Goal: Obtain resource: Download file/media

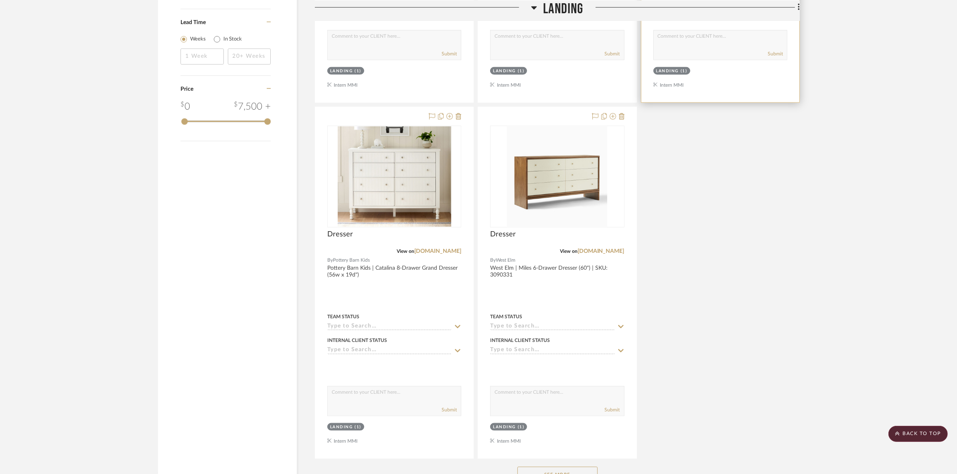
scroll to position [925, 0]
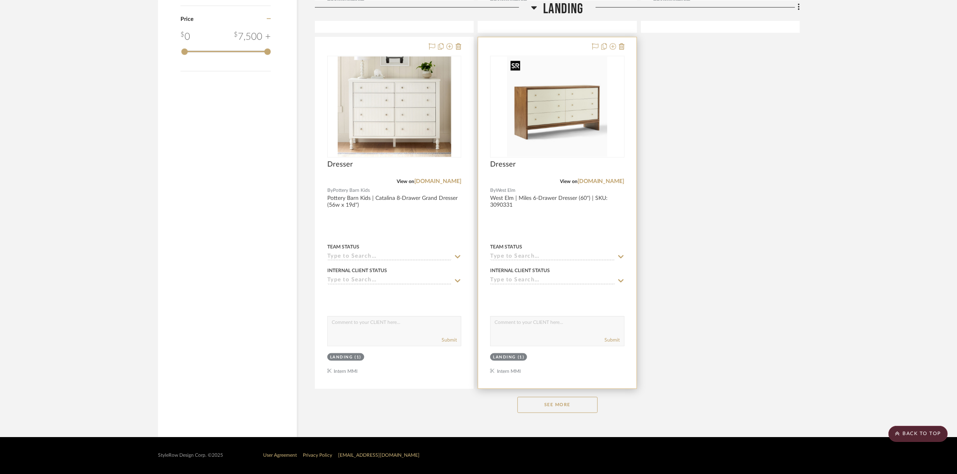
click at [567, 126] on img "0" at bounding box center [557, 107] width 100 height 100
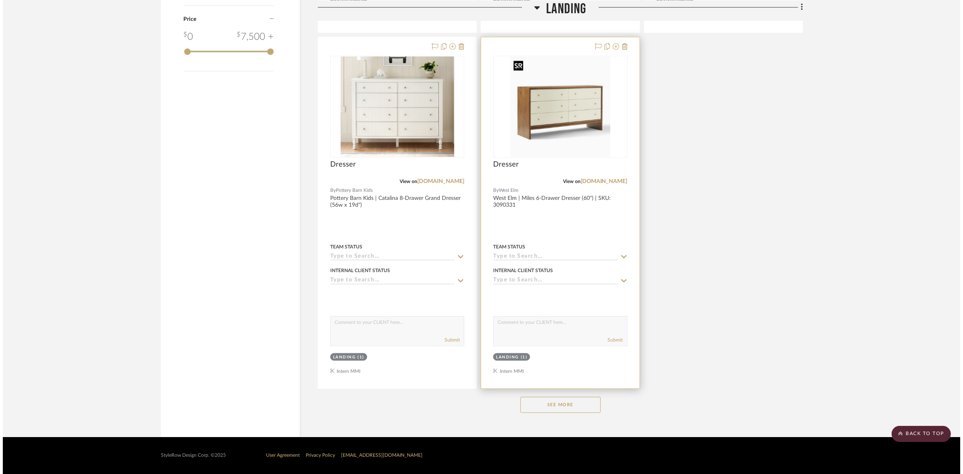
scroll to position [0, 0]
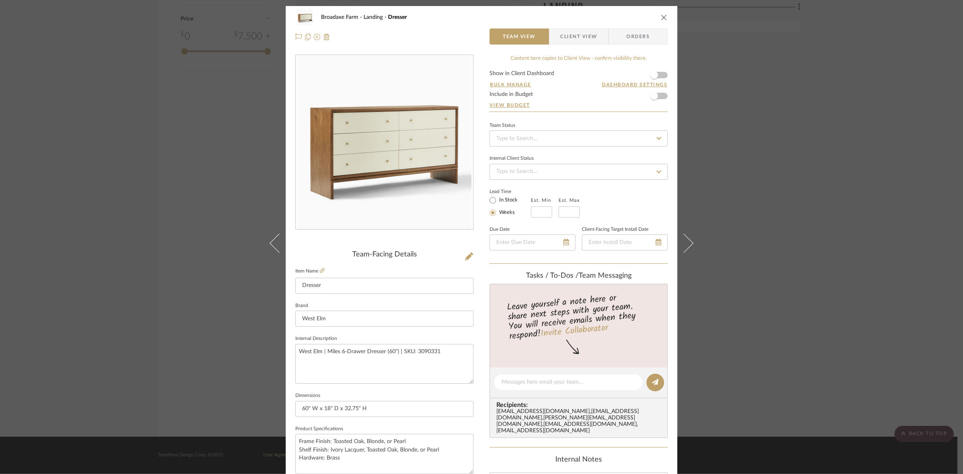
click at [573, 36] on span "Client View" at bounding box center [578, 36] width 37 height 16
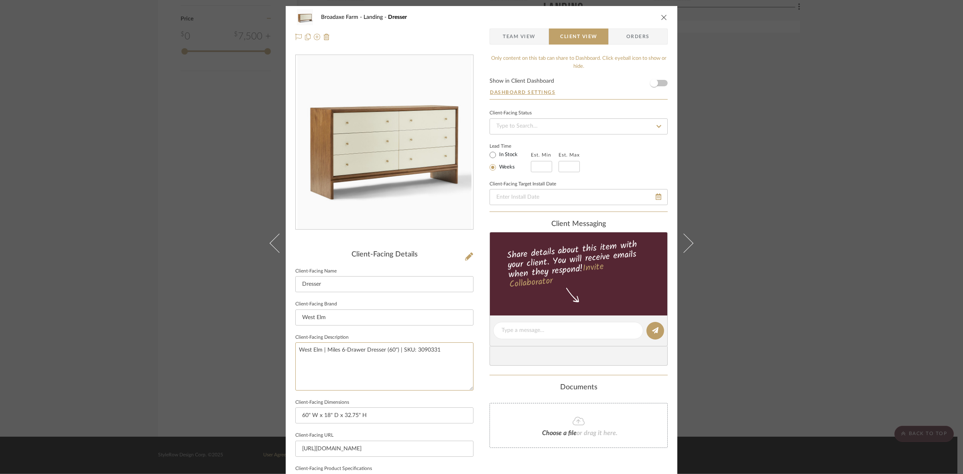
drag, startPoint x: 451, startPoint y: 358, endPoint x: 237, endPoint y: 350, distance: 214.1
click at [237, 350] on div "Broadaxe Farm Landing Dresser Team View Client View Orders Client-Facing Detail…" at bounding box center [481, 237] width 963 height 474
click at [358, 320] on input "West Elm" at bounding box center [384, 317] width 178 height 16
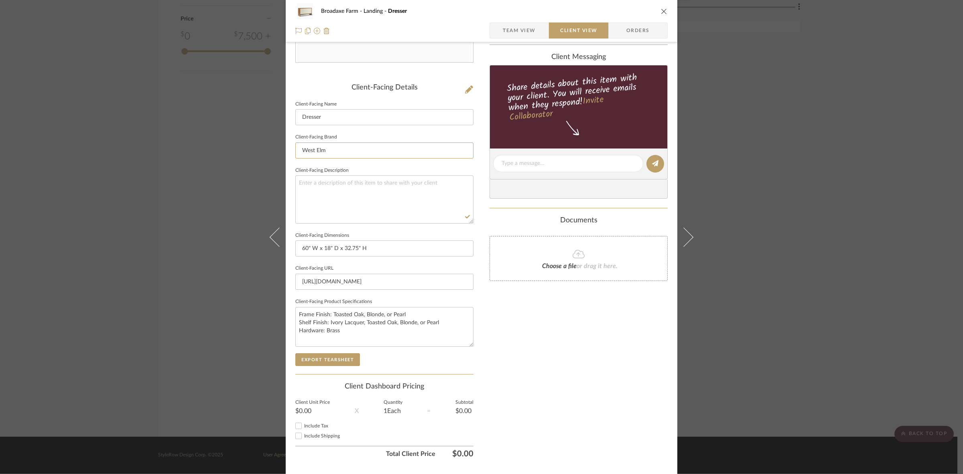
scroll to position [186, 0]
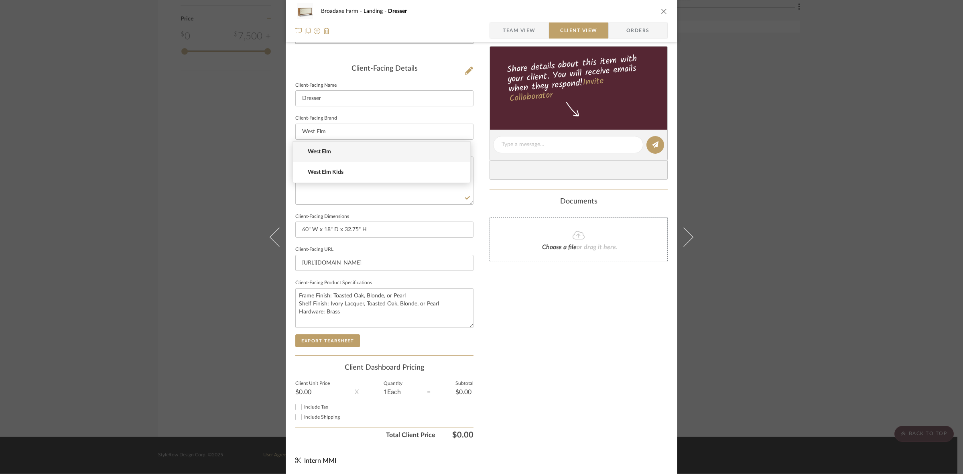
click at [852, 251] on div "Broadaxe Farm Landing Dresser Team View Client View Orders Client-Facing Detail…" at bounding box center [481, 237] width 963 height 474
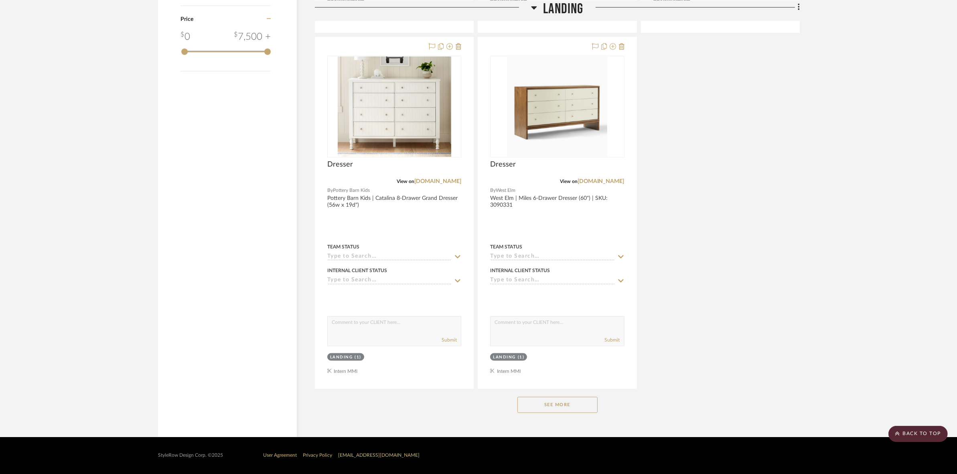
scroll to position [724, 0]
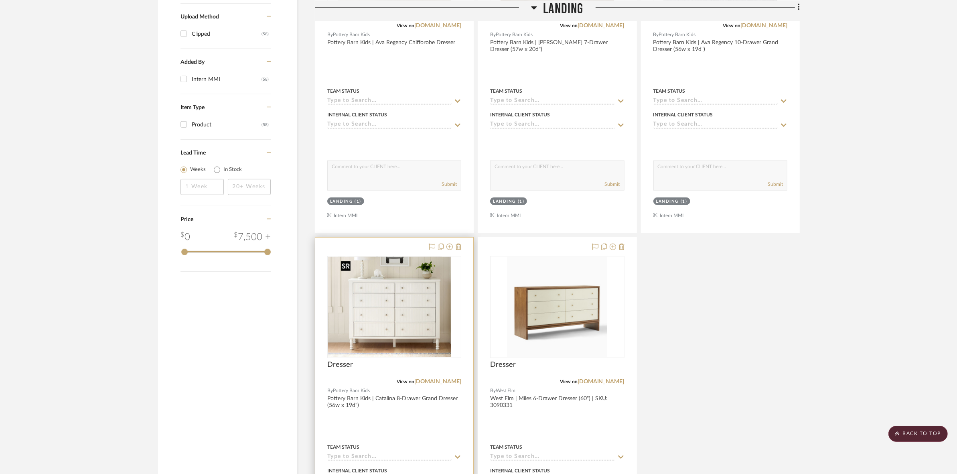
click at [442, 322] on img at bounding box center [395, 307] width 114 height 100
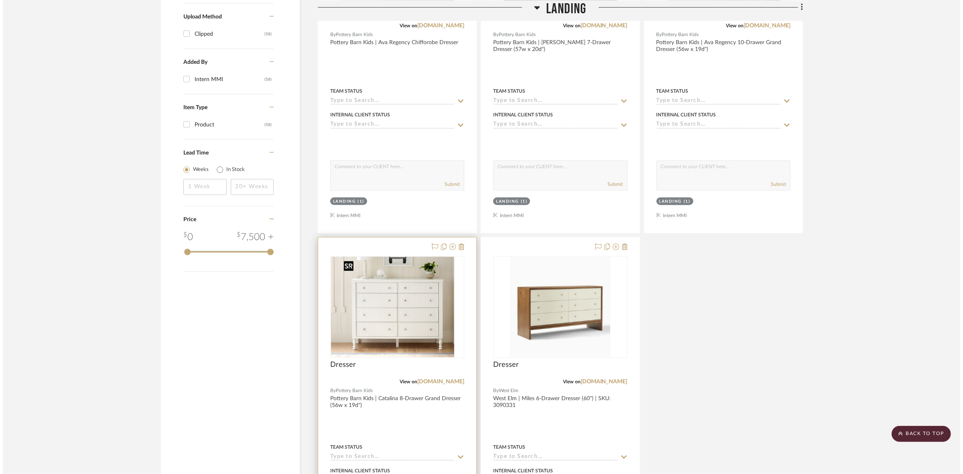
scroll to position [0, 0]
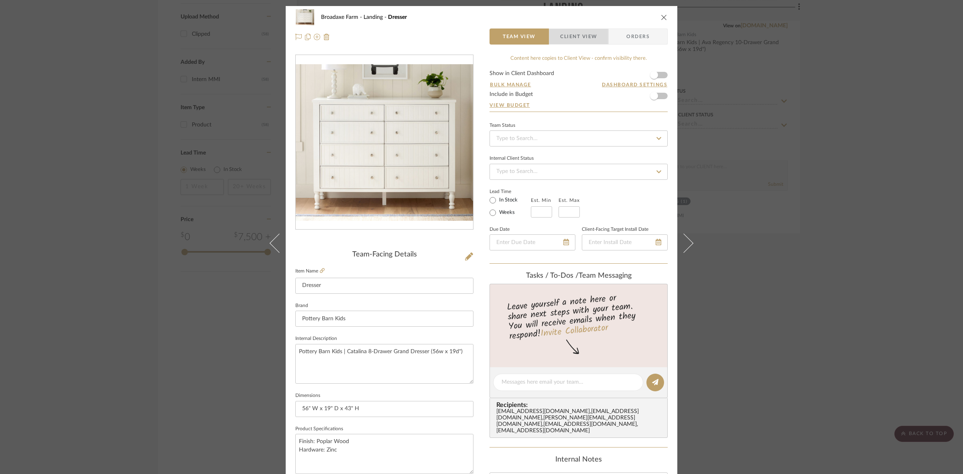
click at [583, 37] on span "Client View" at bounding box center [578, 36] width 37 height 16
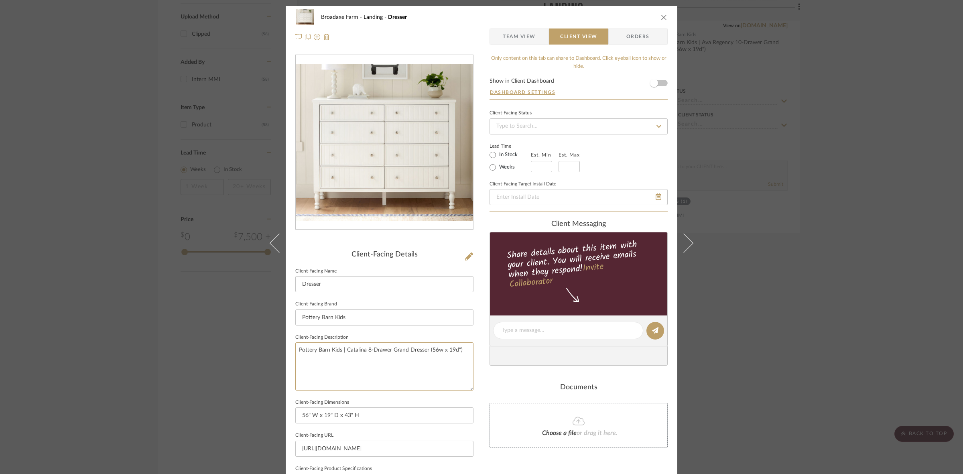
drag, startPoint x: 462, startPoint y: 352, endPoint x: 178, endPoint y: 337, distance: 284.5
click at [178, 337] on div "Broadaxe Farm Landing Dresser Team View Client View Orders Client-Facing Detail…" at bounding box center [481, 237] width 963 height 474
click at [371, 315] on input "Pottery Barn Kids" at bounding box center [384, 317] width 178 height 16
click at [807, 328] on div "Broadaxe Farm Landing Dresser Team View Client View Orders Client-Facing Detail…" at bounding box center [481, 237] width 963 height 474
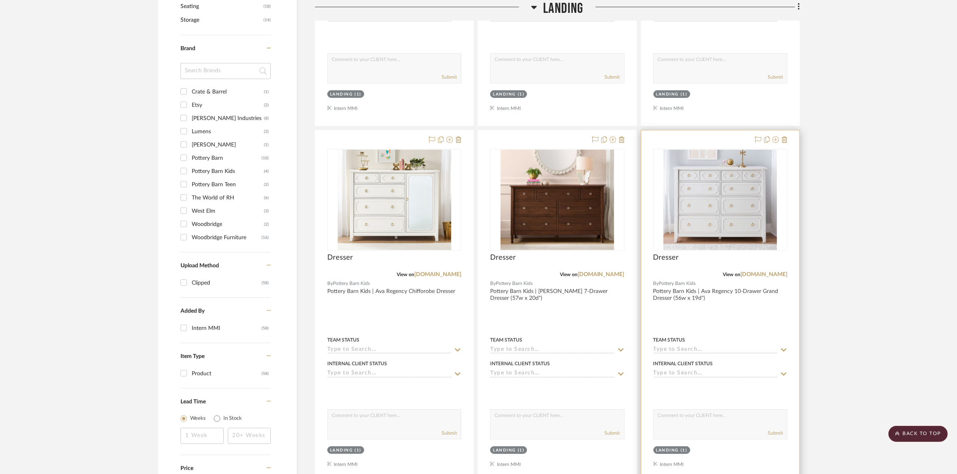
scroll to position [474, 0]
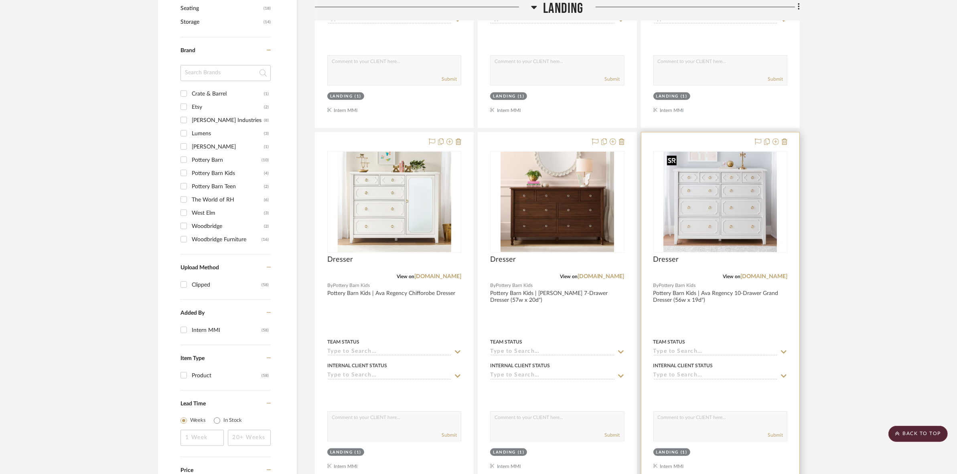
click at [717, 202] on img "0" at bounding box center [721, 202] width 114 height 100
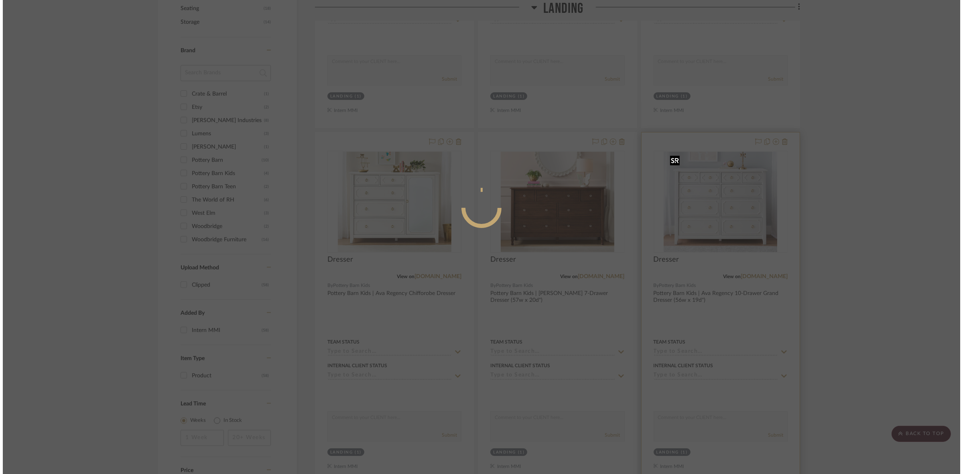
scroll to position [0, 0]
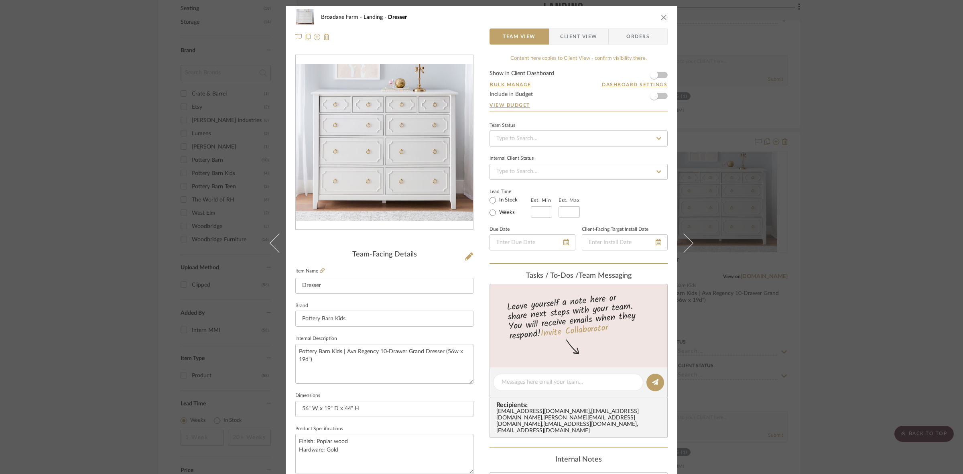
click at [574, 37] on span "Client View" at bounding box center [578, 36] width 37 height 16
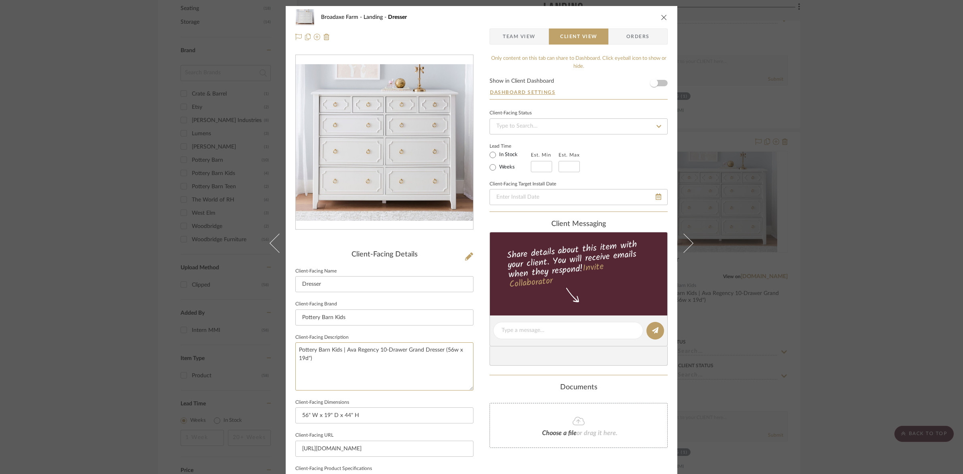
drag, startPoint x: 434, startPoint y: 375, endPoint x: 215, endPoint y: 324, distance: 225.3
click at [215, 324] on div "Broadaxe Farm Landing Dresser Team View Client View Orders Client-Facing Detail…" at bounding box center [481, 237] width 963 height 474
click at [362, 315] on input "Pottery Barn Kids" at bounding box center [384, 317] width 178 height 16
click at [849, 296] on div "Broadaxe Farm Landing Dresser Team View Client View Orders Client-Facing Detail…" at bounding box center [481, 237] width 963 height 474
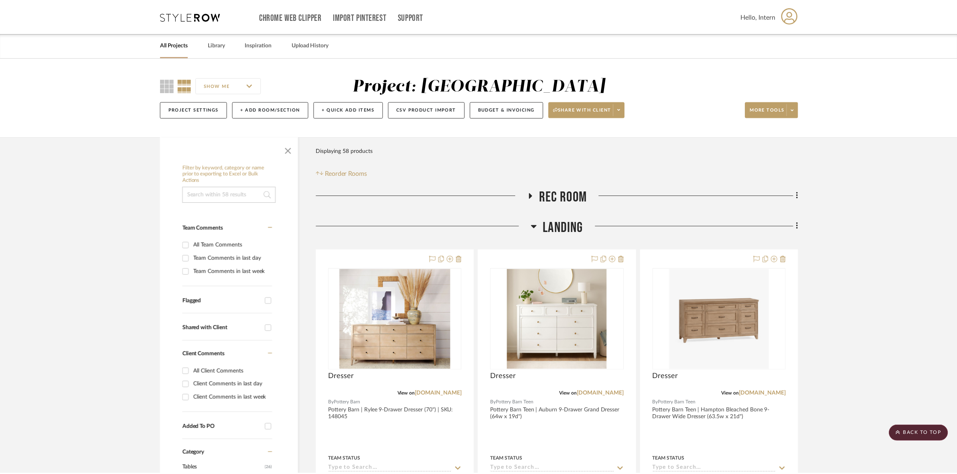
scroll to position [474, 0]
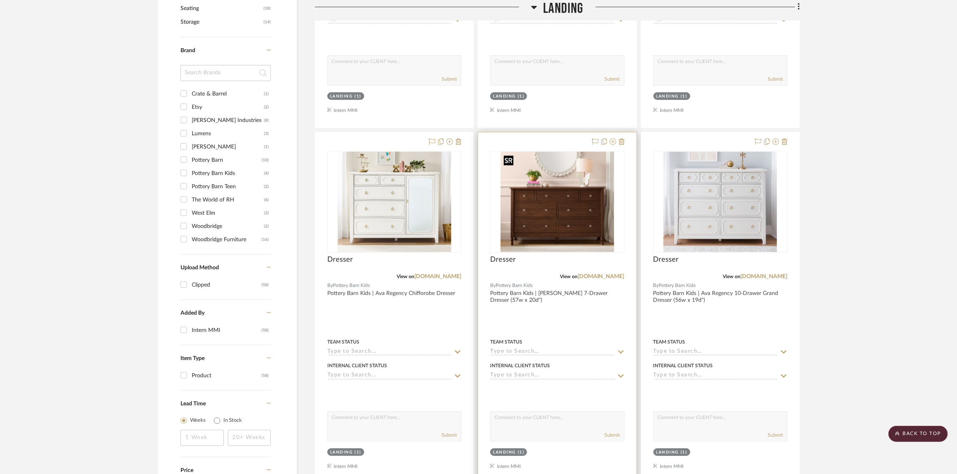
click at [579, 222] on img "0" at bounding box center [558, 202] width 114 height 100
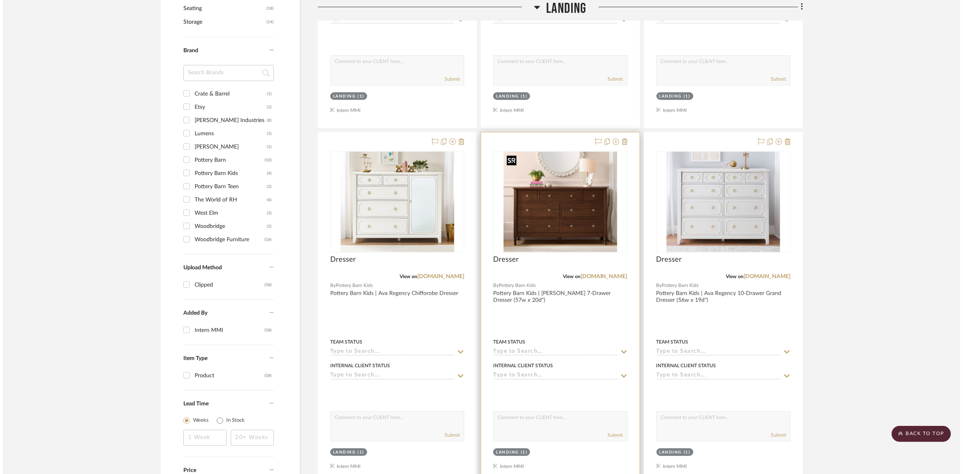
scroll to position [0, 0]
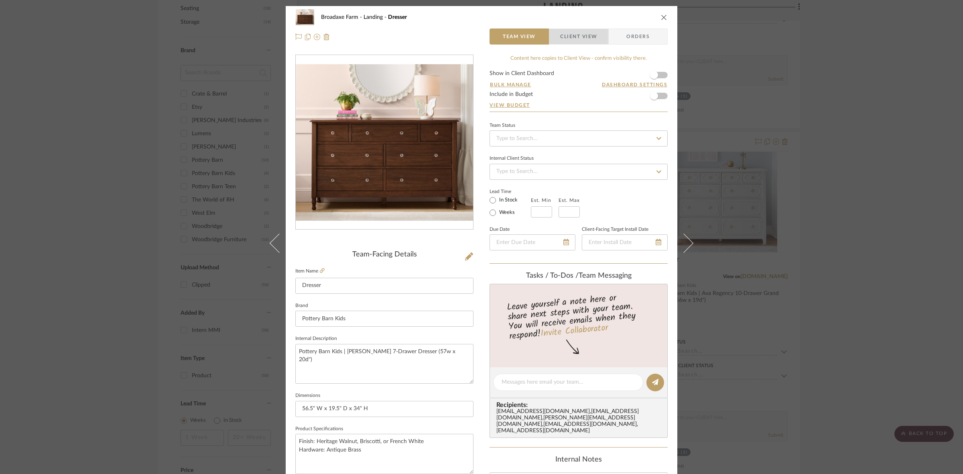
click at [579, 35] on span "Client View" at bounding box center [578, 36] width 37 height 16
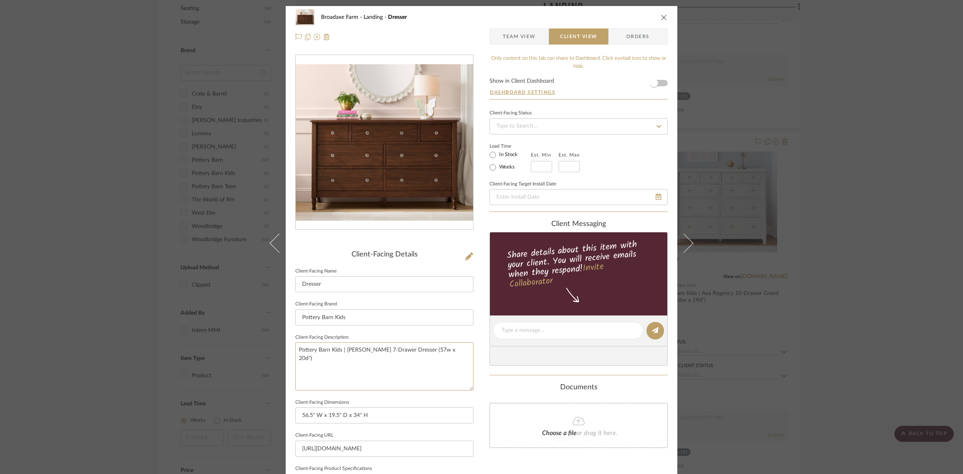
drag, startPoint x: 448, startPoint y: 356, endPoint x: 233, endPoint y: 337, distance: 215.5
click at [233, 337] on div "Broadaxe Farm Landing Dresser Team View Client View Orders Client-Facing Detail…" at bounding box center [481, 237] width 963 height 474
click at [372, 313] on input "Pottery Barn Kids" at bounding box center [384, 317] width 178 height 16
click at [875, 313] on div "Broadaxe Farm Landing Dresser Team View Client View Orders Client-Facing Detail…" at bounding box center [481, 237] width 963 height 474
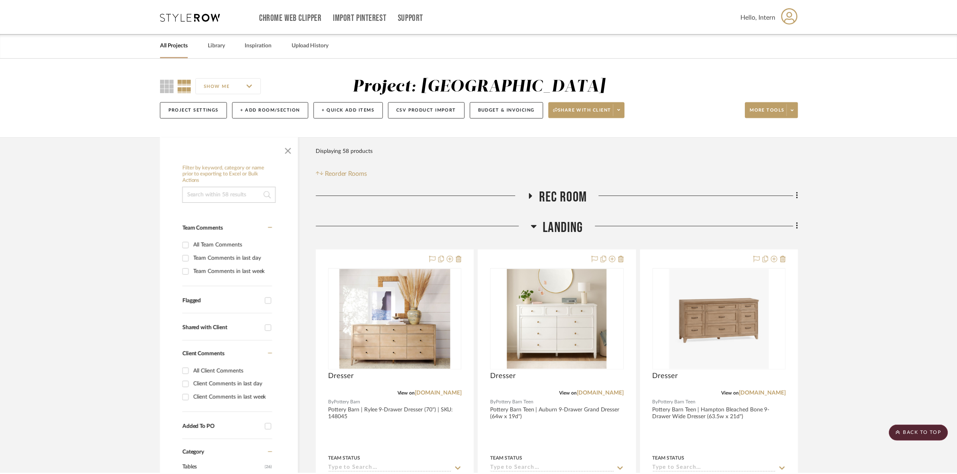
scroll to position [474, 0]
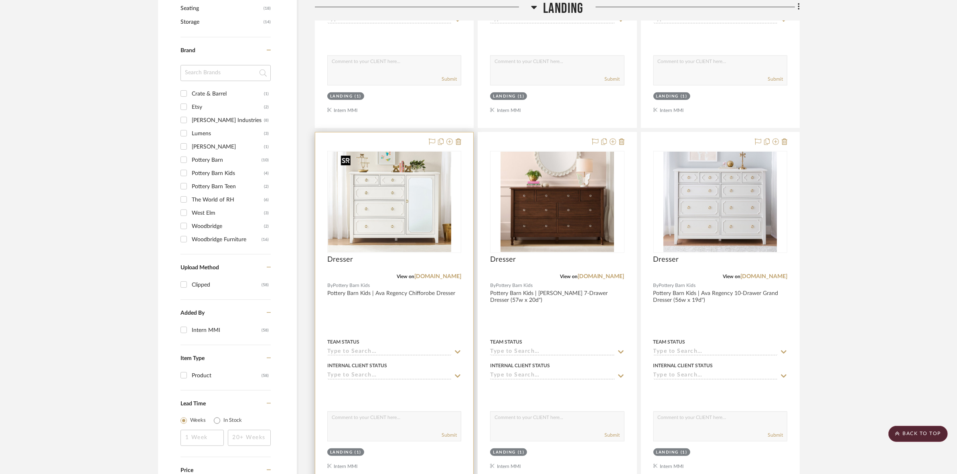
click at [423, 215] on img at bounding box center [395, 202] width 114 height 100
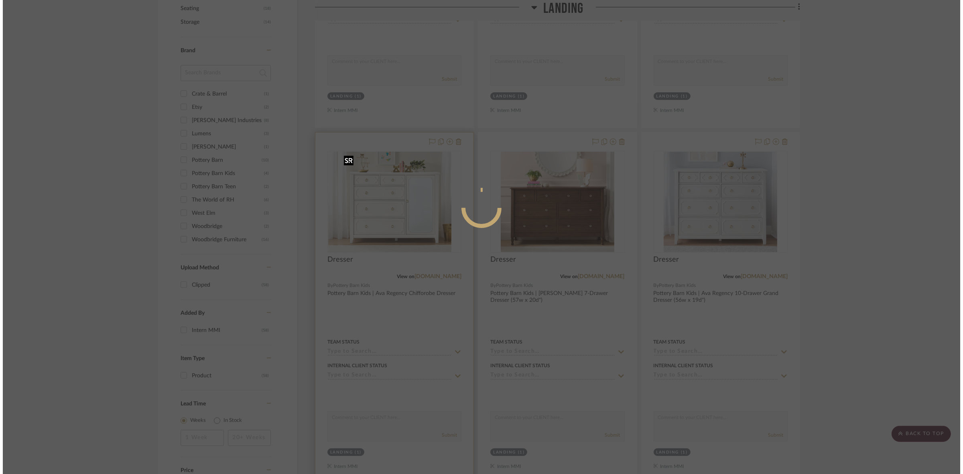
scroll to position [0, 0]
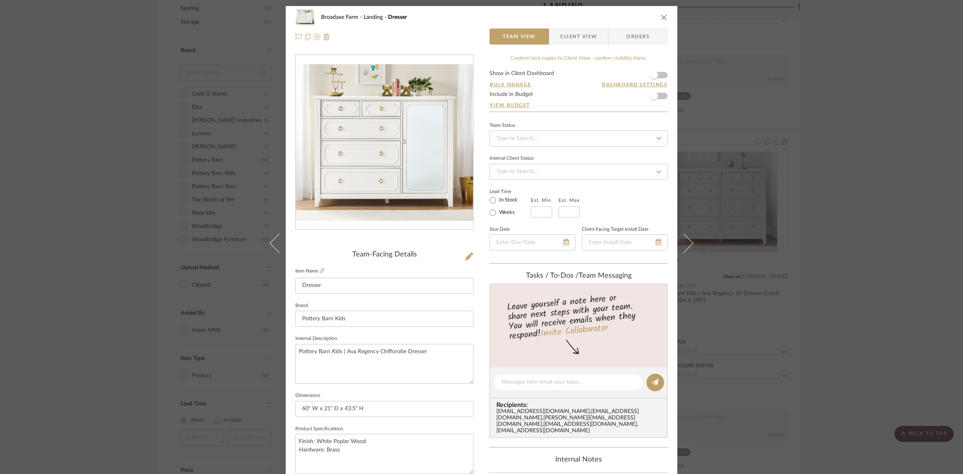
click at [570, 37] on span "Client View" at bounding box center [578, 36] width 37 height 16
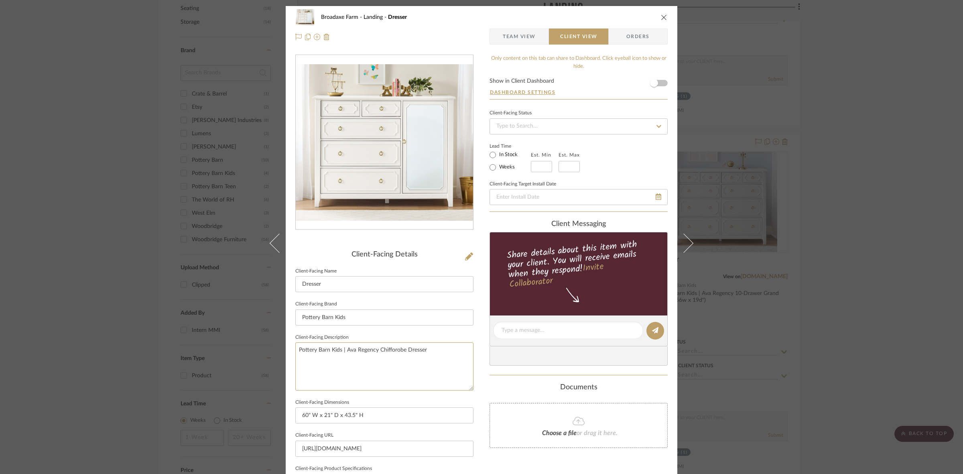
drag, startPoint x: 316, startPoint y: 343, endPoint x: 233, endPoint y: 342, distance: 82.7
click at [233, 342] on div "Broadaxe Farm Landing Dresser Team View Client View Orders Client-Facing Detail…" at bounding box center [481, 237] width 963 height 474
click at [408, 312] on input "Pottery Barn Kids" at bounding box center [384, 317] width 178 height 16
click at [883, 285] on div "Broadaxe Farm Landing Dresser Team View Client View Orders Client-Facing Detail…" at bounding box center [481, 237] width 963 height 474
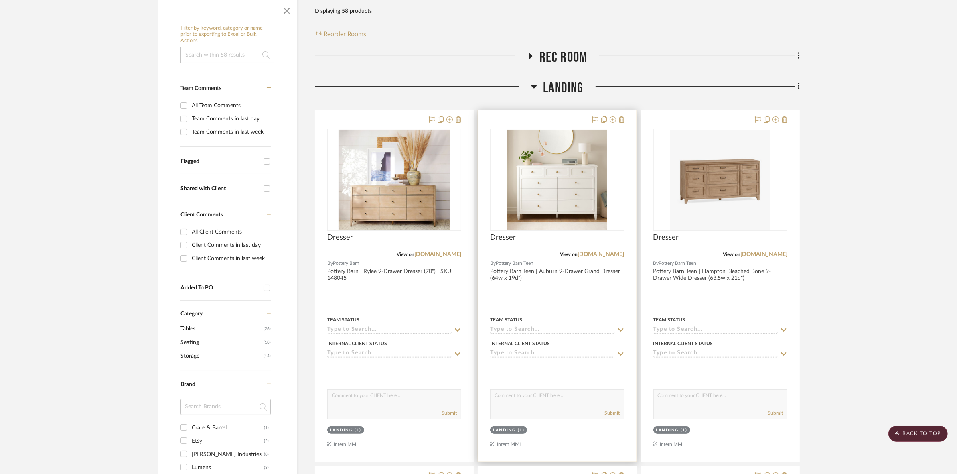
scroll to position [122, 0]
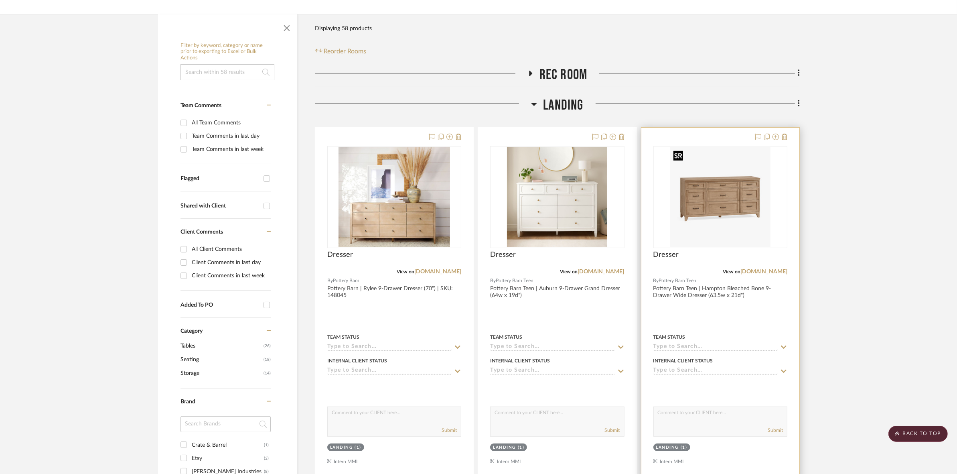
click at [703, 193] on img "0" at bounding box center [721, 197] width 100 height 100
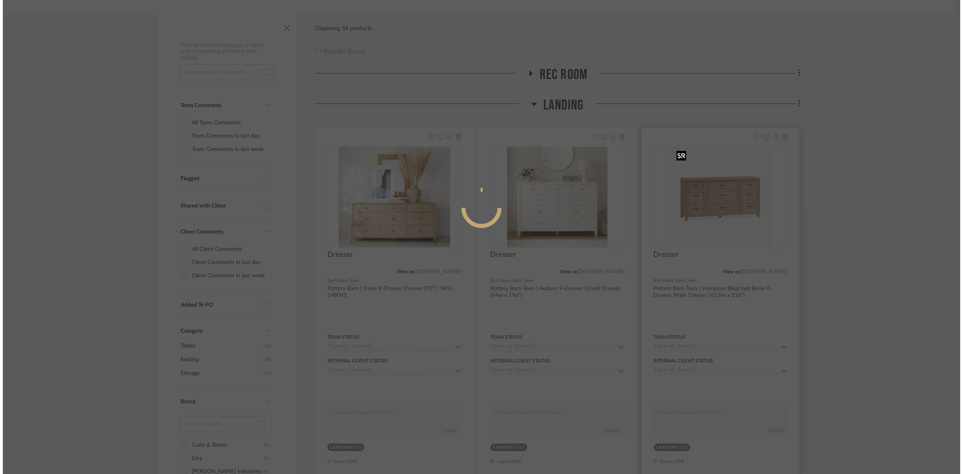
scroll to position [0, 0]
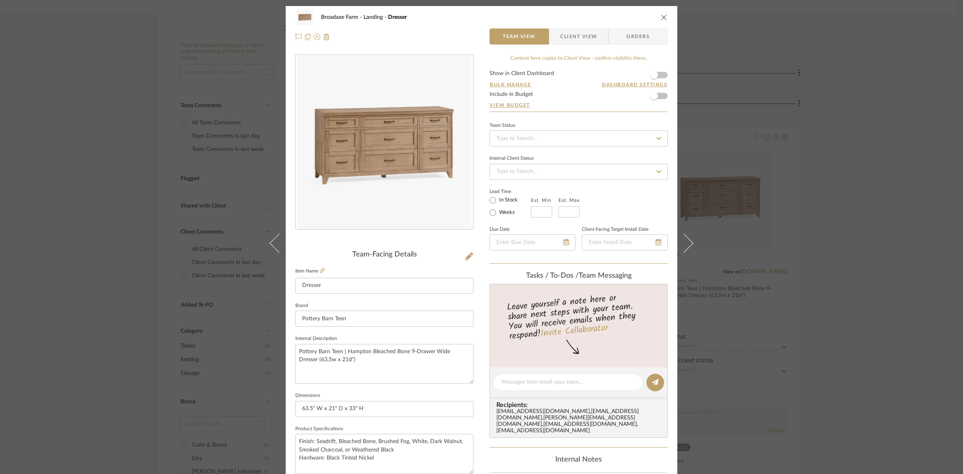
click at [570, 38] on span "Client View" at bounding box center [578, 36] width 37 height 16
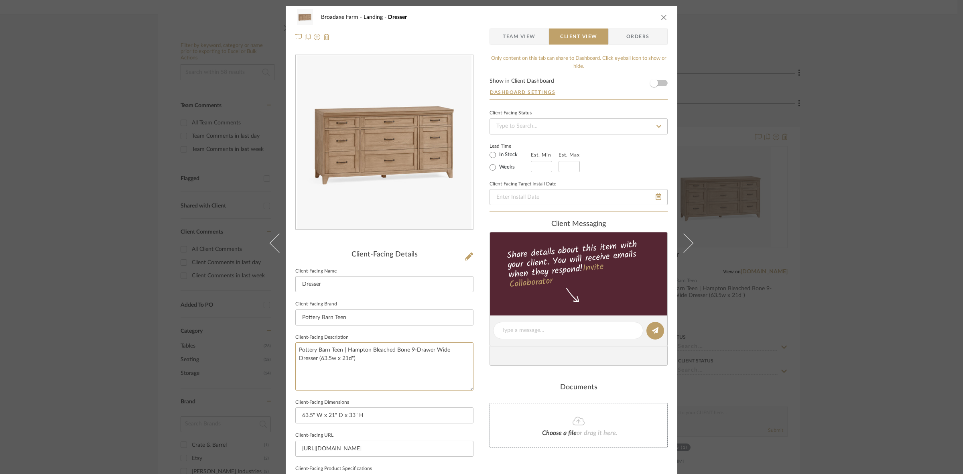
drag, startPoint x: 400, startPoint y: 361, endPoint x: 222, endPoint y: 315, distance: 184.3
click at [222, 315] on div "Broadaxe Farm Landing Dresser Team View Client View Orders Client-Facing Detail…" at bounding box center [481, 237] width 963 height 474
click at [434, 285] on input "Dresser" at bounding box center [384, 284] width 178 height 16
drag, startPoint x: 849, startPoint y: 240, endPoint x: 734, endPoint y: 243, distance: 115.2
click at [849, 240] on div "Broadaxe Farm Landing Dresser Team View Client View Orders Client-Facing Detail…" at bounding box center [481, 237] width 963 height 474
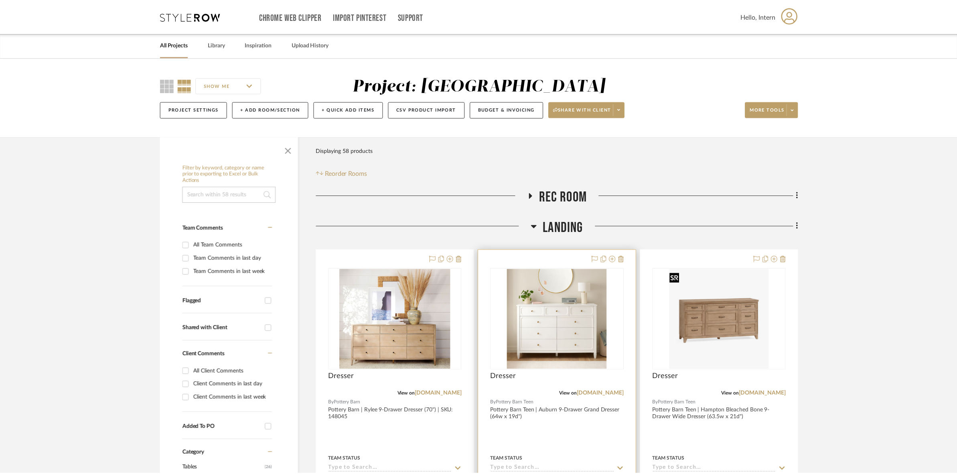
scroll to position [122, 0]
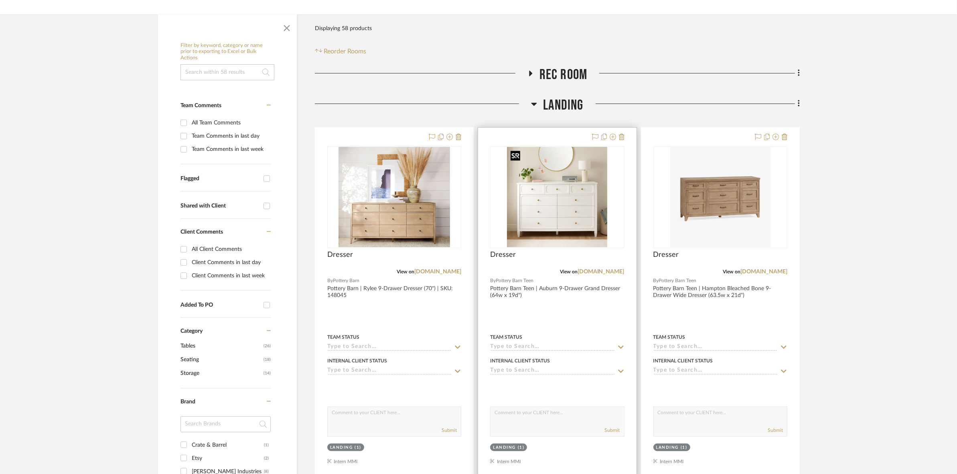
click at [575, 216] on img "0" at bounding box center [557, 197] width 100 height 100
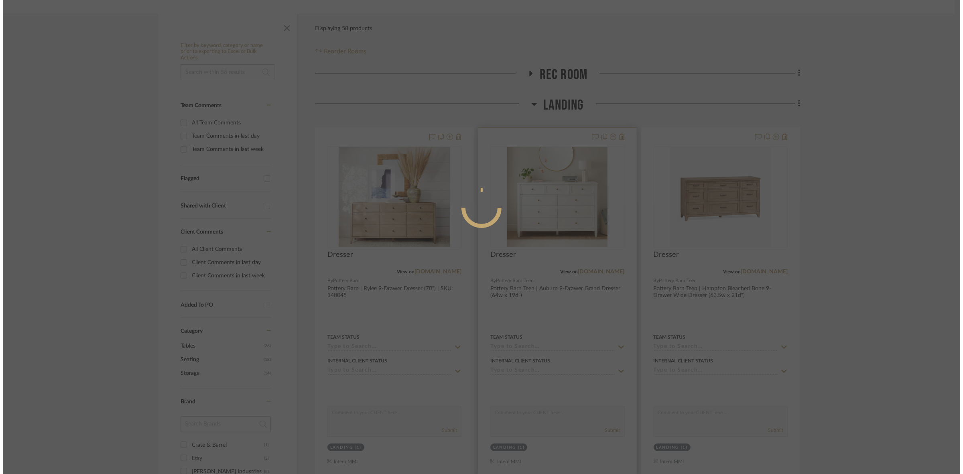
scroll to position [0, 0]
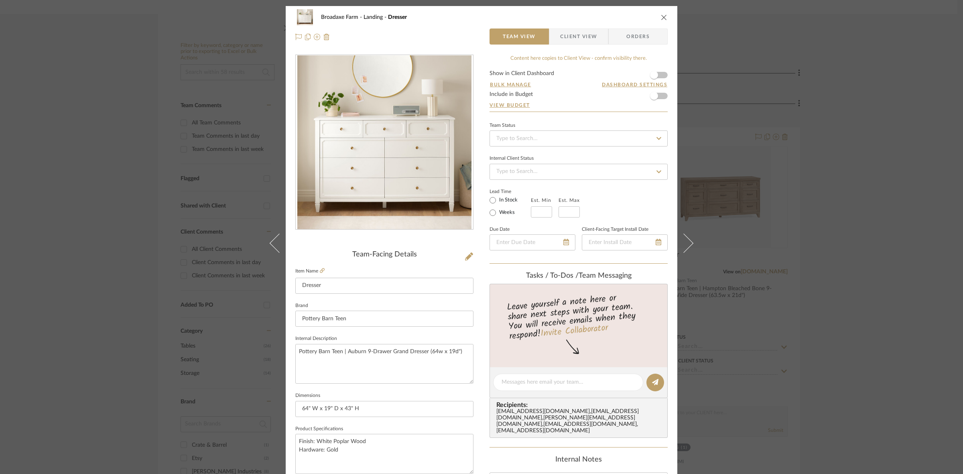
click at [567, 41] on span "Client View" at bounding box center [578, 36] width 37 height 16
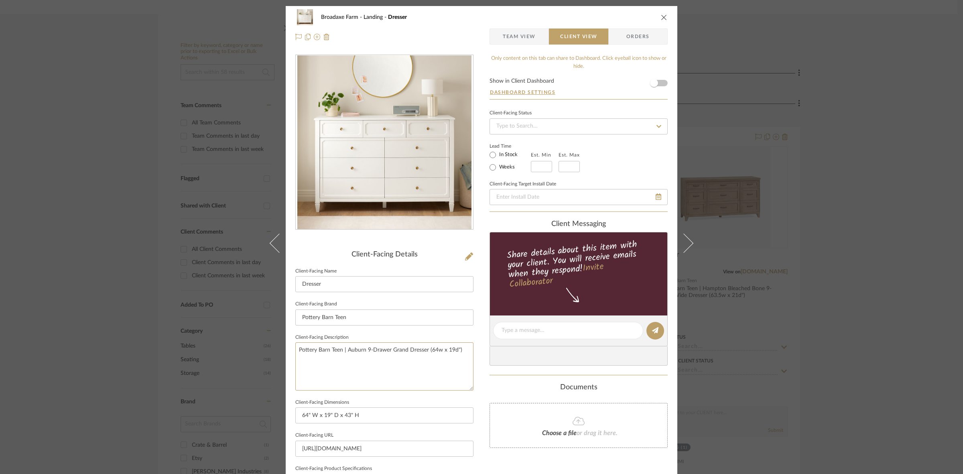
drag, startPoint x: 462, startPoint y: 350, endPoint x: 176, endPoint y: 355, distance: 286.2
click at [176, 355] on div "Broadaxe Farm Landing Dresser Team View Client View Orders Client-Facing Detail…" at bounding box center [481, 237] width 963 height 474
click at [358, 313] on input "Pottery Barn Teen" at bounding box center [384, 317] width 178 height 16
click at [919, 230] on div "Broadaxe Farm Landing Dresser Team View Client View Orders Client-Facing Detail…" at bounding box center [481, 237] width 963 height 474
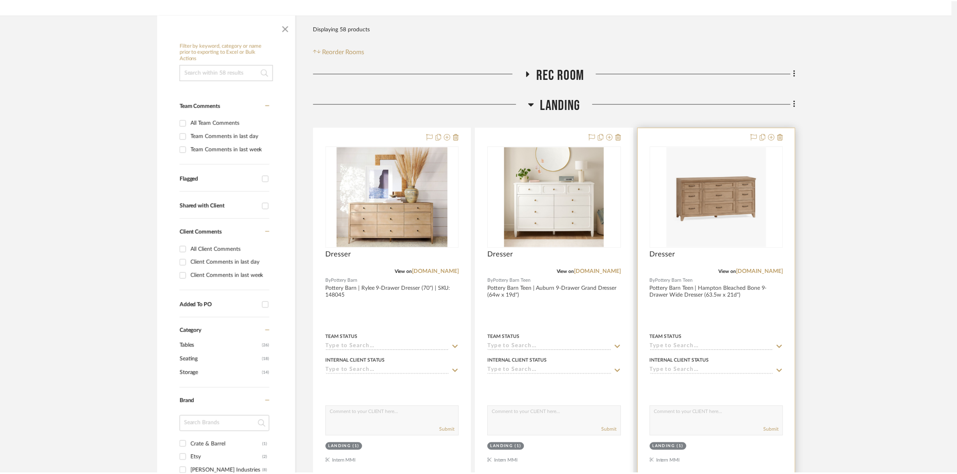
scroll to position [122, 0]
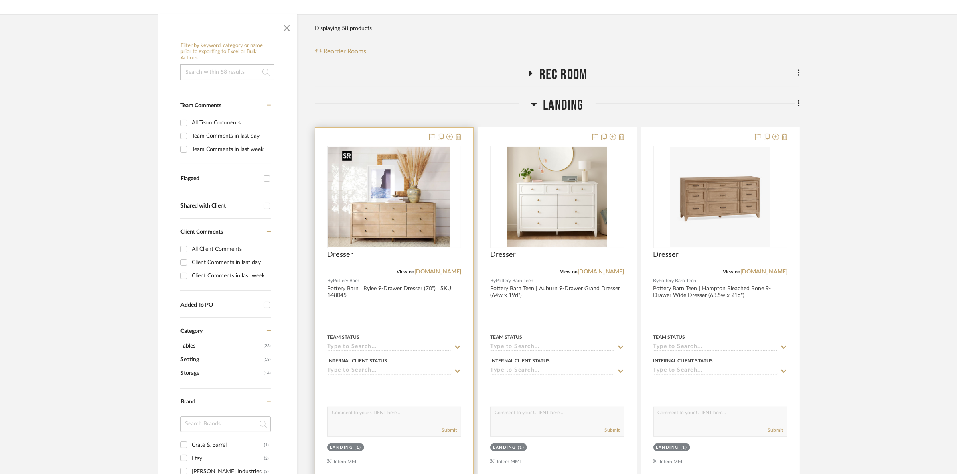
click at [409, 220] on img at bounding box center [395, 197] width 112 height 100
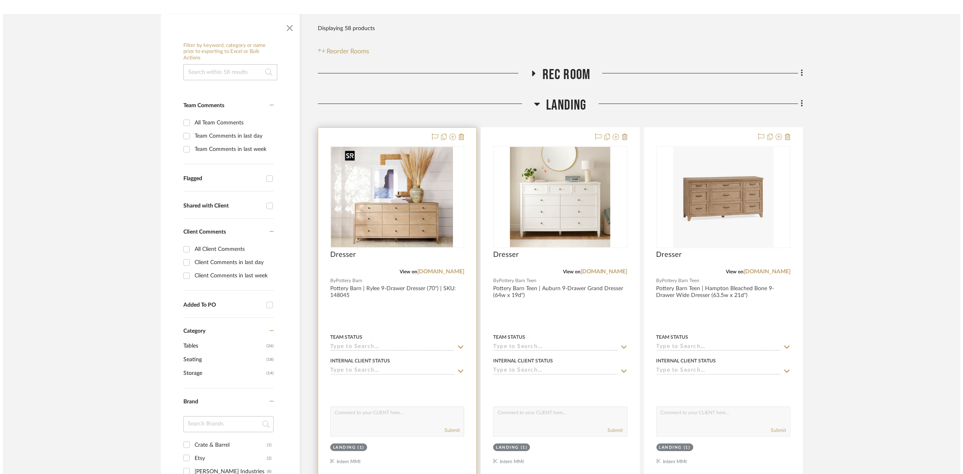
scroll to position [0, 0]
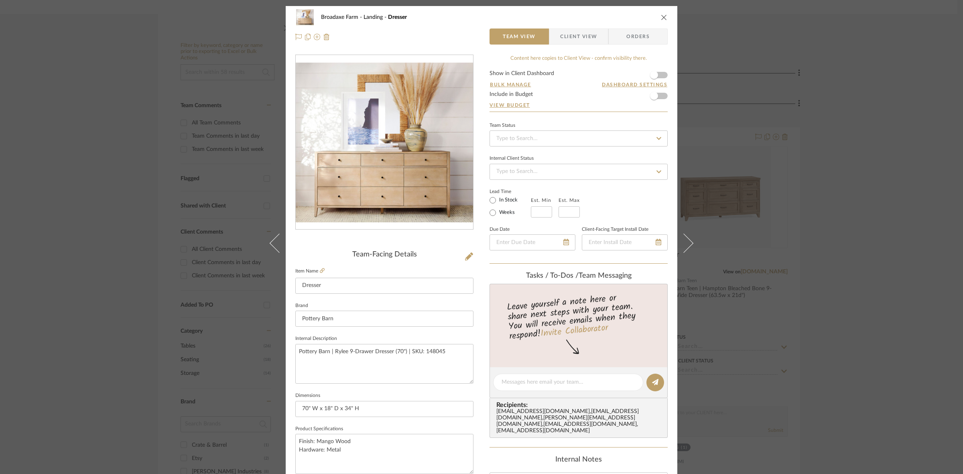
click at [570, 39] on span "Client View" at bounding box center [578, 36] width 37 height 16
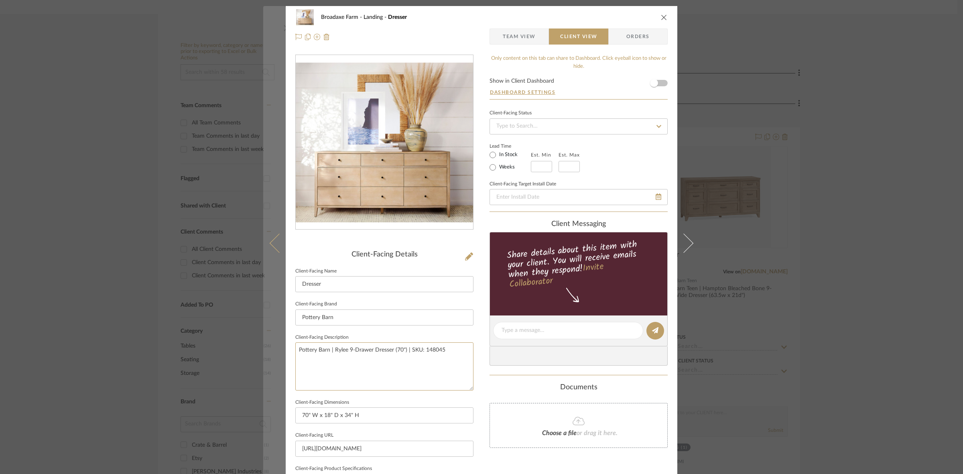
drag, startPoint x: 450, startPoint y: 350, endPoint x: 267, endPoint y: 343, distance: 183.5
click at [267, 343] on mat-dialog-content "Broadaxe Farm Landing Dresser Team View Client View Orders Client-Facing Detail…" at bounding box center [481, 333] width 437 height 655
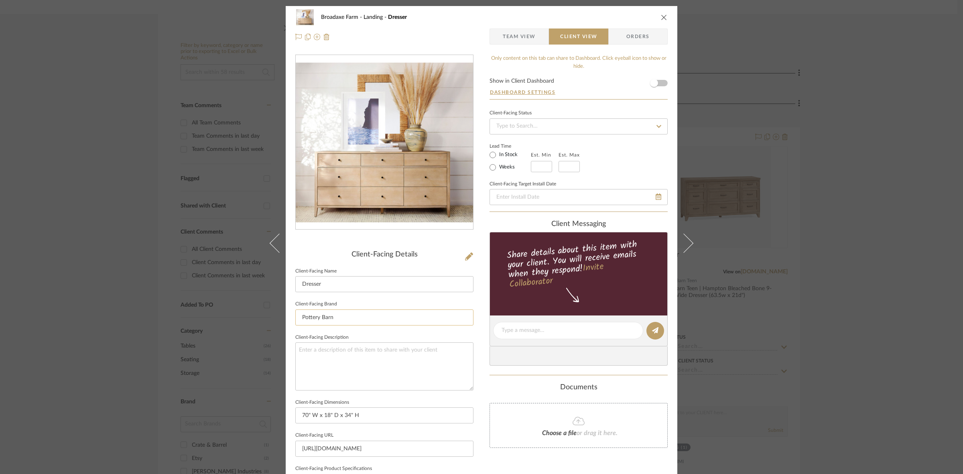
click at [424, 315] on input "Pottery Barn" at bounding box center [384, 317] width 178 height 16
click at [881, 296] on div "Broadaxe Farm Landing Dresser Team View Client View Orders Client-Facing Detail…" at bounding box center [481, 237] width 963 height 474
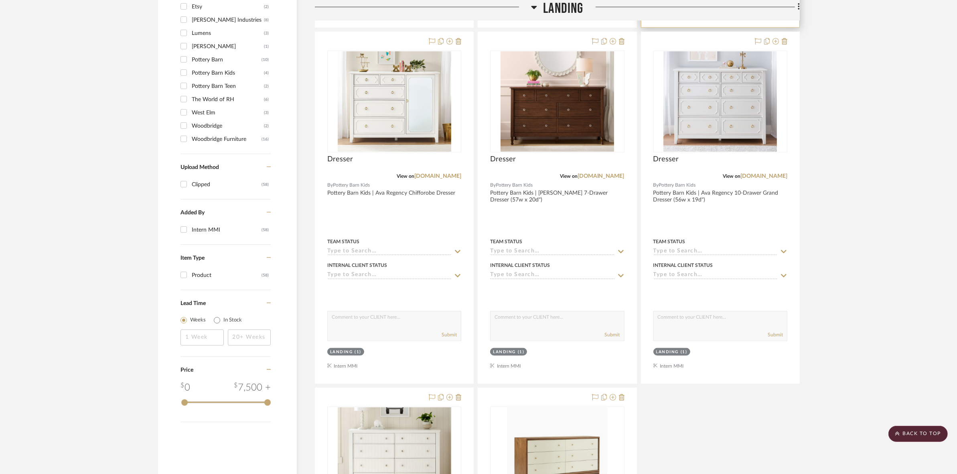
scroll to position [774, 0]
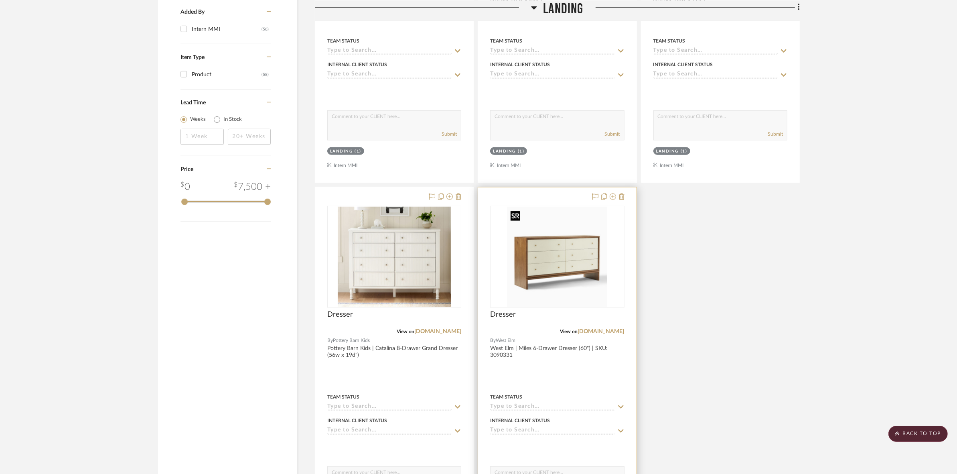
click at [574, 263] on img "0" at bounding box center [557, 257] width 100 height 100
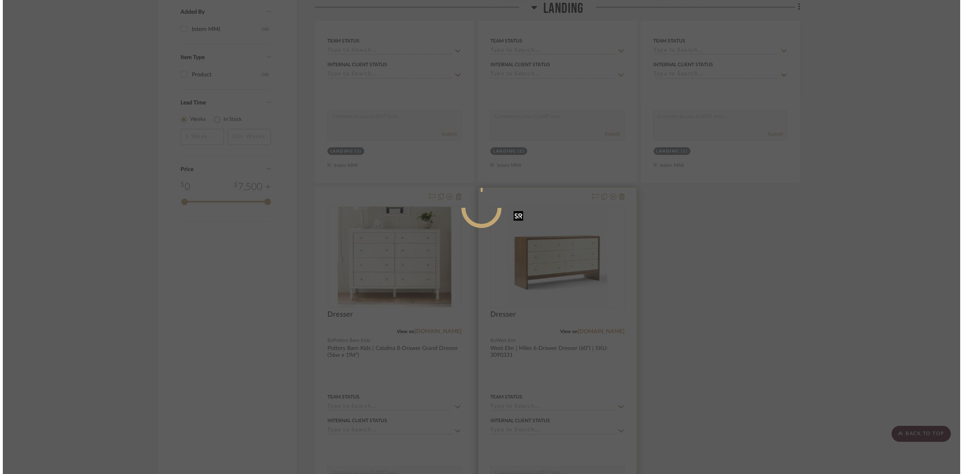
scroll to position [0, 0]
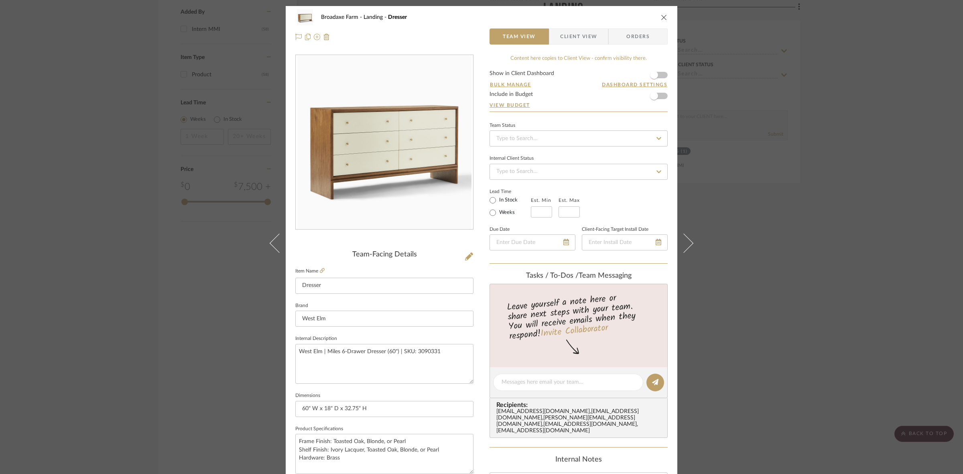
click at [573, 37] on span "Client View" at bounding box center [578, 36] width 37 height 16
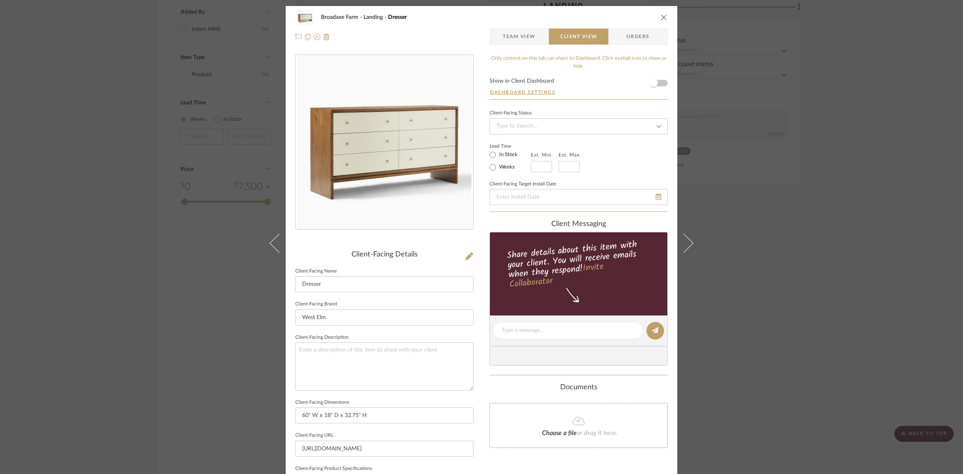
click at [833, 333] on div "Broadaxe Farm Landing Dresser Team View Client View Orders Client-Facing Detail…" at bounding box center [481, 237] width 963 height 474
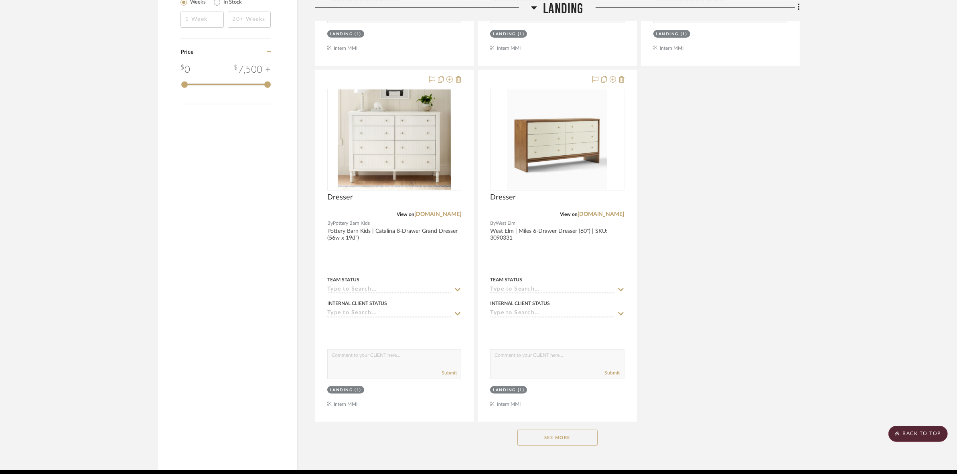
scroll to position [925, 0]
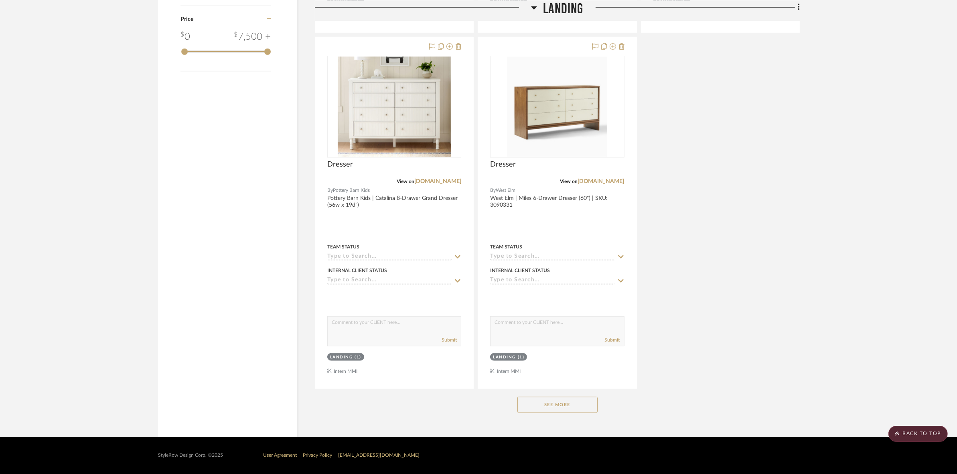
click at [552, 407] on button "See More" at bounding box center [558, 405] width 80 height 16
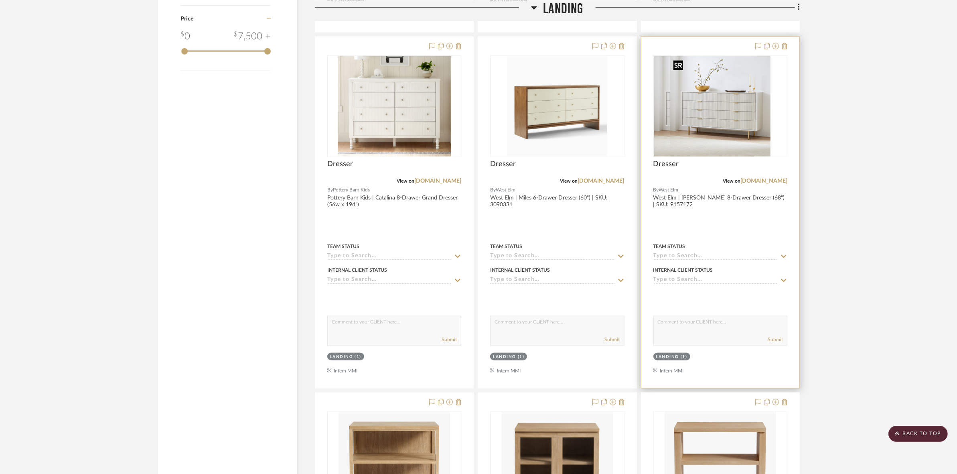
click at [733, 122] on img at bounding box center [721, 106] width 100 height 100
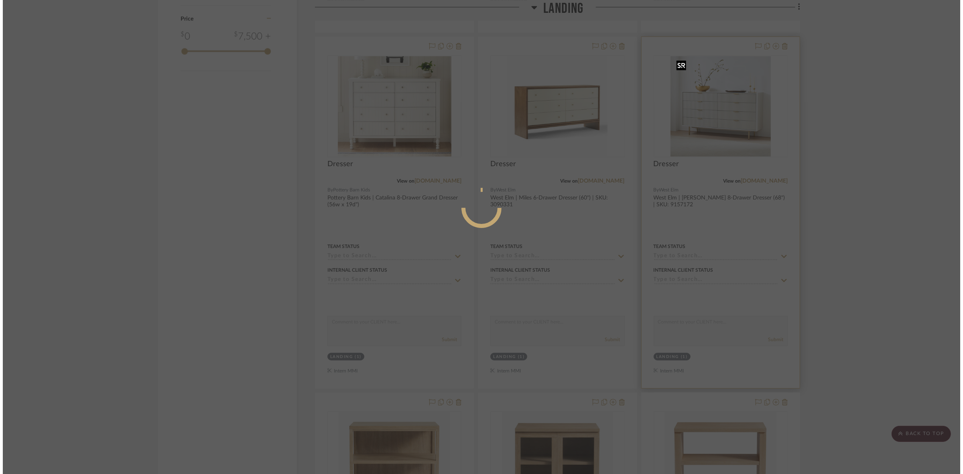
scroll to position [0, 0]
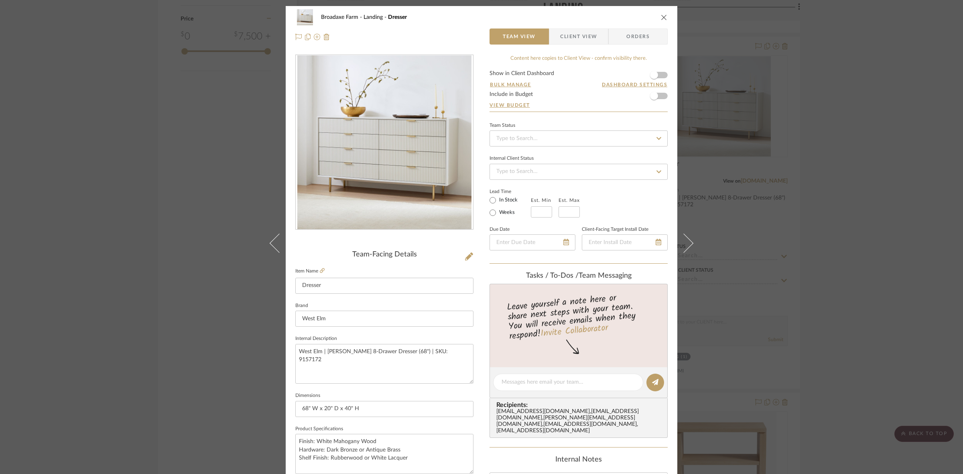
click at [569, 40] on span "Client View" at bounding box center [578, 36] width 37 height 16
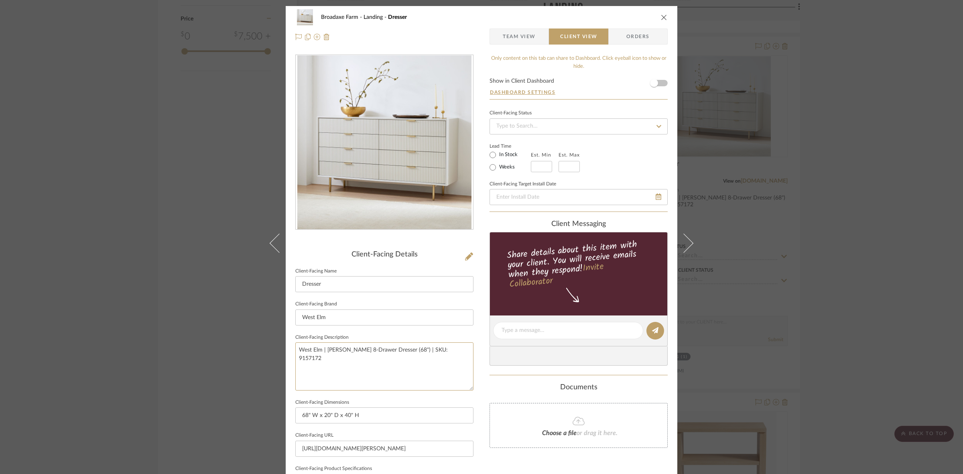
drag, startPoint x: 450, startPoint y: 358, endPoint x: 172, endPoint y: 346, distance: 278.3
click at [171, 347] on div "Broadaxe Farm Landing Dresser Team View Client View Orders Client-Facing Detail…" at bounding box center [481, 237] width 963 height 474
click at [399, 314] on input "West Elm" at bounding box center [384, 317] width 178 height 16
click at [852, 247] on div "Broadaxe Farm Landing Dresser Team View Client View Orders Client-Facing Detail…" at bounding box center [481, 237] width 963 height 474
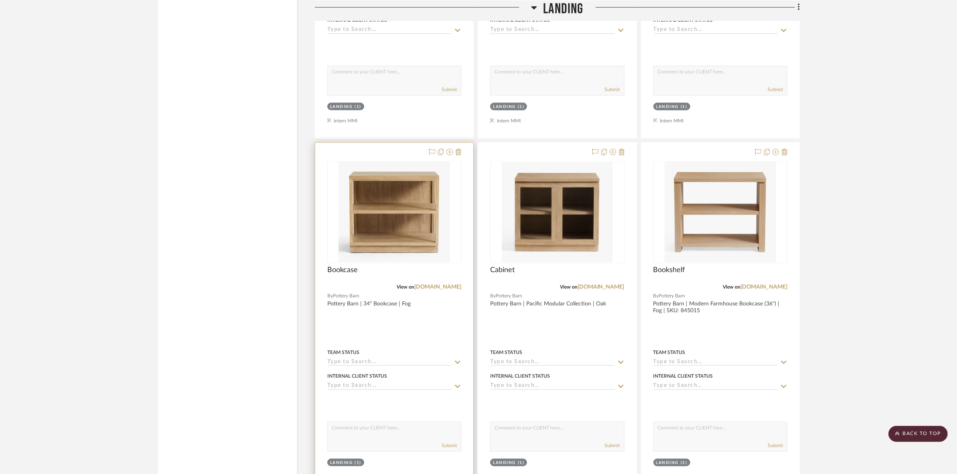
scroll to position [1176, 0]
click at [415, 232] on img at bounding box center [395, 211] width 112 height 100
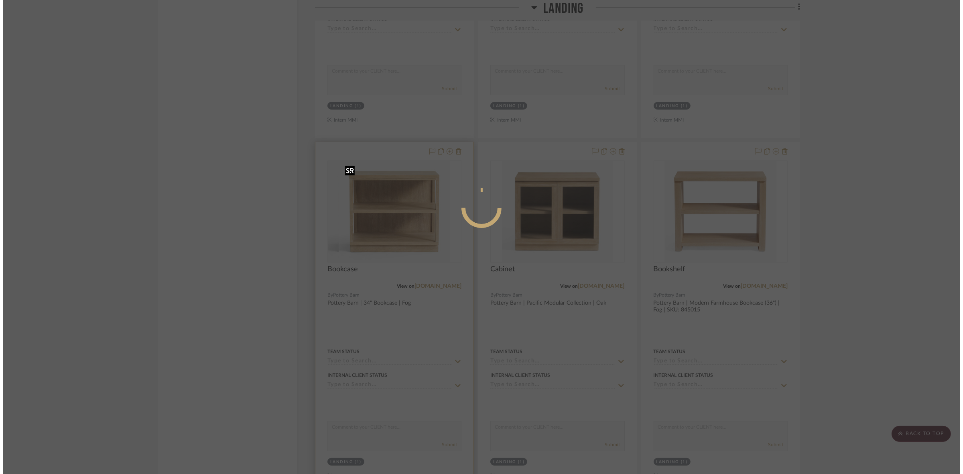
scroll to position [0, 0]
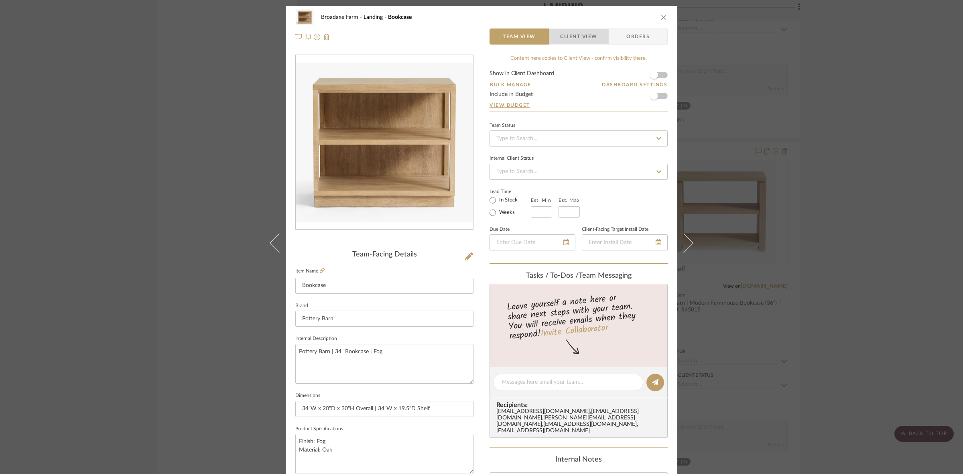
click at [569, 37] on span "Client View" at bounding box center [578, 36] width 37 height 16
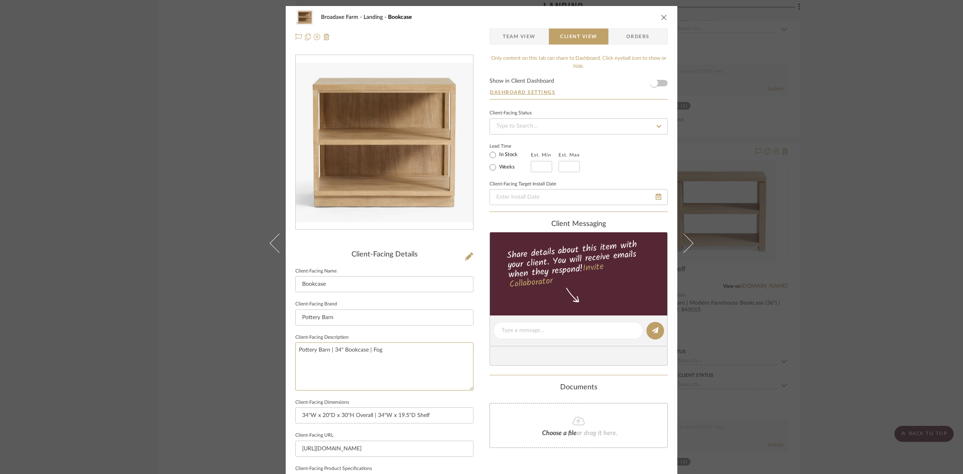
drag, startPoint x: 425, startPoint y: 350, endPoint x: 149, endPoint y: 321, distance: 277.6
click at [149, 321] on div "Broadaxe Farm Landing Bookcase Team View Client View Orders Client-Facing Detai…" at bounding box center [481, 237] width 963 height 474
click at [345, 318] on input "Pottery Barn" at bounding box center [384, 317] width 178 height 16
click at [868, 272] on div "Broadaxe Farm Landing Bookcase Team View Client View Orders Client-Facing Detai…" at bounding box center [481, 237] width 963 height 474
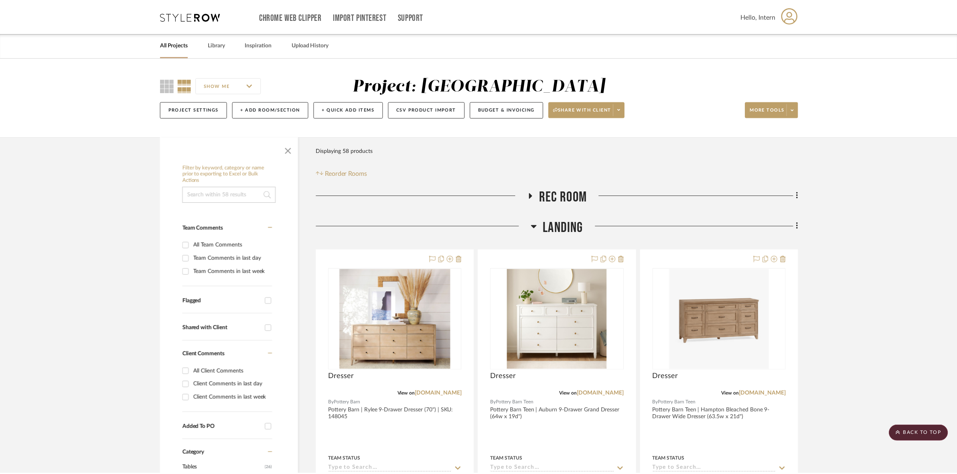
scroll to position [1176, 0]
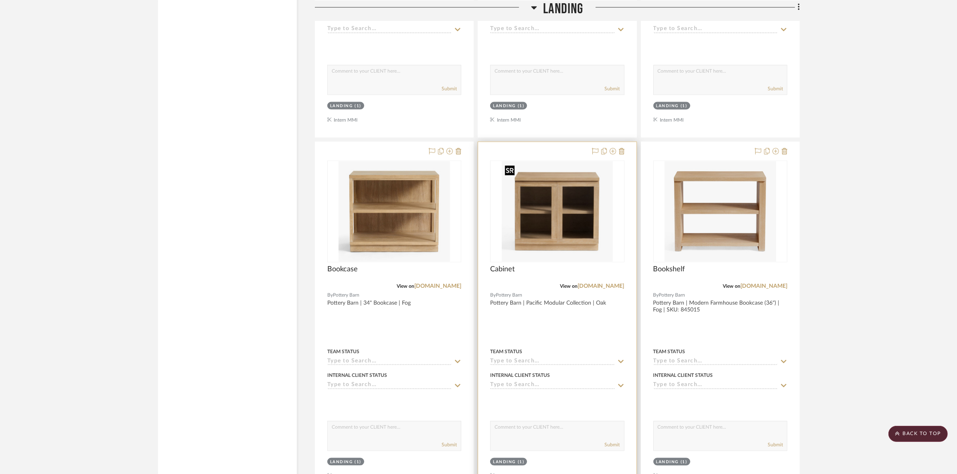
click at [531, 200] on img "0" at bounding box center [558, 211] width 112 height 100
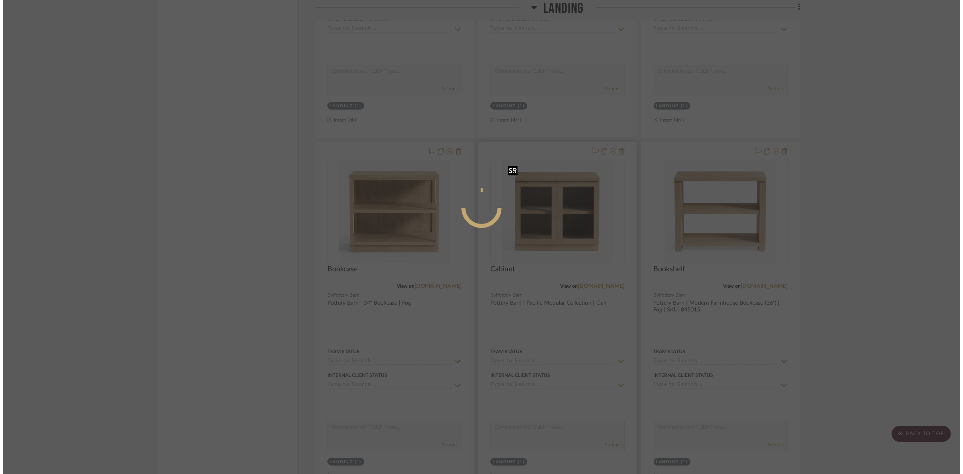
scroll to position [0, 0]
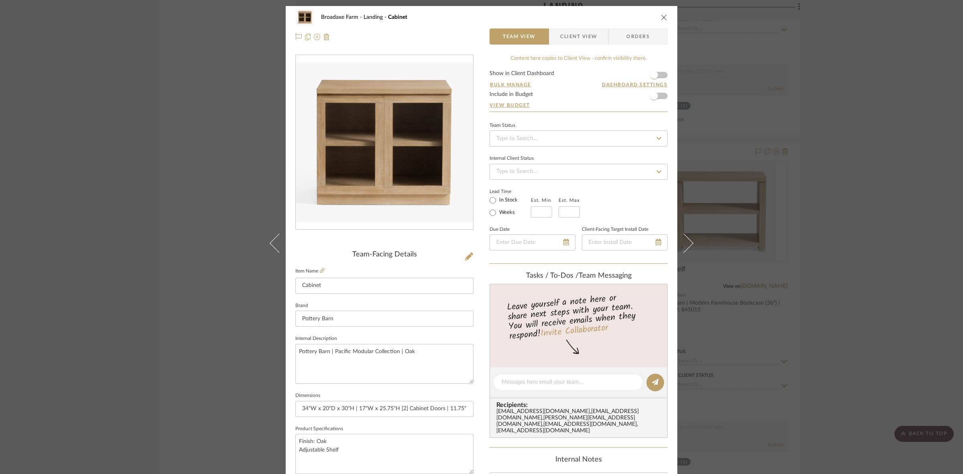
click at [567, 32] on span "Client View" at bounding box center [578, 36] width 37 height 16
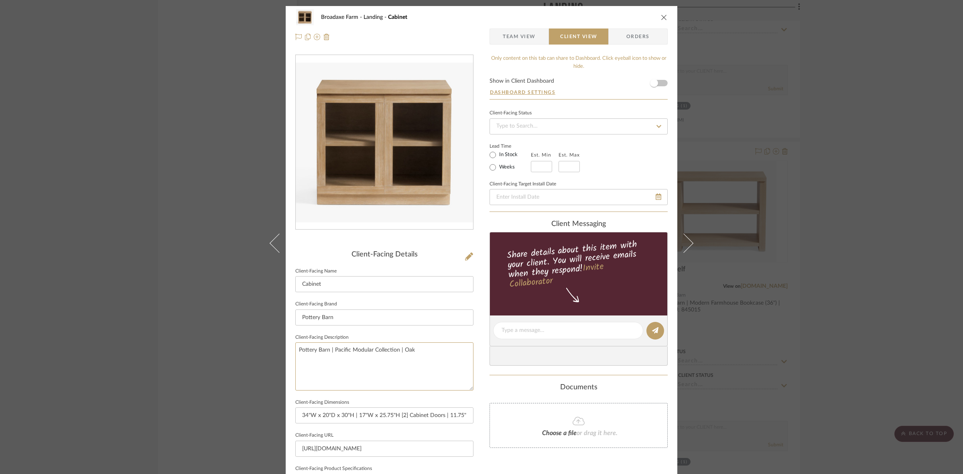
drag, startPoint x: 445, startPoint y: 350, endPoint x: 209, endPoint y: 344, distance: 236.4
click at [209, 344] on div "Broadaxe Farm Landing Cabinet Team View Client View Orders Client-Facing Detail…" at bounding box center [481, 237] width 963 height 474
click at [396, 318] on input "Pottery Barn" at bounding box center [384, 317] width 178 height 16
drag, startPoint x: 883, startPoint y: 289, endPoint x: 801, endPoint y: 275, distance: 83.4
click at [880, 287] on div "Broadaxe Farm Landing Cabinet Team View Client View Orders Client-Facing Detail…" at bounding box center [481, 237] width 963 height 474
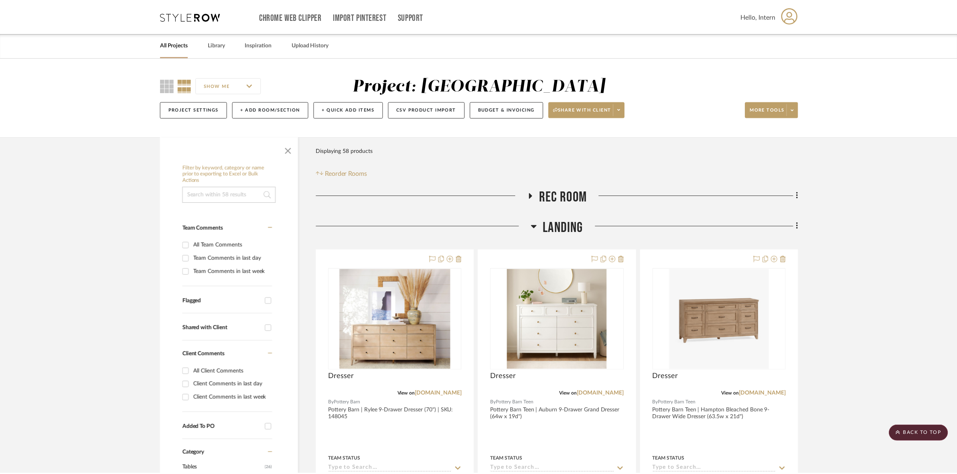
scroll to position [1176, 0]
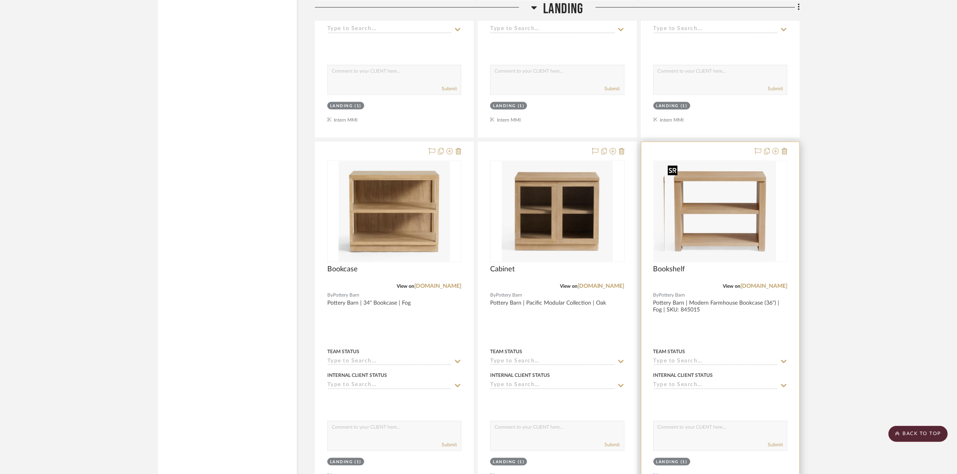
click at [735, 211] on img at bounding box center [721, 211] width 112 height 100
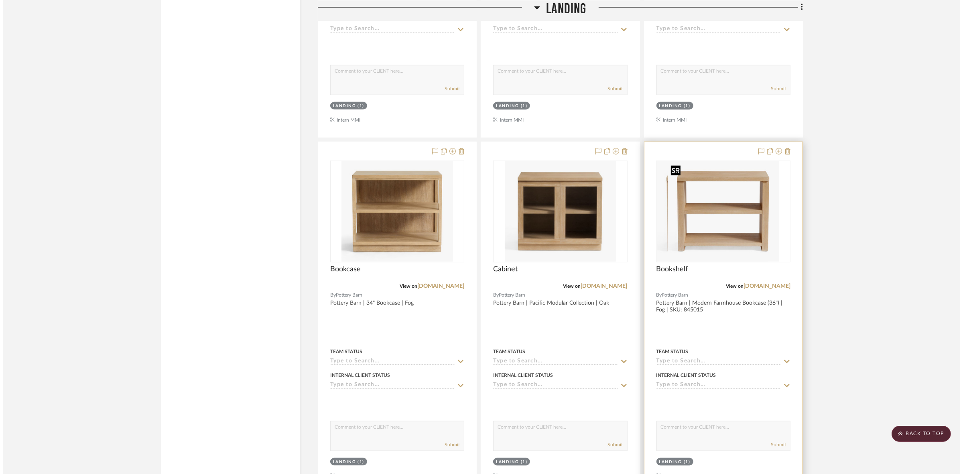
scroll to position [0, 0]
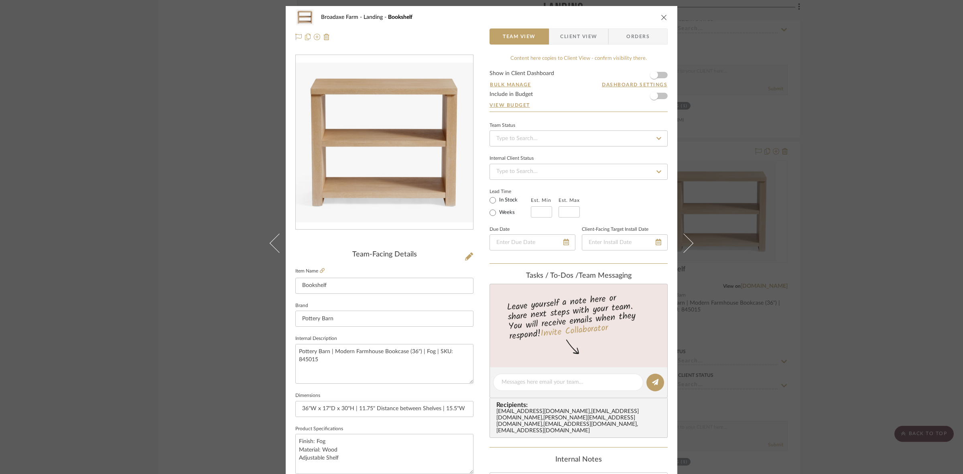
click at [583, 33] on span "Client View" at bounding box center [578, 36] width 37 height 16
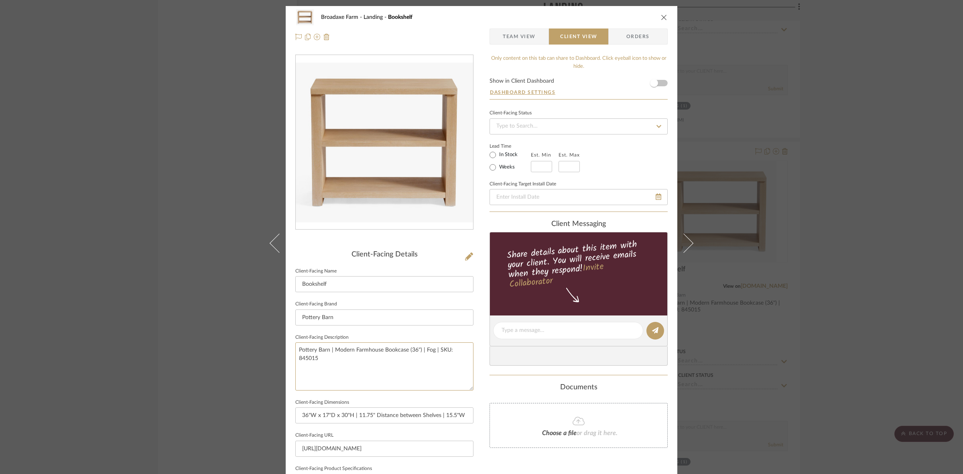
drag, startPoint x: 410, startPoint y: 367, endPoint x: 220, endPoint y: 335, distance: 193.3
click at [220, 335] on div "Broadaxe Farm Landing Bookshelf Team View Client View Orders Client-Facing Deta…" at bounding box center [481, 237] width 963 height 474
click at [408, 317] on input "Pottery Barn" at bounding box center [384, 317] width 178 height 16
click at [849, 291] on div "Broadaxe Farm Landing Bookshelf Team View Client View Orders Client-Facing Deta…" at bounding box center [481, 237] width 963 height 474
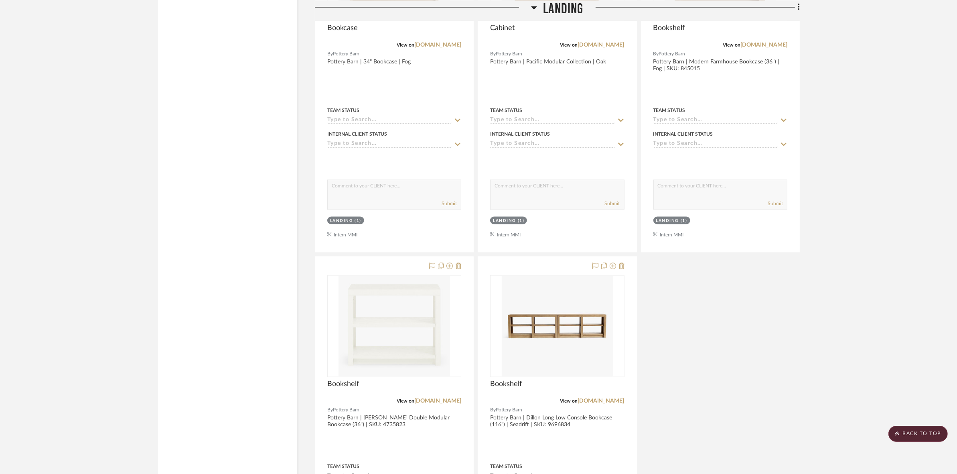
scroll to position [1427, 0]
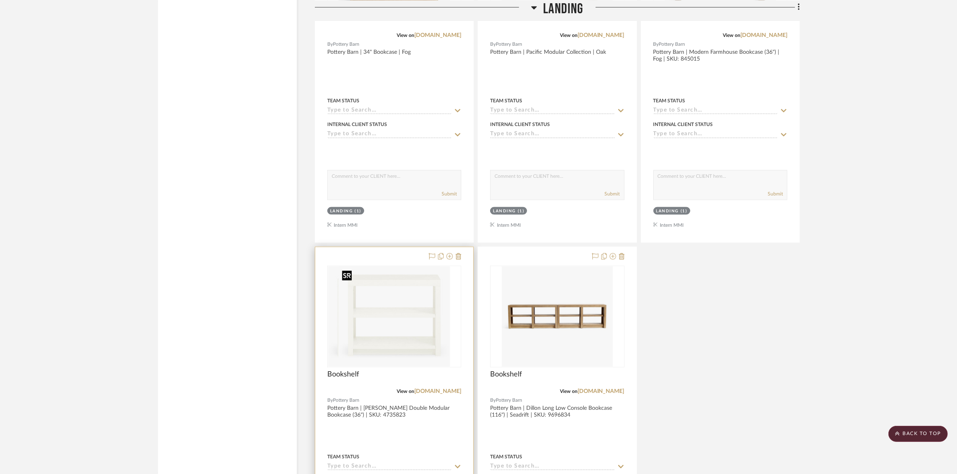
click at [430, 302] on img at bounding box center [395, 316] width 112 height 100
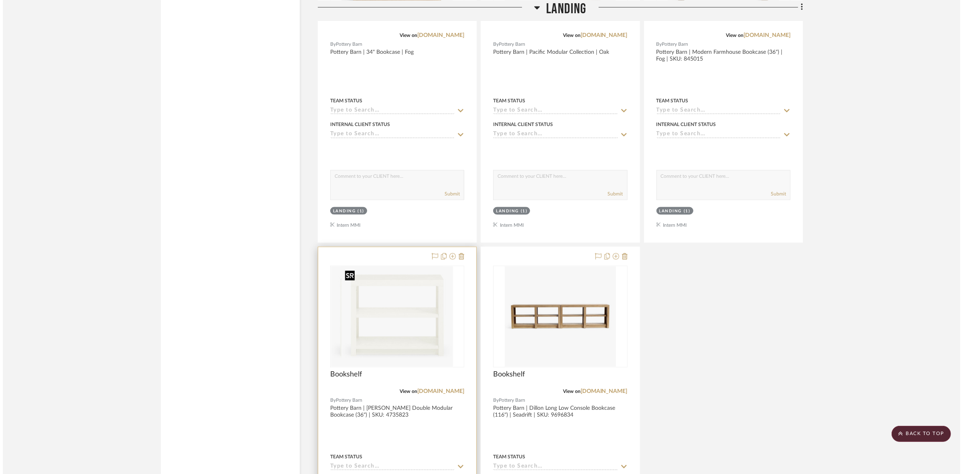
scroll to position [0, 0]
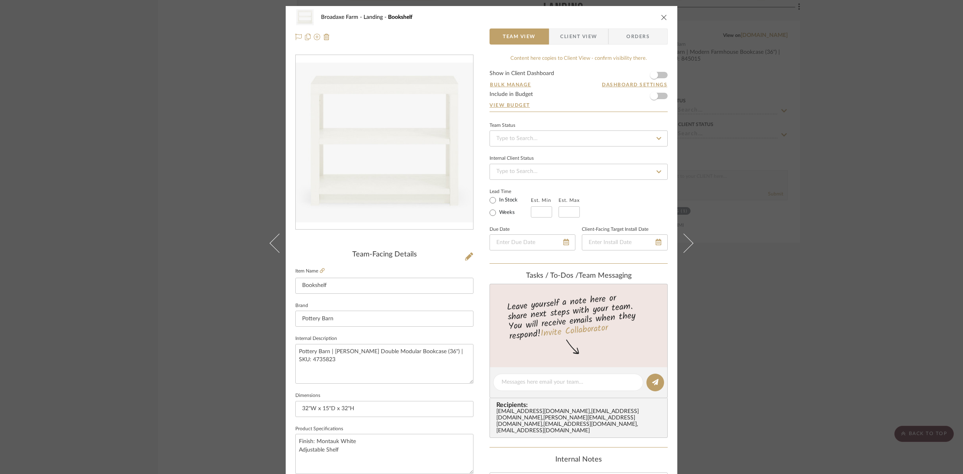
click at [573, 39] on span "Client View" at bounding box center [578, 36] width 37 height 16
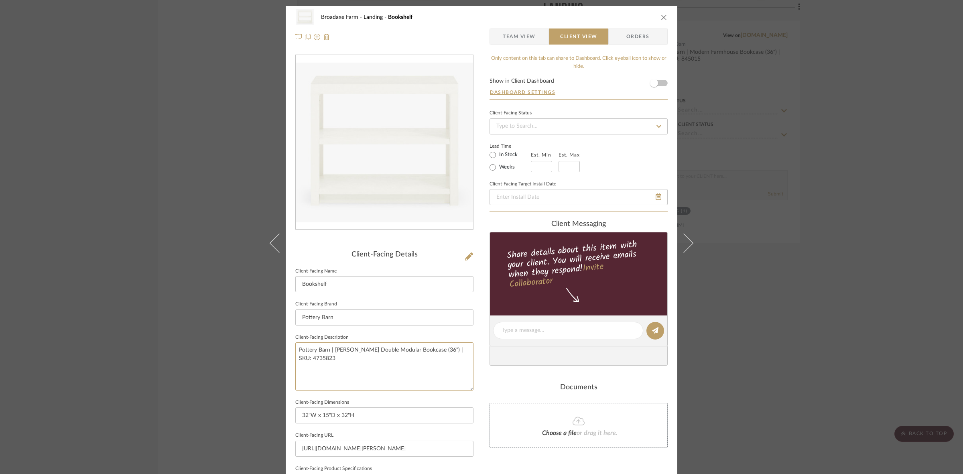
drag, startPoint x: 466, startPoint y: 351, endPoint x: 178, endPoint y: 356, distance: 288.2
click at [178, 356] on div "Broadaxe Farm Landing Bookshelf Team View Client View Orders Client-Facing Deta…" at bounding box center [481, 237] width 963 height 474
click at [390, 313] on input "Pottery Barn" at bounding box center [384, 317] width 178 height 16
click at [838, 311] on div "Broadaxe Farm Landing Bookshelf Team View Client View Orders Client-Facing Deta…" at bounding box center [481, 237] width 963 height 474
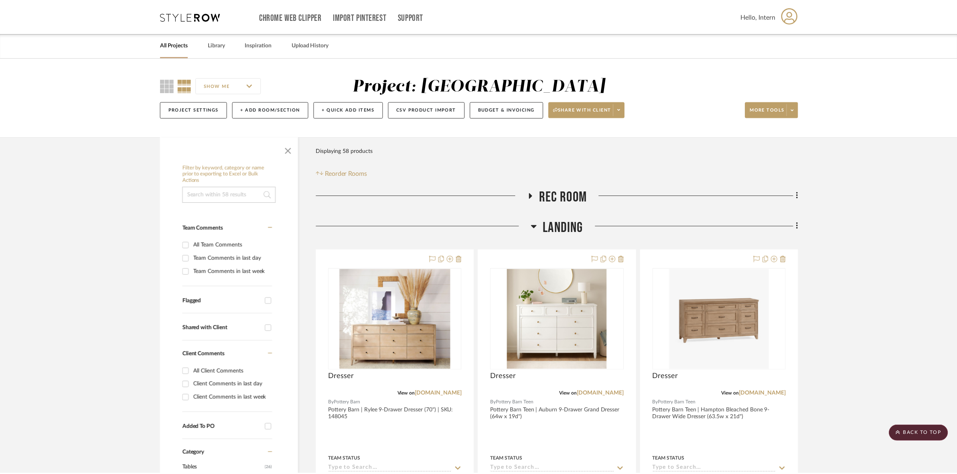
scroll to position [1427, 0]
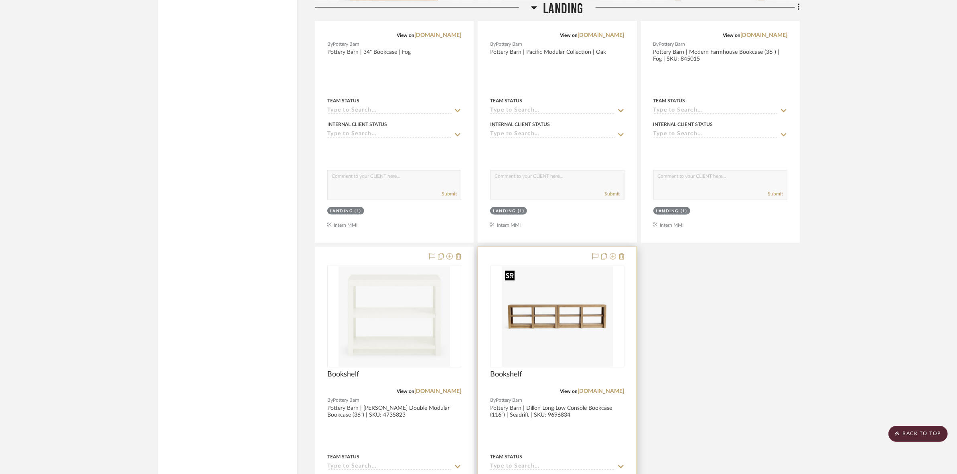
click at [535, 310] on img "0" at bounding box center [558, 316] width 112 height 100
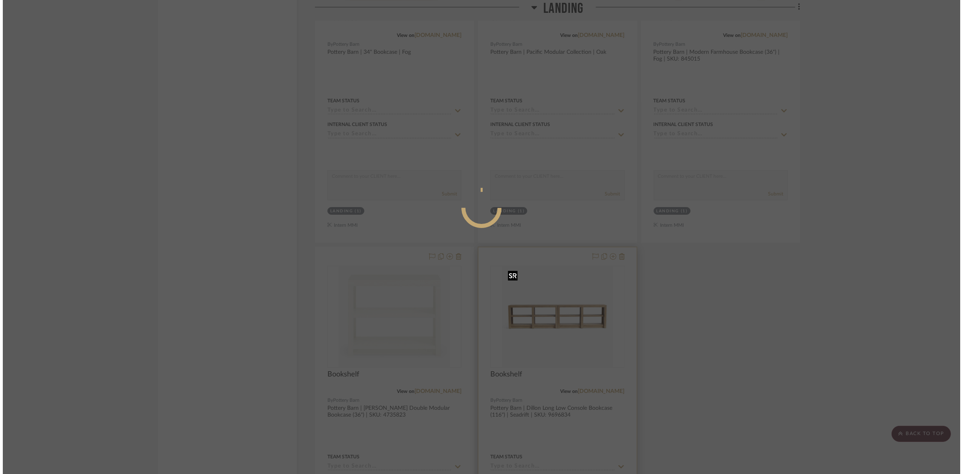
scroll to position [0, 0]
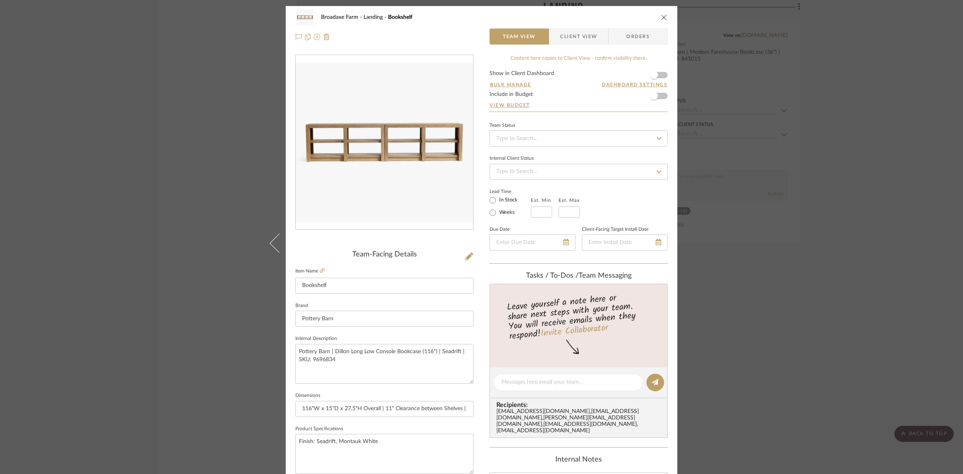
click at [581, 39] on span "Client View" at bounding box center [578, 36] width 37 height 16
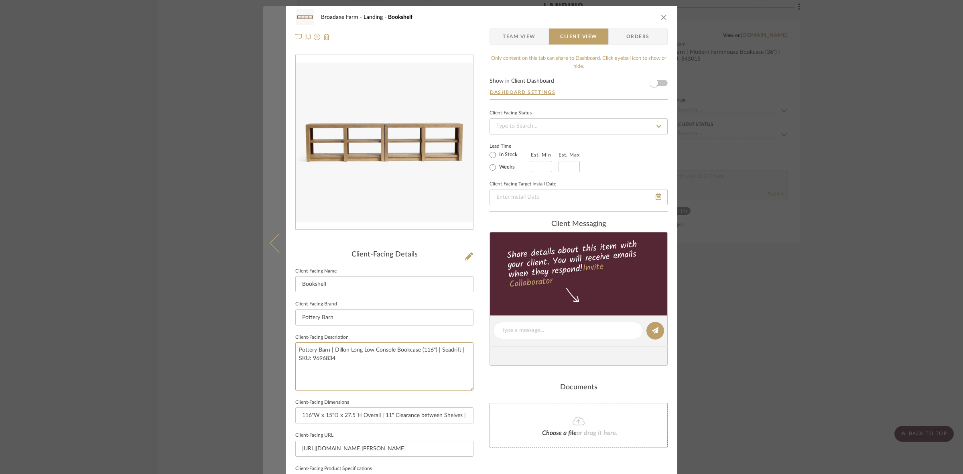
drag, startPoint x: 367, startPoint y: 345, endPoint x: 265, endPoint y: 328, distance: 103.3
click at [265, 328] on mat-dialog-content "Broadaxe Farm Landing Bookshelf Team View Client View Orders Client-Facing Deta…" at bounding box center [481, 333] width 437 height 655
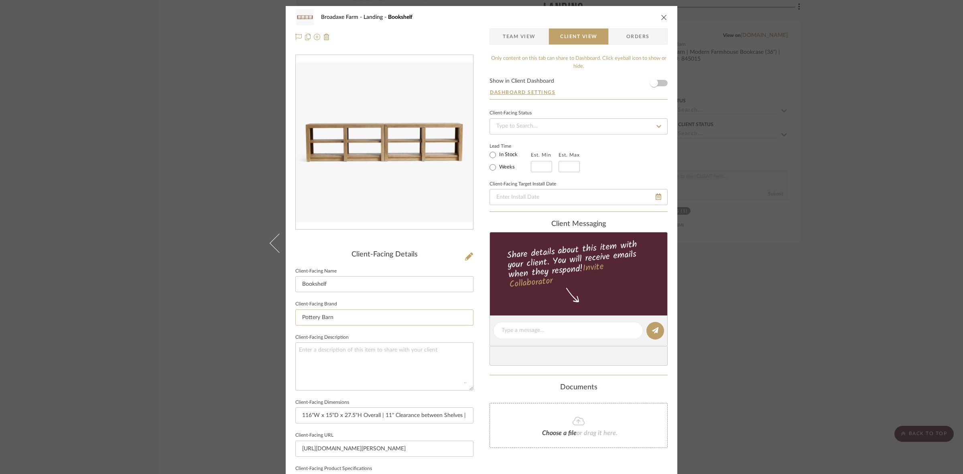
click at [376, 315] on input "Pottery Barn" at bounding box center [384, 317] width 178 height 16
click at [845, 285] on div "Broadaxe Farm Landing Bookshelf Team View Client View Orders Client-Facing Deta…" at bounding box center [481, 237] width 963 height 474
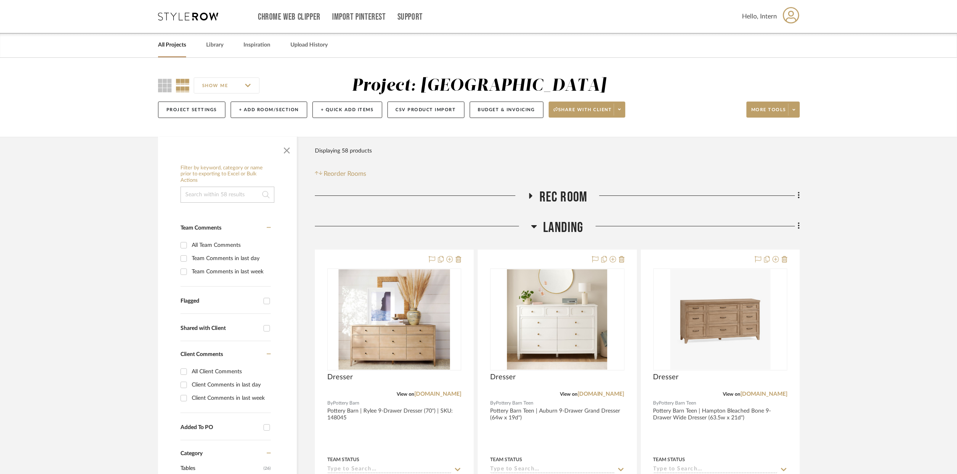
click at [556, 219] on span "Landing" at bounding box center [563, 227] width 40 height 17
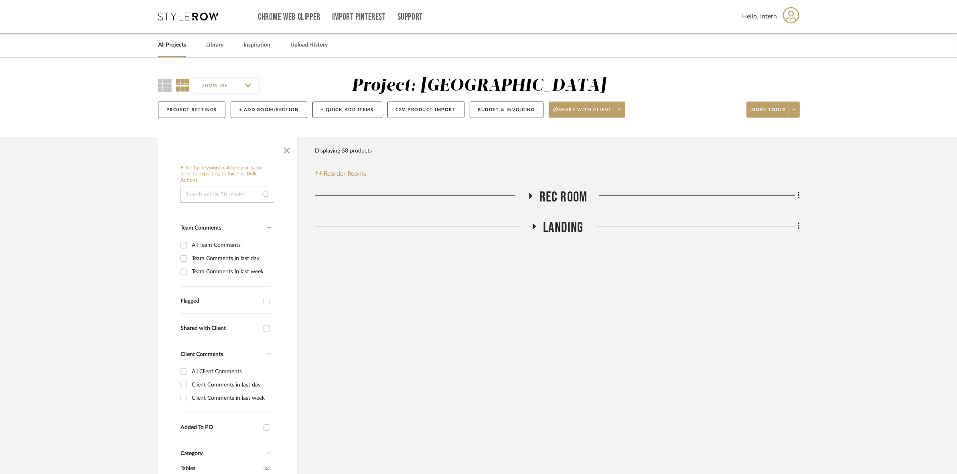
click at [564, 197] on span "Rec Room" at bounding box center [564, 197] width 48 height 17
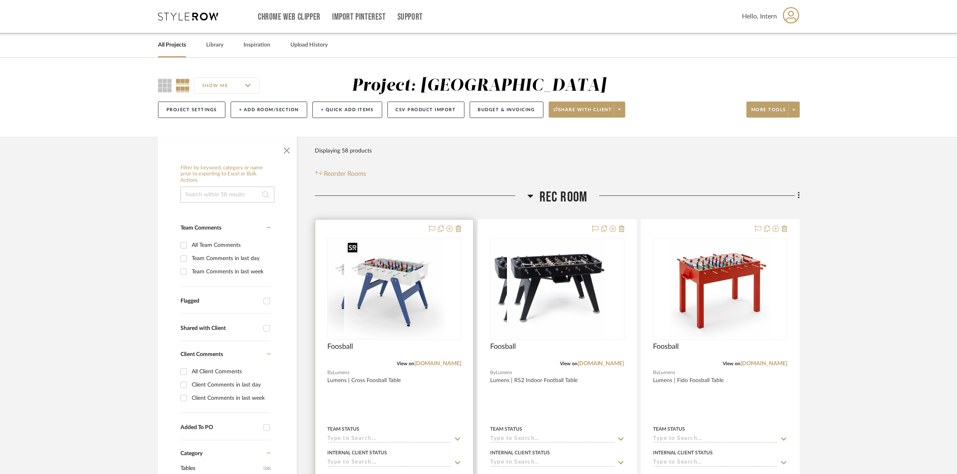
click at [384, 300] on img at bounding box center [394, 289] width 100 height 100
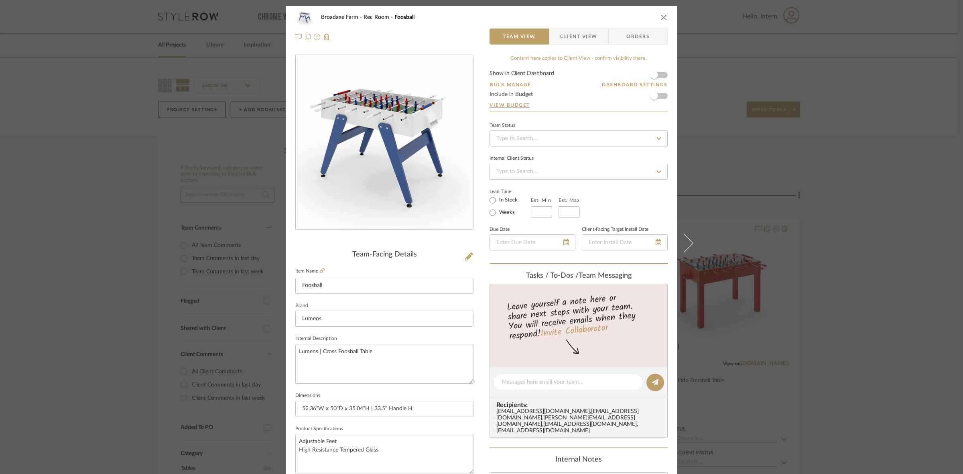
click at [569, 37] on span "Client View" at bounding box center [578, 36] width 37 height 16
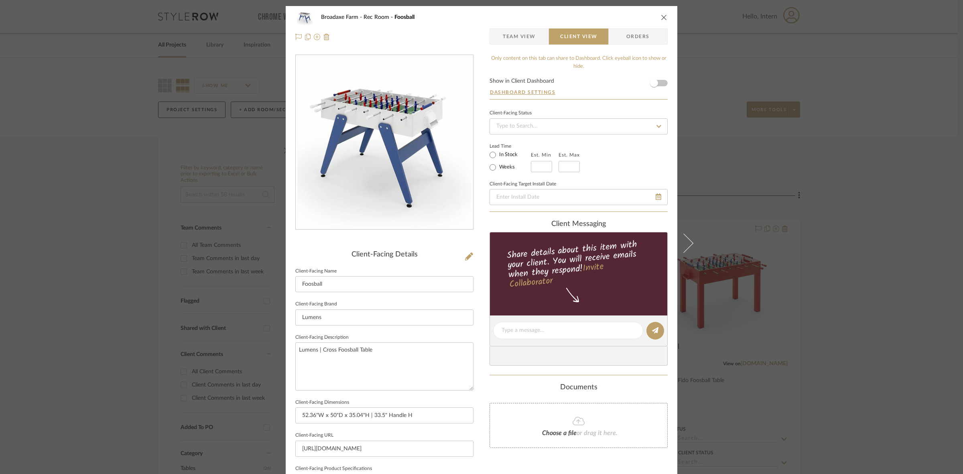
click at [661, 14] on button "close" at bounding box center [664, 17] width 7 height 7
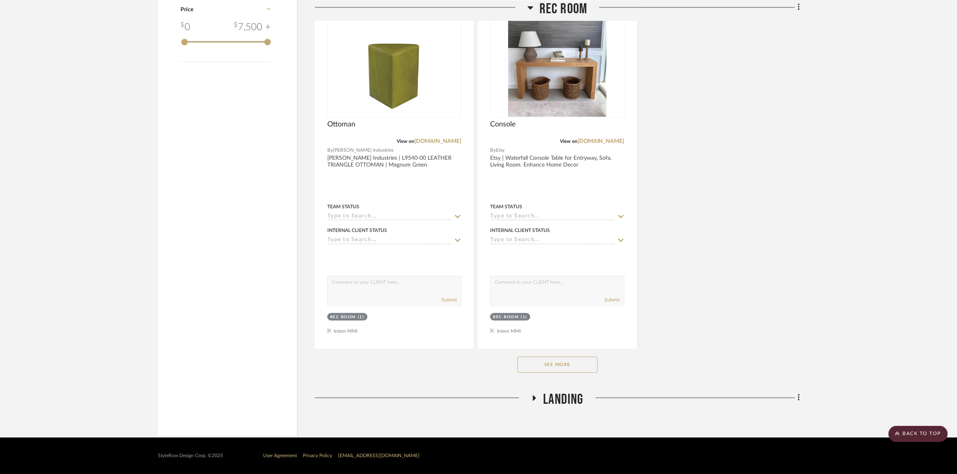
scroll to position [935, 0]
click at [581, 367] on button "See More" at bounding box center [558, 364] width 80 height 16
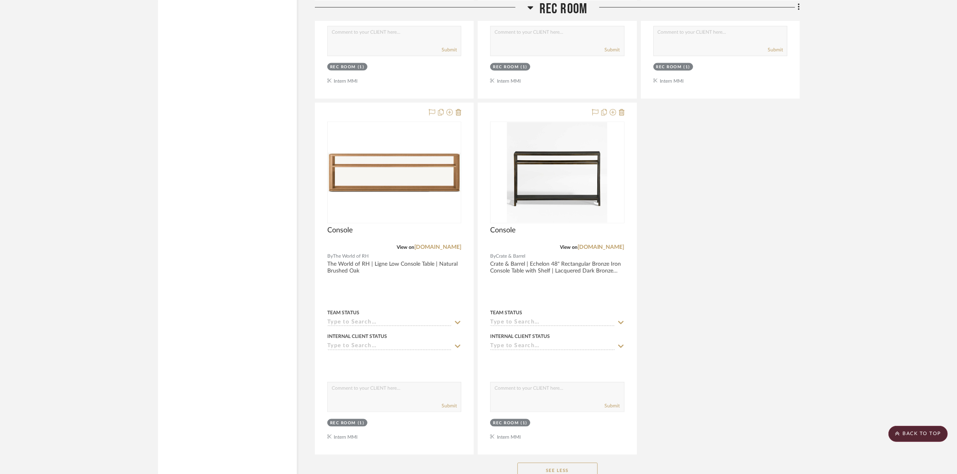
scroll to position [5149, 0]
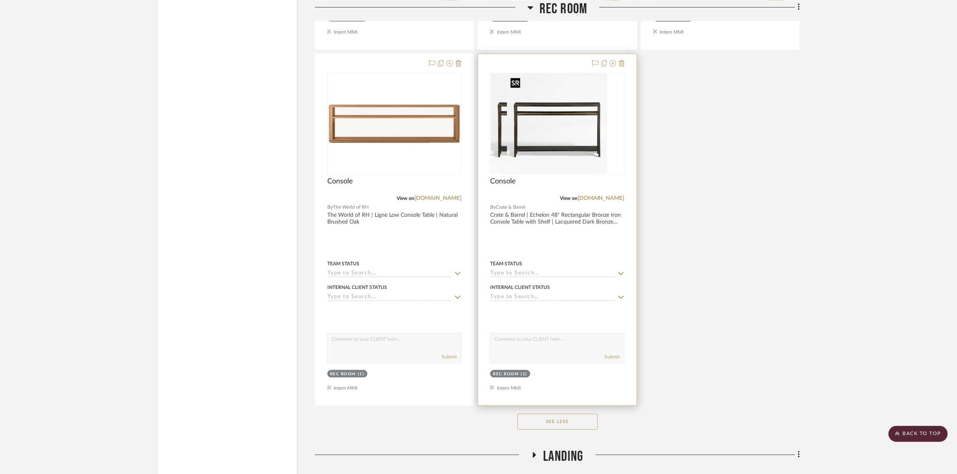
click at [563, 152] on img at bounding box center [557, 123] width 100 height 100
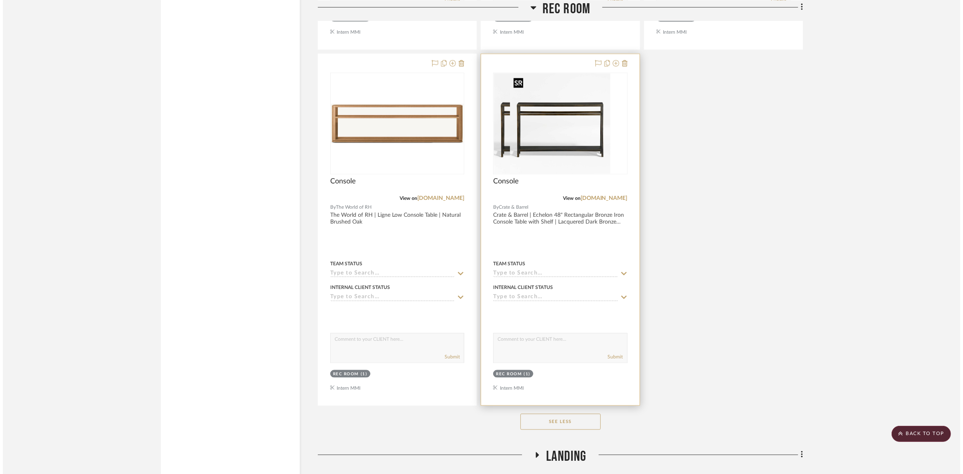
scroll to position [0, 0]
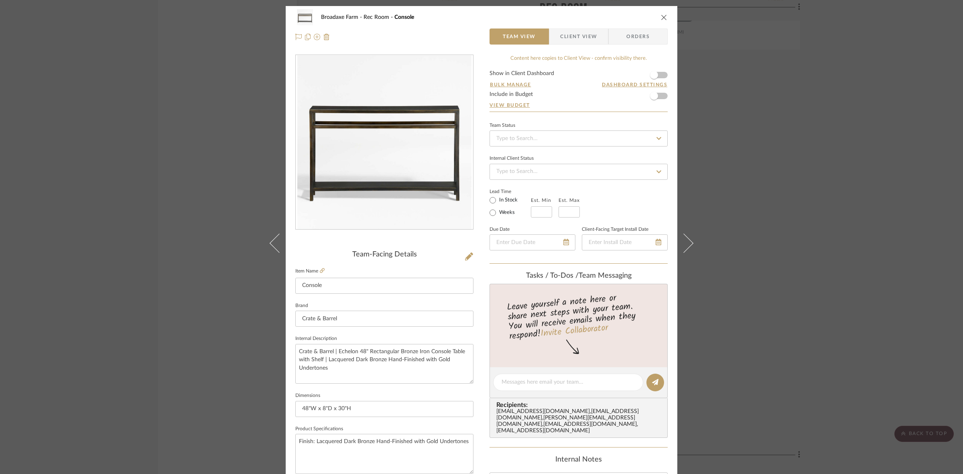
click at [566, 36] on span "Client View" at bounding box center [578, 36] width 37 height 16
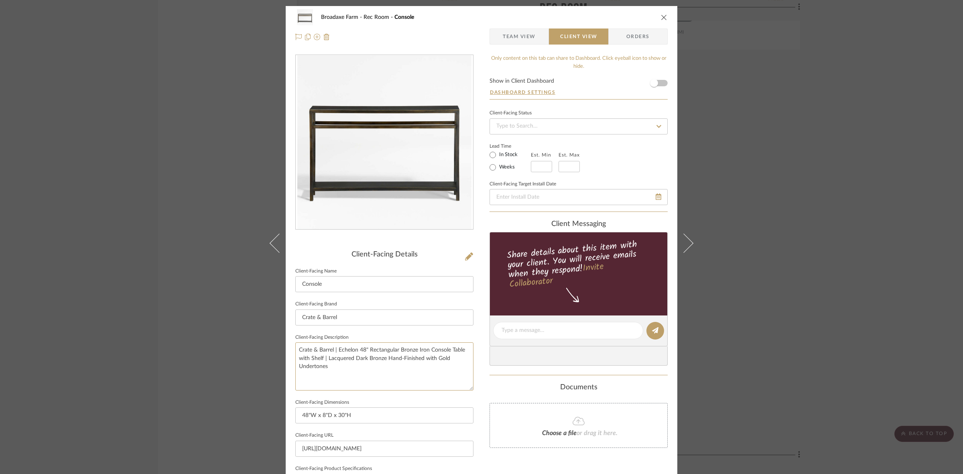
drag, startPoint x: 373, startPoint y: 364, endPoint x: 232, endPoint y: 337, distance: 144.0
click at [232, 337] on div "Broadaxe Farm Rec Room Console Team View Client View Orders Client-Facing Detai…" at bounding box center [481, 237] width 963 height 474
click at [389, 314] on input "Crate & Barrel" at bounding box center [384, 317] width 178 height 16
click at [772, 309] on div "Broadaxe Farm Rec Room Console Team View Client View Orders Client-Facing Detai…" at bounding box center [481, 237] width 963 height 474
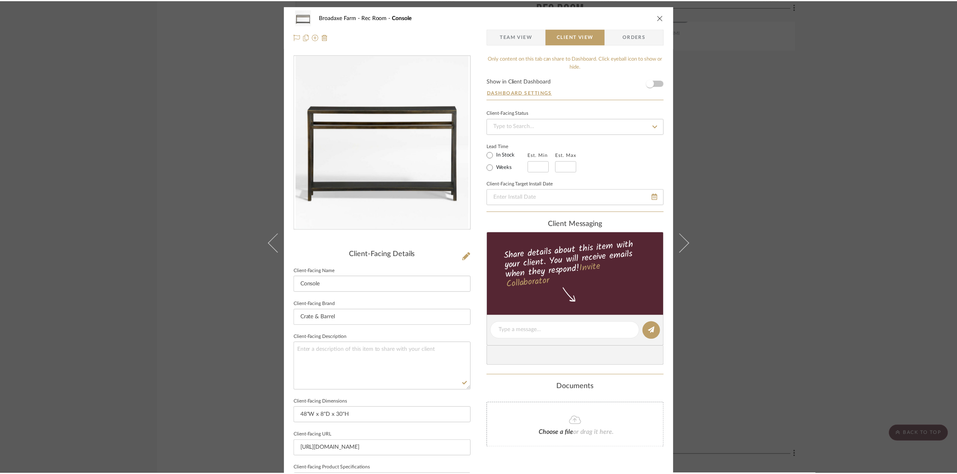
scroll to position [5149, 0]
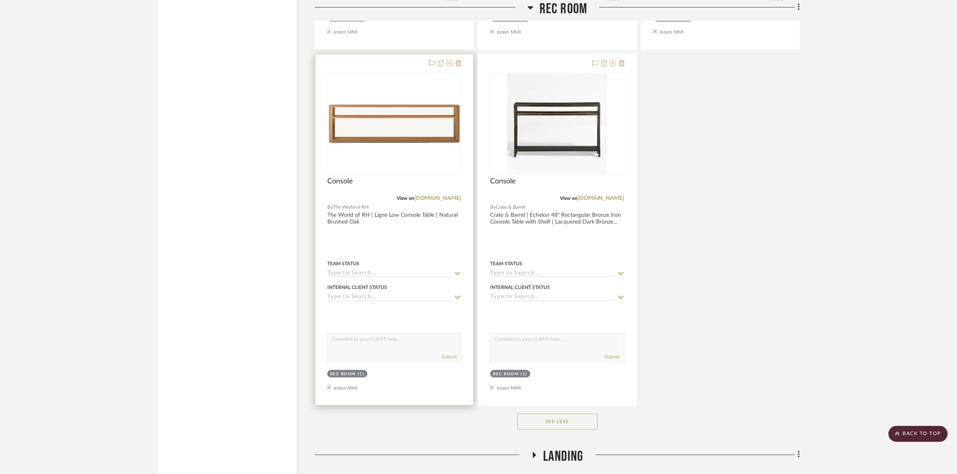
click at [408, 134] on img at bounding box center [394, 123] width 132 height 39
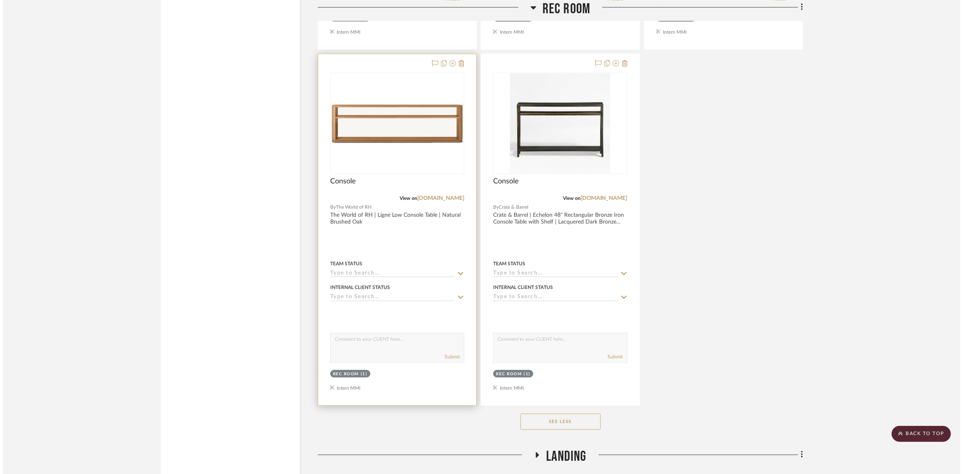
scroll to position [0, 0]
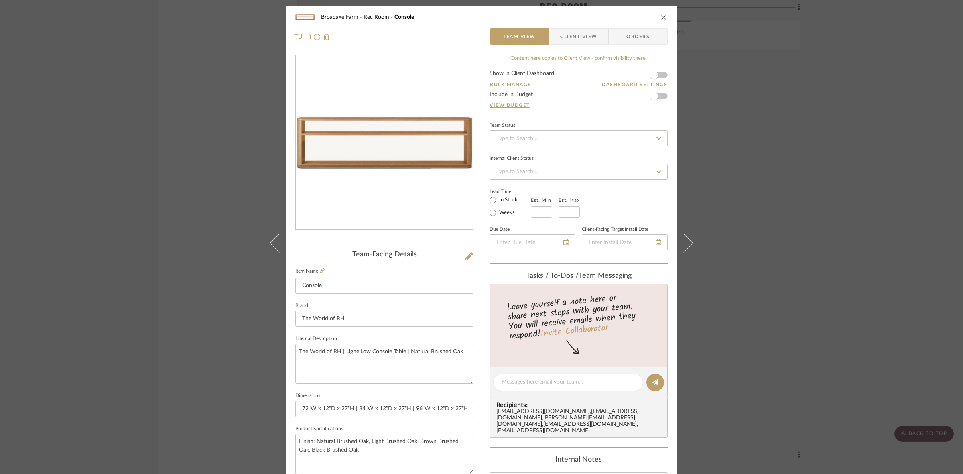
click at [579, 37] on span "Client View" at bounding box center [578, 36] width 37 height 16
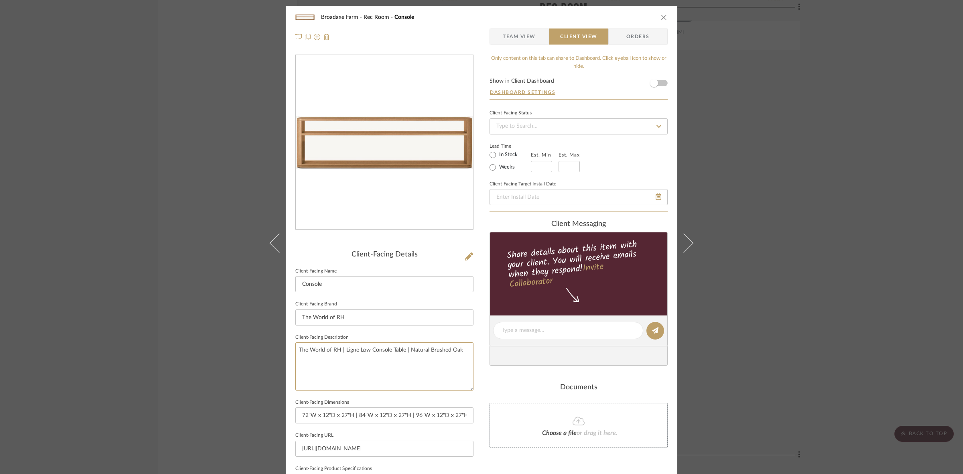
drag, startPoint x: 462, startPoint y: 354, endPoint x: 173, endPoint y: 340, distance: 289.7
click at [173, 340] on div "Broadaxe Farm Rec Room Console Team View Client View Orders Client-Facing Detai…" at bounding box center [481, 237] width 963 height 474
click at [346, 319] on input "The World of RH" at bounding box center [384, 317] width 178 height 16
click at [807, 265] on div "Broadaxe Farm Rec Room Console Team View Client View Orders Client-Facing Detai…" at bounding box center [481, 237] width 963 height 474
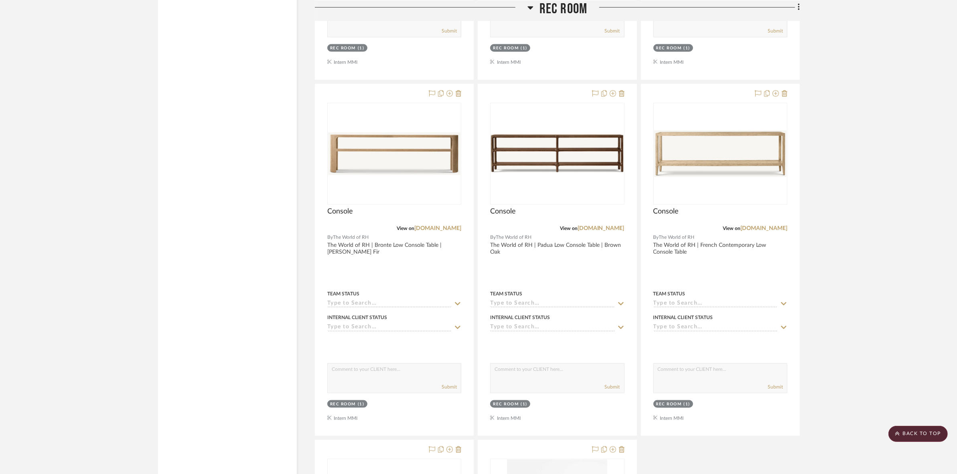
scroll to position [4697, 0]
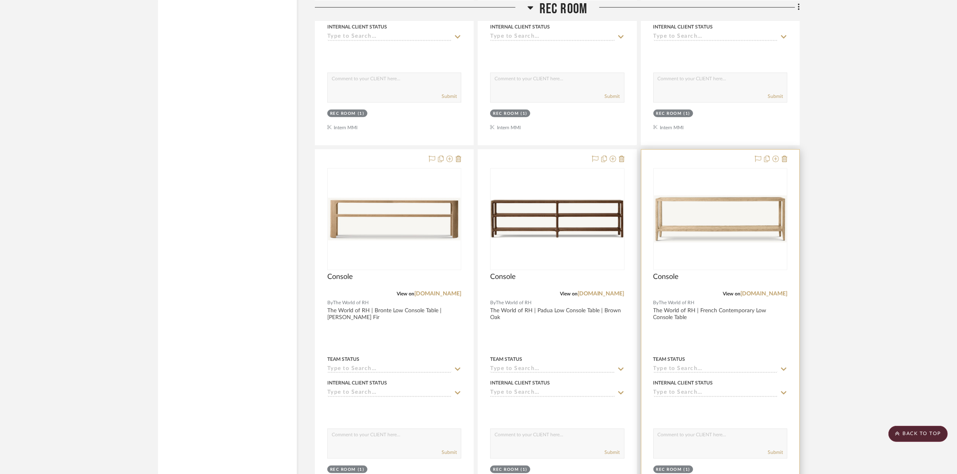
click at [708, 246] on div at bounding box center [720, 219] width 133 height 101
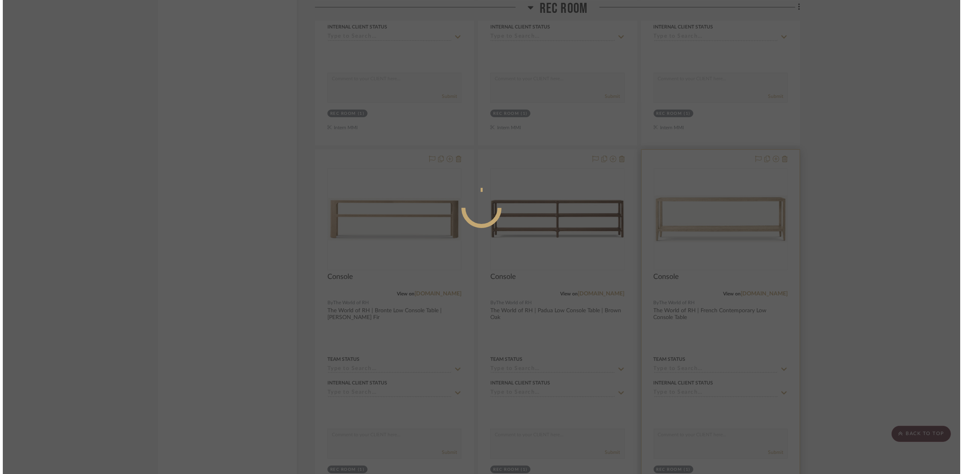
scroll to position [0, 0]
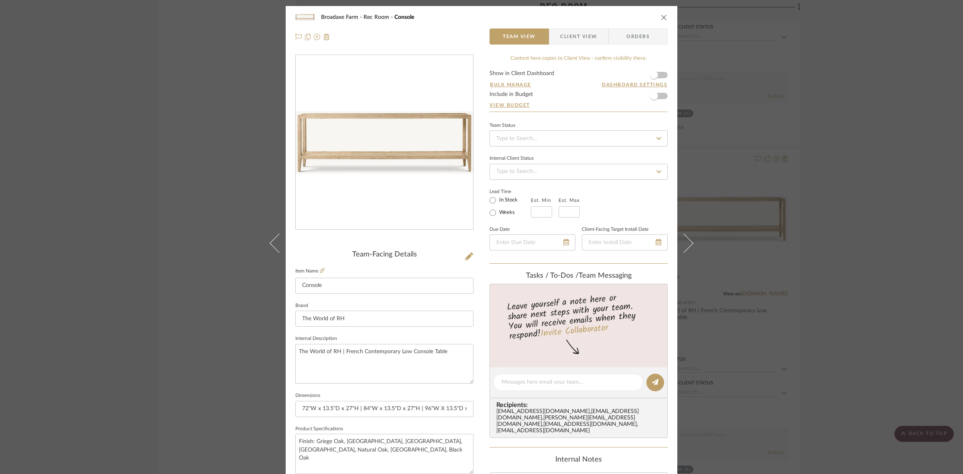
click at [581, 39] on span "Client View" at bounding box center [578, 36] width 37 height 16
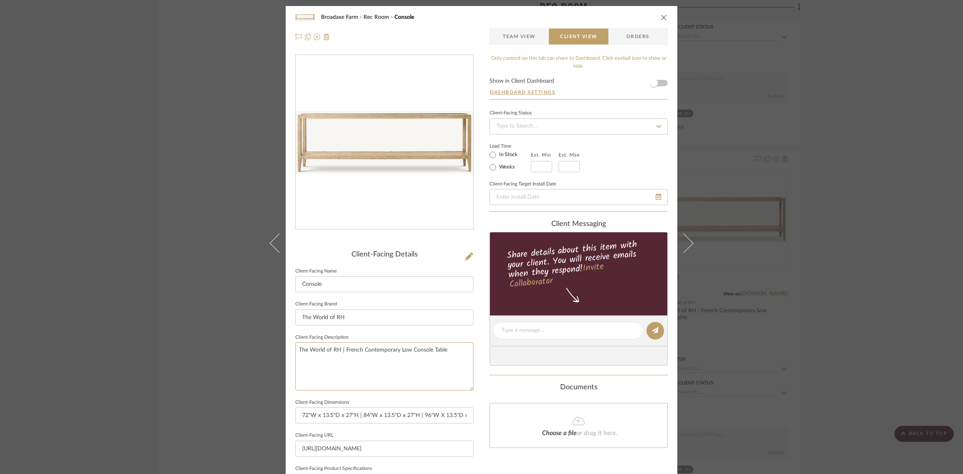
drag, startPoint x: 456, startPoint y: 358, endPoint x: 183, endPoint y: 342, distance: 273.3
click at [183, 342] on div "Broadaxe Farm Rec Room Console Team View Client View Orders Client-Facing Detai…" at bounding box center [481, 237] width 963 height 474
click at [378, 310] on input "The World of RH" at bounding box center [384, 317] width 178 height 16
click at [880, 273] on div "Broadaxe Farm Rec Room Console Team View Client View Orders Client-Facing Detai…" at bounding box center [481, 237] width 963 height 474
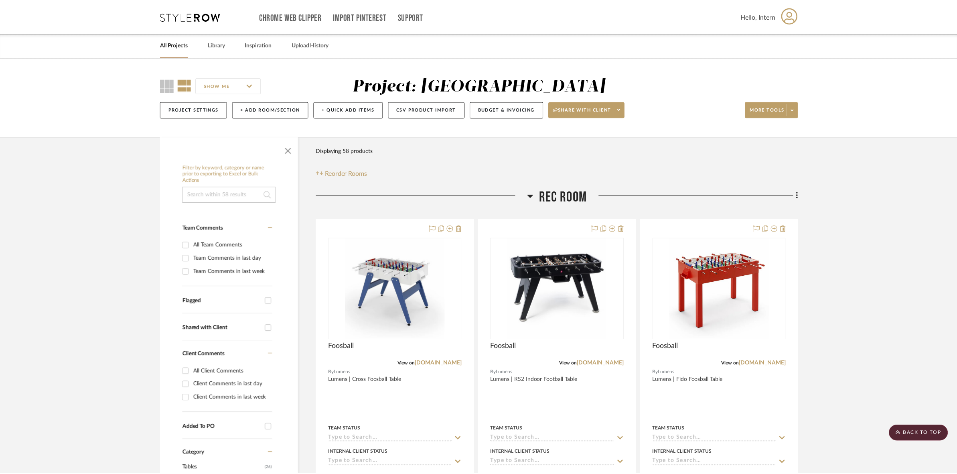
scroll to position [4697, 0]
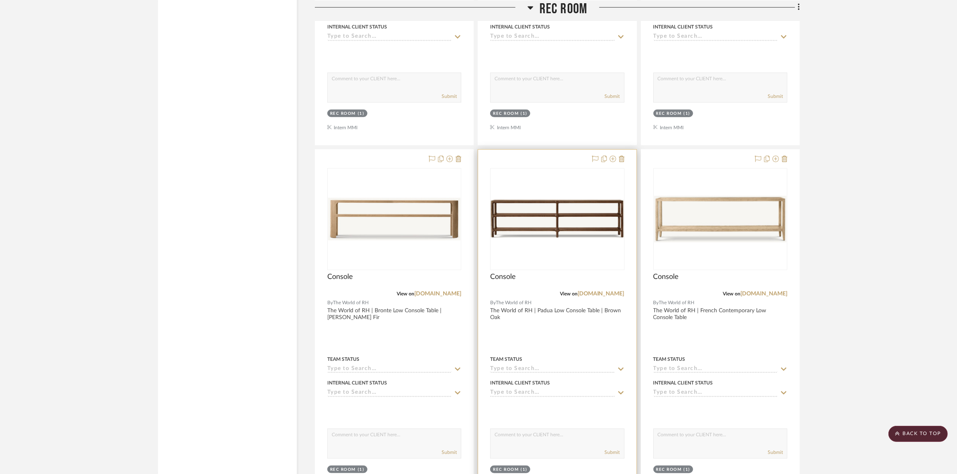
click at [572, 243] on div at bounding box center [557, 219] width 133 height 101
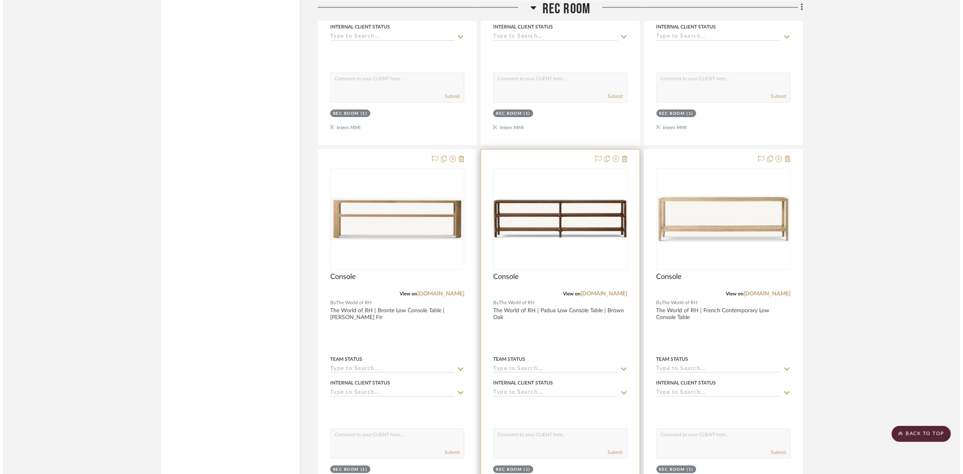
scroll to position [0, 0]
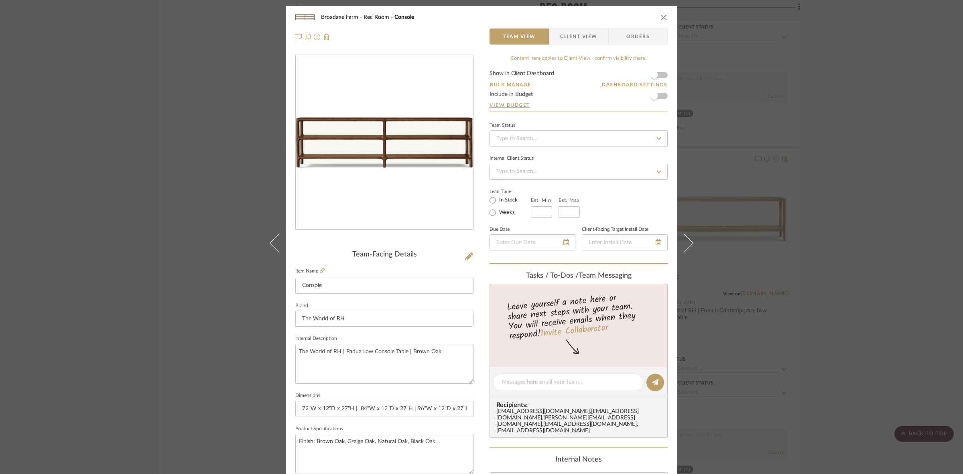
click at [583, 30] on span "Client View" at bounding box center [578, 36] width 37 height 16
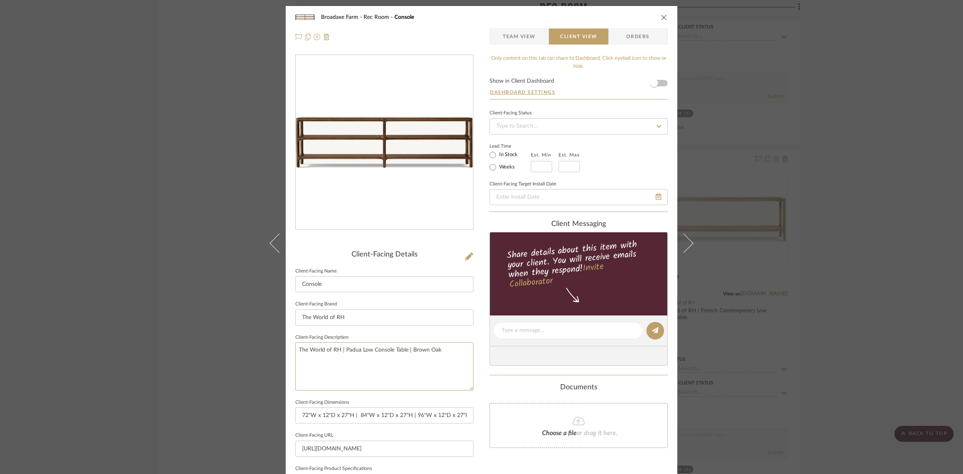
drag, startPoint x: 449, startPoint y: 355, endPoint x: 185, endPoint y: 346, distance: 265.0
click at [185, 346] on div "Broadaxe Farm Rec Room Console Team View Client View Orders Client-Facing Detai…" at bounding box center [481, 237] width 963 height 474
click at [374, 314] on input "The World of RH" at bounding box center [384, 317] width 178 height 16
click at [884, 263] on div "Broadaxe Farm Rec Room Console Team View Client View Orders Client-Facing Detai…" at bounding box center [481, 237] width 963 height 474
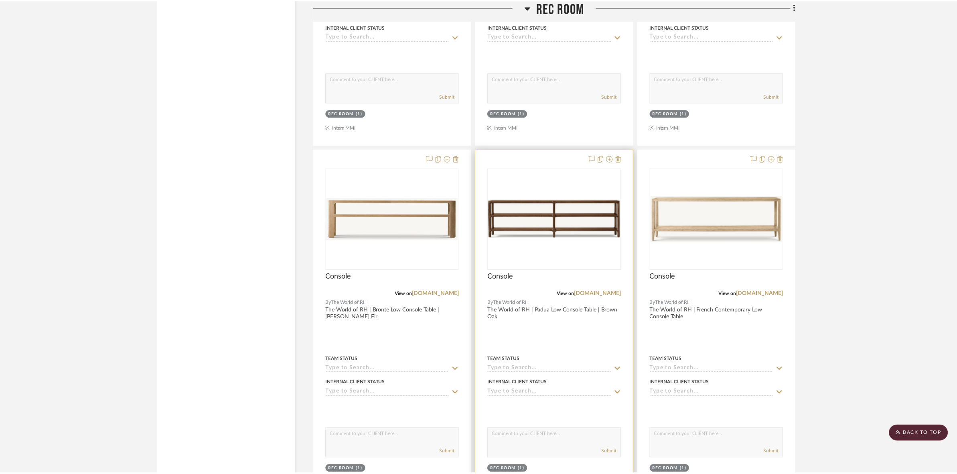
scroll to position [4697, 0]
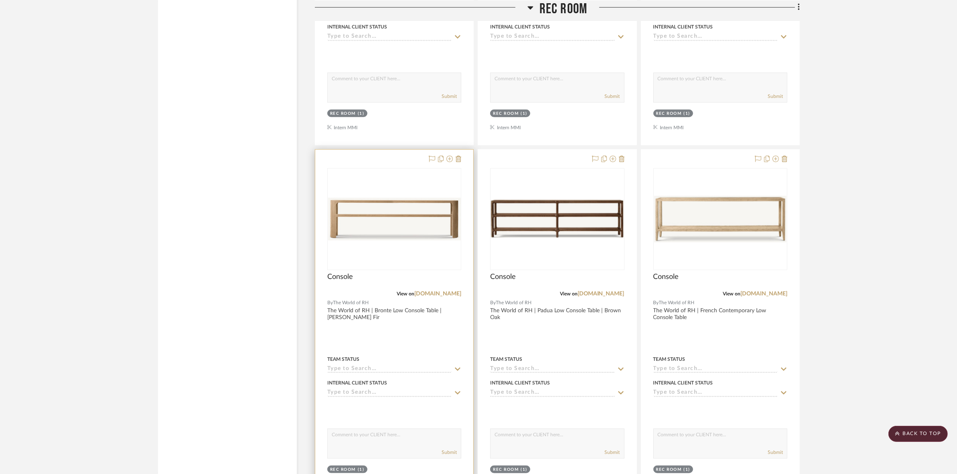
click at [424, 229] on img at bounding box center [394, 219] width 132 height 43
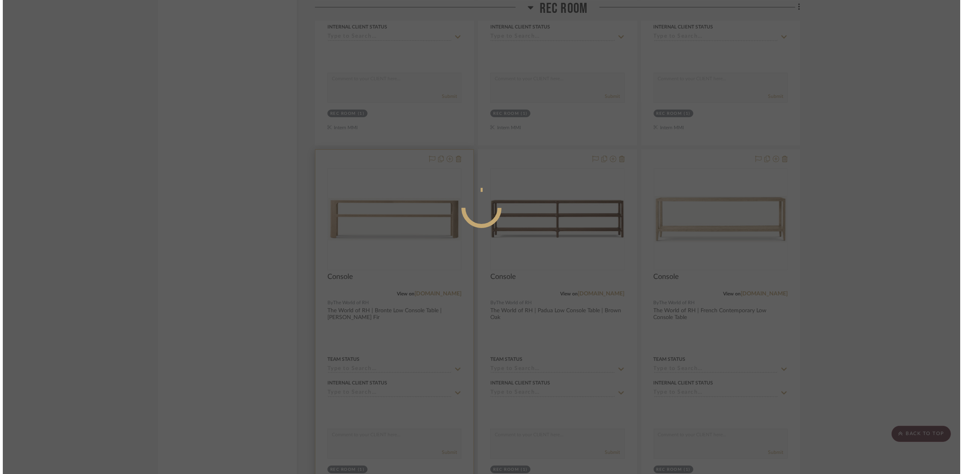
scroll to position [0, 0]
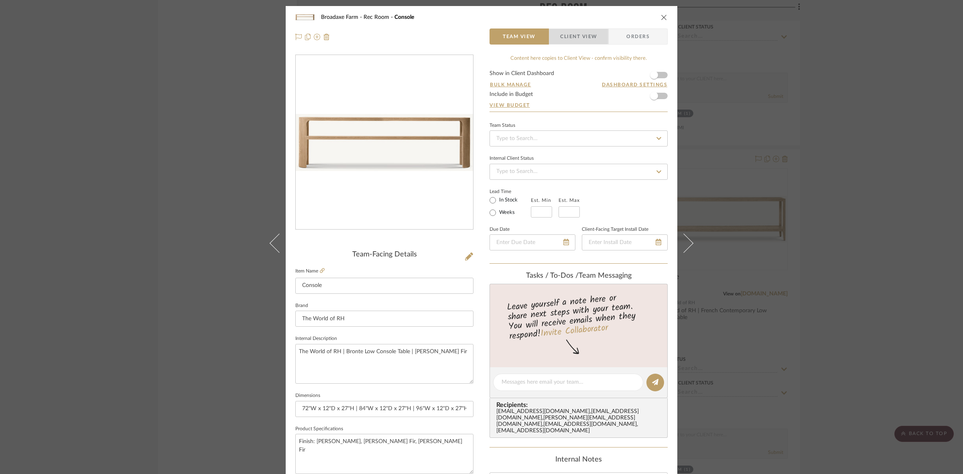
click at [575, 33] on span "Client View" at bounding box center [578, 36] width 37 height 16
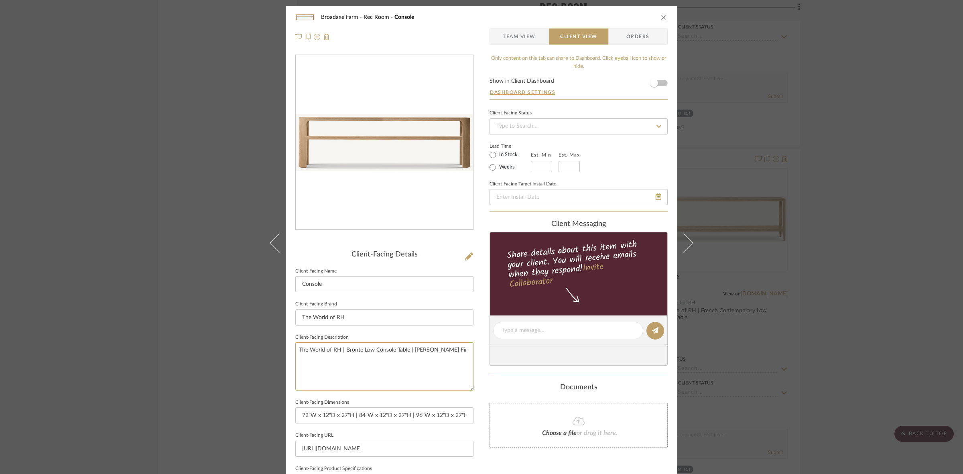
drag, startPoint x: 457, startPoint y: 353, endPoint x: 237, endPoint y: 351, distance: 220.7
click at [228, 356] on div "Broadaxe Farm Rec Room Console Team View Client View Orders Client-Facing Detai…" at bounding box center [481, 237] width 963 height 474
click at [362, 311] on input "The World of RH" at bounding box center [384, 317] width 178 height 16
click at [817, 286] on div "Broadaxe Farm Rec Room Console Team View Client View Orders Client-Facing Detai…" at bounding box center [481, 237] width 963 height 474
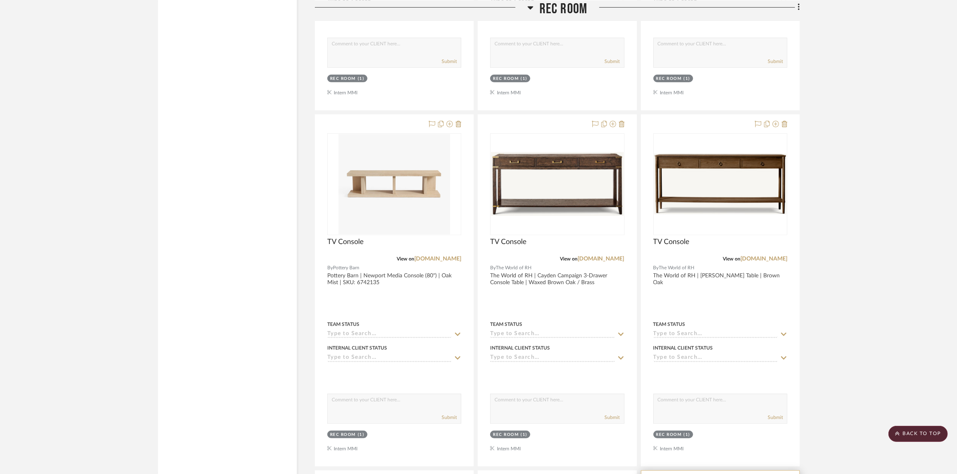
scroll to position [4346, 0]
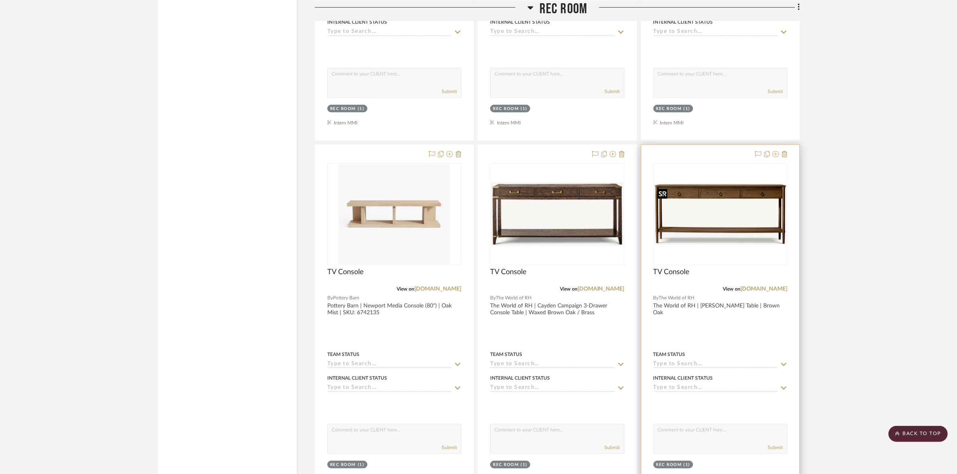
click at [738, 219] on img at bounding box center [721, 214] width 132 height 61
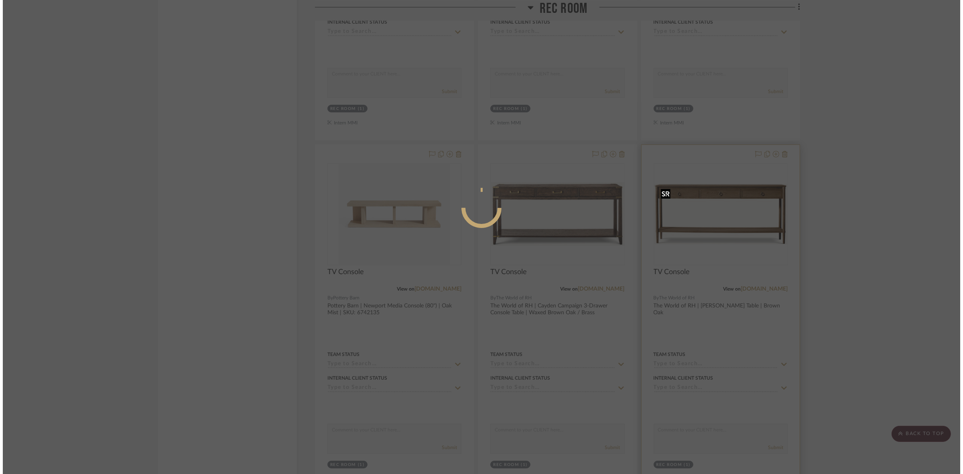
scroll to position [0, 0]
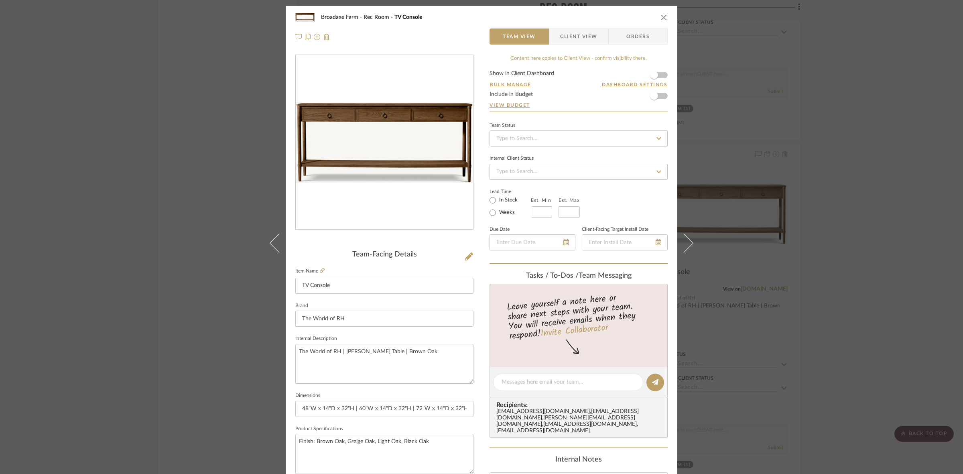
click at [560, 37] on span "Client View" at bounding box center [578, 36] width 37 height 16
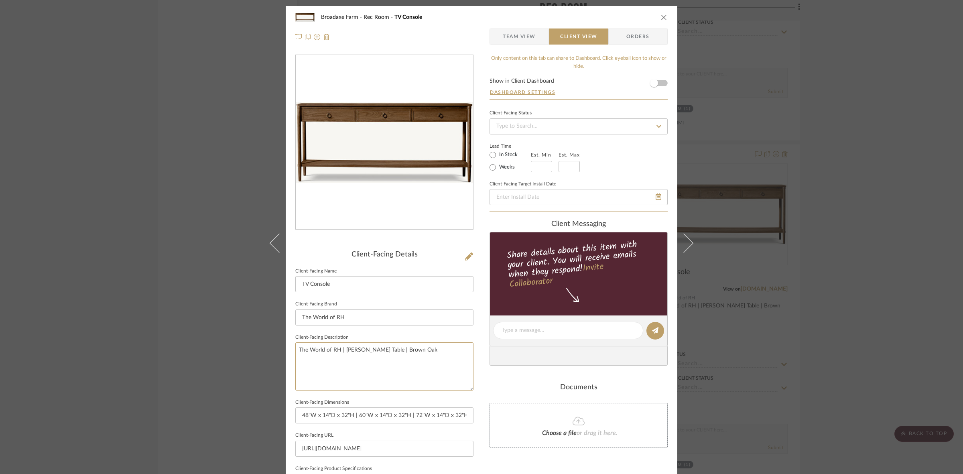
drag, startPoint x: 455, startPoint y: 359, endPoint x: 193, endPoint y: 346, distance: 262.0
click at [183, 352] on div "Broadaxe Farm Rec Room TV Console Team View Client View Orders Client-Facing De…" at bounding box center [481, 237] width 963 height 474
click at [366, 315] on input "The World of RH" at bounding box center [384, 317] width 178 height 16
click at [860, 305] on div "Broadaxe Farm Rec Room TV Console Team View Client View Orders Client-Facing De…" at bounding box center [481, 237] width 963 height 474
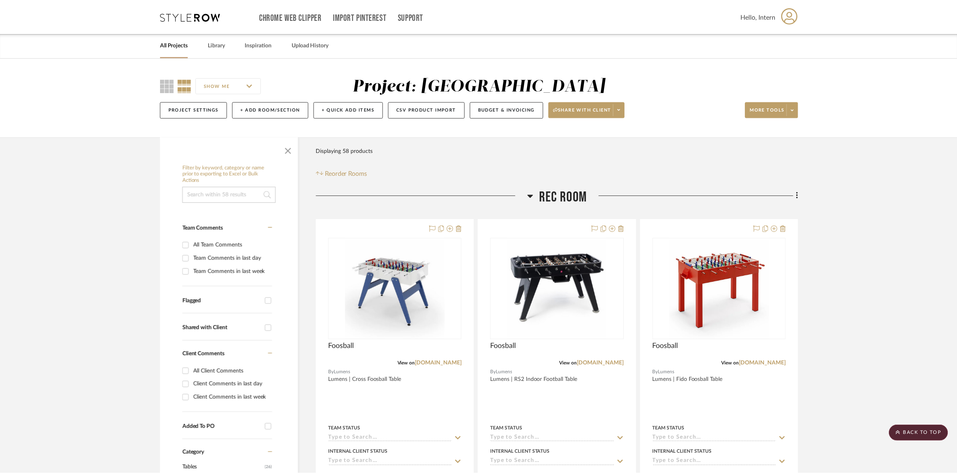
scroll to position [4346, 0]
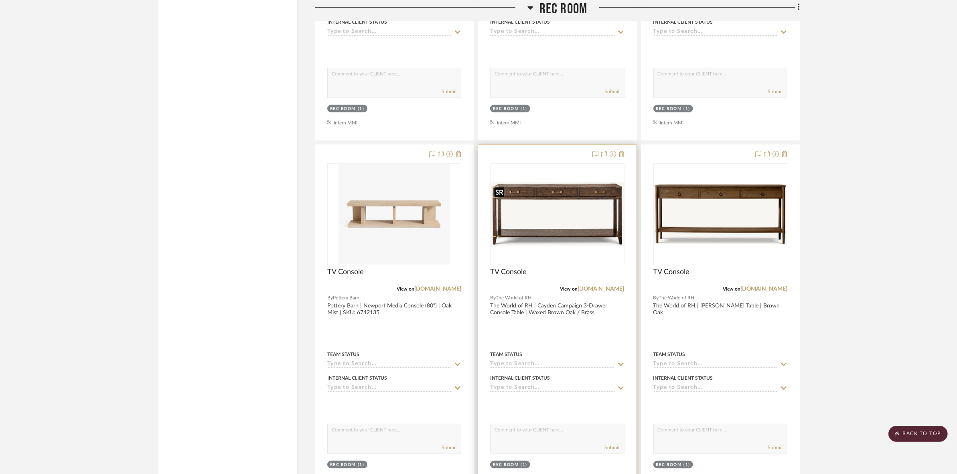
click at [581, 233] on img at bounding box center [557, 214] width 132 height 64
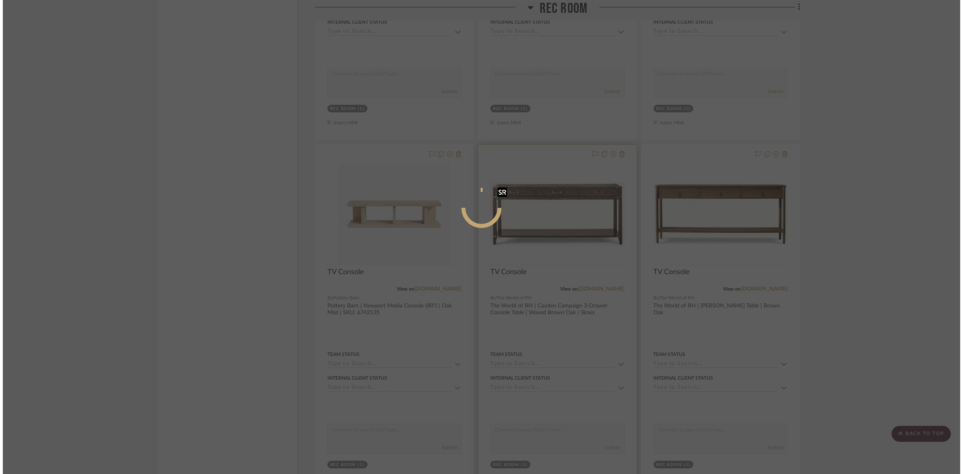
scroll to position [0, 0]
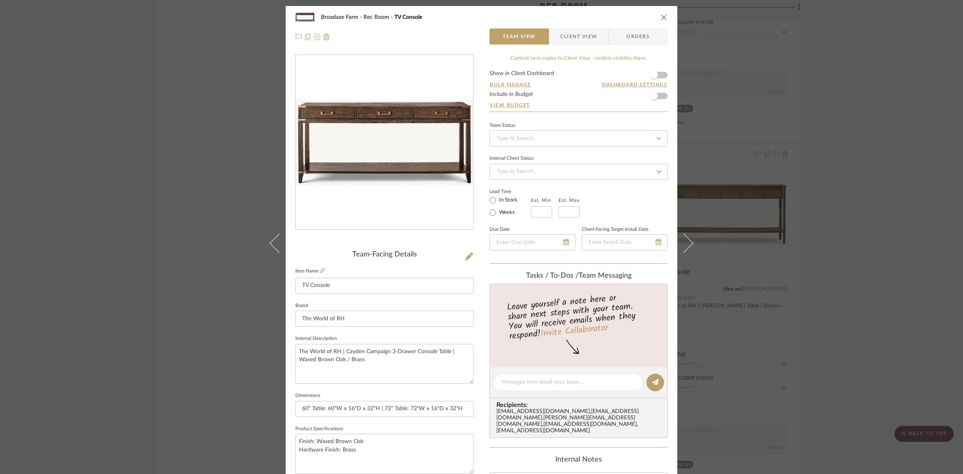
click at [581, 39] on span "Client View" at bounding box center [578, 36] width 37 height 16
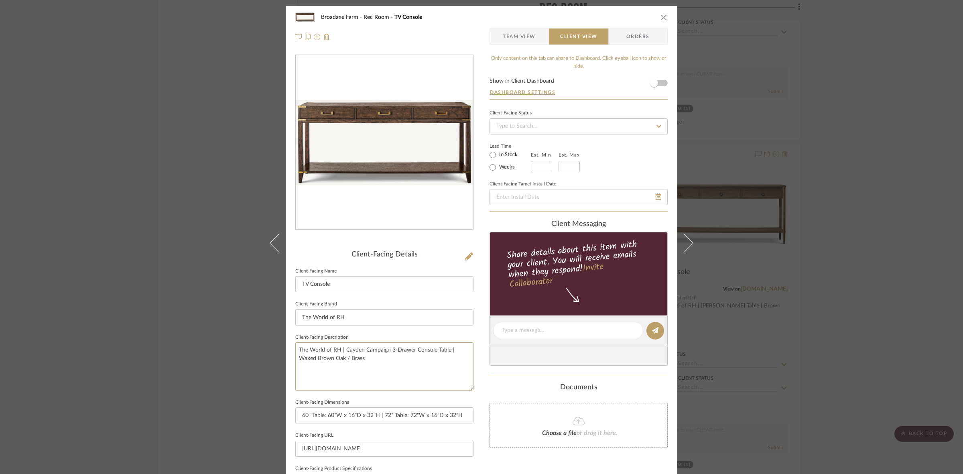
drag, startPoint x: 394, startPoint y: 362, endPoint x: 180, endPoint y: 329, distance: 216.3
click at [180, 329] on div "Broadaxe Farm Rec Room TV Console Team View Client View Orders Client-Facing De…" at bounding box center [481, 237] width 963 height 474
click at [375, 317] on input "The World of RH" at bounding box center [384, 317] width 178 height 16
click at [808, 319] on div "Broadaxe Farm Rec Room TV Console Team View Client View Orders Client-Facing De…" at bounding box center [481, 237] width 963 height 474
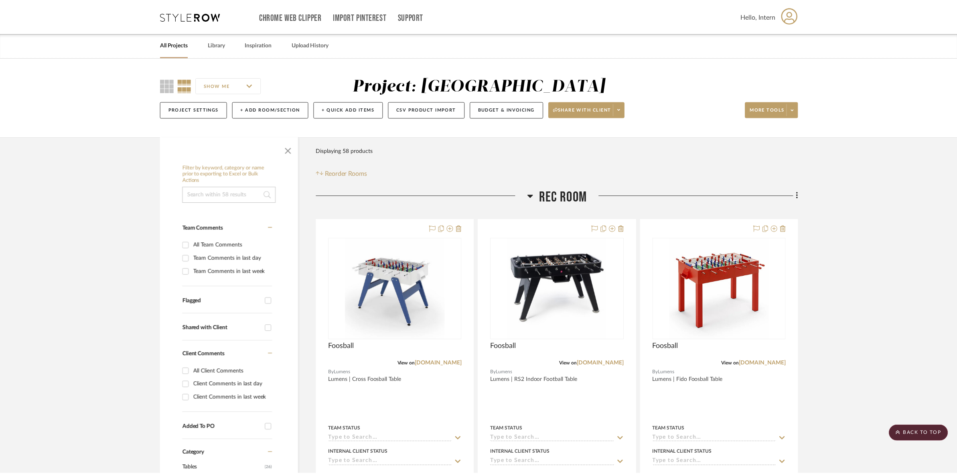
scroll to position [4346, 0]
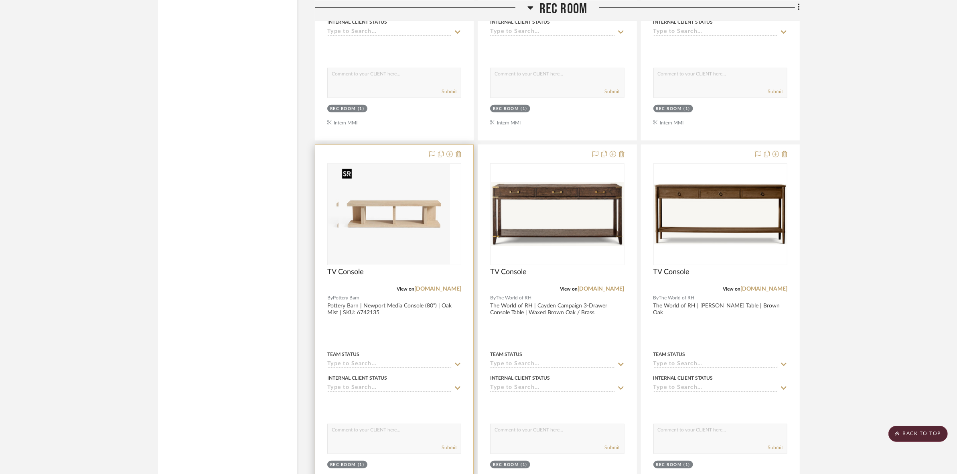
click at [426, 236] on img at bounding box center [395, 214] width 112 height 100
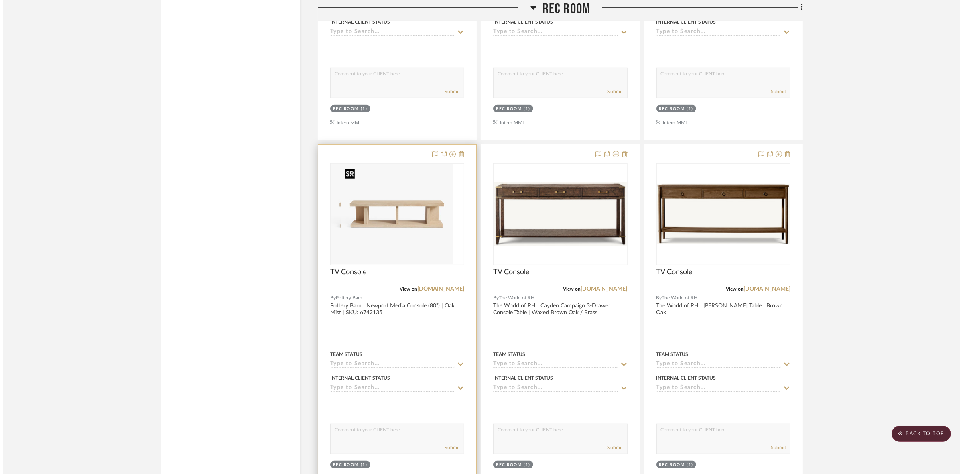
scroll to position [0, 0]
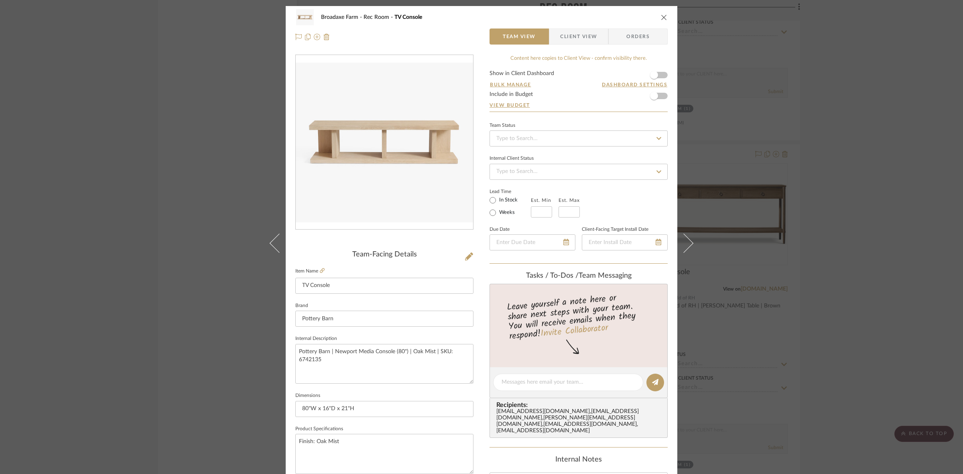
click at [573, 29] on span "Client View" at bounding box center [578, 36] width 37 height 16
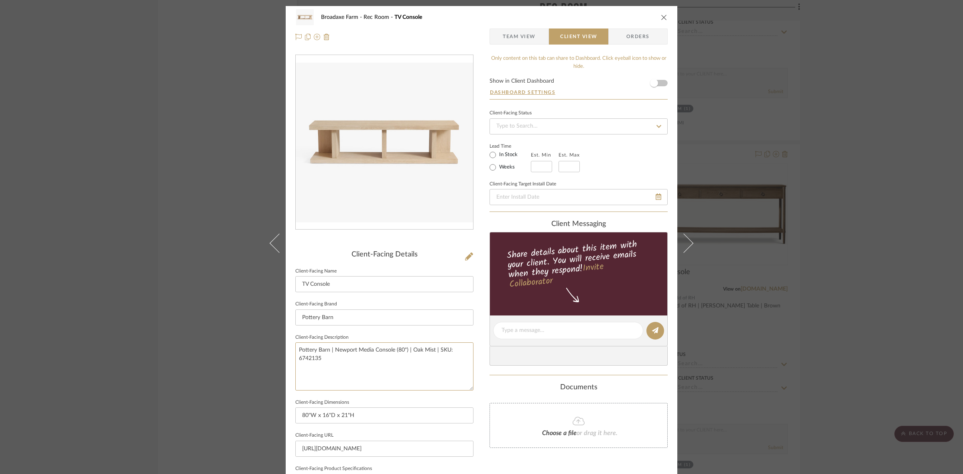
drag, startPoint x: 384, startPoint y: 358, endPoint x: 252, endPoint y: 327, distance: 135.9
click at [252, 327] on div "Broadaxe Farm Rec Room TV Console Team View Client View Orders Client-Facing De…" at bounding box center [481, 237] width 963 height 474
click at [365, 312] on input "Pottery Barn" at bounding box center [384, 317] width 178 height 16
click at [810, 253] on div "Broadaxe Farm Rec Room TV Console Team View Client View Orders Client-Facing De…" at bounding box center [481, 237] width 963 height 474
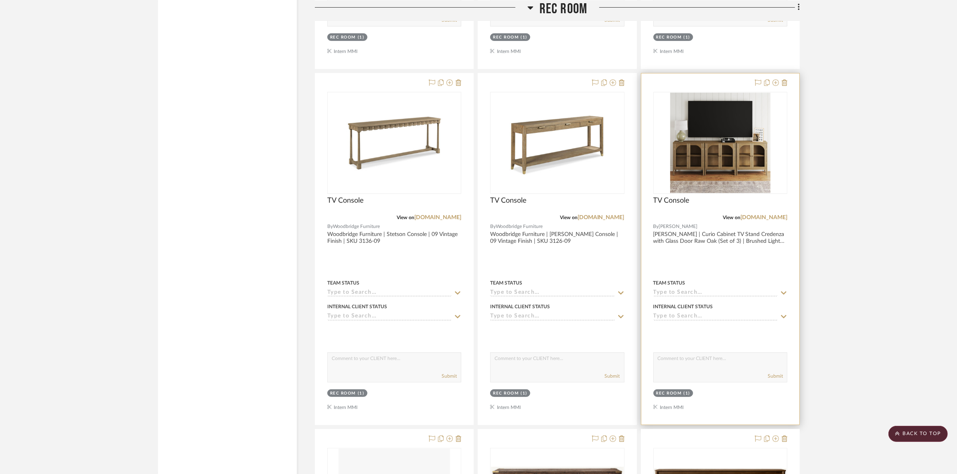
scroll to position [4045, 0]
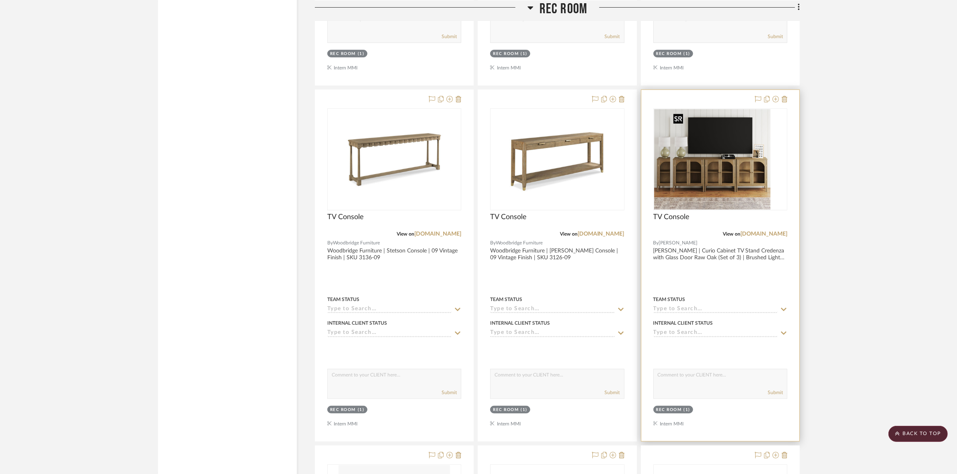
click at [725, 156] on img at bounding box center [721, 159] width 100 height 100
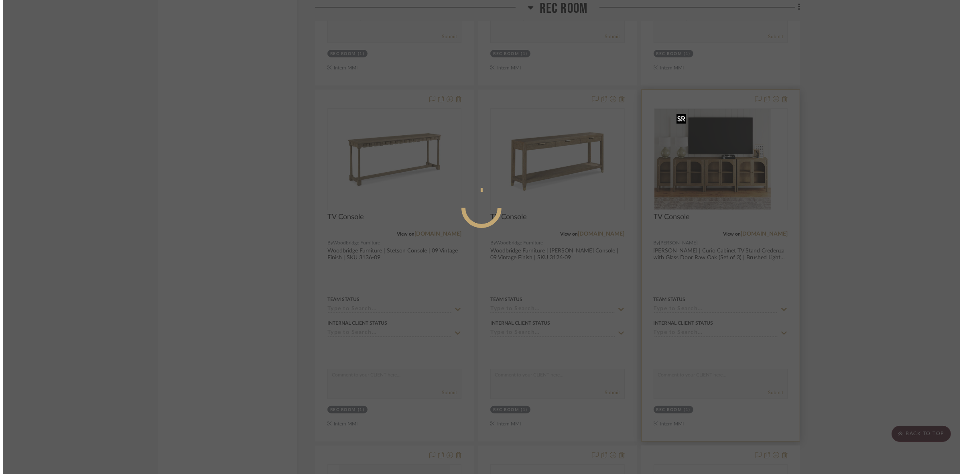
scroll to position [0, 0]
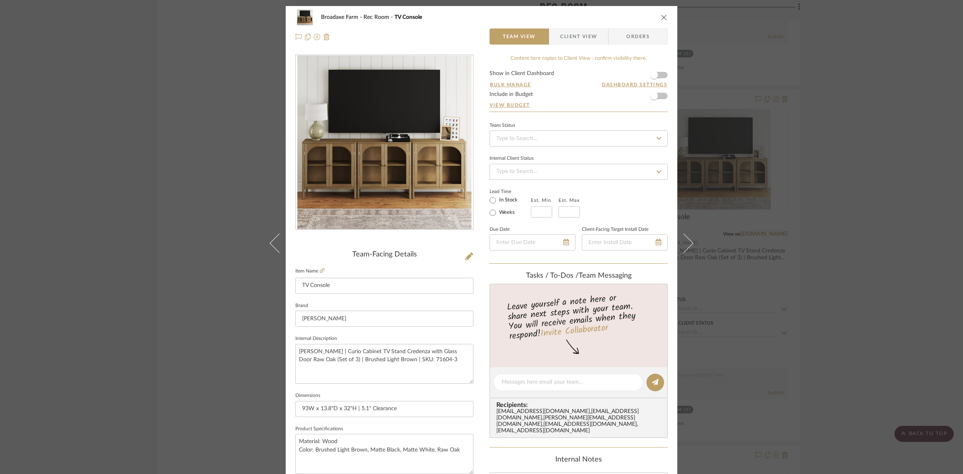
click at [561, 37] on span "Client View" at bounding box center [578, 36] width 37 height 16
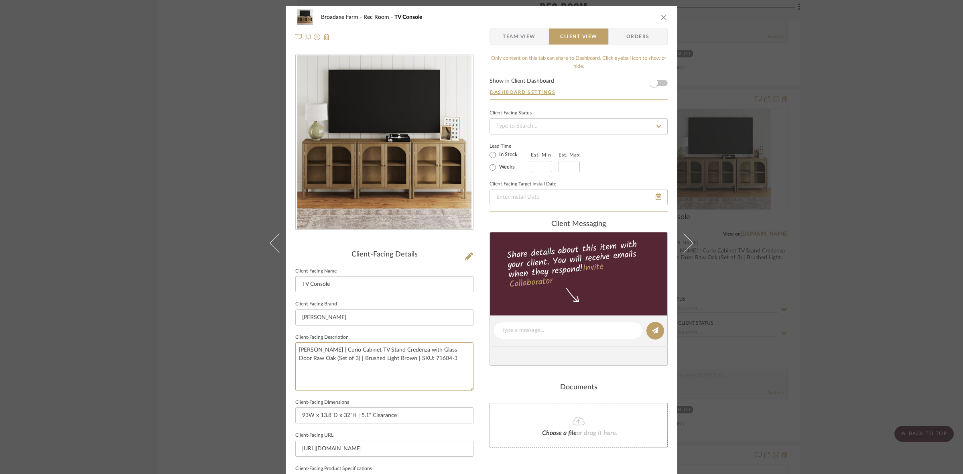
drag, startPoint x: 437, startPoint y: 358, endPoint x: 113, endPoint y: 323, distance: 325.3
click at [113, 323] on div "Broadaxe Farm Rec Room TV Console Team View Client View Orders Client-Facing De…" at bounding box center [481, 237] width 963 height 474
click at [383, 308] on fieldset "Client-Facing Brand [PERSON_NAME]" at bounding box center [384, 312] width 178 height 27
click at [868, 237] on div "Broadaxe Farm Rec Room TV Console Team View Client View Orders Client-Facing De…" at bounding box center [481, 237] width 963 height 474
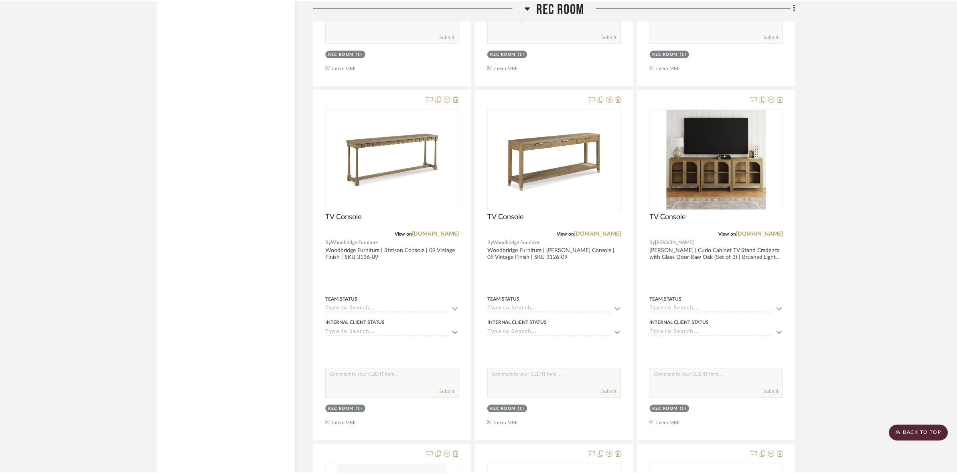
scroll to position [4045, 0]
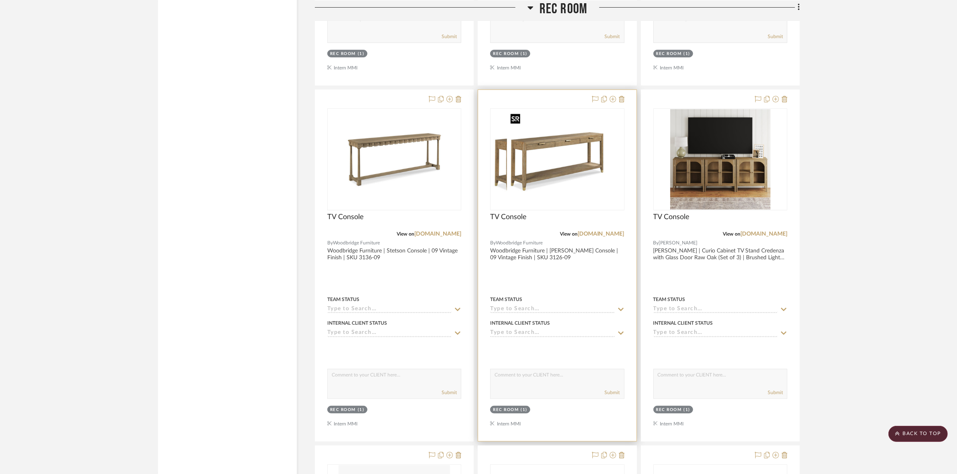
click at [539, 197] on img at bounding box center [557, 159] width 100 height 100
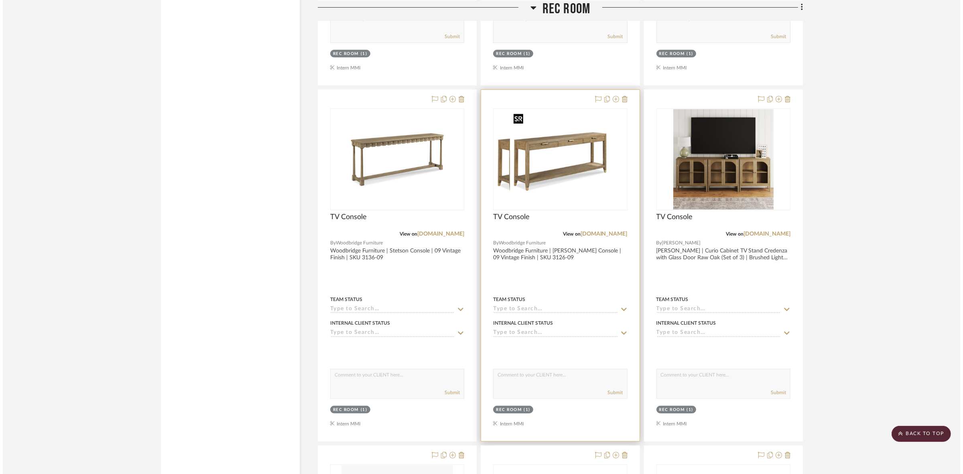
scroll to position [0, 0]
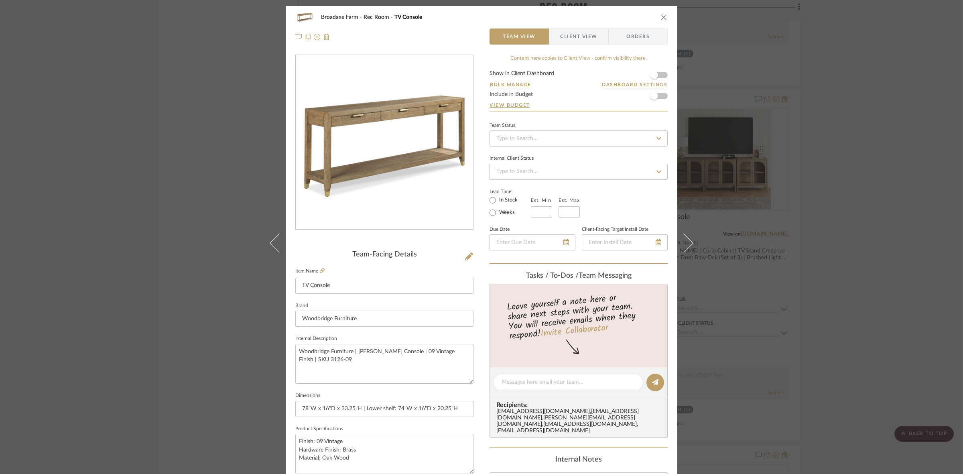
click at [589, 35] on span "Client View" at bounding box center [578, 36] width 37 height 16
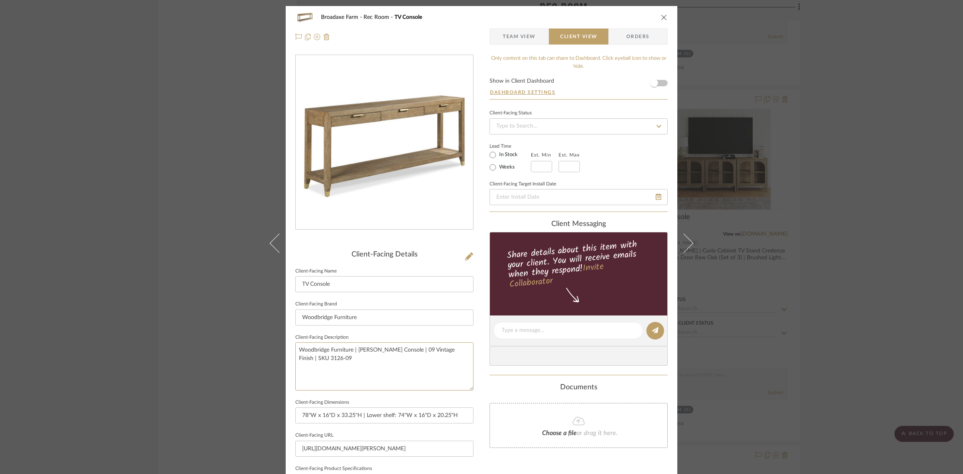
drag, startPoint x: 439, startPoint y: 372, endPoint x: 178, endPoint y: 306, distance: 269.1
click at [178, 306] on div "Broadaxe Farm Rec Room TV Console Team View Client View Orders Client-Facing De…" at bounding box center [481, 237] width 963 height 474
click at [426, 308] on fieldset "Client-Facing Brand Woodbridge Furniture" at bounding box center [384, 312] width 178 height 27
click at [854, 239] on div "Broadaxe Farm Rec Room TV Console Team View Client View Orders Client-Facing De…" at bounding box center [481, 237] width 963 height 474
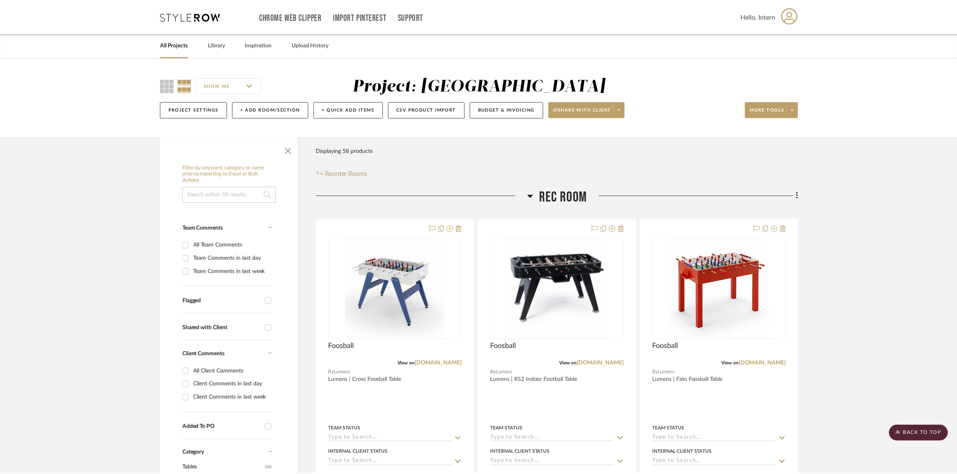
scroll to position [4045, 0]
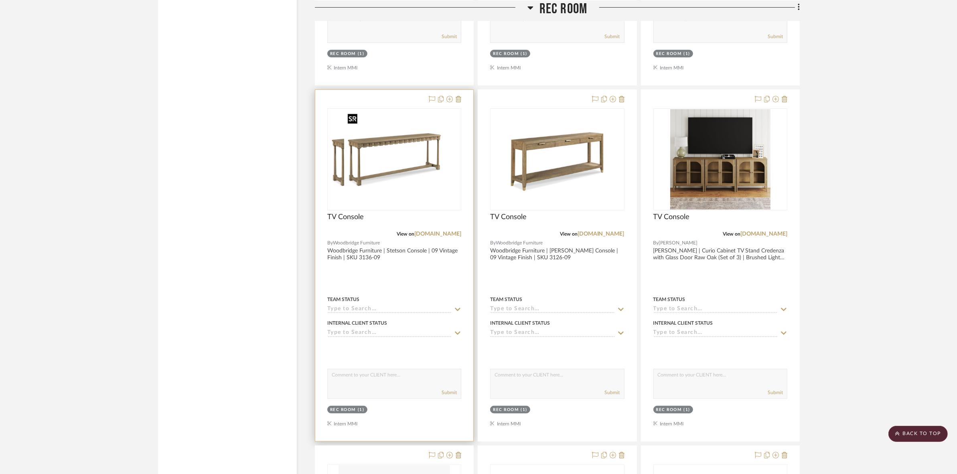
click at [417, 168] on img at bounding box center [394, 159] width 100 height 100
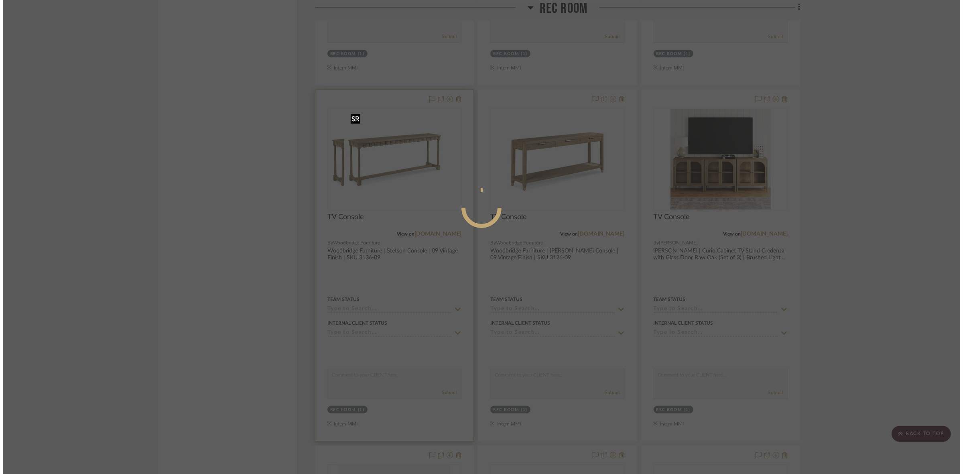
scroll to position [0, 0]
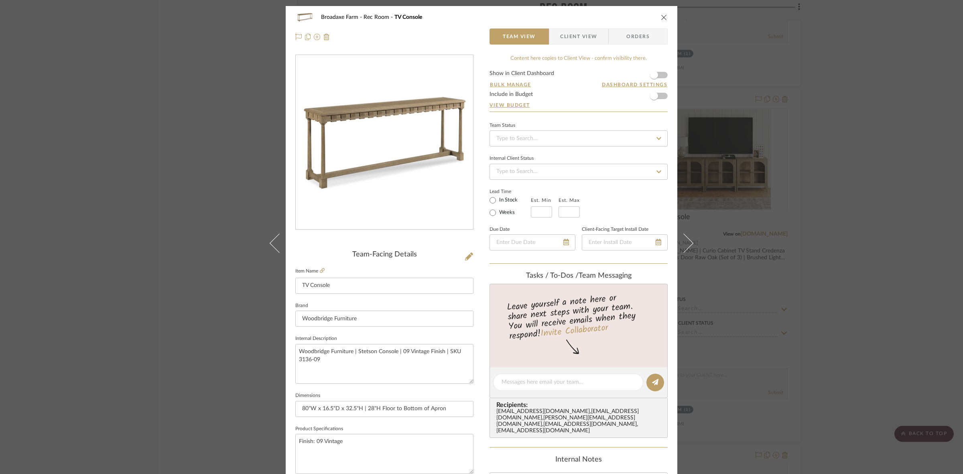
click at [574, 34] on span "Client View" at bounding box center [578, 36] width 37 height 16
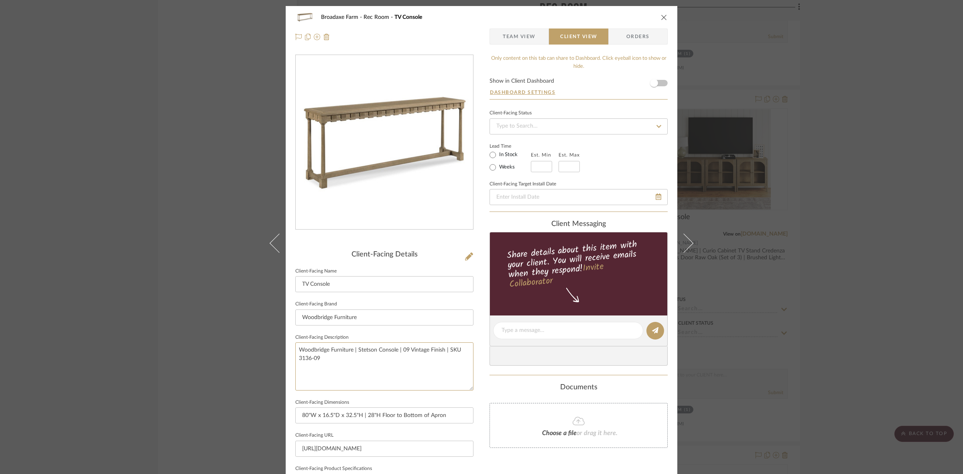
drag, startPoint x: 419, startPoint y: 359, endPoint x: 236, endPoint y: 332, distance: 185.8
click at [236, 332] on div "Broadaxe Farm Rec Room TV Console Team View Client View Orders Client-Facing De…" at bounding box center [481, 237] width 963 height 474
click at [378, 309] on input "Woodbridge Furniture" at bounding box center [384, 317] width 178 height 16
click at [837, 246] on div "Broadaxe Farm Rec Room TV Console Team View Client View Orders Client-Facing De…" at bounding box center [481, 237] width 963 height 474
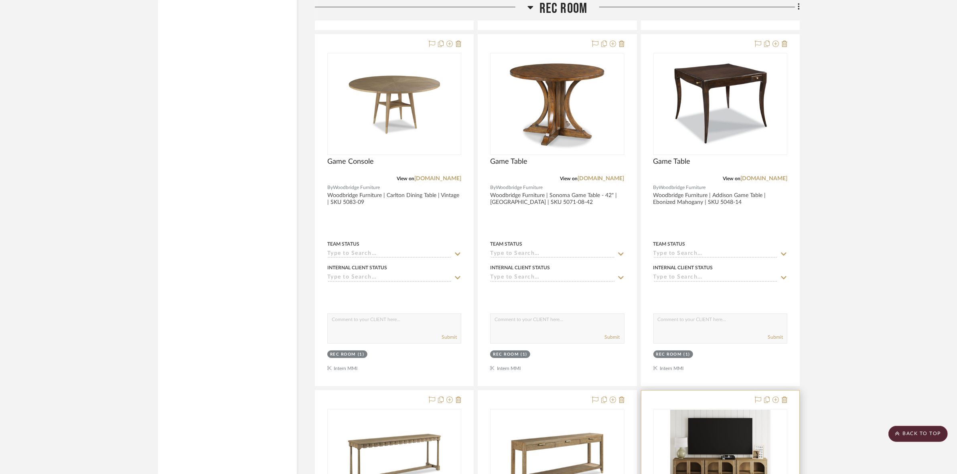
scroll to position [3694, 0]
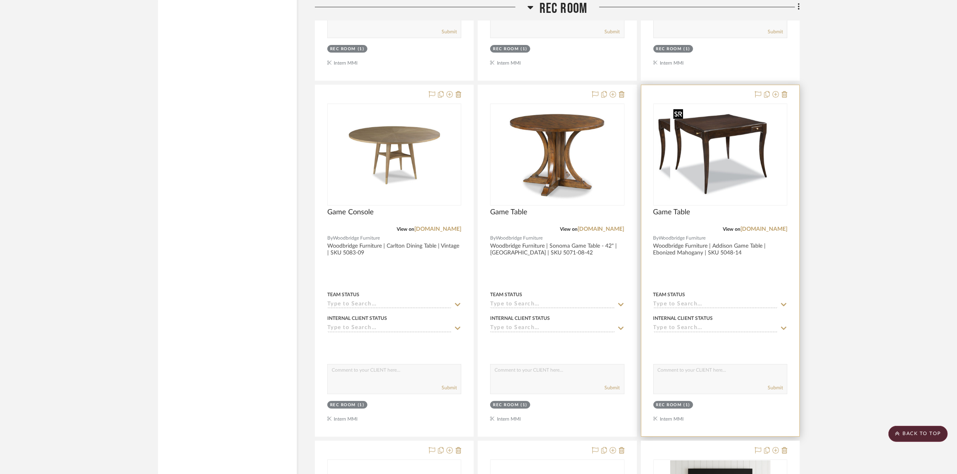
click at [728, 153] on img at bounding box center [721, 154] width 100 height 100
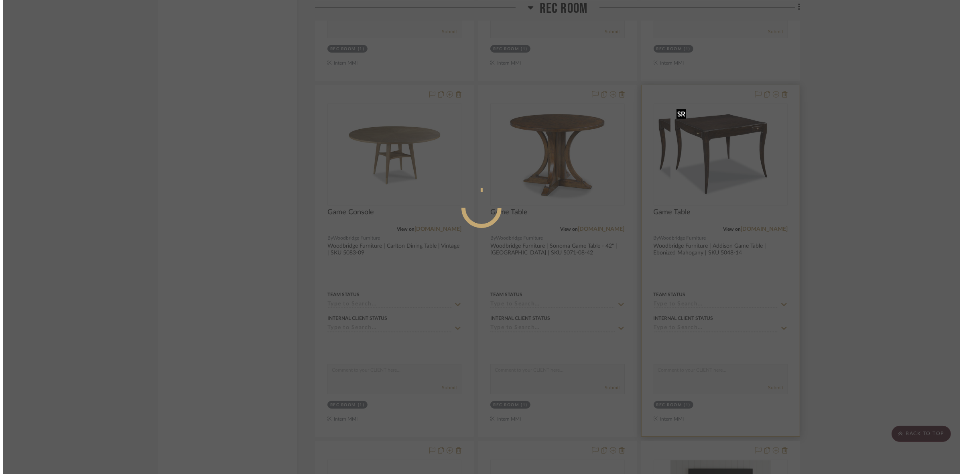
scroll to position [0, 0]
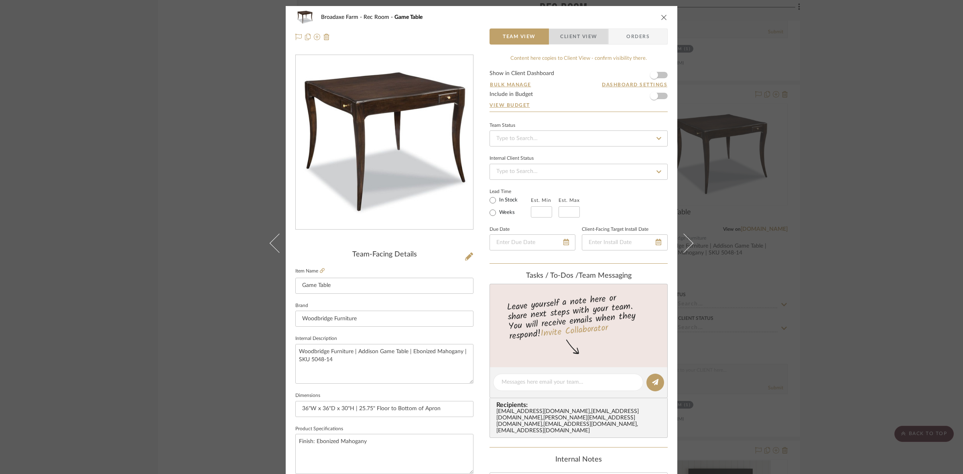
click at [579, 31] on span "Client View" at bounding box center [578, 36] width 37 height 16
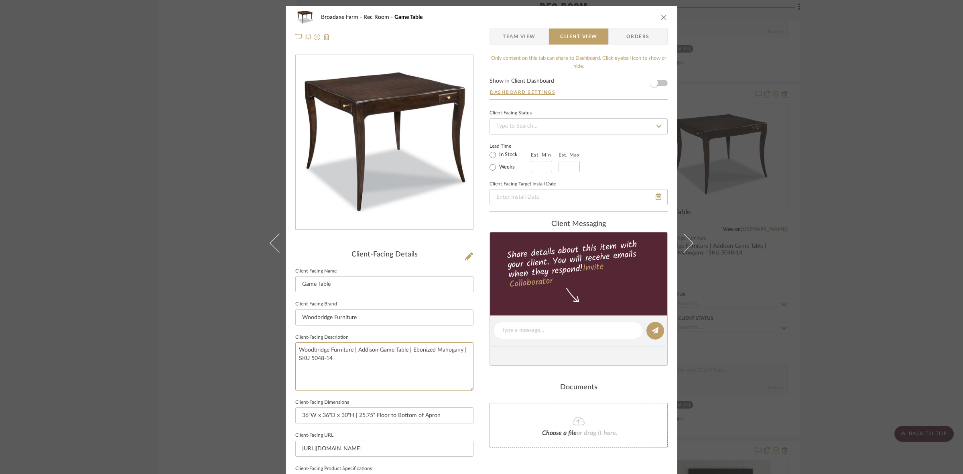
drag, startPoint x: 354, startPoint y: 357, endPoint x: 215, endPoint y: 331, distance: 142.1
click at [215, 331] on div "Broadaxe Farm Rec Room Game Table Team View Client View Orders Client-Facing De…" at bounding box center [481, 237] width 963 height 474
click at [427, 317] on input "Woodbridge Furniture" at bounding box center [384, 317] width 178 height 16
click at [878, 214] on div "Broadaxe Farm Rec Room Game Table Team View Client View Orders Client-Facing De…" at bounding box center [481, 237] width 963 height 474
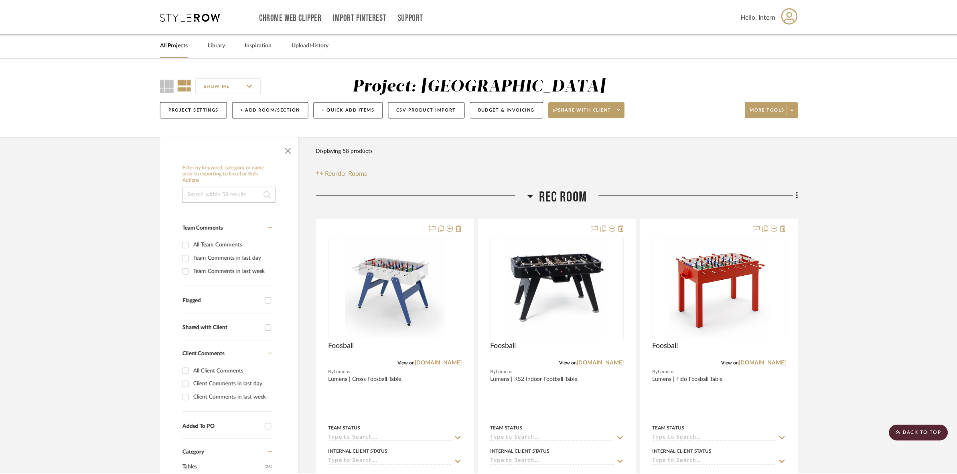
scroll to position [3694, 0]
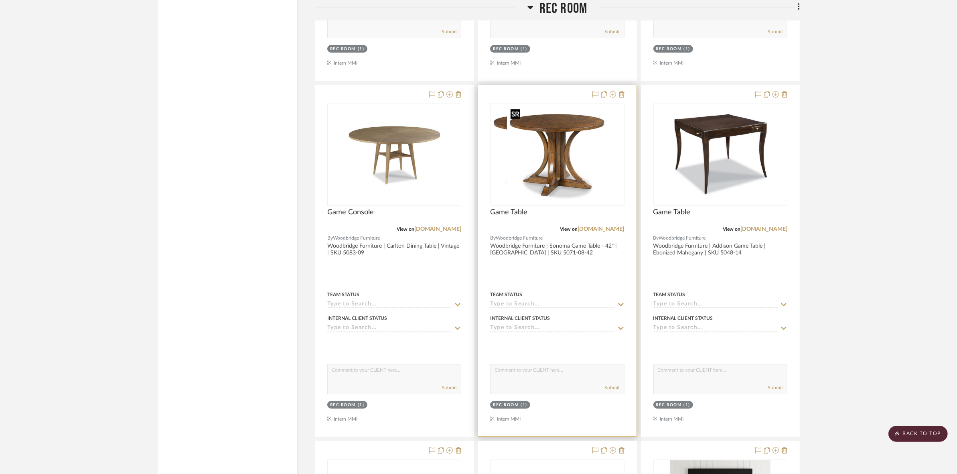
click at [581, 171] on img at bounding box center [557, 154] width 100 height 100
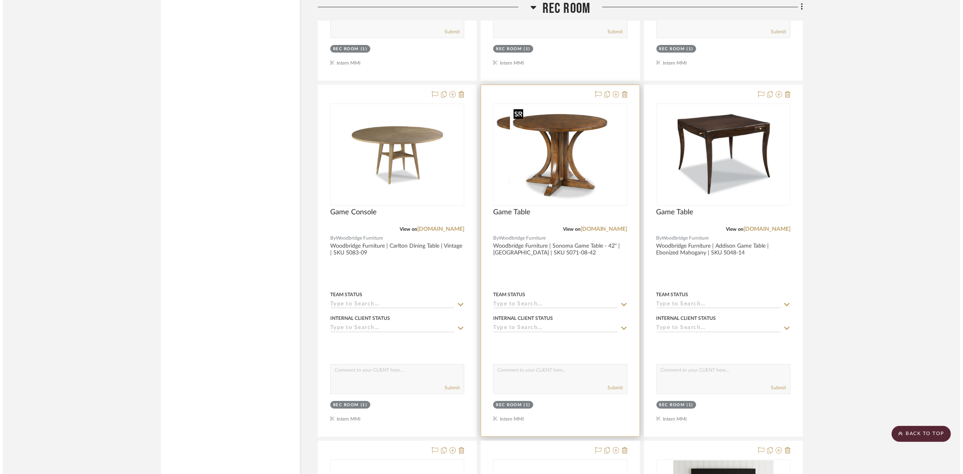
scroll to position [0, 0]
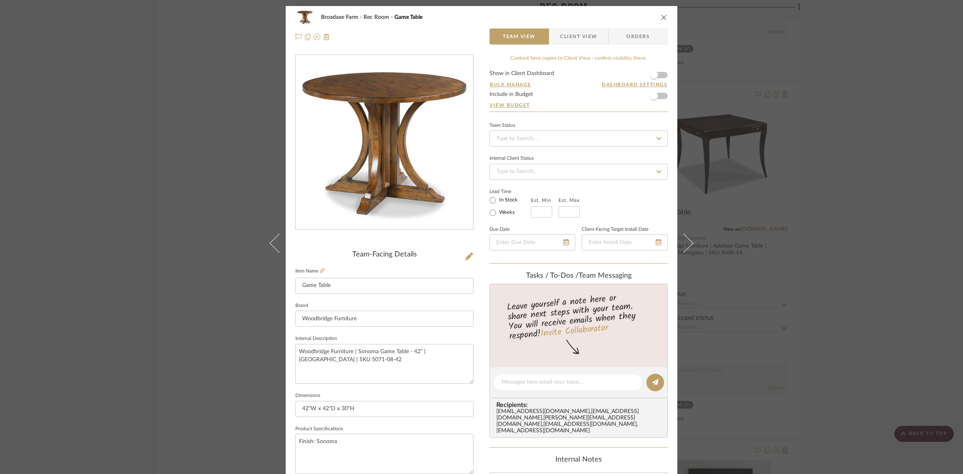
click at [579, 39] on span "Client View" at bounding box center [578, 36] width 37 height 16
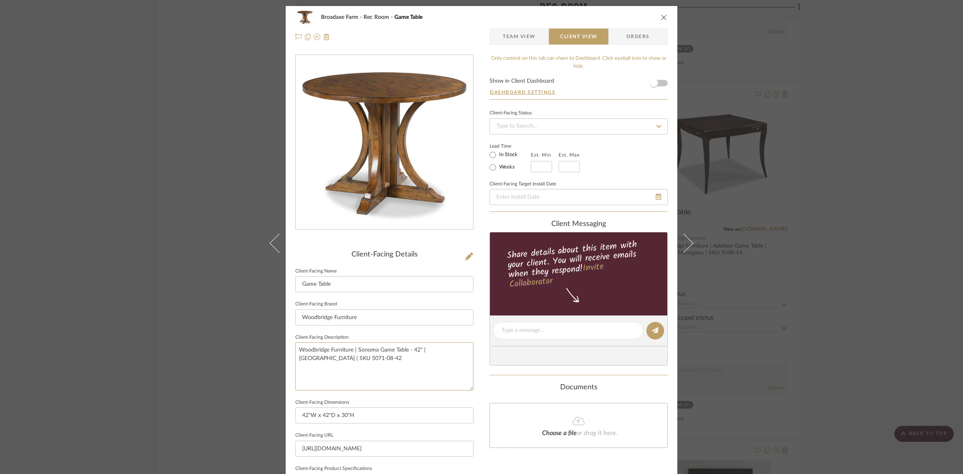
drag, startPoint x: 352, startPoint y: 358, endPoint x: 258, endPoint y: 321, distance: 101.3
click at [258, 321] on div "Broadaxe Farm Rec Room Game Table Team View Client View Orders Client-Facing De…" at bounding box center [481, 237] width 963 height 474
click at [388, 317] on input "Woodbridge Furniture" at bounding box center [384, 317] width 178 height 16
click at [837, 259] on div "Broadaxe Farm Rec Room Game Table Team View Client View Orders Client-Facing De…" at bounding box center [481, 237] width 963 height 474
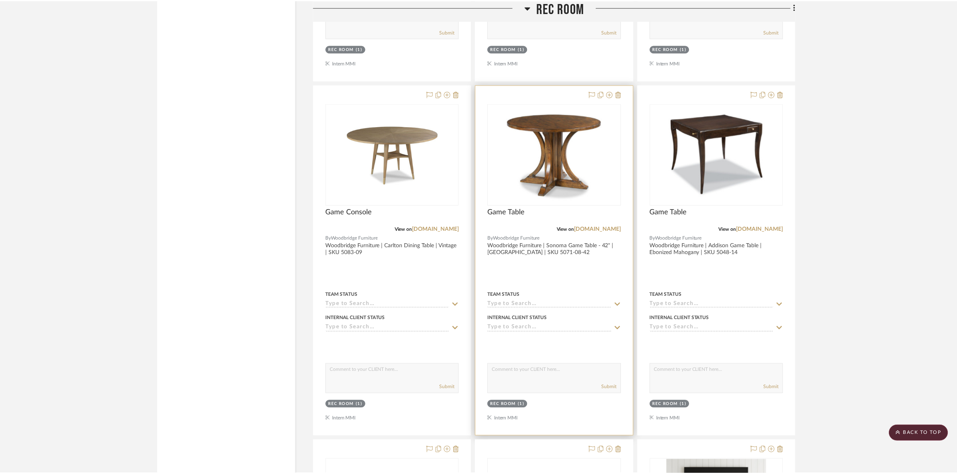
scroll to position [3694, 0]
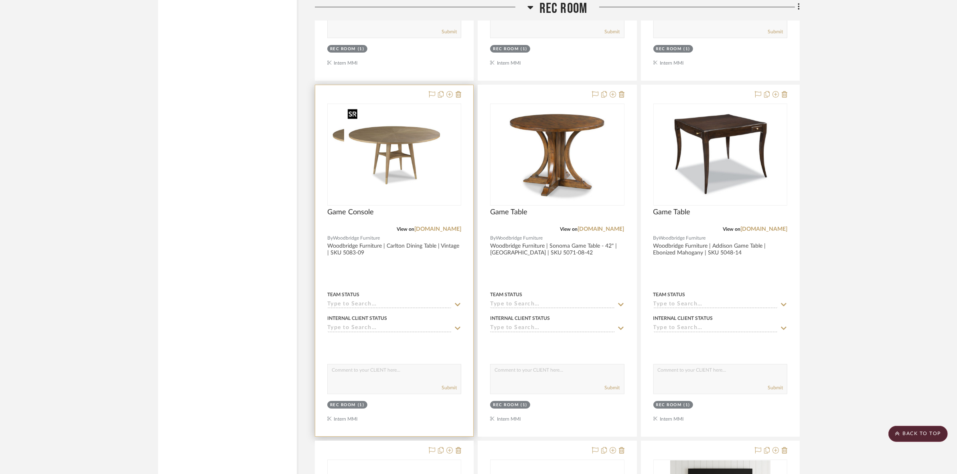
click at [428, 151] on img at bounding box center [394, 154] width 100 height 100
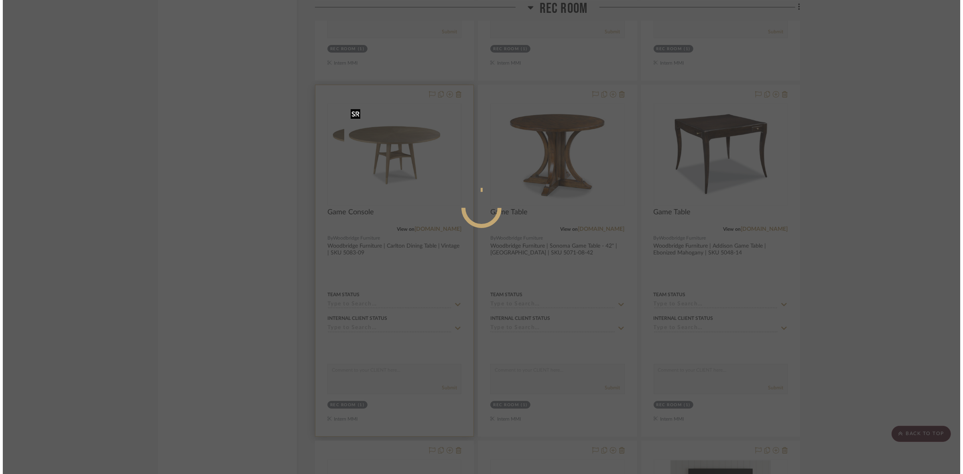
scroll to position [0, 0]
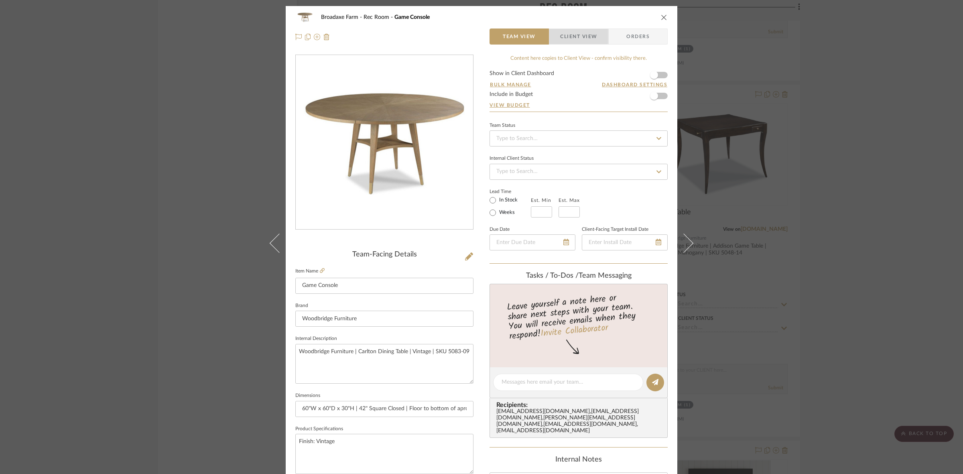
click at [573, 28] on span "Client View" at bounding box center [578, 36] width 37 height 16
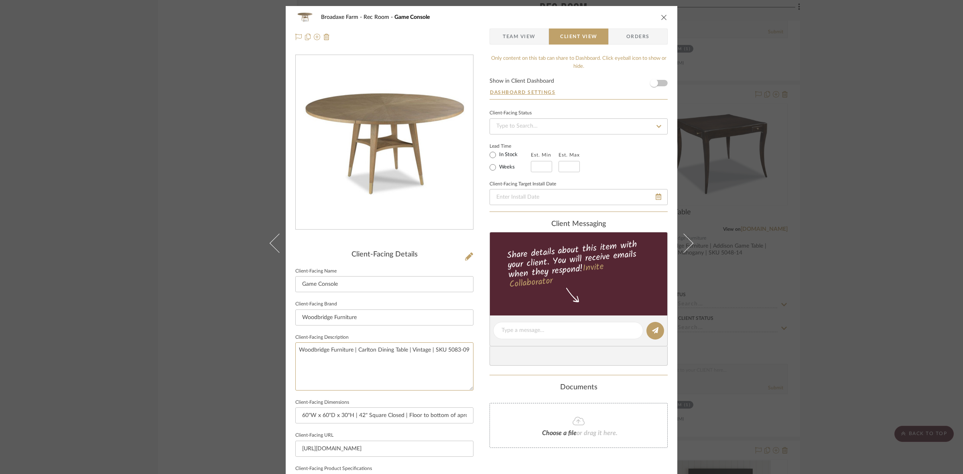
drag, startPoint x: 467, startPoint y: 353, endPoint x: 132, endPoint y: 310, distance: 337.1
click at [132, 310] on div "Broadaxe Farm Rec Room Game Console Team View Client View Orders Client-Facing …" at bounding box center [481, 237] width 963 height 474
click at [407, 315] on input "Woodbridge Furniture" at bounding box center [384, 317] width 178 height 16
click at [835, 219] on div "Broadaxe Farm Rec Room Game Console Team View Client View Orders Client-Facing …" at bounding box center [481, 237] width 963 height 474
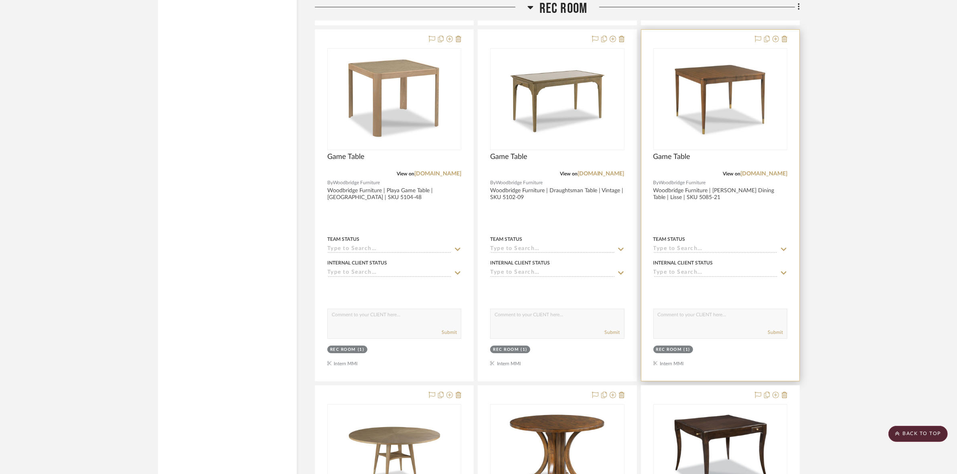
scroll to position [3393, 0]
click at [716, 131] on img "0" at bounding box center [721, 99] width 100 height 100
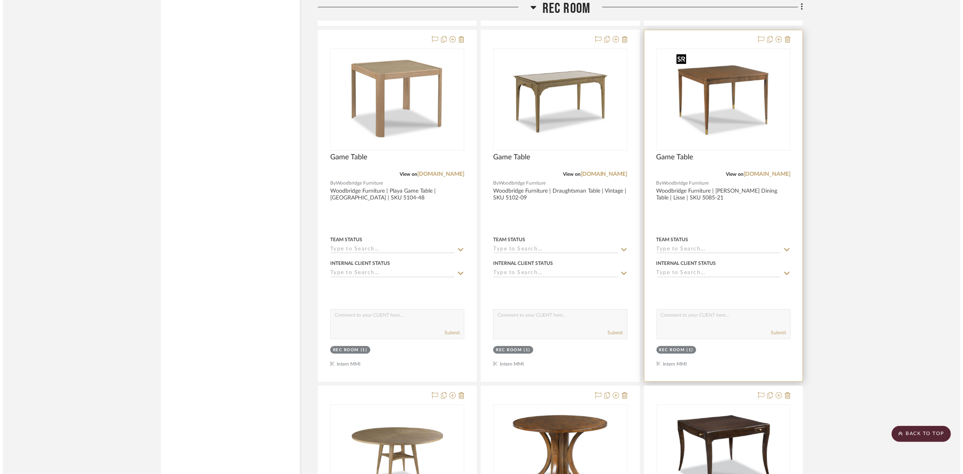
scroll to position [0, 0]
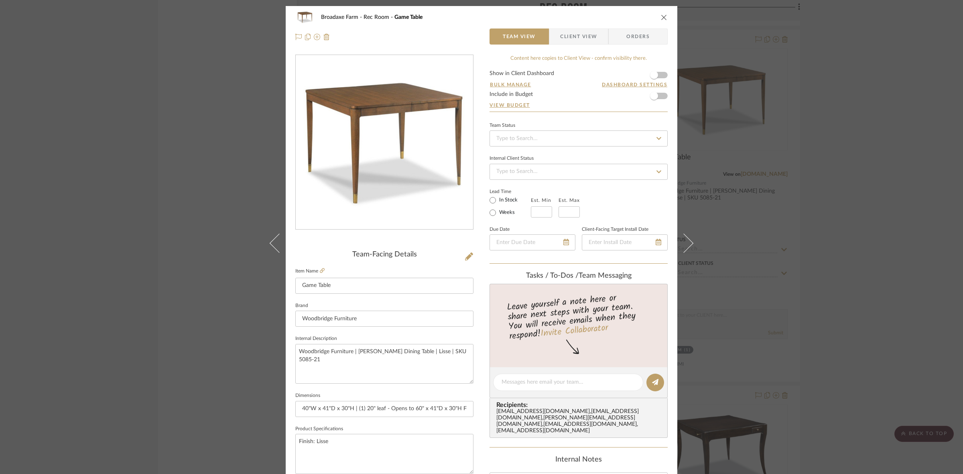
click at [575, 37] on span "Client View" at bounding box center [578, 36] width 37 height 16
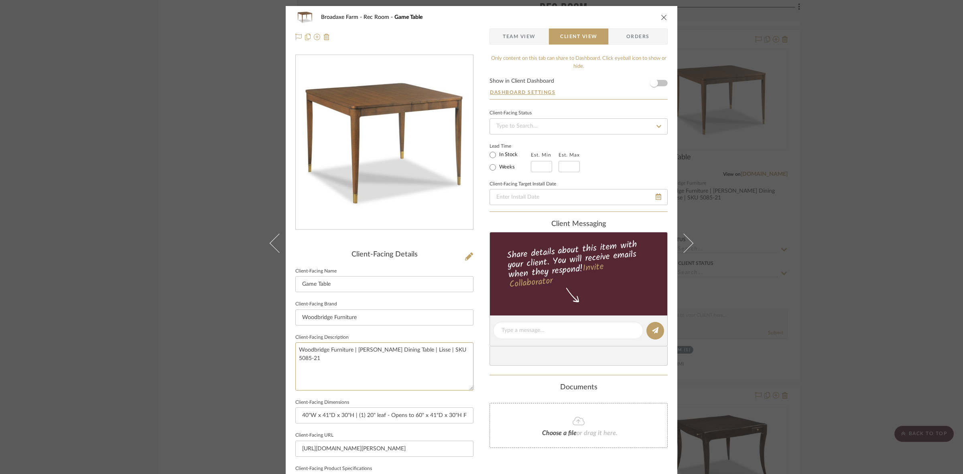
drag, startPoint x: 465, startPoint y: 354, endPoint x: 130, endPoint y: 339, distance: 336.2
click at [130, 339] on div "Broadaxe Farm Rec Room Game Table Team View Client View Orders Client-Facing De…" at bounding box center [481, 237] width 963 height 474
click at [385, 314] on input "Woodbridge Furniture" at bounding box center [384, 317] width 178 height 16
drag, startPoint x: 872, startPoint y: 280, endPoint x: 711, endPoint y: 252, distance: 163.7
click at [872, 280] on div "Broadaxe Farm Rec Room Game Table Team View Client View Orders Client-Facing De…" at bounding box center [481, 237] width 963 height 474
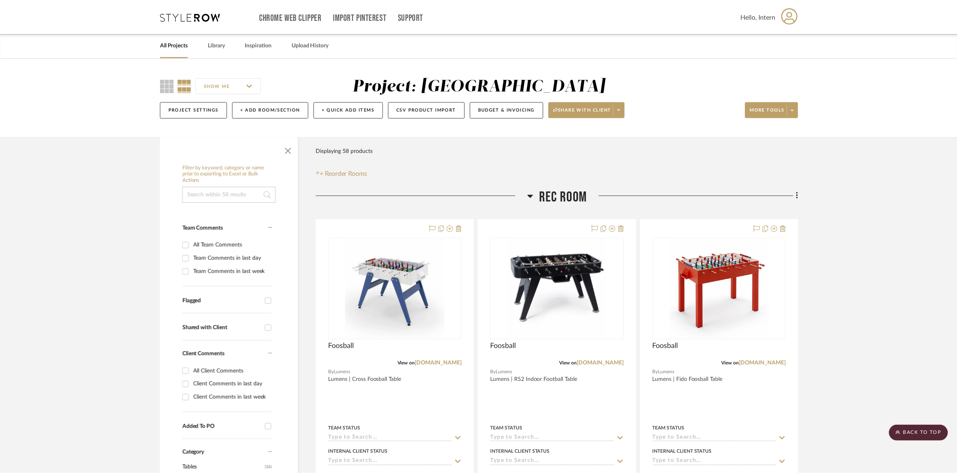
scroll to position [3393, 0]
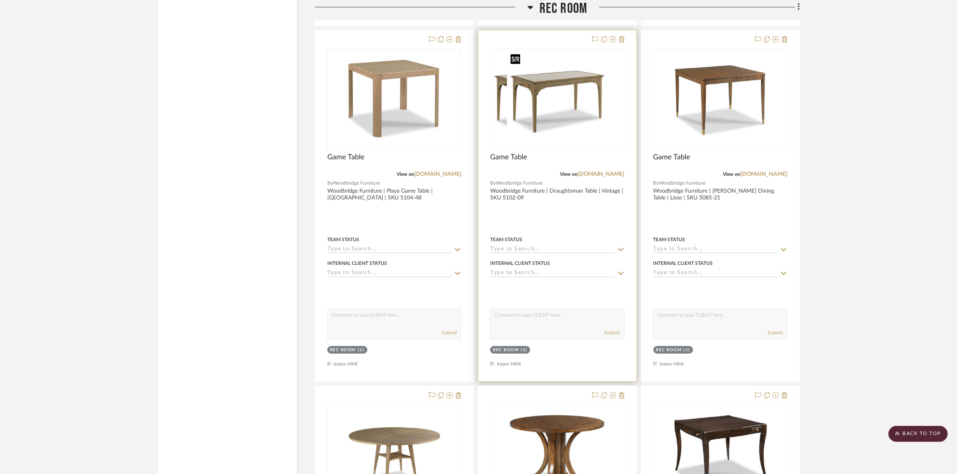
click at [587, 136] on img at bounding box center [557, 99] width 100 height 100
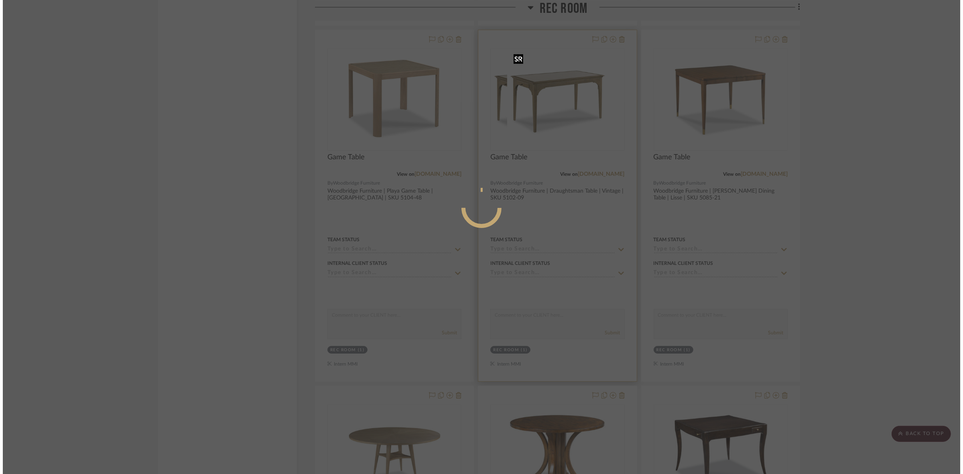
scroll to position [0, 0]
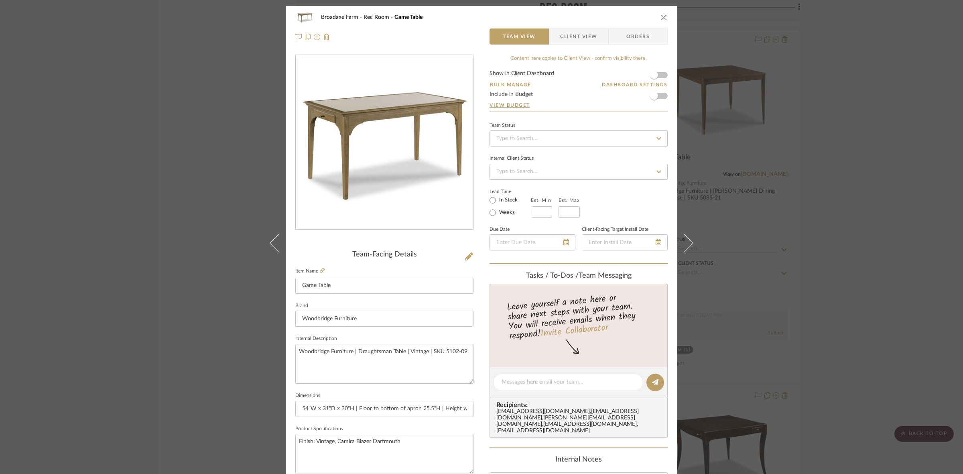
click at [583, 37] on span "Client View" at bounding box center [578, 36] width 37 height 16
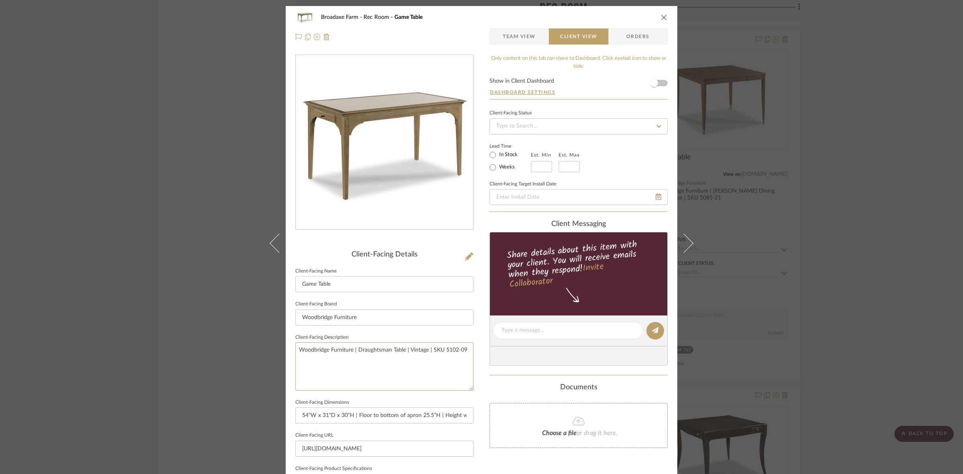
drag, startPoint x: 465, startPoint y: 352, endPoint x: 171, endPoint y: 344, distance: 295.0
click at [171, 344] on div "Broadaxe Farm Rec Room Game Table Team View Client View Orders Client-Facing De…" at bounding box center [481, 237] width 963 height 474
click at [373, 311] on input "Woodbridge Furniture" at bounding box center [384, 317] width 178 height 16
click at [842, 259] on div "Broadaxe Farm Rec Room Game Table Team View Client View Orders Client-Facing De…" at bounding box center [481, 237] width 963 height 474
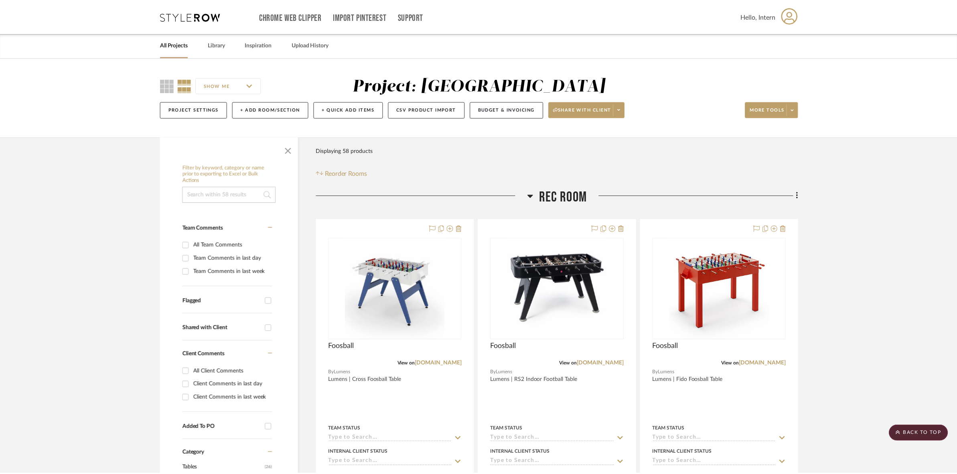
scroll to position [3393, 0]
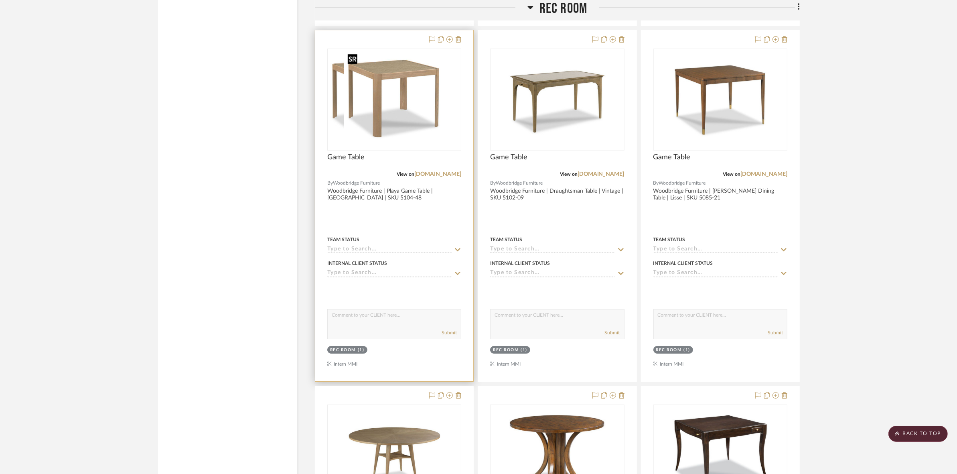
click at [417, 114] on img at bounding box center [394, 99] width 100 height 100
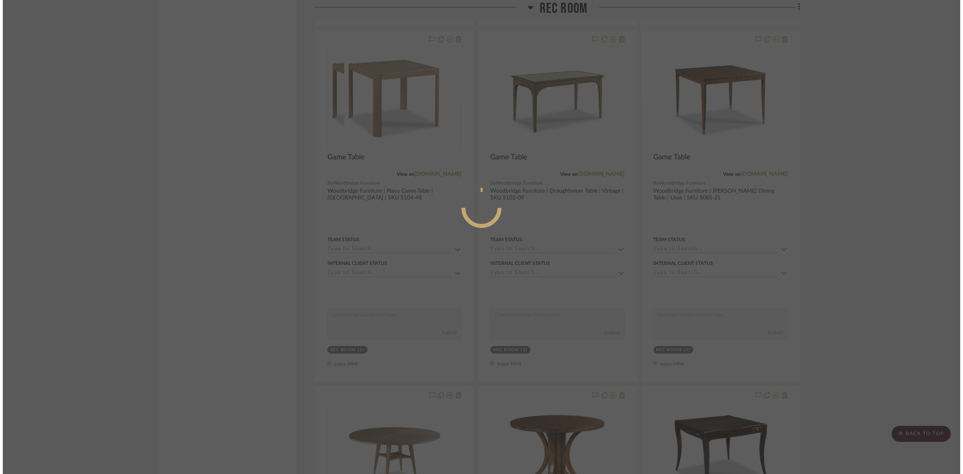
scroll to position [0, 0]
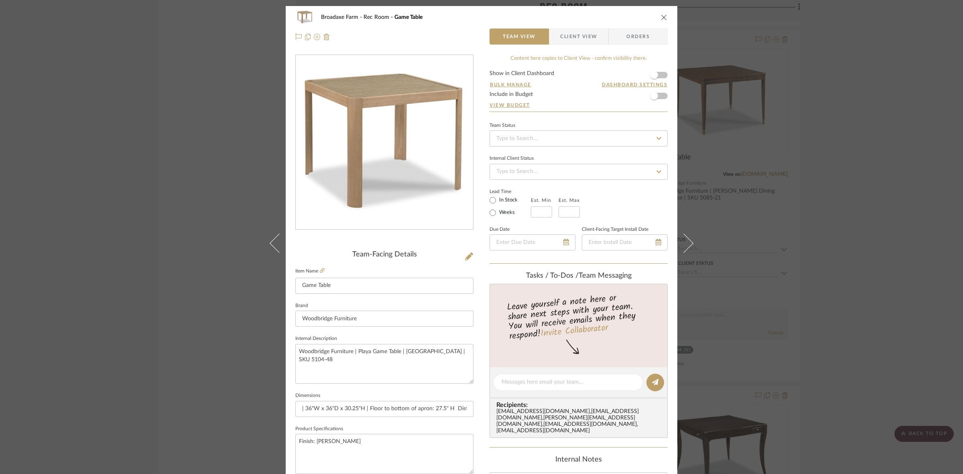
drag, startPoint x: 581, startPoint y: 43, endPoint x: 578, endPoint y: 47, distance: 4.6
click at [581, 43] on span "Client View" at bounding box center [578, 36] width 37 height 16
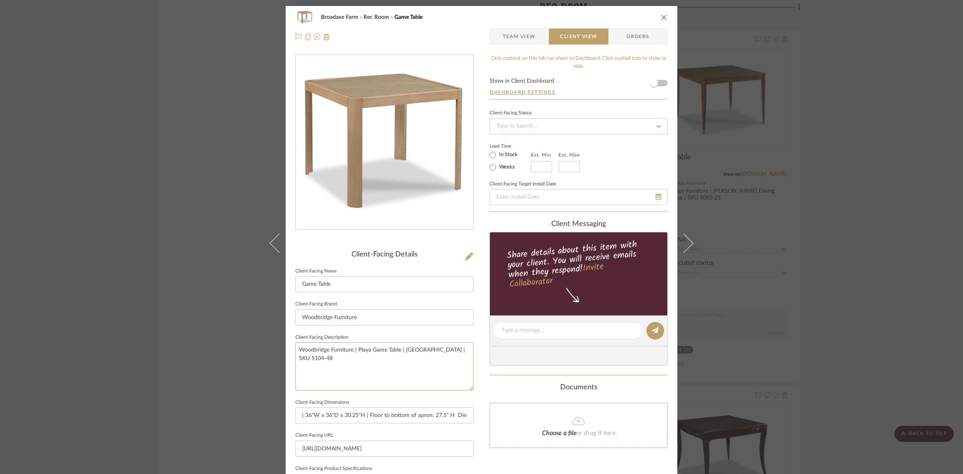
drag, startPoint x: 462, startPoint y: 348, endPoint x: 175, endPoint y: 352, distance: 287.3
click at [175, 352] on div "Broadaxe Farm Rec Room Game Table Team View Client View Orders Client-Facing De…" at bounding box center [481, 237] width 963 height 474
click at [408, 321] on input "Woodbridge Furniture" at bounding box center [384, 317] width 178 height 16
click at [933, 240] on div "Broadaxe Farm Rec Room Game Table Team View Client View Orders Client-Facing De…" at bounding box center [481, 237] width 963 height 474
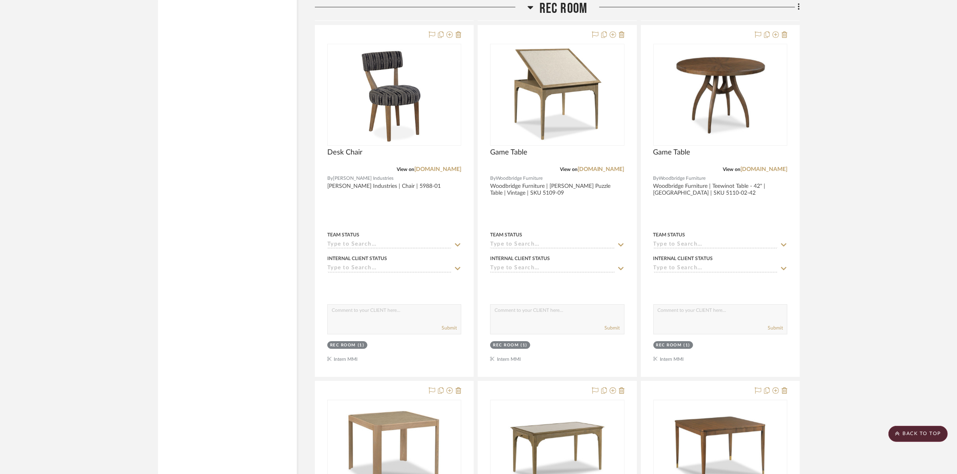
scroll to position [2941, 0]
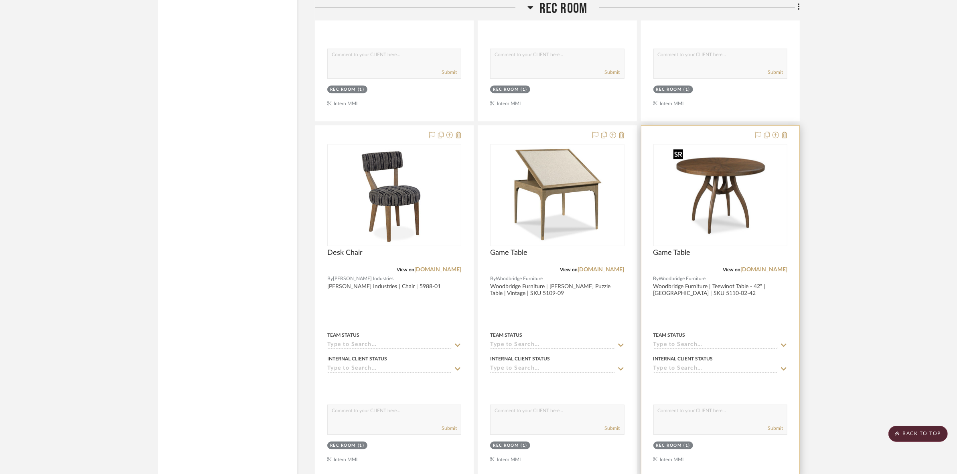
click at [722, 244] on img "0" at bounding box center [721, 195] width 100 height 100
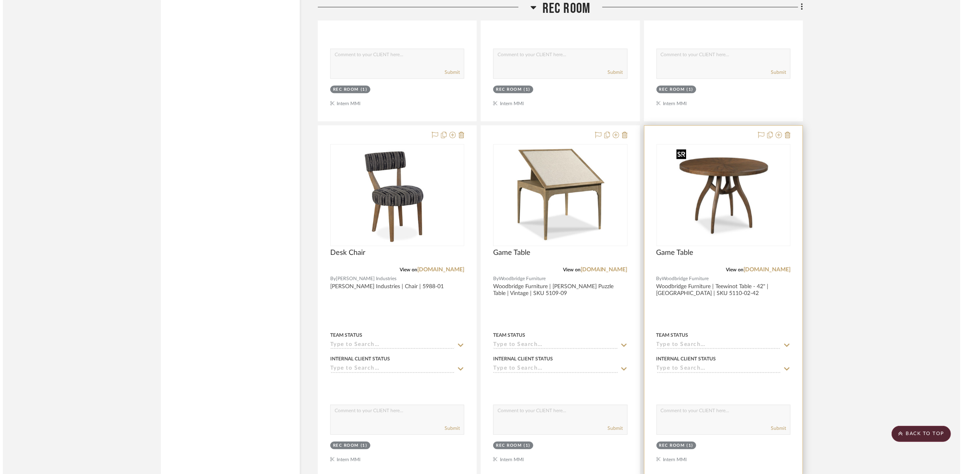
scroll to position [0, 0]
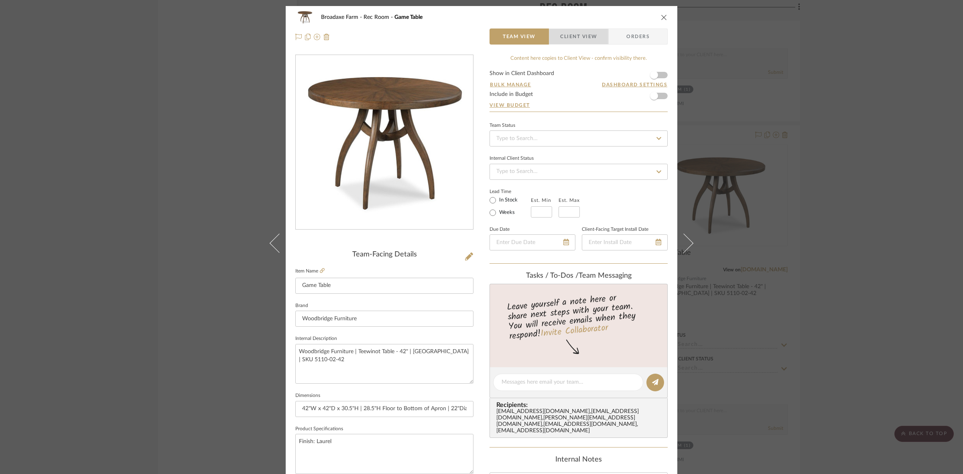
click at [577, 31] on span "Client View" at bounding box center [578, 36] width 37 height 16
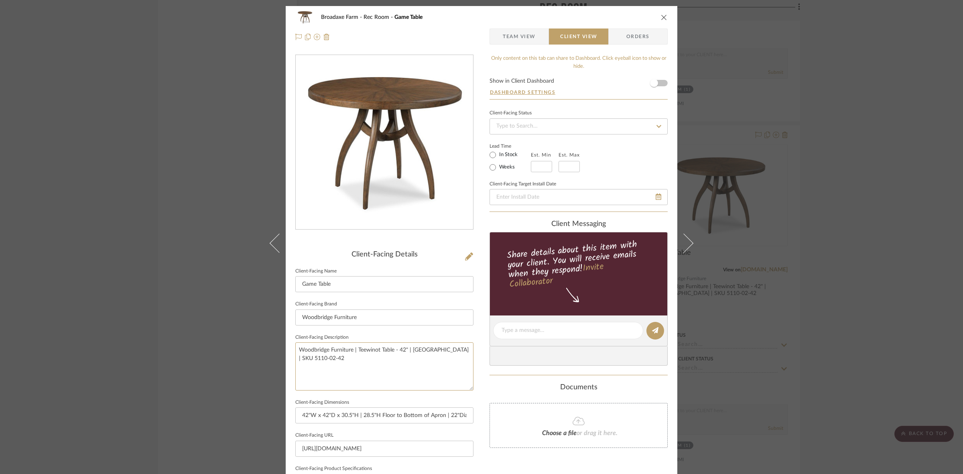
drag, startPoint x: 407, startPoint y: 364, endPoint x: 220, endPoint y: 339, distance: 189.1
click at [220, 339] on div "Broadaxe Farm Rec Room Game Table Team View Client View Orders Client-Facing De…" at bounding box center [481, 237] width 963 height 474
click at [367, 316] on input "Woodbridge Furniture" at bounding box center [384, 317] width 178 height 16
click at [845, 240] on div "Broadaxe Farm Rec Room Game Table Team View Client View Orders Client-Facing De…" at bounding box center [481, 237] width 963 height 474
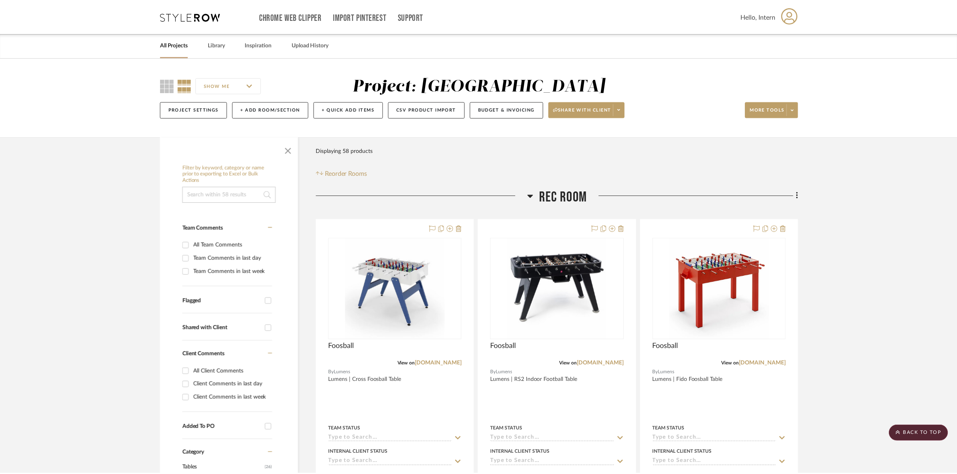
scroll to position [2941, 0]
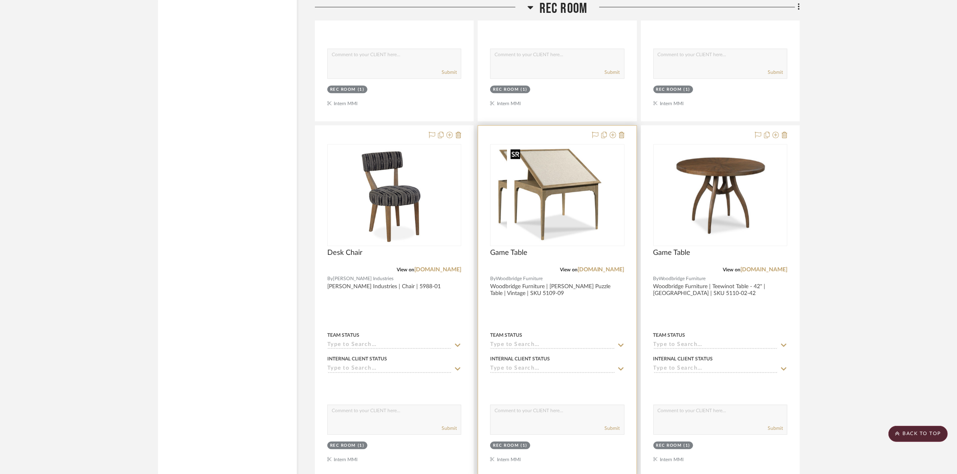
click at [556, 195] on img at bounding box center [557, 195] width 100 height 100
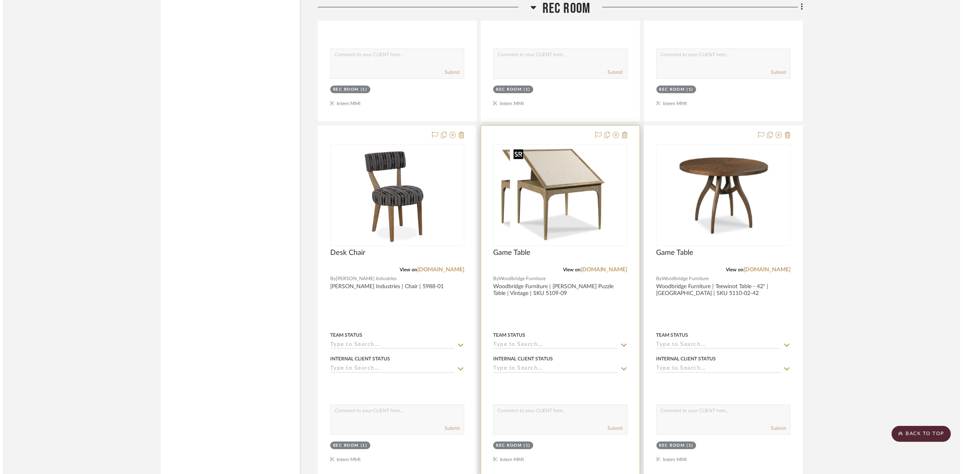
scroll to position [0, 0]
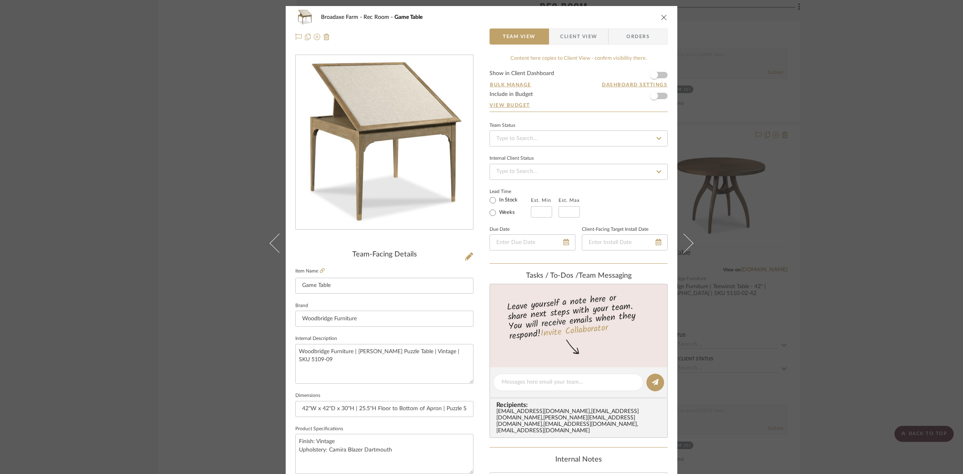
click at [574, 34] on span "Client View" at bounding box center [578, 36] width 37 height 16
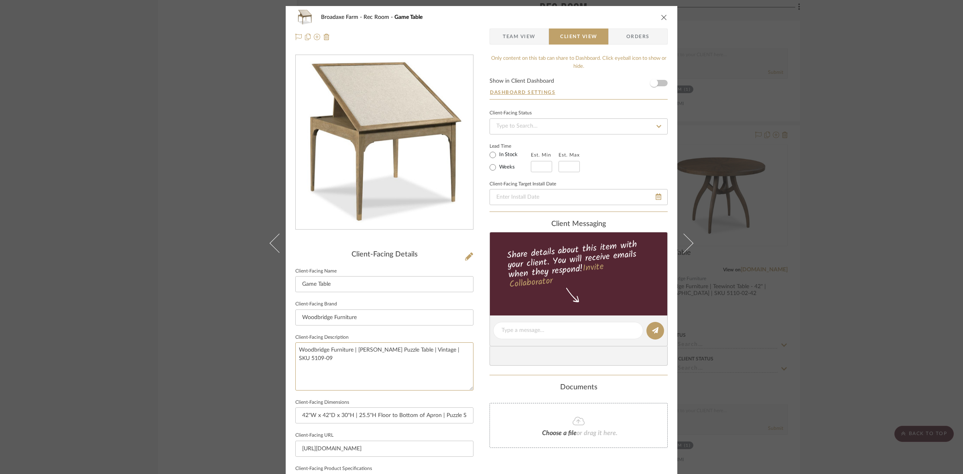
drag, startPoint x: 387, startPoint y: 368, endPoint x: 236, endPoint y: 336, distance: 154.5
click at [236, 336] on div "Broadaxe Farm Rec Room Game Table Team View Client View Orders Client-Facing De…" at bounding box center [481, 237] width 963 height 474
click at [395, 313] on input "Woodbridge Furniture" at bounding box center [384, 317] width 178 height 16
click at [851, 222] on div "Broadaxe Farm Rec Room Game Table Team View Client View Orders Client-Facing De…" at bounding box center [481, 237] width 963 height 474
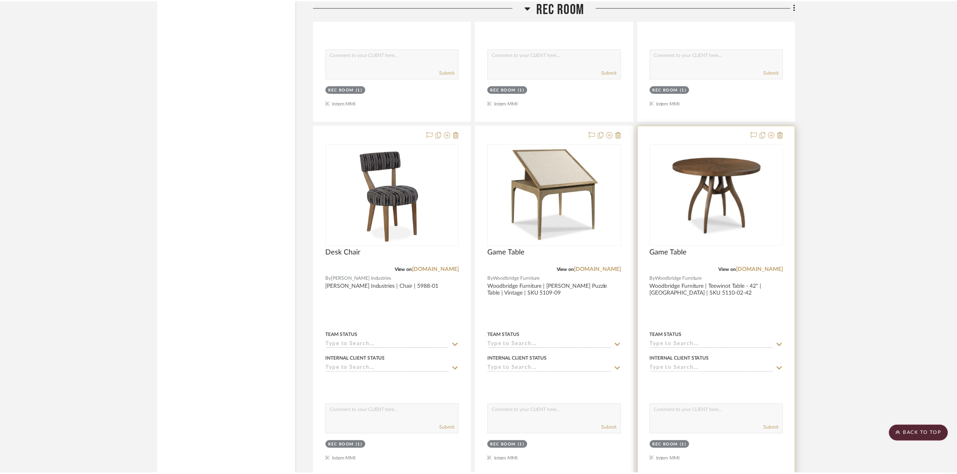
scroll to position [2941, 0]
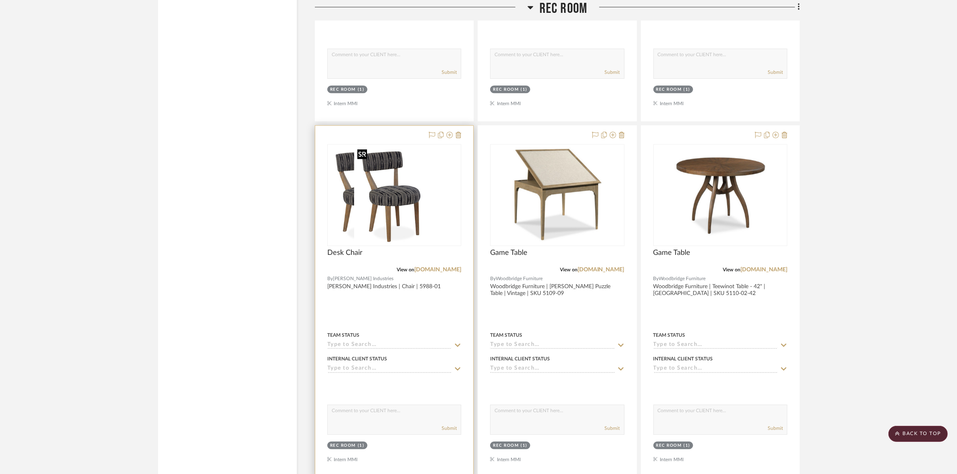
click at [402, 205] on img at bounding box center [394, 195] width 80 height 100
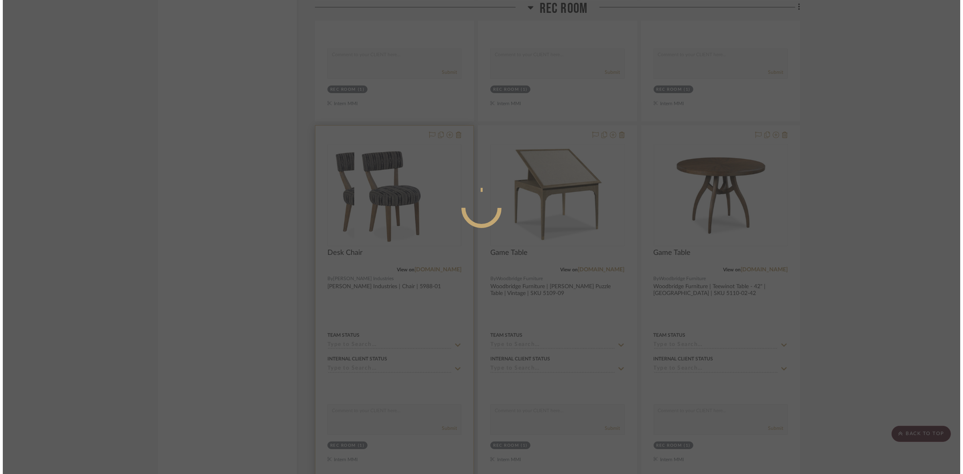
scroll to position [0, 0]
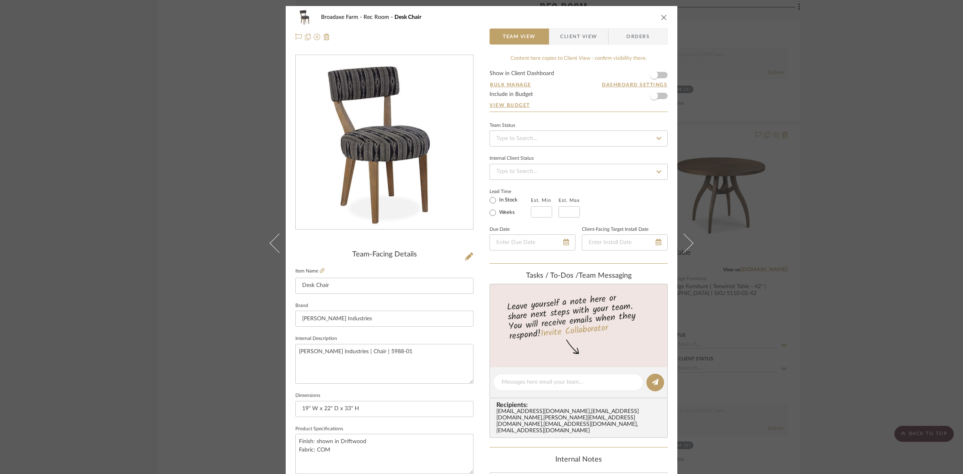
click at [567, 33] on span "Client View" at bounding box center [578, 36] width 37 height 16
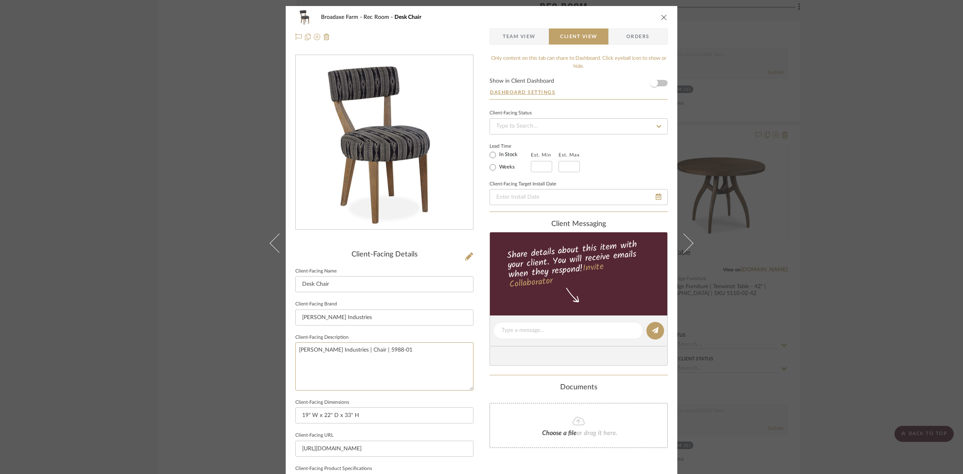
drag, startPoint x: 392, startPoint y: 350, endPoint x: 245, endPoint y: 353, distance: 147.7
click at [245, 353] on div "Broadaxe Farm Rec Room Desk Chair Team View Client View Orders Client-Facing De…" at bounding box center [481, 237] width 963 height 474
click at [399, 315] on input "[PERSON_NAME] Industries" at bounding box center [384, 317] width 178 height 16
click at [848, 281] on div "Broadaxe Farm Rec Room Desk Chair Team View Client View Orders Client-Facing De…" at bounding box center [481, 237] width 963 height 474
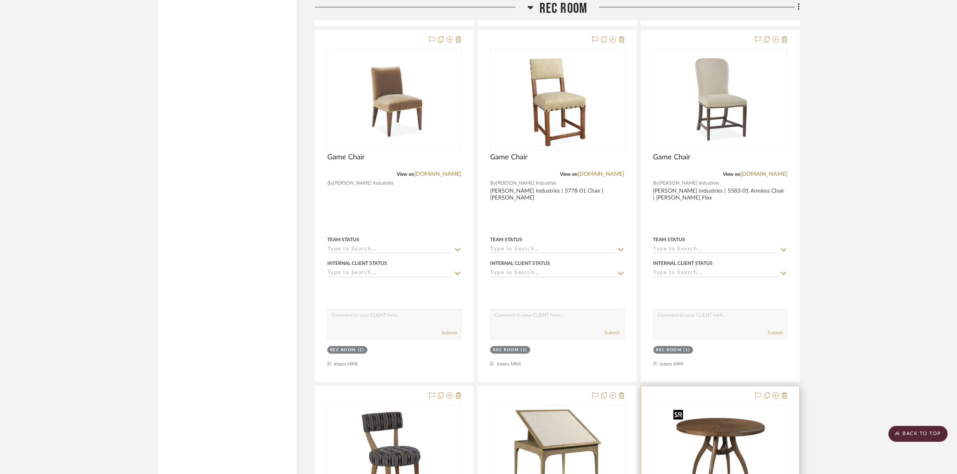
scroll to position [2590, 0]
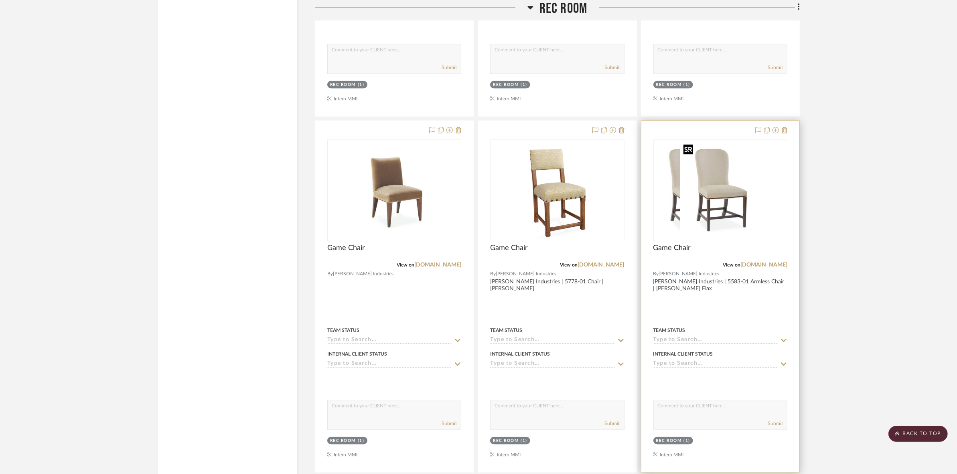
click at [707, 189] on img at bounding box center [721, 190] width 80 height 100
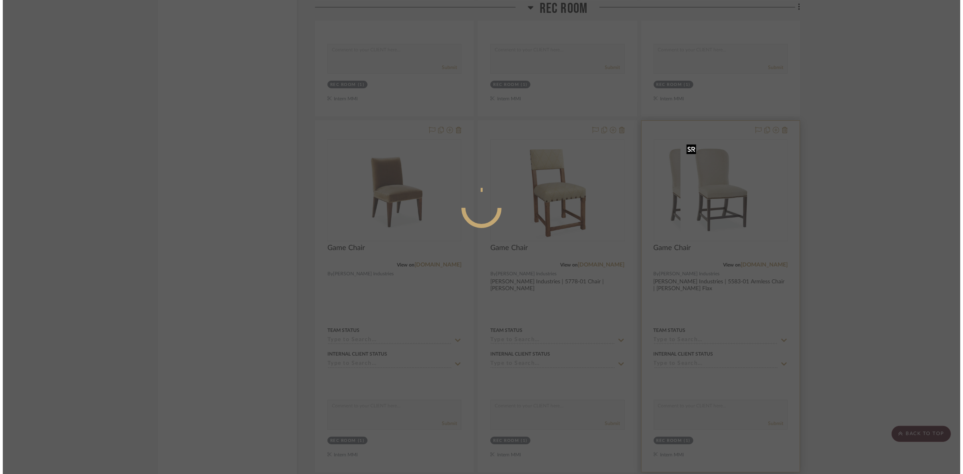
scroll to position [0, 0]
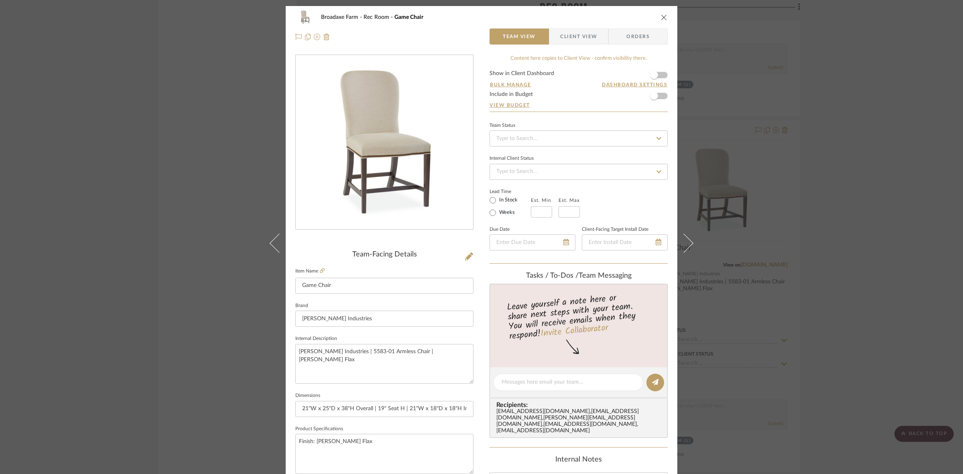
drag, startPoint x: 566, startPoint y: 33, endPoint x: 560, endPoint y: 53, distance: 20.3
click at [566, 33] on span "Client View" at bounding box center [578, 36] width 37 height 16
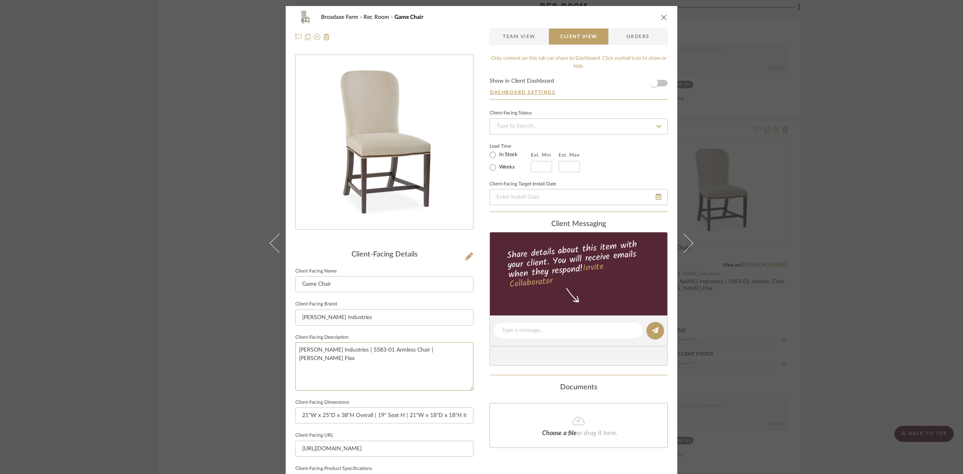
drag, startPoint x: 445, startPoint y: 346, endPoint x: 185, endPoint y: 345, distance: 260.0
click at [185, 345] on div "Broadaxe Farm Rec Room Game Chair Team View Client View Orders Client-Facing De…" at bounding box center [481, 237] width 963 height 474
click at [362, 312] on input "[PERSON_NAME] Industries" at bounding box center [384, 317] width 178 height 16
click at [833, 228] on div "Broadaxe Farm Rec Room Game Chair Team View Client View Orders Client-Facing De…" at bounding box center [481, 237] width 963 height 474
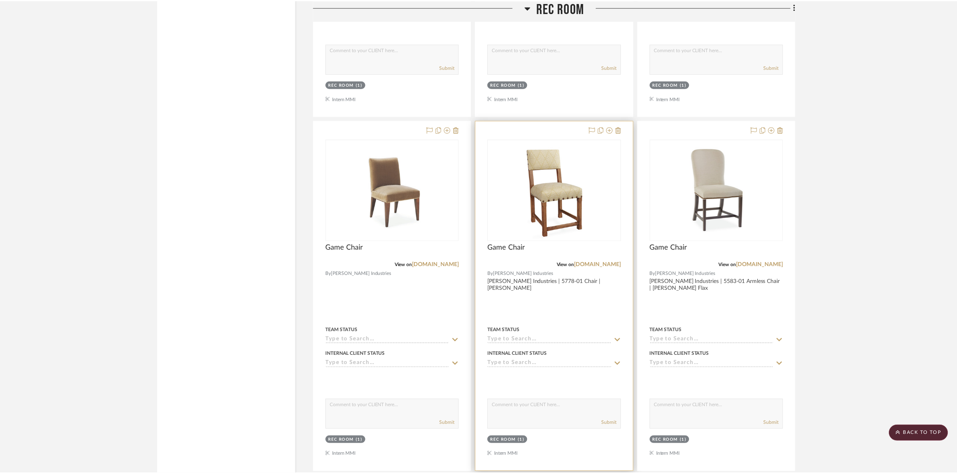
scroll to position [2590, 0]
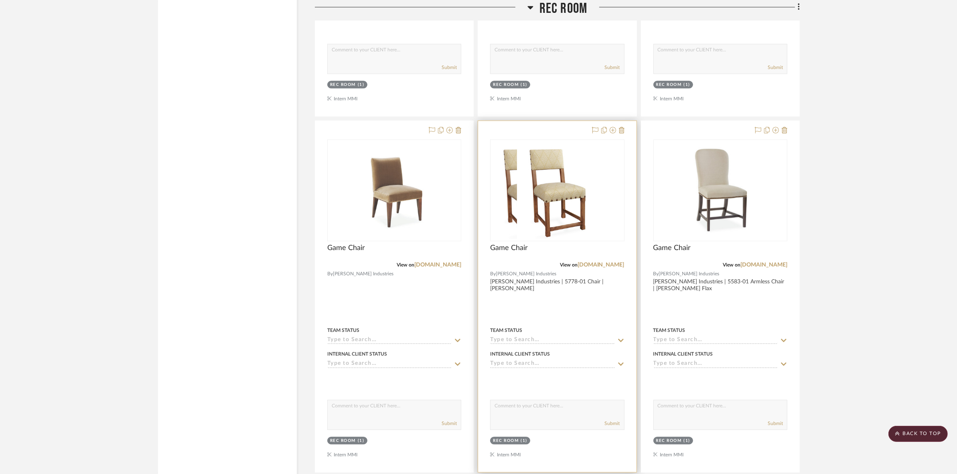
click at [597, 197] on img at bounding box center [557, 190] width 80 height 100
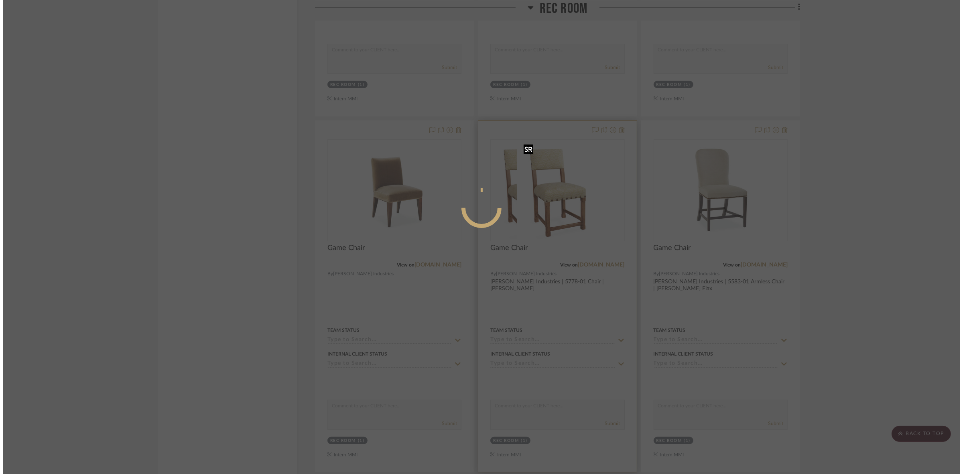
scroll to position [0, 0]
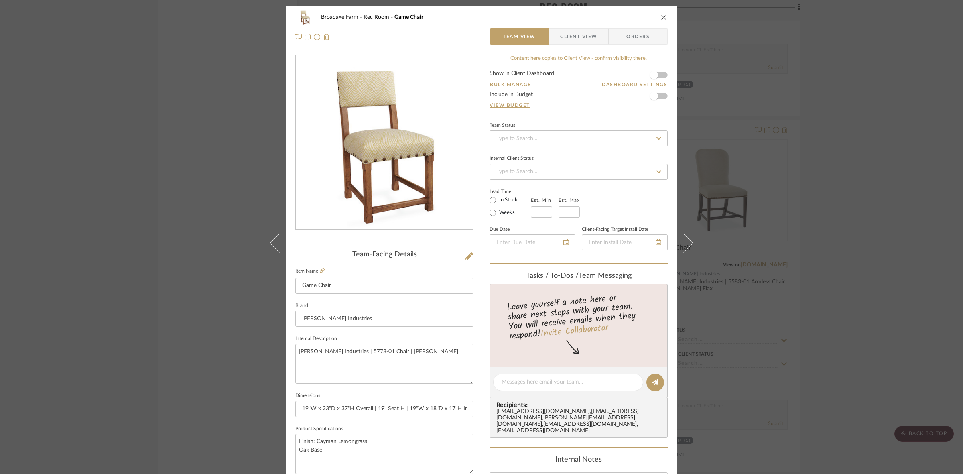
click at [562, 39] on span "Client View" at bounding box center [578, 36] width 37 height 16
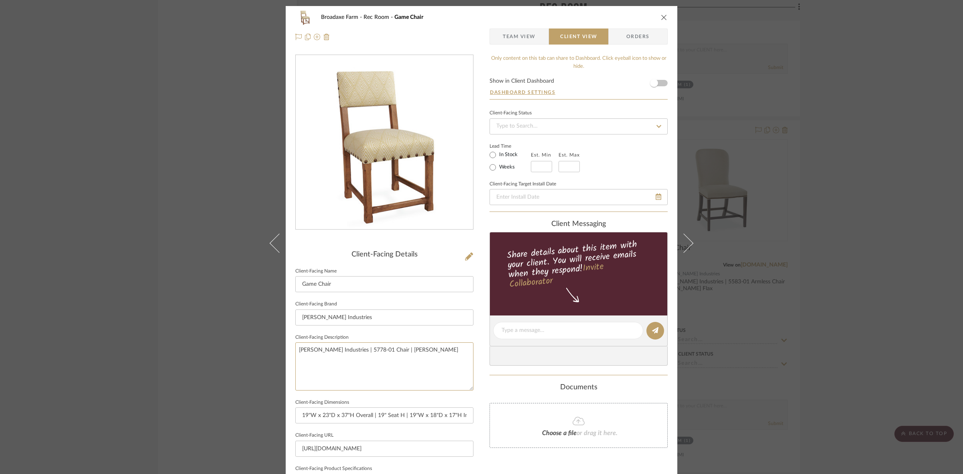
drag, startPoint x: 447, startPoint y: 354, endPoint x: 201, endPoint y: 338, distance: 246.9
click at [201, 338] on div "Broadaxe Farm Rec Room Game Chair Team View Client View Orders Client-Facing De…" at bounding box center [481, 237] width 963 height 474
click at [374, 316] on input "[PERSON_NAME] Industries" at bounding box center [384, 317] width 178 height 16
click at [850, 276] on div "Broadaxe Farm Rec Room Game Chair Team View Client View Orders Client-Facing De…" at bounding box center [481, 237] width 963 height 474
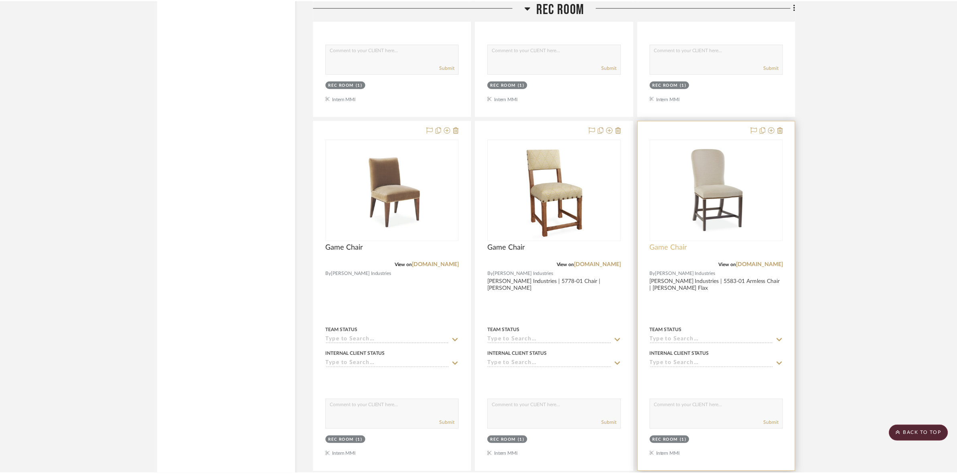
scroll to position [2590, 0]
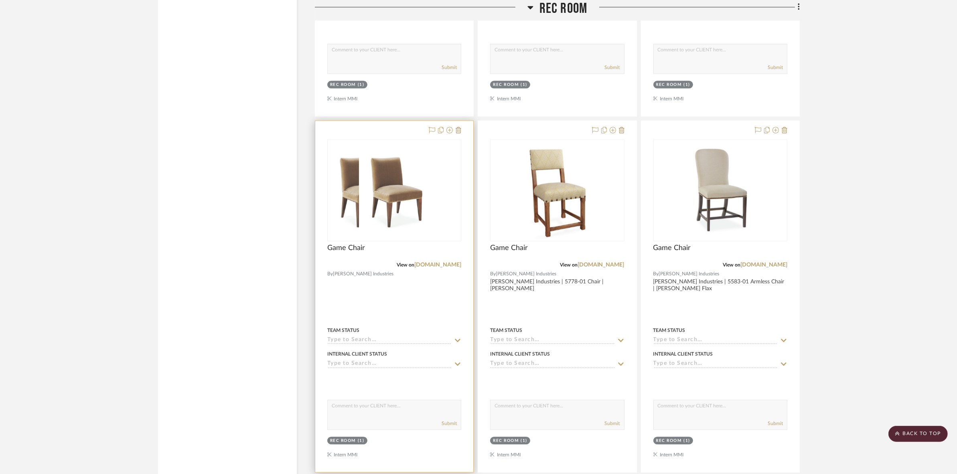
click at [358, 192] on div at bounding box center [394, 190] width 133 height 101
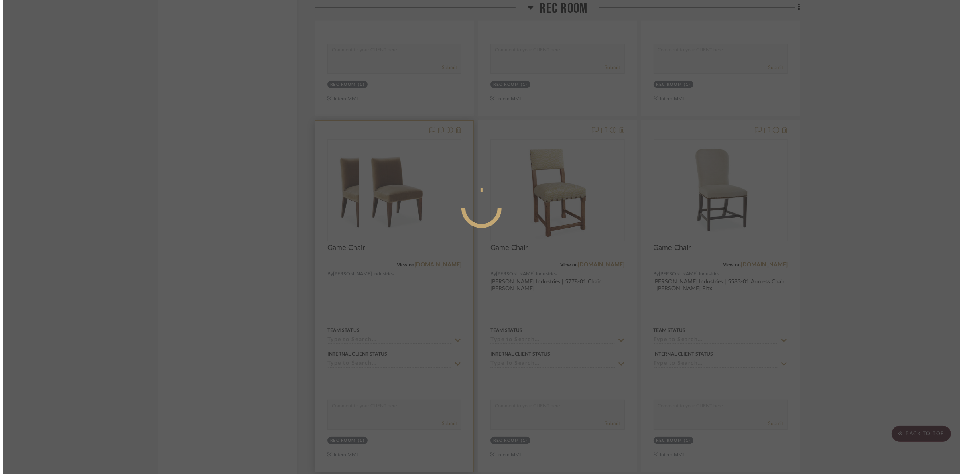
scroll to position [0, 0]
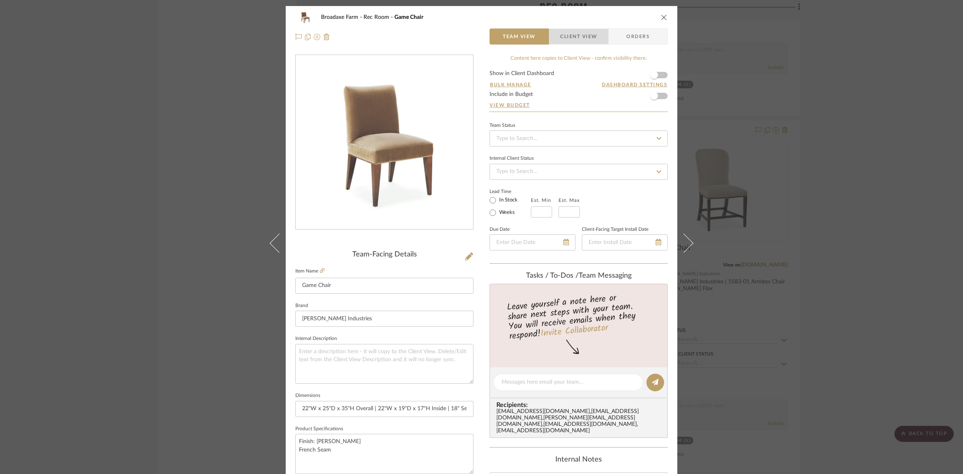
drag, startPoint x: 579, startPoint y: 37, endPoint x: 549, endPoint y: 81, distance: 53.8
click at [578, 37] on span "Client View" at bounding box center [578, 36] width 37 height 16
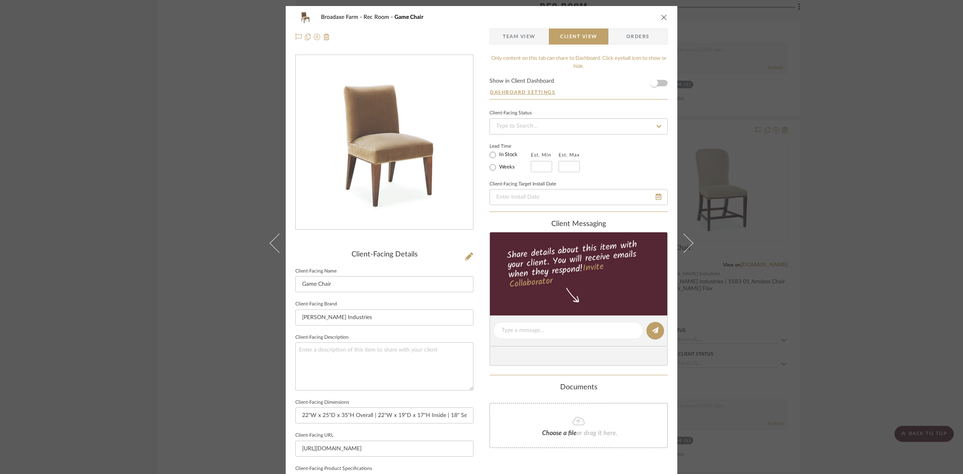
click at [520, 33] on span "Team View" at bounding box center [519, 36] width 33 height 16
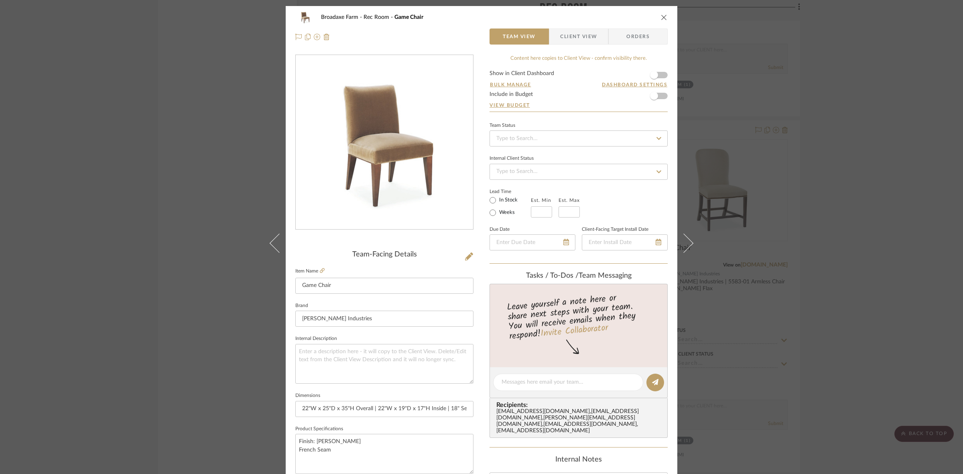
click at [816, 151] on div "Broadaxe Farm Rec Room Game Chair Team View Client View Orders Team-Facing Deta…" at bounding box center [481, 237] width 963 height 474
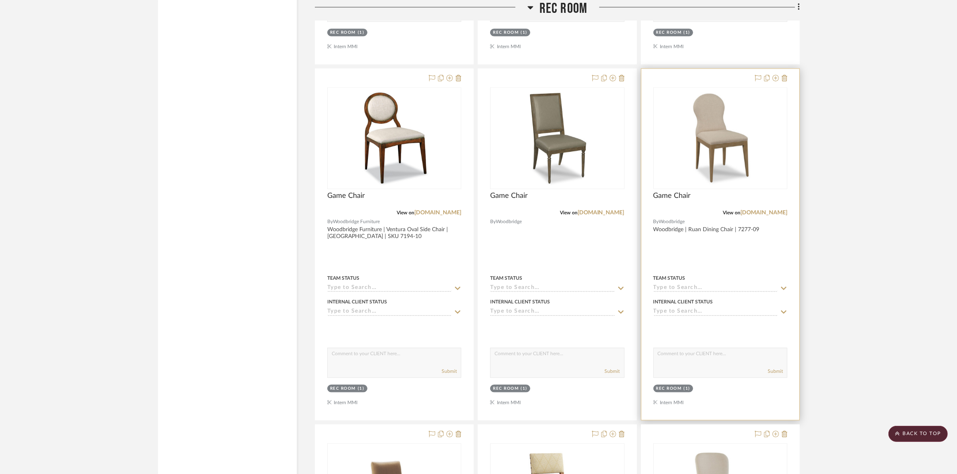
scroll to position [2239, 0]
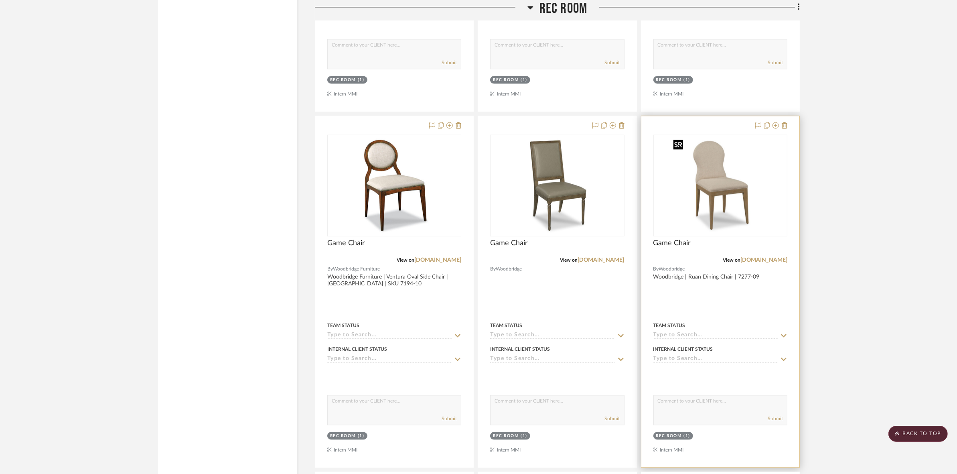
click at [721, 197] on img "0" at bounding box center [721, 185] width 100 height 100
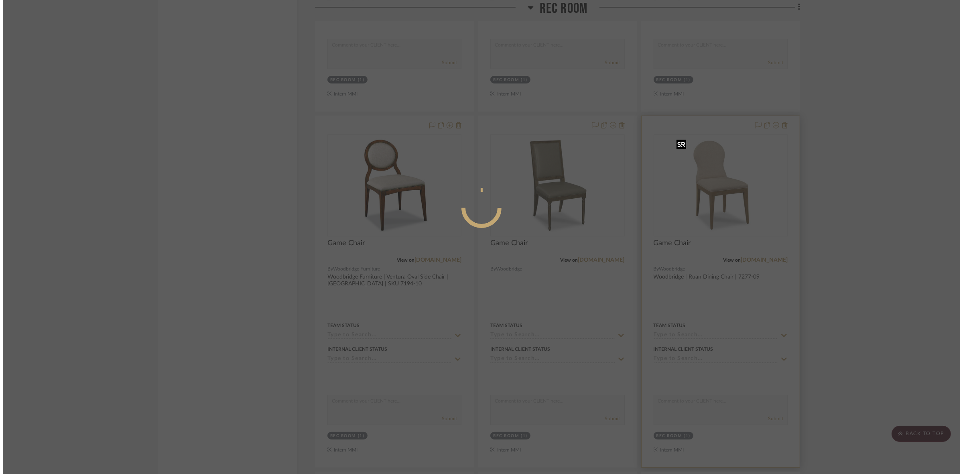
scroll to position [0, 0]
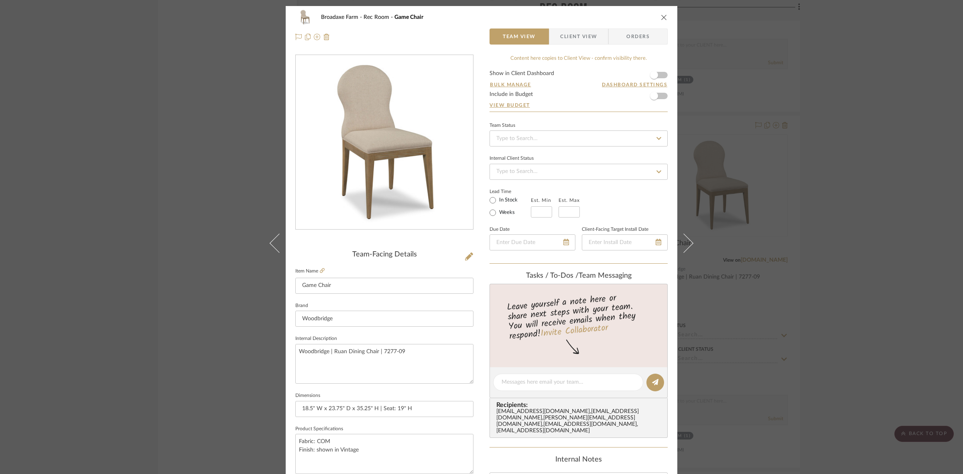
click at [567, 39] on span "Client View" at bounding box center [578, 36] width 37 height 16
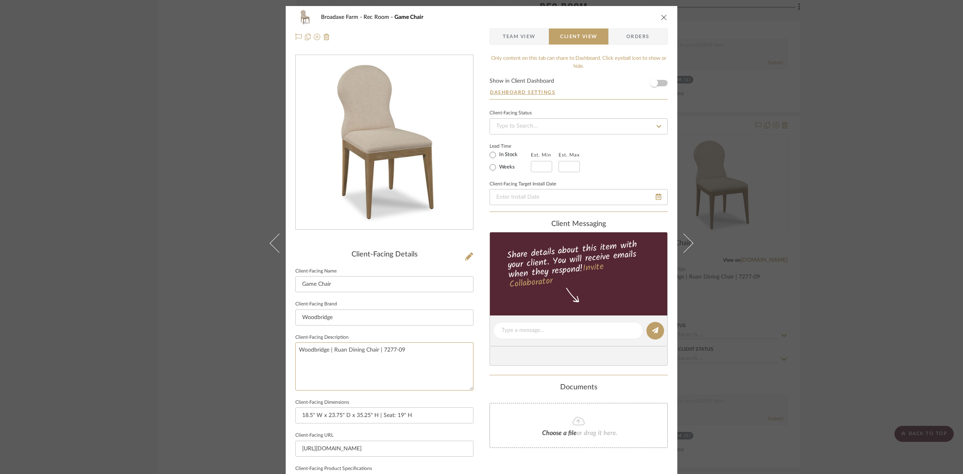
drag, startPoint x: 395, startPoint y: 352, endPoint x: 243, endPoint y: 346, distance: 152.2
click at [243, 346] on div "Broadaxe Farm Rec Room Game Chair Team View Client View Orders Client-Facing De…" at bounding box center [481, 237] width 963 height 474
click at [373, 318] on input "Woodbridge" at bounding box center [384, 317] width 178 height 16
click at [887, 248] on div "Broadaxe Farm Rec Room Game Chair Team View Client View Orders Client-Facing De…" at bounding box center [481, 237] width 963 height 474
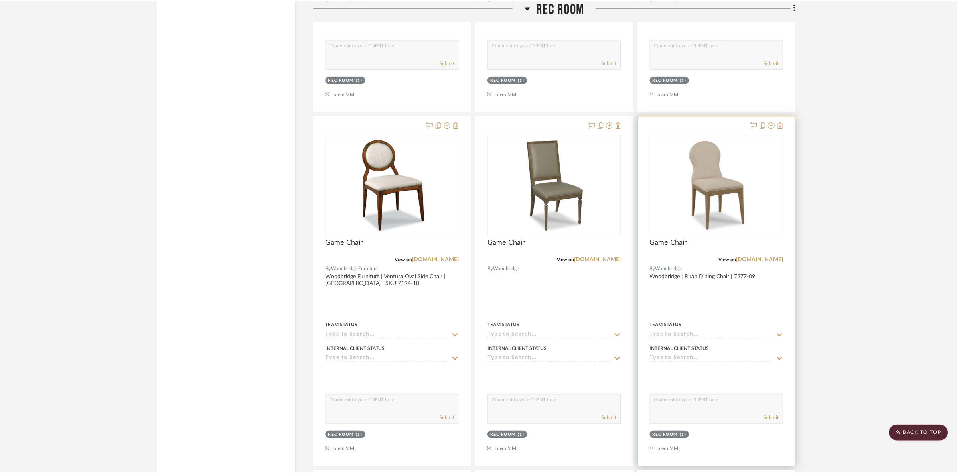
scroll to position [2239, 0]
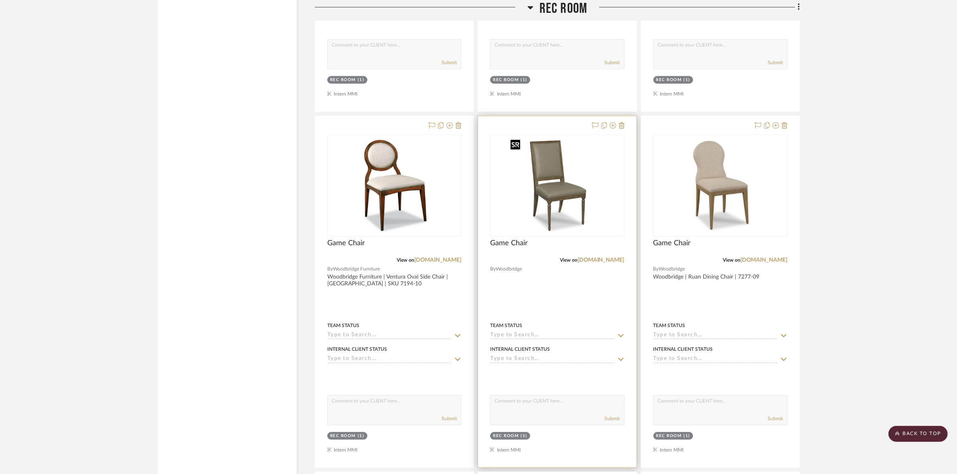
click at [600, 200] on img at bounding box center [557, 185] width 100 height 100
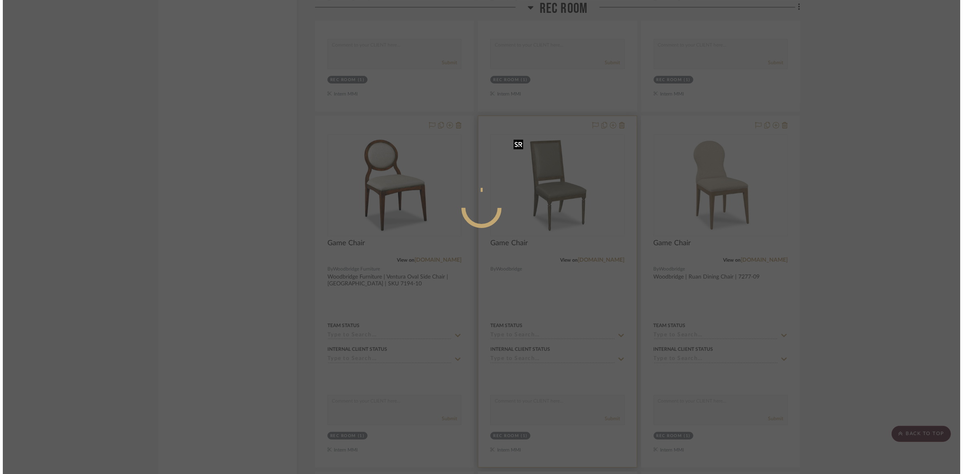
scroll to position [0, 0]
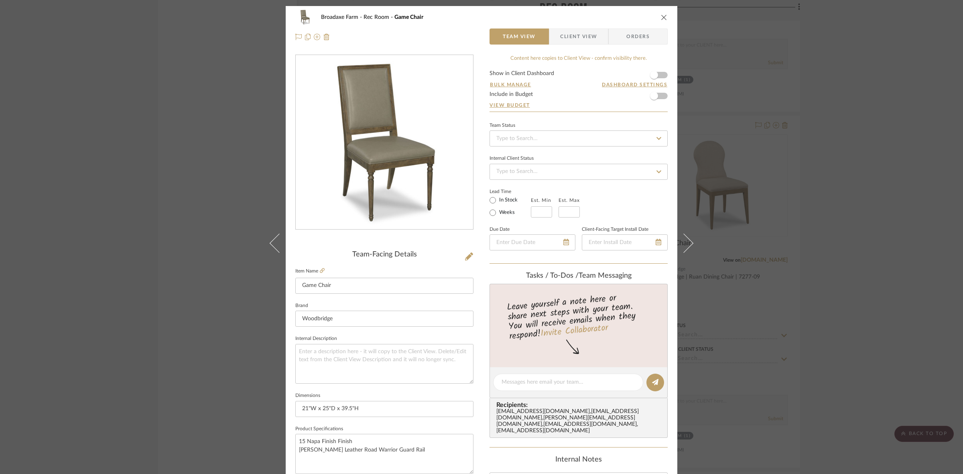
click at [576, 37] on span "Client View" at bounding box center [578, 36] width 37 height 16
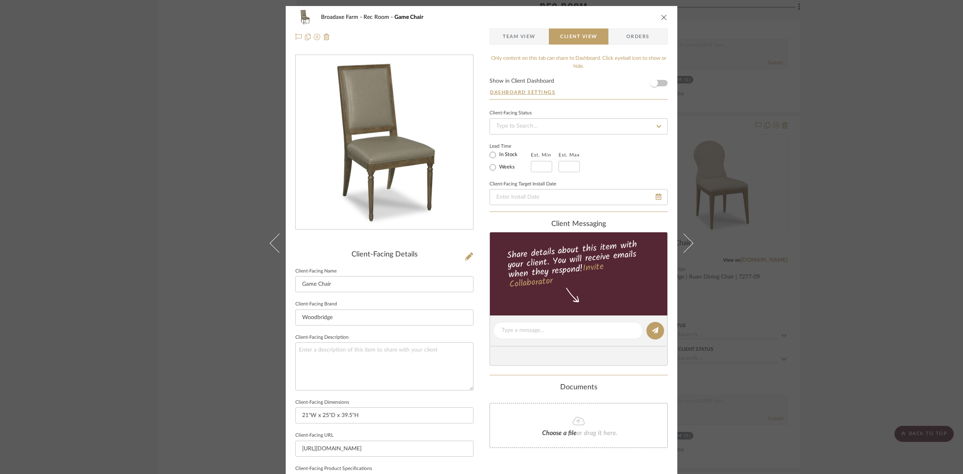
click at [909, 181] on div "Broadaxe Farm Rec Room Game Chair Team View Client View Orders Client-Facing De…" at bounding box center [481, 237] width 963 height 474
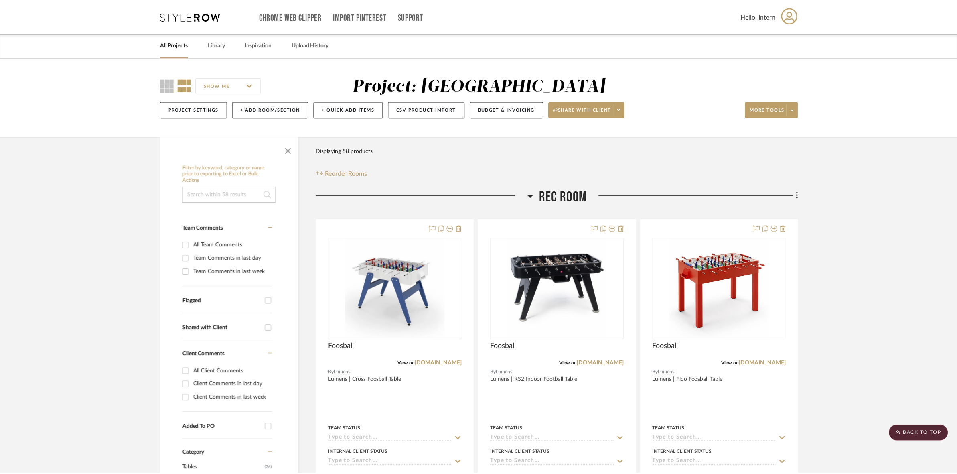
scroll to position [2239, 0]
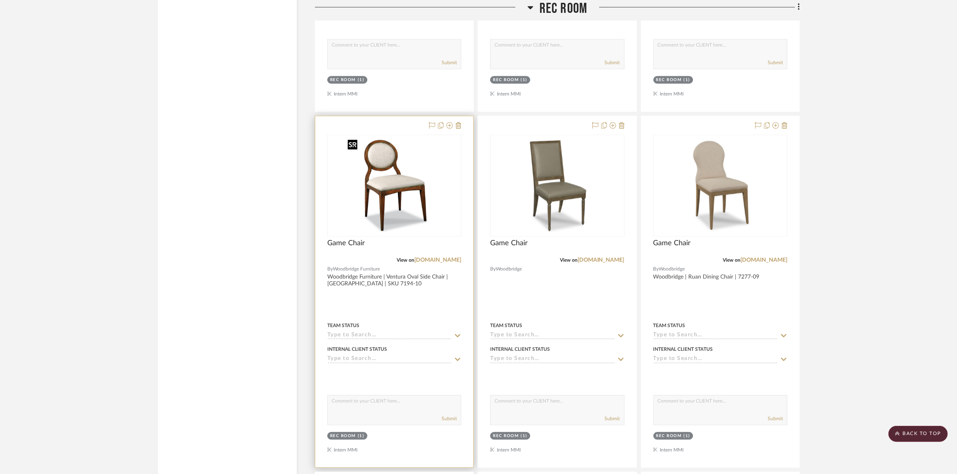
click at [433, 207] on img at bounding box center [394, 185] width 100 height 100
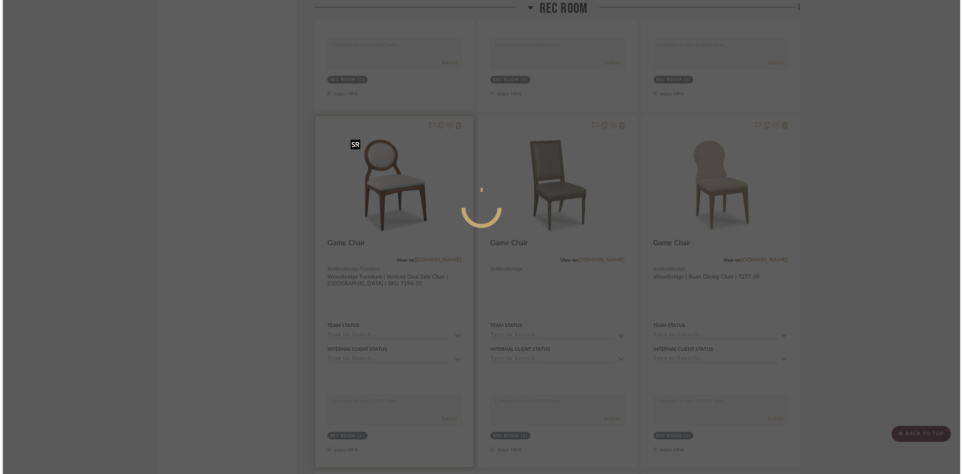
scroll to position [0, 0]
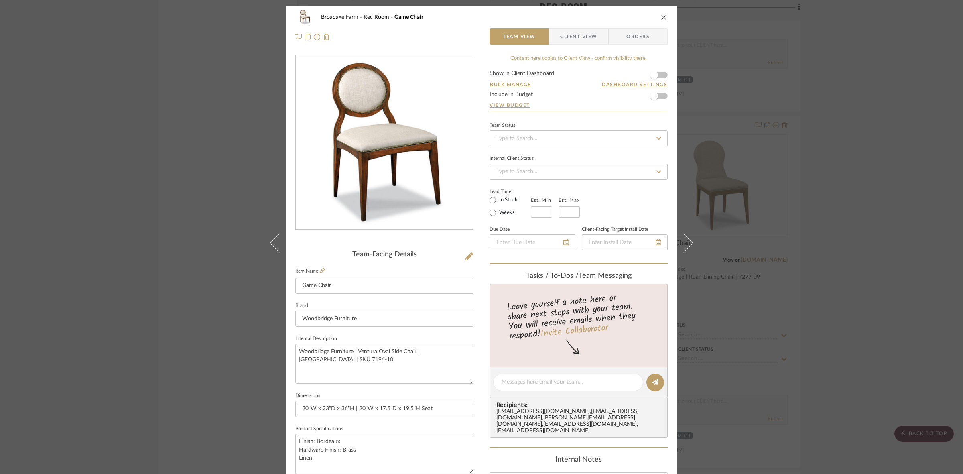
click at [581, 33] on span "Client View" at bounding box center [578, 36] width 37 height 16
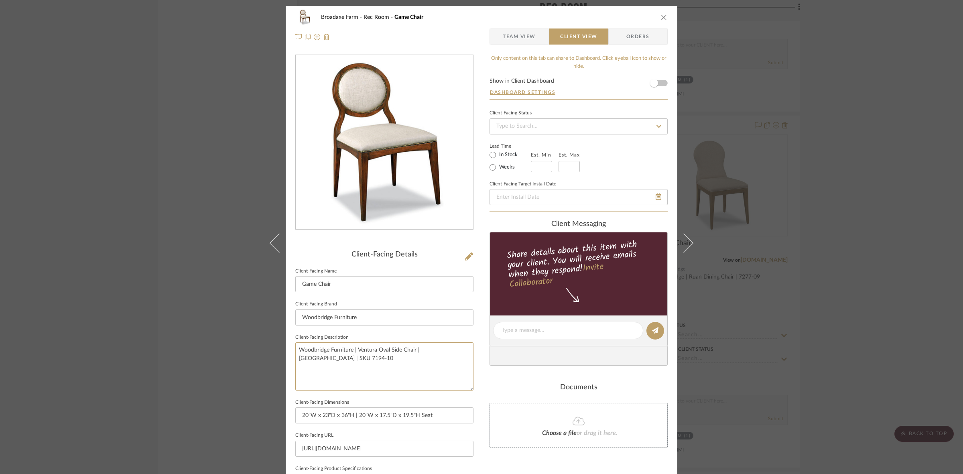
drag, startPoint x: 377, startPoint y: 364, endPoint x: 189, endPoint y: 336, distance: 190.3
click at [189, 336] on div "Broadaxe Farm Rec Room Game Chair Team View Client View Orders Client-Facing De…" at bounding box center [481, 237] width 963 height 474
click at [432, 315] on input "Woodbridge Furniture" at bounding box center [384, 317] width 178 height 16
click at [897, 277] on div "Broadaxe Farm Rec Room Game Chair Team View Client View Orders Client-Facing De…" at bounding box center [481, 237] width 963 height 474
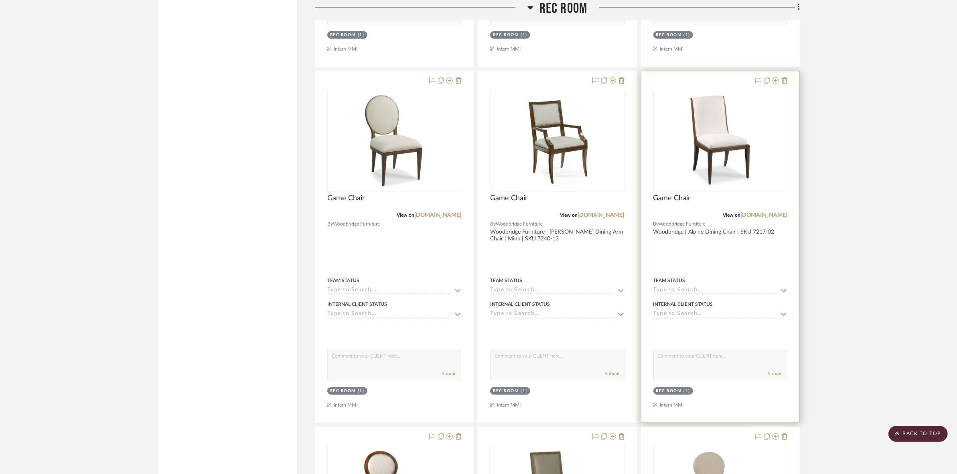
scroll to position [1838, 0]
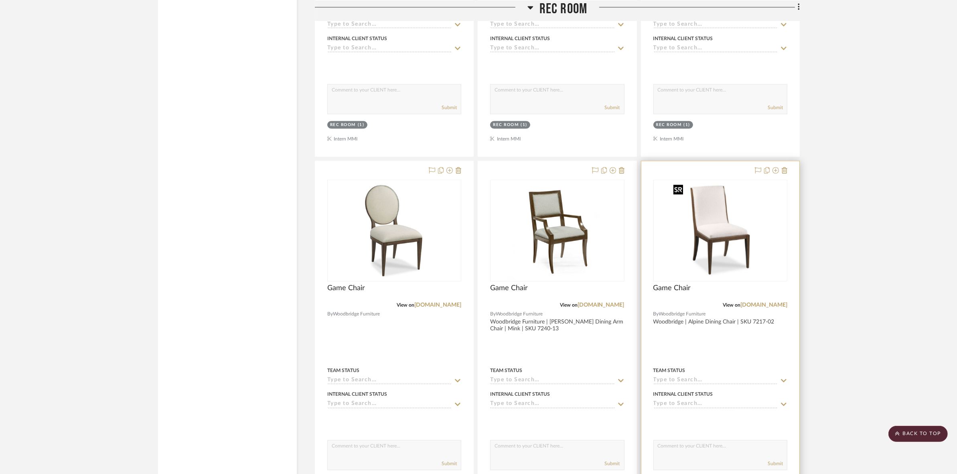
click at [729, 223] on img "0" at bounding box center [721, 231] width 100 height 100
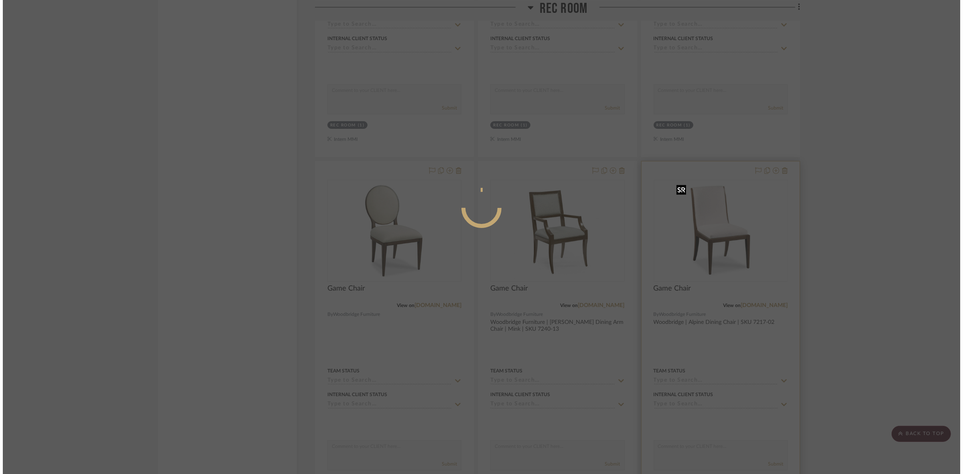
scroll to position [0, 0]
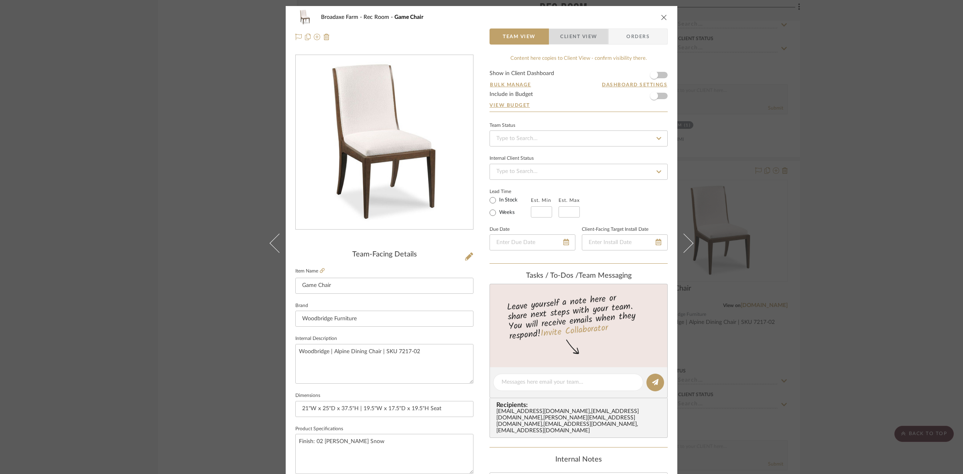
click at [560, 38] on span "Client View" at bounding box center [578, 36] width 37 height 16
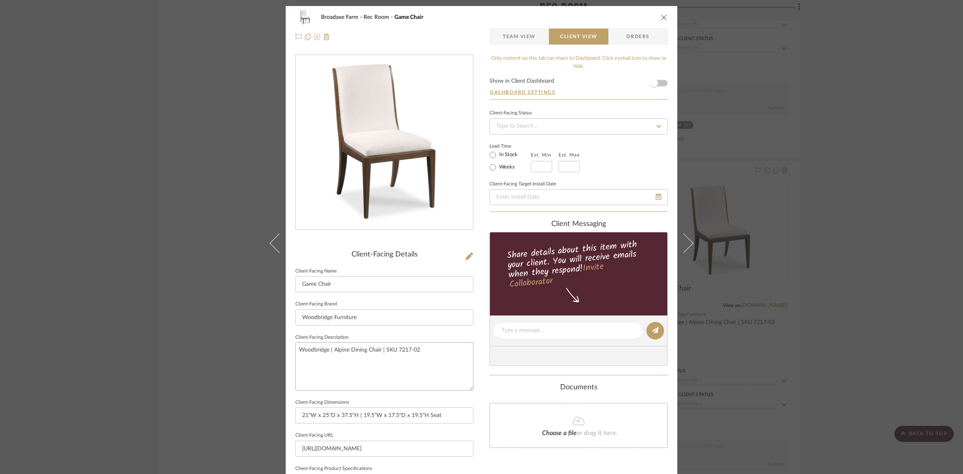
drag, startPoint x: 434, startPoint y: 352, endPoint x: 215, endPoint y: 346, distance: 218.4
click at [215, 346] on div "Broadaxe Farm Rec Room Game Chair Team View Client View Orders Client-Facing De…" at bounding box center [481, 237] width 963 height 474
click at [376, 313] on input "Woodbridge Furniture" at bounding box center [384, 317] width 178 height 16
click at [865, 214] on div "Broadaxe Farm Rec Room Game Chair Team View Client View Orders Client-Facing De…" at bounding box center [481, 237] width 963 height 474
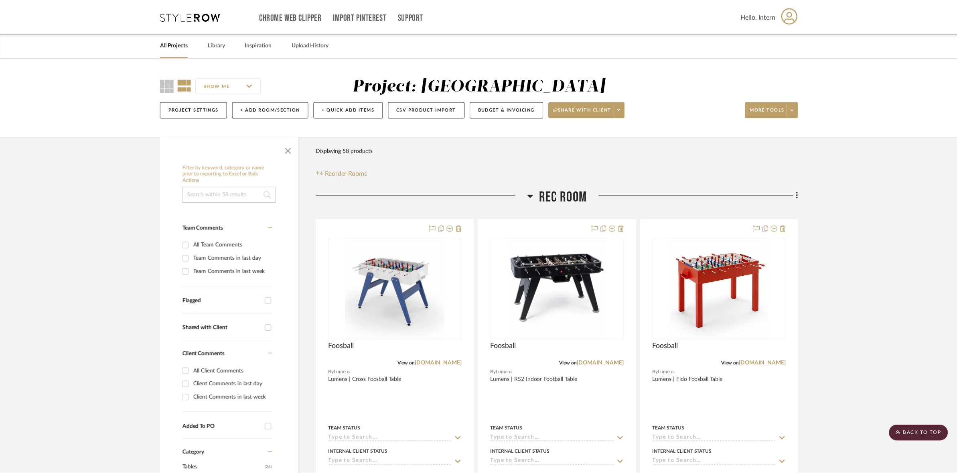
scroll to position [1838, 0]
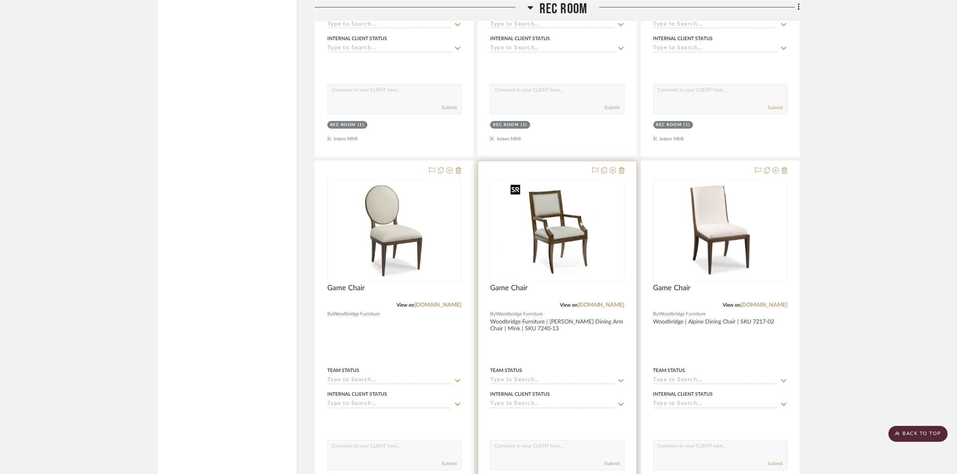
click at [572, 240] on div at bounding box center [557, 231] width 134 height 102
click at [572, 240] on img "0" at bounding box center [557, 231] width 100 height 100
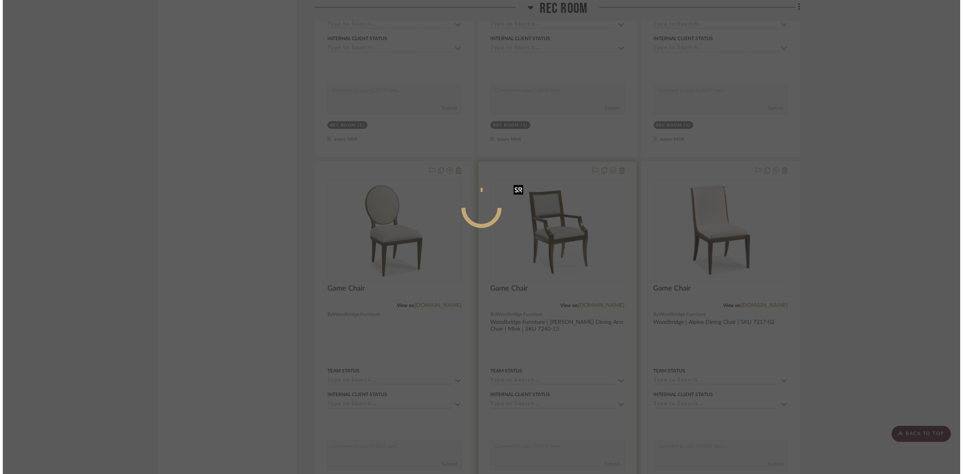
scroll to position [0, 0]
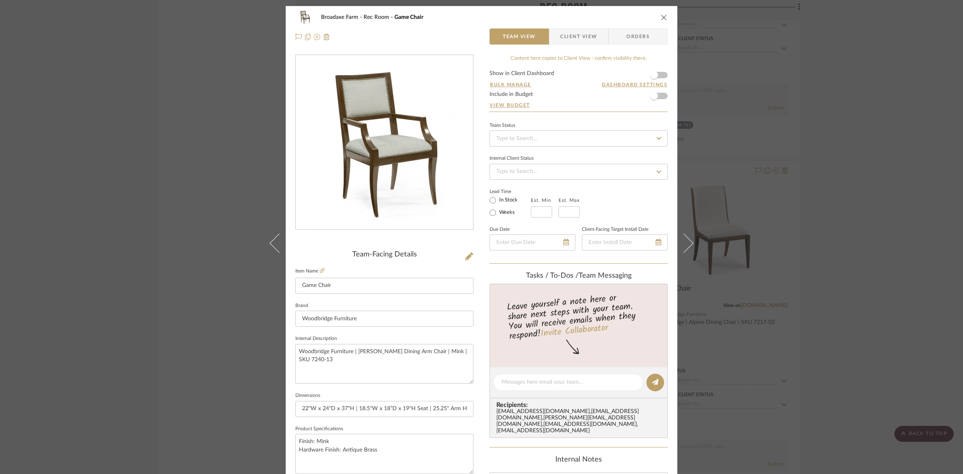
click at [568, 37] on span "Client View" at bounding box center [578, 36] width 37 height 16
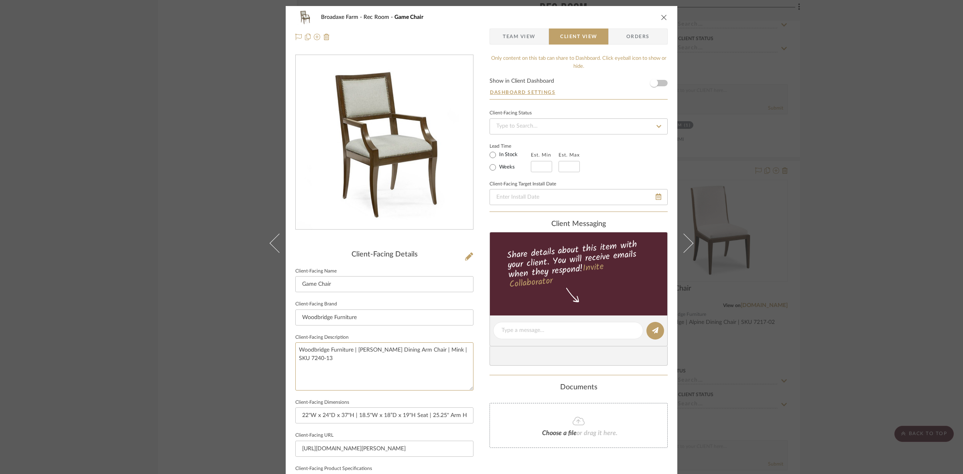
drag, startPoint x: 465, startPoint y: 351, endPoint x: 182, endPoint y: 350, distance: 283.7
click at [182, 350] on div "Broadaxe Farm Rec Room Game Chair Team View Client View Orders Client-Facing De…" at bounding box center [481, 237] width 963 height 474
click at [383, 319] on input "Woodbridge Furniture" at bounding box center [384, 317] width 178 height 16
click at [844, 244] on div "Broadaxe Farm Rec Room Game Chair Team View Client View Orders Client-Facing De…" at bounding box center [481, 237] width 963 height 474
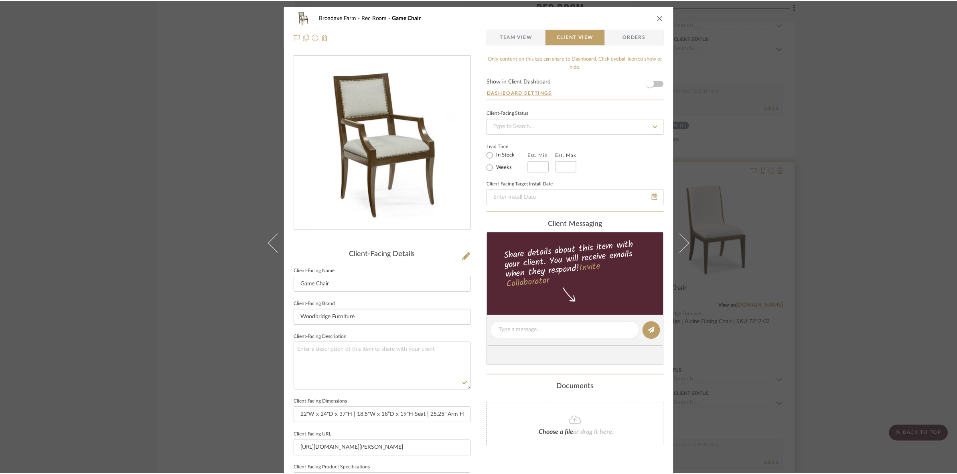
scroll to position [1838, 0]
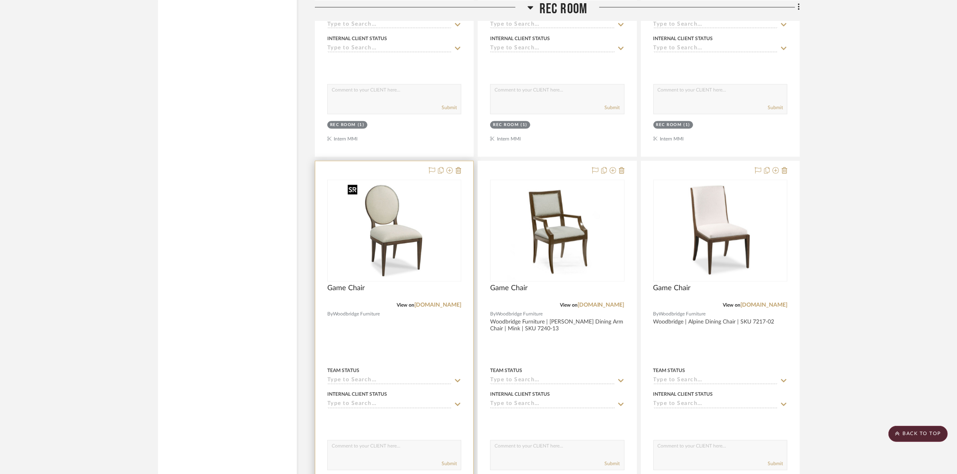
click at [410, 238] on img at bounding box center [394, 231] width 100 height 100
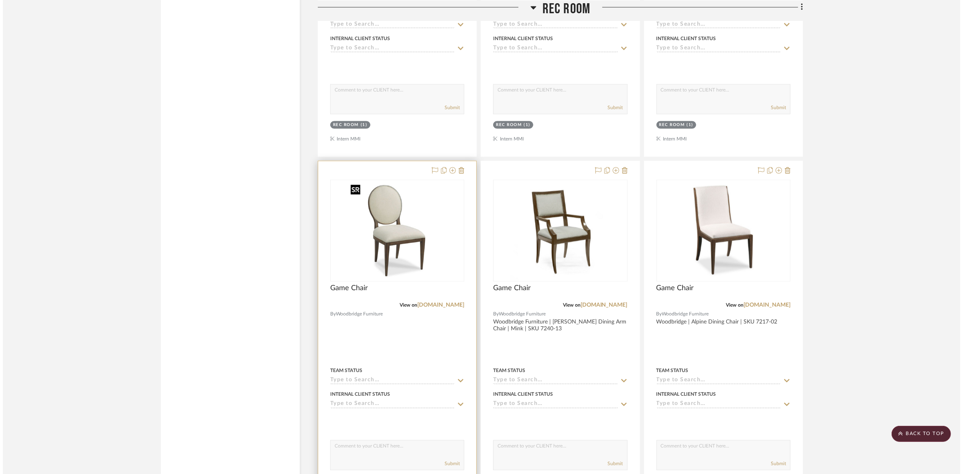
scroll to position [0, 0]
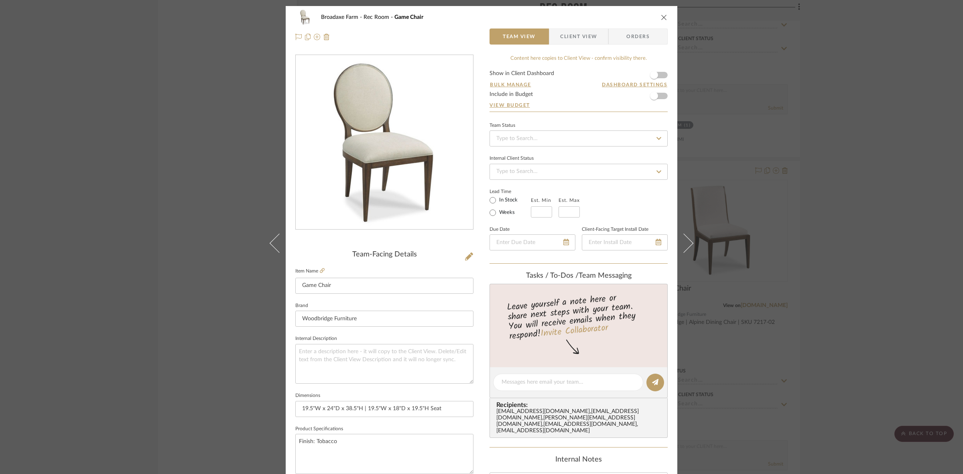
click at [570, 41] on span "Client View" at bounding box center [578, 36] width 37 height 16
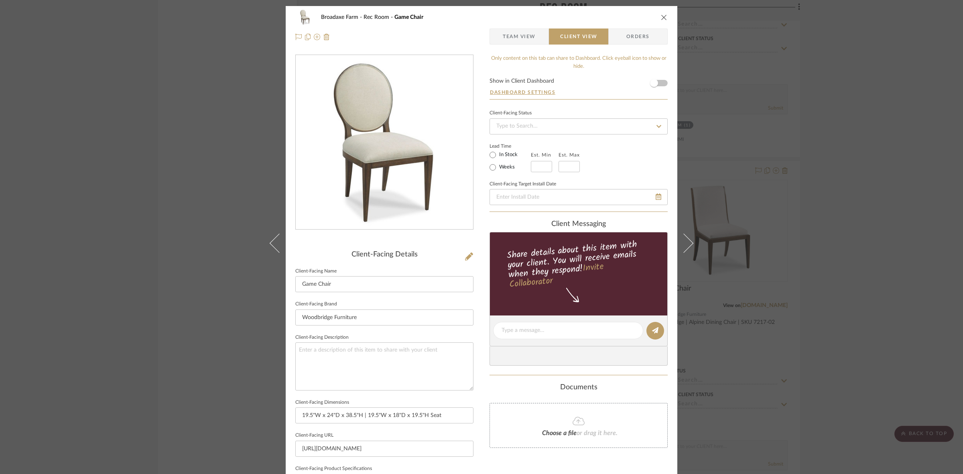
click at [896, 227] on div "Broadaxe Farm Rec Room Game Chair Team View Client View Orders Client-Facing De…" at bounding box center [481, 237] width 963 height 474
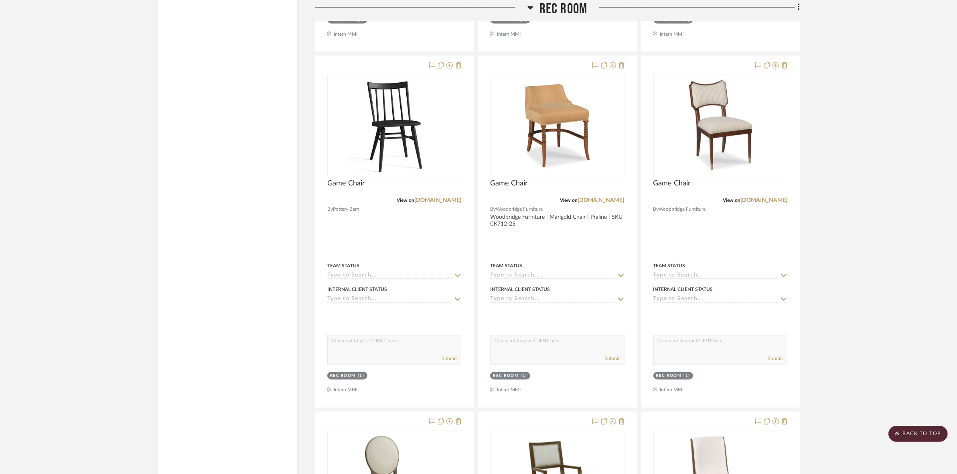
scroll to position [1487, 0]
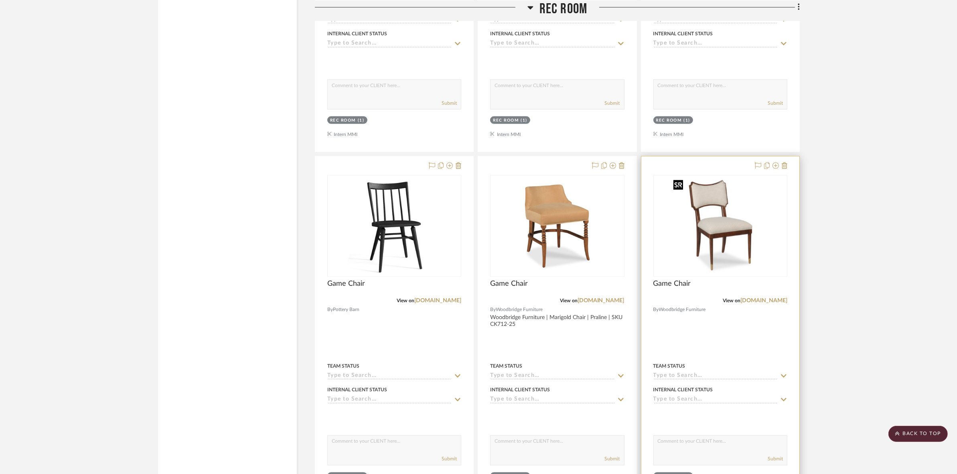
click at [712, 205] on img "0" at bounding box center [721, 226] width 100 height 100
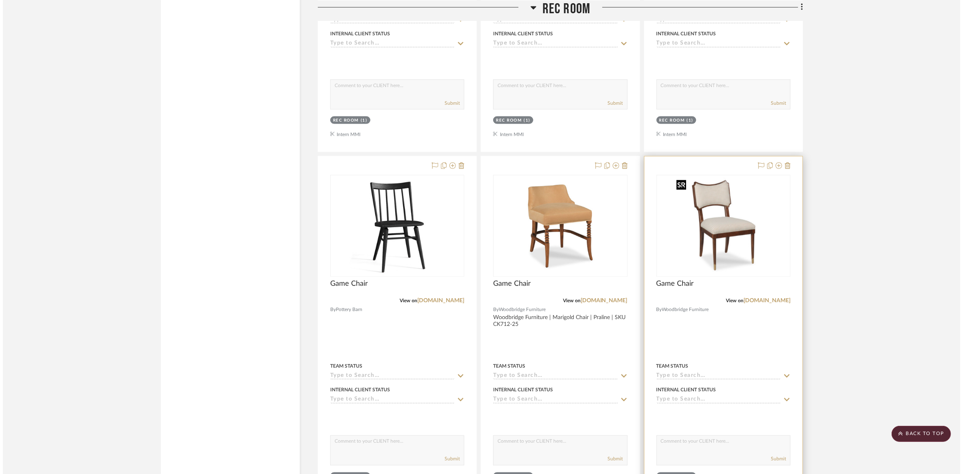
scroll to position [0, 0]
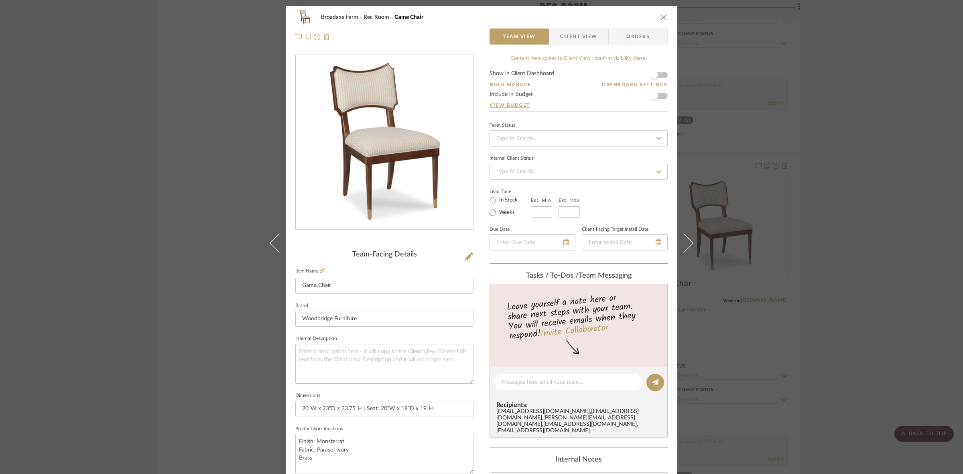
click at [566, 37] on span "Client View" at bounding box center [578, 36] width 37 height 16
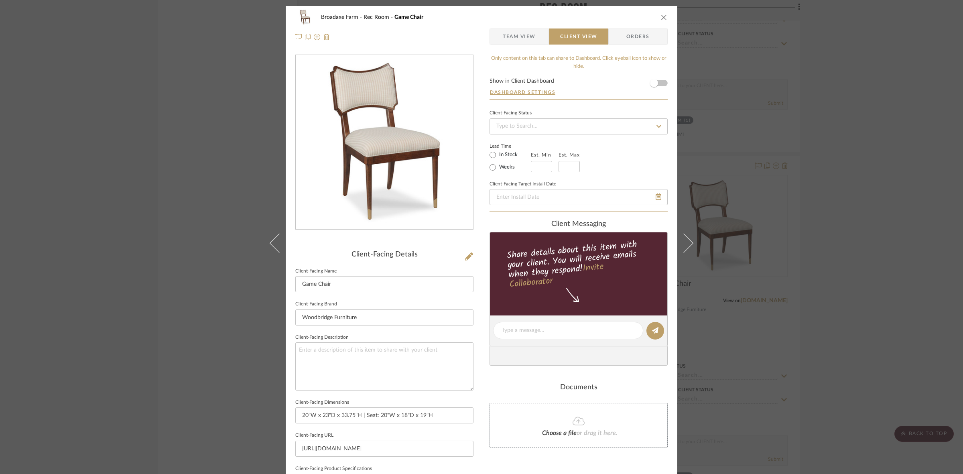
click at [903, 246] on div "Broadaxe Farm Rec Room Game Chair Team View Client View Orders Client-Facing De…" at bounding box center [481, 237] width 963 height 474
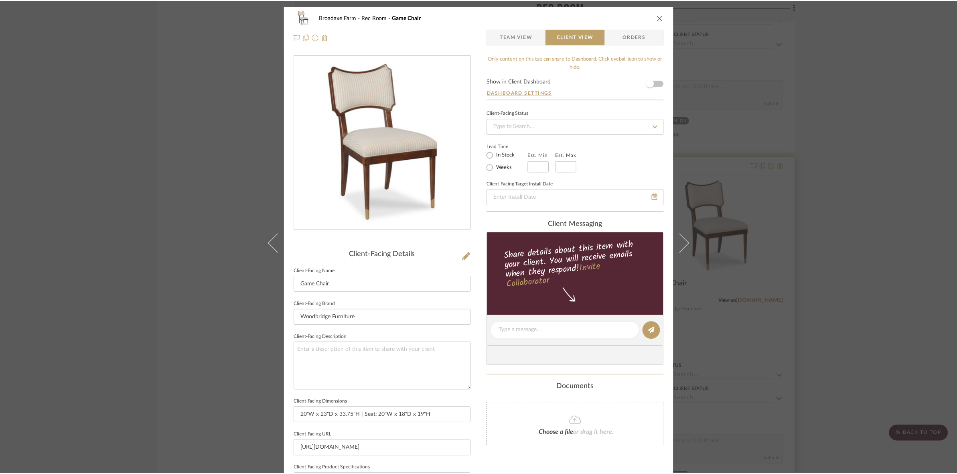
scroll to position [1487, 0]
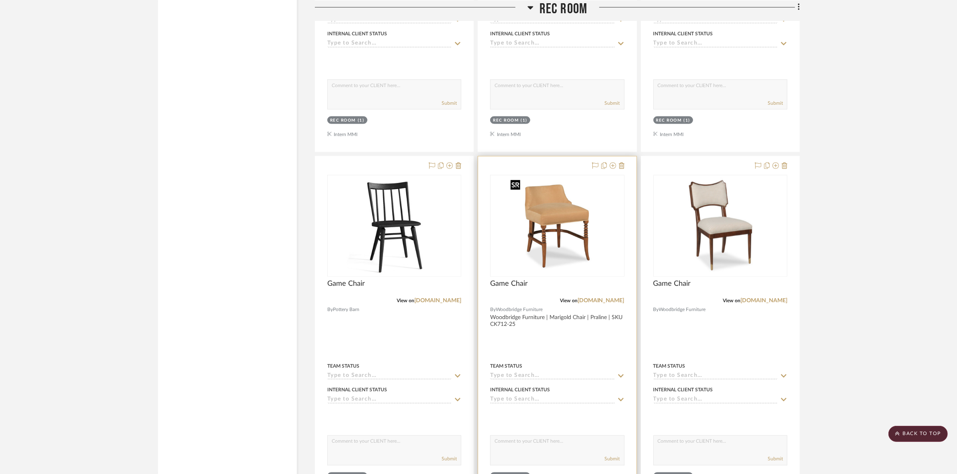
click at [562, 245] on img at bounding box center [557, 226] width 100 height 100
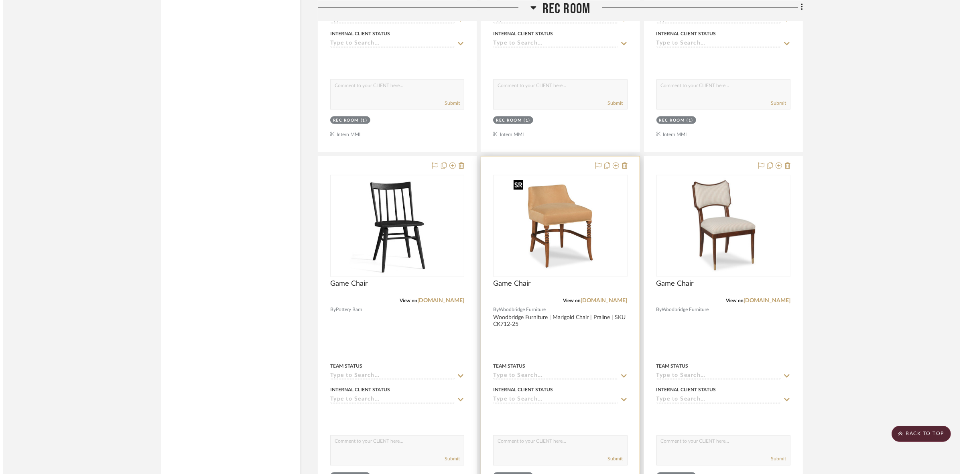
scroll to position [0, 0]
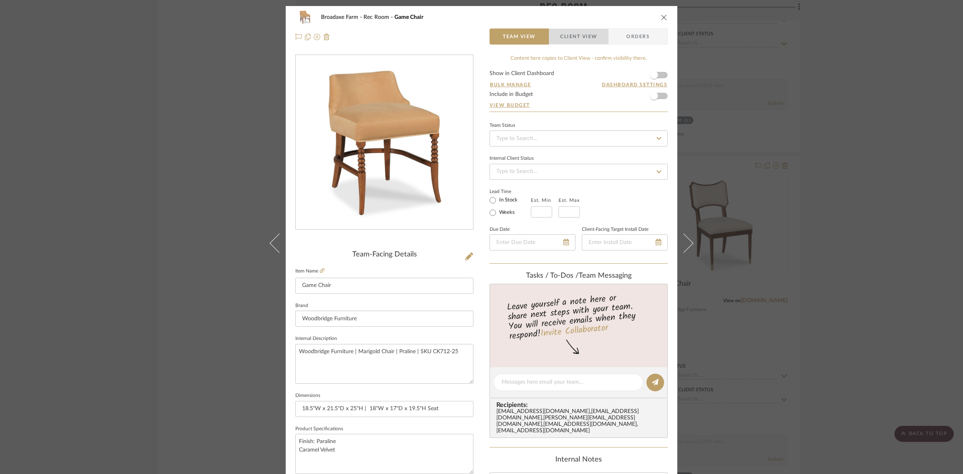
click at [557, 40] on span "button" at bounding box center [554, 36] width 11 height 16
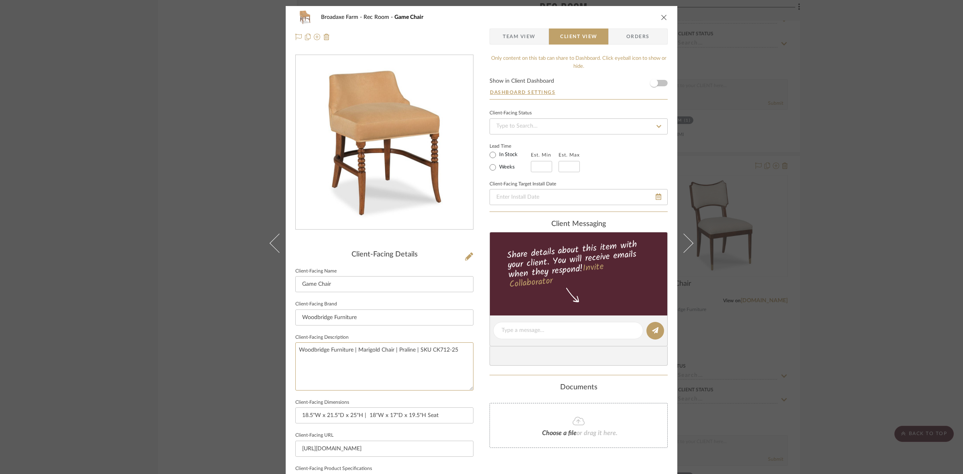
drag, startPoint x: 456, startPoint y: 351, endPoint x: 189, endPoint y: 332, distance: 267.6
click at [189, 332] on div "Broadaxe Farm Rec Room Game Chair Team View Client View Orders Client-Facing De…" at bounding box center [481, 237] width 963 height 474
click at [386, 312] on input "Woodbridge Furniture" at bounding box center [384, 317] width 178 height 16
click at [833, 257] on div "Broadaxe Farm Rec Room Game Chair Team View Client View Orders Client-Facing De…" at bounding box center [481, 237] width 963 height 474
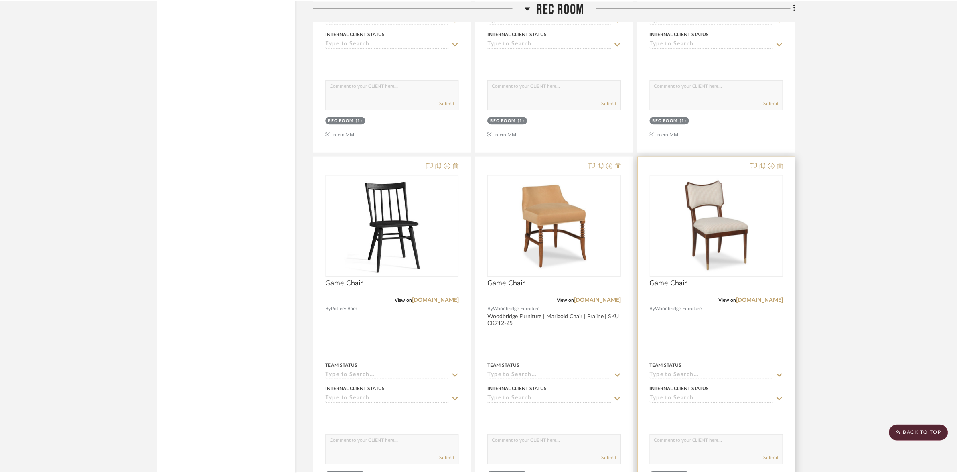
scroll to position [1487, 0]
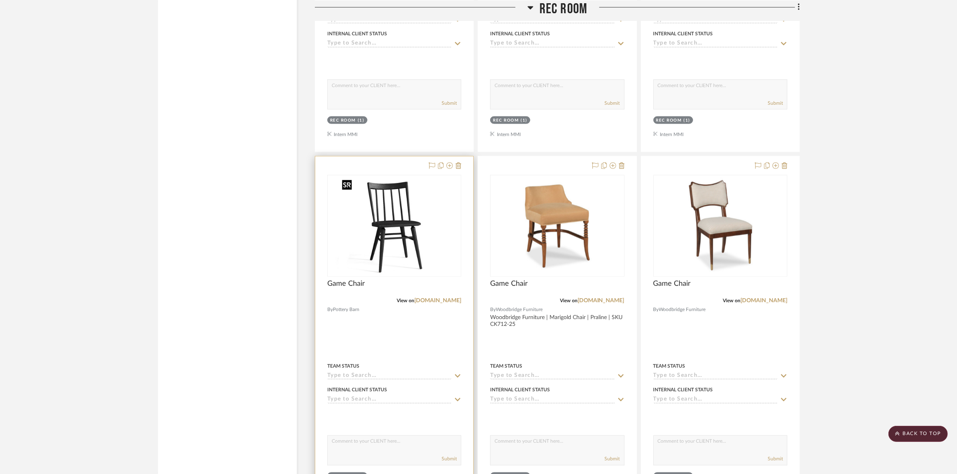
click at [428, 244] on img at bounding box center [395, 226] width 112 height 100
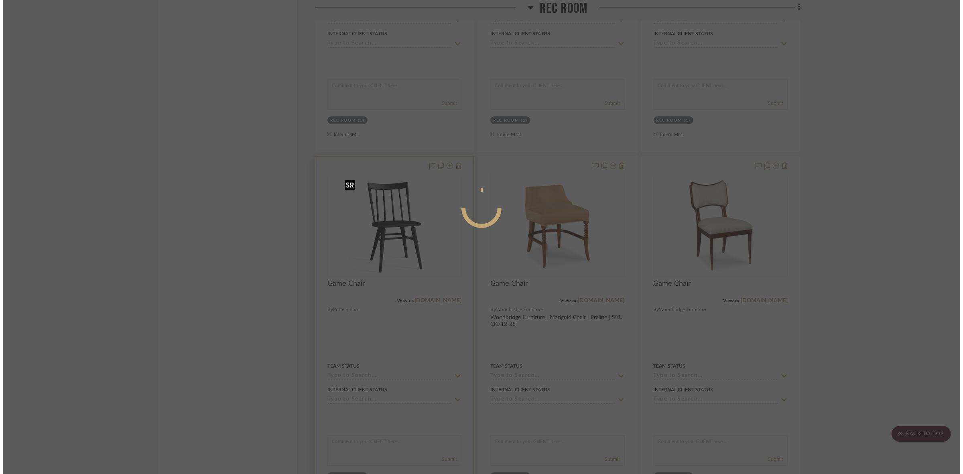
scroll to position [0, 0]
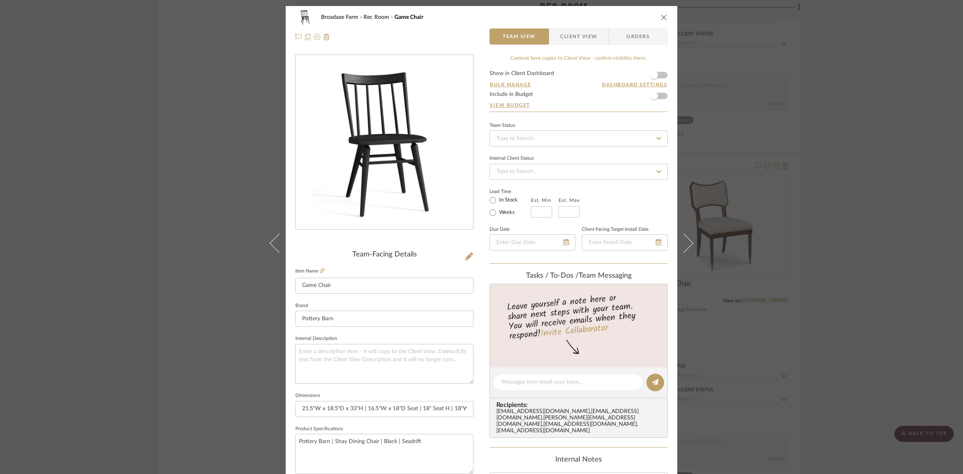
click at [570, 37] on span "Client View" at bounding box center [578, 36] width 37 height 16
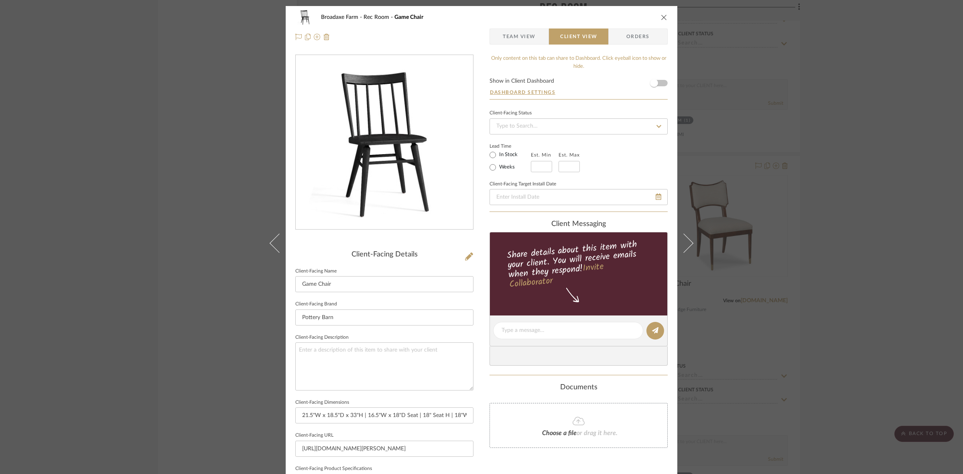
click at [875, 181] on div "Broadaxe Farm Rec Room Game Chair Team View Client View Orders Client-Facing De…" at bounding box center [481, 237] width 963 height 474
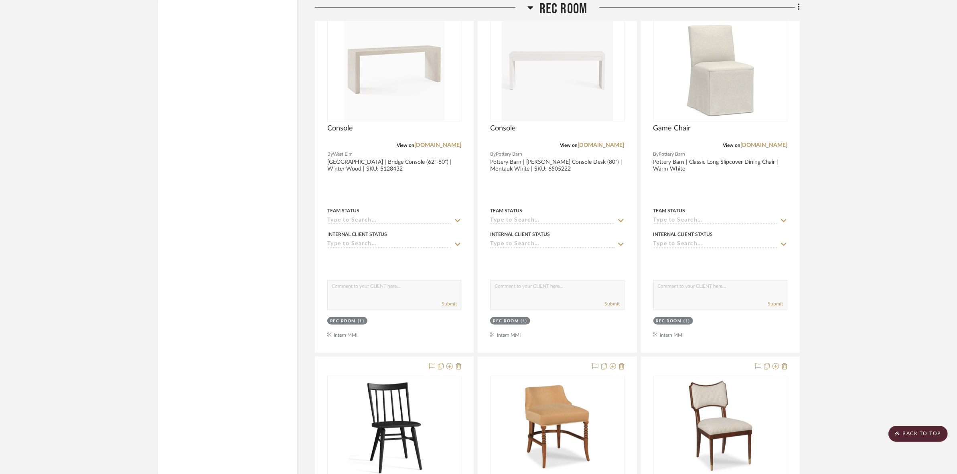
scroll to position [1136, 0]
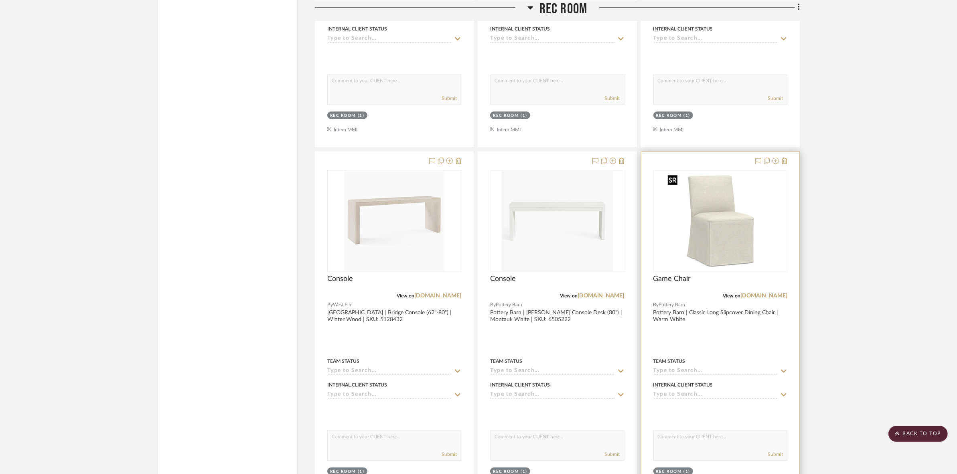
click at [740, 220] on img at bounding box center [721, 221] width 112 height 100
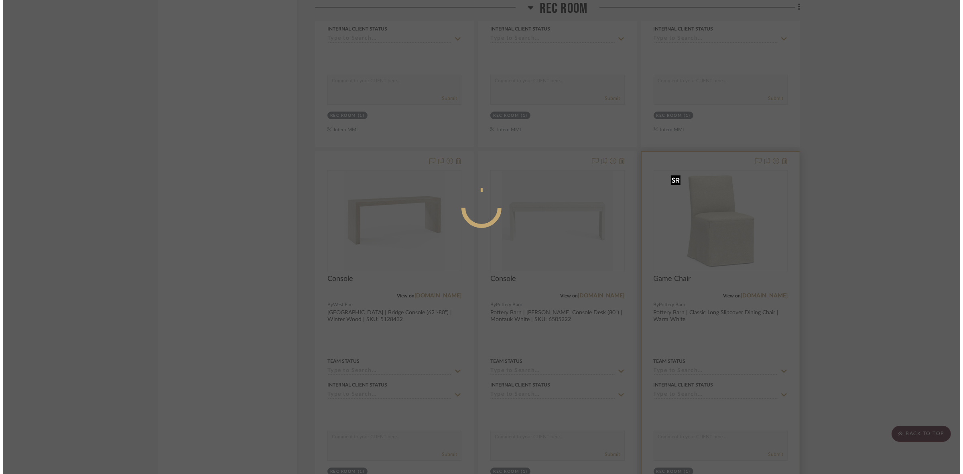
scroll to position [0, 0]
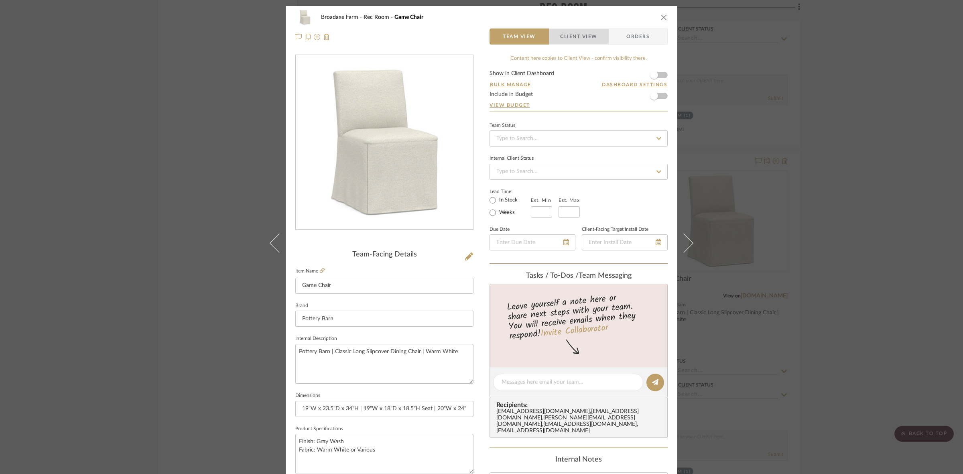
click at [563, 35] on span "Client View" at bounding box center [578, 36] width 37 height 16
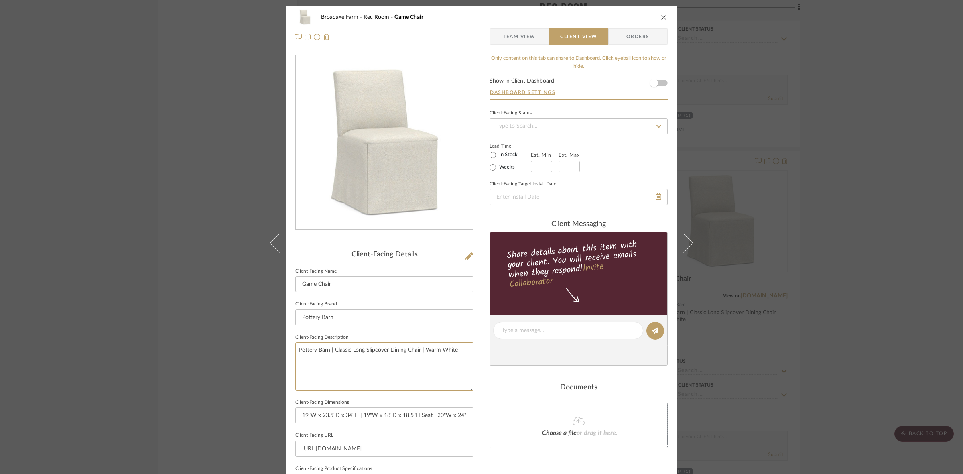
drag, startPoint x: 327, startPoint y: 350, endPoint x: 157, endPoint y: 343, distance: 170.3
click at [157, 343] on div "Broadaxe Farm Rec Room Game Chair Team View Client View Orders Client-Facing De…" at bounding box center [481, 237] width 963 height 474
click at [400, 318] on input "Pottery Barn" at bounding box center [384, 317] width 178 height 16
click at [860, 278] on div "Broadaxe Farm Rec Room Game Chair Team View Client View Orders Client-Facing De…" at bounding box center [481, 237] width 963 height 474
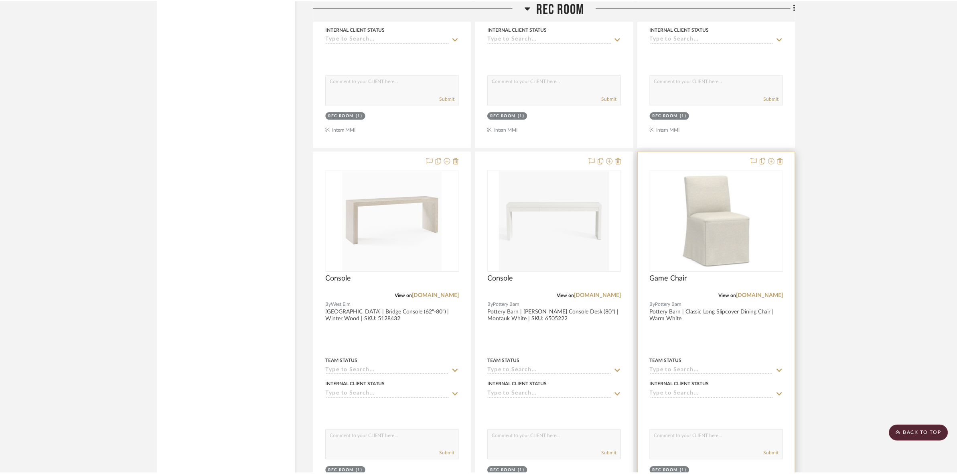
scroll to position [1136, 0]
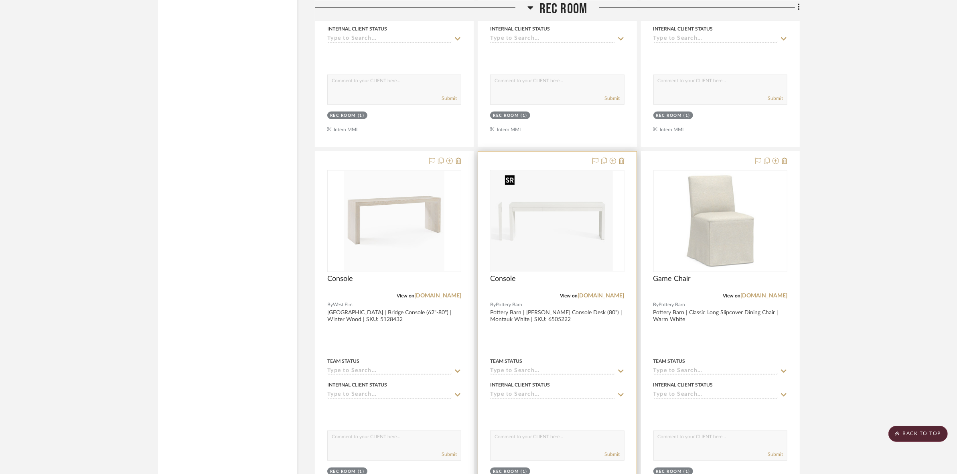
click at [595, 262] on img at bounding box center [558, 221] width 112 height 100
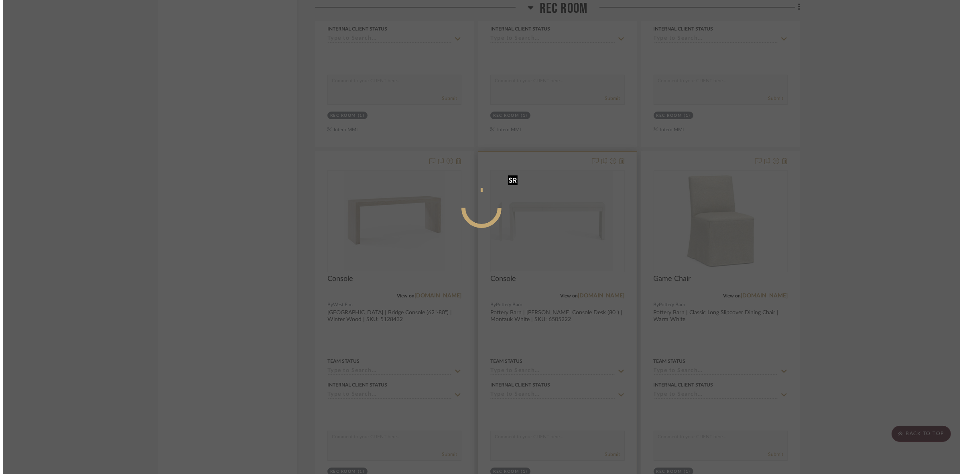
scroll to position [0, 0]
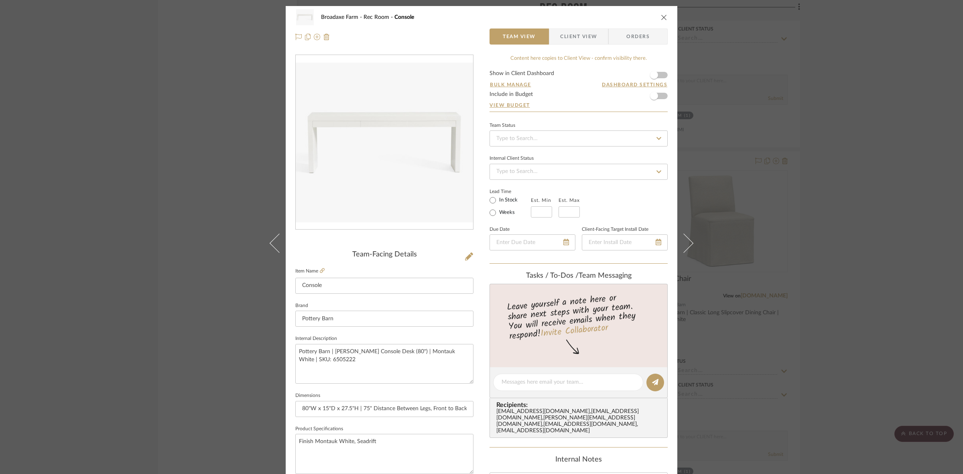
click at [583, 39] on span "Client View" at bounding box center [578, 36] width 37 height 16
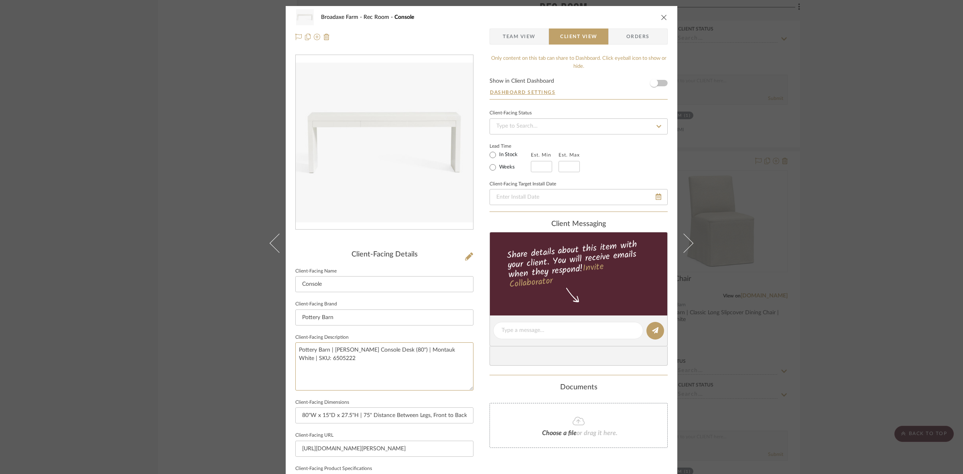
drag, startPoint x: 390, startPoint y: 374, endPoint x: 204, endPoint y: 330, distance: 191.0
click at [203, 330] on div "Broadaxe Farm Rec Room Console Team View Client View Orders Client-Facing Detai…" at bounding box center [481, 237] width 963 height 474
click at [366, 316] on input "Pottery Barn" at bounding box center [384, 317] width 178 height 16
click at [851, 265] on div "Broadaxe Farm Rec Room Console Team View Client View Orders Client-Facing Detai…" at bounding box center [481, 237] width 963 height 474
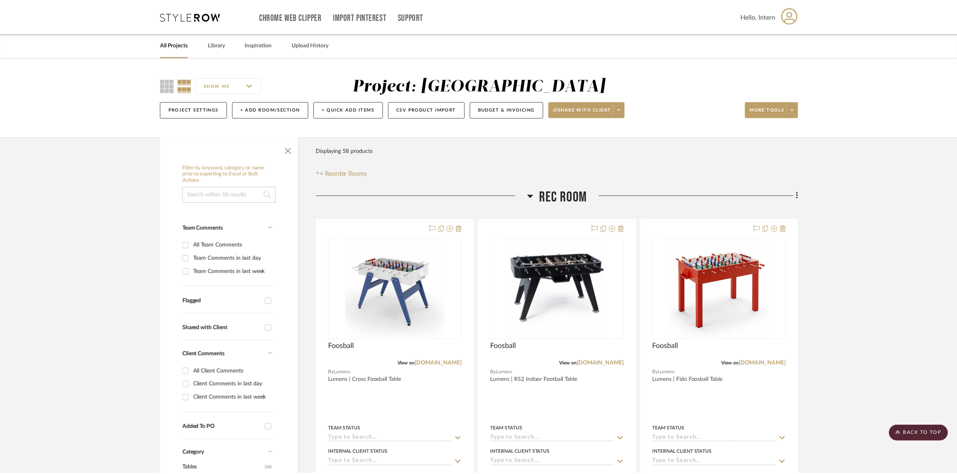
scroll to position [1136, 0]
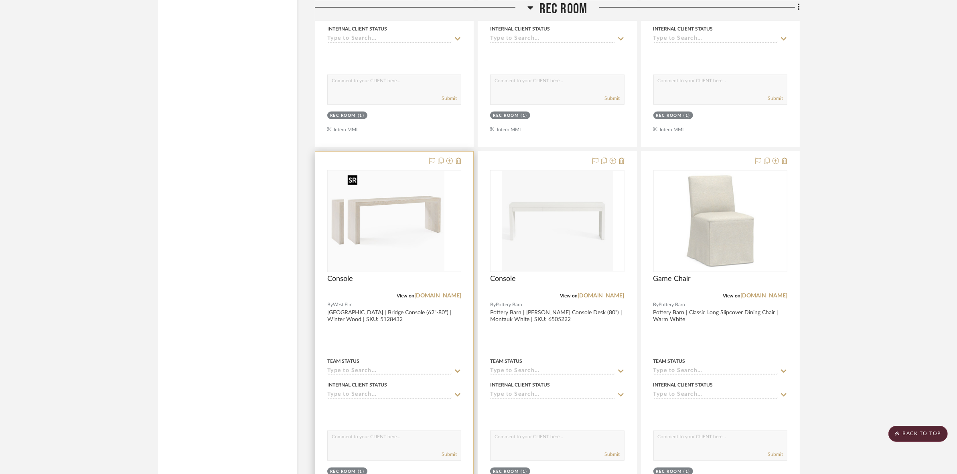
click at [412, 242] on img at bounding box center [394, 221] width 100 height 100
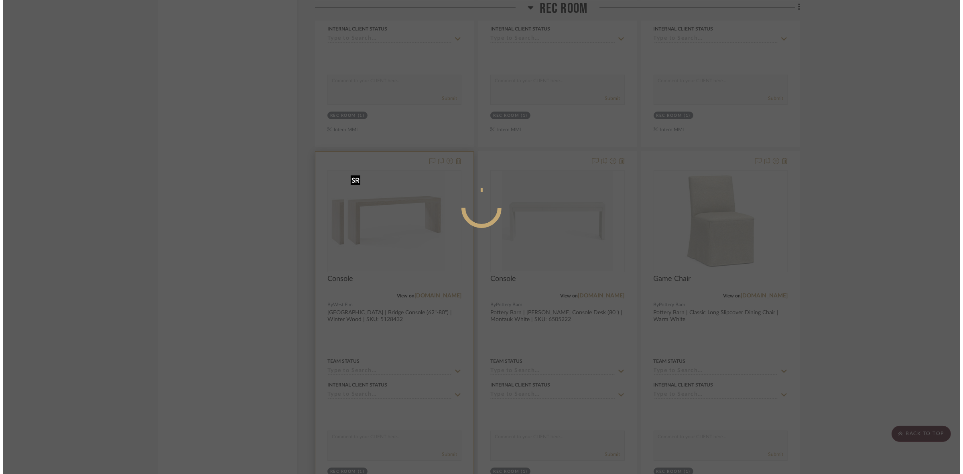
scroll to position [0, 0]
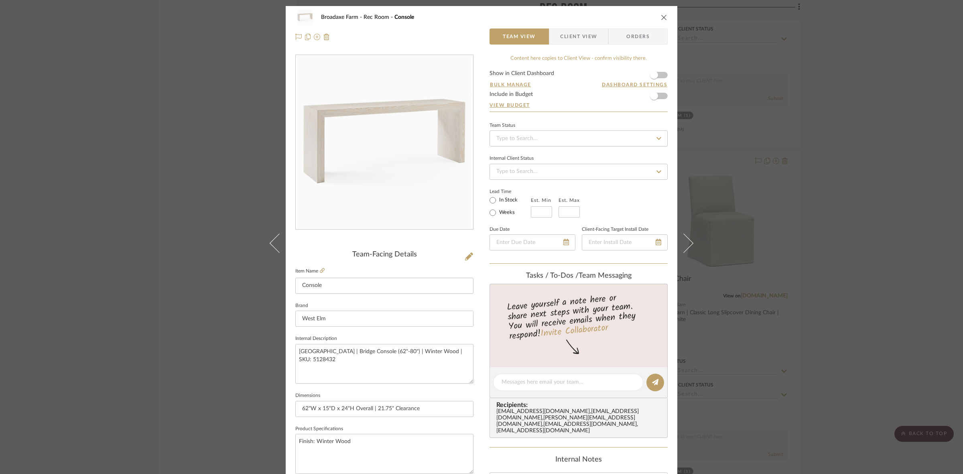
click at [575, 34] on span "Client View" at bounding box center [578, 36] width 37 height 16
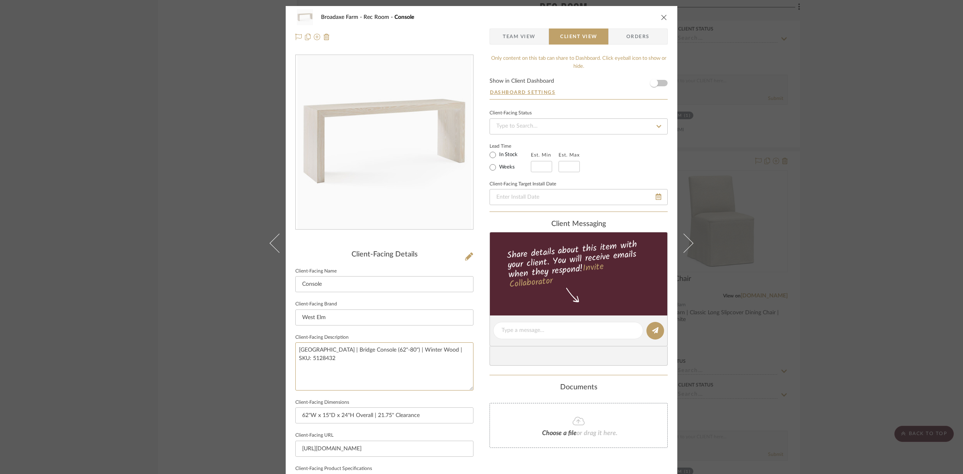
drag, startPoint x: 466, startPoint y: 356, endPoint x: 161, endPoint y: 339, distance: 306.2
click at [161, 339] on div "Broadaxe Farm Rec Room Console Team View Client View Orders Client-Facing Detai…" at bounding box center [481, 237] width 963 height 474
click at [379, 313] on input "West Elm" at bounding box center [384, 317] width 178 height 16
click at [904, 272] on div "Broadaxe Farm Rec Room Console Team View Client View Orders Client-Facing Detai…" at bounding box center [481, 237] width 963 height 474
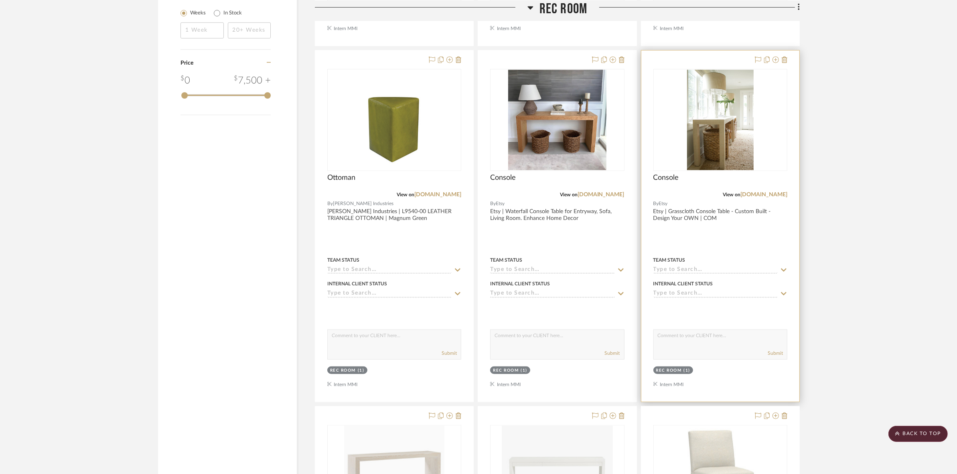
scroll to position [835, 0]
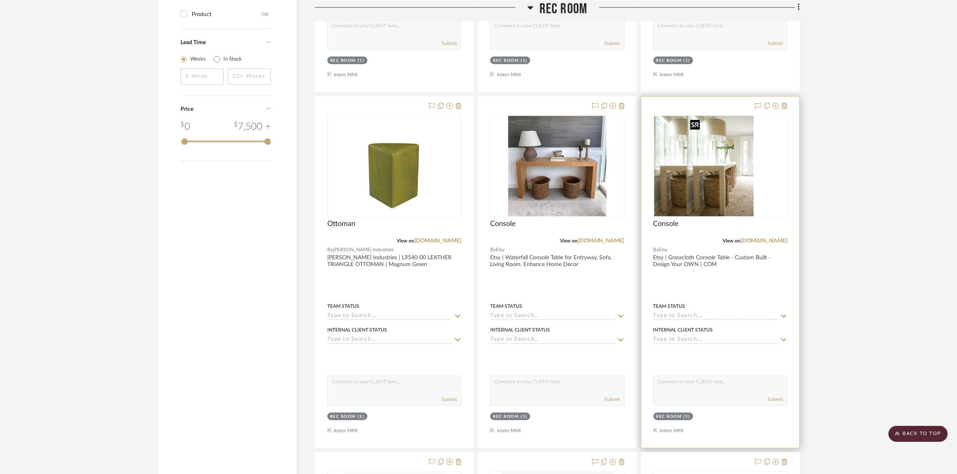
click at [725, 167] on img at bounding box center [720, 166] width 67 height 100
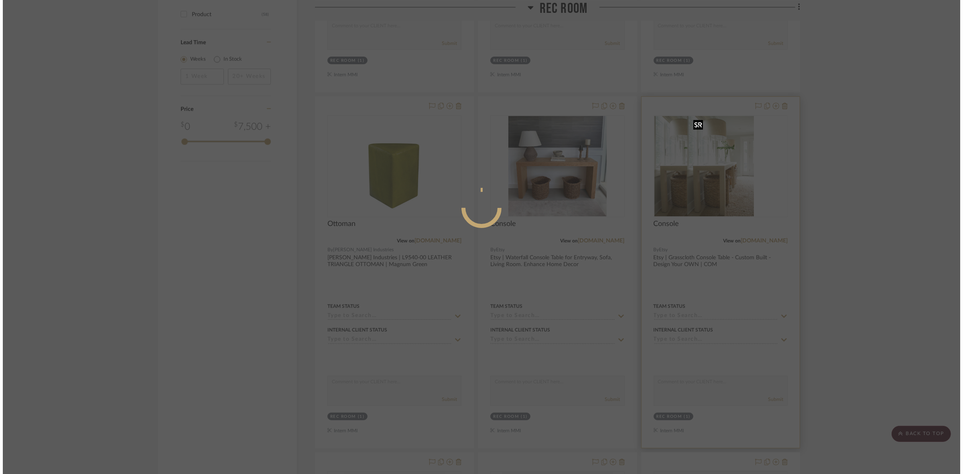
scroll to position [0, 0]
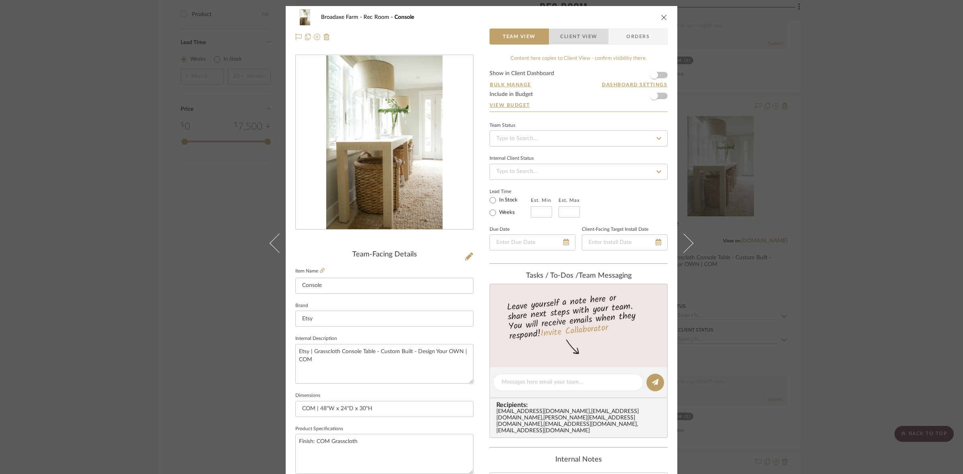
click at [572, 37] on span "Client View" at bounding box center [578, 36] width 37 height 16
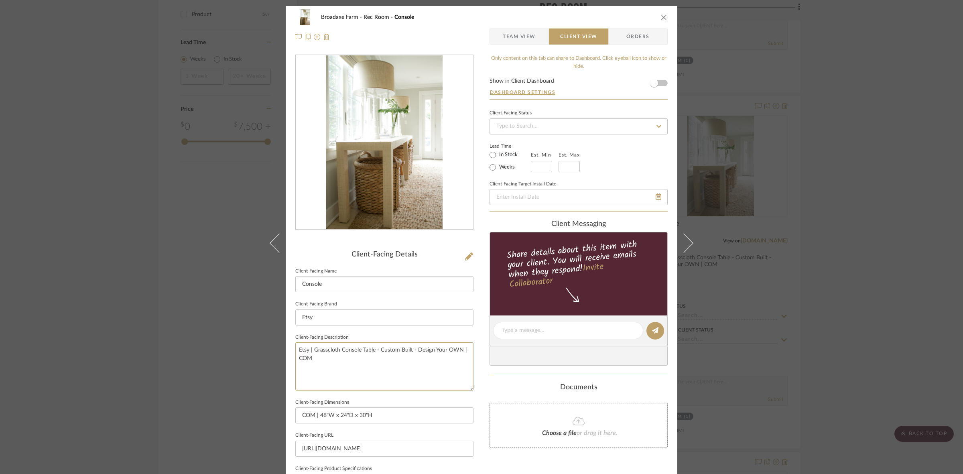
drag, startPoint x: 435, startPoint y: 362, endPoint x: 215, endPoint y: 342, distance: 220.7
click at [215, 342] on div "Broadaxe Farm Rec Room Console Team View Client View Orders Client-Facing Detai…" at bounding box center [481, 237] width 963 height 474
click at [363, 316] on input "Etsy" at bounding box center [384, 317] width 178 height 16
click at [857, 241] on div "Broadaxe Farm Rec Room Console Team View Client View Orders Client-Facing Detai…" at bounding box center [481, 237] width 963 height 474
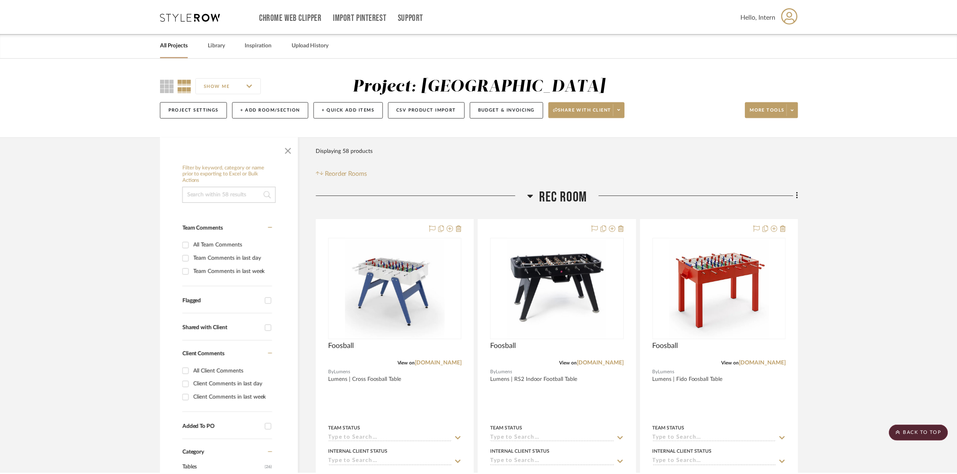
scroll to position [835, 0]
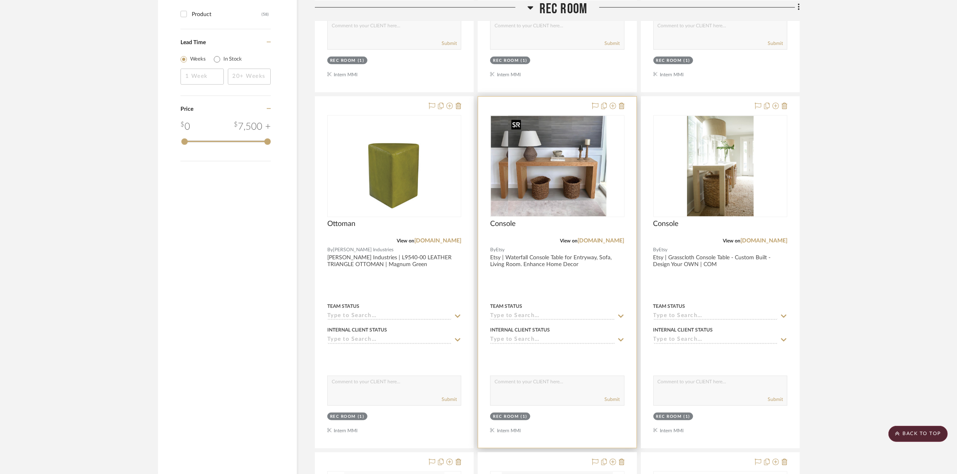
click at [573, 162] on img at bounding box center [557, 166] width 99 height 100
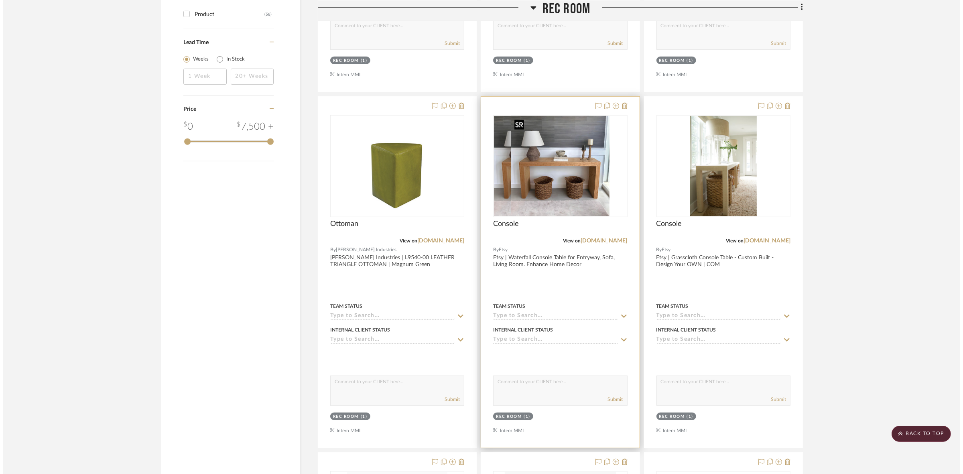
scroll to position [0, 0]
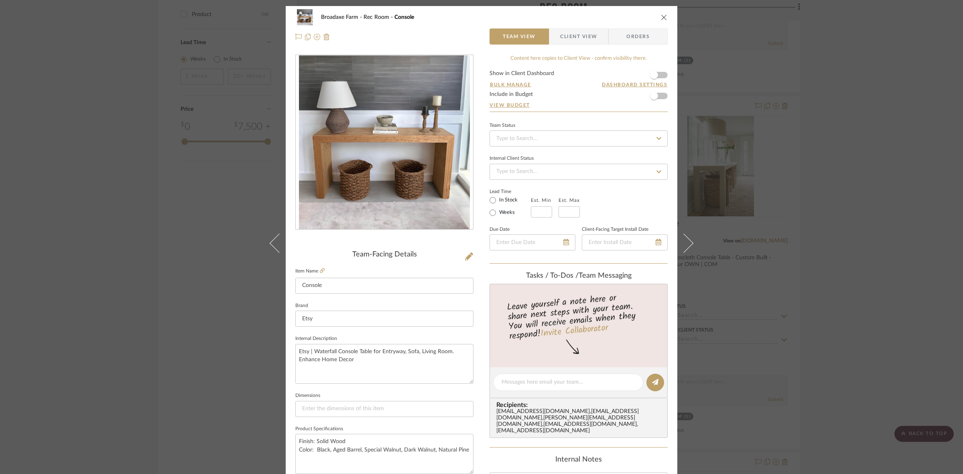
drag, startPoint x: 564, startPoint y: 36, endPoint x: 541, endPoint y: 88, distance: 57.1
click at [564, 36] on span "Client View" at bounding box center [578, 36] width 37 height 16
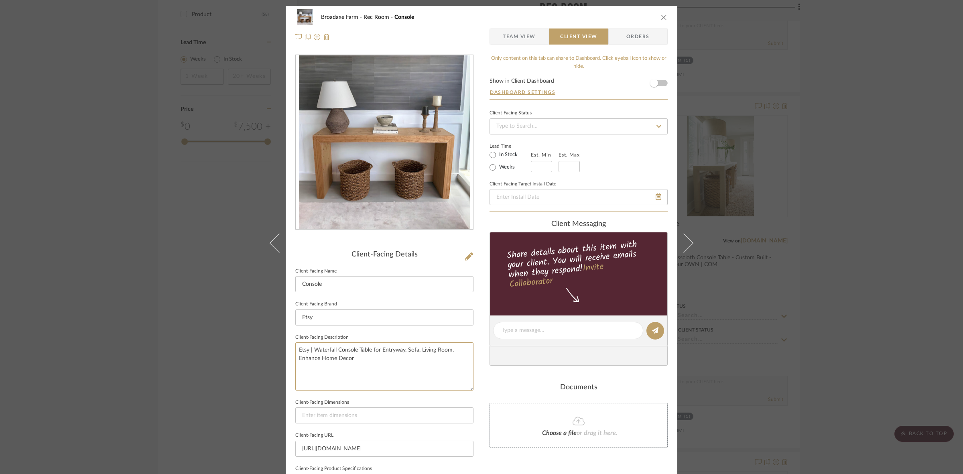
drag, startPoint x: 420, startPoint y: 364, endPoint x: 146, endPoint y: 337, distance: 275.8
click at [146, 337] on div "Broadaxe Farm Rec Room Console Team View Client View Orders Client-Facing Detai…" at bounding box center [481, 237] width 963 height 474
click at [386, 311] on input "Etsy" at bounding box center [384, 317] width 178 height 16
click at [869, 213] on div "Broadaxe Farm Rec Room Console Team View Client View Orders Client-Facing Detai…" at bounding box center [481, 237] width 963 height 474
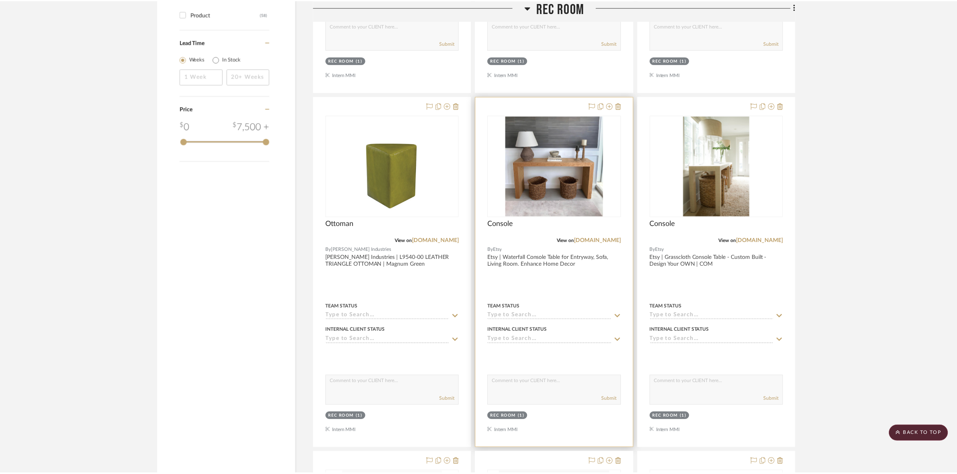
scroll to position [835, 0]
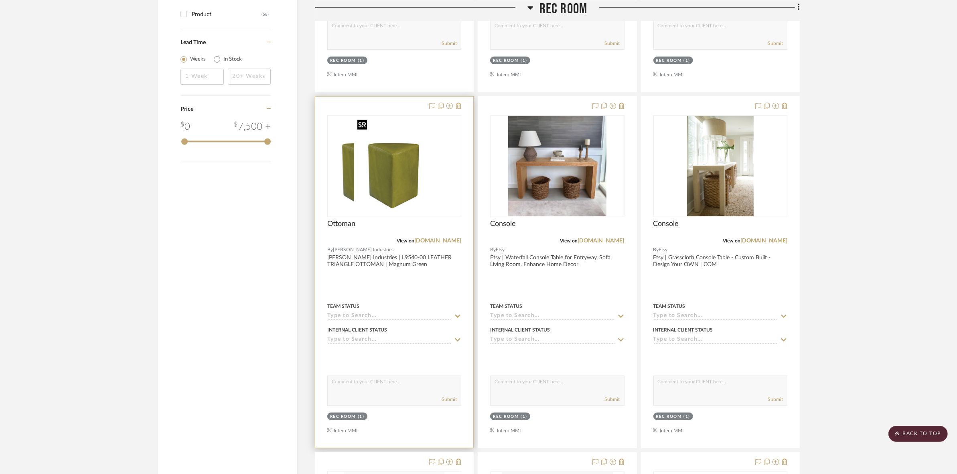
click at [404, 173] on img at bounding box center [394, 166] width 80 height 100
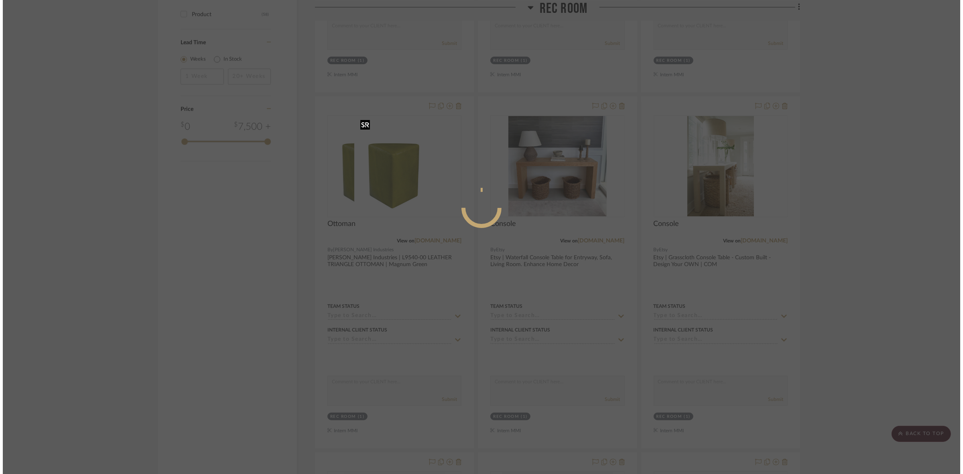
scroll to position [0, 0]
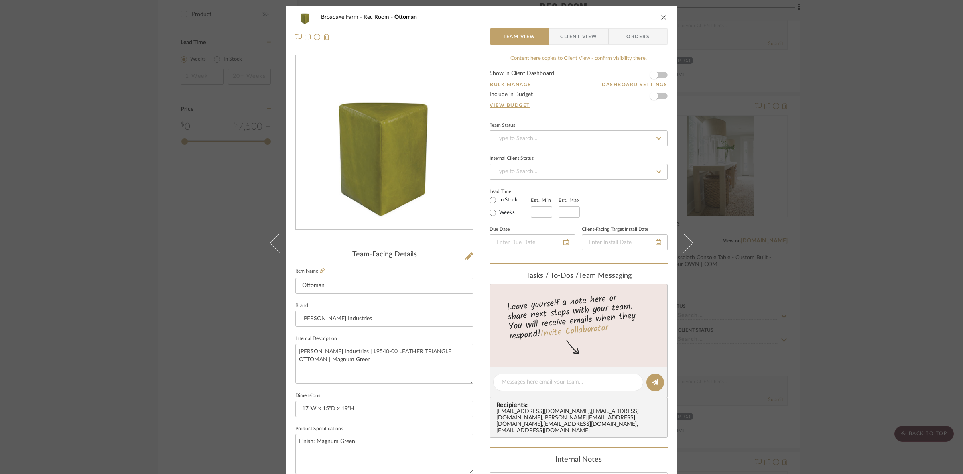
click at [588, 35] on span "Client View" at bounding box center [578, 36] width 37 height 16
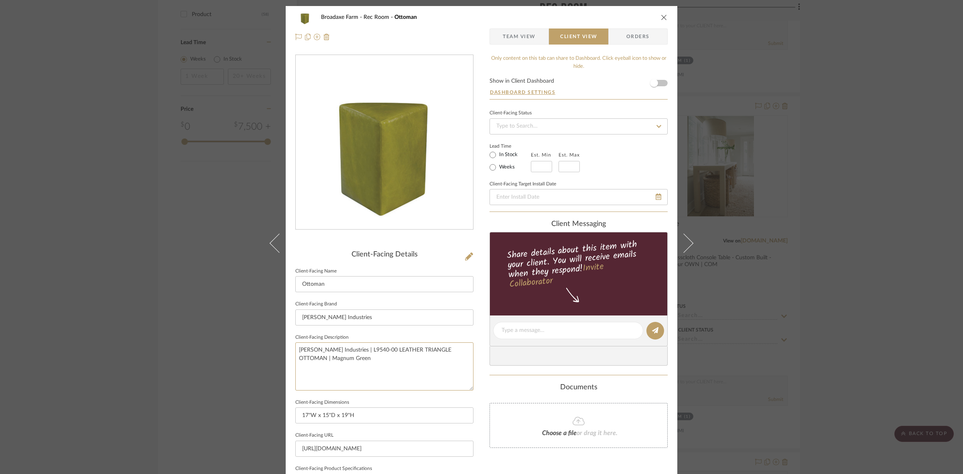
drag, startPoint x: 409, startPoint y: 364, endPoint x: 173, endPoint y: 348, distance: 236.5
click at [173, 348] on div "Broadaxe Farm Rec Room Ottoman Team View Client View Orders Client-Facing Detai…" at bounding box center [481, 237] width 963 height 474
click at [390, 315] on input "[PERSON_NAME] Industries" at bounding box center [384, 317] width 178 height 16
click at [828, 279] on div "Broadaxe Farm Rec Room Ottoman Team View Client View Orders Client-Facing Detai…" at bounding box center [481, 237] width 963 height 474
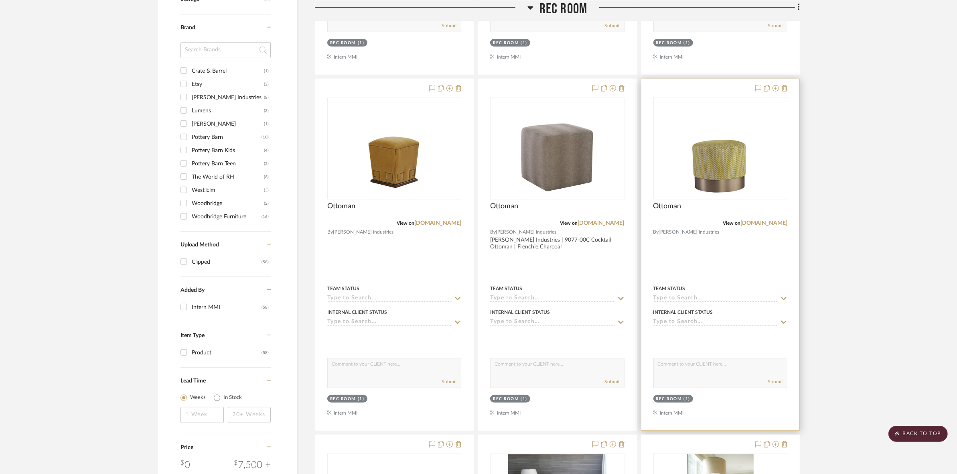
scroll to position [433, 0]
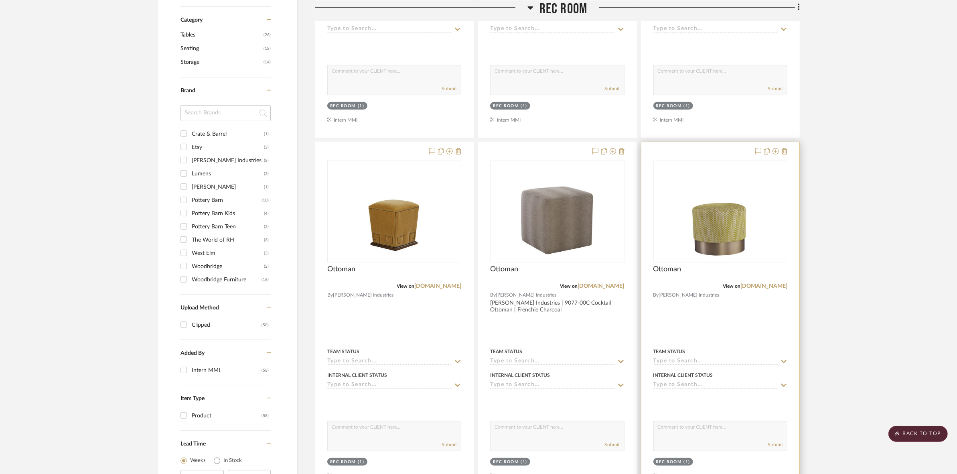
click at [709, 238] on img at bounding box center [721, 211] width 80 height 100
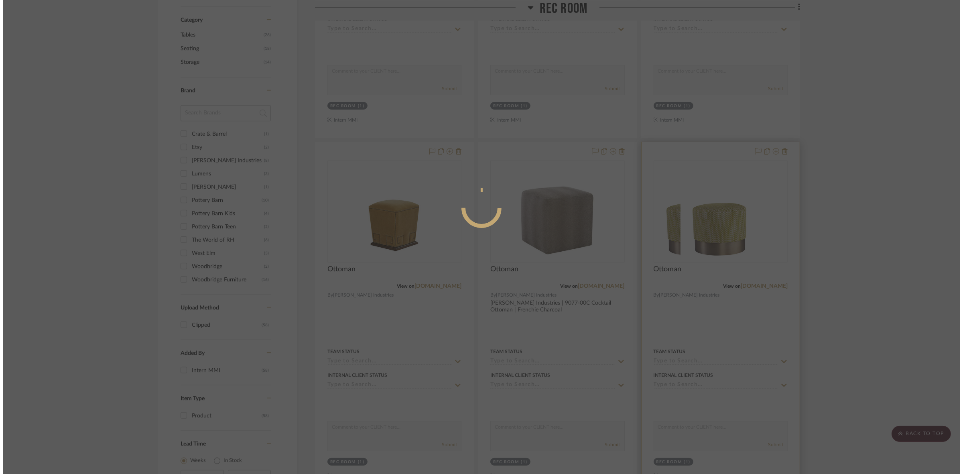
scroll to position [0, 0]
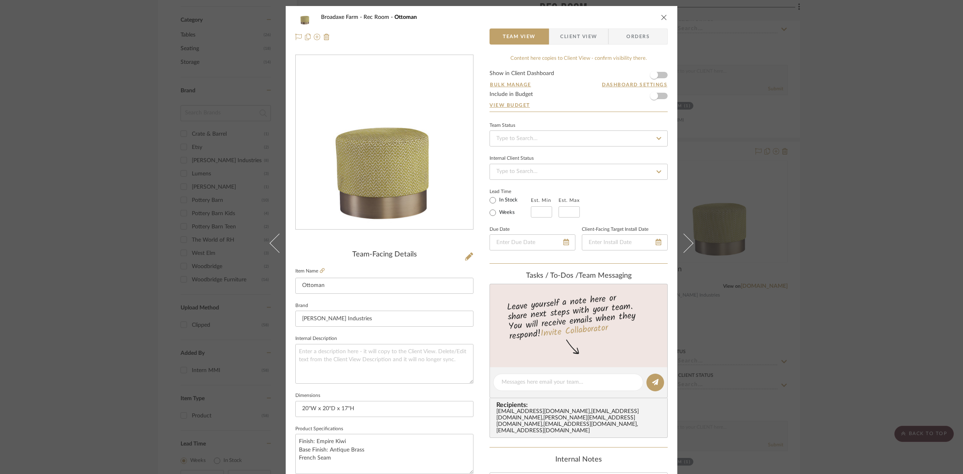
click at [580, 41] on span "Client View" at bounding box center [578, 36] width 37 height 16
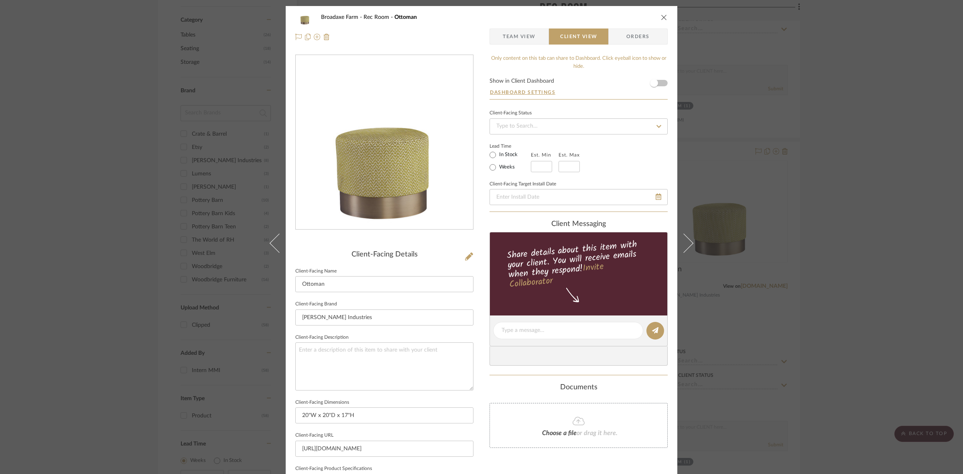
click at [841, 215] on div "Broadaxe Farm Rec Room Ottoman Team View Client View Orders Client-Facing Detai…" at bounding box center [481, 237] width 963 height 474
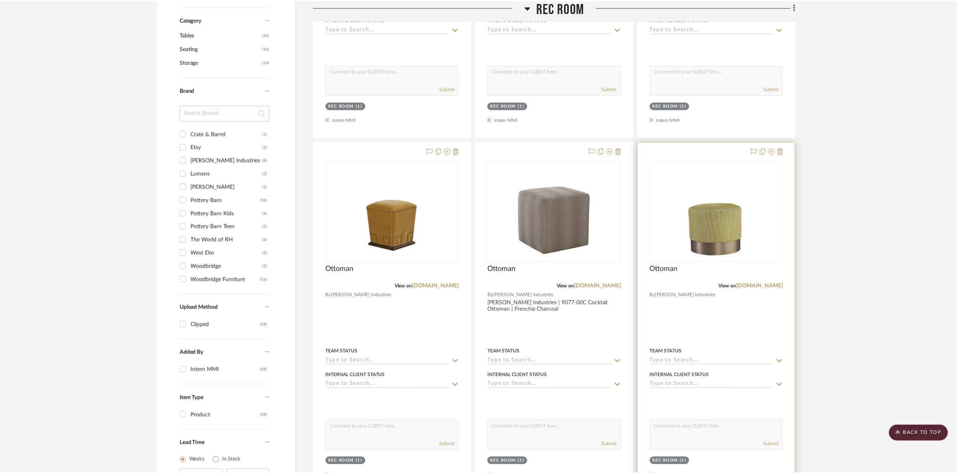
scroll to position [433, 0]
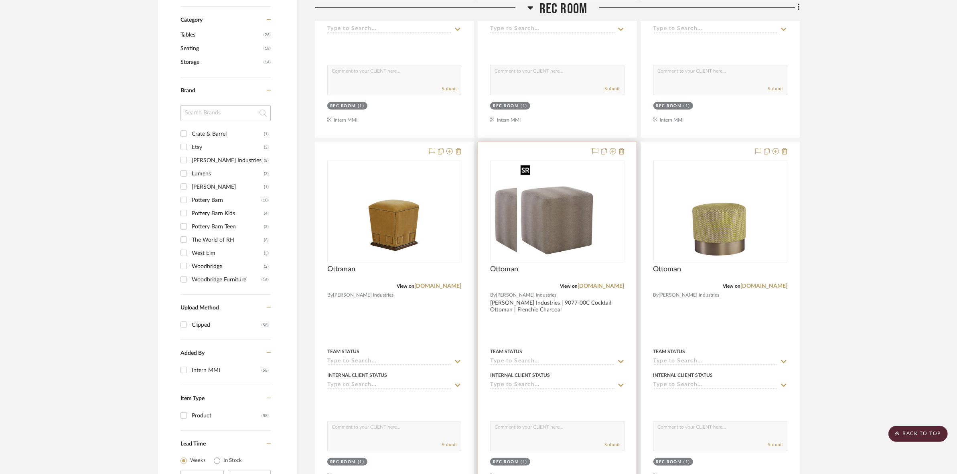
click at [580, 230] on img at bounding box center [557, 211] width 80 height 100
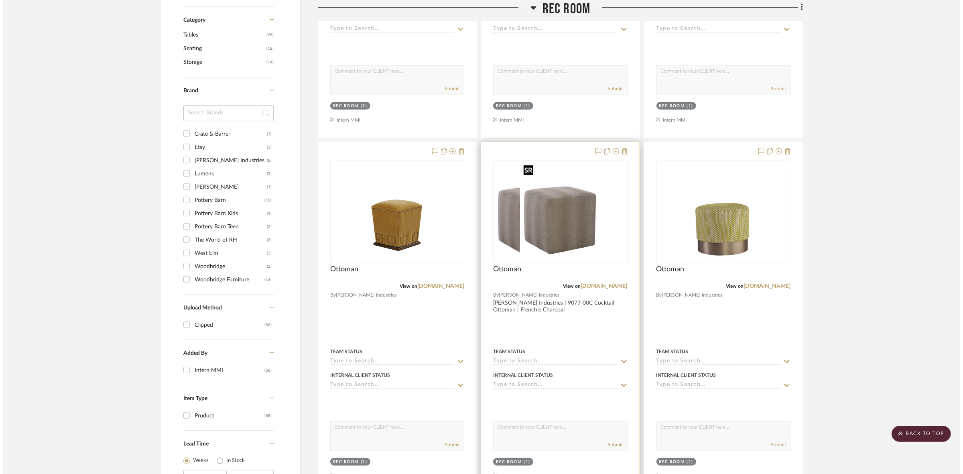
scroll to position [0, 0]
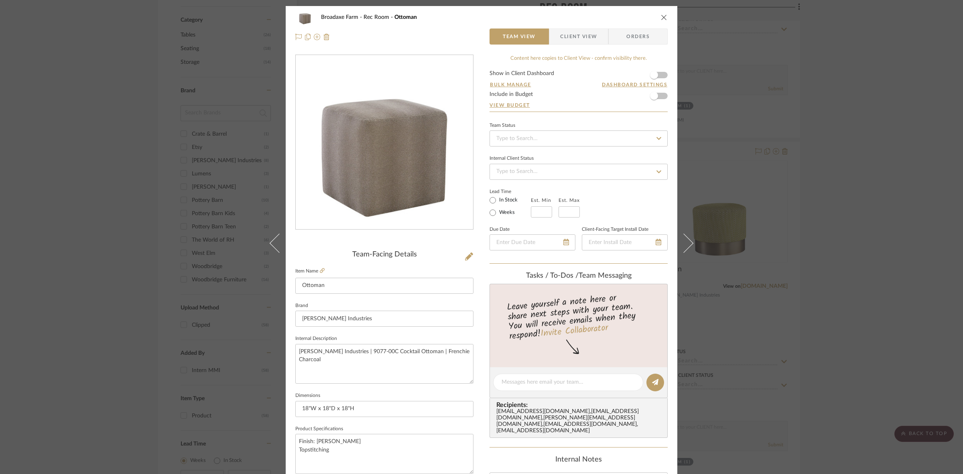
click at [566, 31] on span "Client View" at bounding box center [578, 36] width 37 height 16
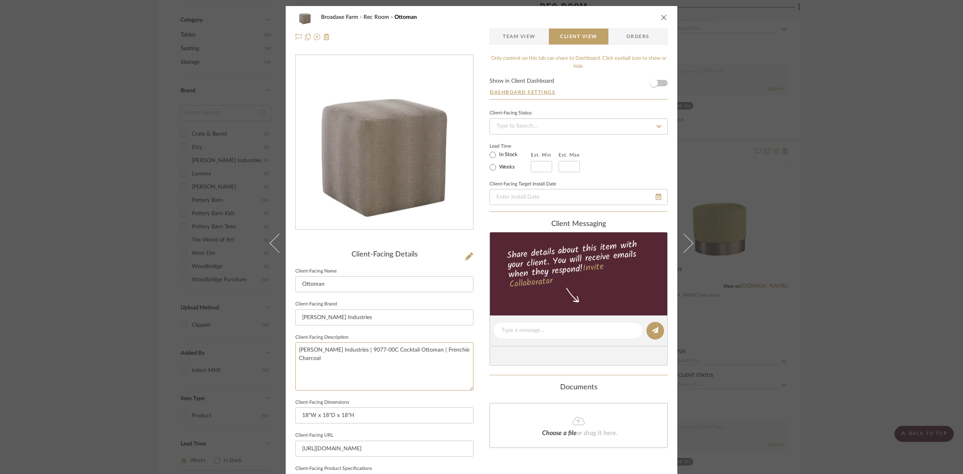
drag, startPoint x: 466, startPoint y: 346, endPoint x: 234, endPoint y: 337, distance: 232.5
click at [207, 346] on div "Broadaxe Farm Rec Room Ottoman Team View Client View Orders Client-Facing Detai…" at bounding box center [481, 237] width 963 height 474
click at [386, 317] on input "[PERSON_NAME] Industries" at bounding box center [384, 317] width 178 height 16
click at [935, 193] on div "Broadaxe Farm Rec Room Ottoman Team View Client View Orders Client-Facing Detai…" at bounding box center [481, 237] width 963 height 474
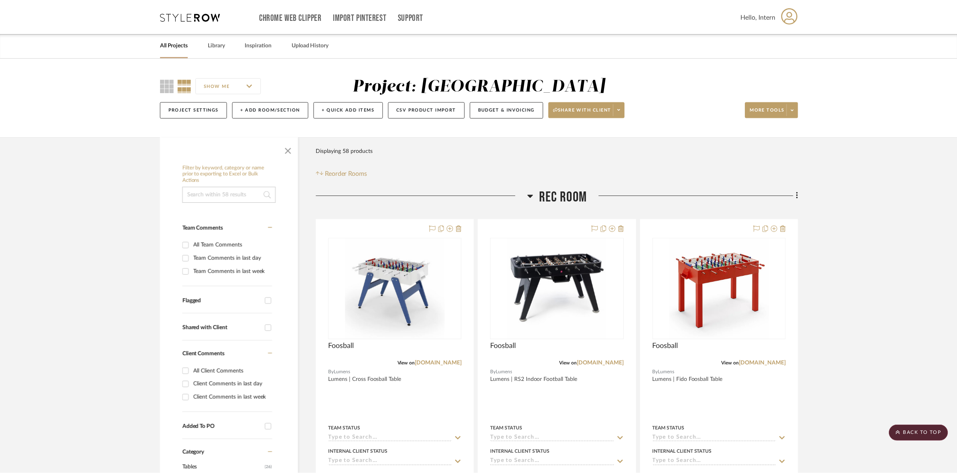
scroll to position [433, 0]
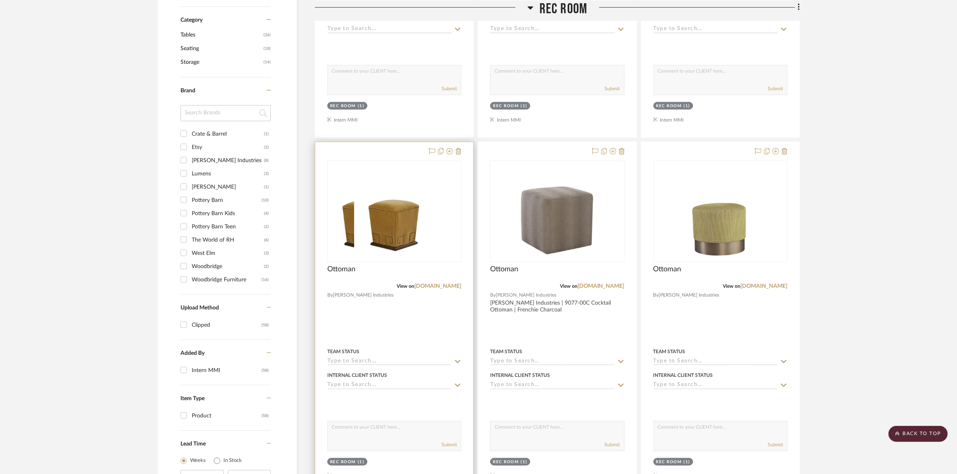
click at [442, 222] on div at bounding box center [394, 211] width 133 height 101
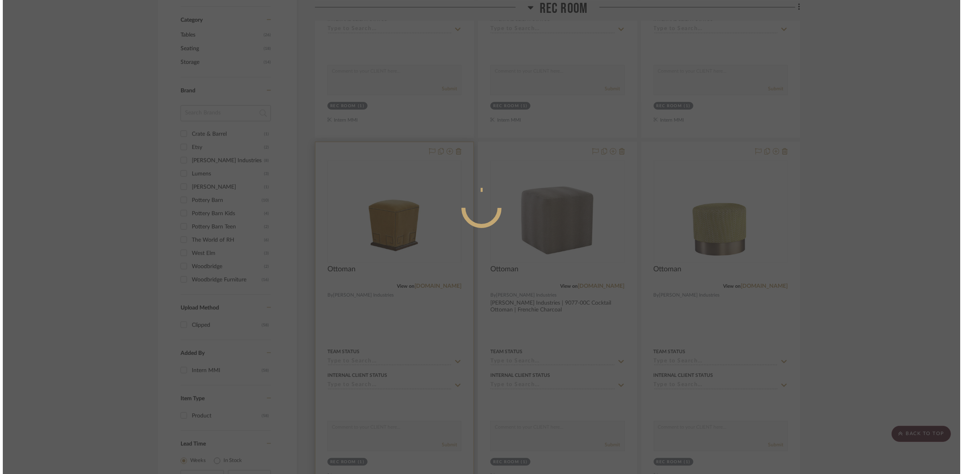
scroll to position [0, 0]
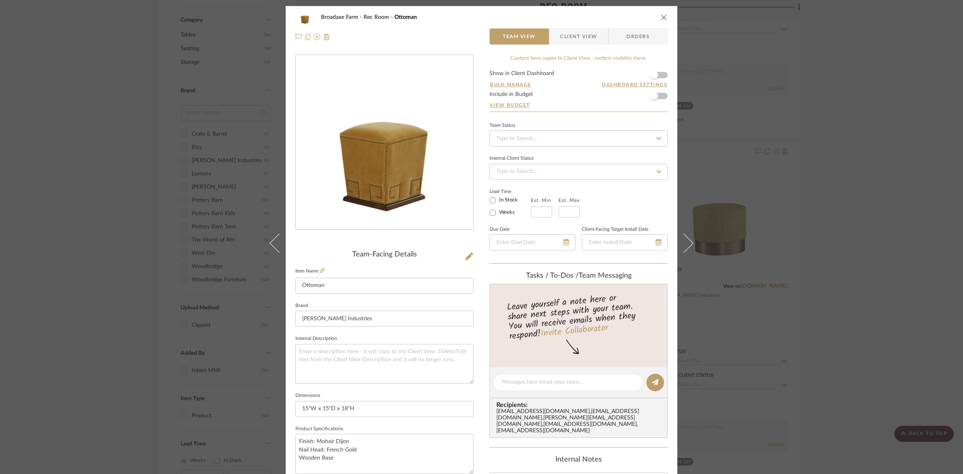
click at [584, 33] on span "Client View" at bounding box center [578, 36] width 37 height 16
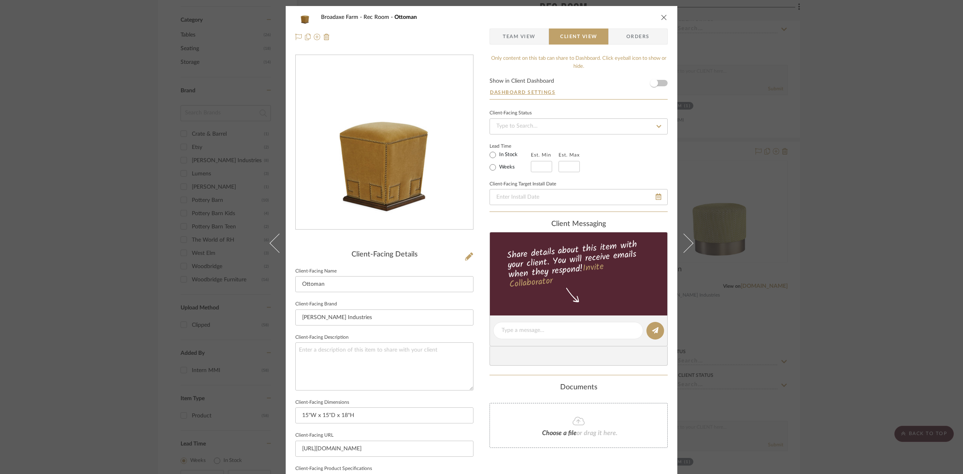
click at [895, 169] on div "Broadaxe Farm Rec Room Ottoman Team View Client View Orders Client-Facing Detai…" at bounding box center [481, 237] width 963 height 474
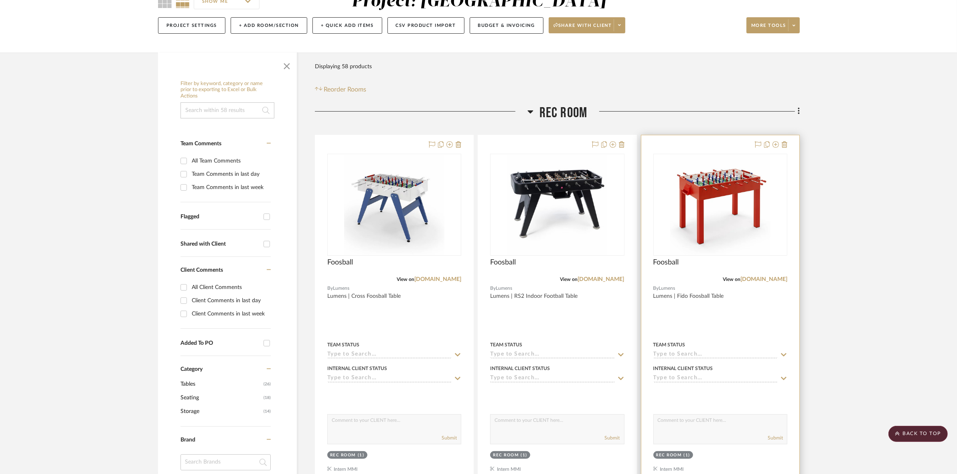
scroll to position [82, 0]
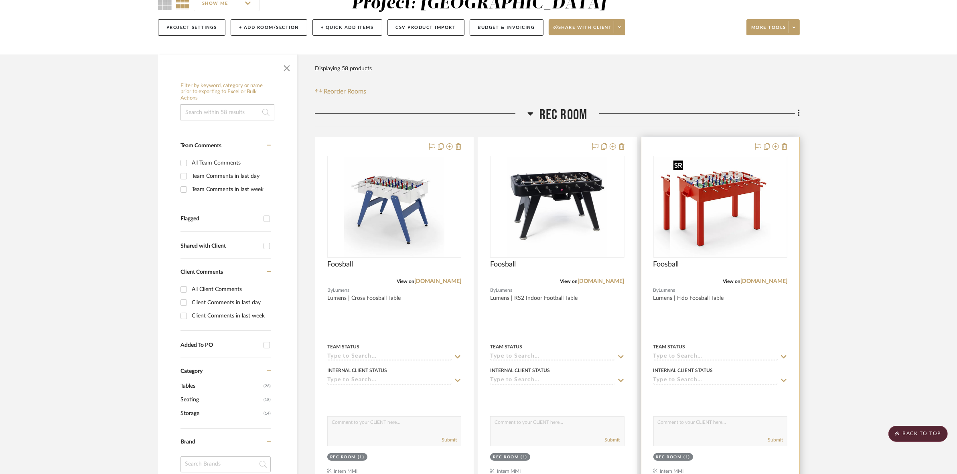
click at [699, 201] on img at bounding box center [721, 207] width 100 height 100
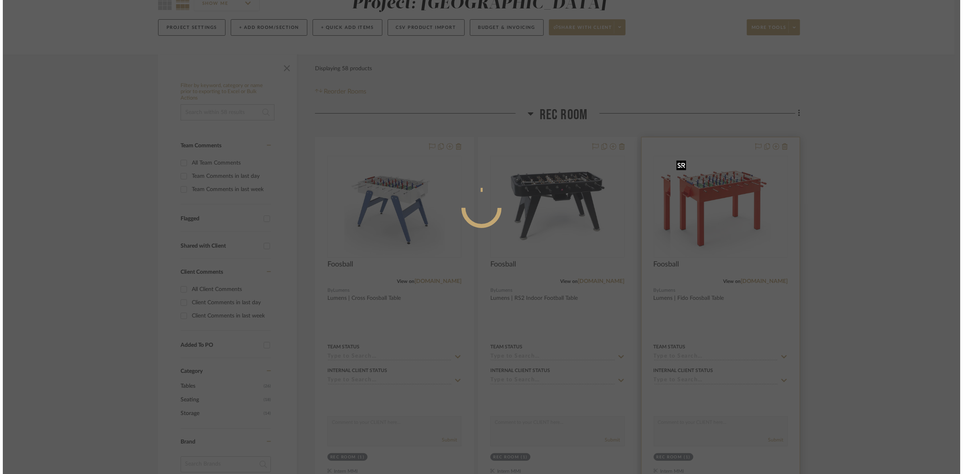
scroll to position [0, 0]
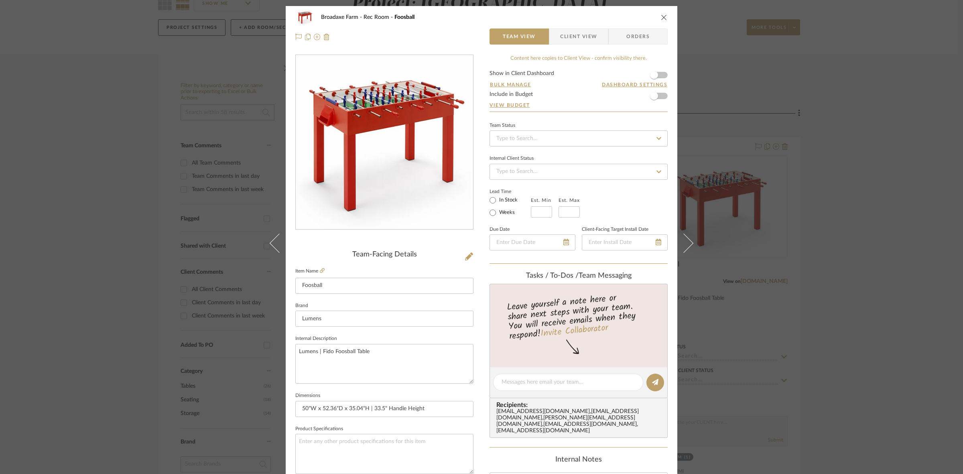
click at [562, 37] on span "Client View" at bounding box center [578, 36] width 37 height 16
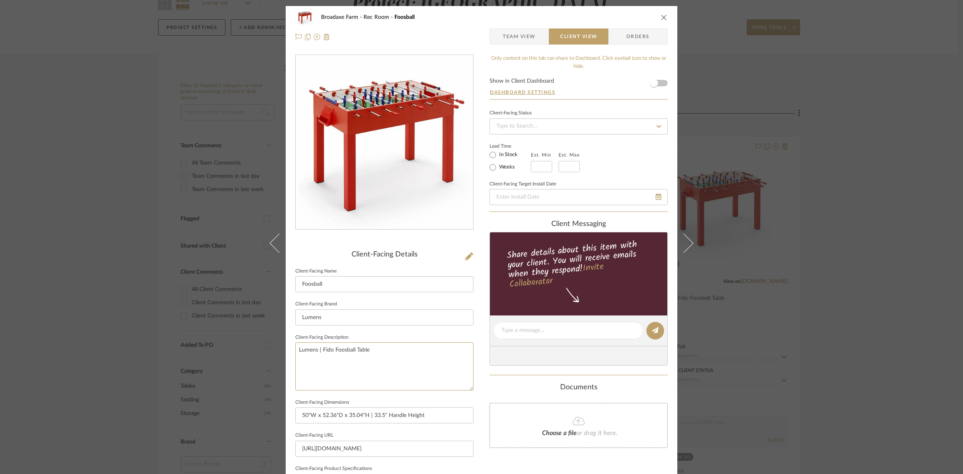
drag, startPoint x: 429, startPoint y: 361, endPoint x: 225, endPoint y: 341, distance: 204.4
click at [225, 342] on div "Broadaxe Farm Rec Room Foosball Team View Client View Orders Client-Facing Deta…" at bounding box center [481, 237] width 963 height 474
click at [405, 312] on input "Lumens" at bounding box center [384, 317] width 178 height 16
click at [861, 212] on div "Broadaxe Farm Rec Room Foosball Team View Client View Orders Client-Facing Deta…" at bounding box center [481, 237] width 963 height 474
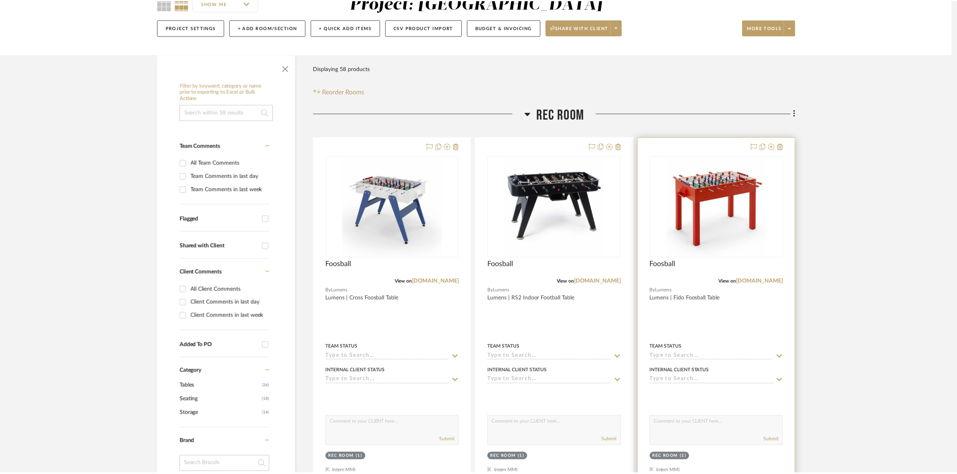
scroll to position [82, 0]
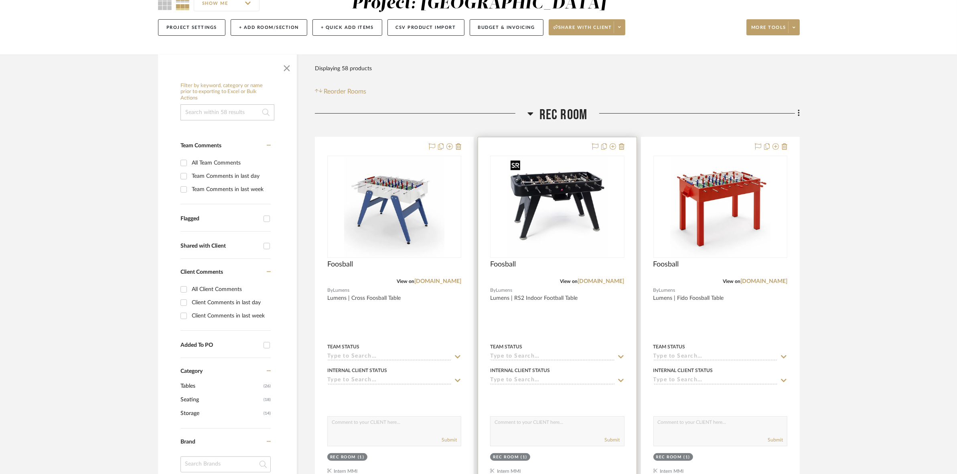
click at [534, 217] on img "0" at bounding box center [557, 207] width 100 height 100
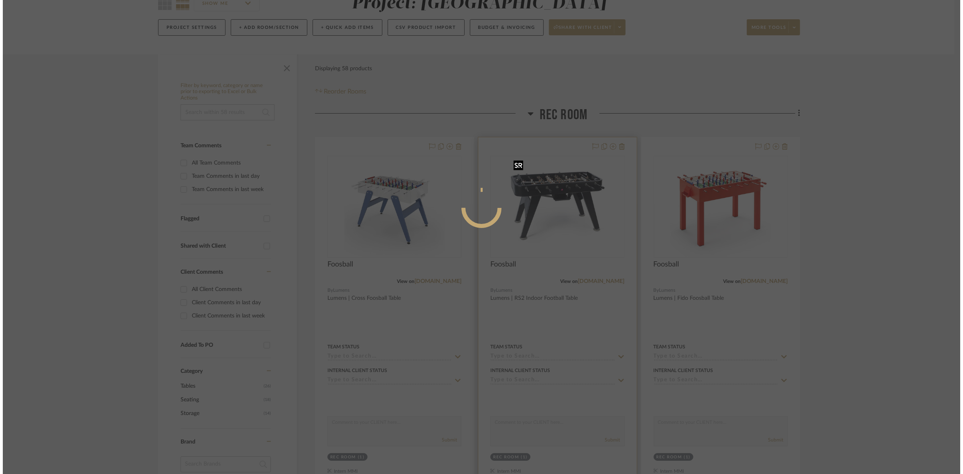
scroll to position [0, 0]
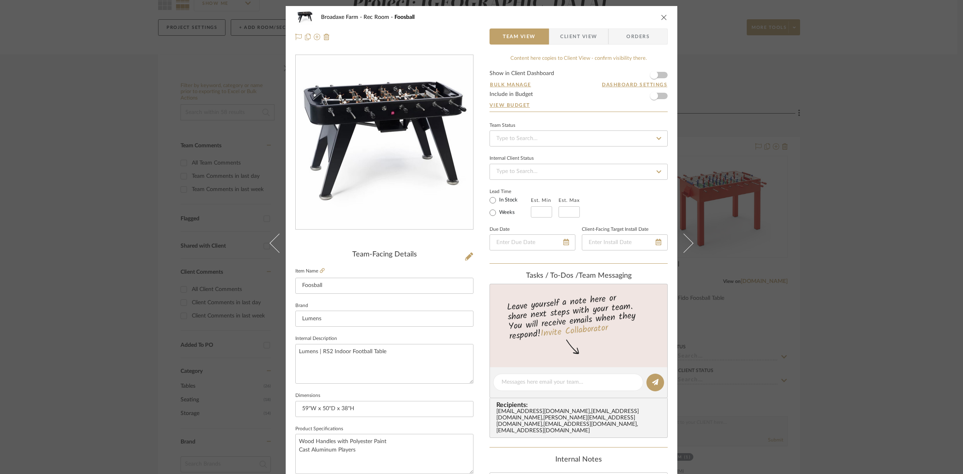
click at [576, 38] on span "Client View" at bounding box center [578, 36] width 37 height 16
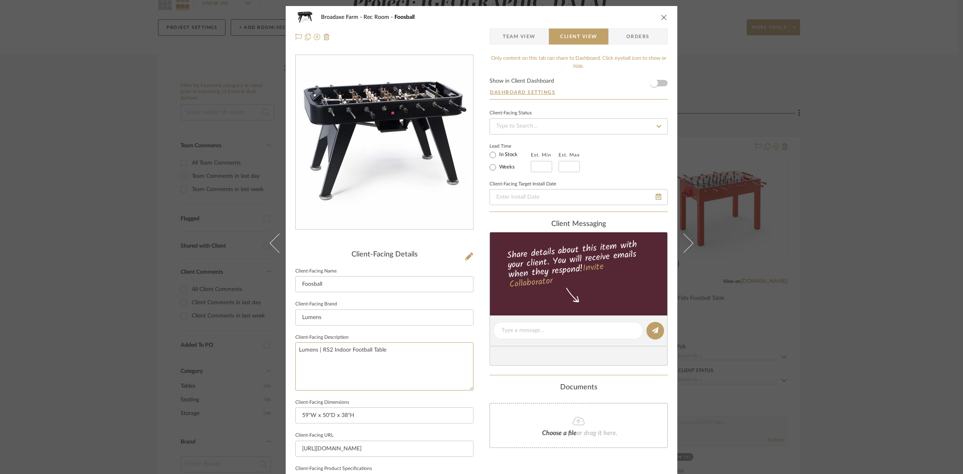
drag, startPoint x: 414, startPoint y: 360, endPoint x: 163, endPoint y: 337, distance: 251.8
click at [157, 339] on div "Broadaxe Farm Rec Room Foosball Team View Client View Orders Client-Facing Deta…" at bounding box center [481, 237] width 963 height 474
click at [380, 315] on input "Lumens" at bounding box center [384, 317] width 178 height 16
click at [852, 241] on div "Broadaxe Farm Rec Room Foosball Team View Client View Orders Client-Facing Deta…" at bounding box center [481, 237] width 963 height 474
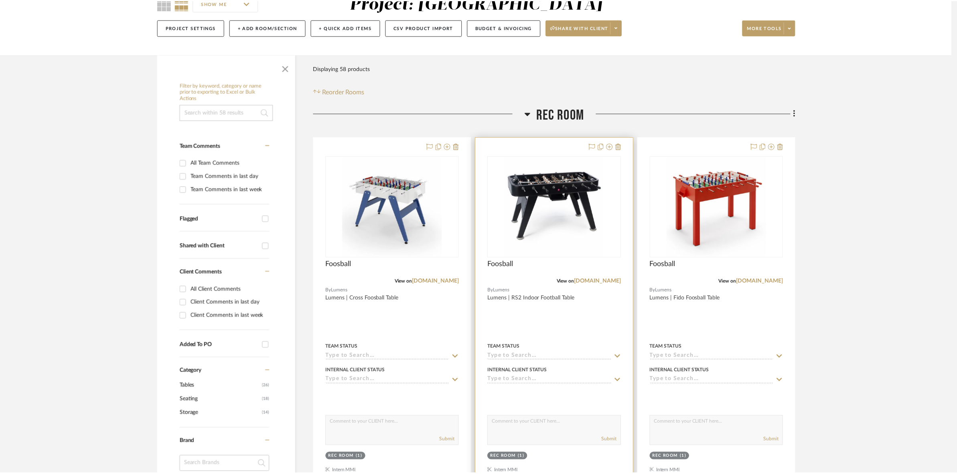
scroll to position [82, 0]
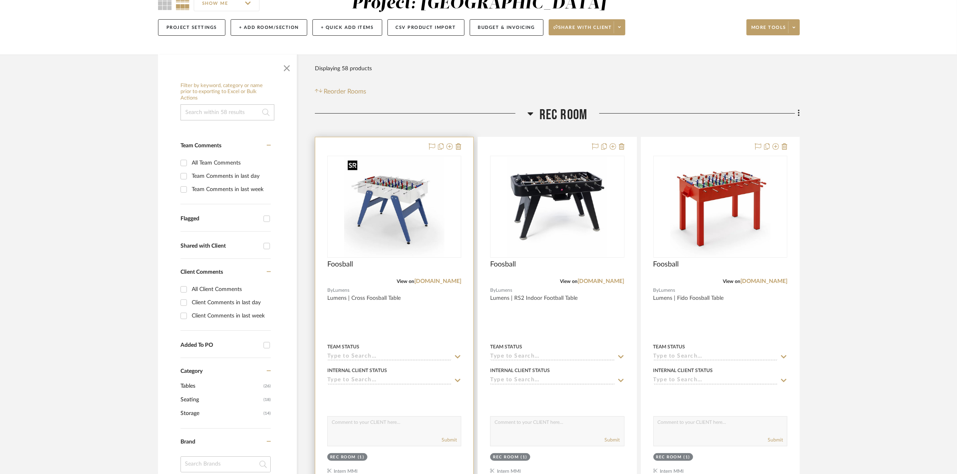
click at [392, 247] on img "0" at bounding box center [394, 207] width 100 height 100
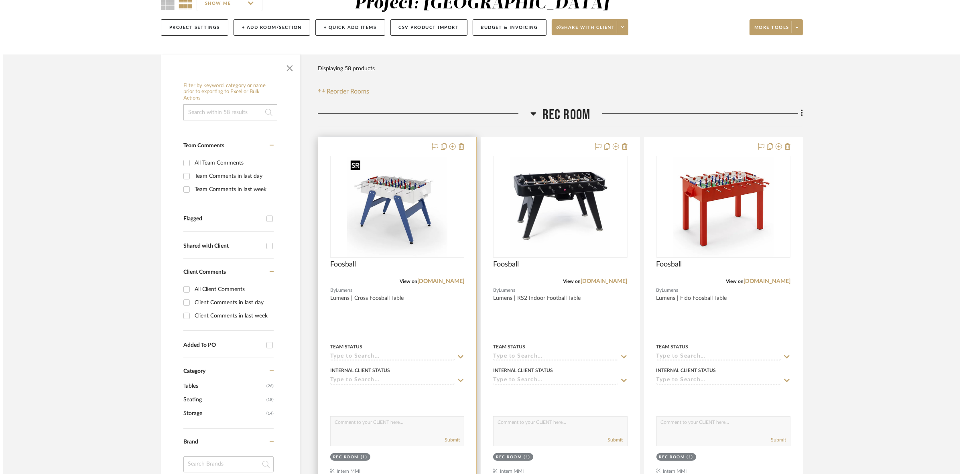
scroll to position [0, 0]
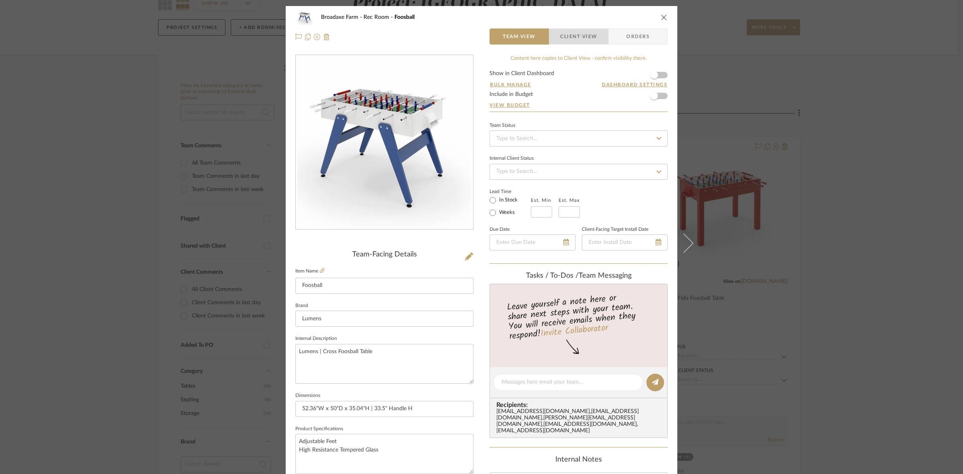
click at [575, 36] on span "Client View" at bounding box center [578, 36] width 37 height 16
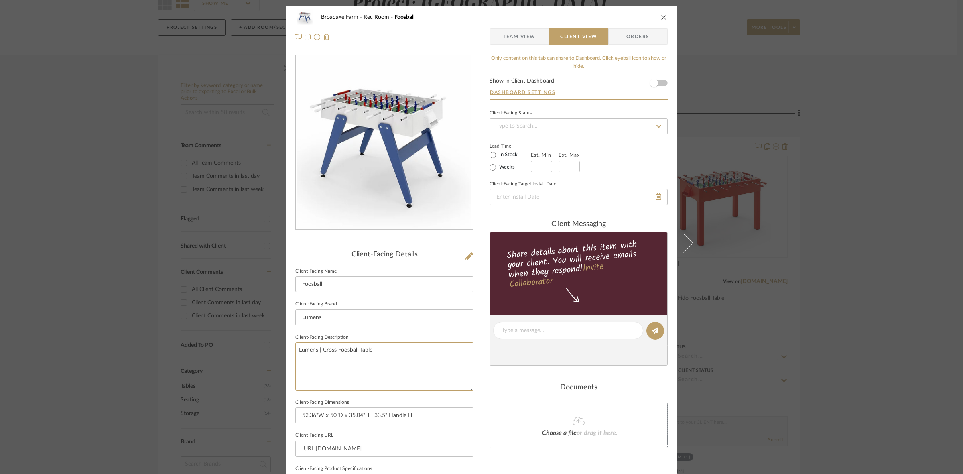
drag, startPoint x: 408, startPoint y: 361, endPoint x: 173, endPoint y: 337, distance: 235.5
click at [173, 337] on div "Broadaxe Farm Rec Room Foosball Team View Client View Orders Client-Facing Deta…" at bounding box center [481, 237] width 963 height 474
click at [362, 313] on input "Lumens" at bounding box center [384, 317] width 178 height 16
click at [847, 209] on div "Broadaxe Farm Rec Room Foosball Team View Client View Orders Client-Facing Deta…" at bounding box center [481, 237] width 963 height 474
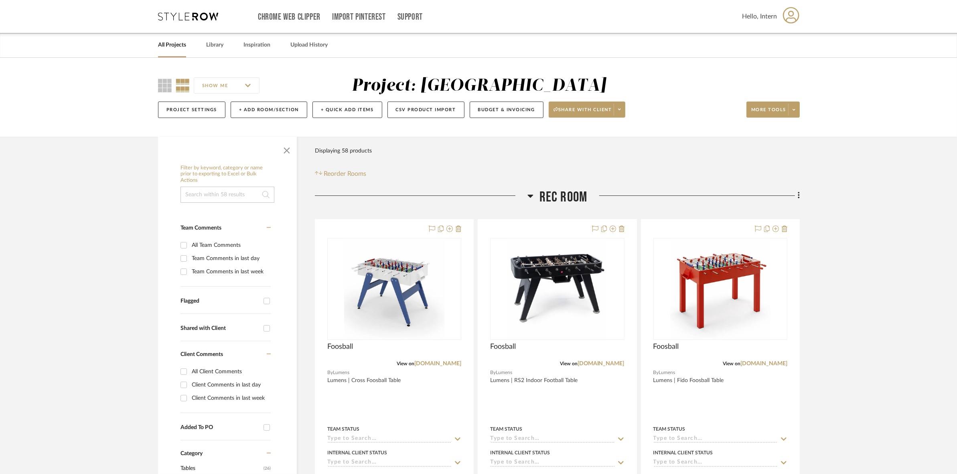
click at [558, 201] on span "Rec Room" at bounding box center [564, 197] width 48 height 17
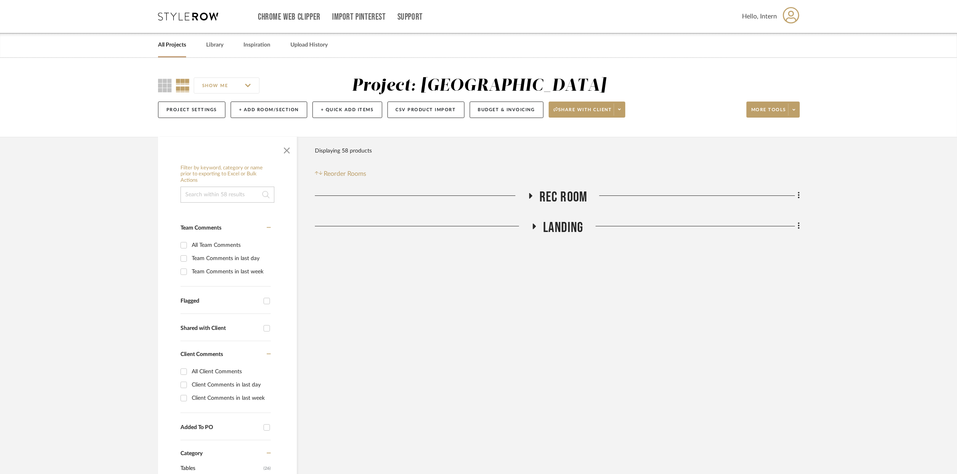
click at [560, 222] on span "Landing" at bounding box center [563, 227] width 40 height 17
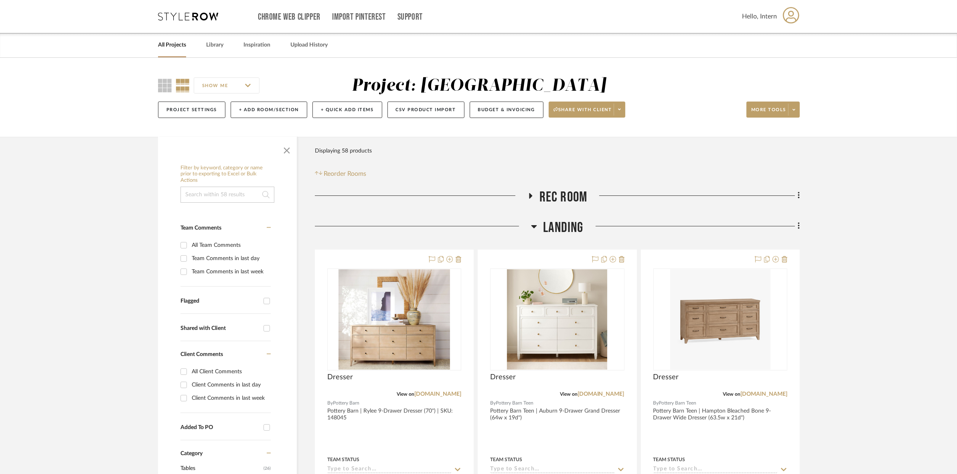
click at [554, 232] on span "Landing" at bounding box center [563, 227] width 40 height 17
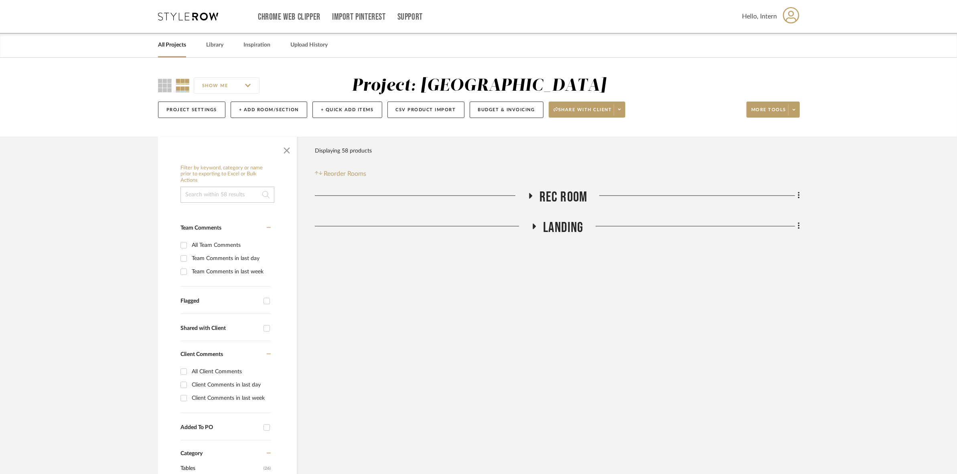
click at [563, 195] on span "Rec Room" at bounding box center [564, 197] width 48 height 17
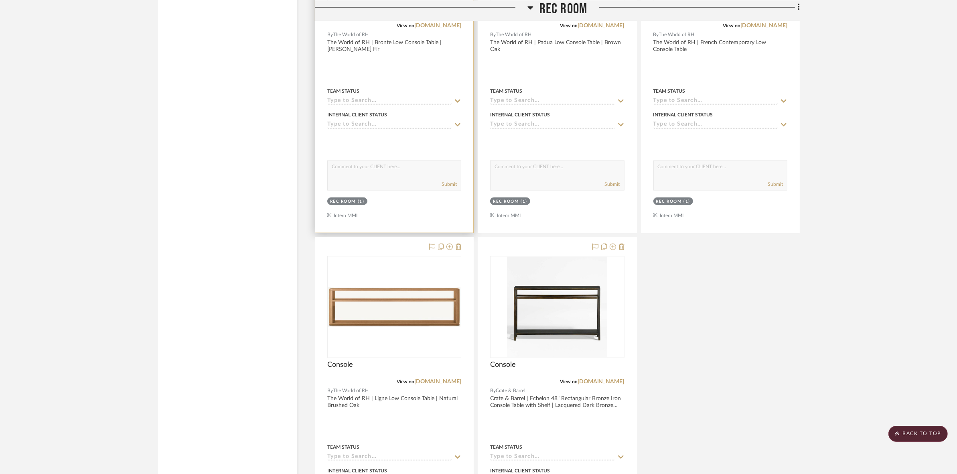
scroll to position [5116, 0]
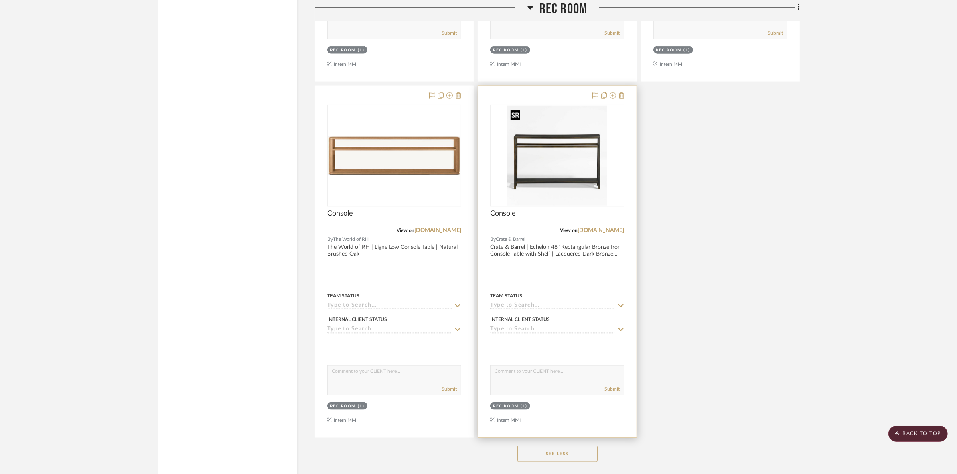
click at [564, 171] on img "0" at bounding box center [557, 156] width 100 height 100
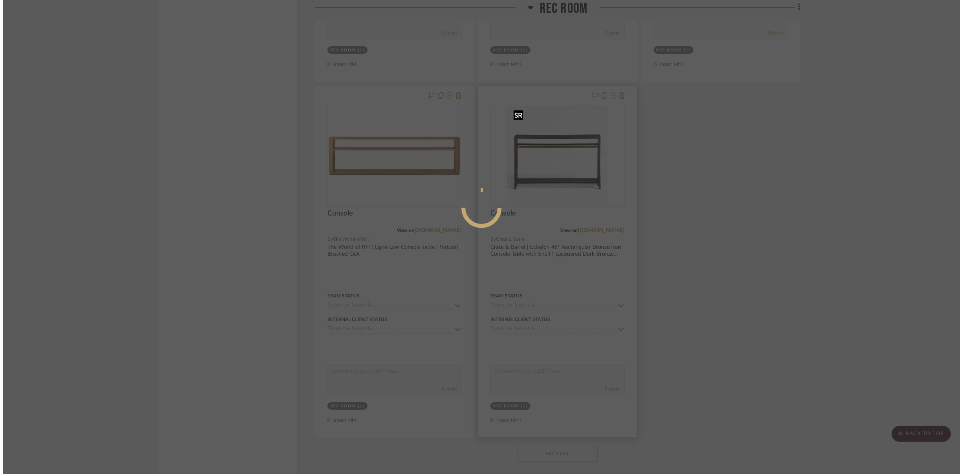
scroll to position [0, 0]
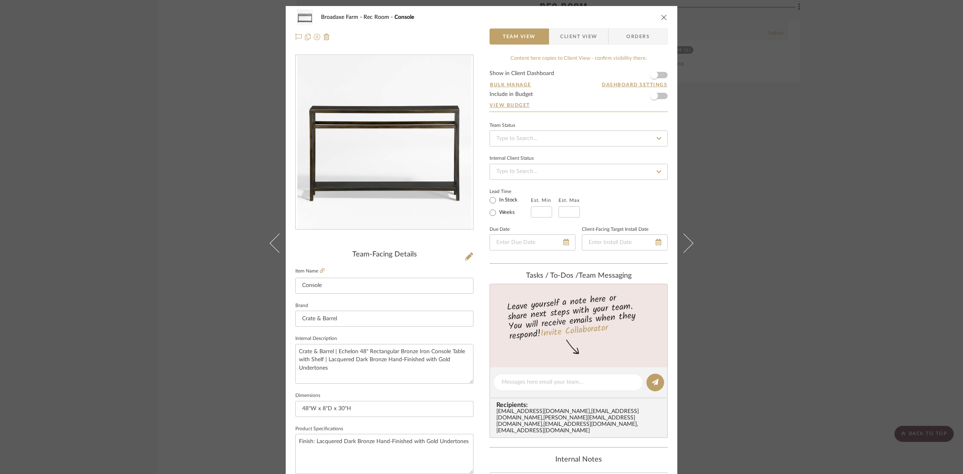
click at [574, 38] on span "Client View" at bounding box center [578, 36] width 37 height 16
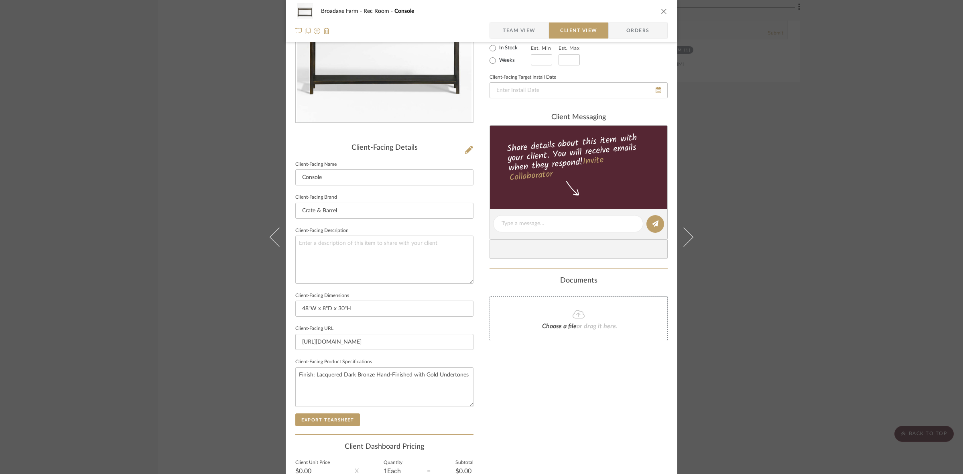
scroll to position [186, 0]
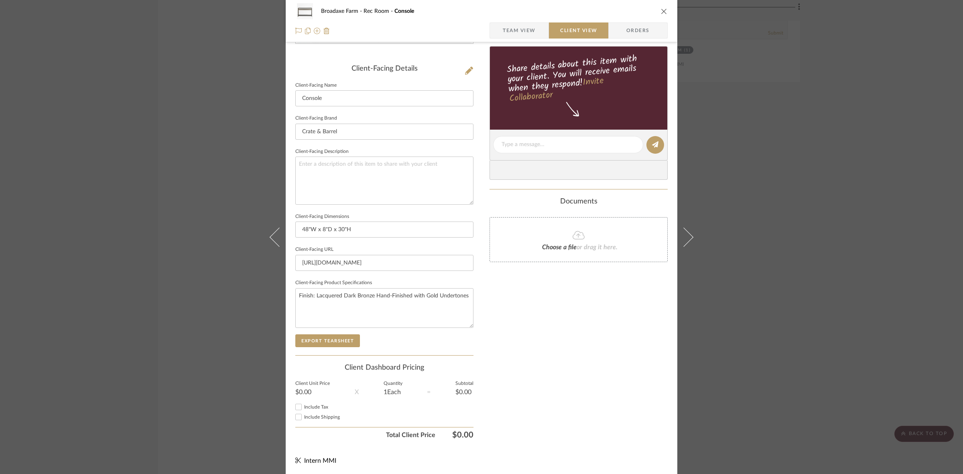
click at [332, 331] on sr-form-field "Client-Facing Product Specifications Finish: Lacquered Dark Bronze Hand-Finishe…" at bounding box center [384, 305] width 178 height 57
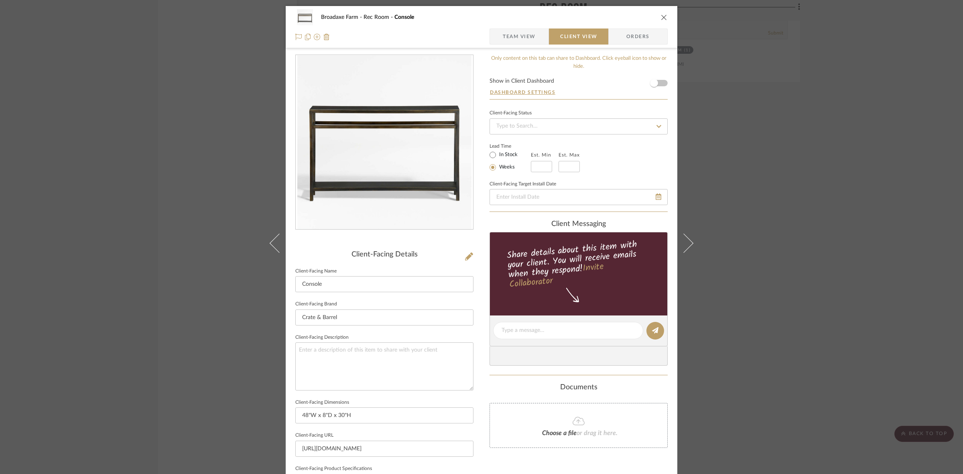
scroll to position [186, 0]
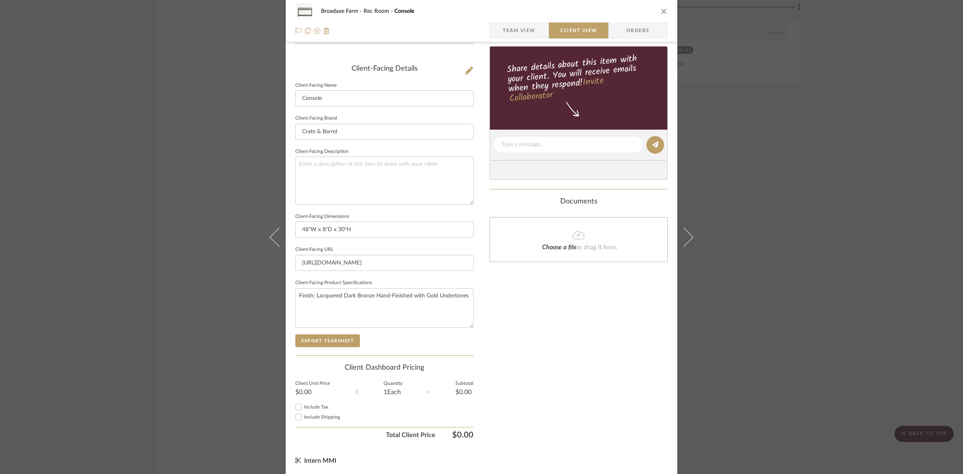
click at [332, 333] on sr-form-field "Client-Facing Product Specifications Finish: Lacquered Dark Bronze Hand-Finishe…" at bounding box center [384, 305] width 178 height 57
click at [332, 334] on button "Export Tearsheet" at bounding box center [327, 340] width 65 height 13
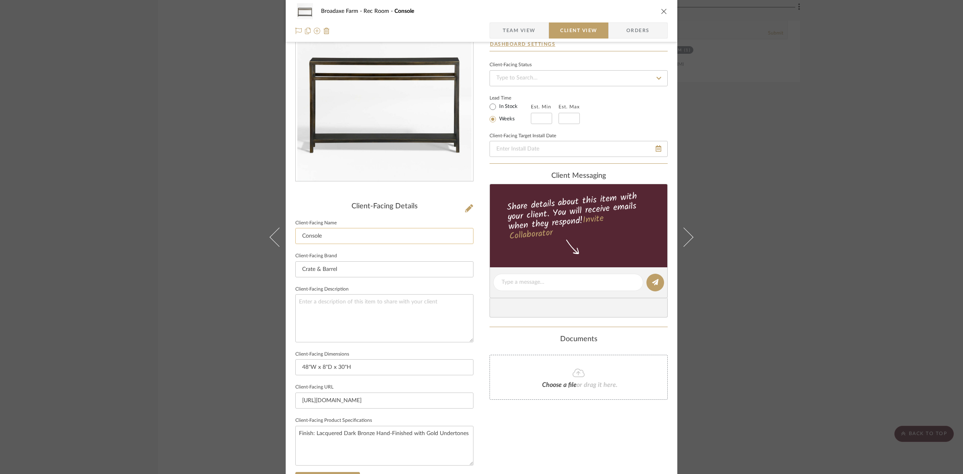
scroll to position [0, 0]
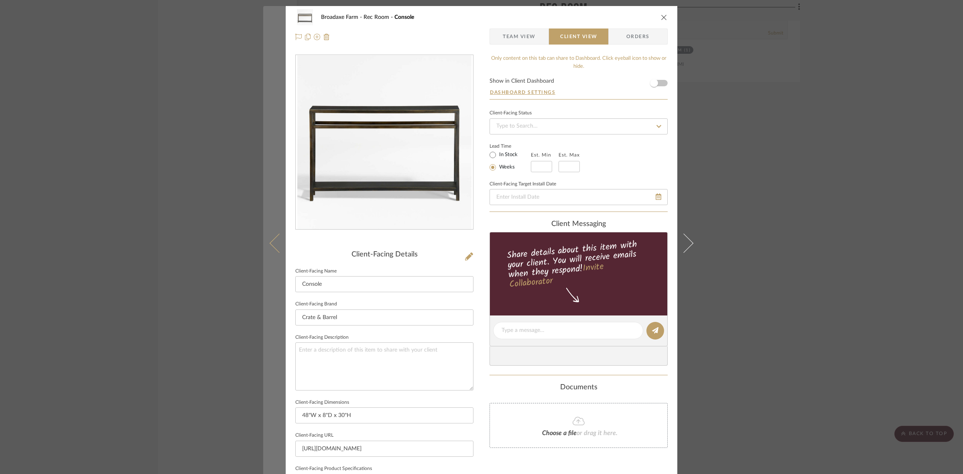
click at [273, 231] on button at bounding box center [274, 243] width 22 height 474
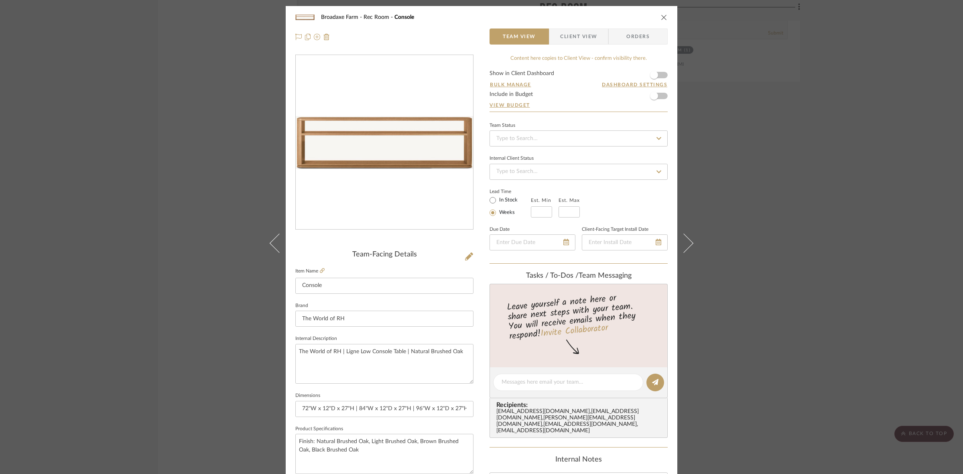
click at [564, 37] on span "Client View" at bounding box center [578, 36] width 37 height 16
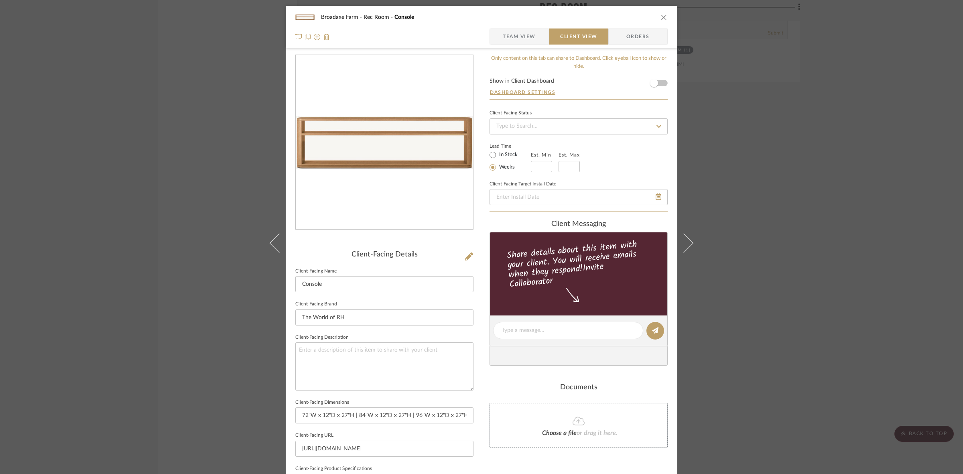
scroll to position [186, 0]
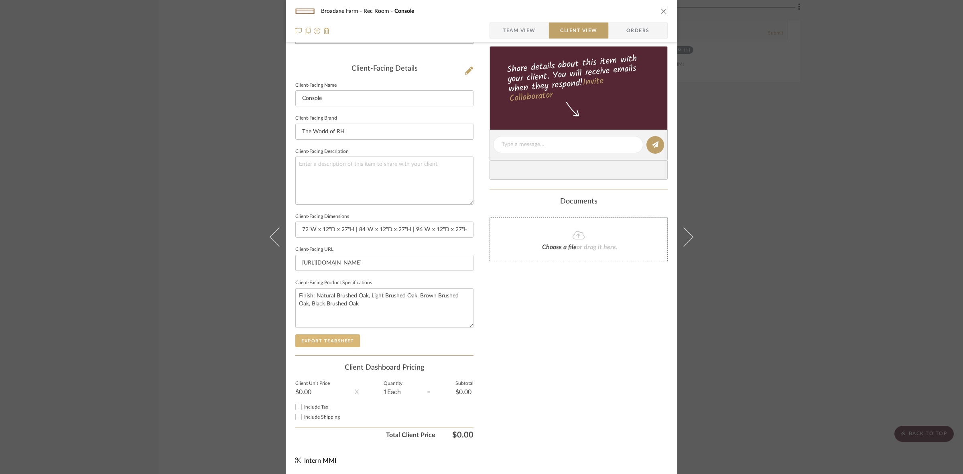
click at [338, 339] on button "Export Tearsheet" at bounding box center [327, 340] width 65 height 13
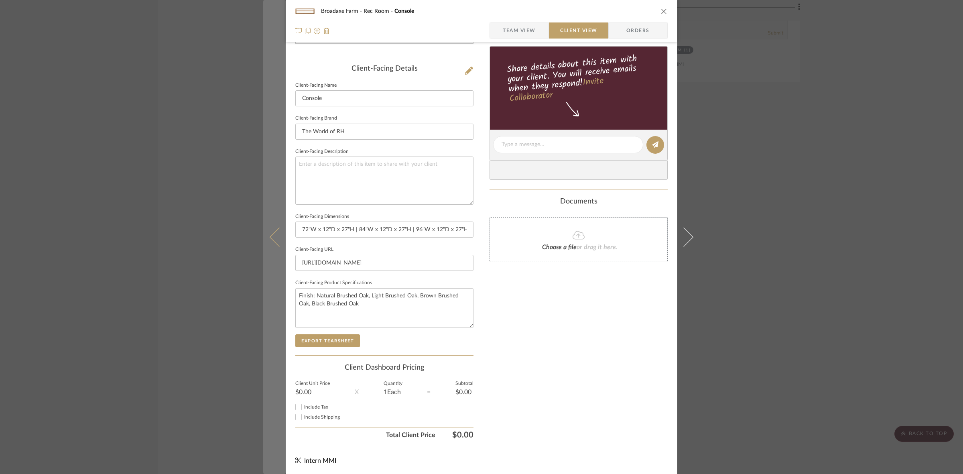
click at [276, 246] on icon at bounding box center [279, 236] width 19 height 19
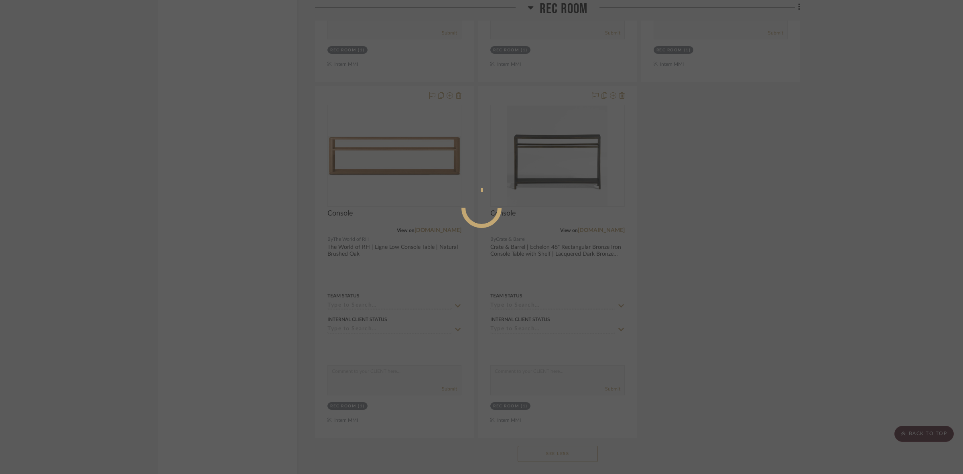
scroll to position [0, 0]
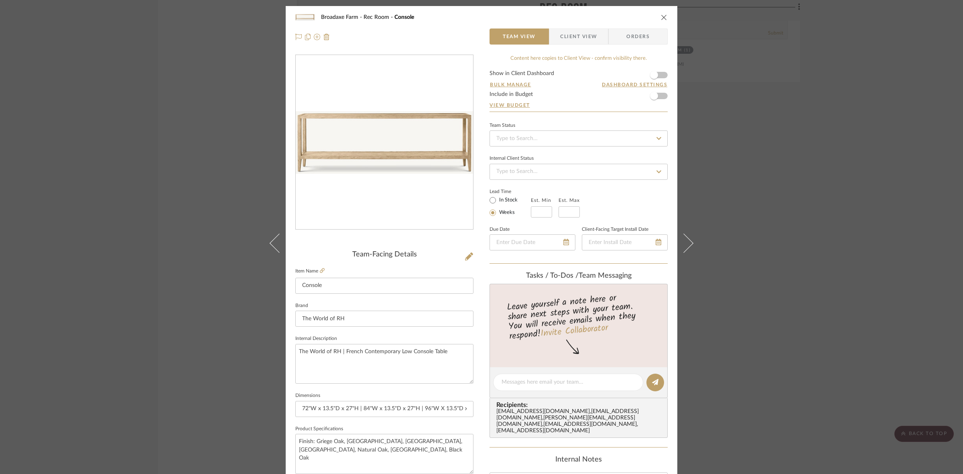
click at [577, 38] on span "Client View" at bounding box center [578, 36] width 37 height 16
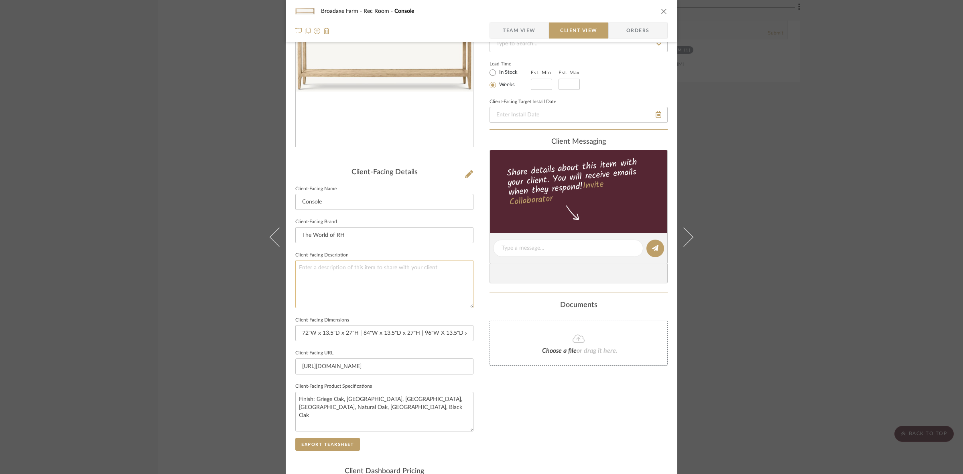
scroll to position [186, 0]
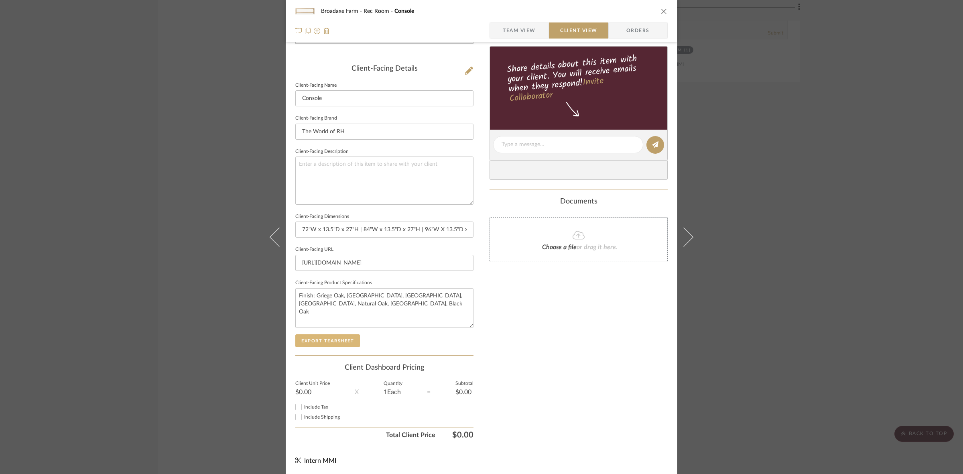
click at [340, 335] on button "Export Tearsheet" at bounding box center [327, 340] width 65 height 13
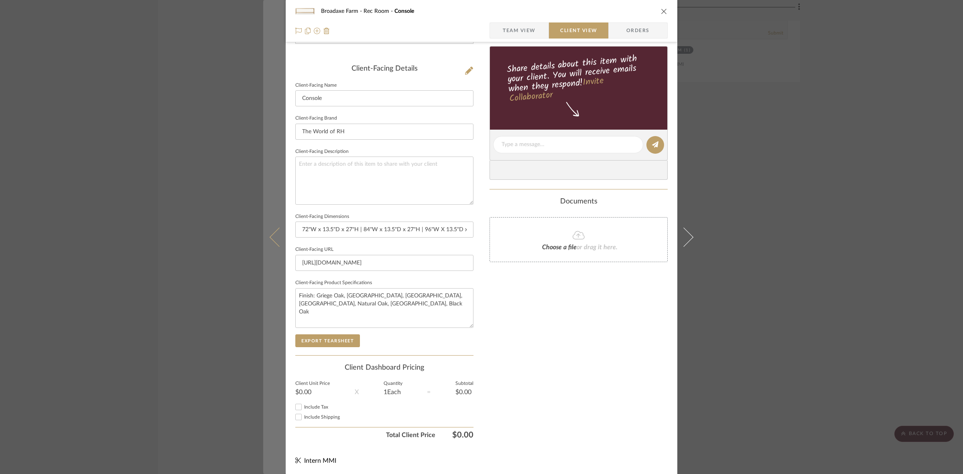
click at [271, 242] on button at bounding box center [274, 237] width 22 height 474
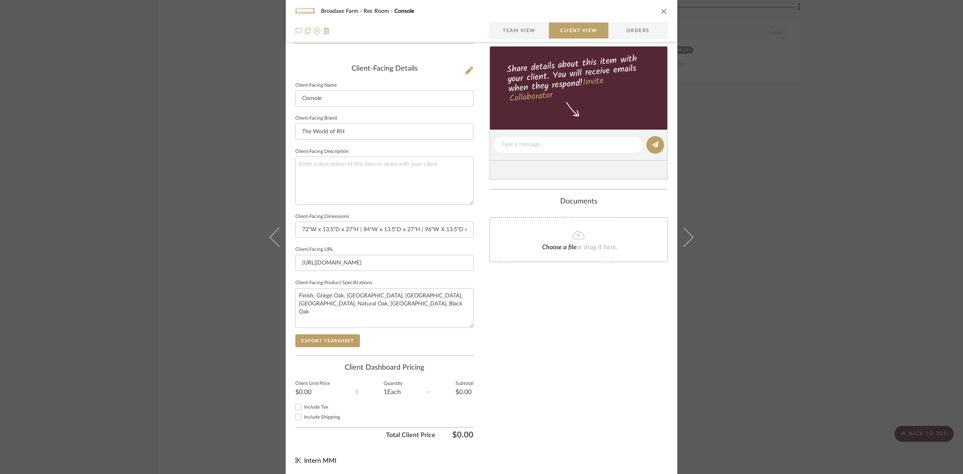
scroll to position [0, 0]
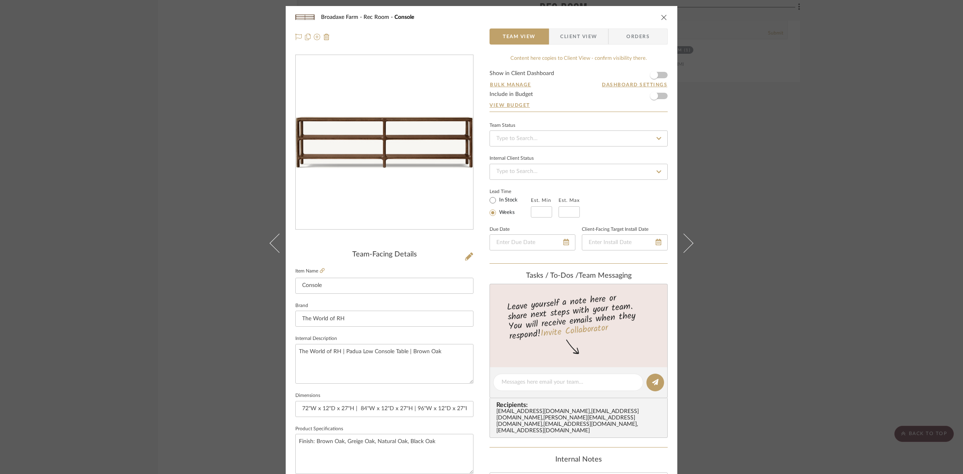
click at [568, 34] on span "Client View" at bounding box center [578, 36] width 37 height 16
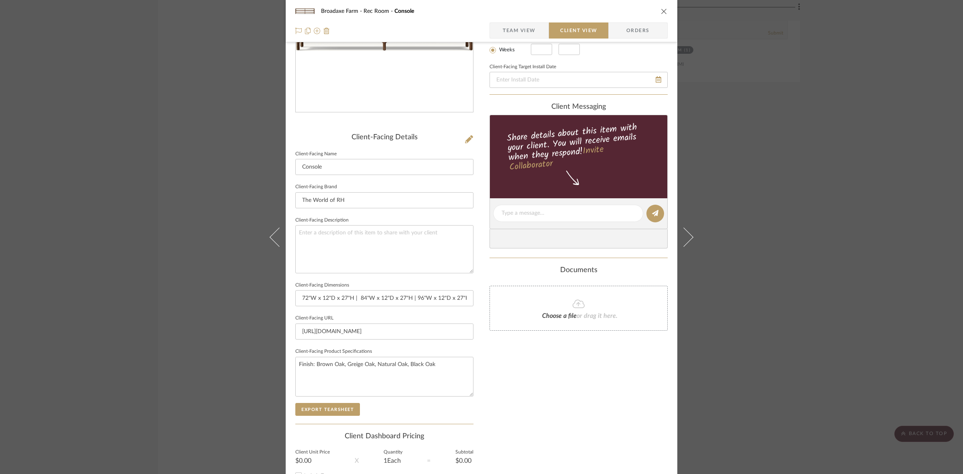
scroll to position [186, 0]
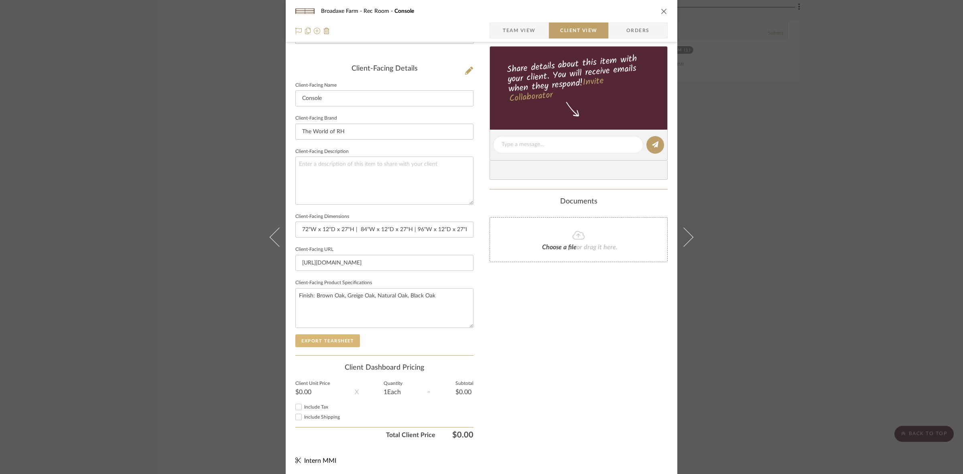
click at [346, 335] on button "Export Tearsheet" at bounding box center [327, 340] width 65 height 13
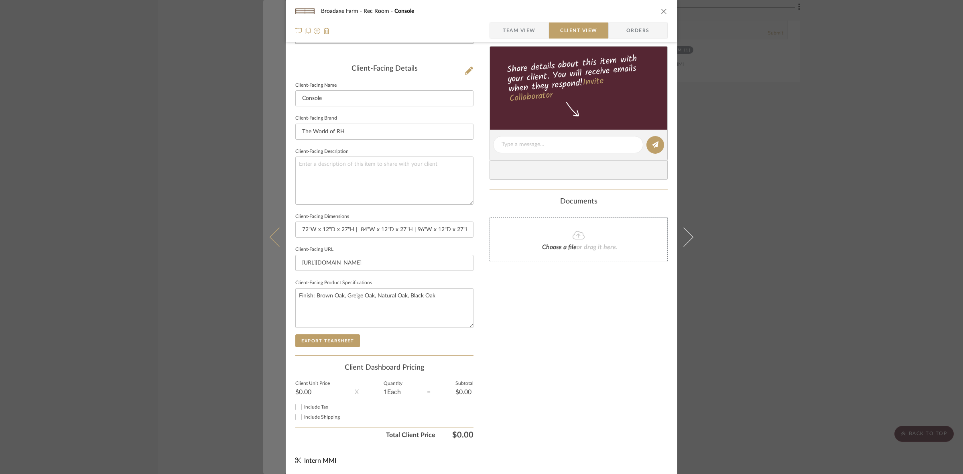
click at [273, 234] on icon at bounding box center [279, 236] width 19 height 19
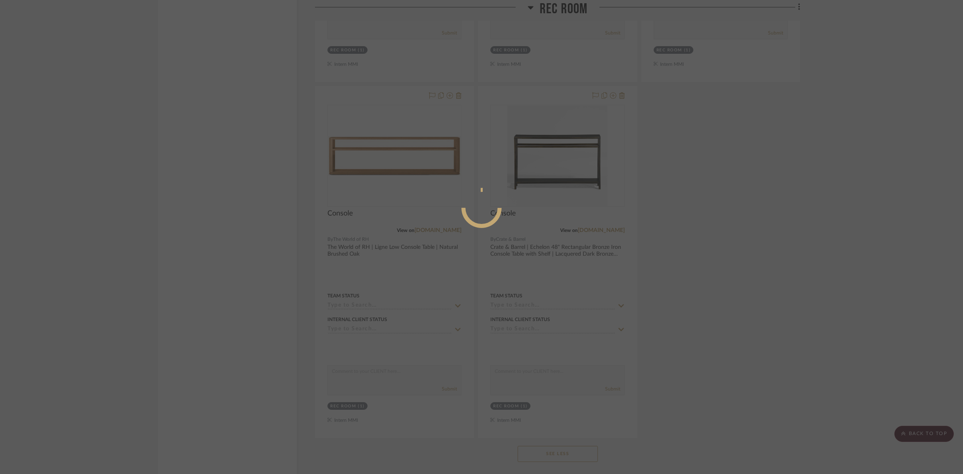
scroll to position [0, 0]
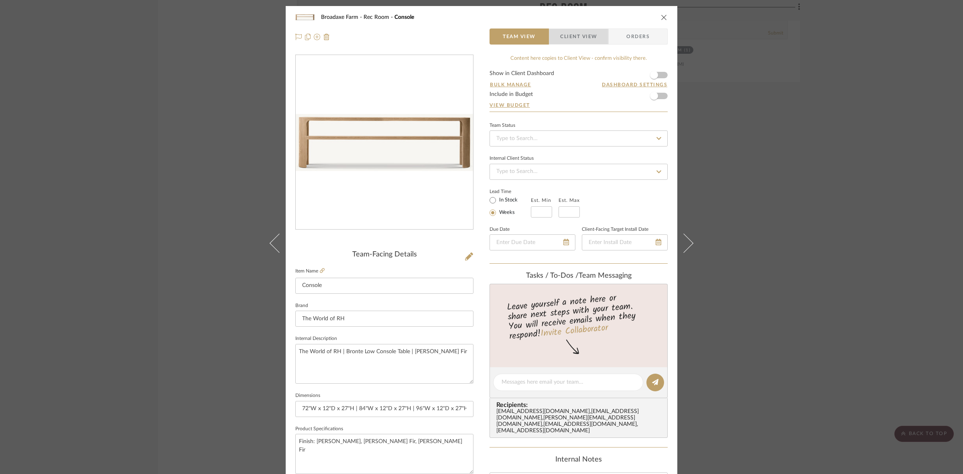
click at [580, 30] on span "Client View" at bounding box center [578, 36] width 37 height 16
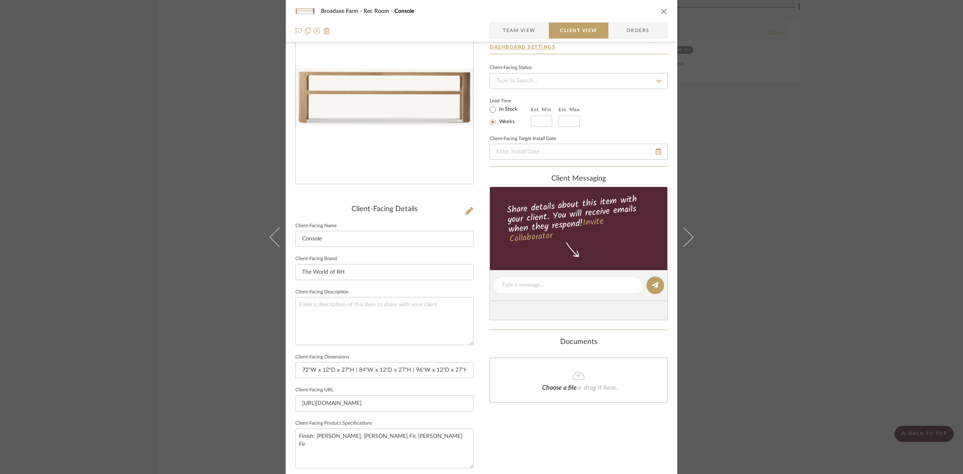
scroll to position [186, 0]
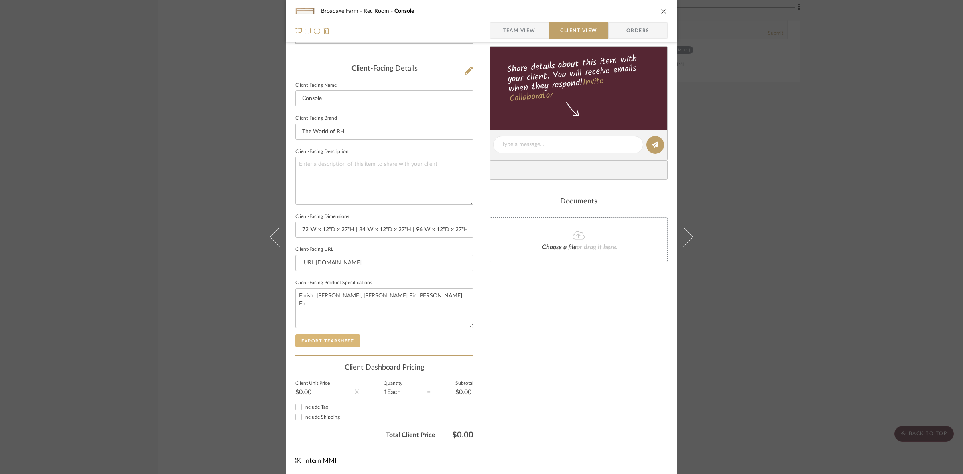
click at [346, 337] on button "Export Tearsheet" at bounding box center [327, 340] width 65 height 13
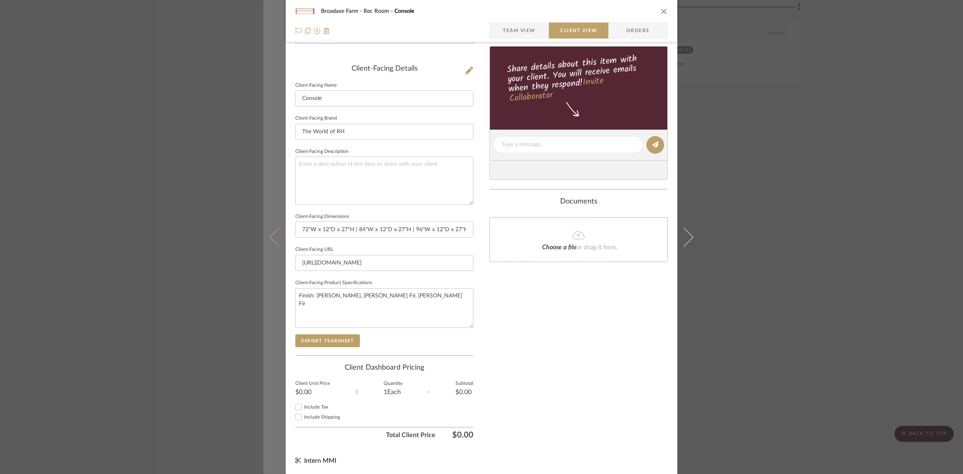
click at [265, 237] on button at bounding box center [274, 237] width 22 height 474
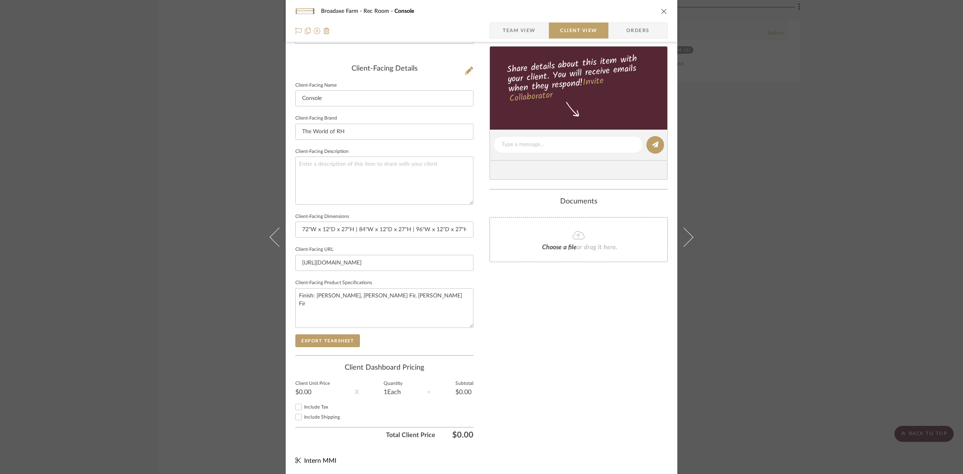
scroll to position [0, 0]
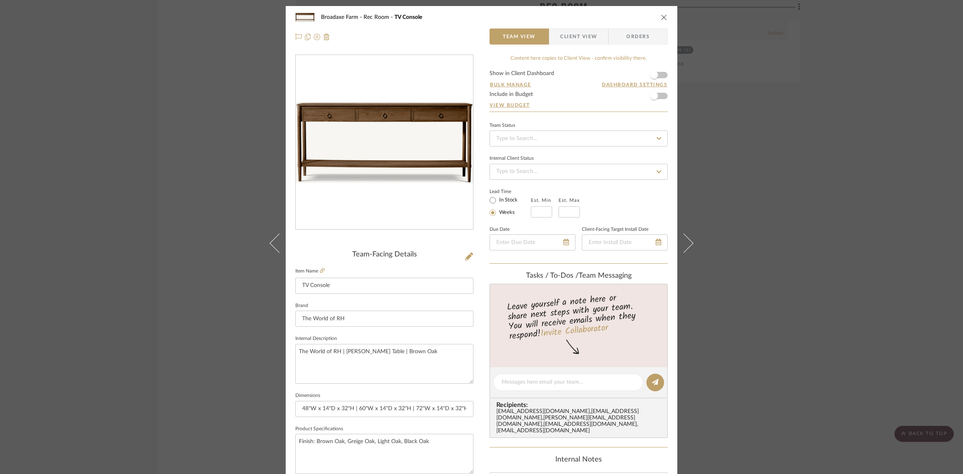
click at [560, 30] on span "Client View" at bounding box center [578, 36] width 37 height 16
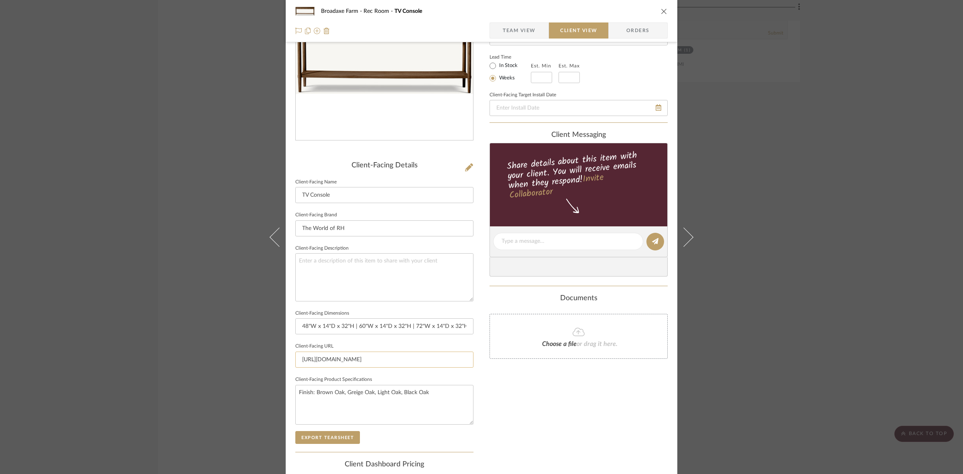
scroll to position [186, 0]
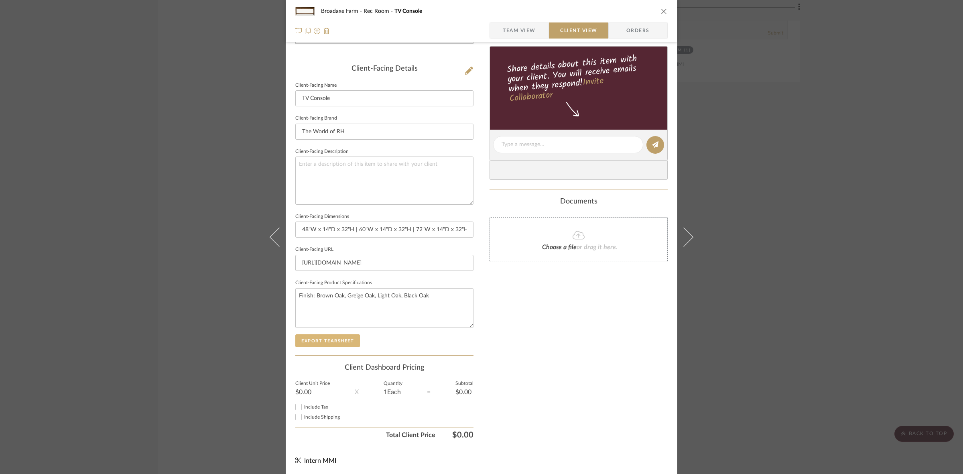
click at [321, 339] on button "Export Tearsheet" at bounding box center [327, 340] width 65 height 13
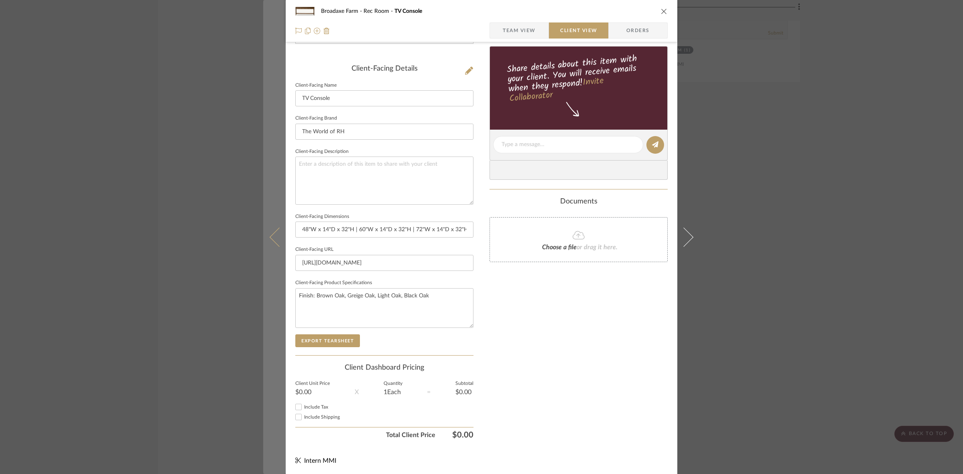
click at [271, 242] on button at bounding box center [274, 237] width 22 height 474
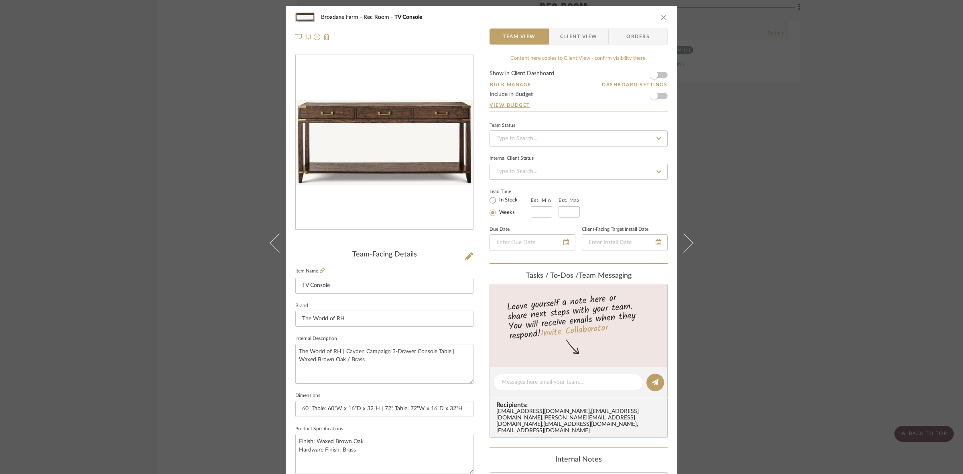
drag, startPoint x: 574, startPoint y: 35, endPoint x: 574, endPoint y: 41, distance: 6.8
click at [574, 35] on span "Client View" at bounding box center [578, 36] width 37 height 16
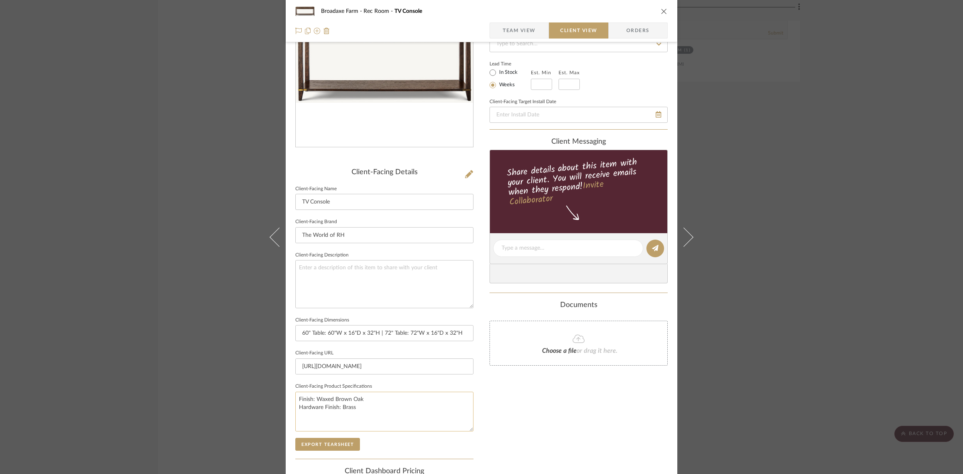
scroll to position [186, 0]
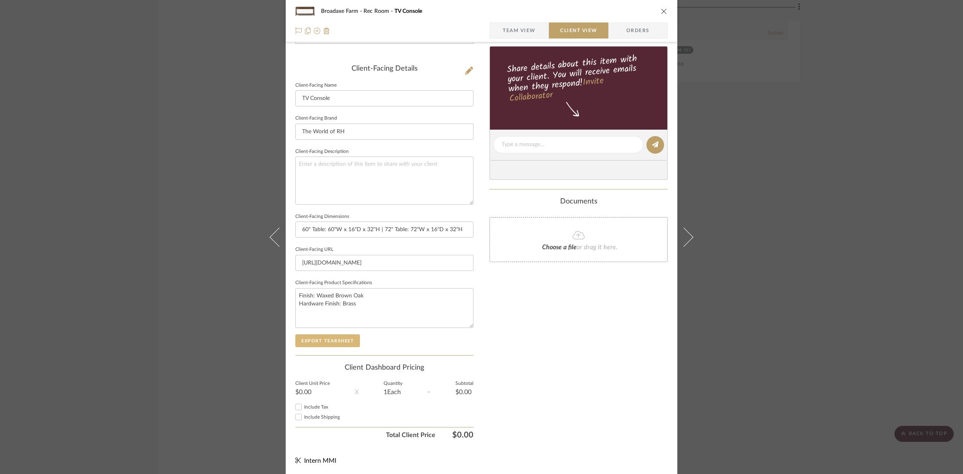
click at [341, 338] on button "Export Tearsheet" at bounding box center [327, 340] width 65 height 13
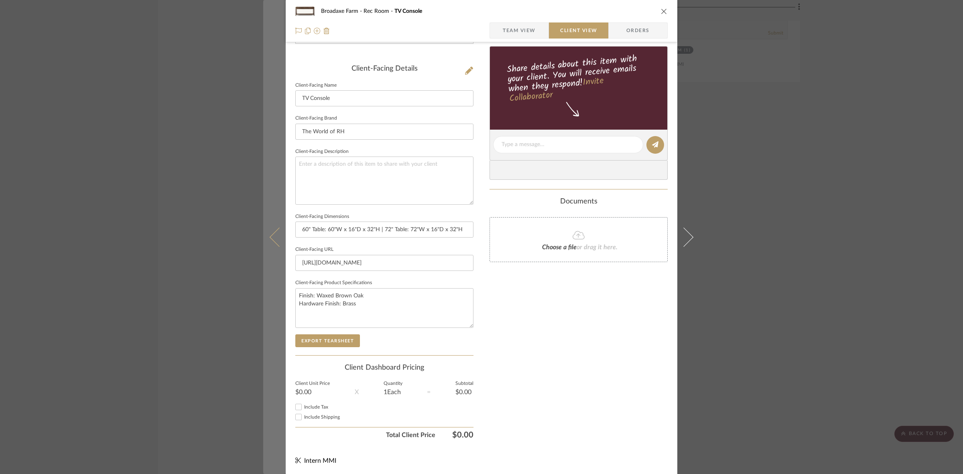
click at [273, 242] on icon at bounding box center [279, 236] width 19 height 19
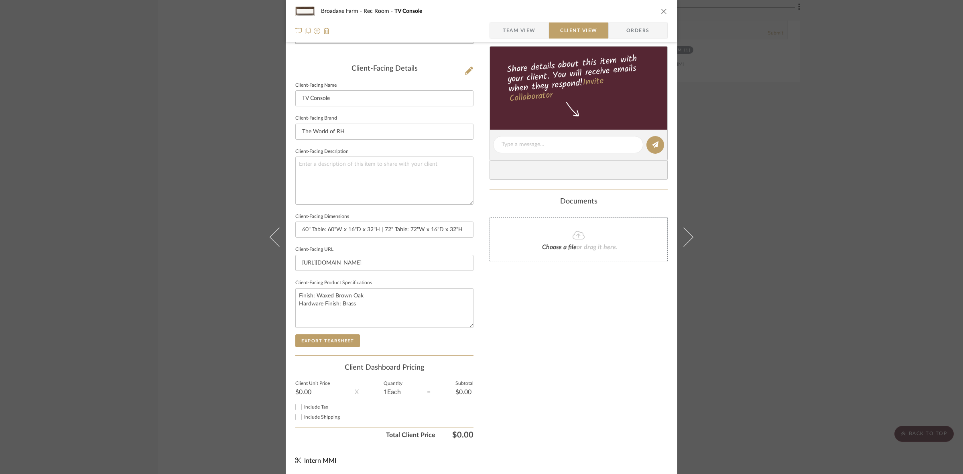
scroll to position [0, 0]
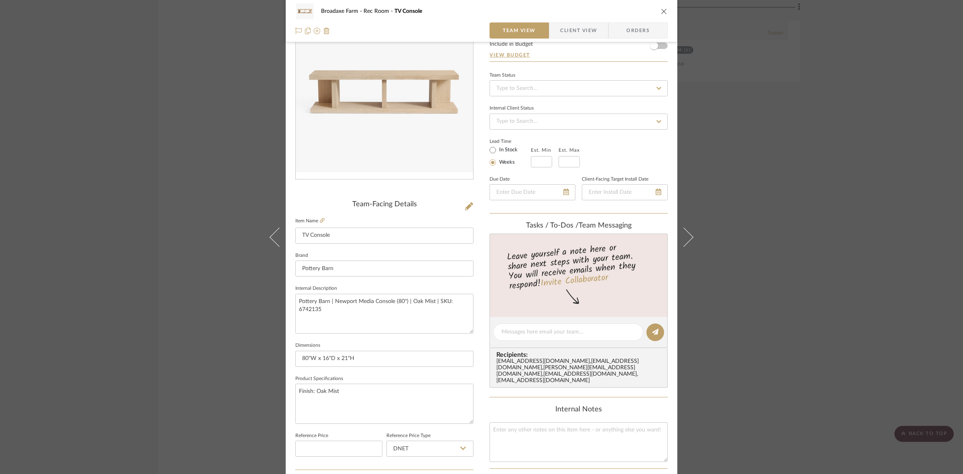
click at [574, 31] on span "Client View" at bounding box center [578, 30] width 37 height 16
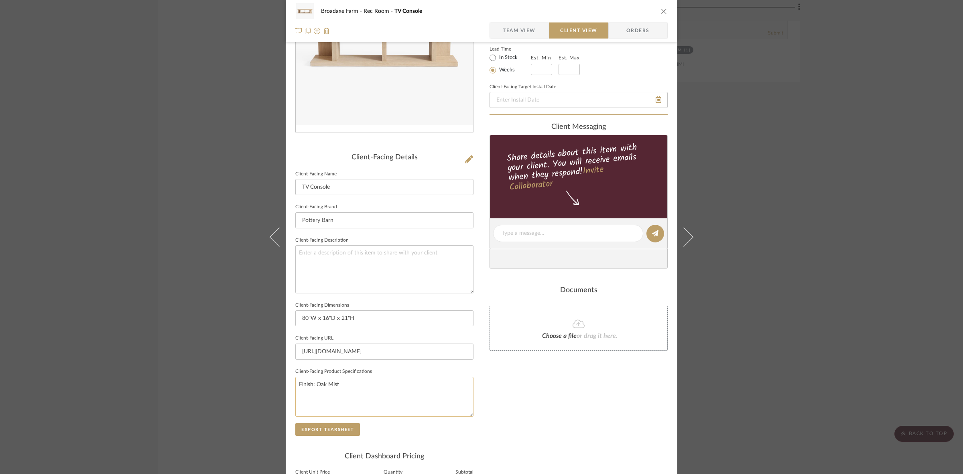
scroll to position [186, 0]
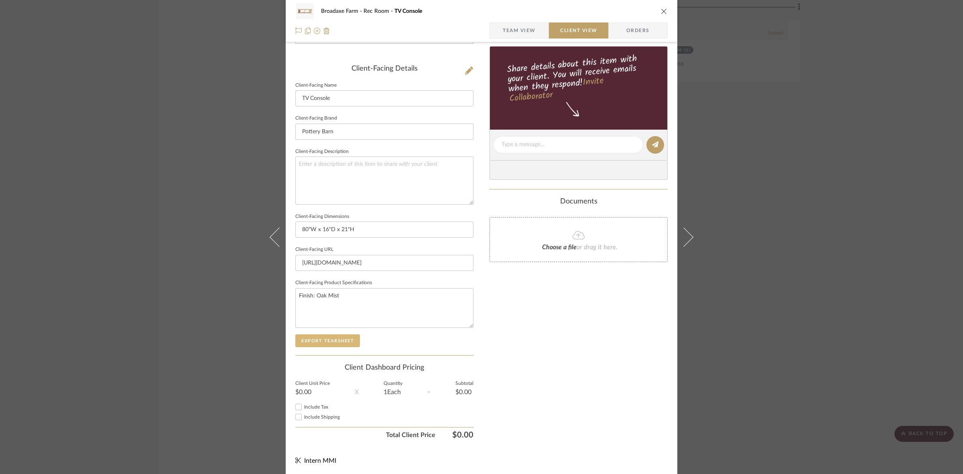
click at [342, 344] on button "Export Tearsheet" at bounding box center [327, 340] width 65 height 13
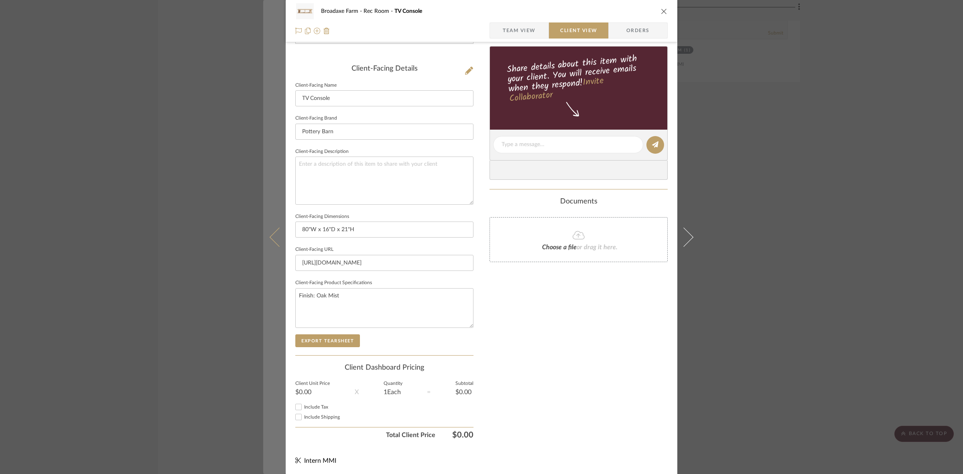
click at [277, 246] on icon at bounding box center [279, 236] width 19 height 19
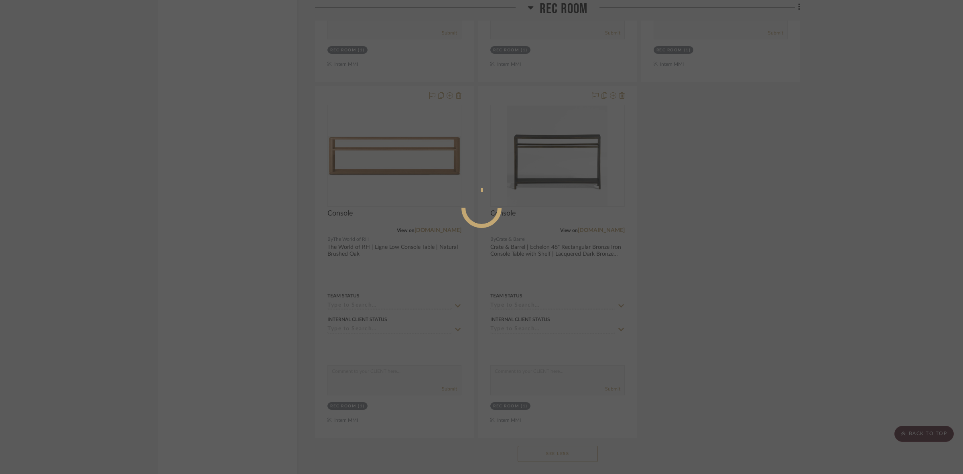
scroll to position [0, 0]
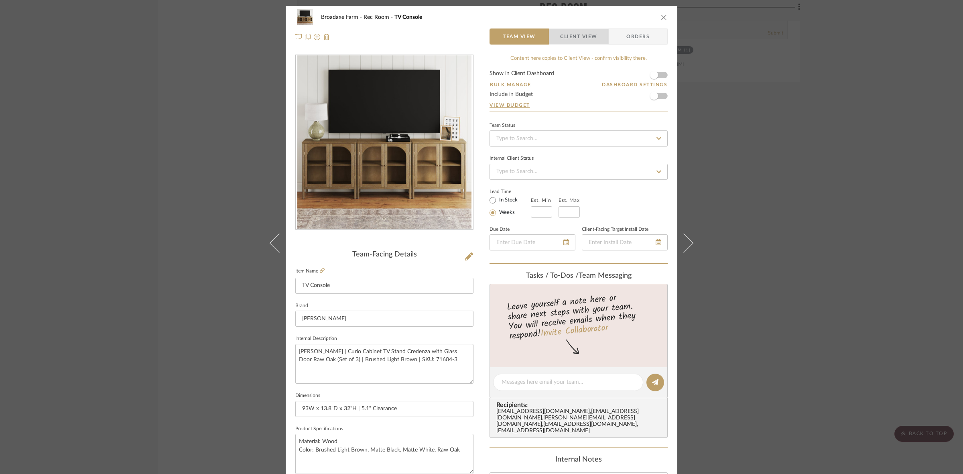
click at [563, 32] on span "Client View" at bounding box center [578, 36] width 37 height 16
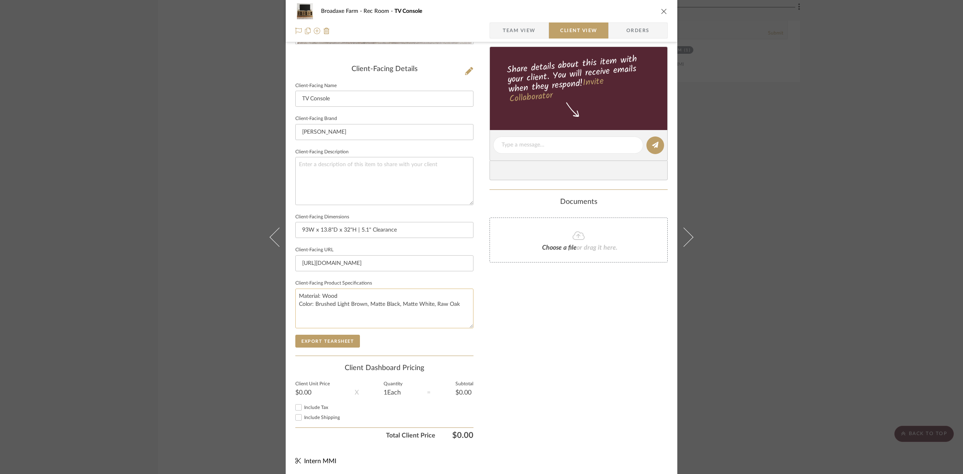
scroll to position [186, 0]
click at [324, 334] on button "Export Tearsheet" at bounding box center [327, 340] width 65 height 13
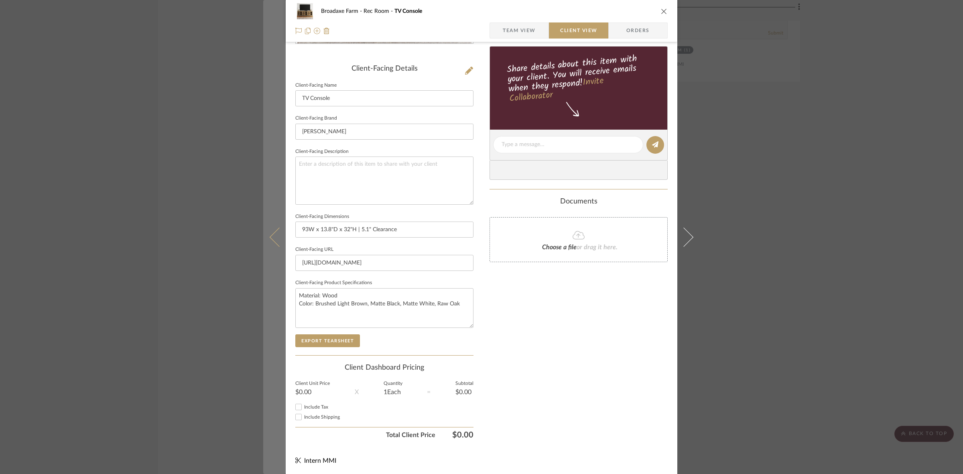
click at [269, 243] on button at bounding box center [274, 237] width 22 height 474
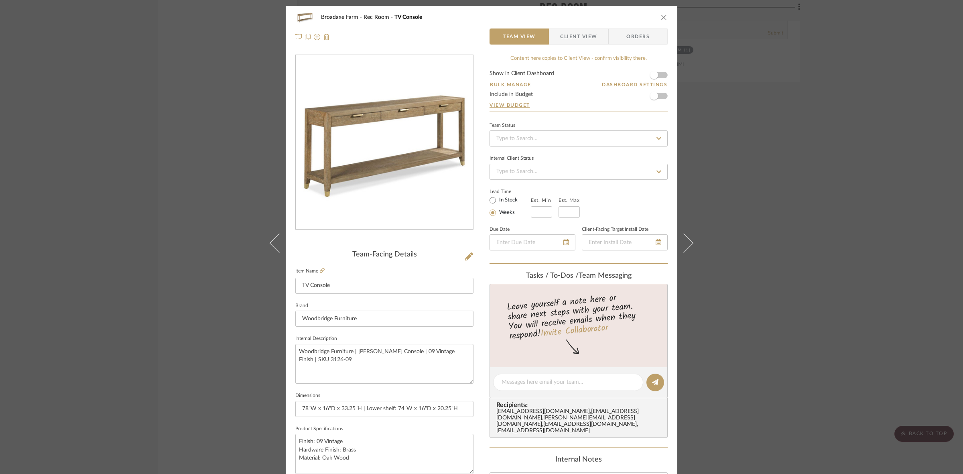
click at [570, 41] on span "Client View" at bounding box center [578, 36] width 37 height 16
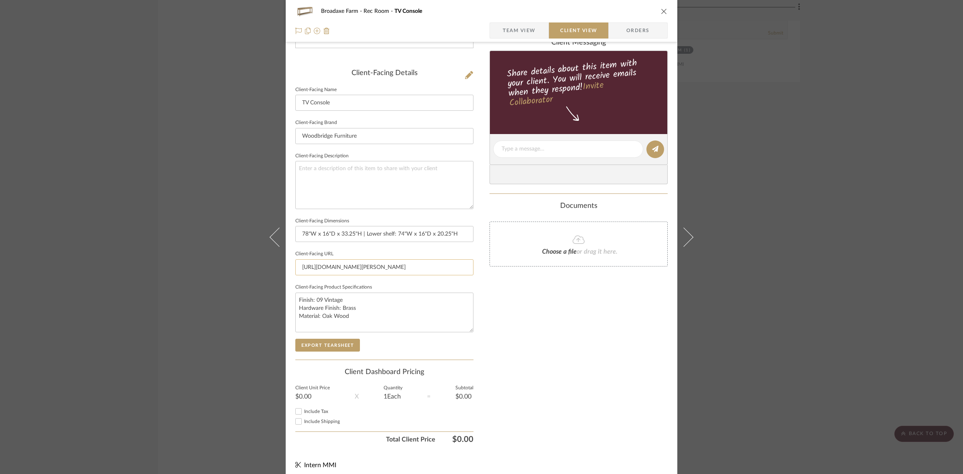
scroll to position [186, 0]
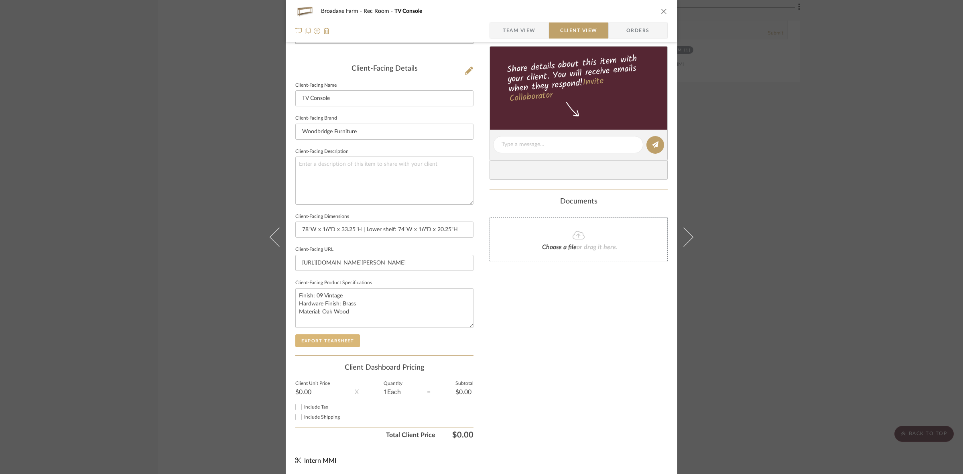
click at [319, 338] on button "Export Tearsheet" at bounding box center [327, 340] width 65 height 13
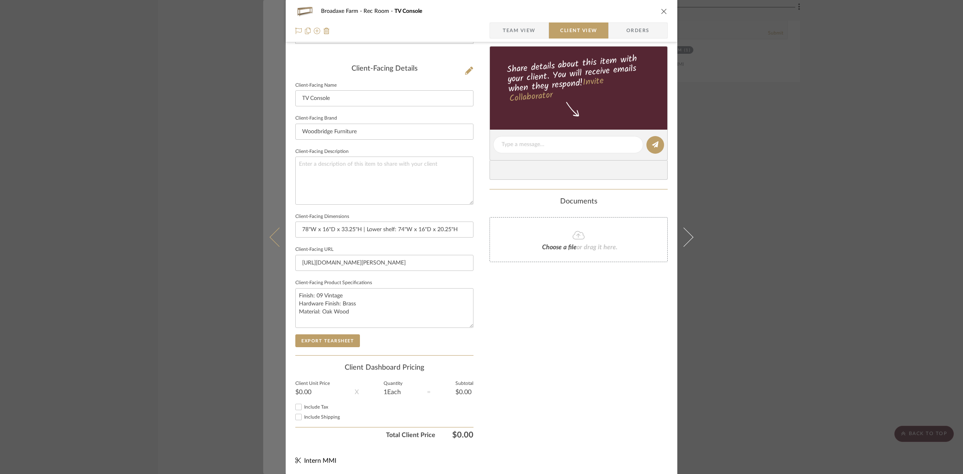
click at [276, 240] on icon at bounding box center [279, 236] width 19 height 19
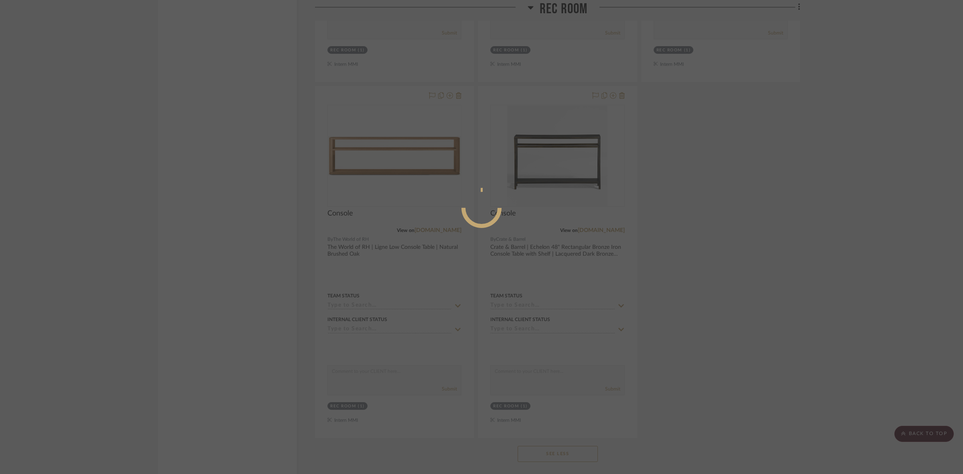
scroll to position [0, 0]
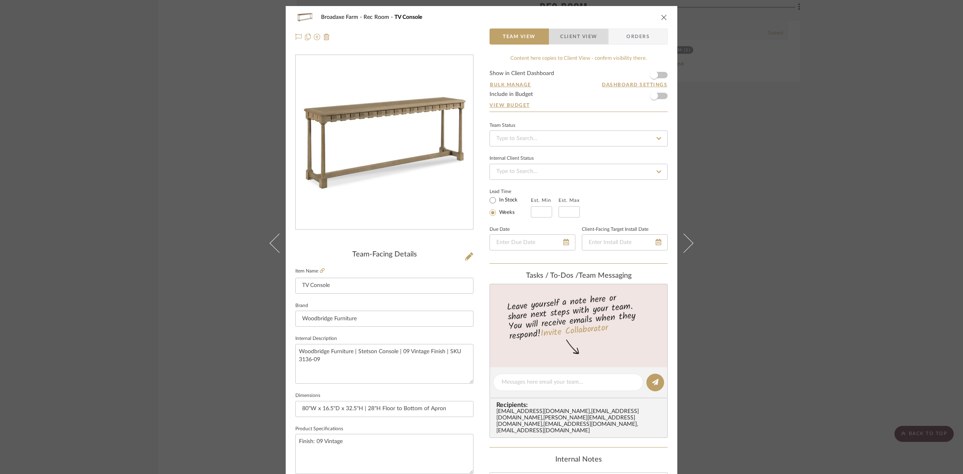
click at [582, 33] on span "Client View" at bounding box center [578, 36] width 37 height 16
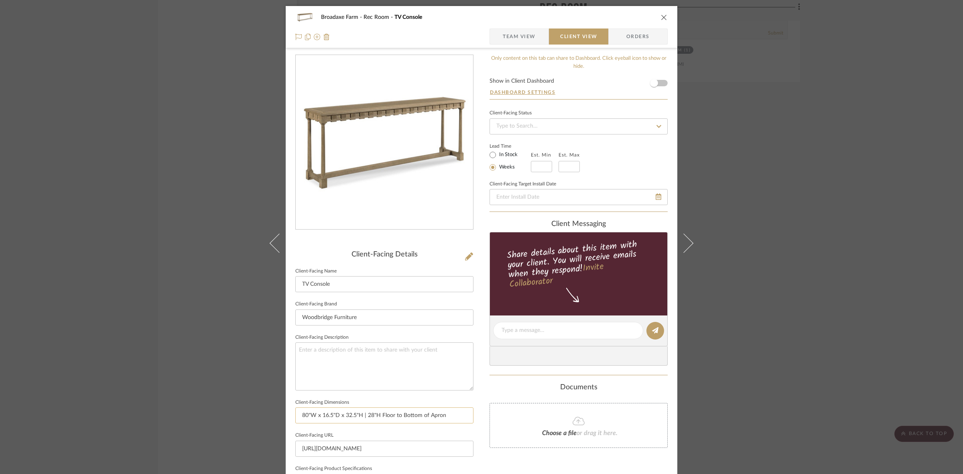
scroll to position [186, 0]
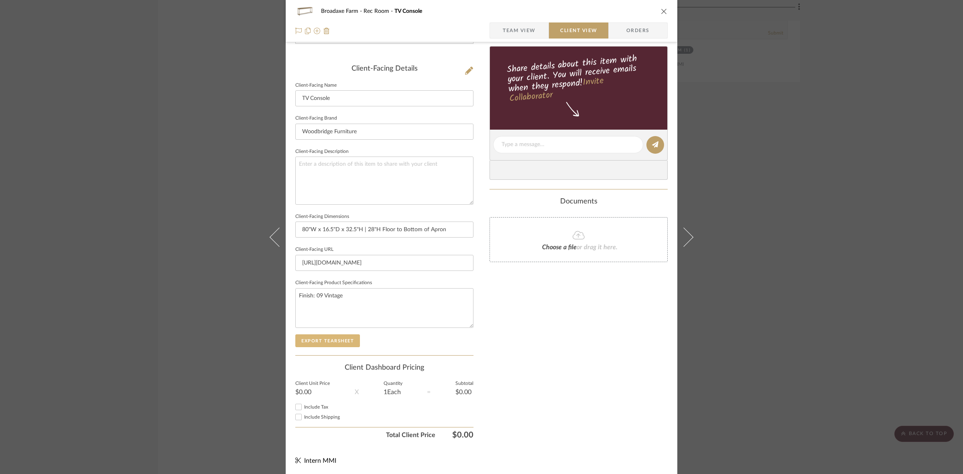
click at [322, 338] on button "Export Tearsheet" at bounding box center [327, 340] width 65 height 13
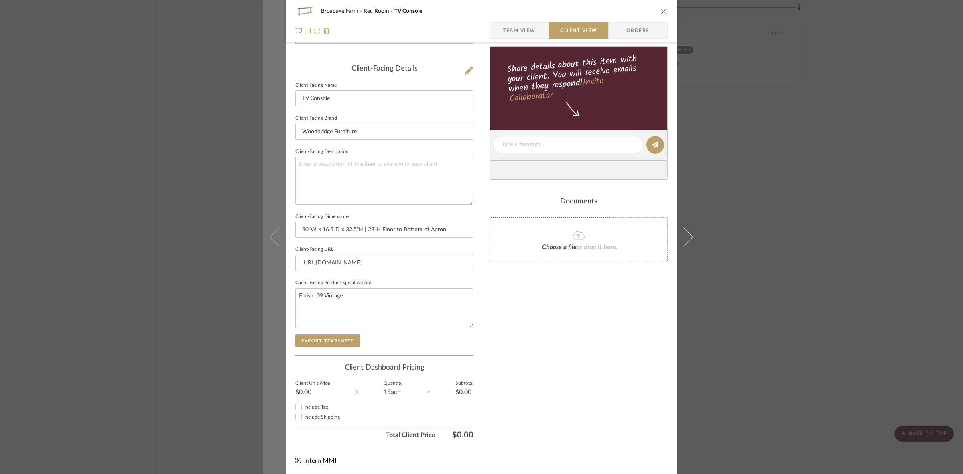
click at [264, 241] on button at bounding box center [274, 237] width 22 height 474
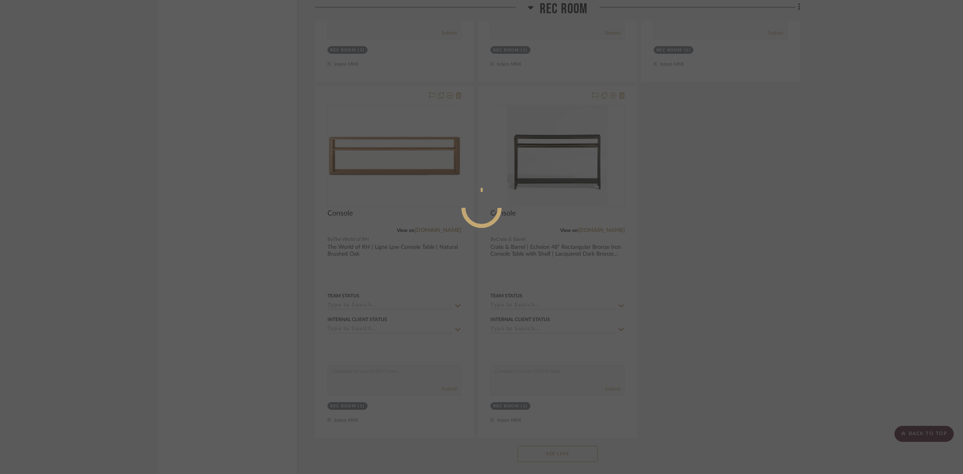
scroll to position [0, 0]
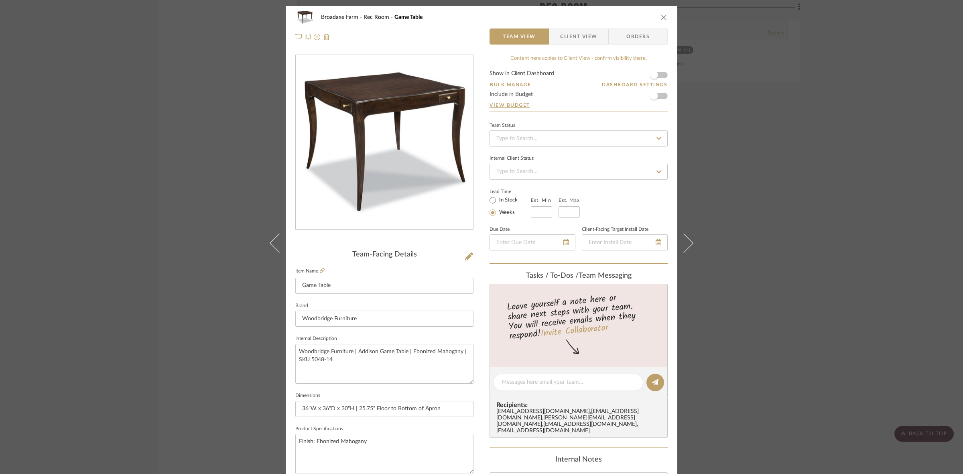
click at [569, 31] on span "Client View" at bounding box center [578, 36] width 37 height 16
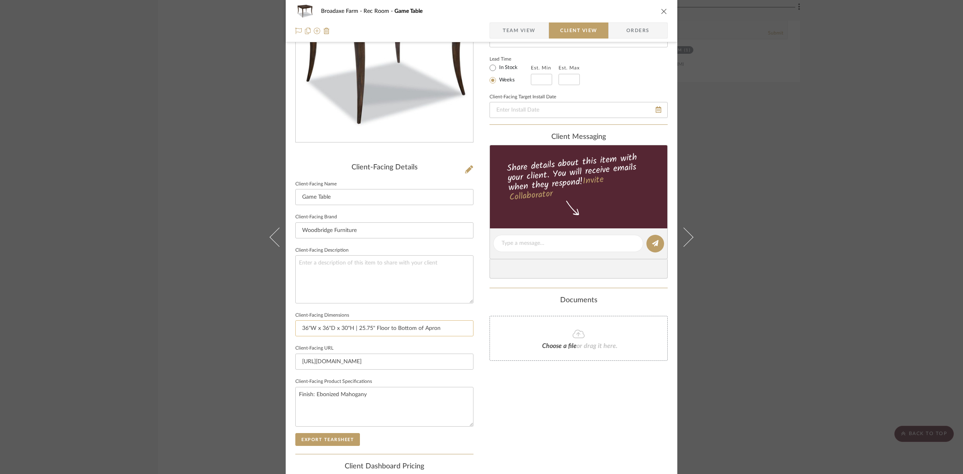
scroll to position [186, 0]
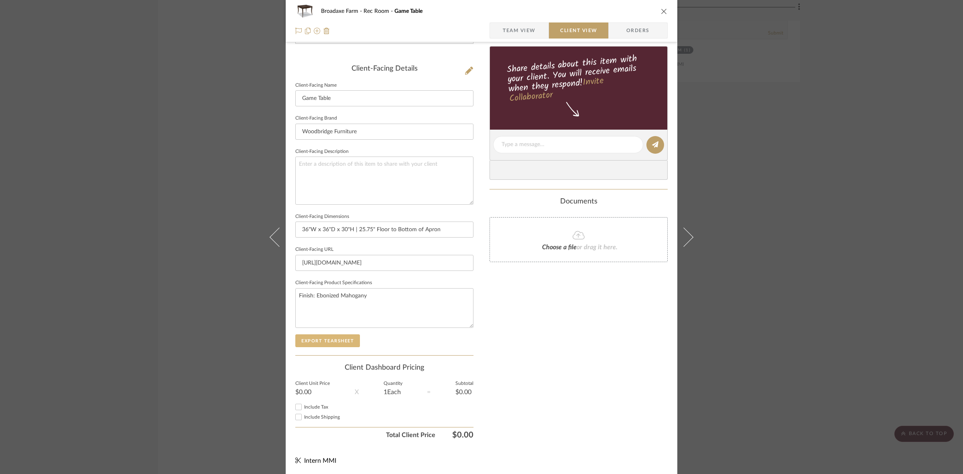
click at [350, 338] on button "Export Tearsheet" at bounding box center [327, 340] width 65 height 13
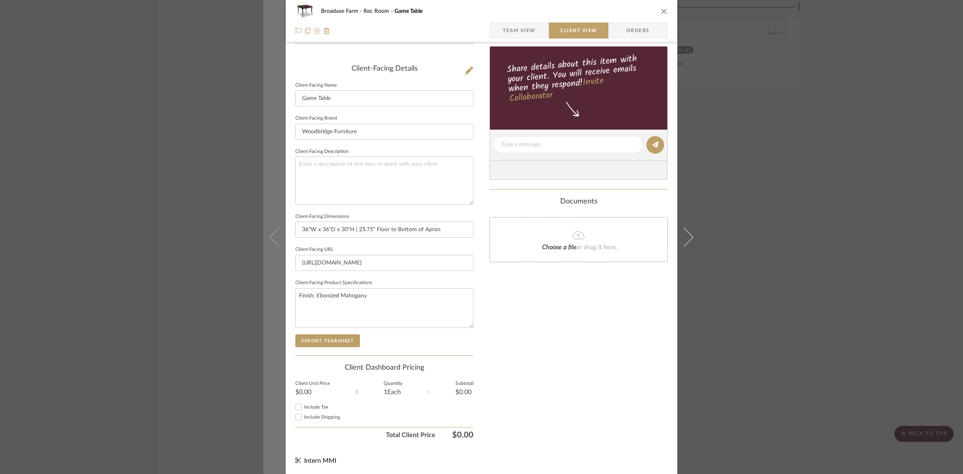
click at [275, 245] on icon at bounding box center [279, 236] width 19 height 19
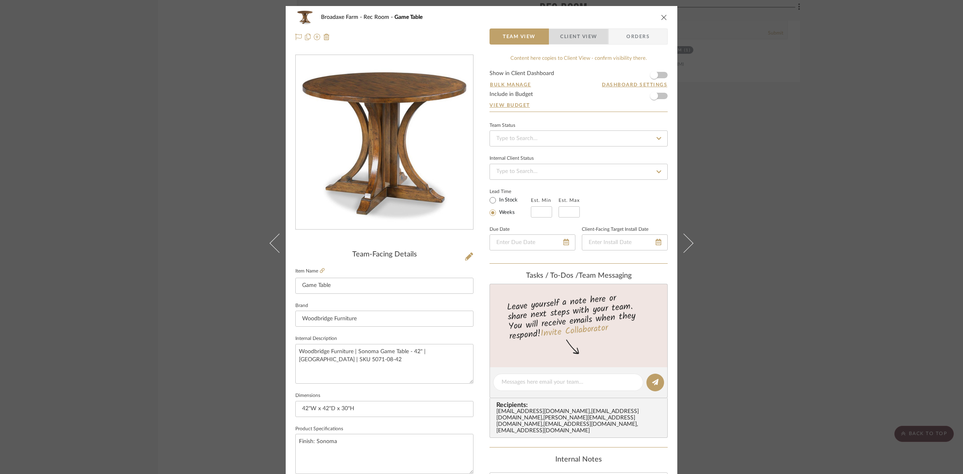
click at [570, 33] on span "Client View" at bounding box center [578, 36] width 37 height 16
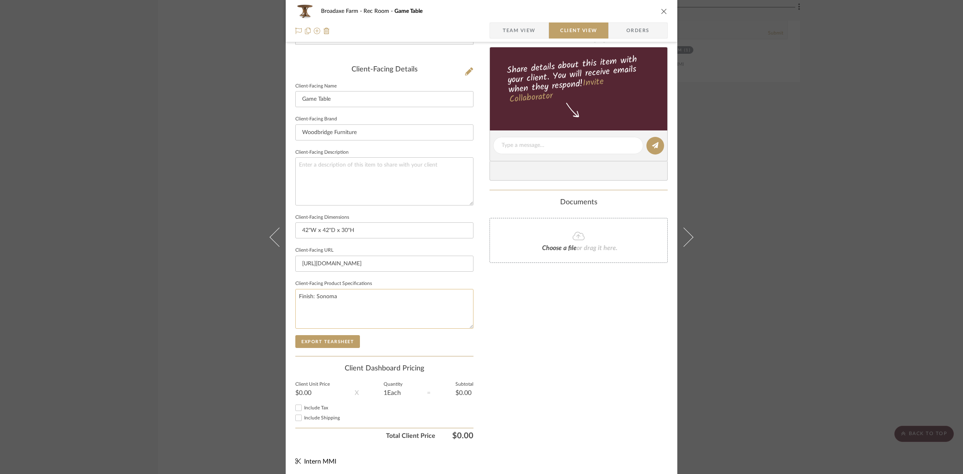
scroll to position [186, 0]
click at [339, 337] on button "Export Tearsheet" at bounding box center [327, 340] width 65 height 13
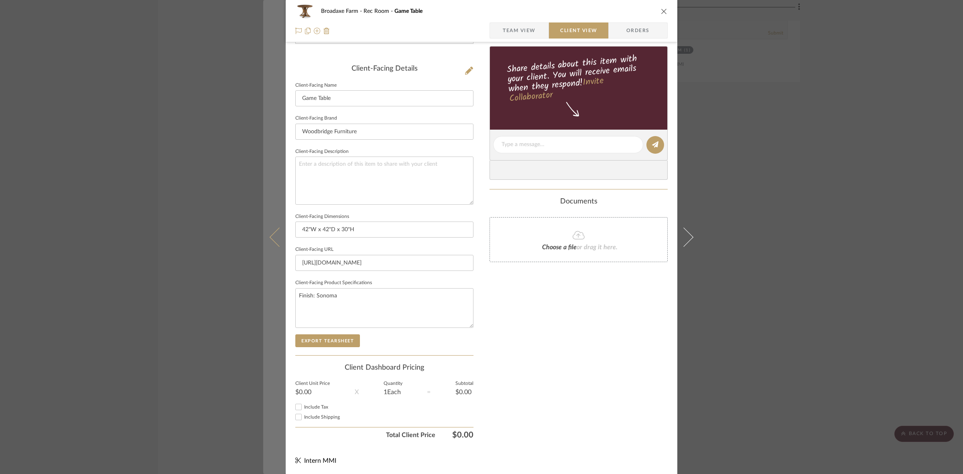
click at [277, 244] on icon at bounding box center [279, 236] width 19 height 19
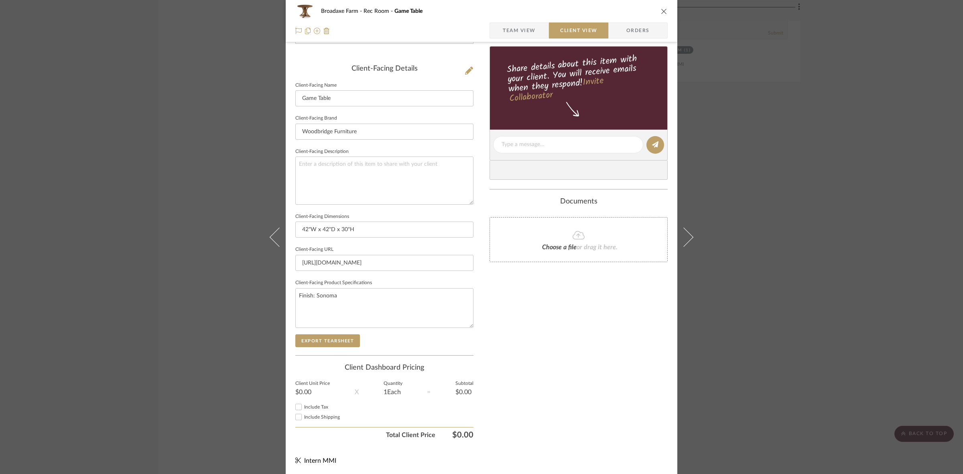
scroll to position [0, 0]
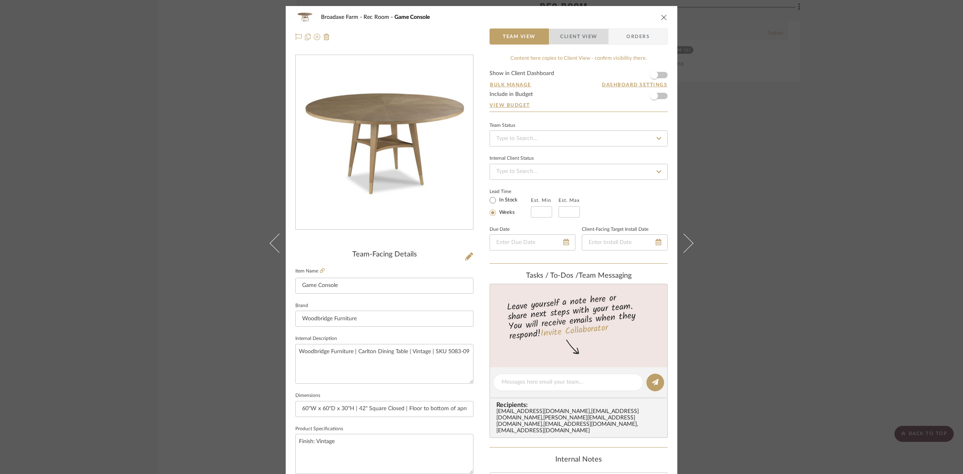
click at [576, 37] on span "Client View" at bounding box center [578, 36] width 37 height 16
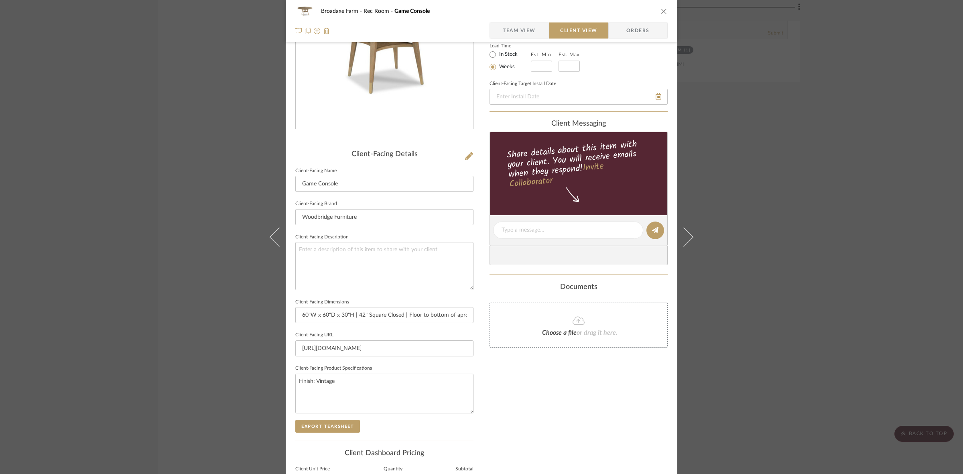
scroll to position [186, 0]
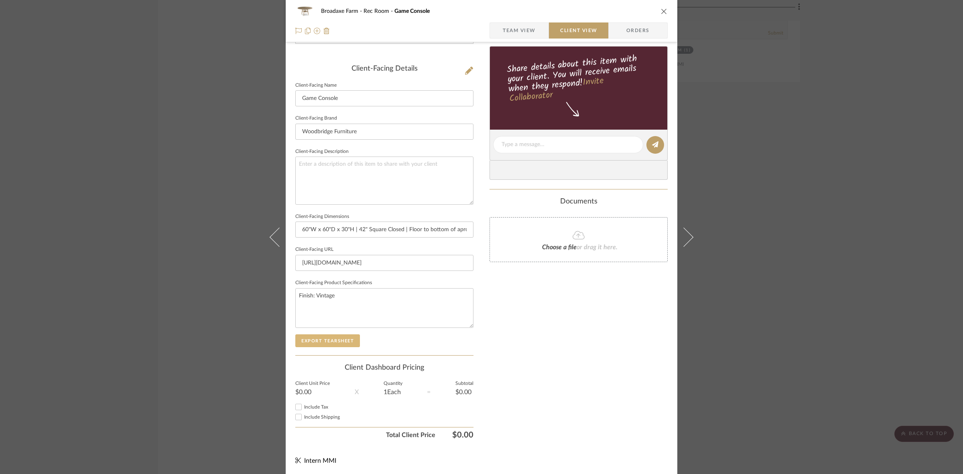
click at [331, 334] on button "Export Tearsheet" at bounding box center [327, 340] width 65 height 13
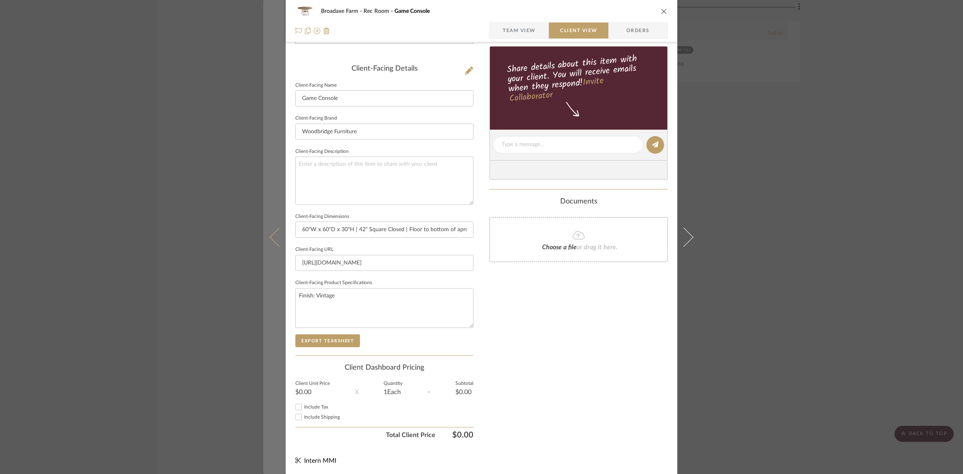
click at [272, 246] on button at bounding box center [274, 237] width 22 height 474
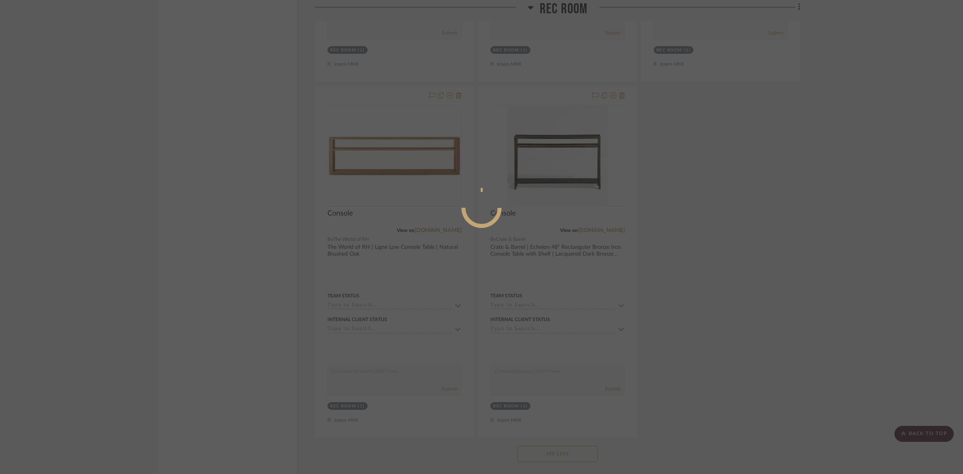
scroll to position [0, 0]
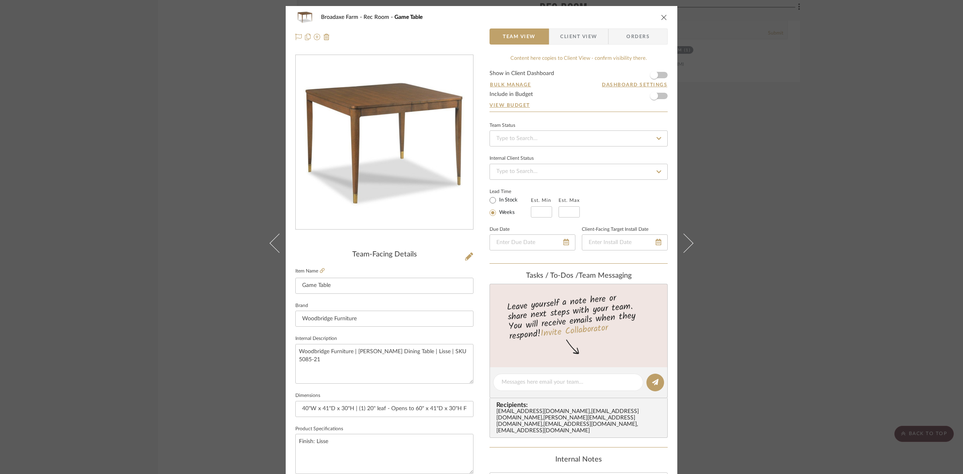
drag, startPoint x: 579, startPoint y: 37, endPoint x: 569, endPoint y: 66, distance: 30.8
click at [579, 37] on span "Client View" at bounding box center [578, 36] width 37 height 16
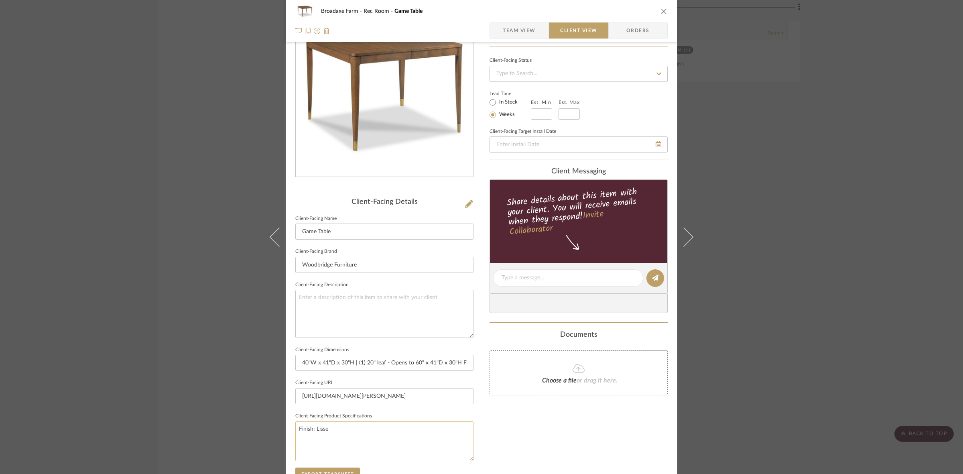
scroll to position [186, 0]
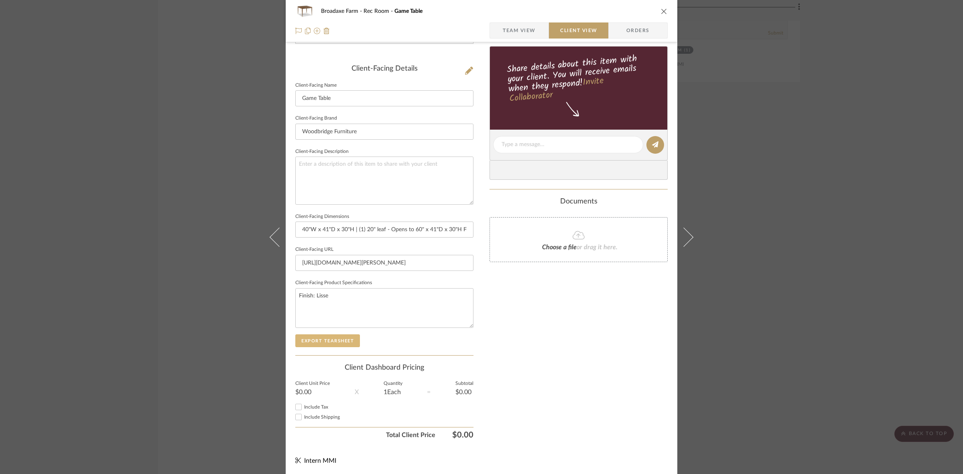
click at [344, 341] on button "Export Tearsheet" at bounding box center [327, 340] width 65 height 13
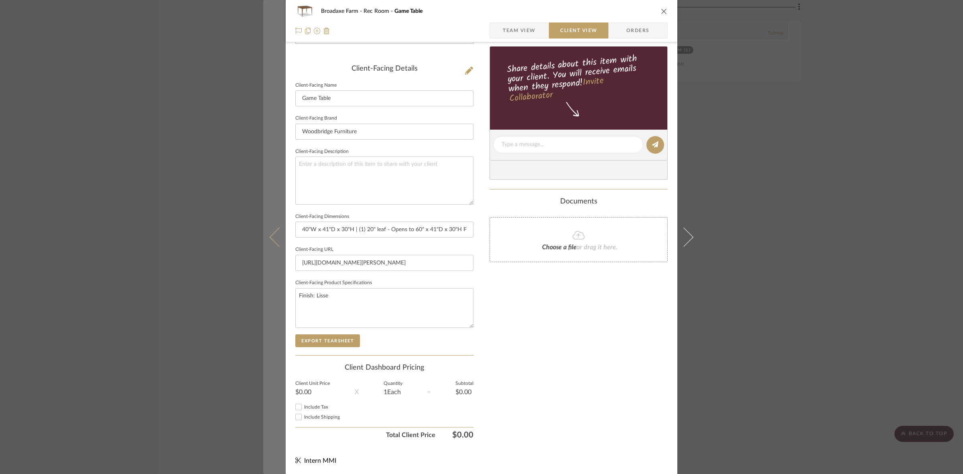
click at [273, 255] on button at bounding box center [274, 237] width 22 height 474
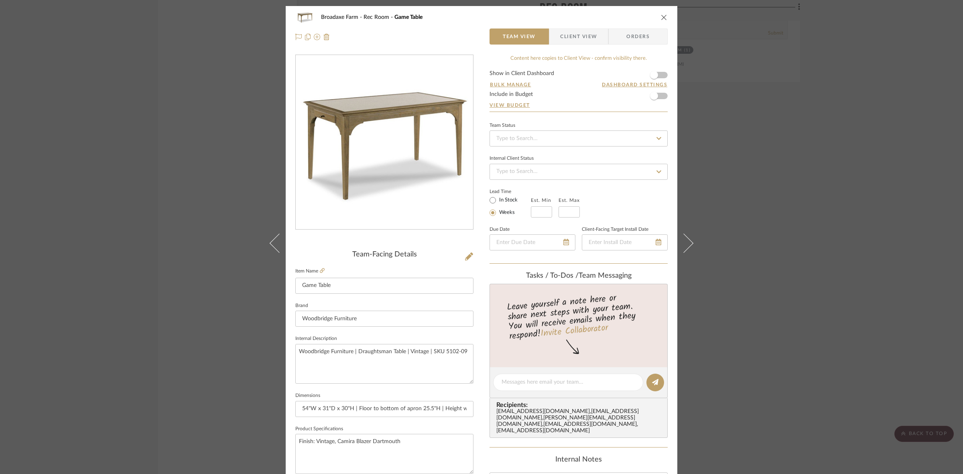
click at [582, 30] on span "Client View" at bounding box center [578, 36] width 37 height 16
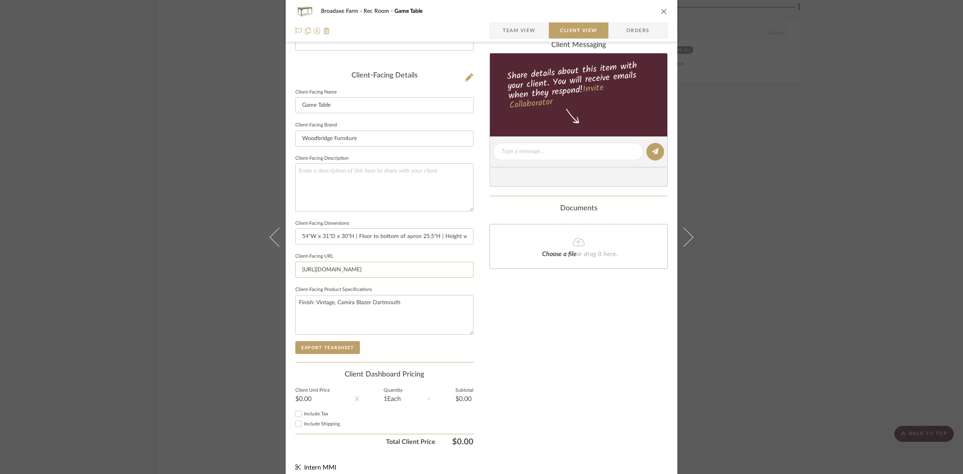
scroll to position [186, 0]
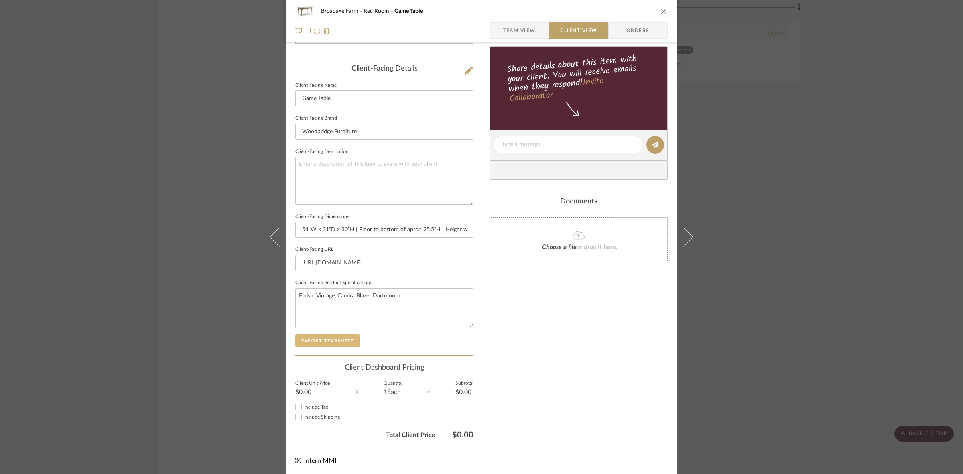
click at [338, 338] on button "Export Tearsheet" at bounding box center [327, 340] width 65 height 13
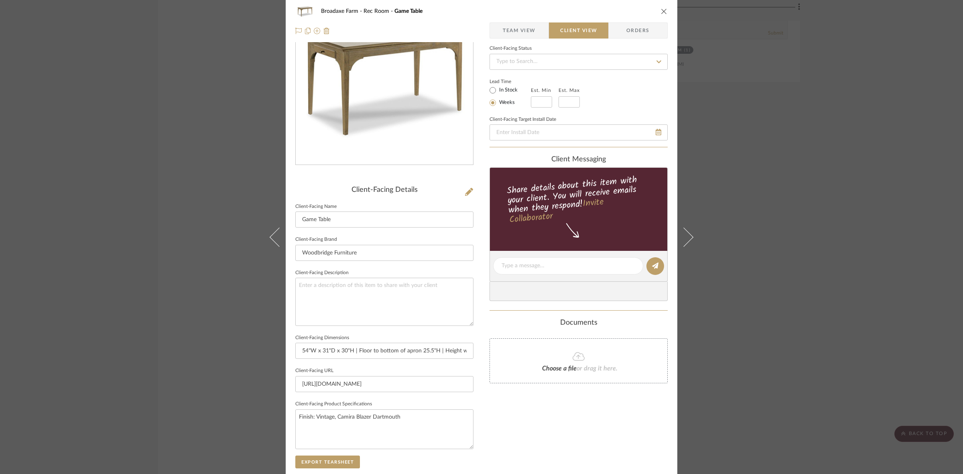
scroll to position [0, 0]
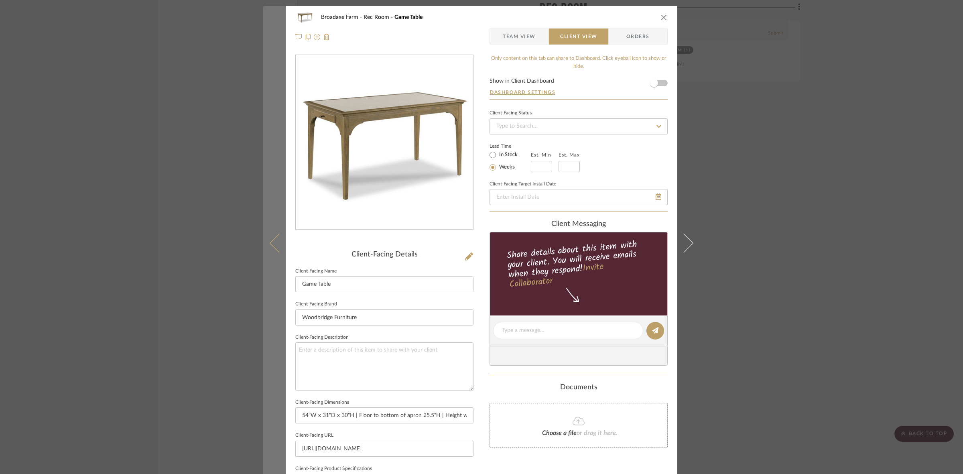
click at [274, 242] on icon at bounding box center [279, 242] width 19 height 19
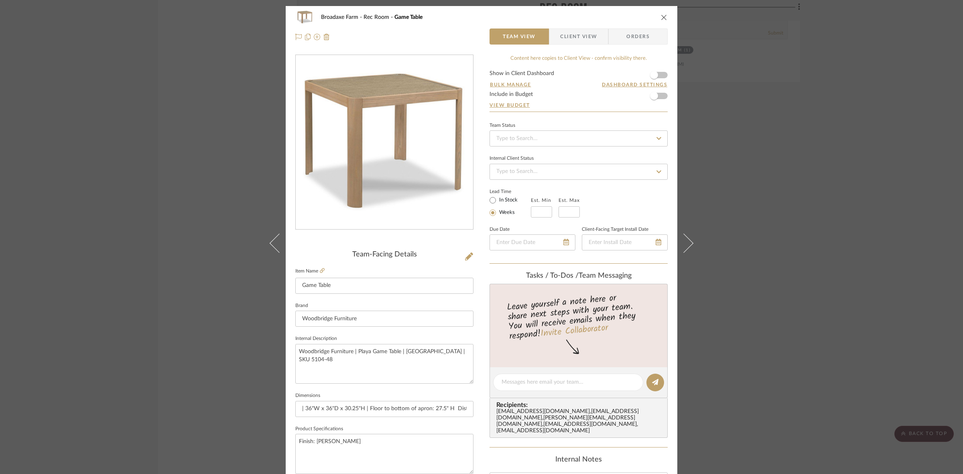
click at [579, 34] on span "Client View" at bounding box center [578, 36] width 37 height 16
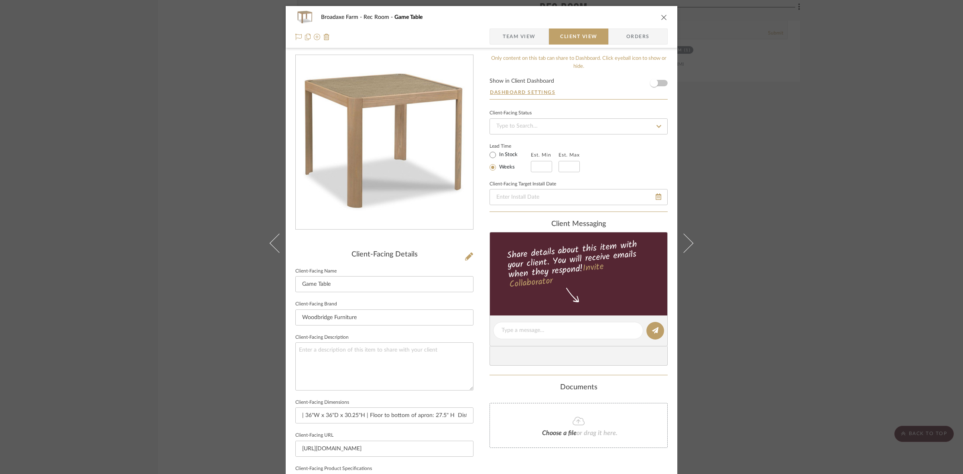
scroll to position [186, 0]
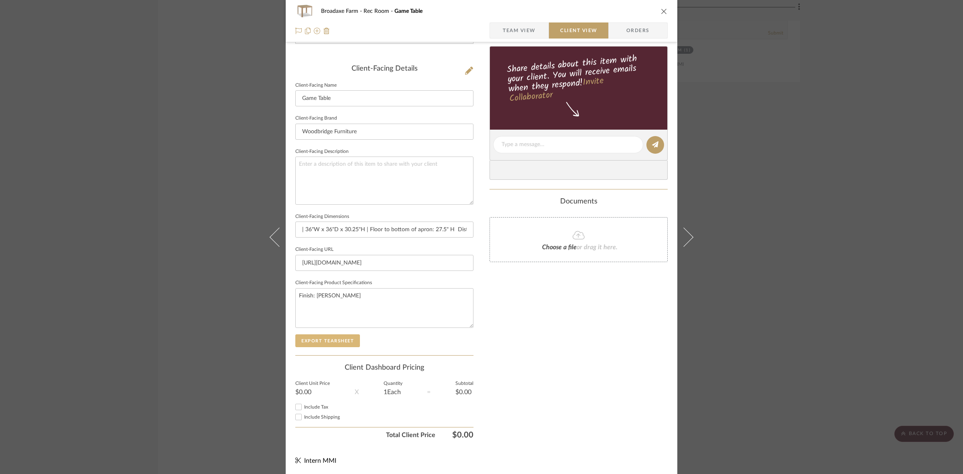
click at [340, 340] on button "Export Tearsheet" at bounding box center [327, 340] width 65 height 13
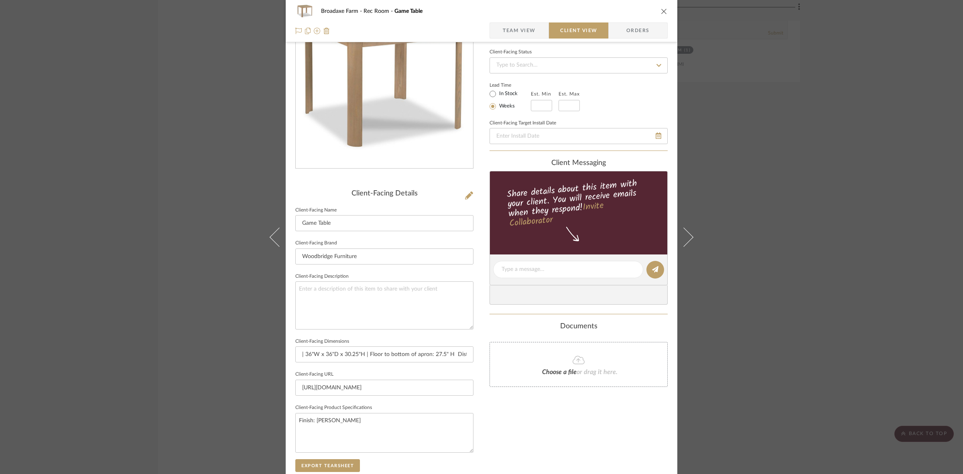
scroll to position [0, 0]
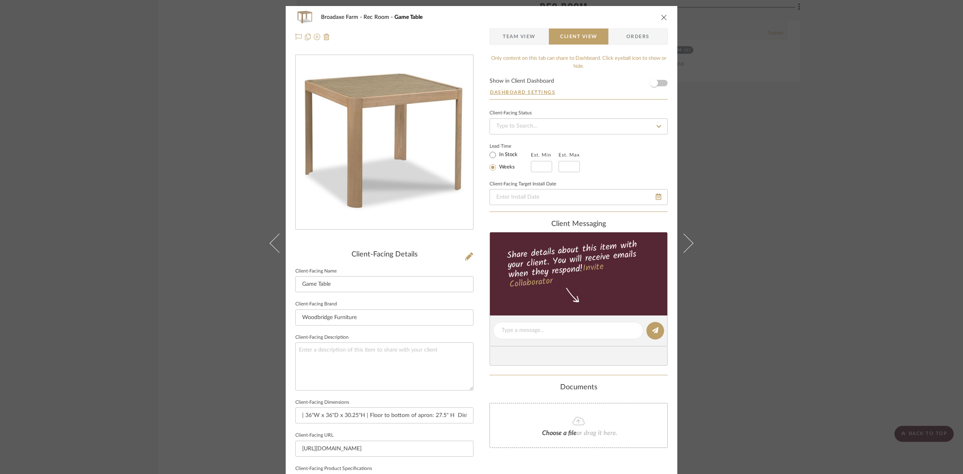
click at [853, 185] on div "Broadaxe Farm Rec Room Game Table Team View Client View Orders Client-Facing De…" at bounding box center [481, 237] width 963 height 474
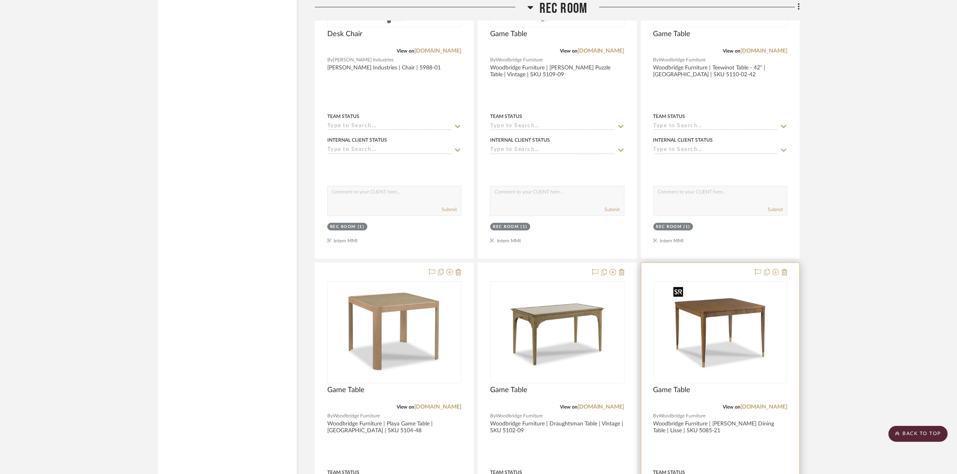
scroll to position [2909, 0]
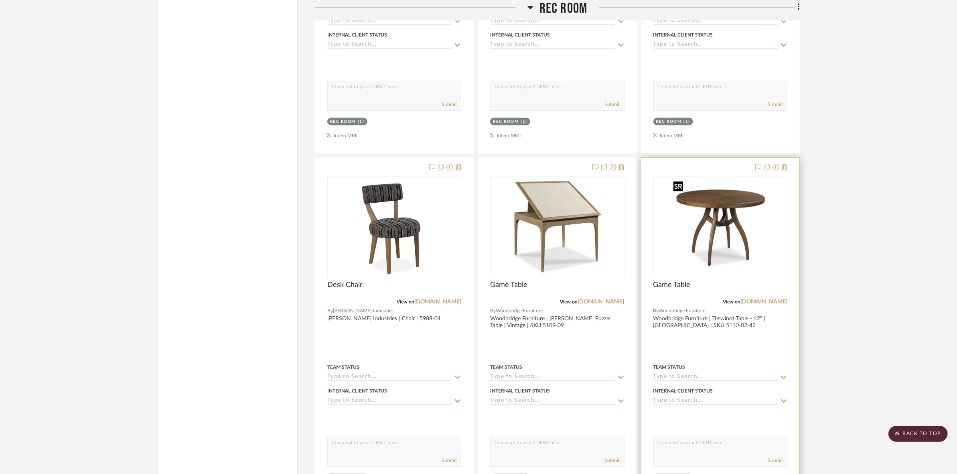
click at [0, 0] on img at bounding box center [0, 0] width 0 height 0
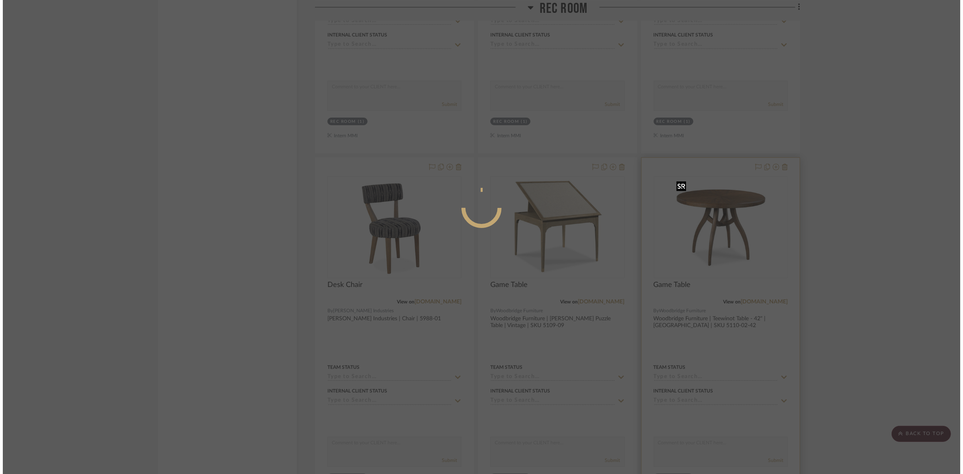
scroll to position [0, 0]
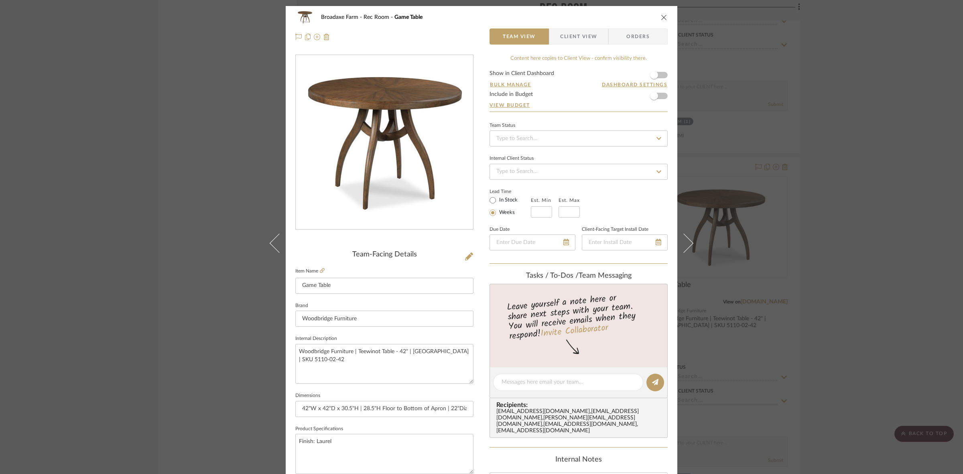
click at [574, 40] on span "Client View" at bounding box center [578, 36] width 37 height 16
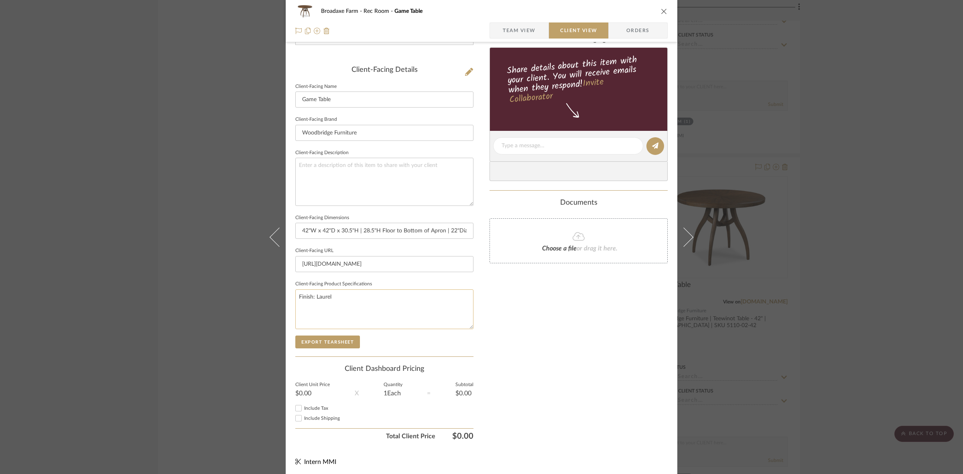
scroll to position [186, 0]
click at [341, 340] on button "Export Tearsheet" at bounding box center [327, 340] width 65 height 13
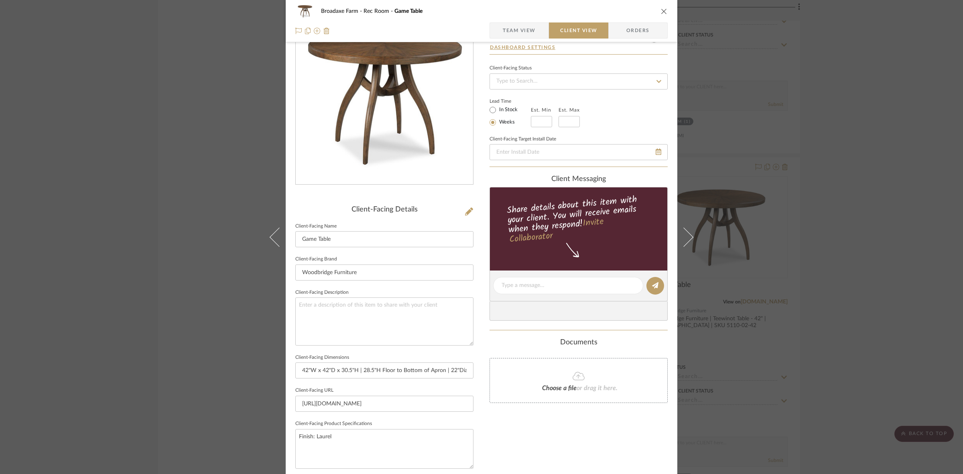
scroll to position [0, 0]
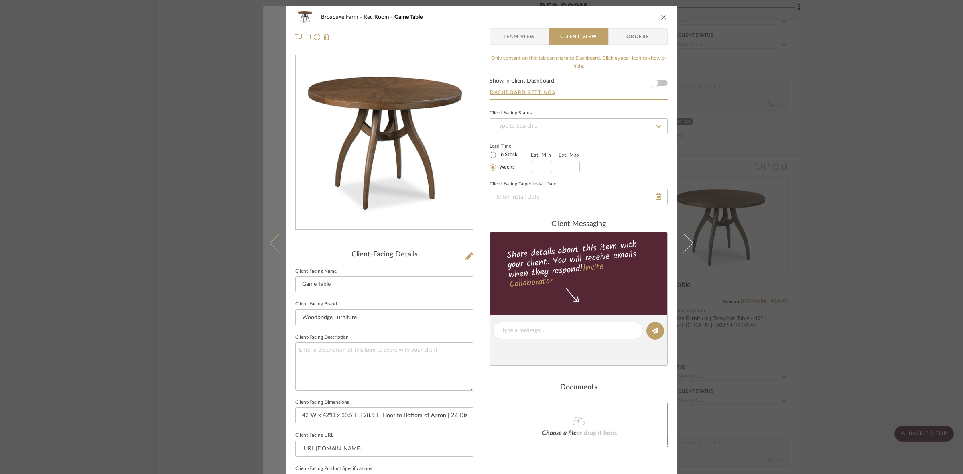
click at [276, 251] on icon at bounding box center [279, 242] width 19 height 19
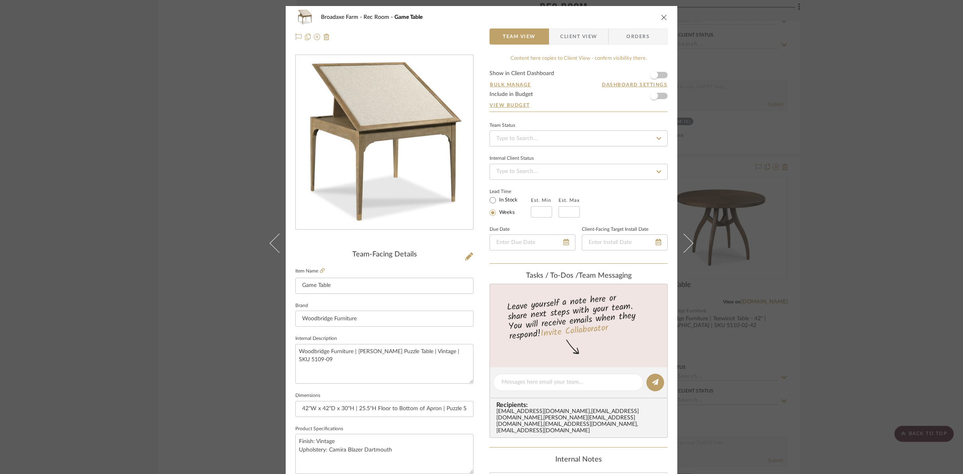
drag, startPoint x: 586, startPoint y: 35, endPoint x: 568, endPoint y: 61, distance: 32.0
click at [586, 35] on span "Client View" at bounding box center [578, 36] width 37 height 16
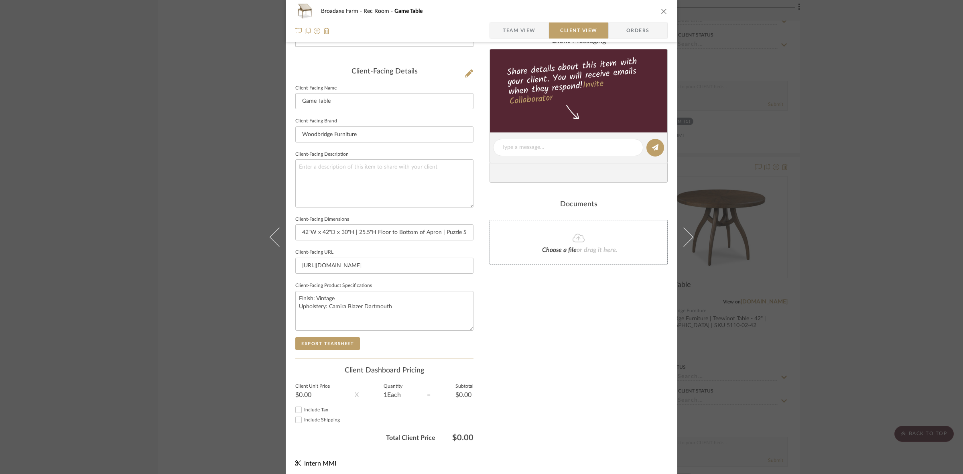
scroll to position [186, 0]
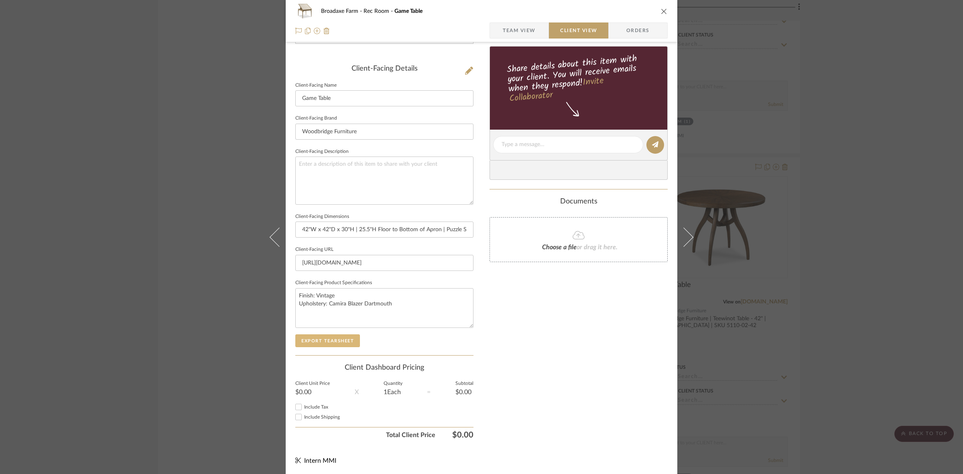
click at [331, 339] on button "Export Tearsheet" at bounding box center [327, 340] width 65 height 13
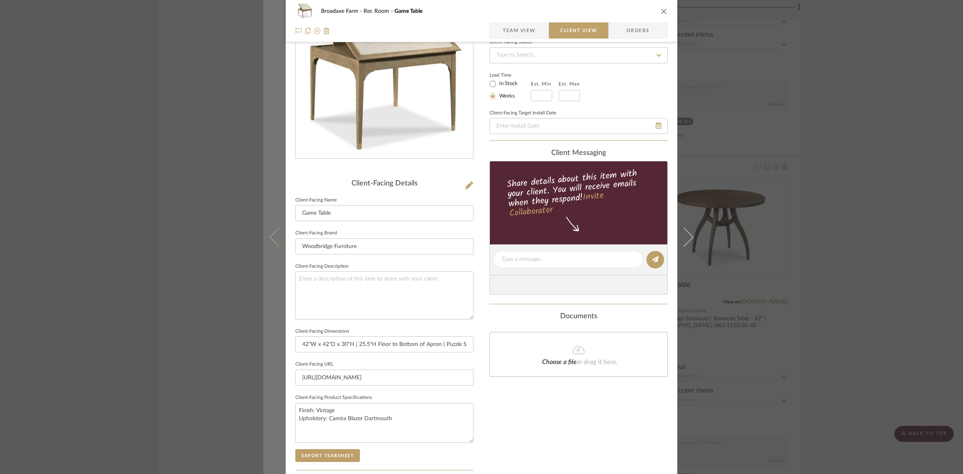
scroll to position [0, 0]
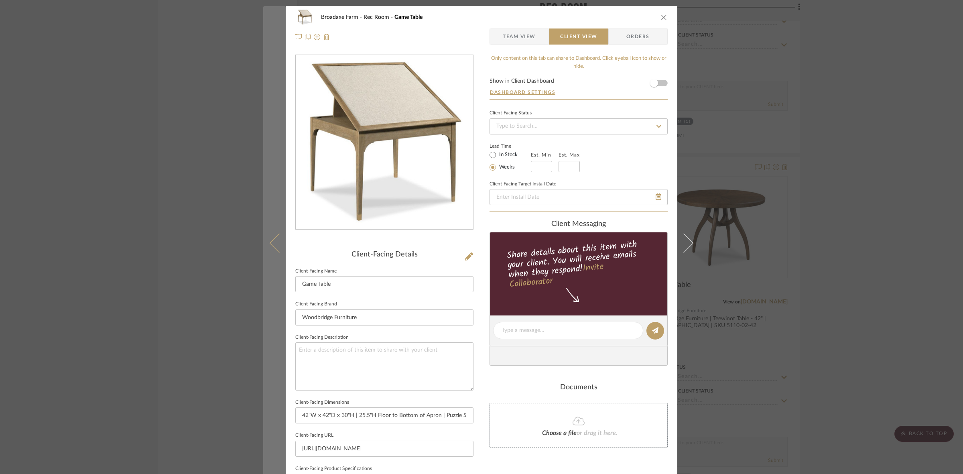
click at [273, 242] on icon at bounding box center [279, 242] width 19 height 19
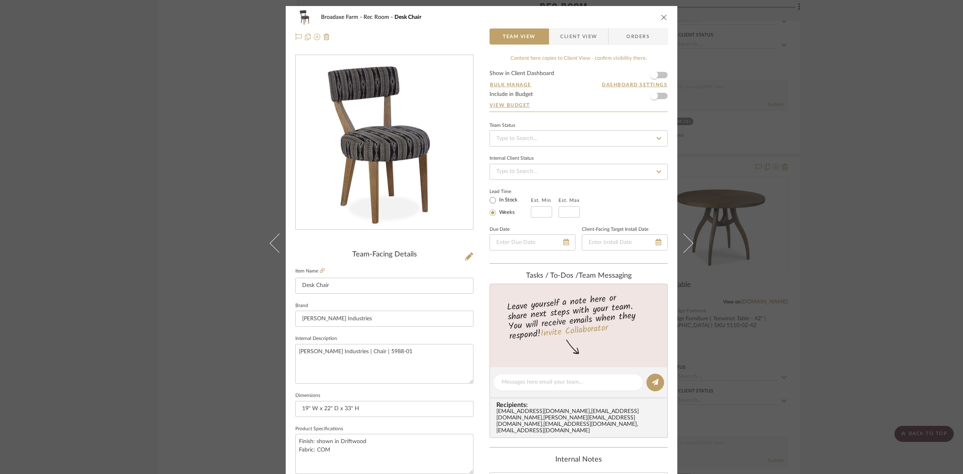
click at [584, 39] on span "Client View" at bounding box center [578, 36] width 37 height 16
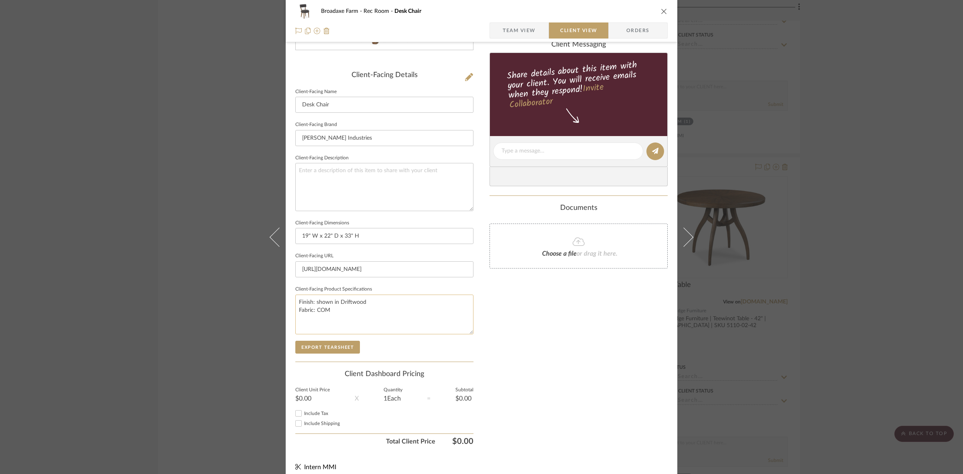
scroll to position [186, 0]
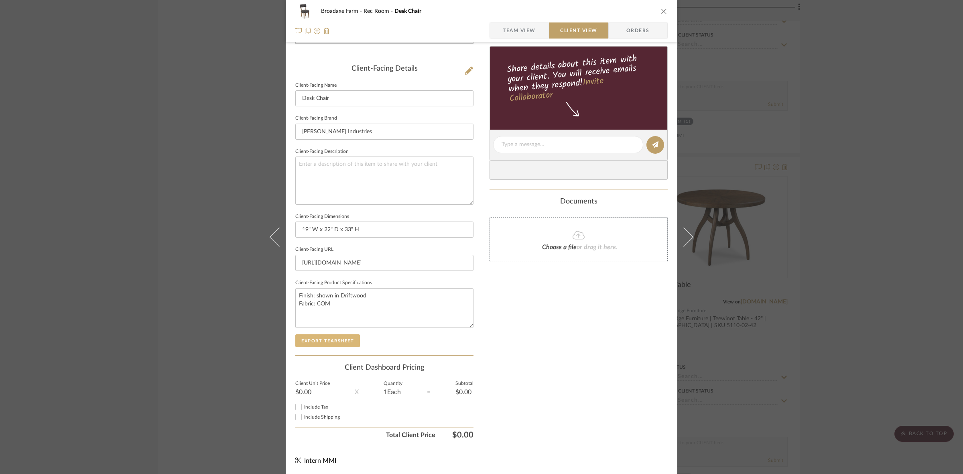
click at [336, 338] on button "Export Tearsheet" at bounding box center [327, 340] width 65 height 13
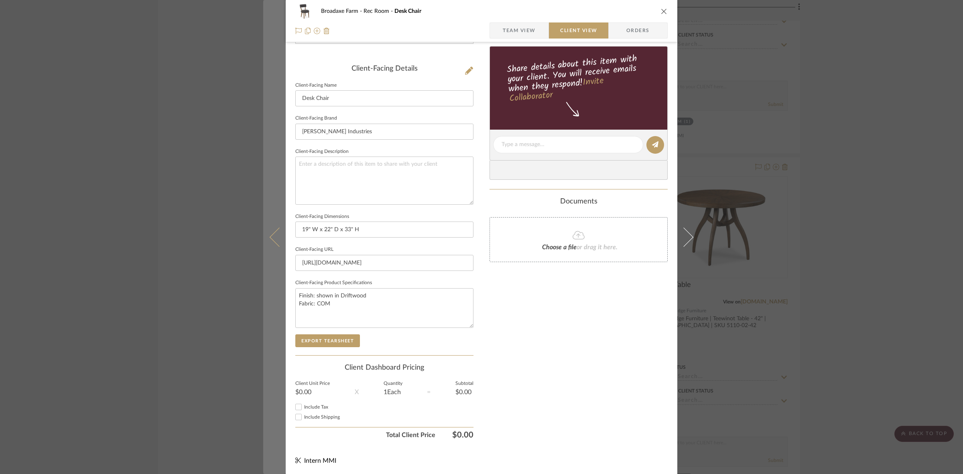
click at [274, 257] on button at bounding box center [274, 237] width 22 height 474
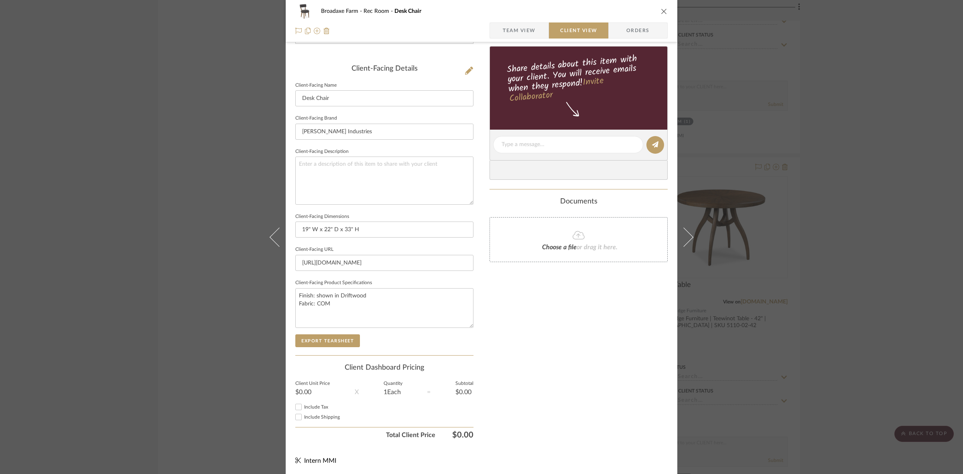
scroll to position [0, 0]
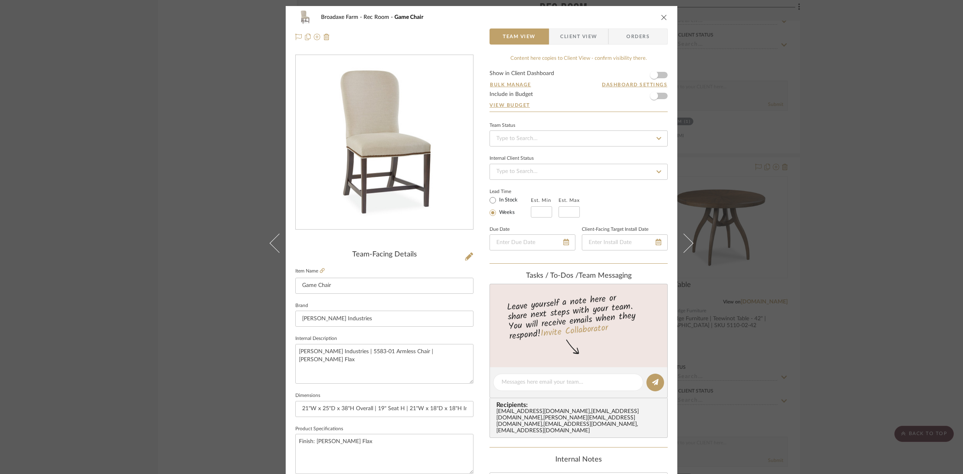
click at [566, 32] on span "Client View" at bounding box center [578, 36] width 37 height 16
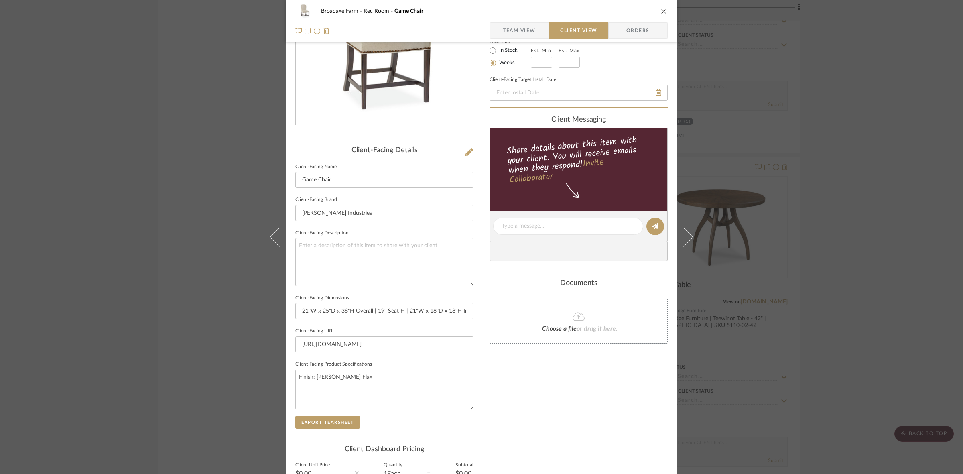
scroll to position [186, 0]
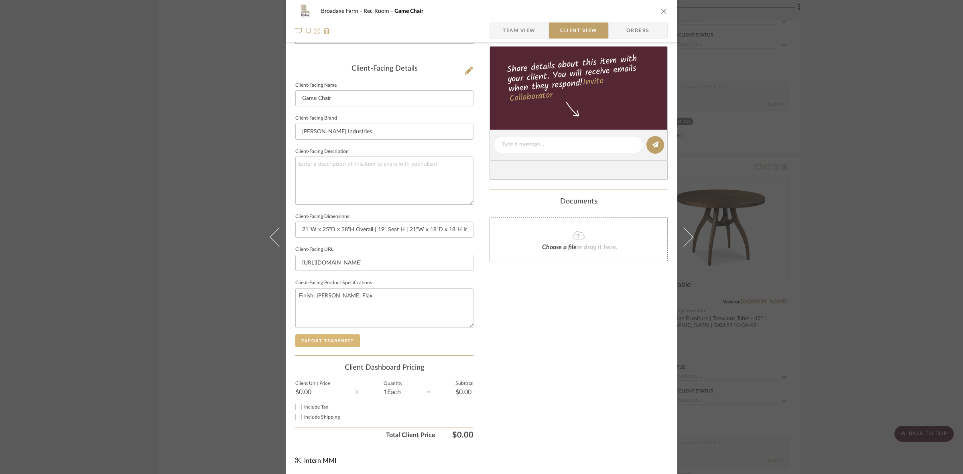
click at [348, 346] on button "Export Tearsheet" at bounding box center [327, 340] width 65 height 13
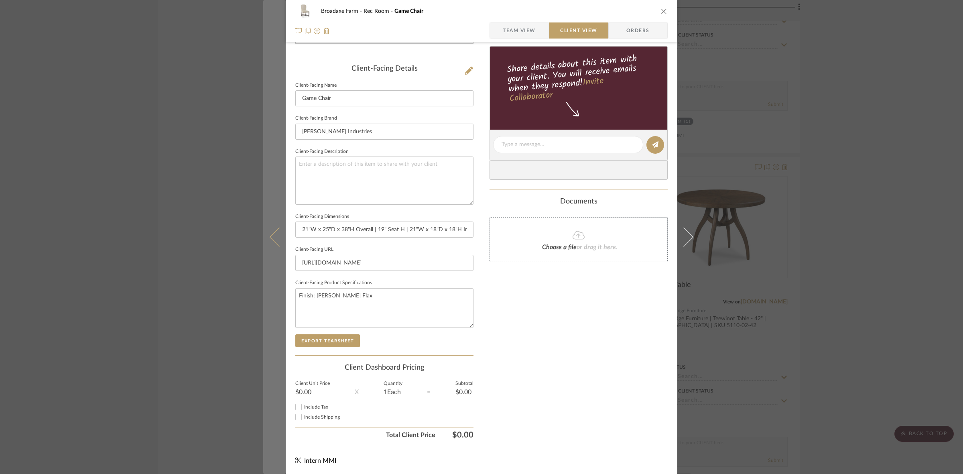
click at [266, 239] on button at bounding box center [274, 237] width 22 height 474
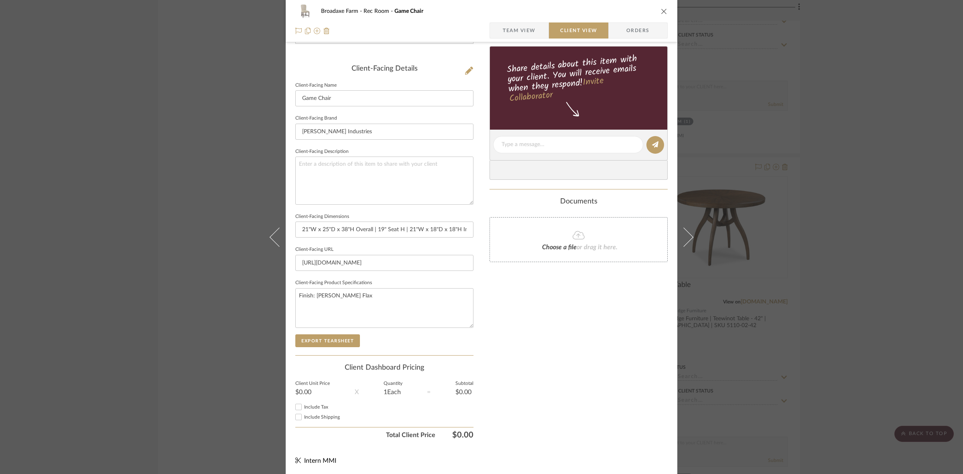
scroll to position [0, 0]
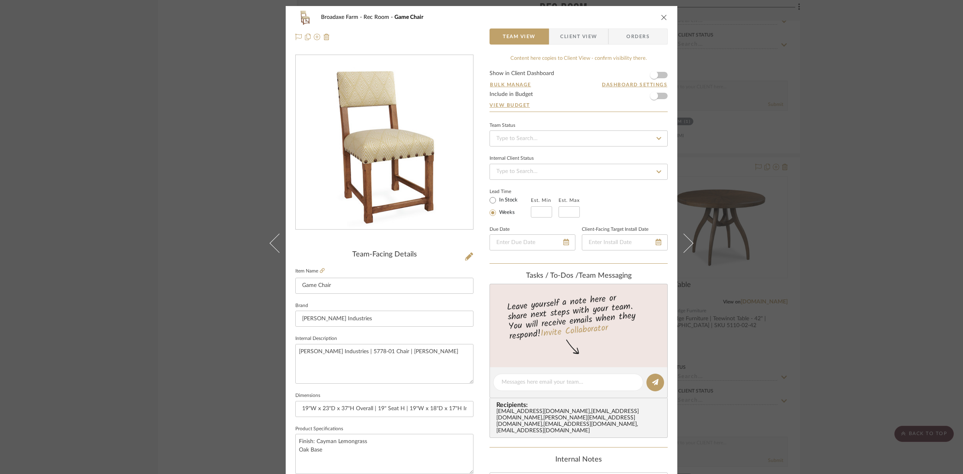
click at [573, 33] on span "Client View" at bounding box center [578, 36] width 37 height 16
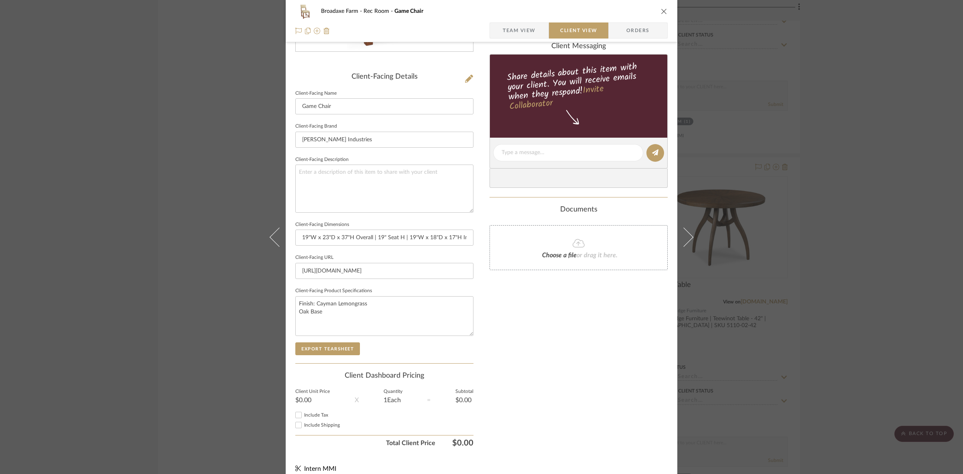
scroll to position [186, 0]
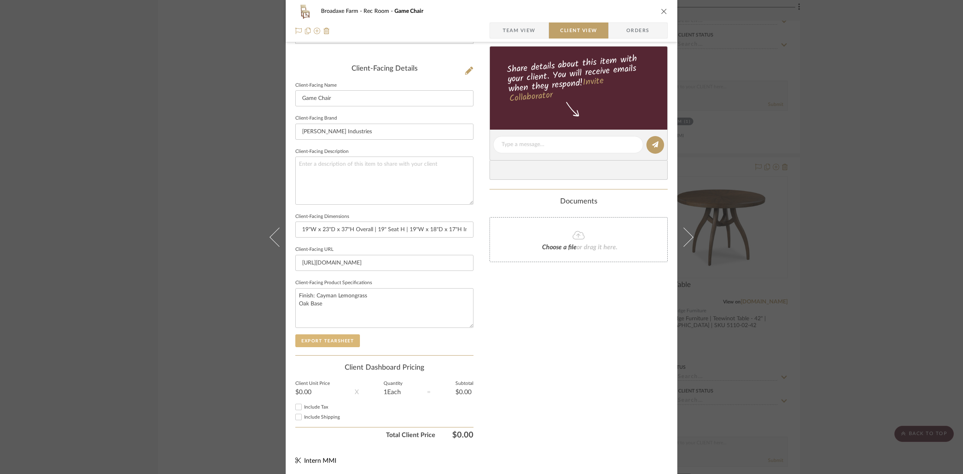
click at [327, 337] on button "Export Tearsheet" at bounding box center [327, 340] width 65 height 13
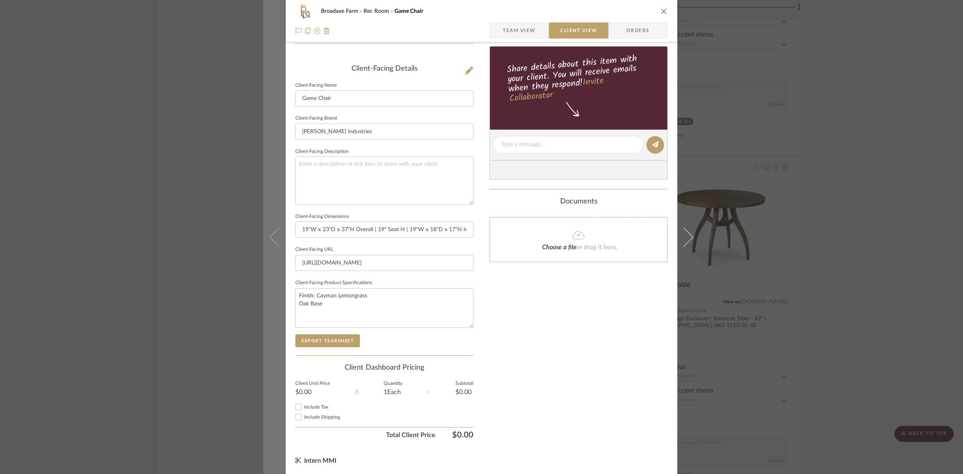
click at [267, 241] on button at bounding box center [274, 237] width 22 height 474
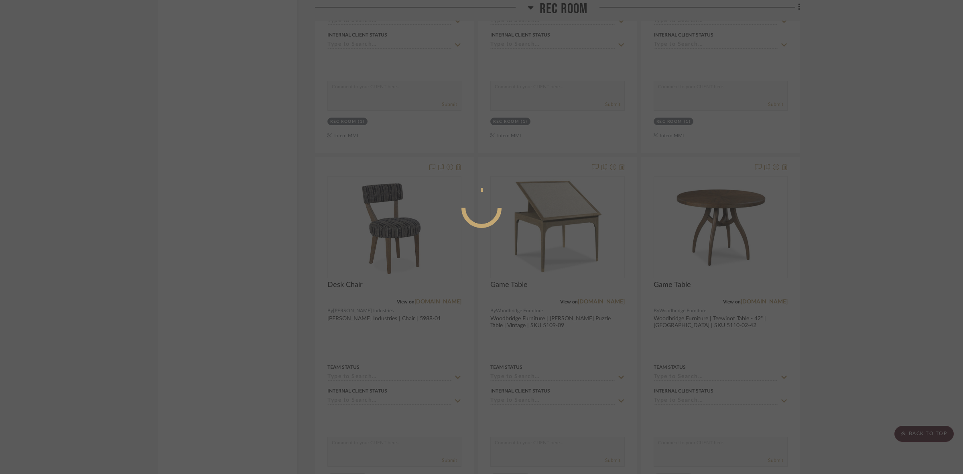
scroll to position [0, 0]
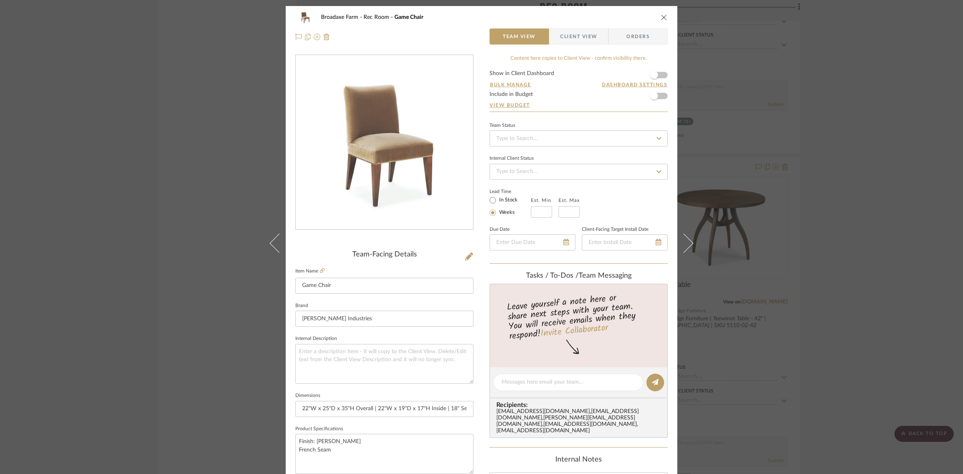
click at [580, 37] on span "Client View" at bounding box center [578, 36] width 37 height 16
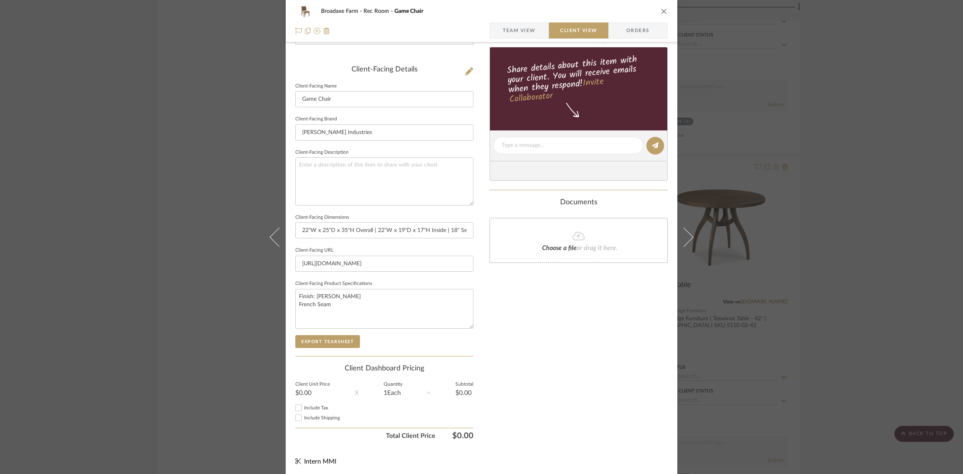
scroll to position [186, 0]
click at [348, 339] on button "Export Tearsheet" at bounding box center [327, 340] width 65 height 13
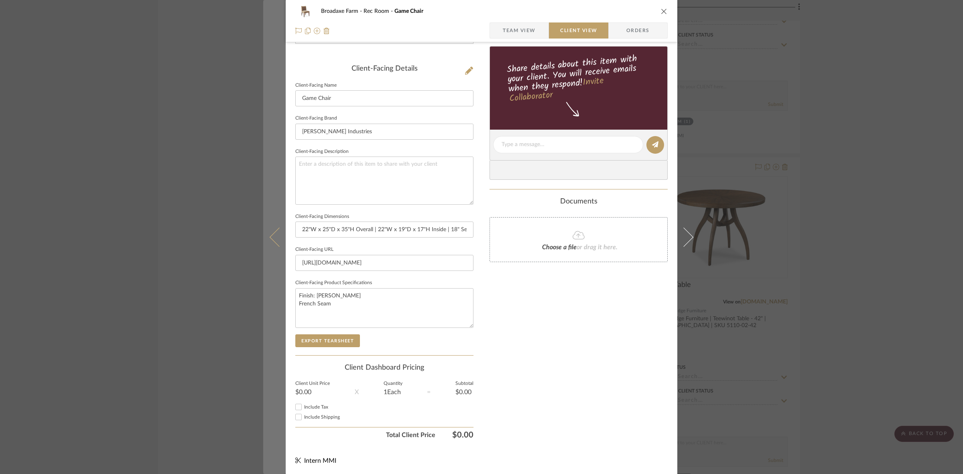
click at [266, 234] on button at bounding box center [274, 237] width 22 height 474
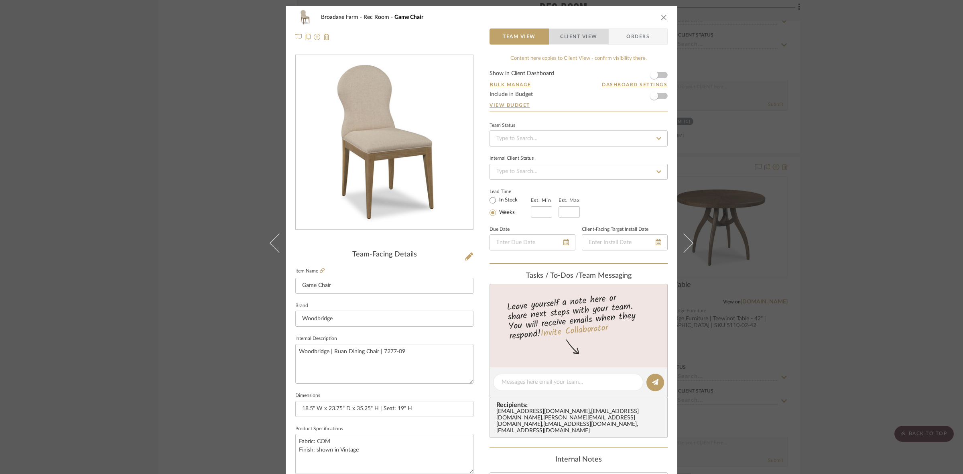
click at [570, 36] on span "Client View" at bounding box center [578, 36] width 37 height 16
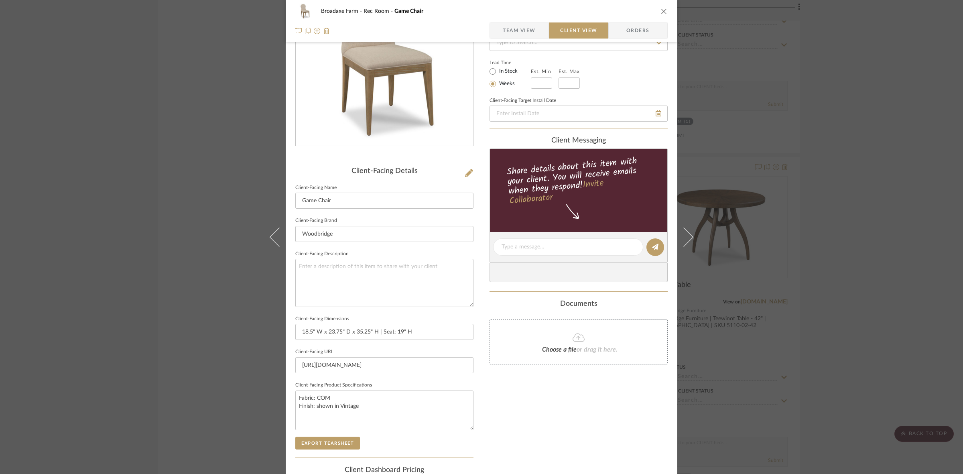
scroll to position [186, 0]
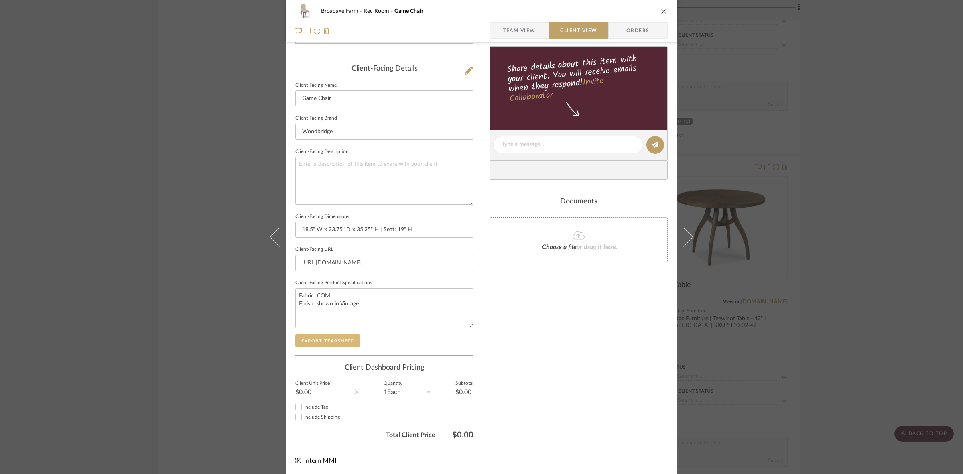
click at [329, 335] on button "Export Tearsheet" at bounding box center [327, 340] width 65 height 13
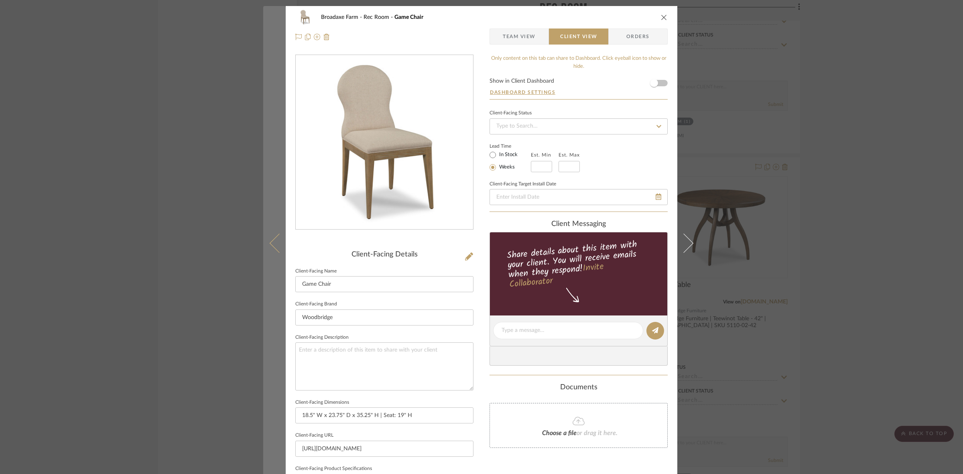
click at [279, 258] on button at bounding box center [274, 243] width 22 height 474
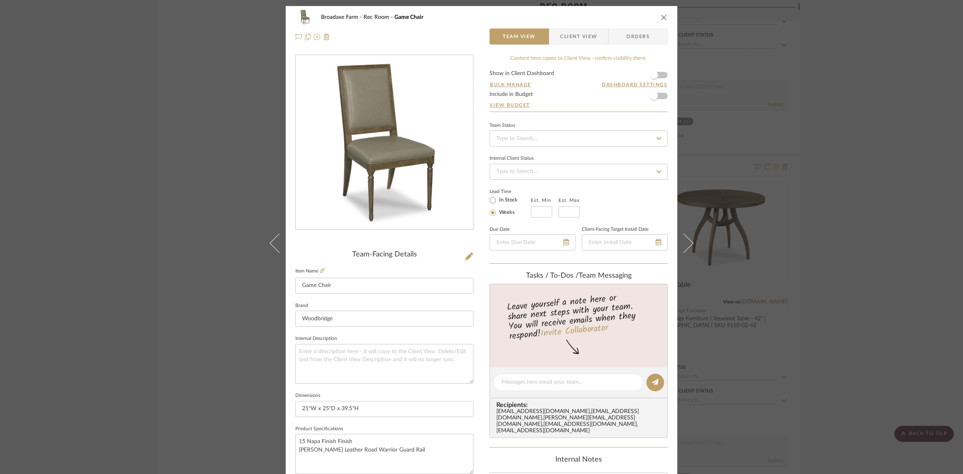
click at [572, 39] on span "Client View" at bounding box center [578, 36] width 37 height 16
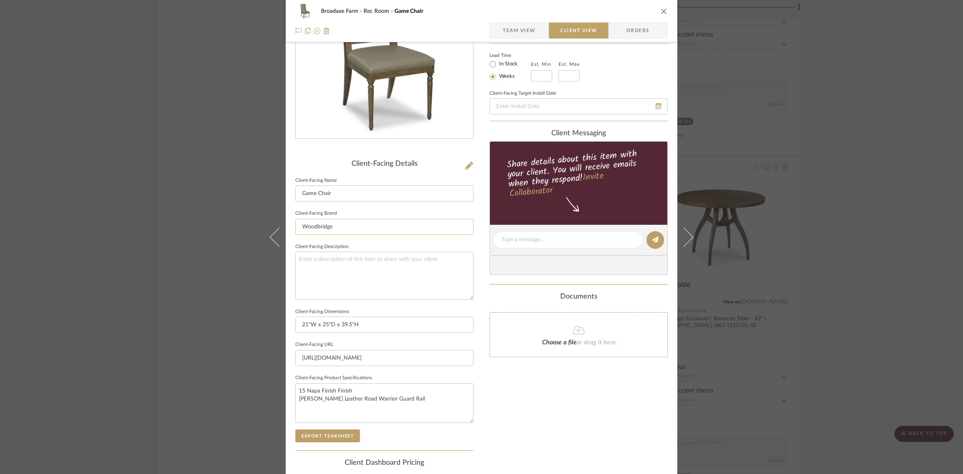
scroll to position [186, 0]
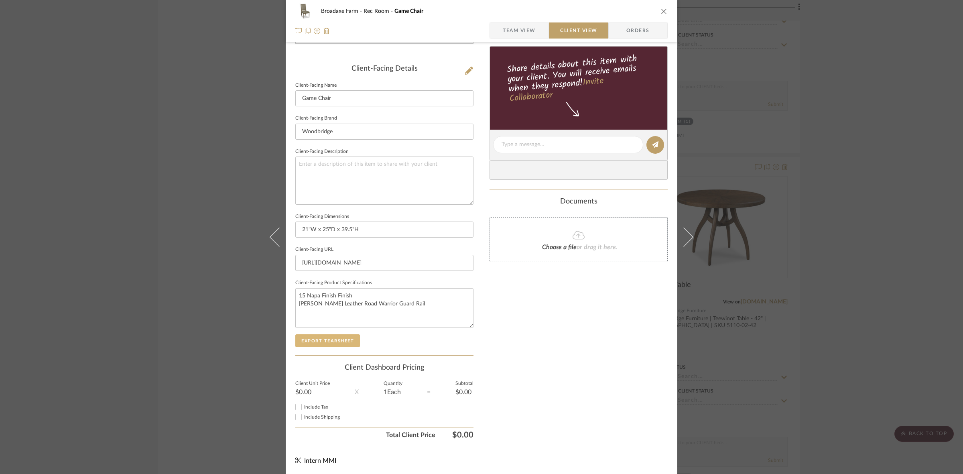
click at [338, 340] on button "Export Tearsheet" at bounding box center [327, 340] width 65 height 13
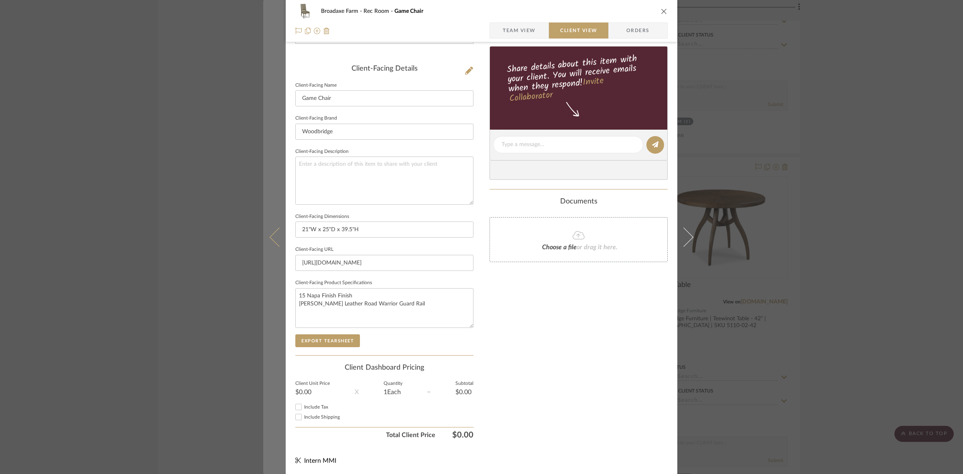
click at [264, 246] on button at bounding box center [274, 237] width 22 height 474
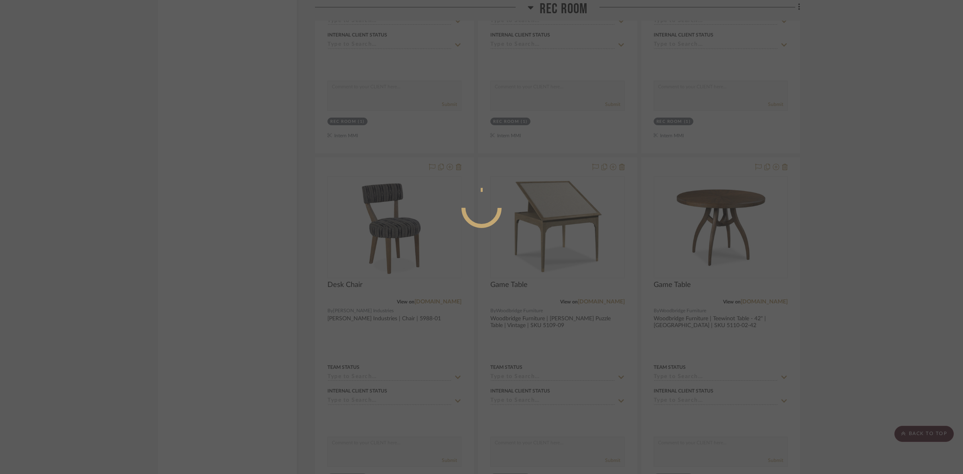
scroll to position [0, 0]
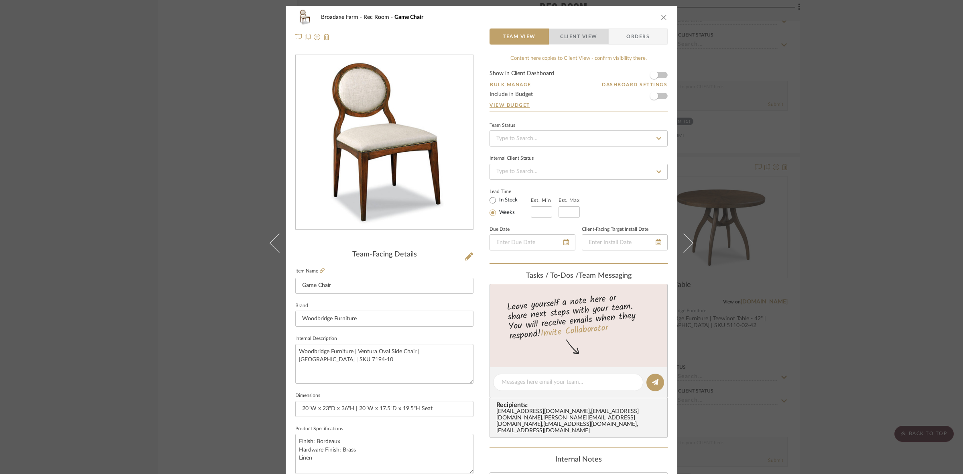
click at [570, 41] on span "Client View" at bounding box center [578, 36] width 37 height 16
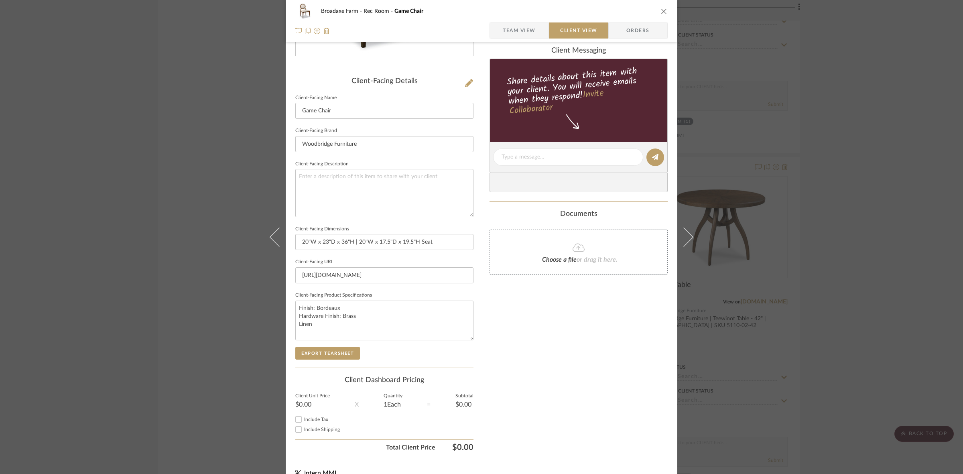
scroll to position [186, 0]
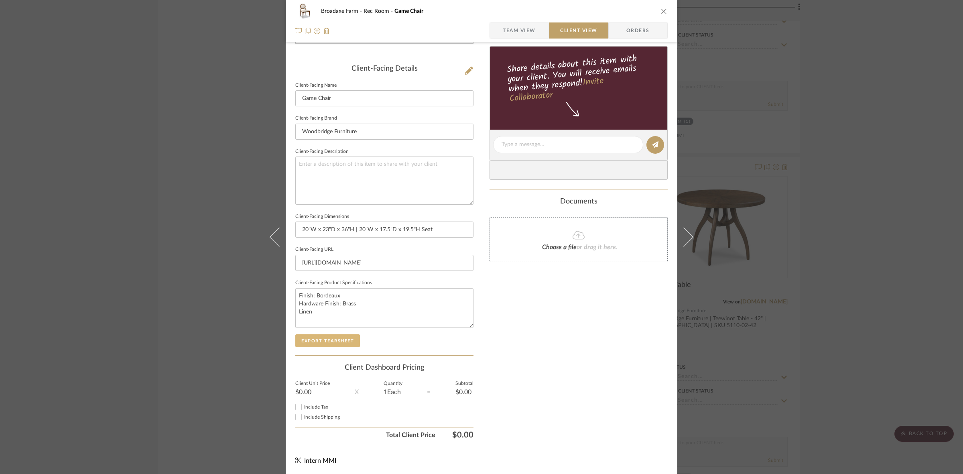
click at [339, 339] on button "Export Tearsheet" at bounding box center [327, 340] width 65 height 13
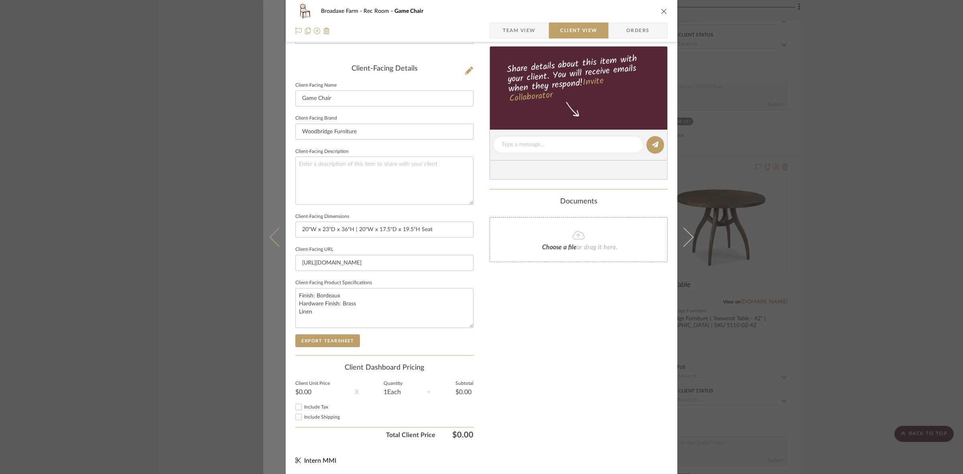
click at [277, 252] on button at bounding box center [274, 237] width 22 height 474
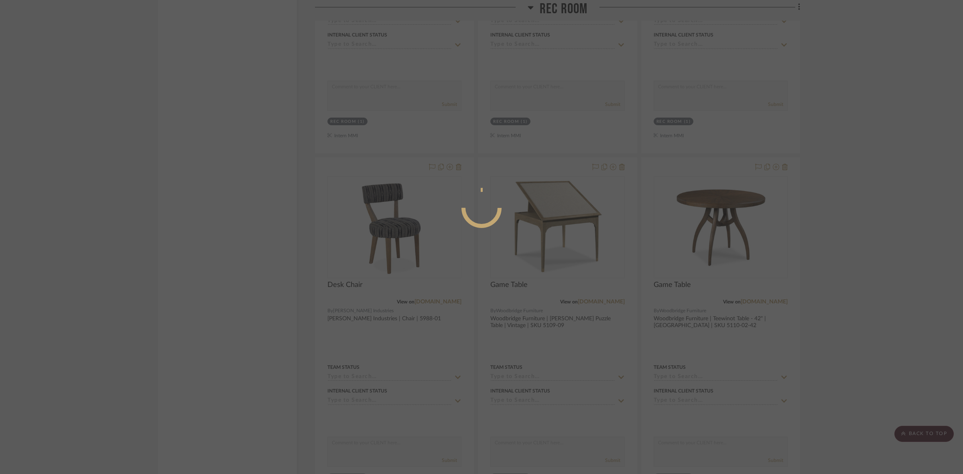
scroll to position [0, 0]
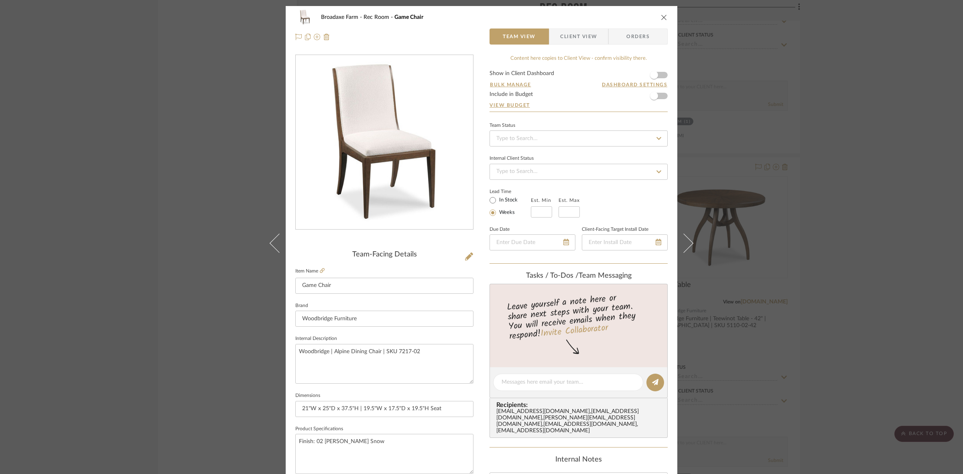
click at [575, 33] on span "Client View" at bounding box center [578, 36] width 37 height 16
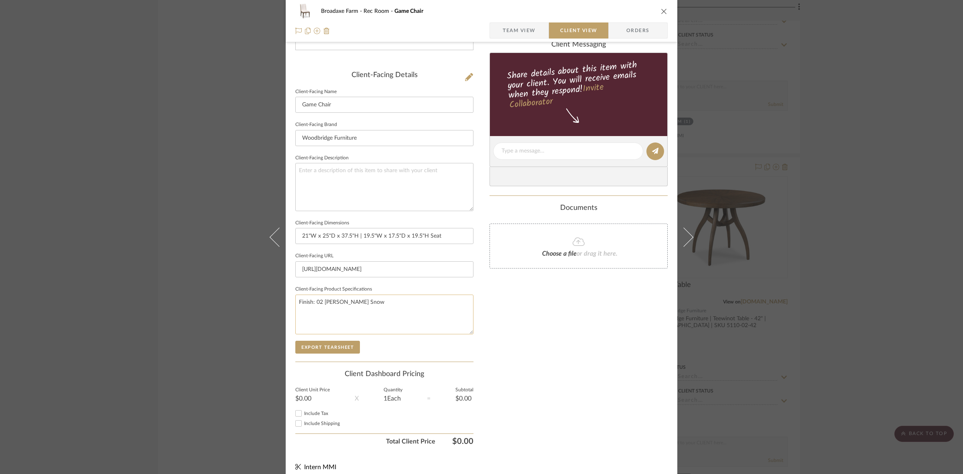
scroll to position [186, 0]
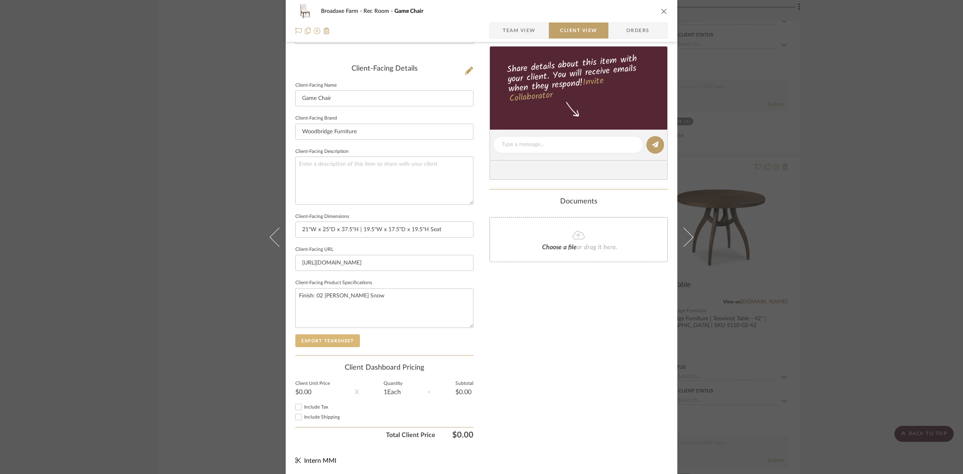
click at [345, 339] on button "Export Tearsheet" at bounding box center [327, 340] width 65 height 13
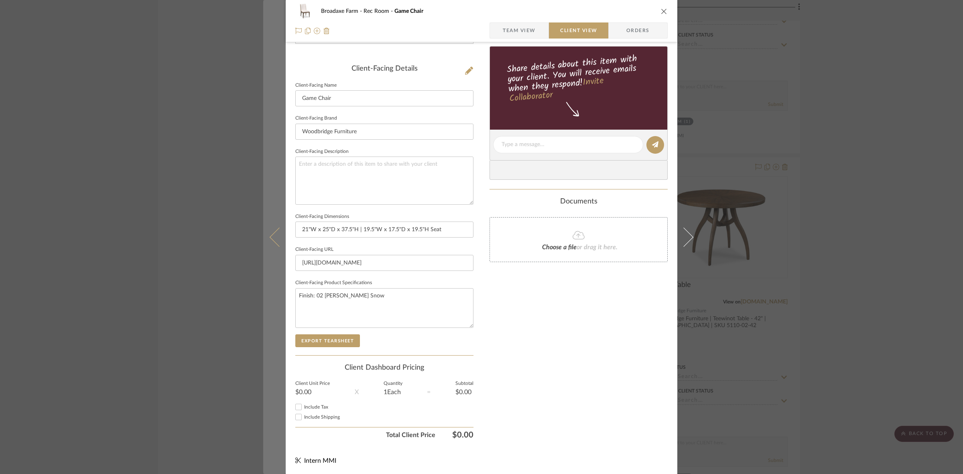
click at [281, 242] on icon at bounding box center [279, 236] width 19 height 19
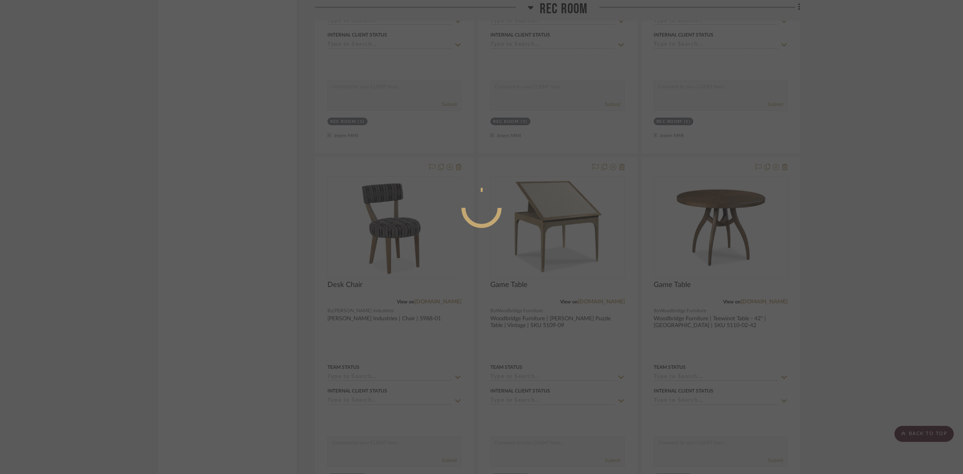
scroll to position [0, 0]
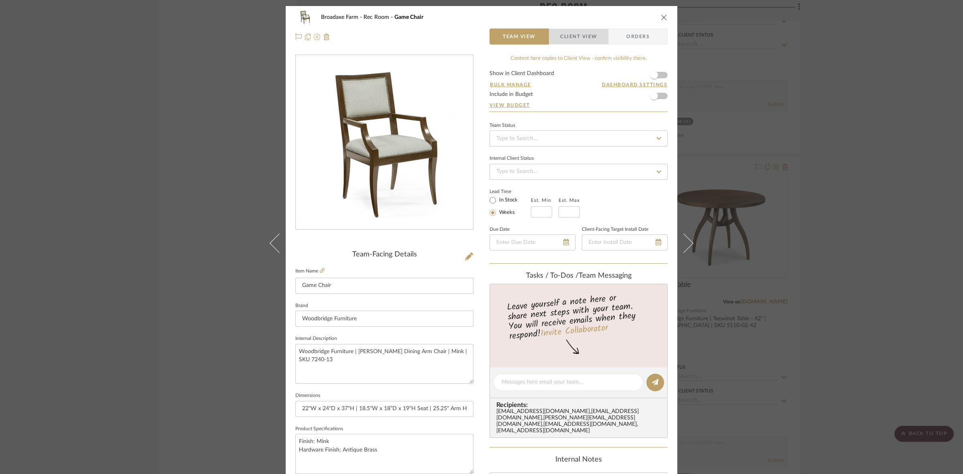
drag, startPoint x: 572, startPoint y: 38, endPoint x: 565, endPoint y: 56, distance: 19.4
click at [572, 38] on span "Client View" at bounding box center [578, 36] width 37 height 16
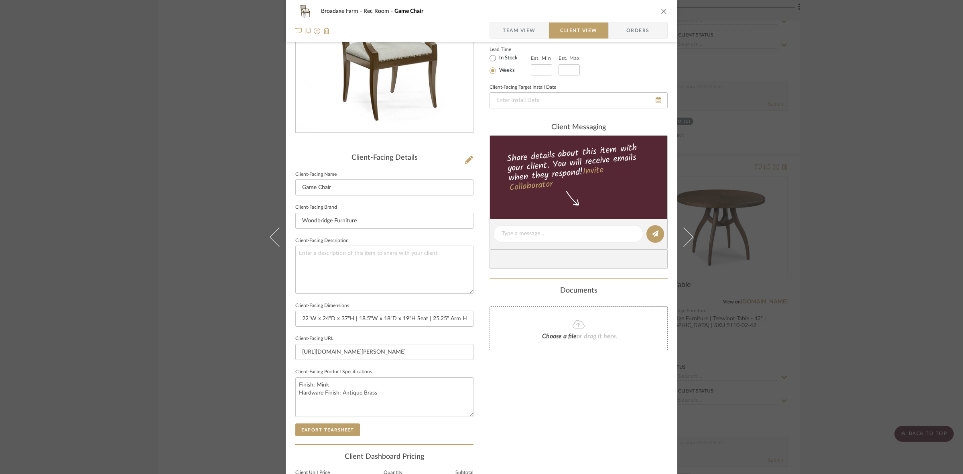
scroll to position [186, 0]
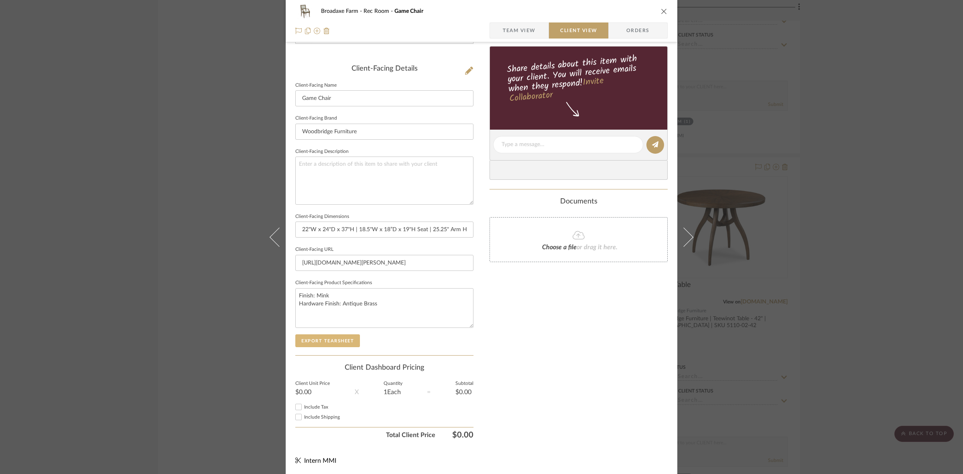
click at [341, 339] on button "Export Tearsheet" at bounding box center [327, 340] width 65 height 13
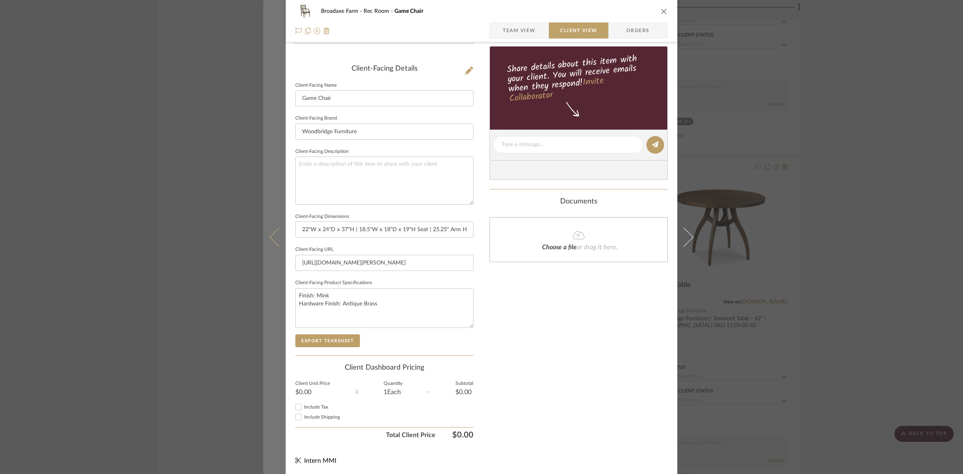
click at [280, 248] on button at bounding box center [274, 237] width 22 height 474
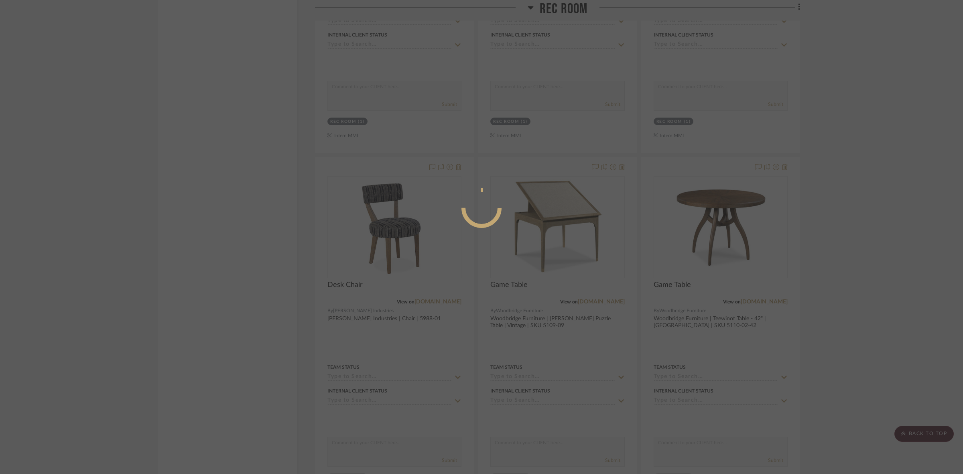
scroll to position [0, 0]
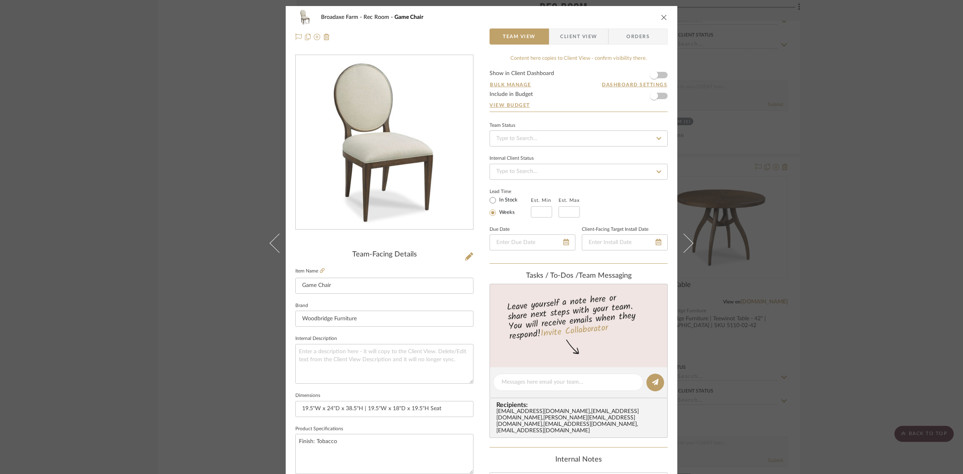
click at [571, 33] on span "Client View" at bounding box center [578, 36] width 37 height 16
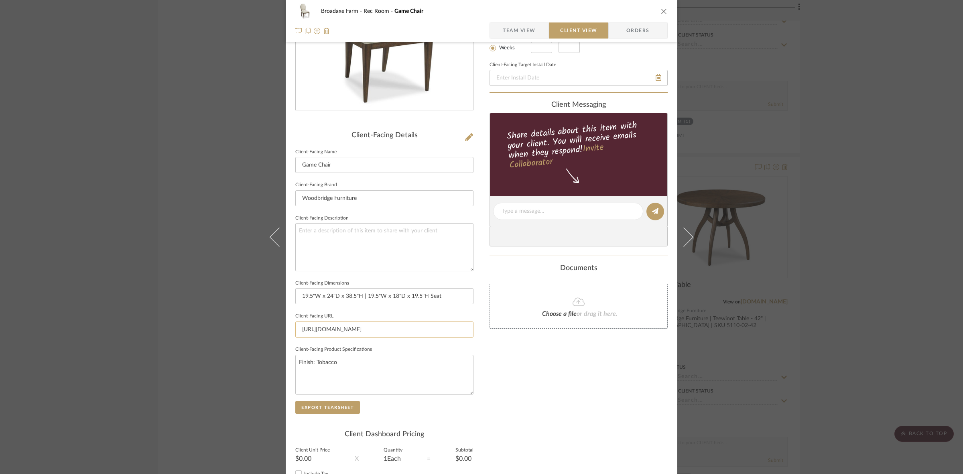
scroll to position [186, 0]
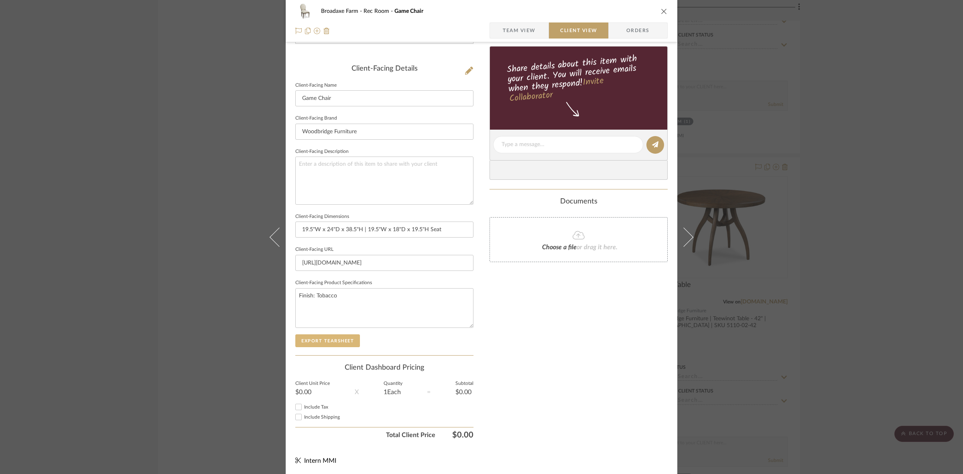
click at [342, 334] on button "Export Tearsheet" at bounding box center [327, 340] width 65 height 13
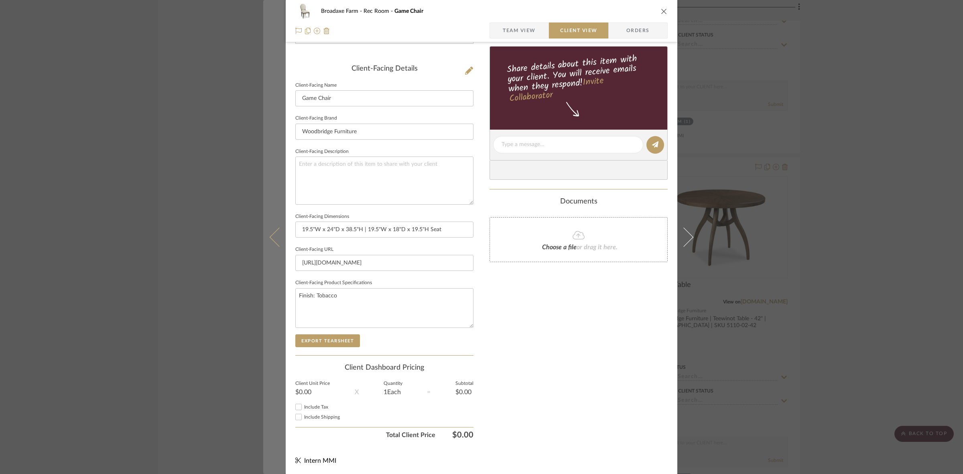
click at [274, 252] on button at bounding box center [274, 237] width 22 height 474
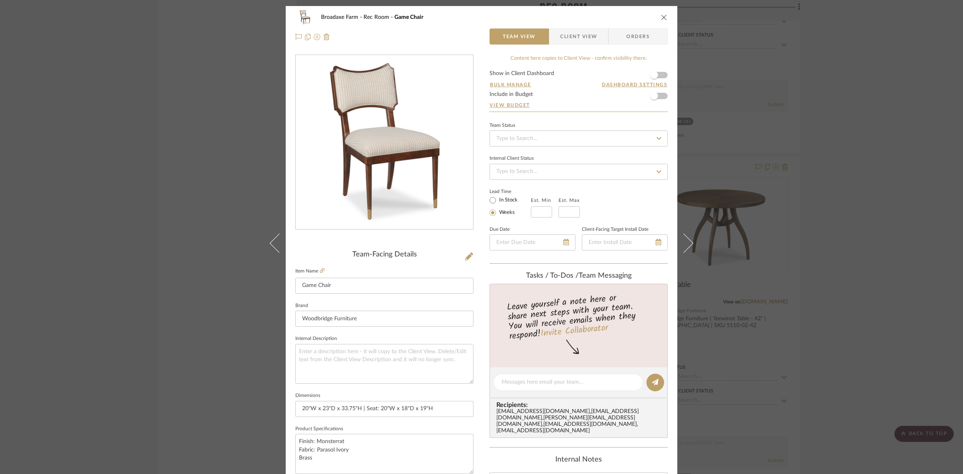
click at [580, 37] on span "Client View" at bounding box center [578, 36] width 37 height 16
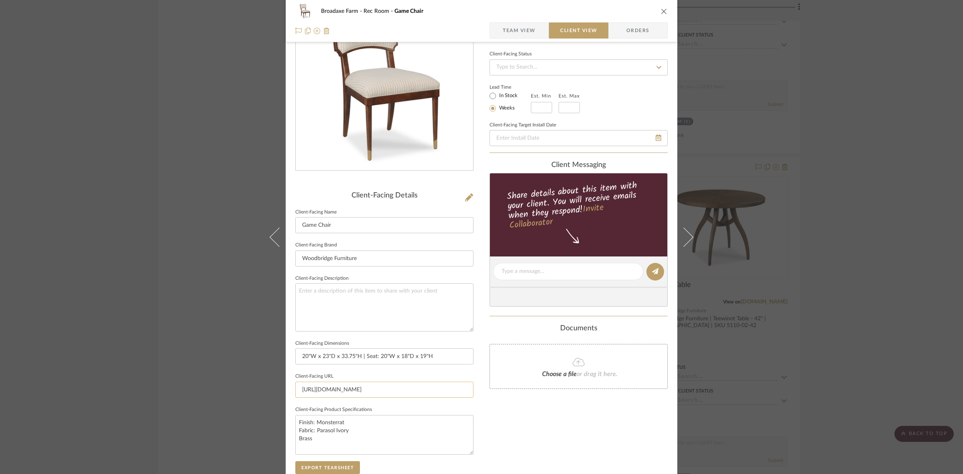
scroll to position [186, 0]
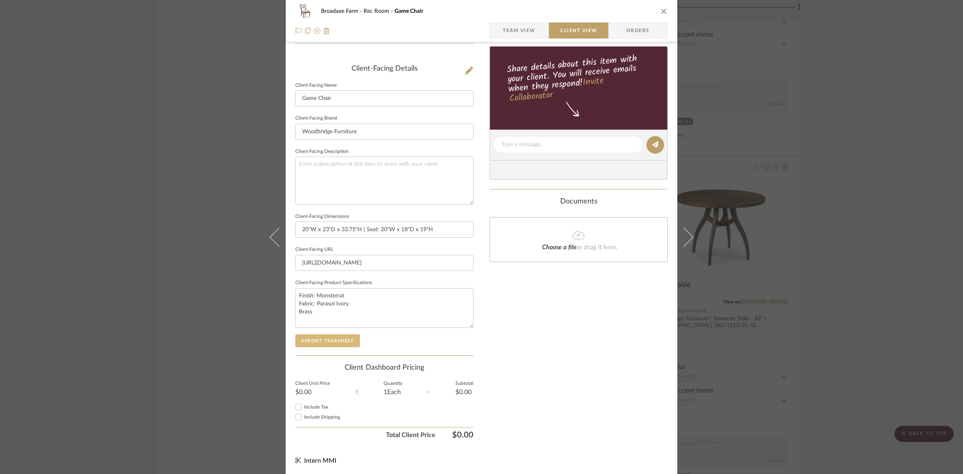
click at [346, 341] on button "Export Tearsheet" at bounding box center [327, 340] width 65 height 13
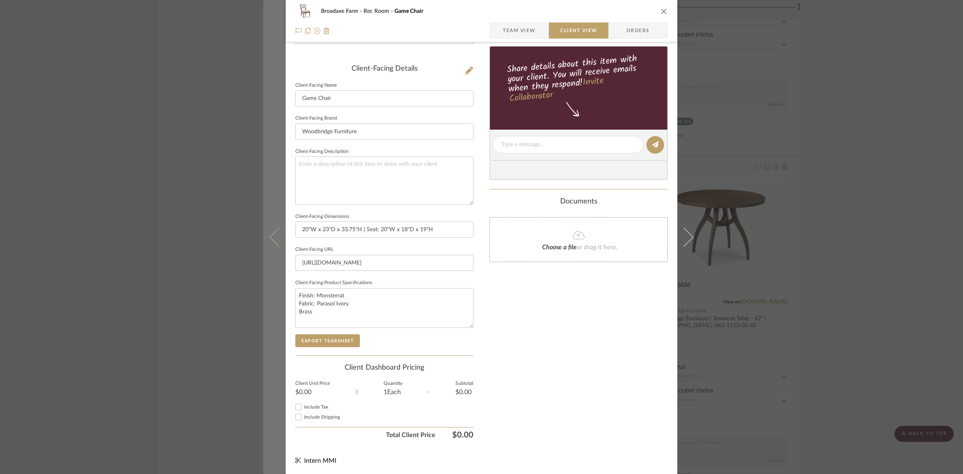
click at [265, 251] on button at bounding box center [274, 237] width 22 height 474
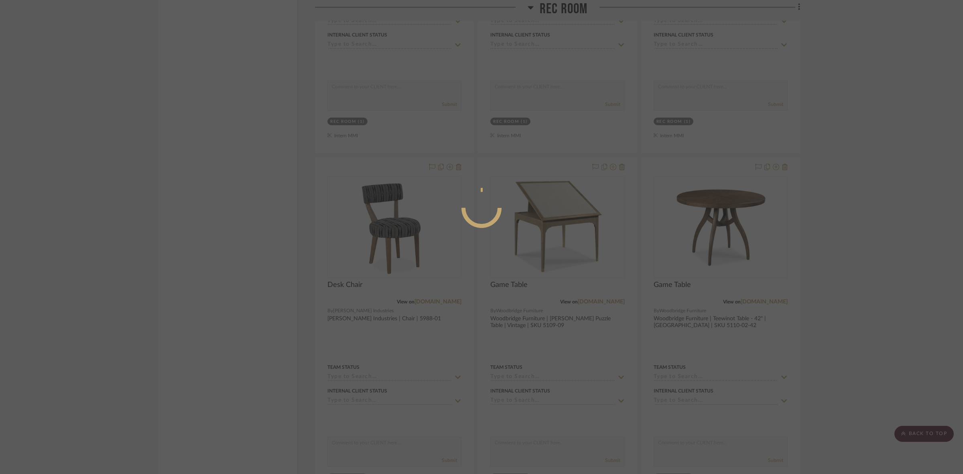
scroll to position [0, 0]
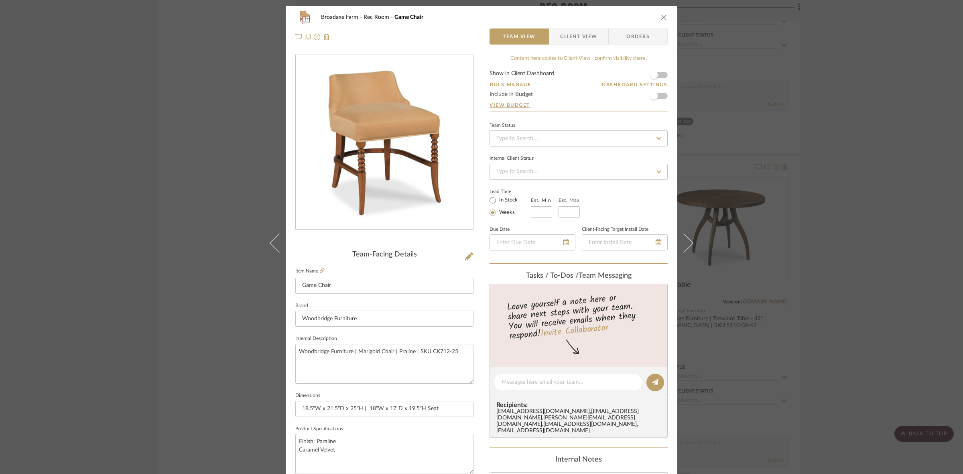
click at [570, 39] on span "Client View" at bounding box center [578, 36] width 37 height 16
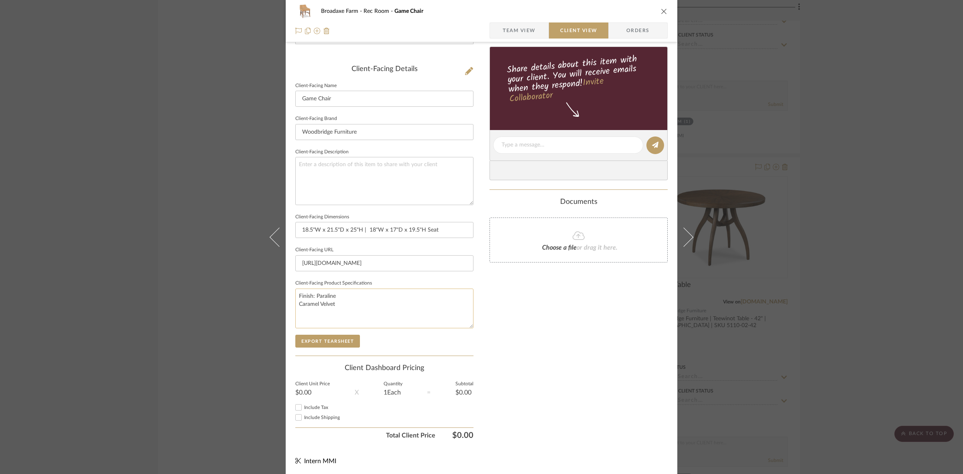
scroll to position [186, 0]
click at [335, 340] on button "Export Tearsheet" at bounding box center [327, 340] width 65 height 13
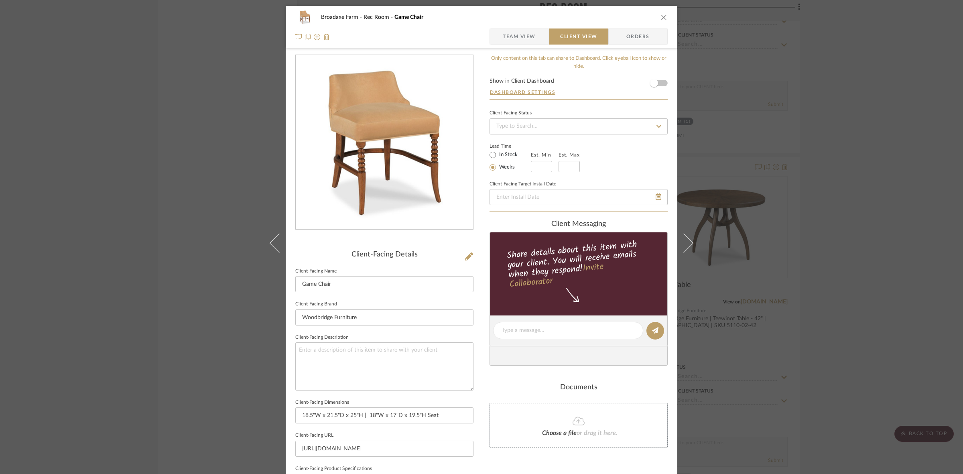
scroll to position [186, 0]
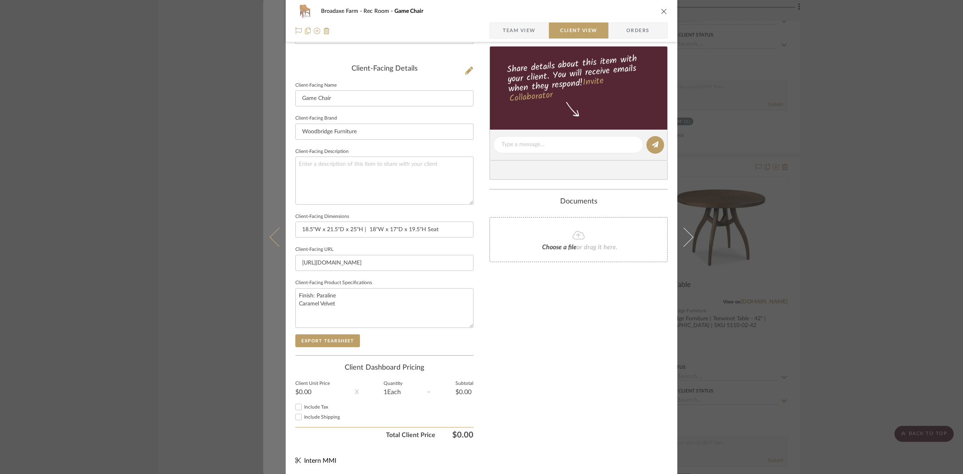
click at [270, 241] on button at bounding box center [274, 237] width 22 height 474
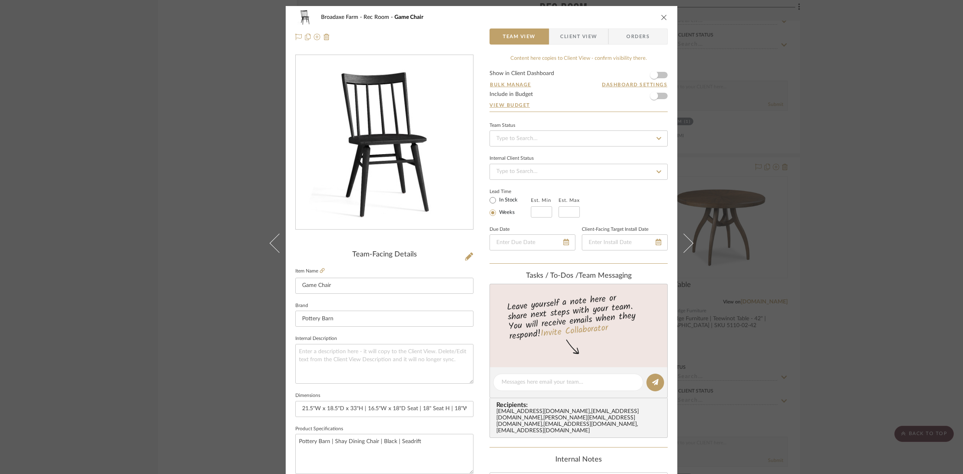
click at [577, 33] on span "Client View" at bounding box center [578, 36] width 37 height 16
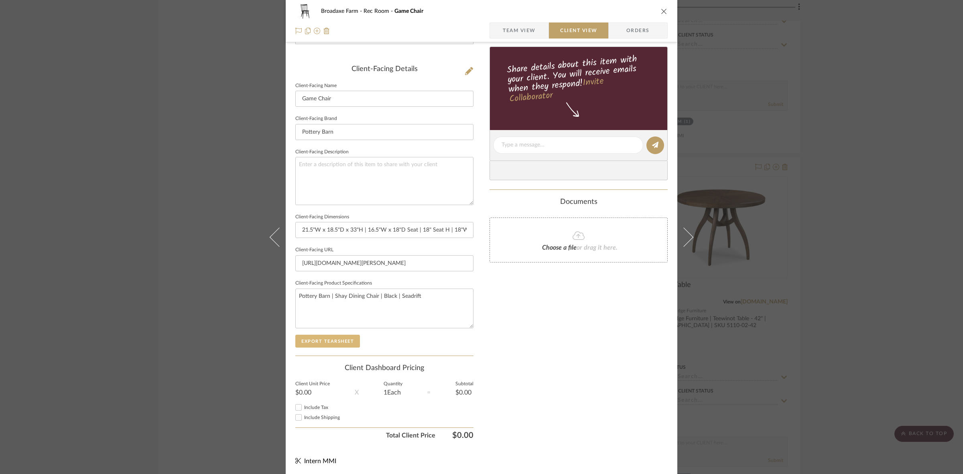
scroll to position [186, 0]
click at [340, 334] on button "Export Tearsheet" at bounding box center [327, 340] width 65 height 13
click at [335, 299] on textarea "Pottery Barn | Shay Dining Chair | Black | Seadrift" at bounding box center [384, 308] width 178 height 40
drag, startPoint x: 332, startPoint y: 294, endPoint x: 257, endPoint y: 299, distance: 75.2
click at [257, 299] on div "Broadaxe Farm Rec Room Game Chair Team View Client View Orders Client-Facing De…" at bounding box center [481, 237] width 963 height 474
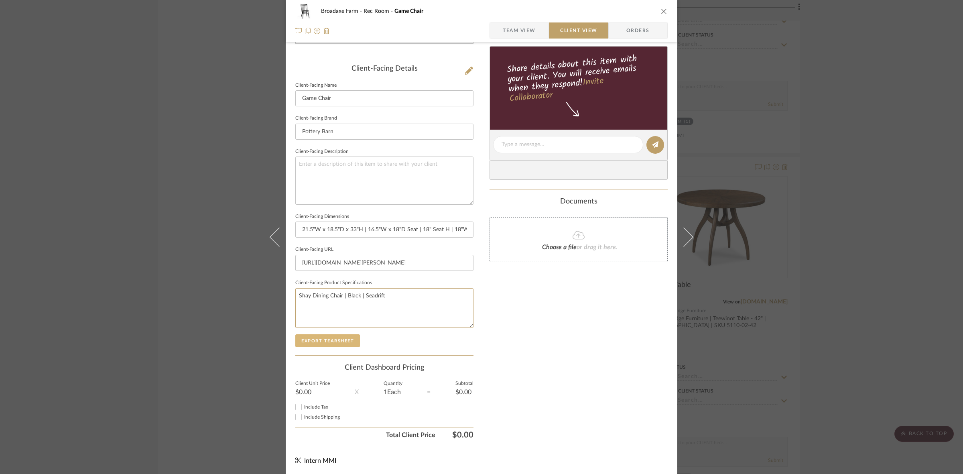
type textarea "Shay Dining Chair | Black | Seadrift"
click at [316, 339] on button "Export Tearsheet" at bounding box center [327, 340] width 65 height 13
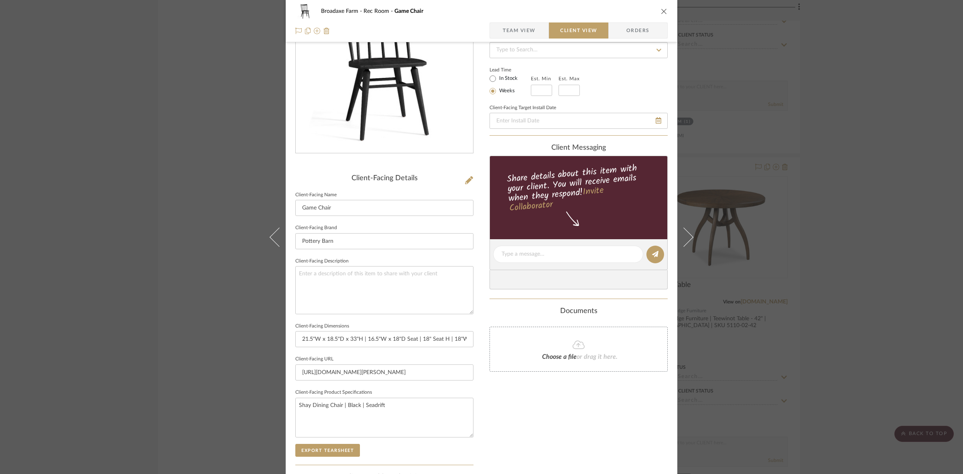
scroll to position [0, 0]
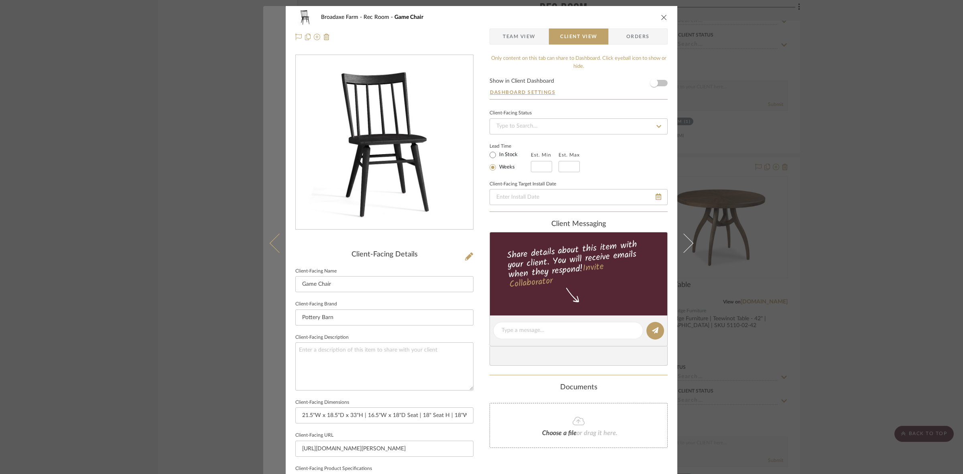
click at [277, 252] on icon at bounding box center [279, 242] width 19 height 19
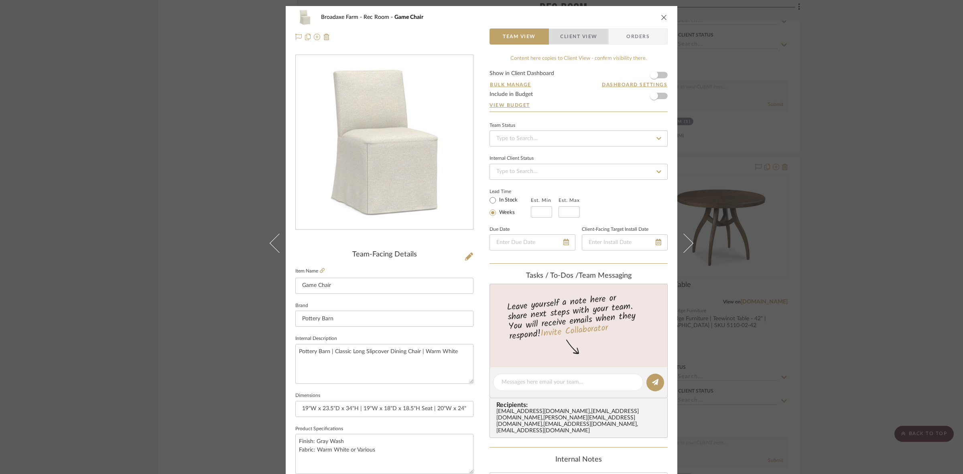
click at [591, 36] on span "Client View" at bounding box center [578, 36] width 37 height 16
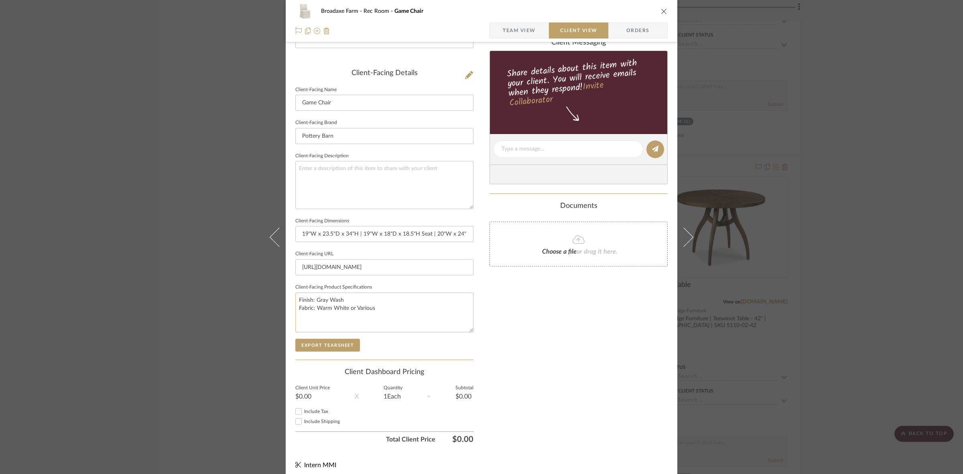
scroll to position [186, 0]
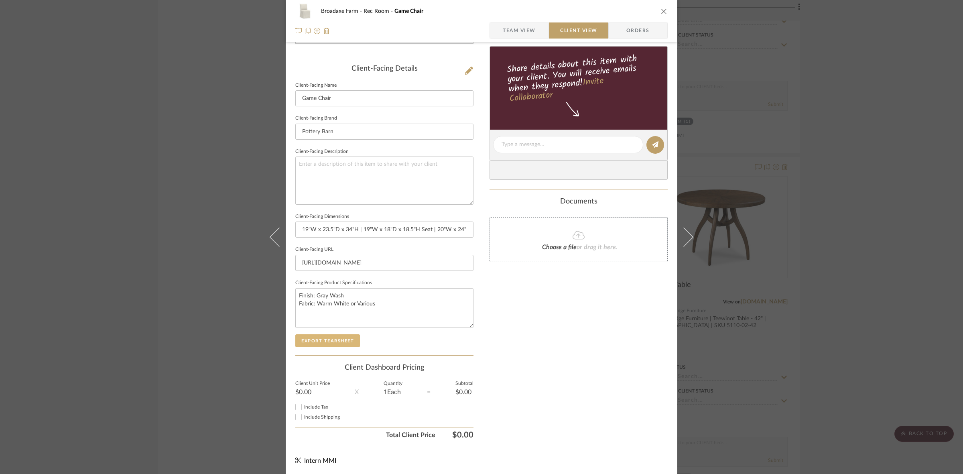
click at [350, 334] on button "Export Tearsheet" at bounding box center [327, 340] width 65 height 13
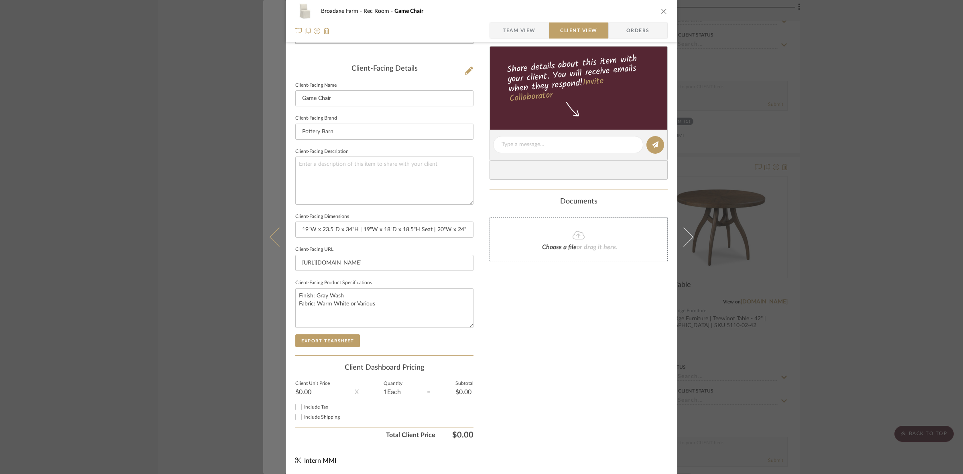
click at [269, 240] on button at bounding box center [274, 237] width 22 height 474
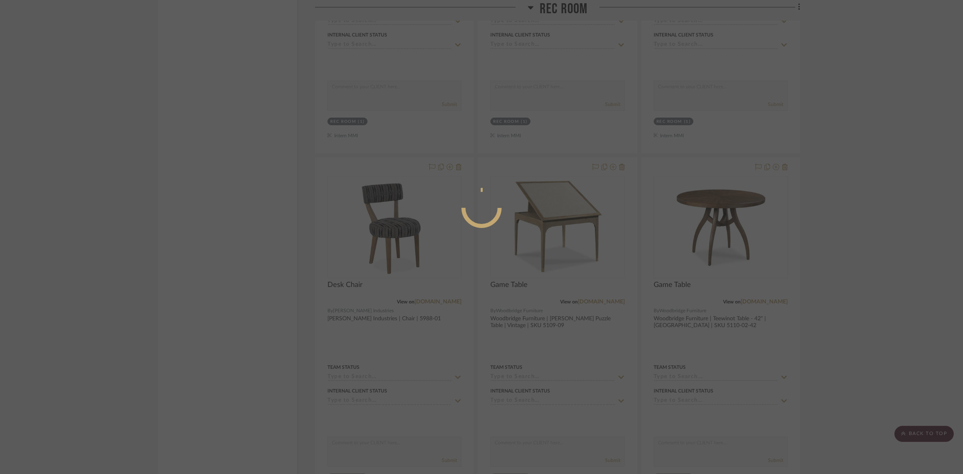
scroll to position [0, 0]
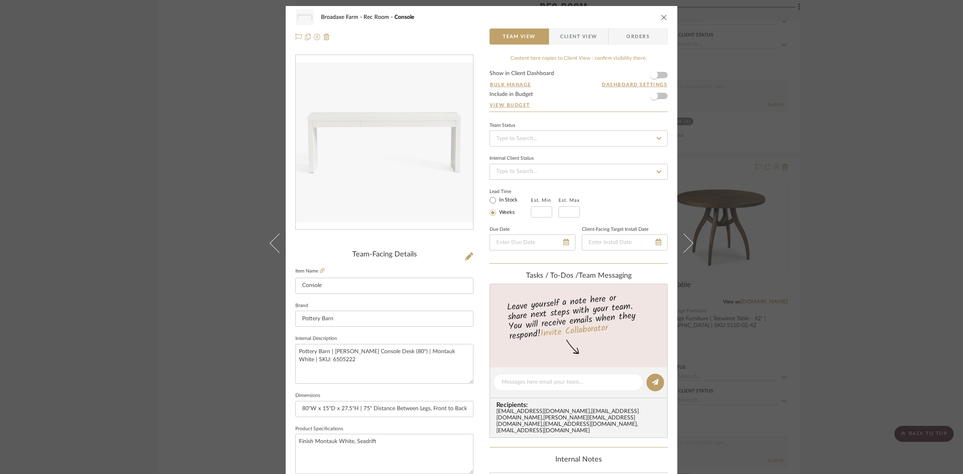
click at [569, 36] on span "Client View" at bounding box center [578, 36] width 37 height 16
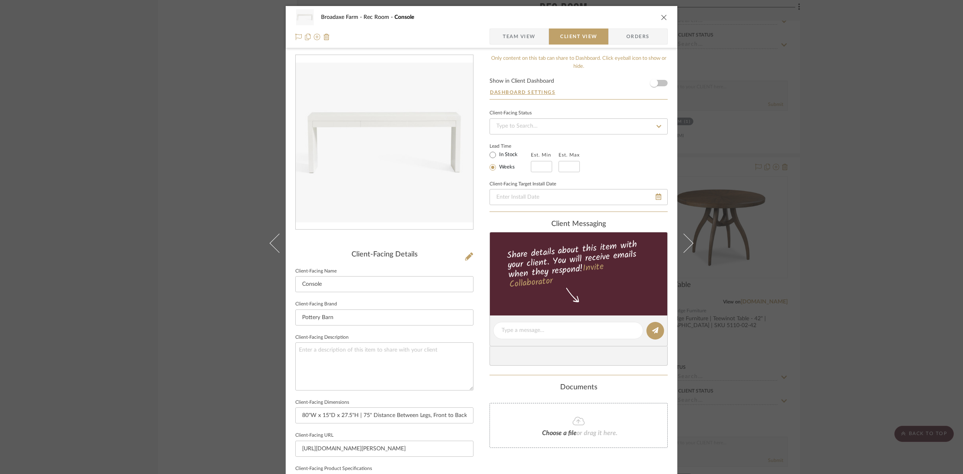
scroll to position [186, 0]
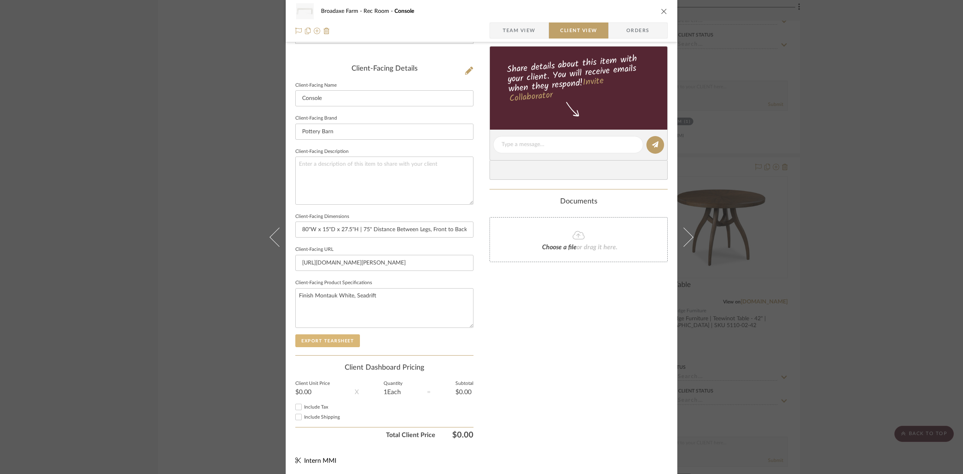
click at [333, 338] on button "Export Tearsheet" at bounding box center [327, 340] width 65 height 13
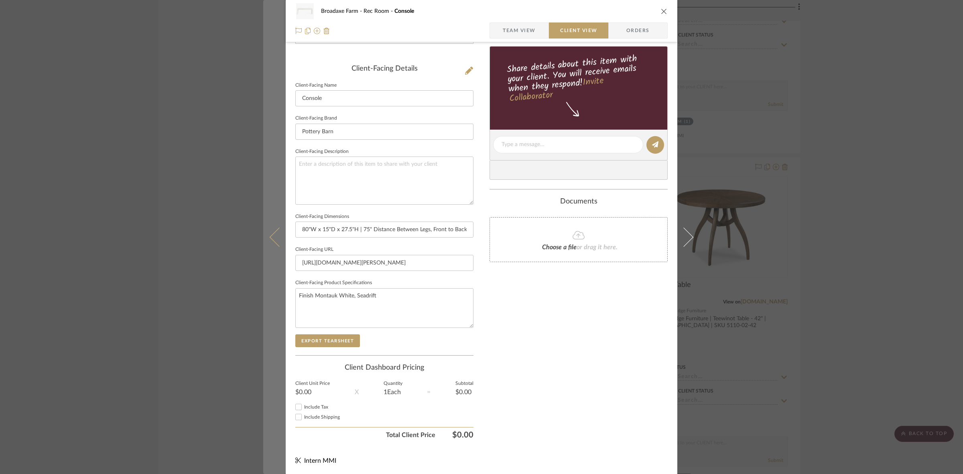
click at [270, 237] on icon at bounding box center [279, 236] width 19 height 19
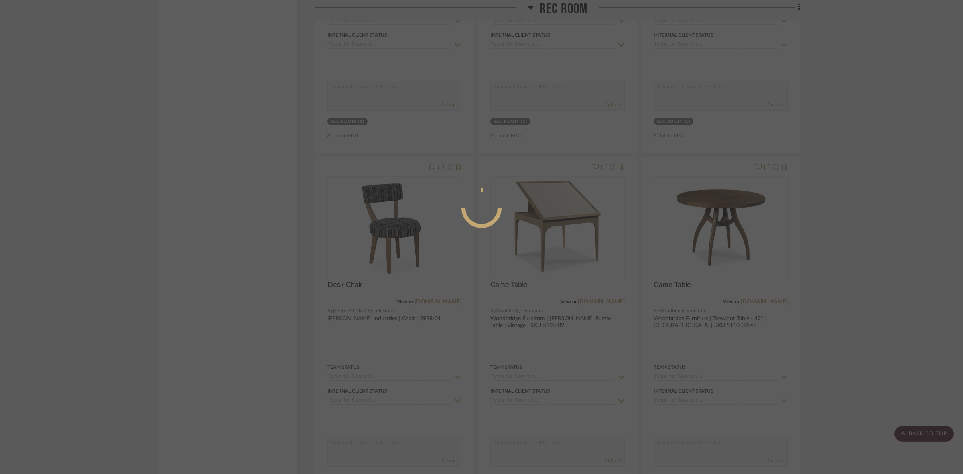
scroll to position [0, 0]
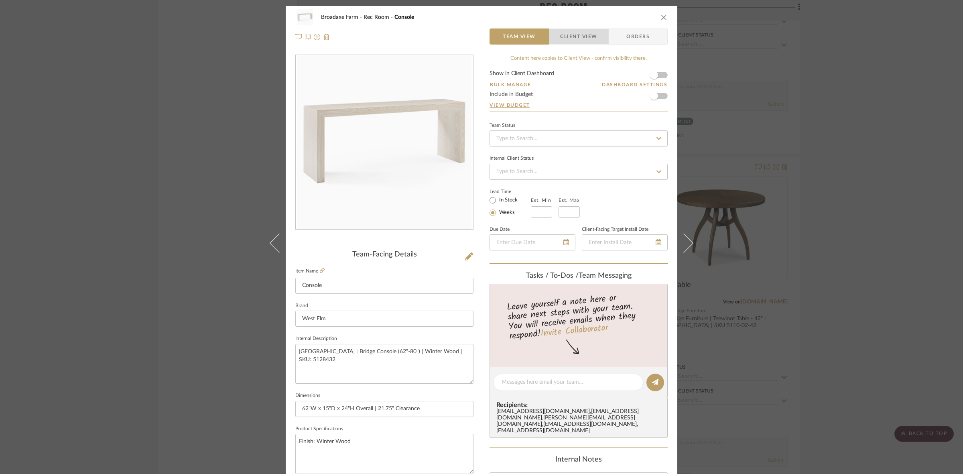
click at [560, 42] on span "Client View" at bounding box center [578, 36] width 37 height 16
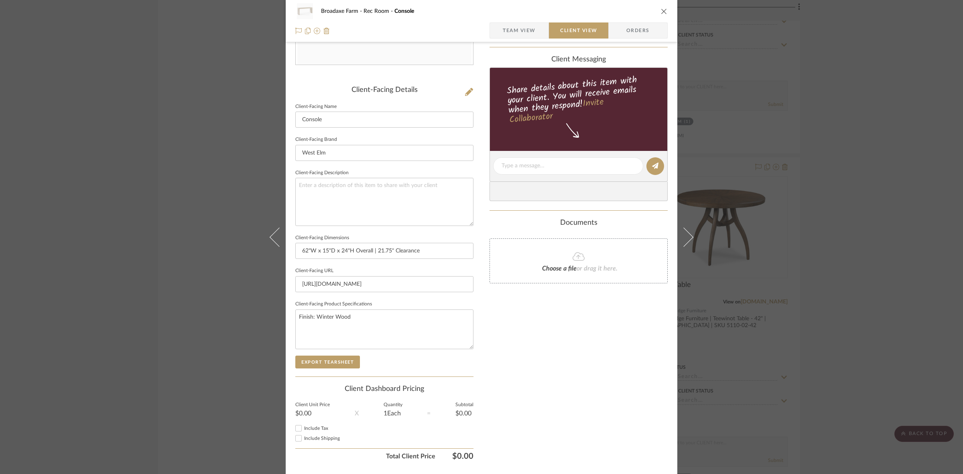
scroll to position [186, 0]
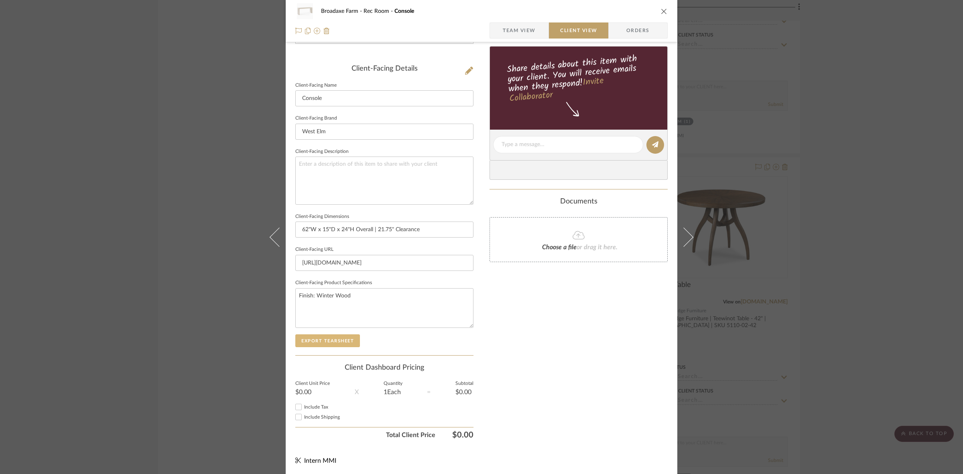
click at [331, 336] on button "Export Tearsheet" at bounding box center [327, 340] width 65 height 13
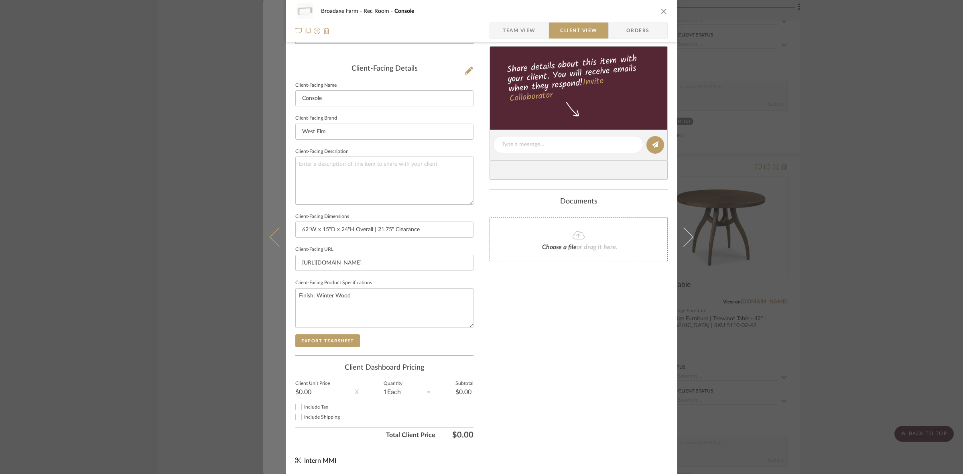
click at [271, 236] on icon at bounding box center [279, 236] width 19 height 19
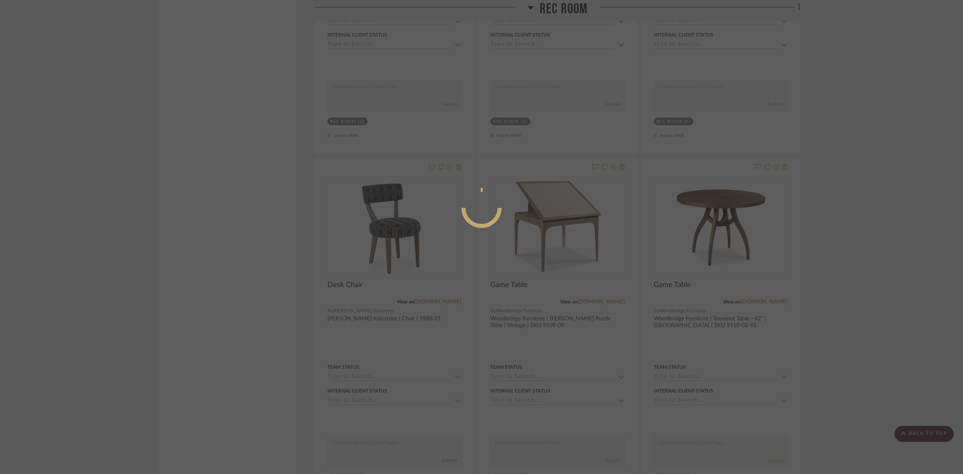
scroll to position [0, 0]
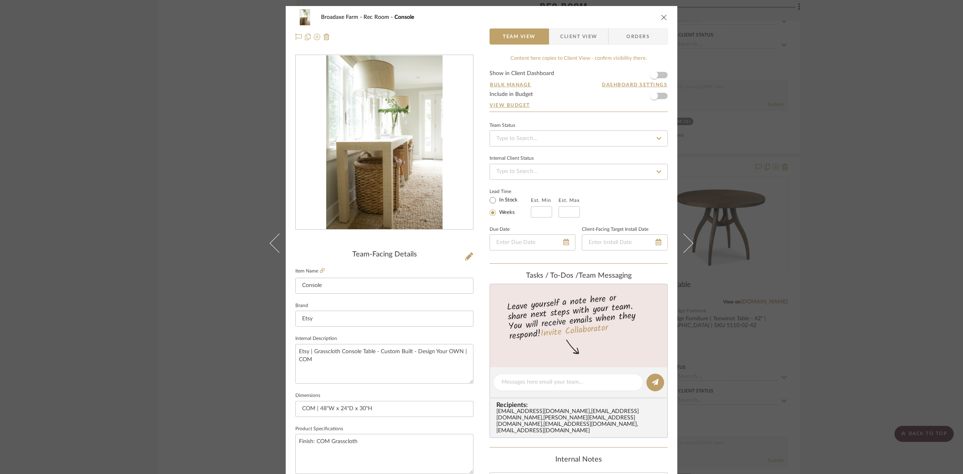
drag, startPoint x: 563, startPoint y: 40, endPoint x: 561, endPoint y: 44, distance: 4.5
click at [563, 40] on span "Client View" at bounding box center [578, 36] width 37 height 16
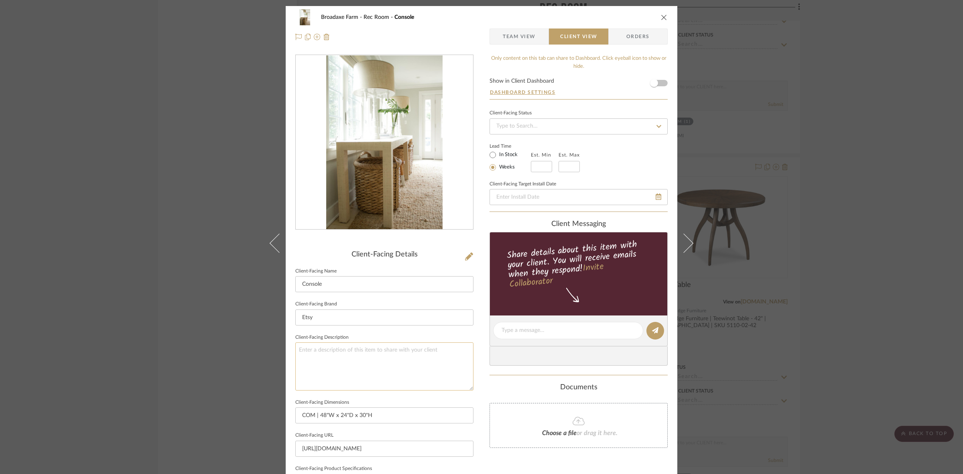
scroll to position [186, 0]
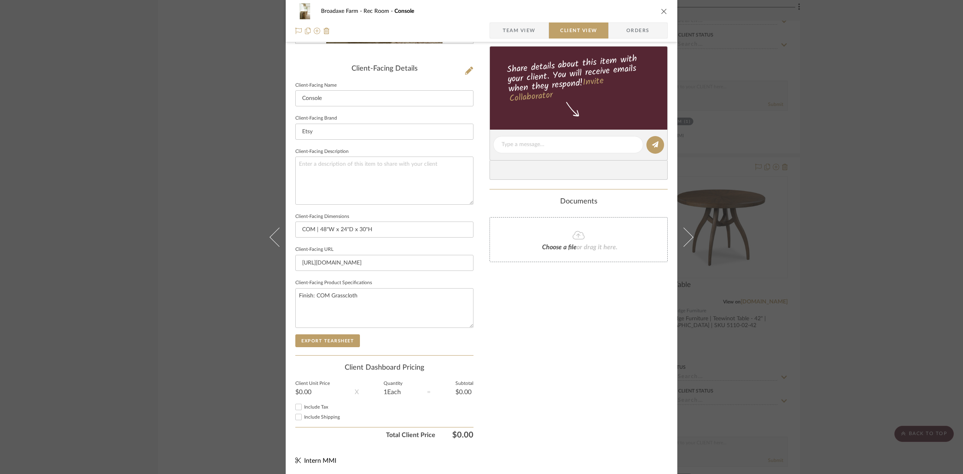
click at [338, 333] on sr-form-field "Client-Facing Product Specifications Finish: COM Grasscloth" at bounding box center [384, 305] width 178 height 57
click at [338, 334] on button "Export Tearsheet" at bounding box center [327, 340] width 65 height 13
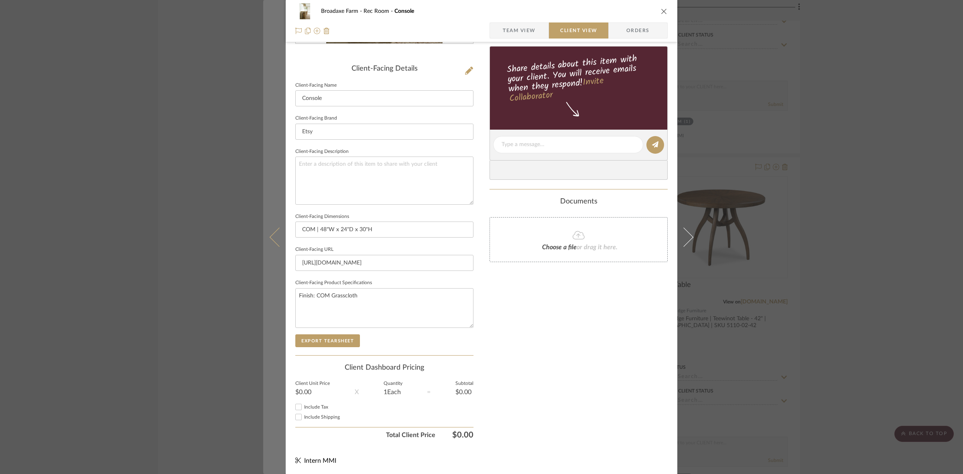
click at [276, 247] on button at bounding box center [274, 237] width 22 height 474
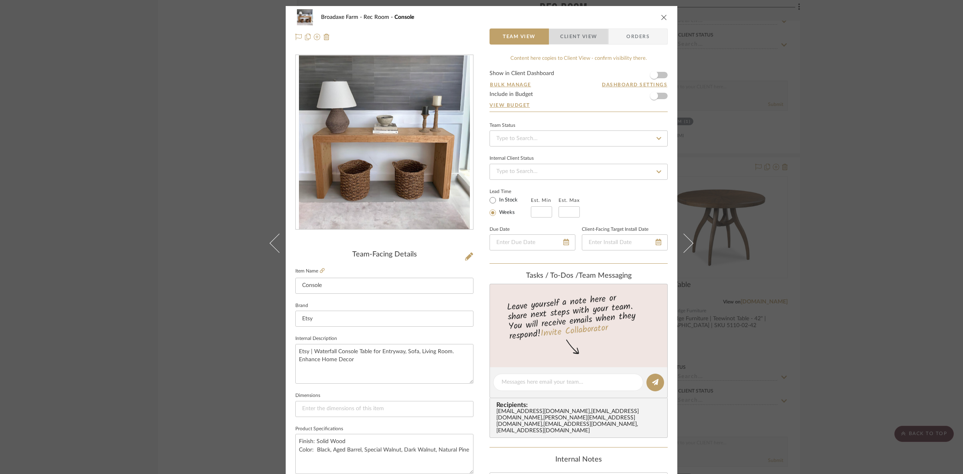
click at [563, 38] on span "Client View" at bounding box center [578, 36] width 37 height 16
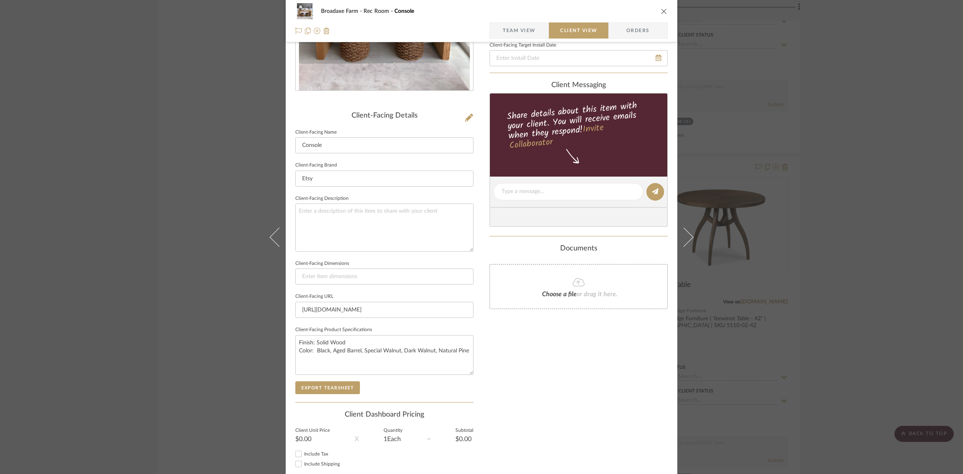
scroll to position [186, 0]
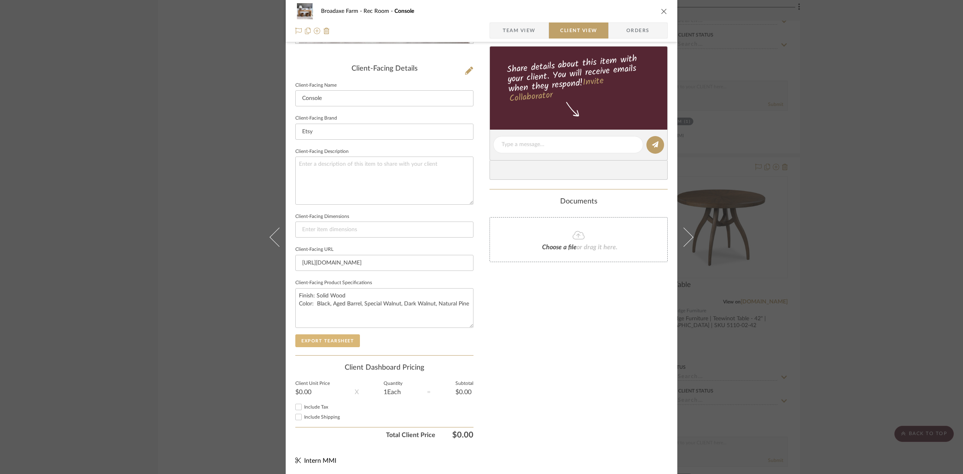
click at [342, 340] on button "Export Tearsheet" at bounding box center [327, 340] width 65 height 13
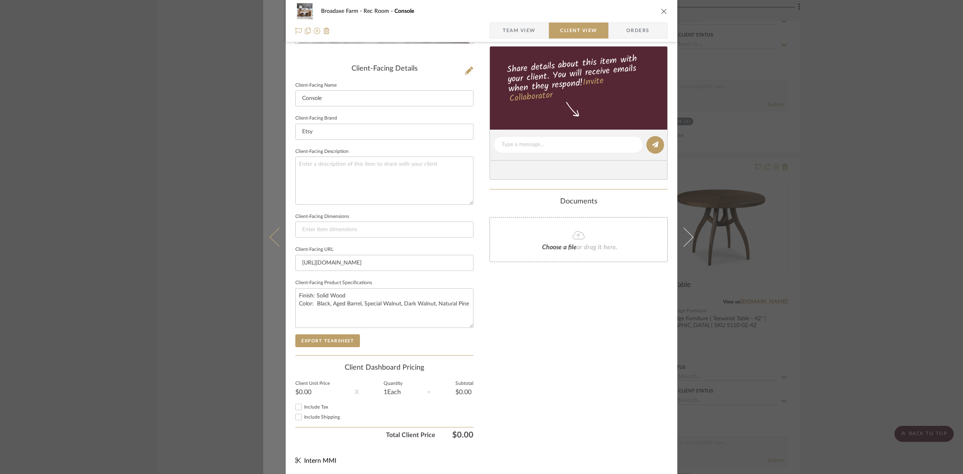
click at [270, 238] on icon at bounding box center [279, 236] width 19 height 19
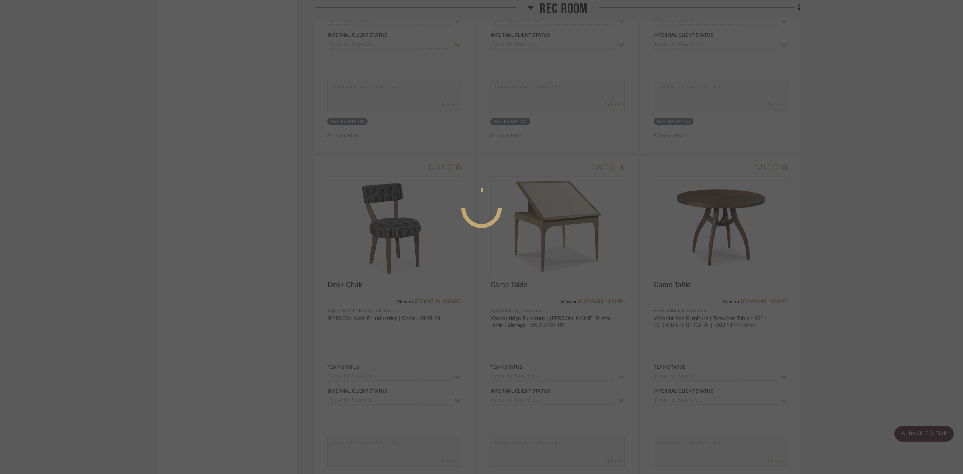
scroll to position [0, 0]
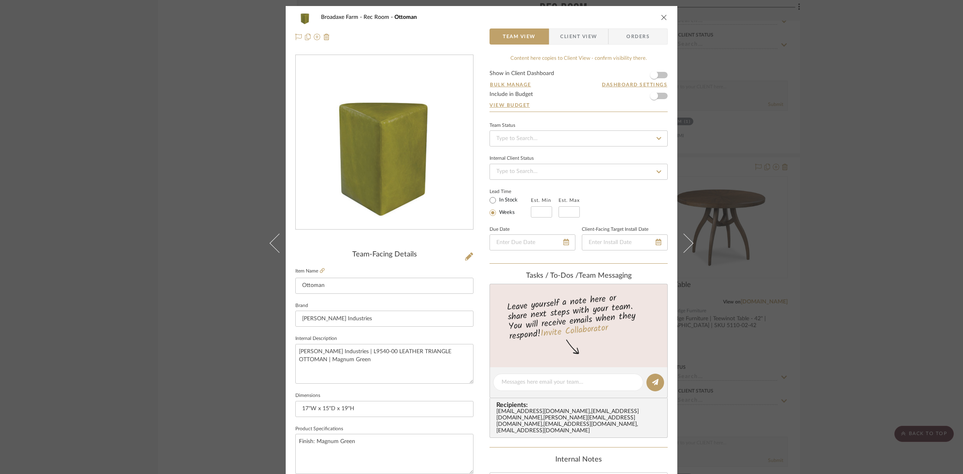
click at [573, 37] on span "Client View" at bounding box center [578, 36] width 37 height 16
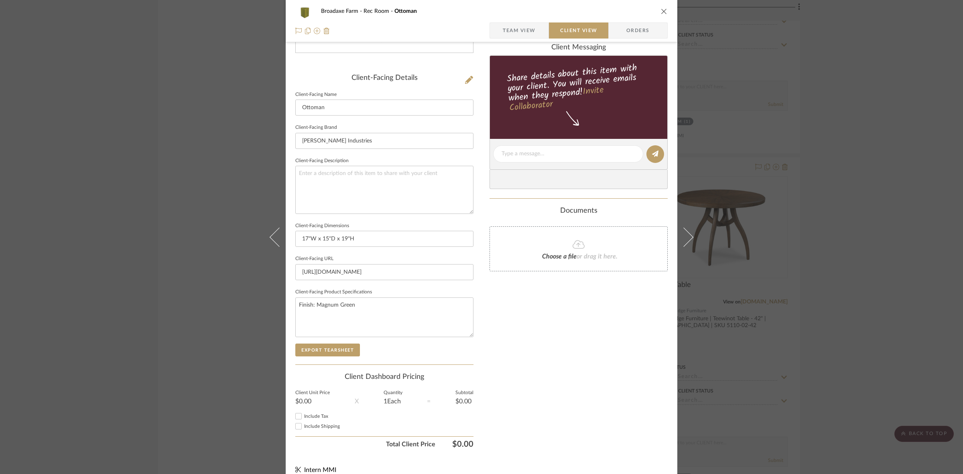
scroll to position [186, 0]
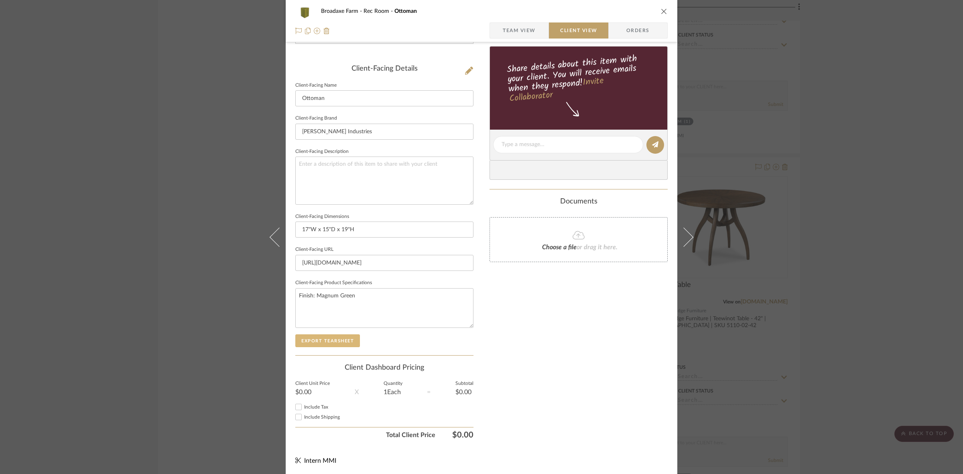
click at [336, 343] on button "Export Tearsheet" at bounding box center [327, 340] width 65 height 13
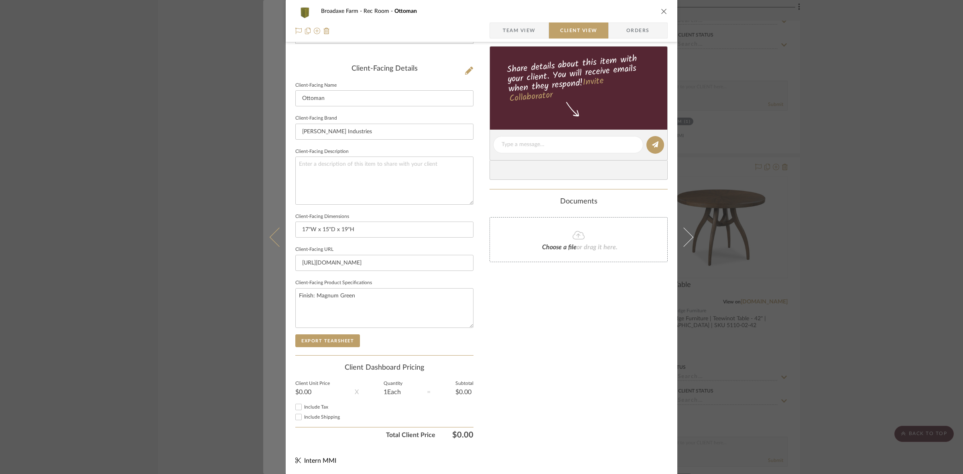
click at [277, 248] on button at bounding box center [274, 237] width 22 height 474
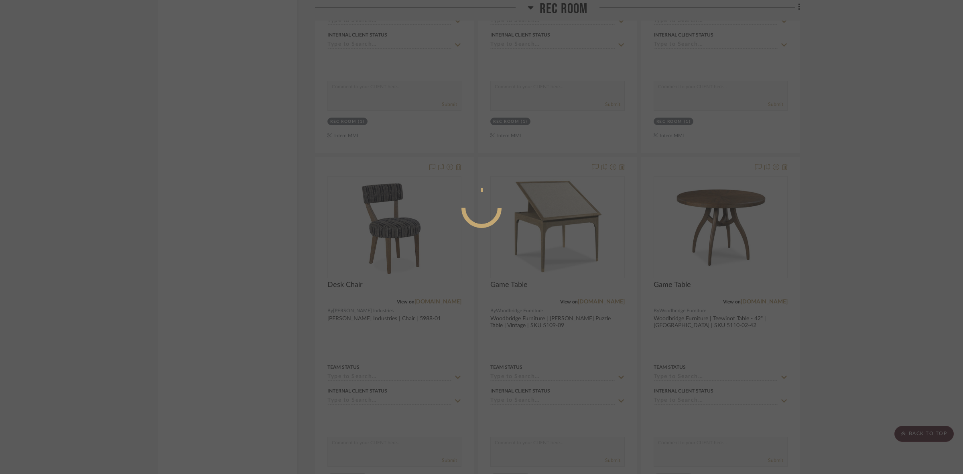
scroll to position [0, 0]
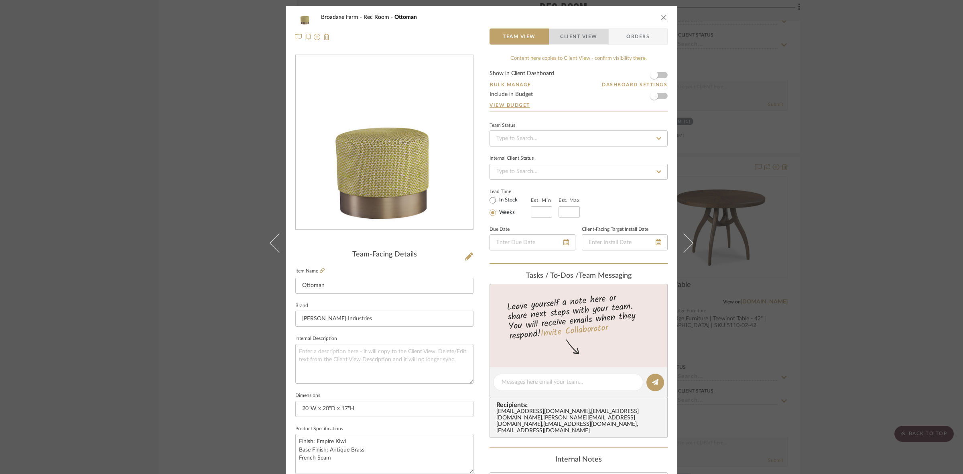
click at [567, 34] on span "Client View" at bounding box center [578, 36] width 37 height 16
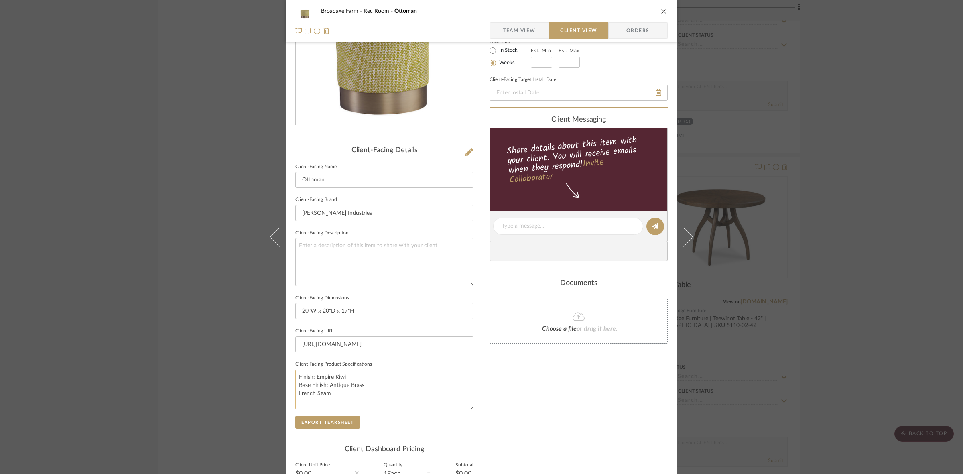
scroll to position [186, 0]
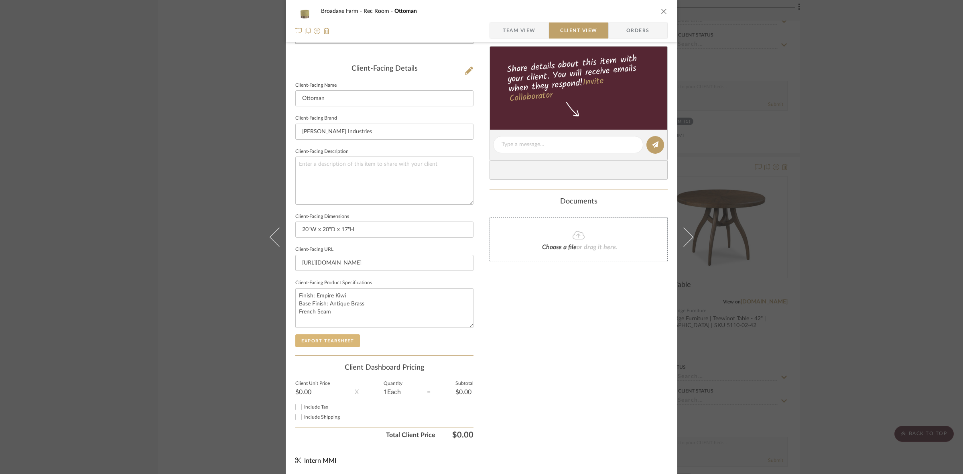
click at [323, 340] on button "Export Tearsheet" at bounding box center [327, 340] width 65 height 13
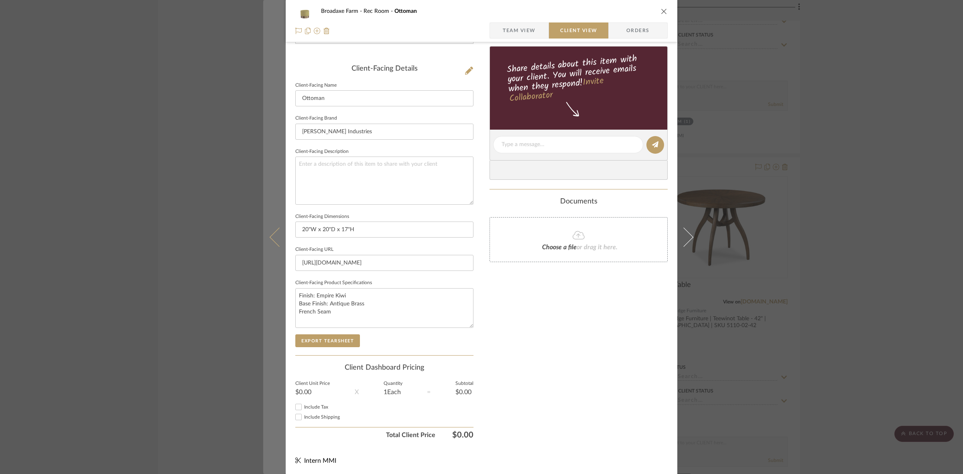
click at [269, 253] on button at bounding box center [274, 237] width 22 height 474
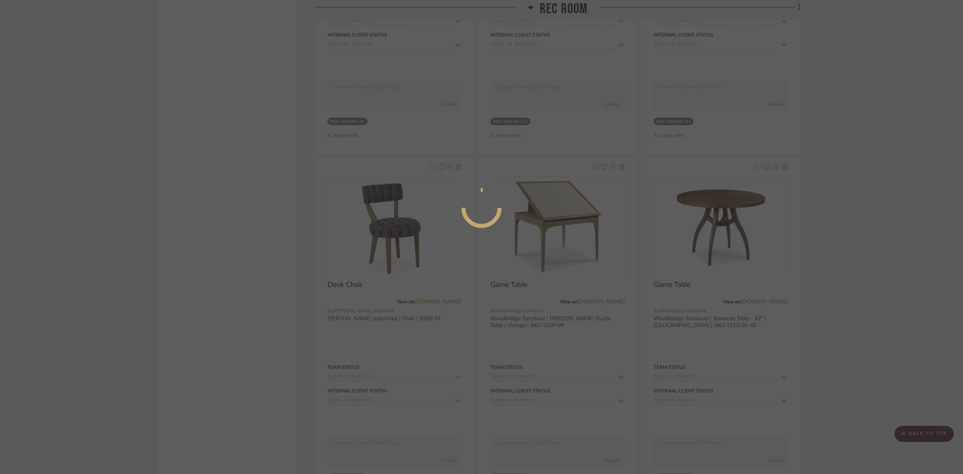
scroll to position [0, 0]
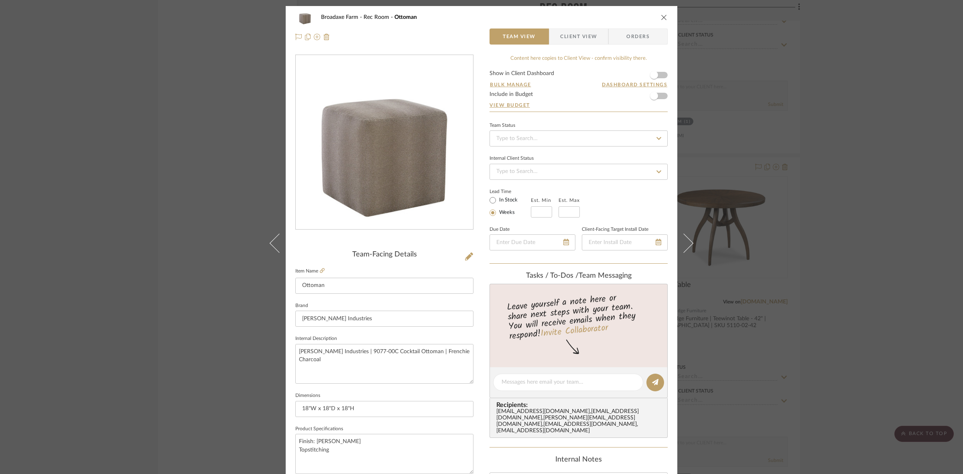
click at [567, 37] on span "Client View" at bounding box center [578, 36] width 37 height 16
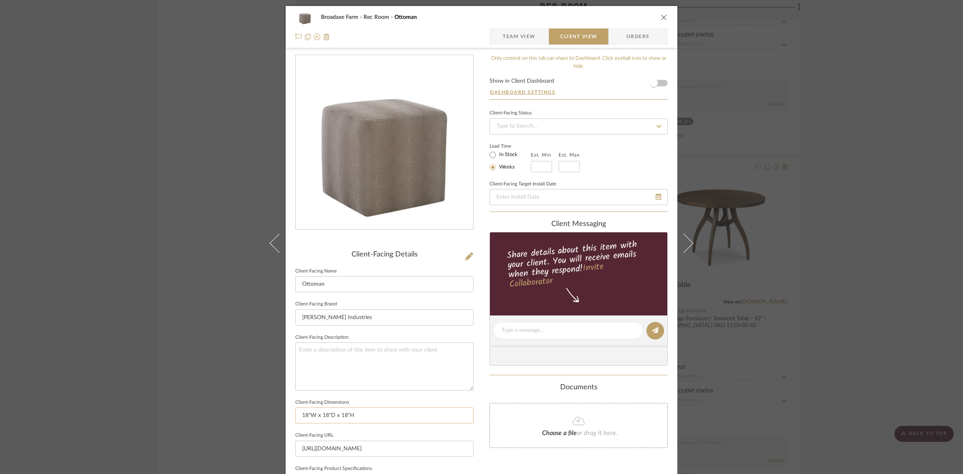
scroll to position [186, 0]
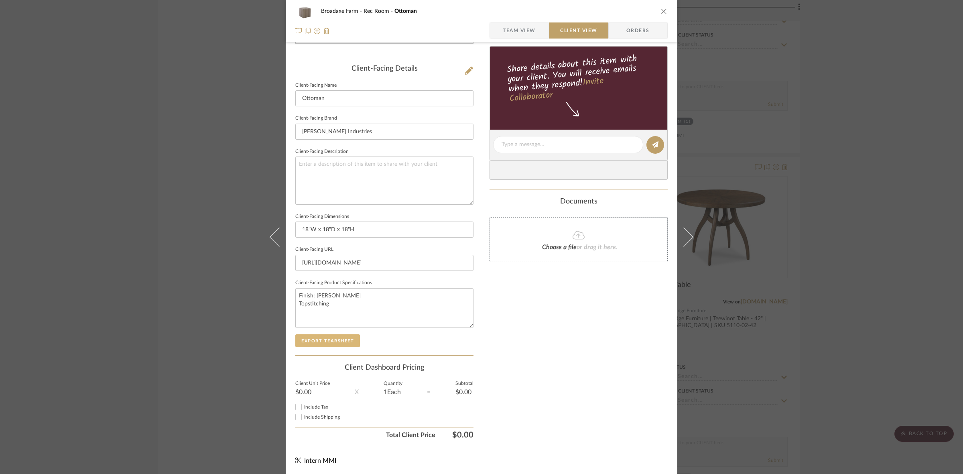
click at [340, 341] on button "Export Tearsheet" at bounding box center [327, 340] width 65 height 13
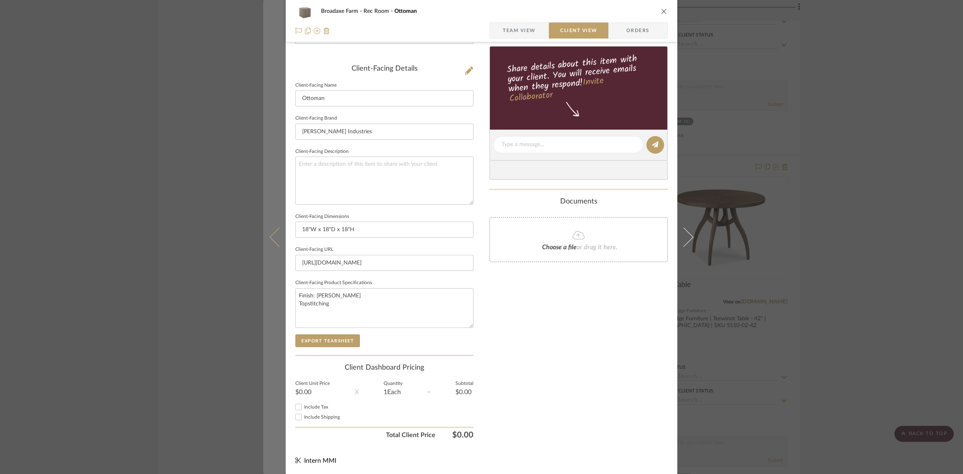
click at [270, 236] on icon at bounding box center [279, 236] width 19 height 19
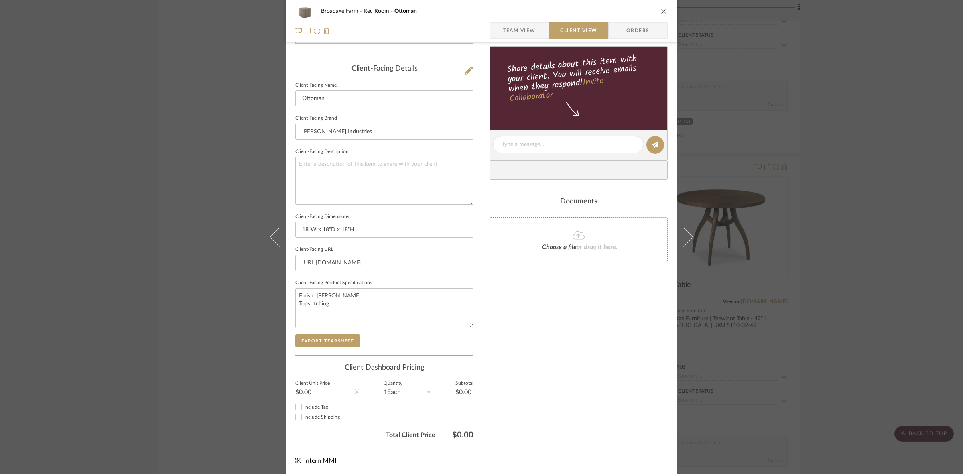
scroll to position [0, 0]
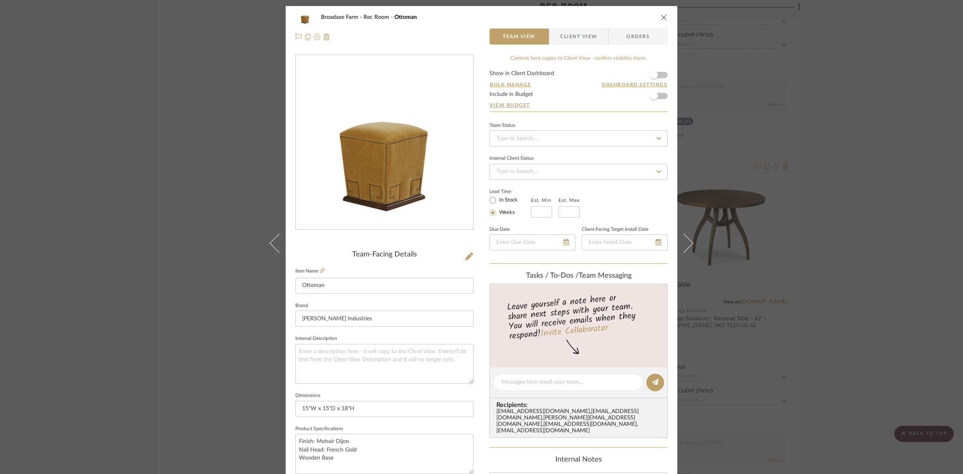
click at [574, 37] on span "Client View" at bounding box center [578, 36] width 37 height 16
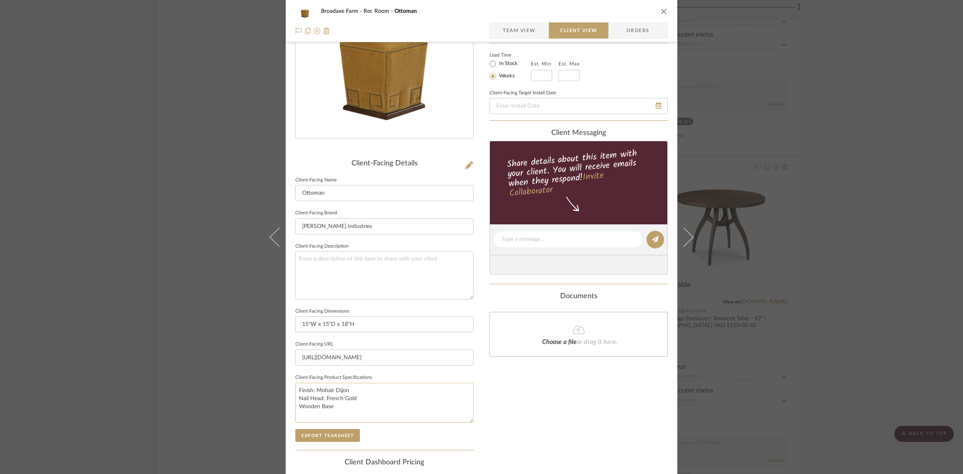
scroll to position [186, 0]
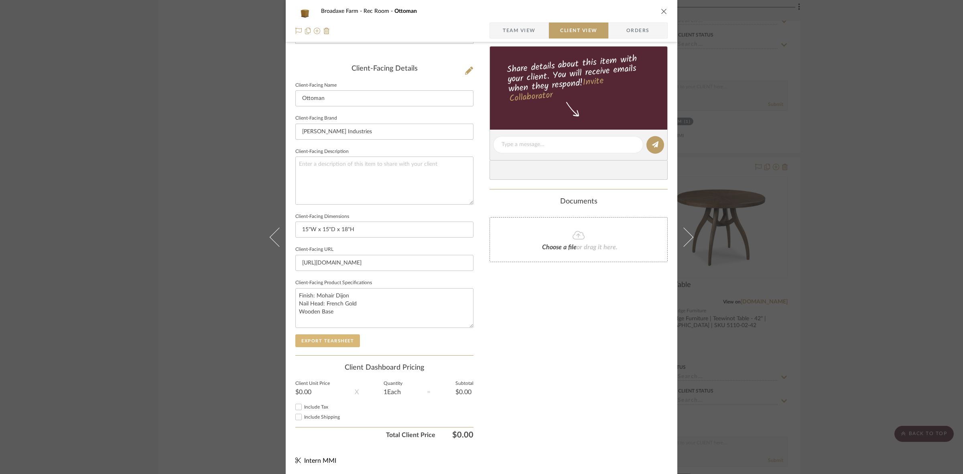
click at [338, 343] on button "Export Tearsheet" at bounding box center [327, 340] width 65 height 13
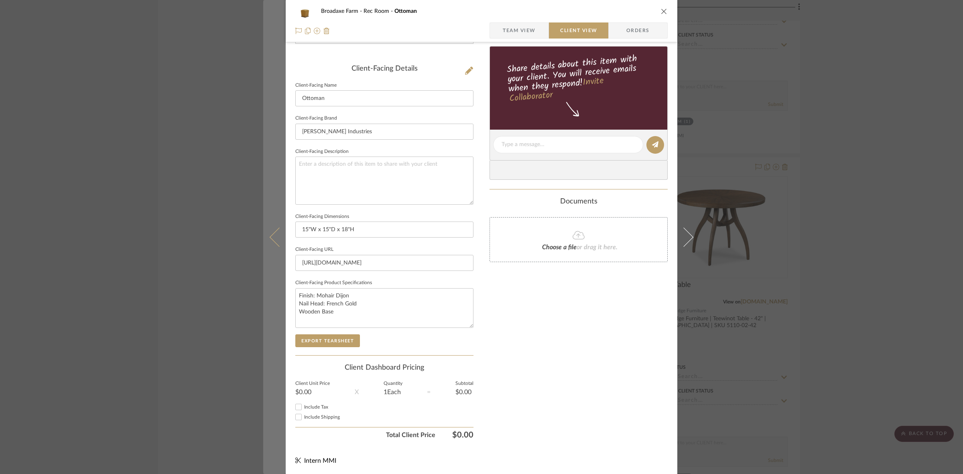
click at [271, 237] on icon at bounding box center [279, 236] width 19 height 19
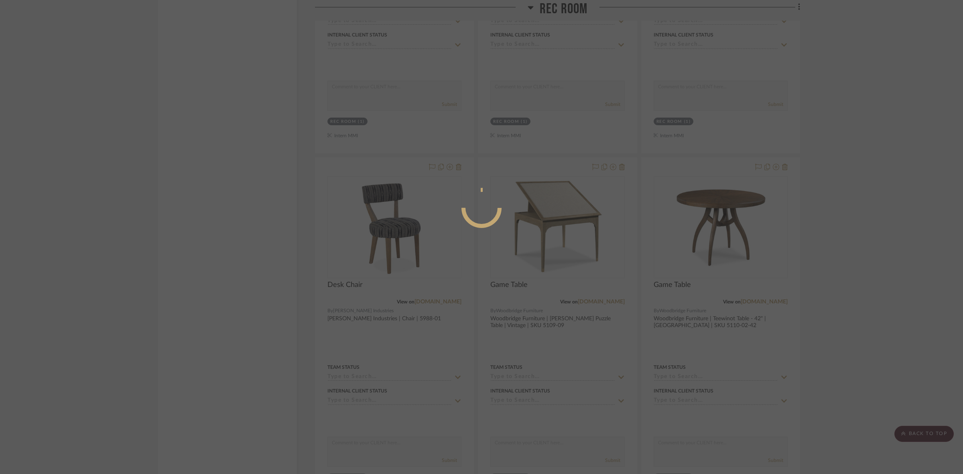
scroll to position [0, 0]
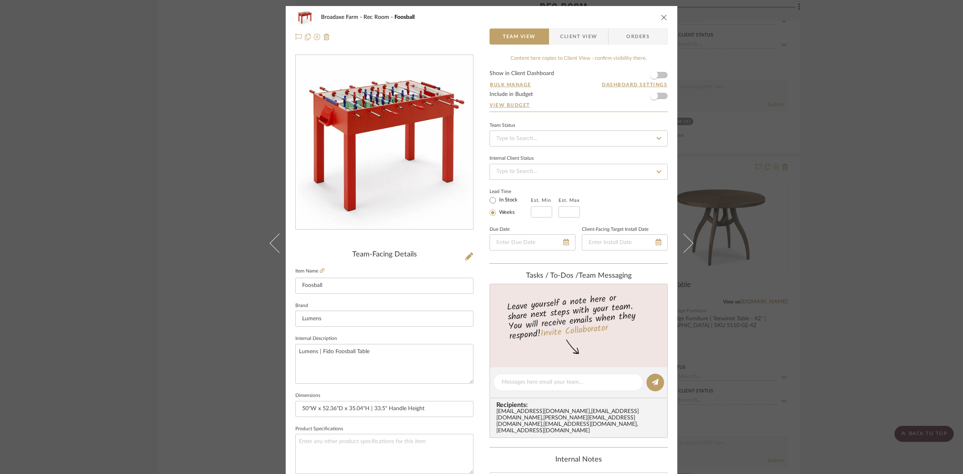
click at [582, 39] on span "Client View" at bounding box center [578, 36] width 37 height 16
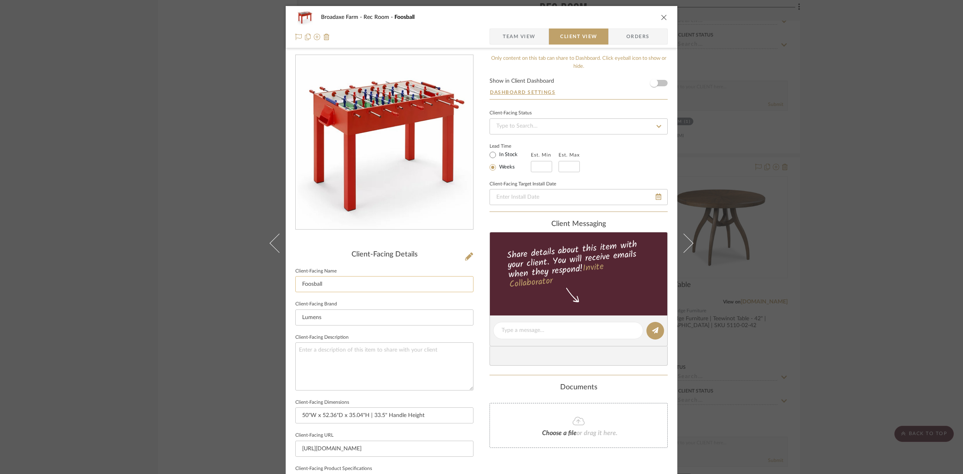
scroll to position [186, 0]
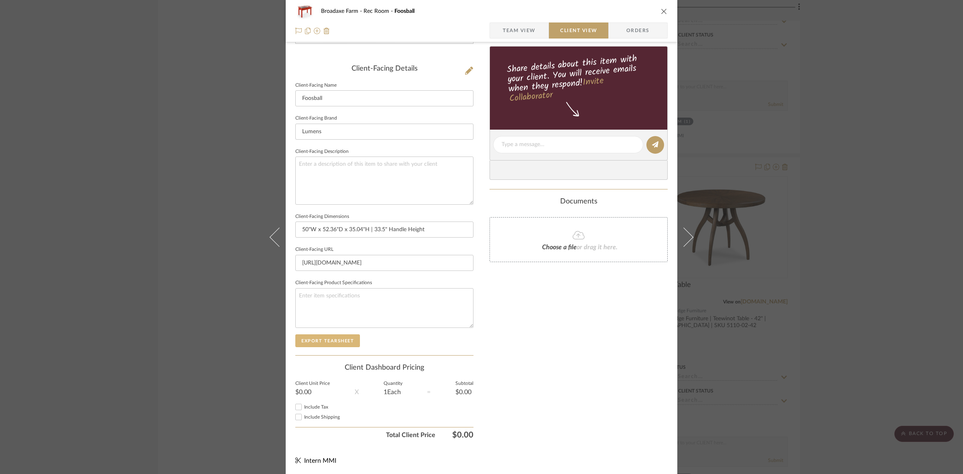
click at [348, 334] on button "Export Tearsheet" at bounding box center [327, 340] width 65 height 13
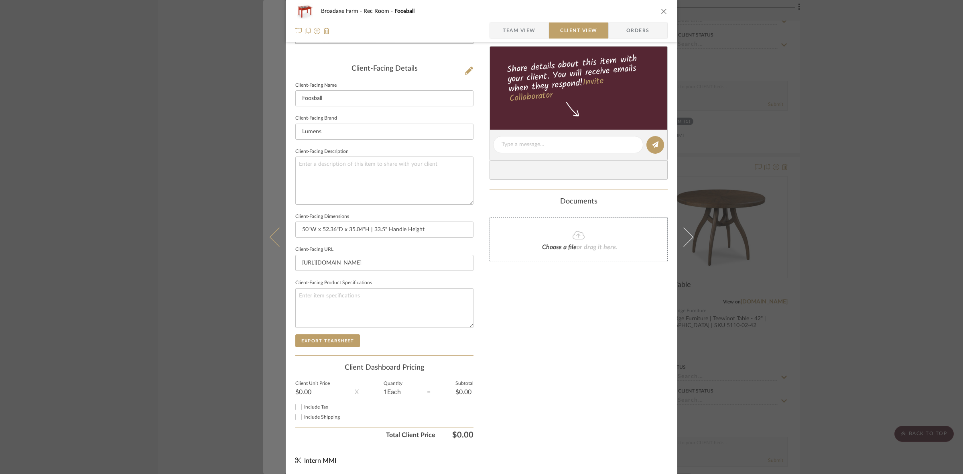
click at [268, 234] on button at bounding box center [274, 237] width 22 height 474
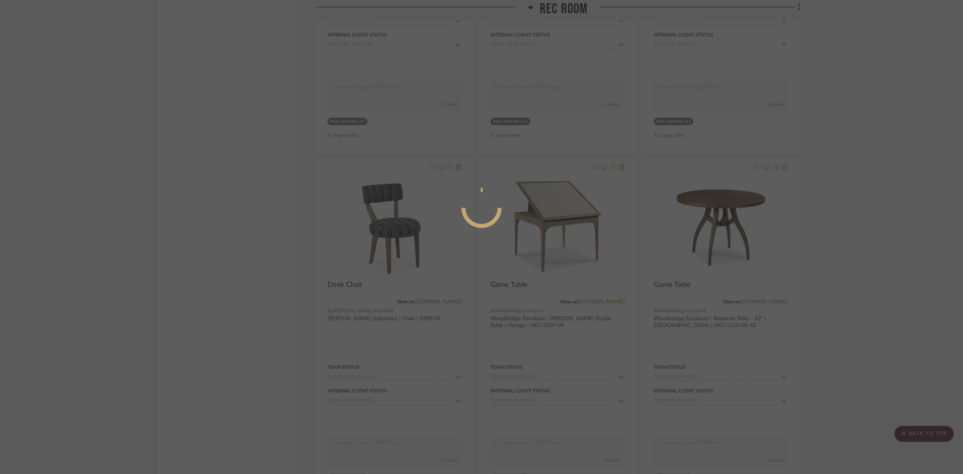
scroll to position [0, 0]
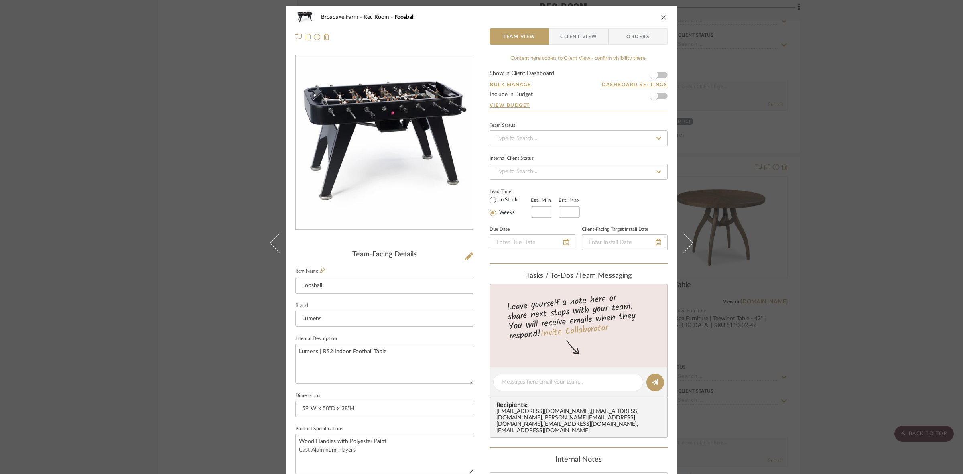
click at [586, 30] on span "Client View" at bounding box center [578, 36] width 37 height 16
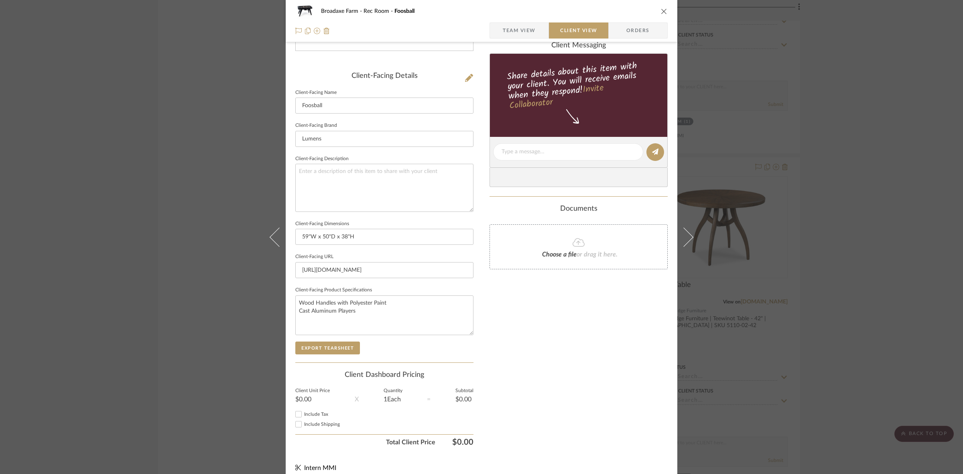
scroll to position [186, 0]
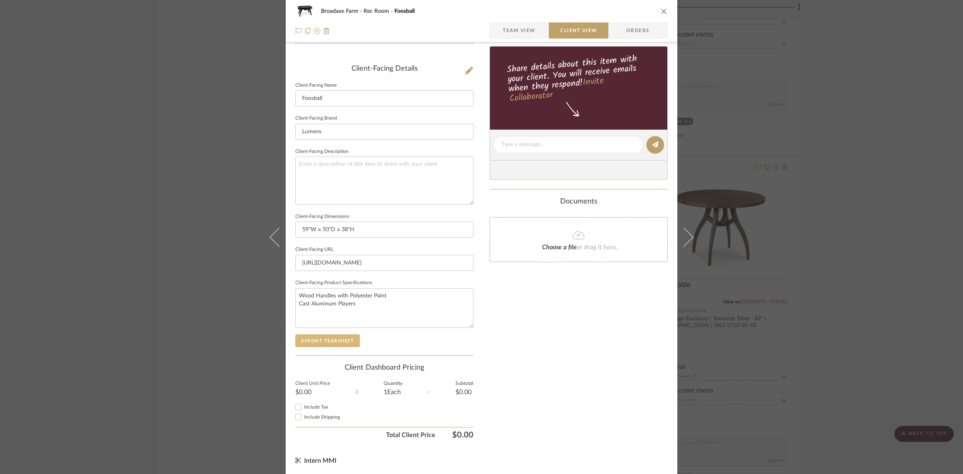
click at [348, 339] on button "Export Tearsheet" at bounding box center [327, 340] width 65 height 13
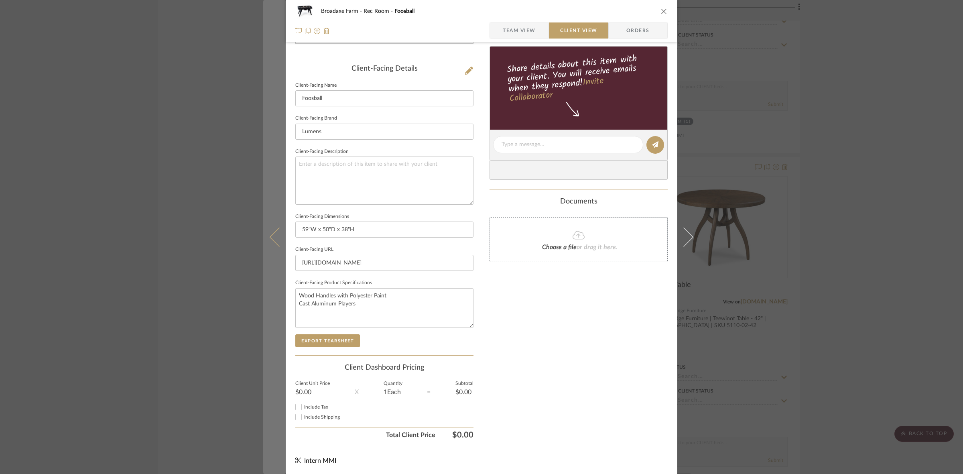
click at [274, 222] on button at bounding box center [274, 237] width 22 height 474
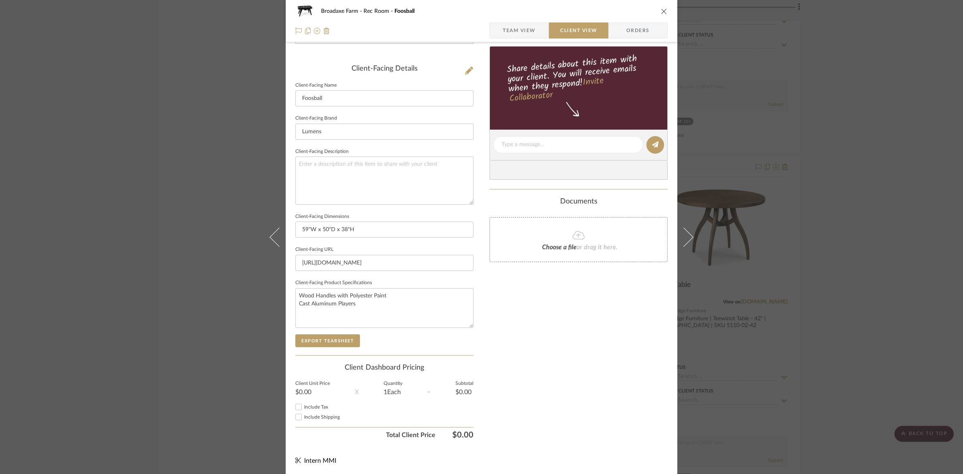
scroll to position [0, 0]
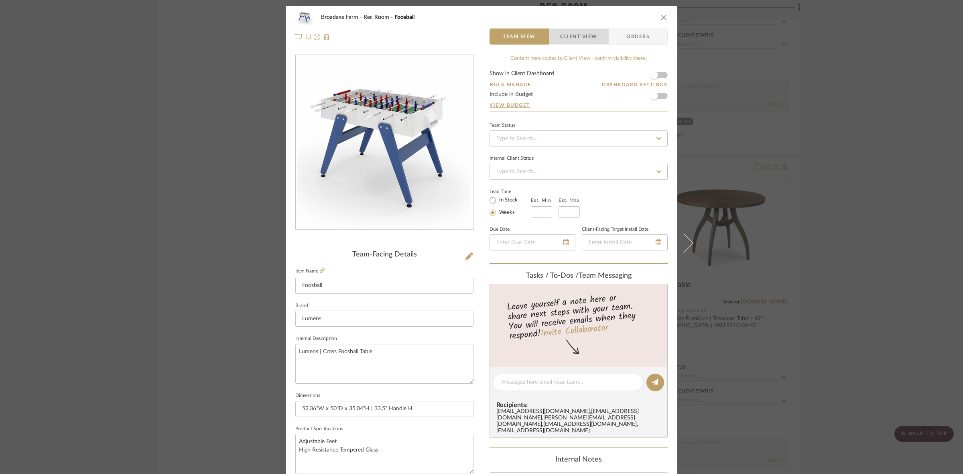
click at [571, 33] on span "Client View" at bounding box center [578, 36] width 37 height 16
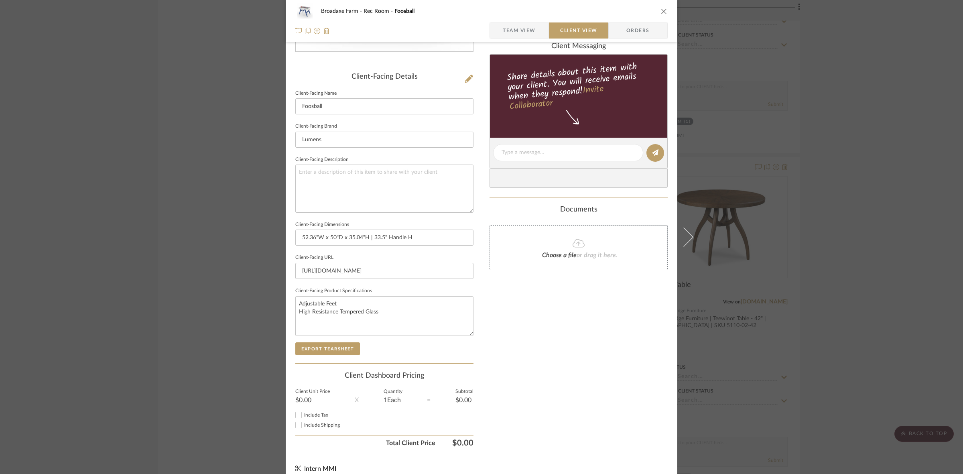
scroll to position [186, 0]
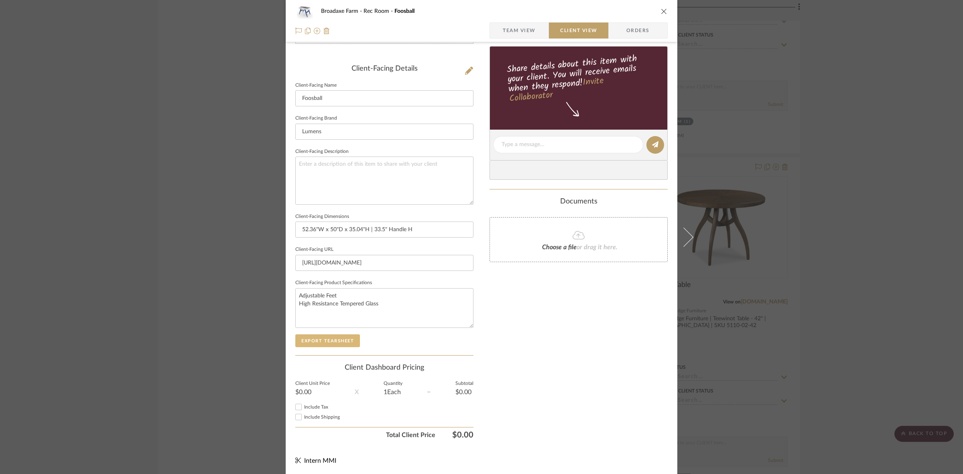
click at [342, 341] on button "Export Tearsheet" at bounding box center [327, 340] width 65 height 13
click at [154, 287] on div "Broadaxe Farm Rec Room Foosball Team View Client View Orders Client-Facing Deta…" at bounding box center [481, 237] width 963 height 474
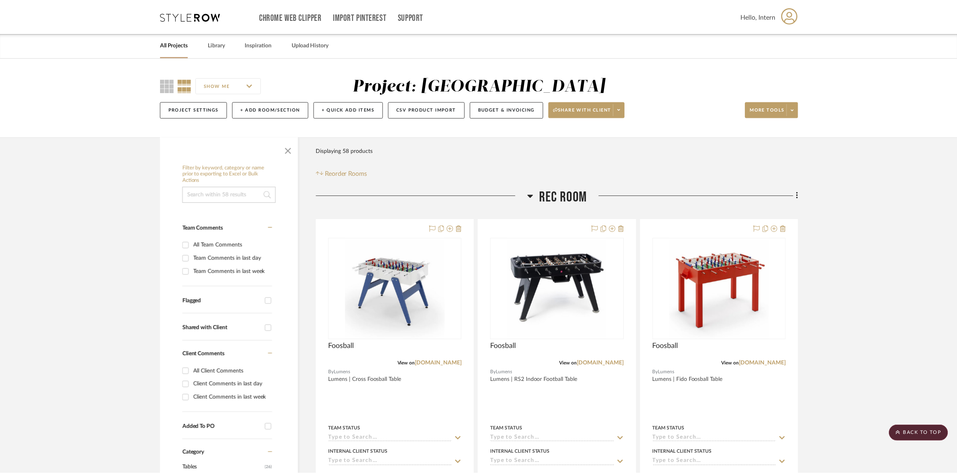
scroll to position [2909, 0]
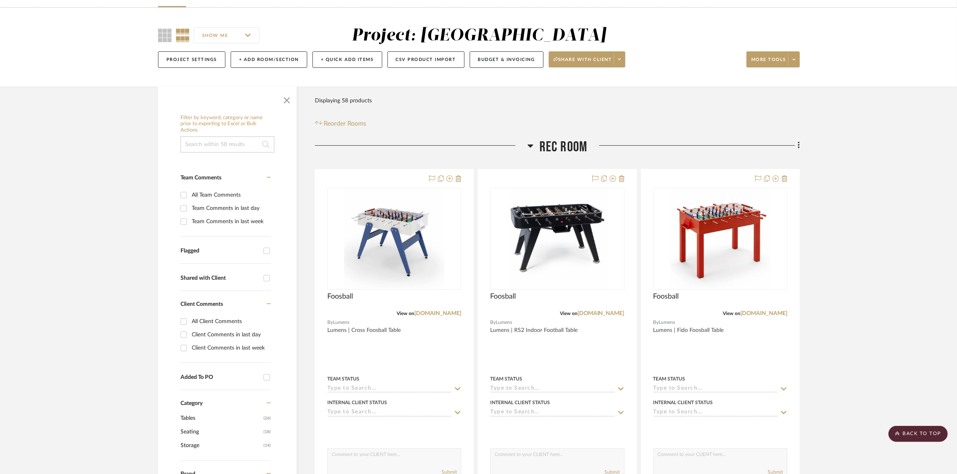
scroll to position [0, 0]
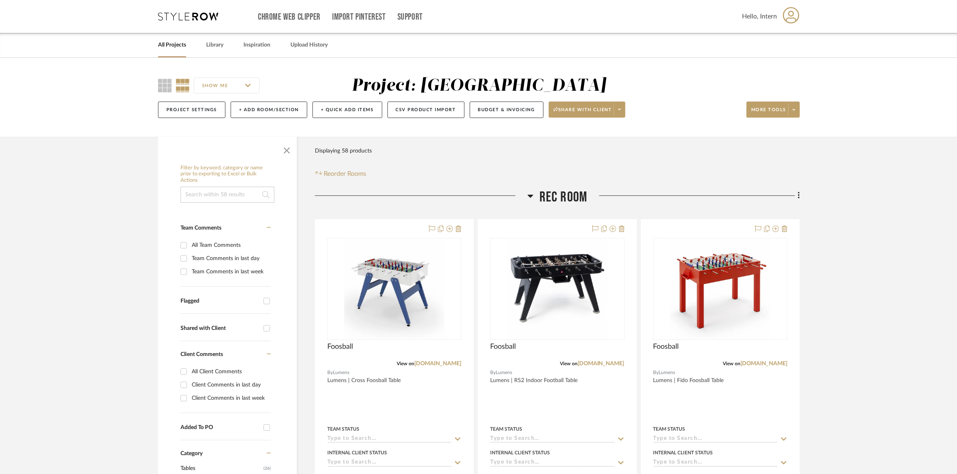
click at [530, 191] on icon at bounding box center [531, 196] width 6 height 10
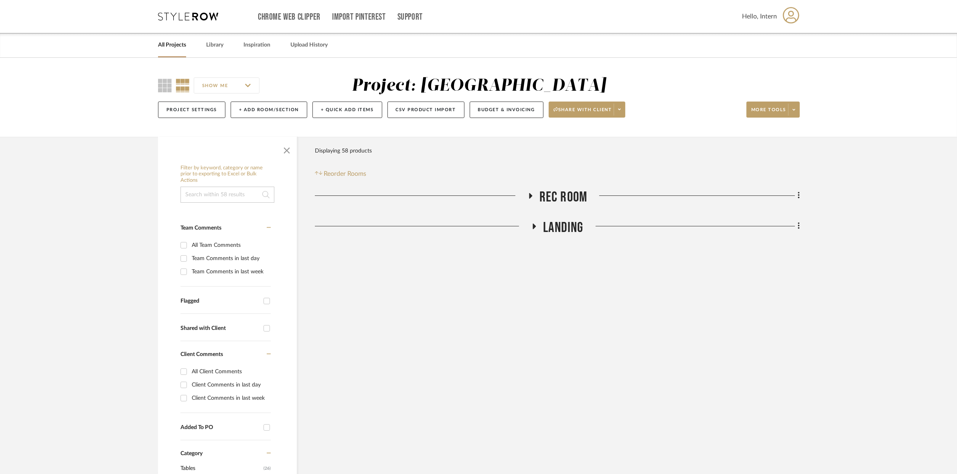
click at [555, 229] on span "Landing" at bounding box center [563, 227] width 40 height 17
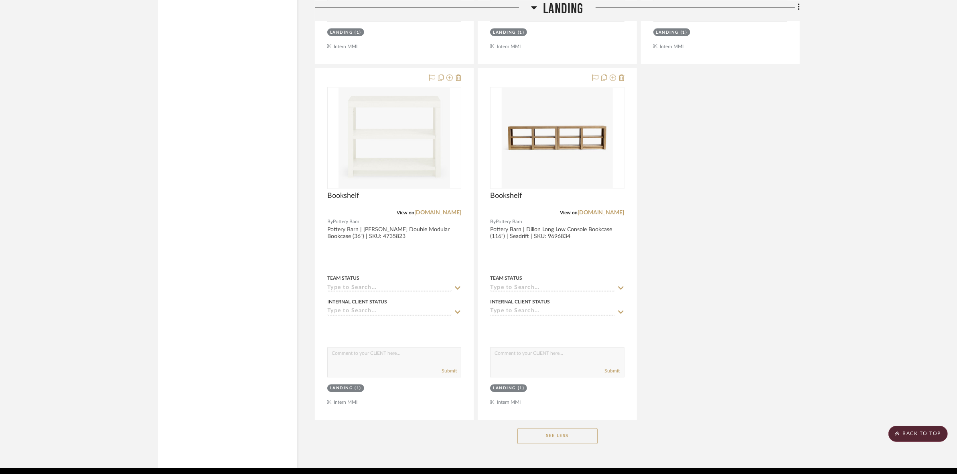
scroll to position [1636, 0]
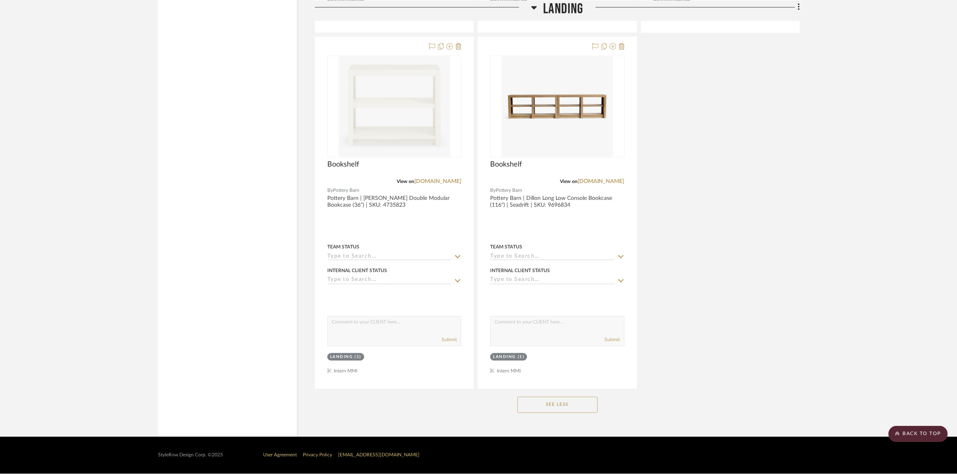
click at [541, 406] on button "See Less" at bounding box center [558, 405] width 80 height 16
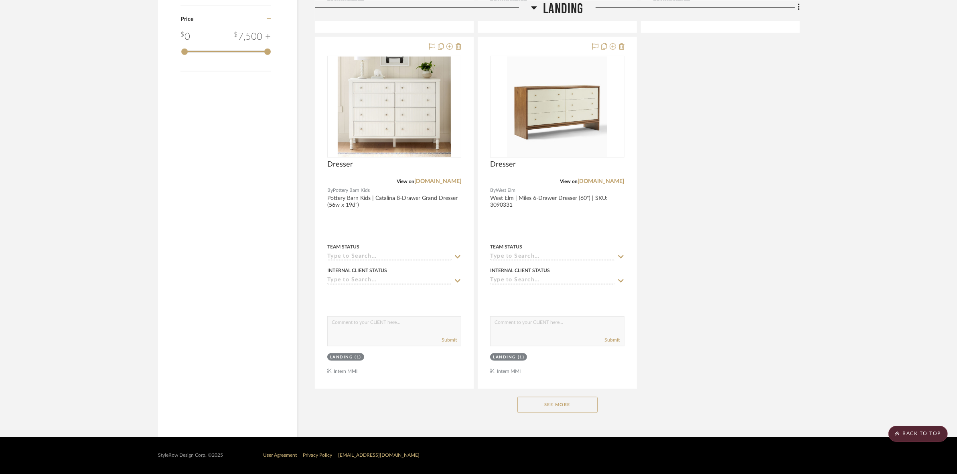
scroll to position [925, 0]
click at [541, 406] on button "See More" at bounding box center [558, 405] width 80 height 16
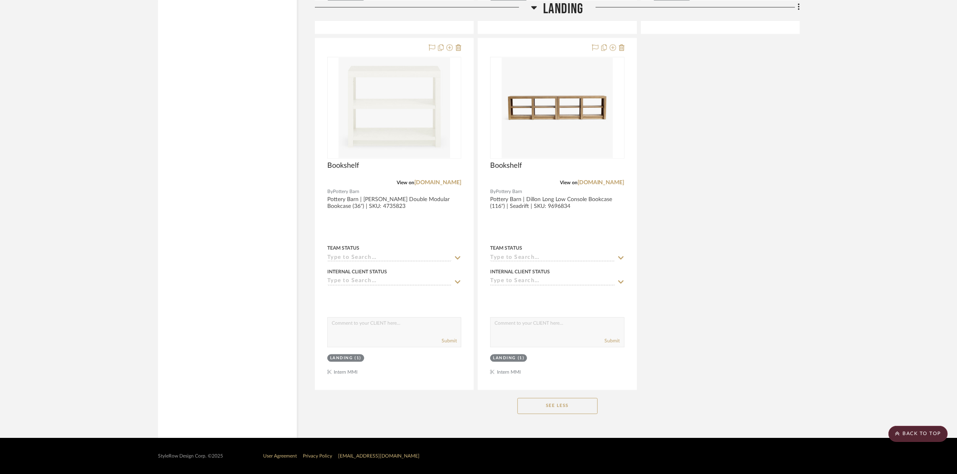
scroll to position [1636, 0]
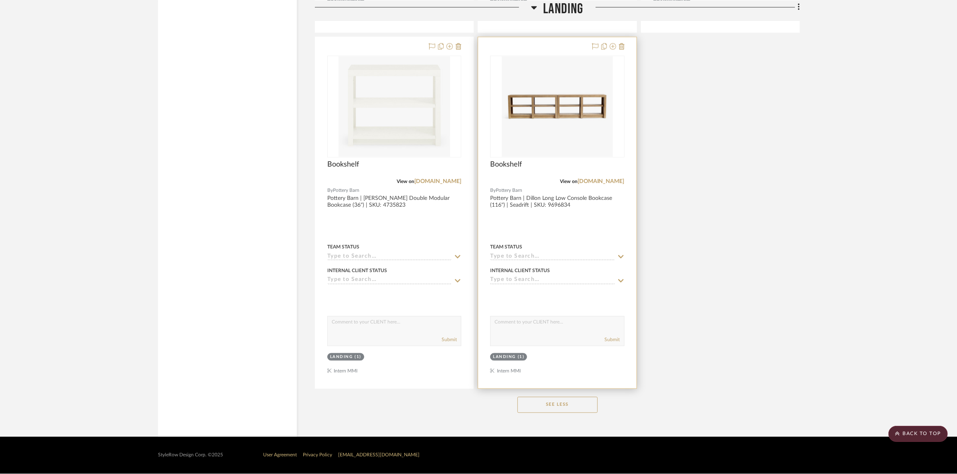
click at [574, 125] on img "0" at bounding box center [558, 107] width 112 height 100
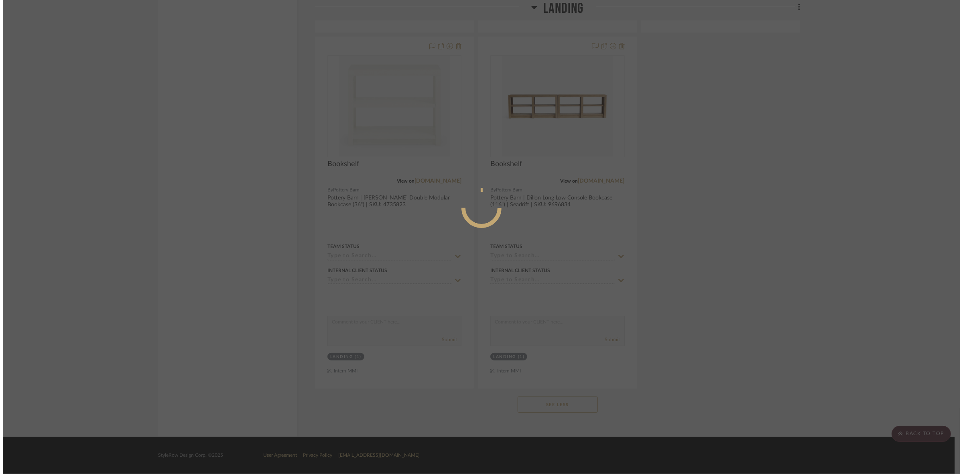
scroll to position [0, 0]
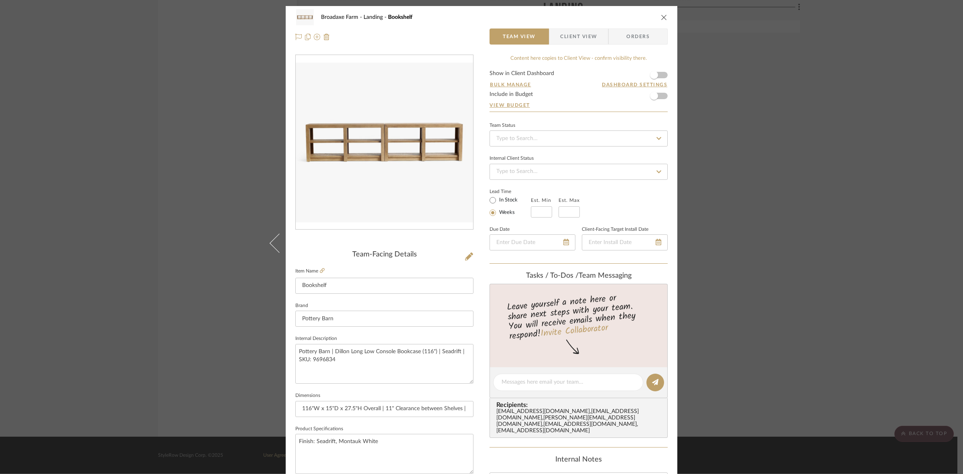
click at [582, 32] on span "Client View" at bounding box center [578, 36] width 37 height 16
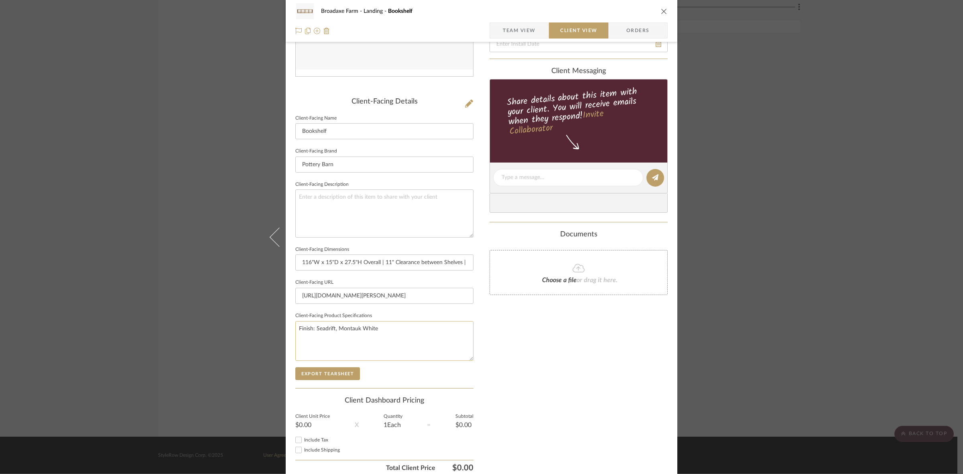
scroll to position [186, 0]
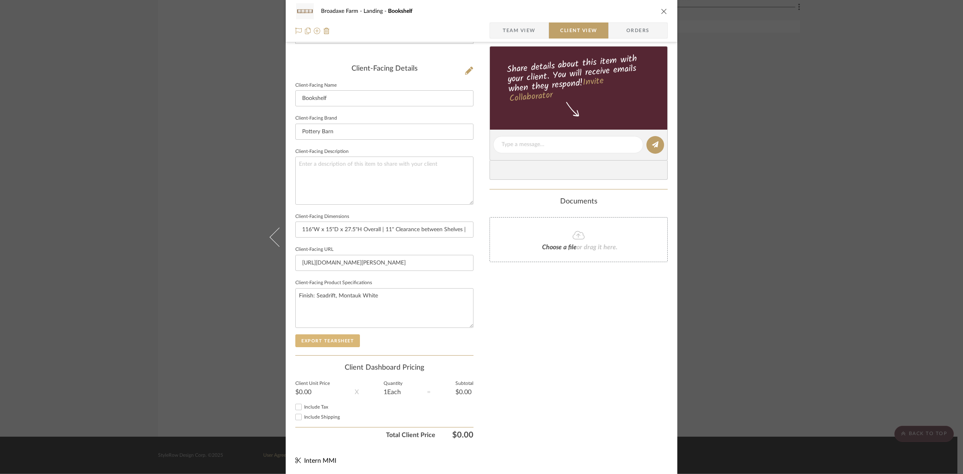
click at [352, 338] on button "Export Tearsheet" at bounding box center [327, 340] width 65 height 13
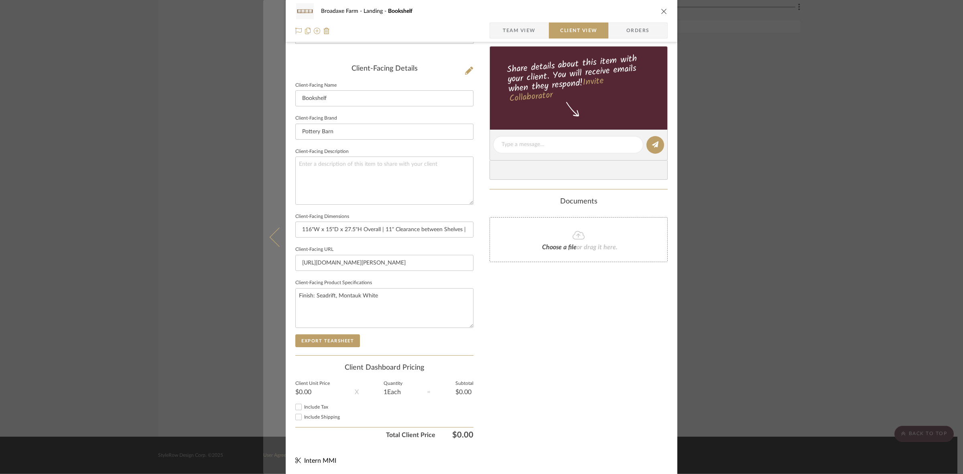
click at [269, 248] on button at bounding box center [274, 237] width 22 height 474
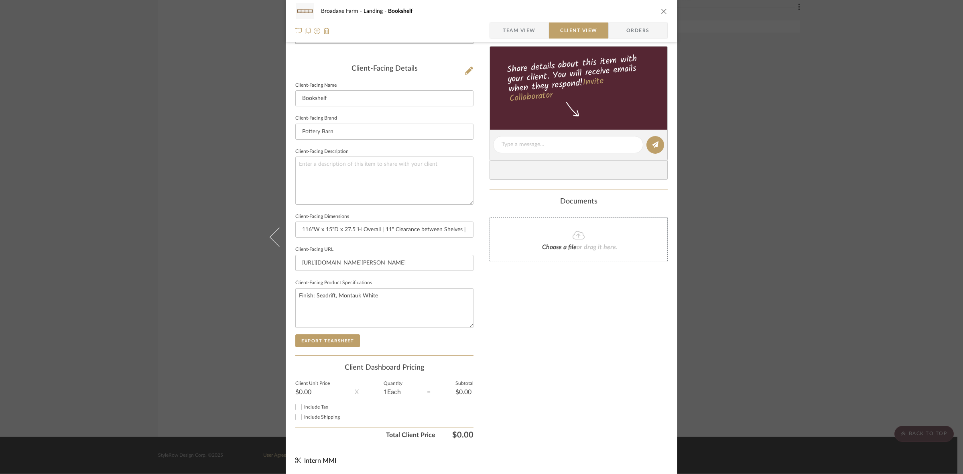
scroll to position [0, 0]
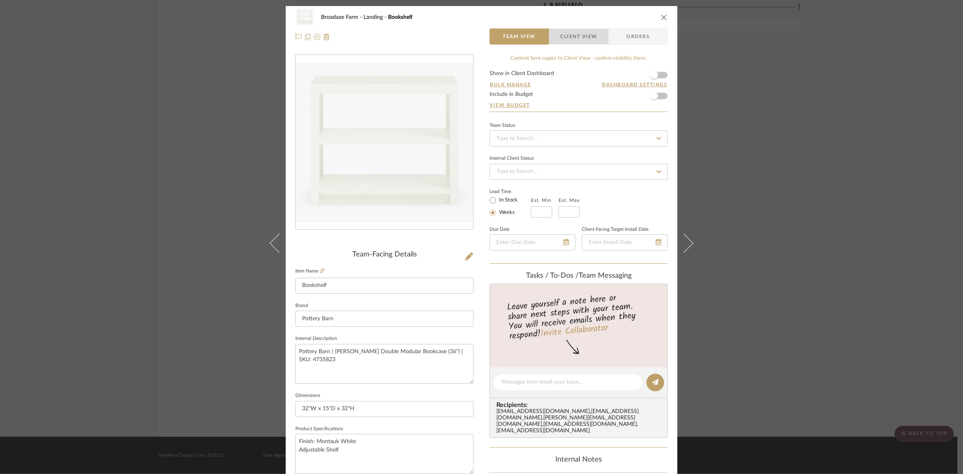
click at [583, 35] on span "Client View" at bounding box center [578, 36] width 37 height 16
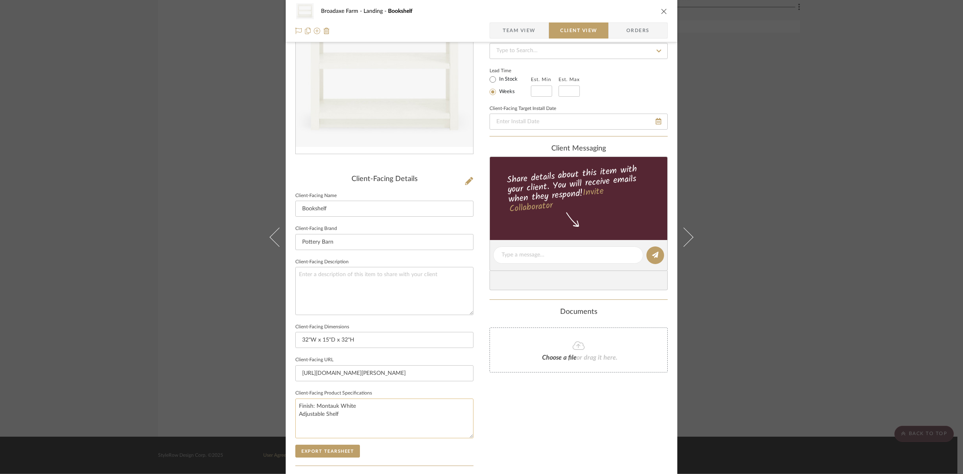
scroll to position [186, 0]
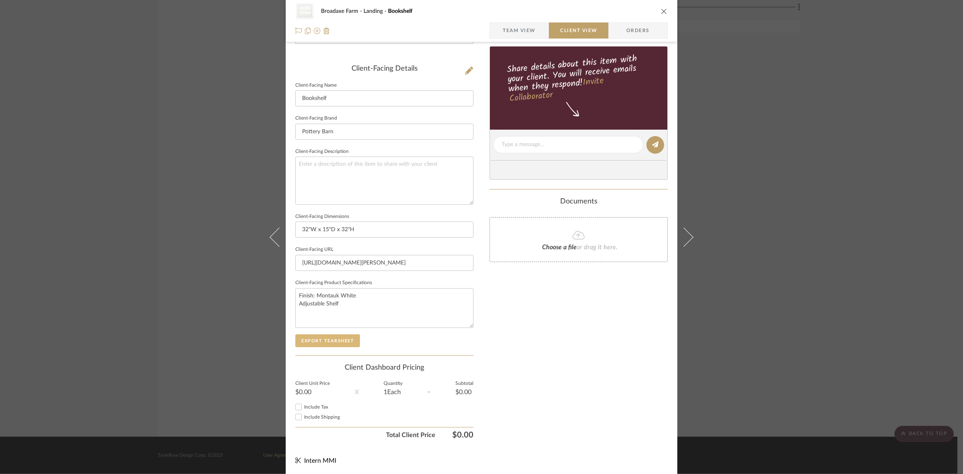
click at [348, 343] on button "Export Tearsheet" at bounding box center [327, 340] width 65 height 13
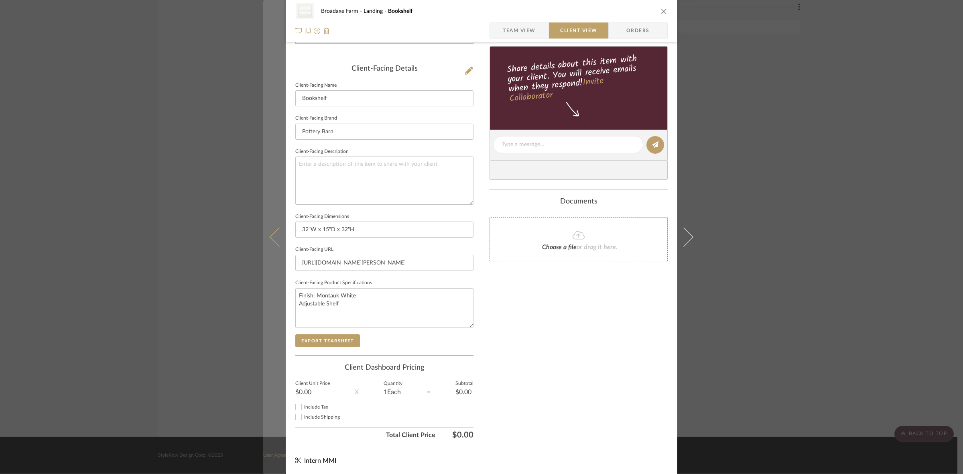
click at [266, 243] on button at bounding box center [274, 237] width 22 height 474
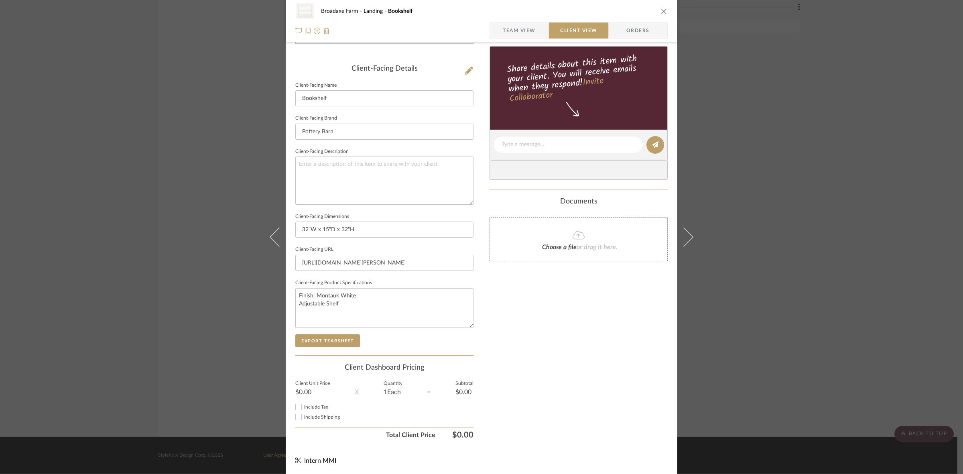
scroll to position [0, 0]
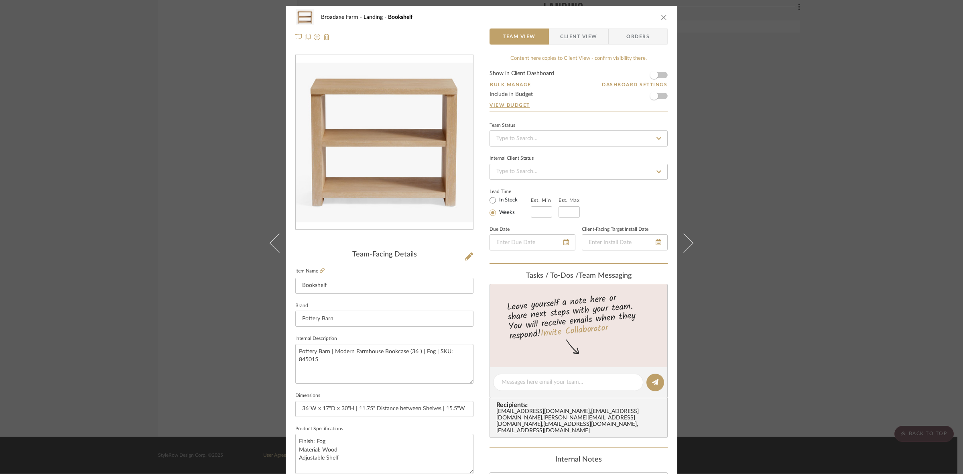
click at [588, 30] on span "Client View" at bounding box center [578, 36] width 37 height 16
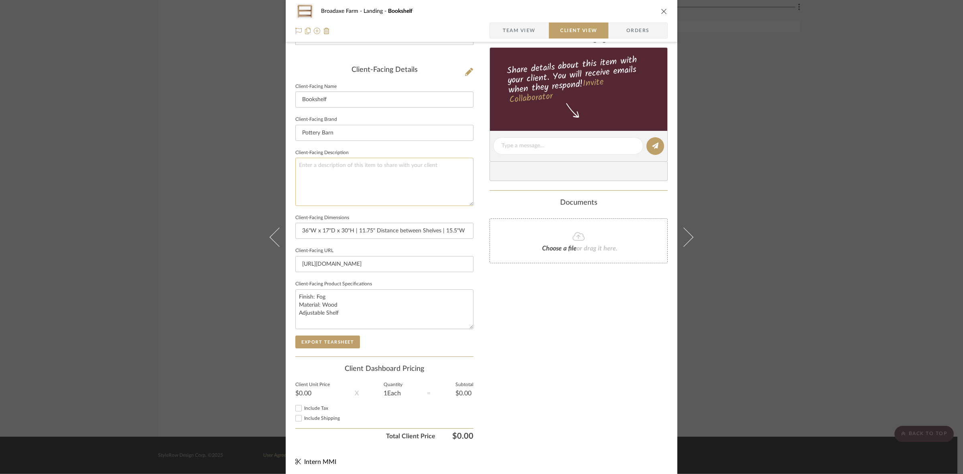
scroll to position [186, 0]
click at [328, 339] on button "Export Tearsheet" at bounding box center [327, 340] width 65 height 13
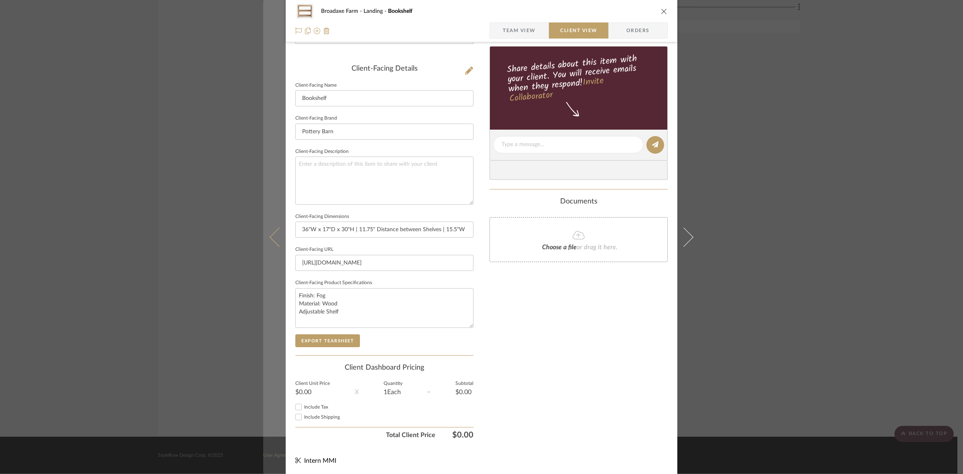
click at [276, 240] on icon at bounding box center [279, 236] width 19 height 19
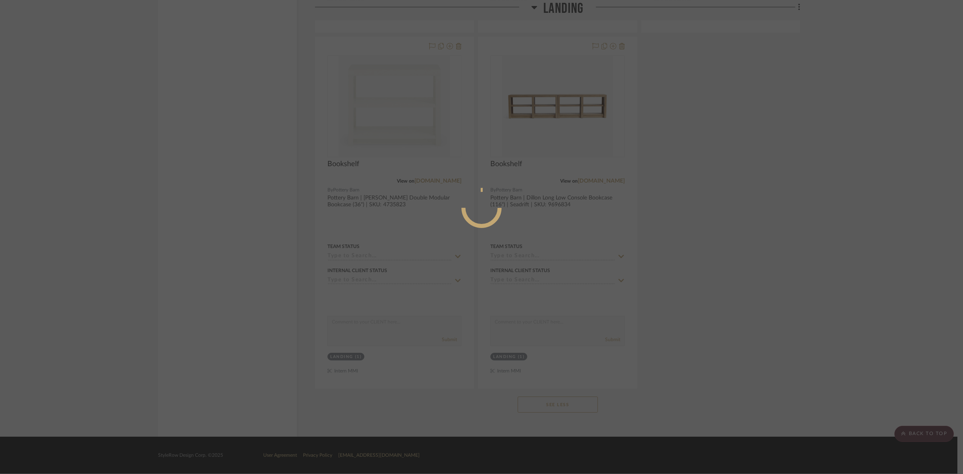
scroll to position [0, 0]
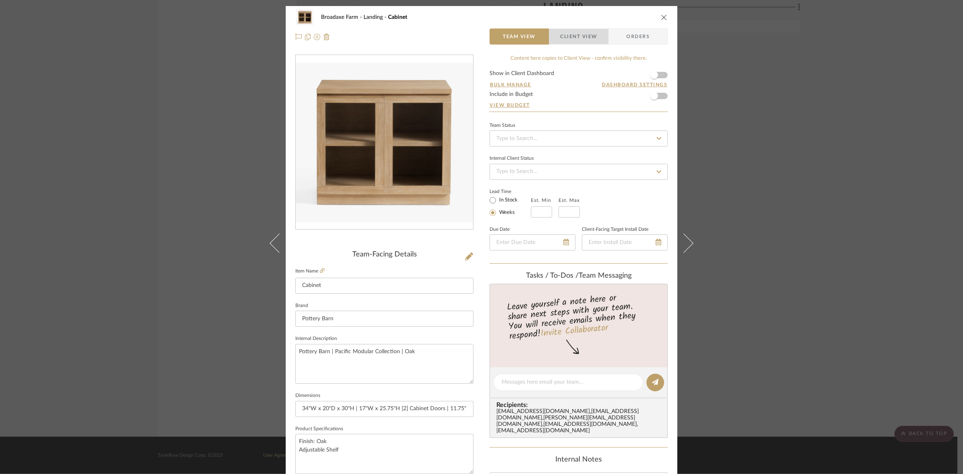
click at [581, 36] on span "Client View" at bounding box center [578, 36] width 37 height 16
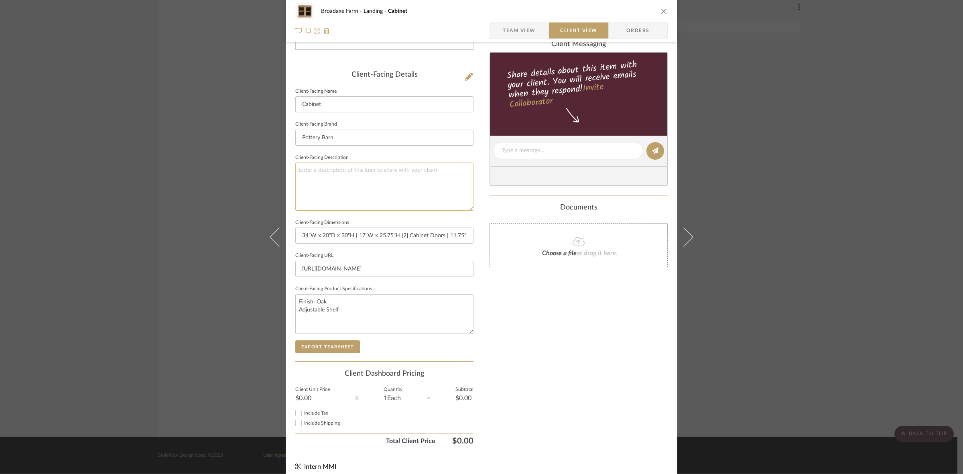
scroll to position [186, 0]
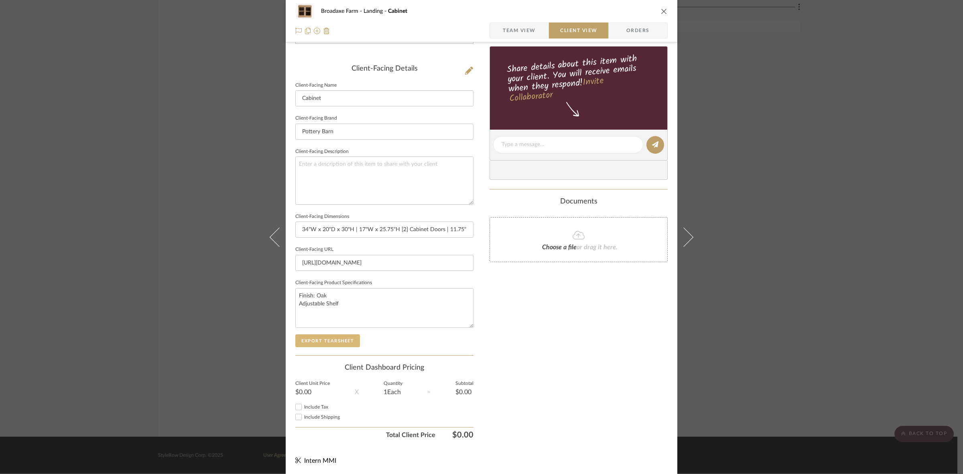
click at [343, 336] on button "Export Tearsheet" at bounding box center [327, 340] width 65 height 13
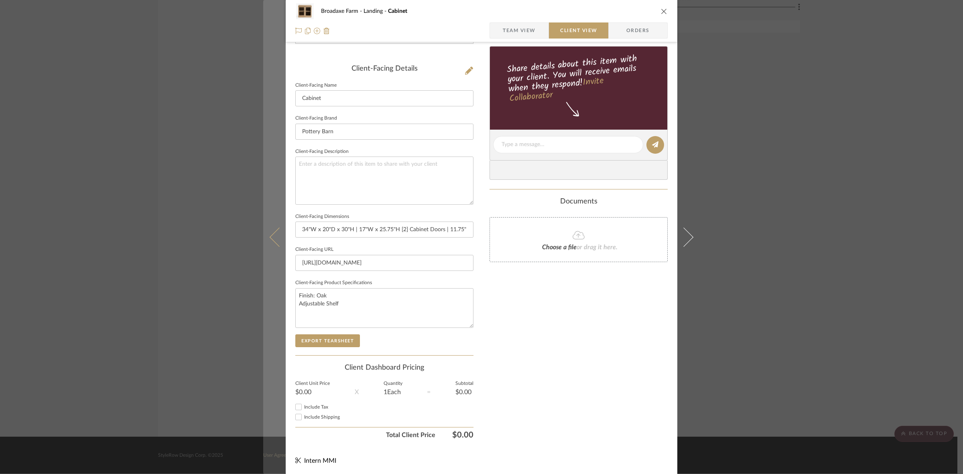
click at [267, 225] on button at bounding box center [274, 237] width 22 height 474
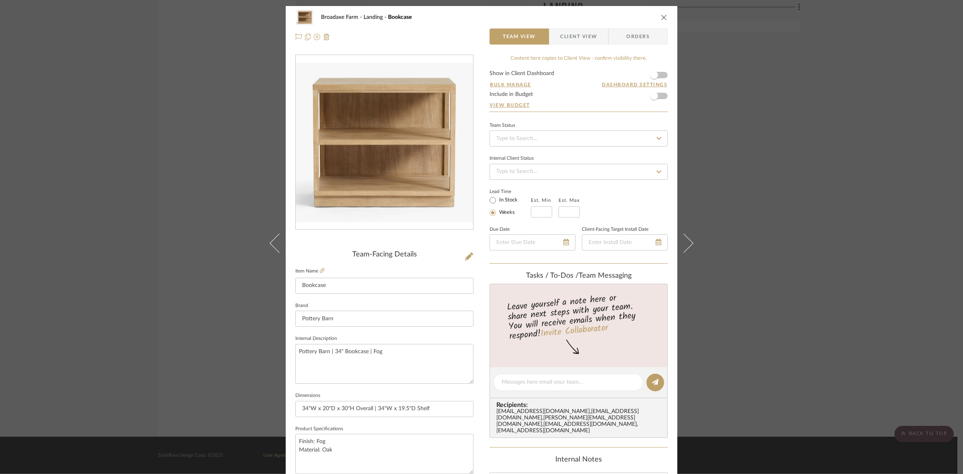
click at [573, 35] on span "Client View" at bounding box center [578, 36] width 37 height 16
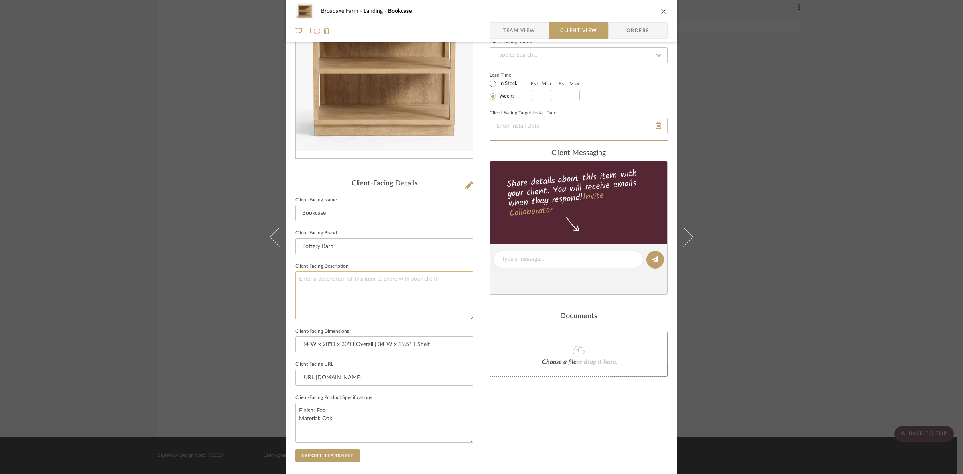
scroll to position [186, 0]
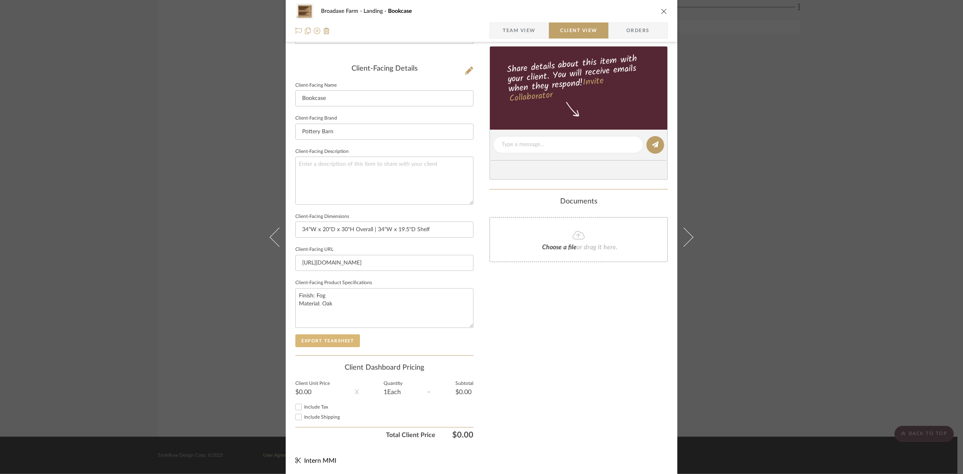
click at [343, 341] on button "Export Tearsheet" at bounding box center [327, 340] width 65 height 13
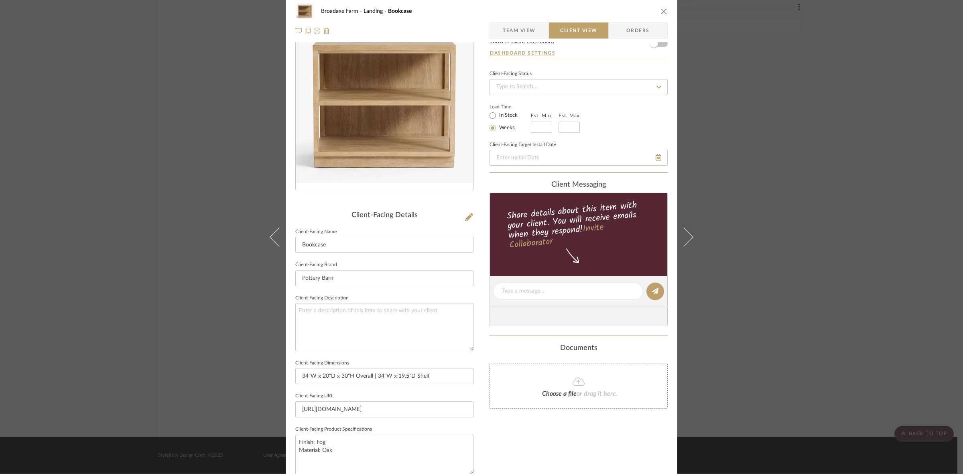
scroll to position [0, 0]
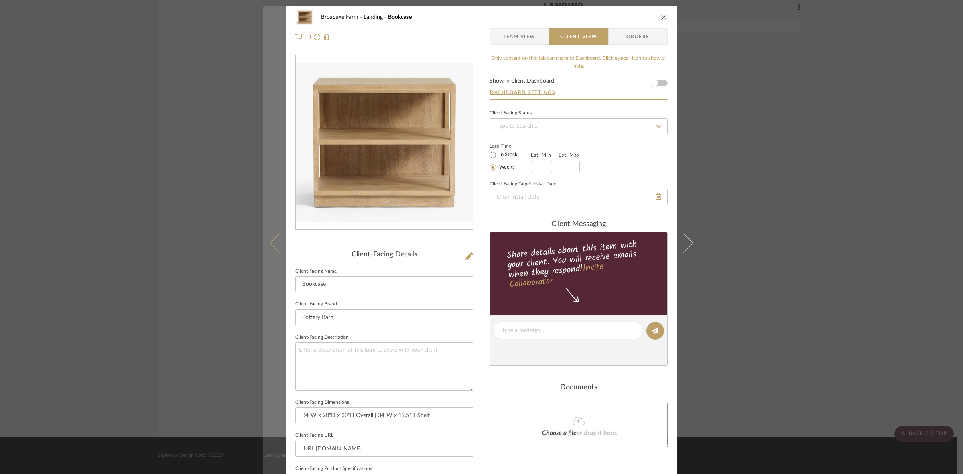
click at [272, 243] on icon at bounding box center [279, 242] width 19 height 19
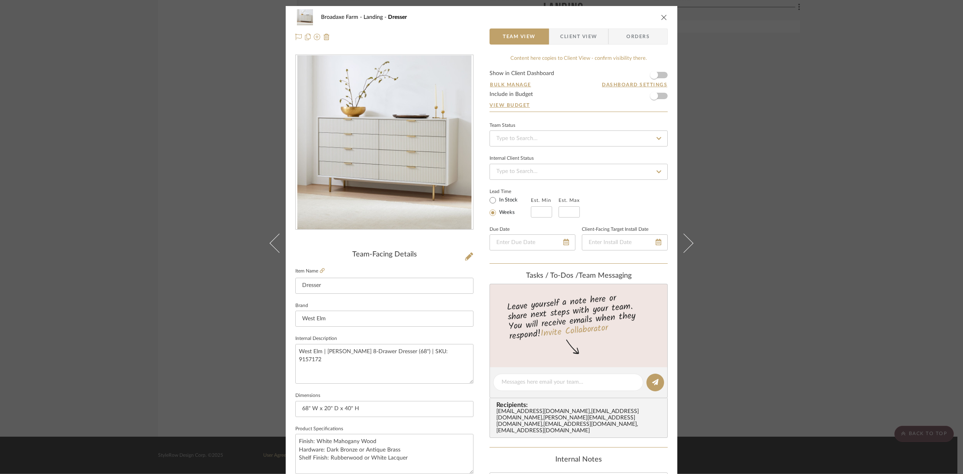
click at [580, 37] on span "Client View" at bounding box center [578, 36] width 37 height 16
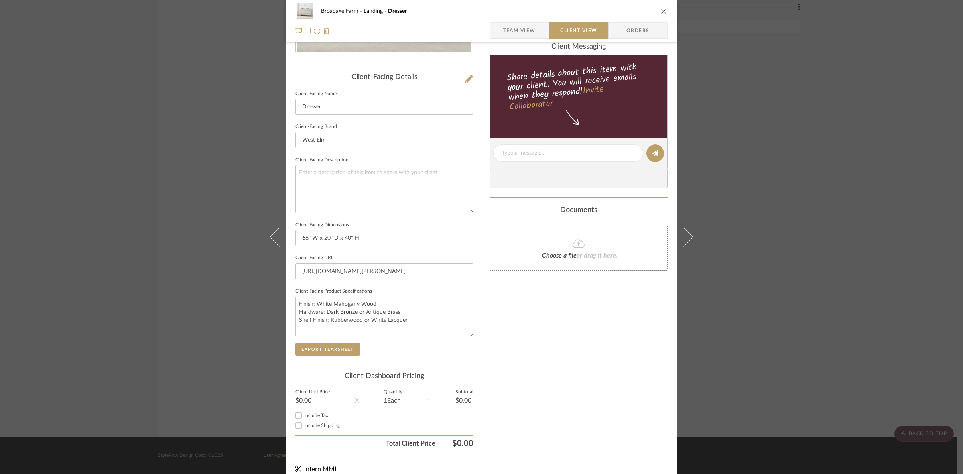
scroll to position [186, 0]
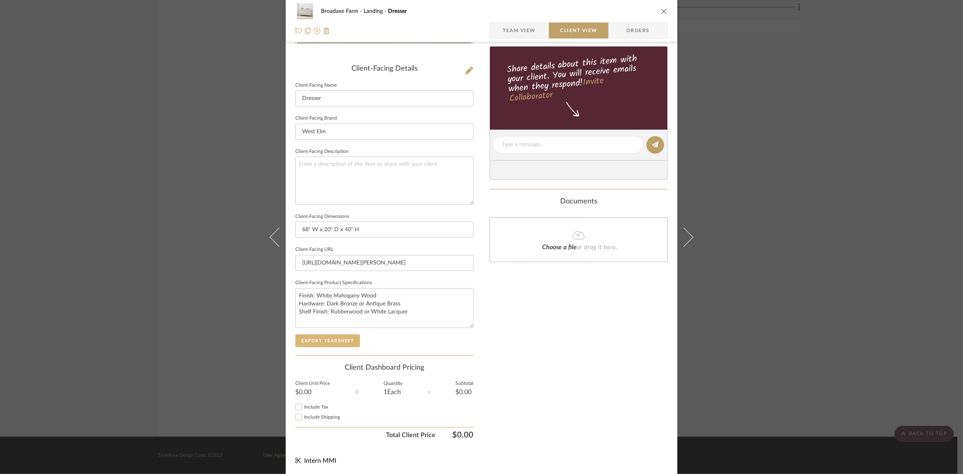
click at [343, 341] on button "Export Tearsheet" at bounding box center [327, 340] width 65 height 13
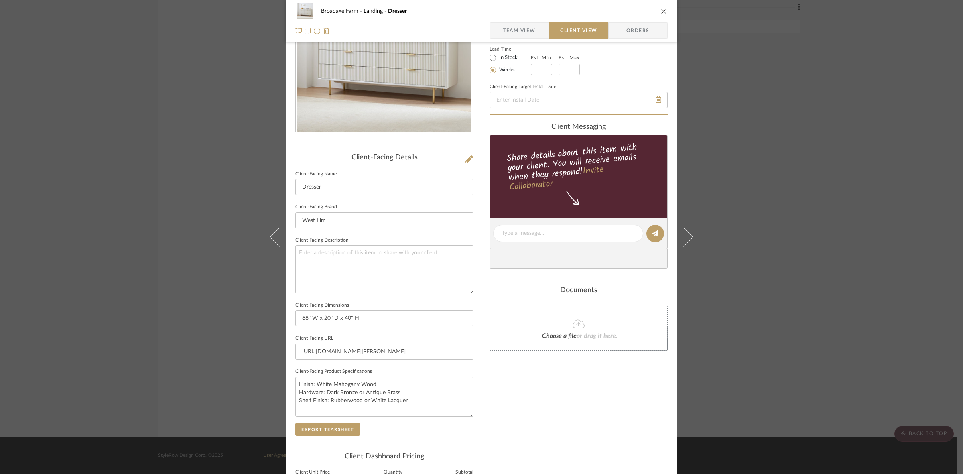
scroll to position [0, 0]
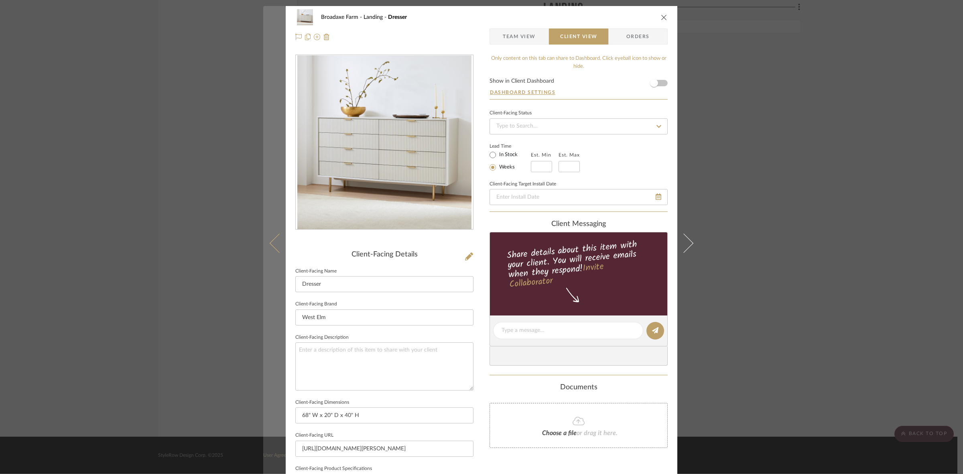
click at [270, 242] on icon at bounding box center [279, 242] width 19 height 19
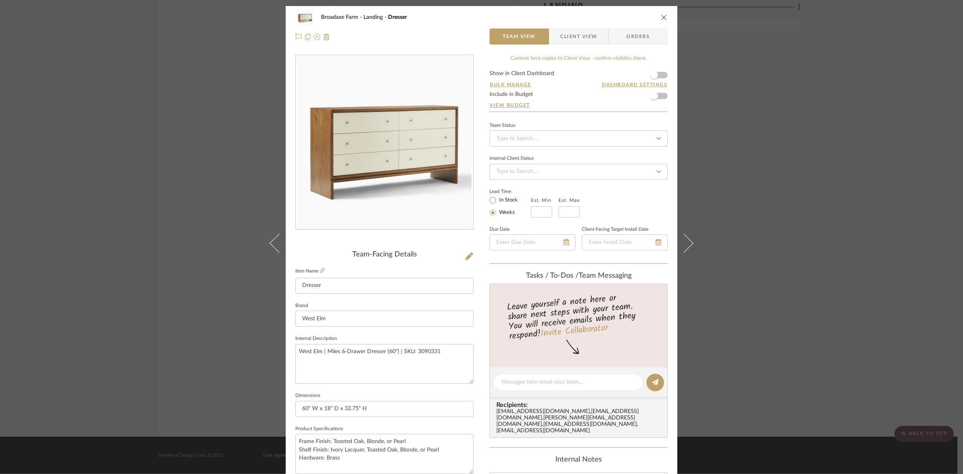
click at [579, 37] on span "Client View" at bounding box center [578, 36] width 37 height 16
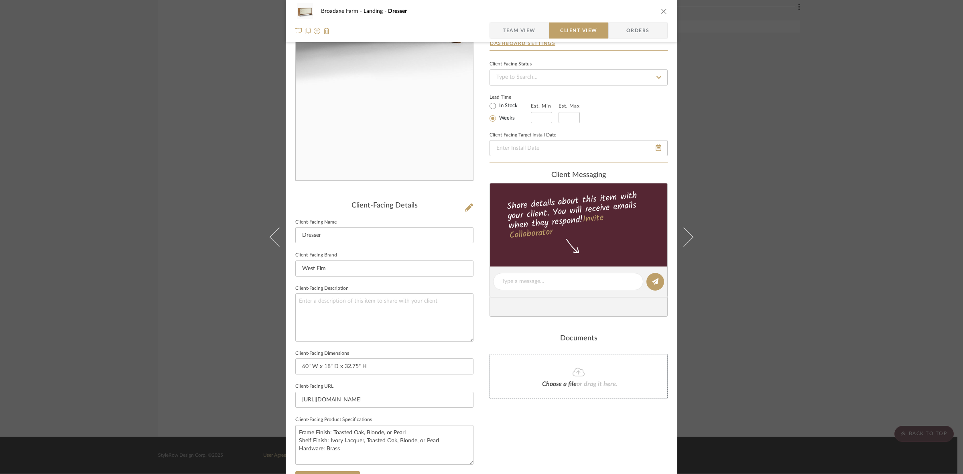
scroll to position [186, 0]
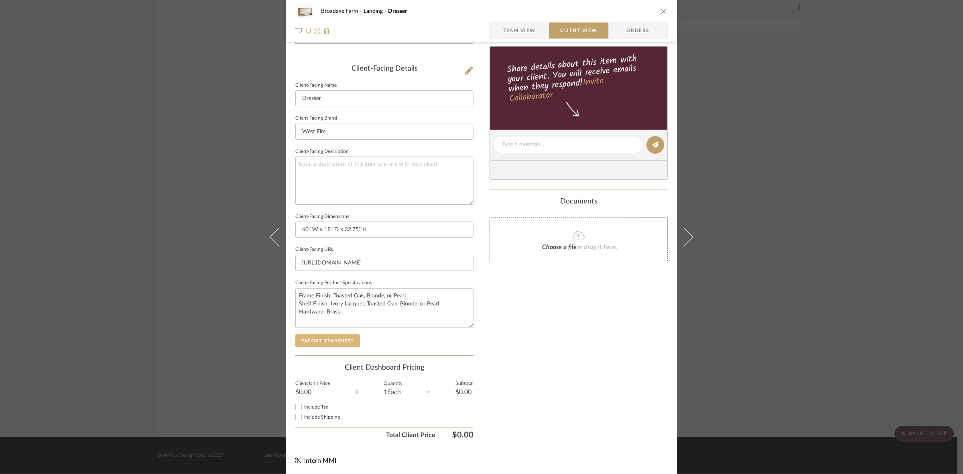
click at [336, 338] on button "Export Tearsheet" at bounding box center [327, 340] width 65 height 13
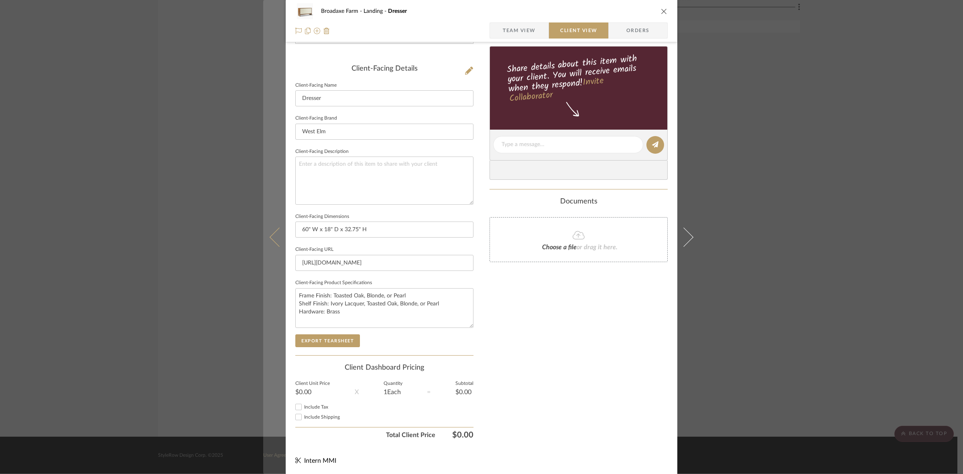
click at [274, 245] on button at bounding box center [274, 237] width 22 height 474
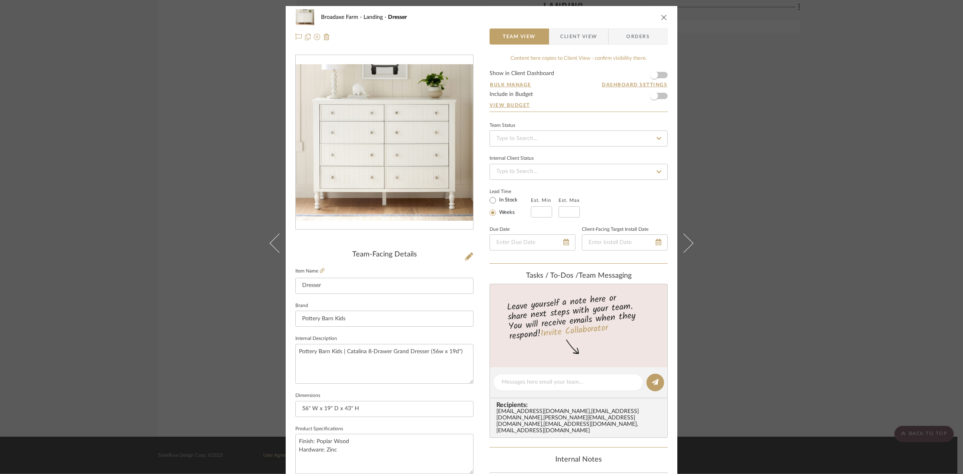
click at [560, 35] on span "Client View" at bounding box center [578, 36] width 37 height 16
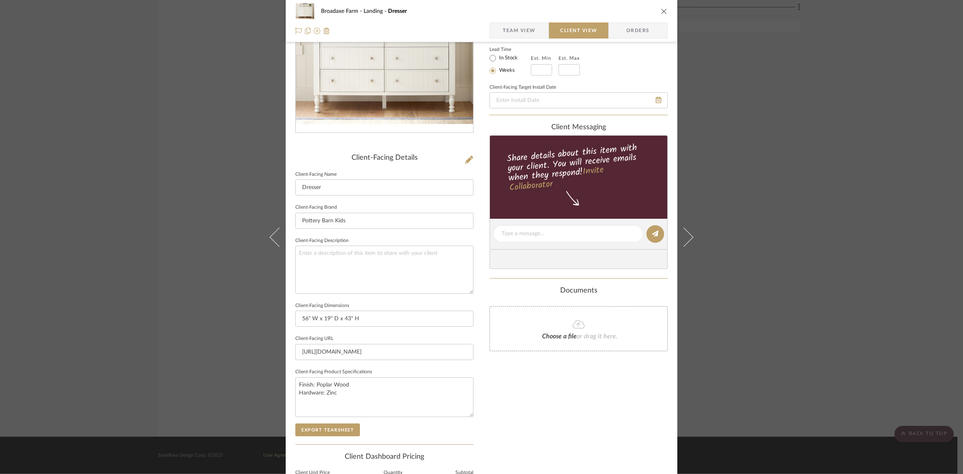
scroll to position [186, 0]
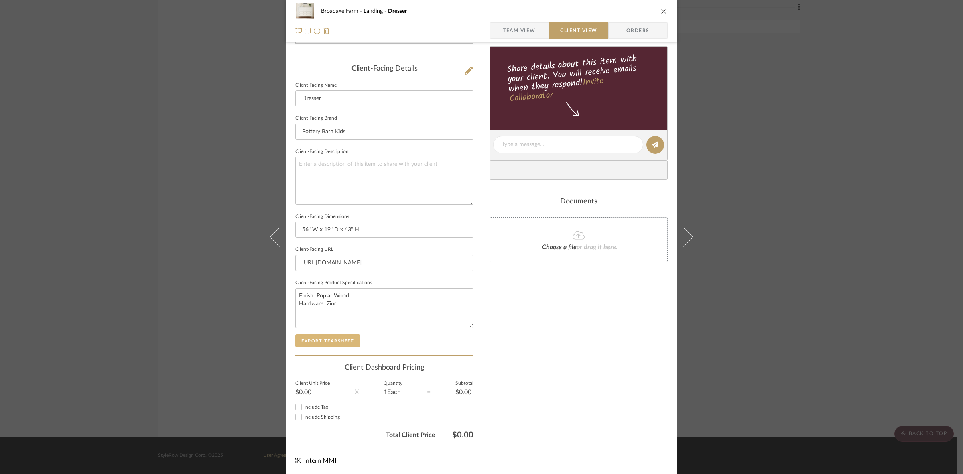
click at [341, 338] on button "Export Tearsheet" at bounding box center [327, 340] width 65 height 13
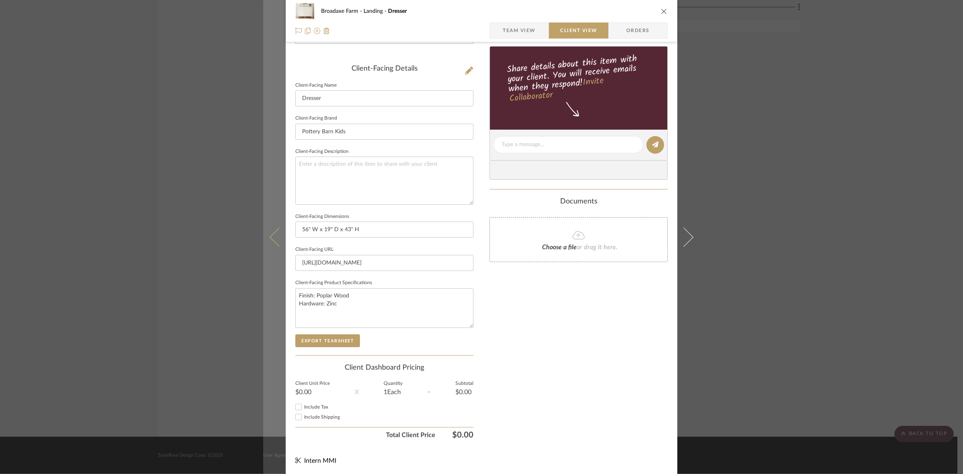
click at [266, 238] on button at bounding box center [274, 237] width 22 height 474
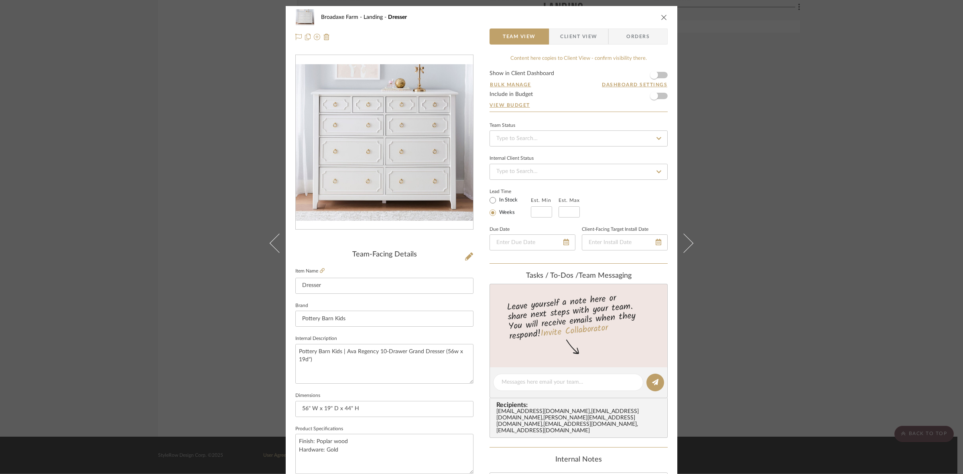
click at [583, 37] on span "Client View" at bounding box center [578, 36] width 37 height 16
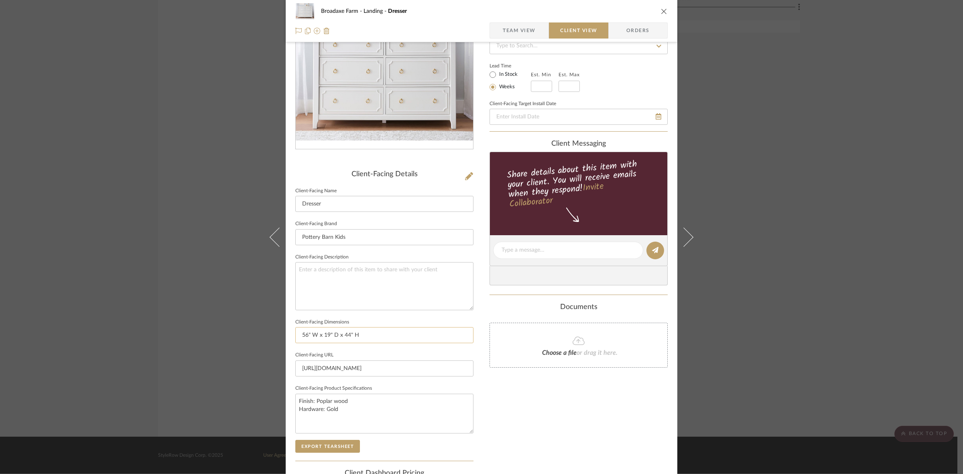
scroll to position [186, 0]
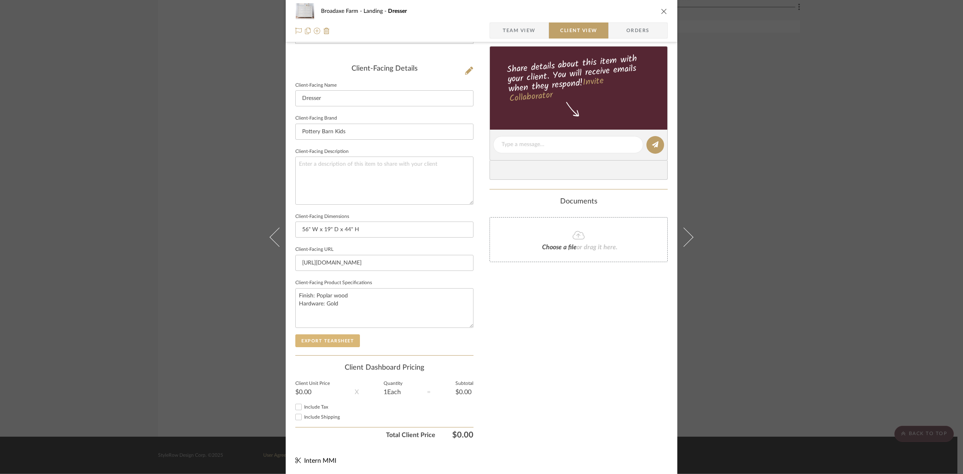
click at [327, 339] on button "Export Tearsheet" at bounding box center [327, 340] width 65 height 13
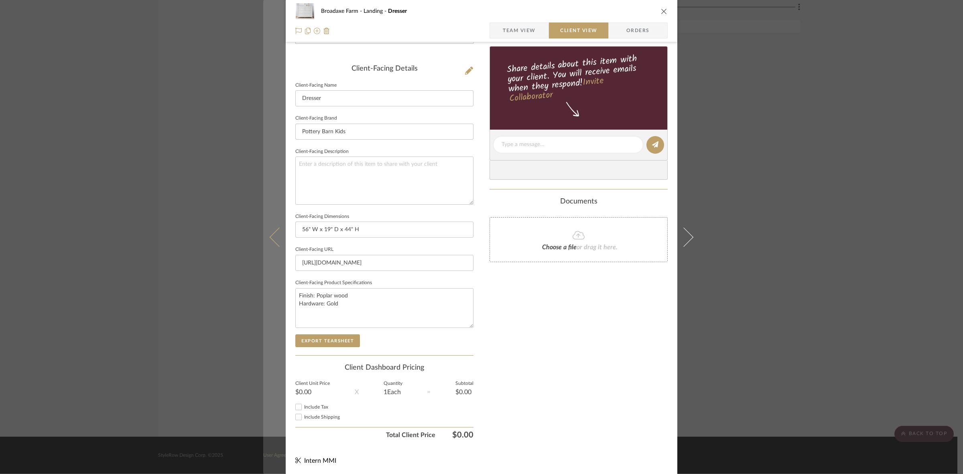
click at [277, 241] on icon at bounding box center [279, 236] width 19 height 19
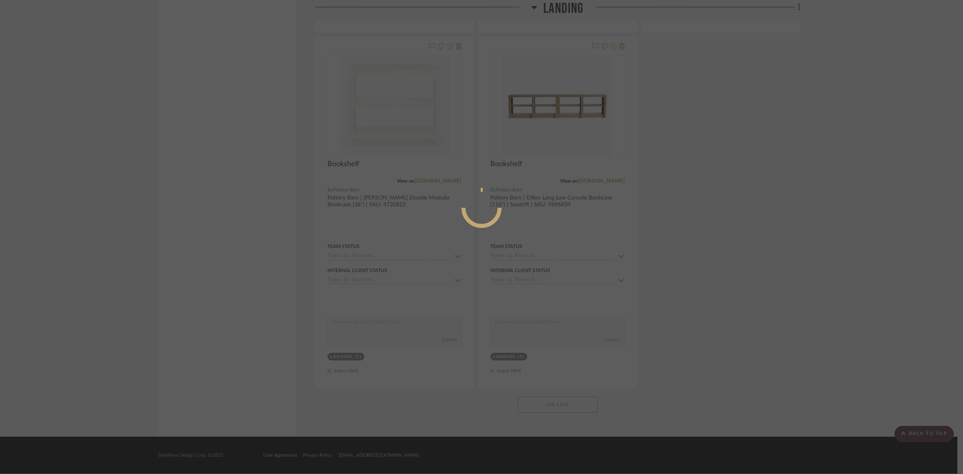
scroll to position [0, 0]
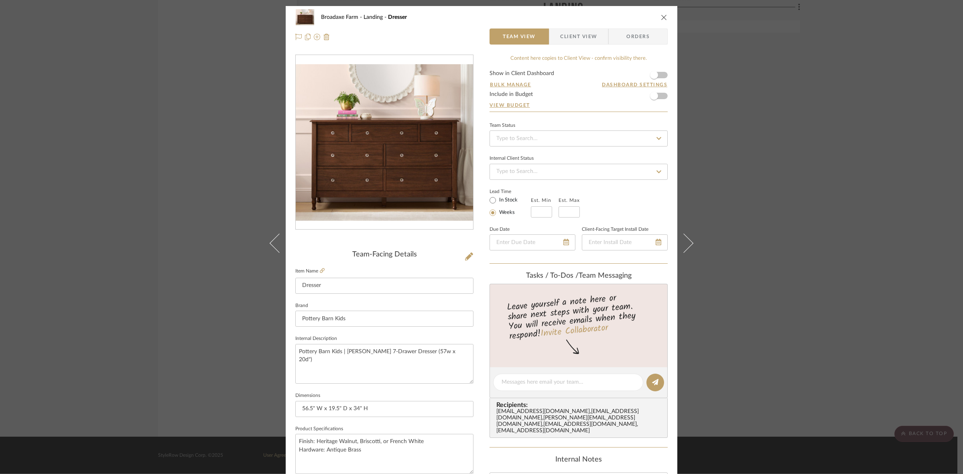
drag, startPoint x: 570, startPoint y: 38, endPoint x: 562, endPoint y: 54, distance: 17.9
click at [570, 38] on span "Client View" at bounding box center [578, 36] width 37 height 16
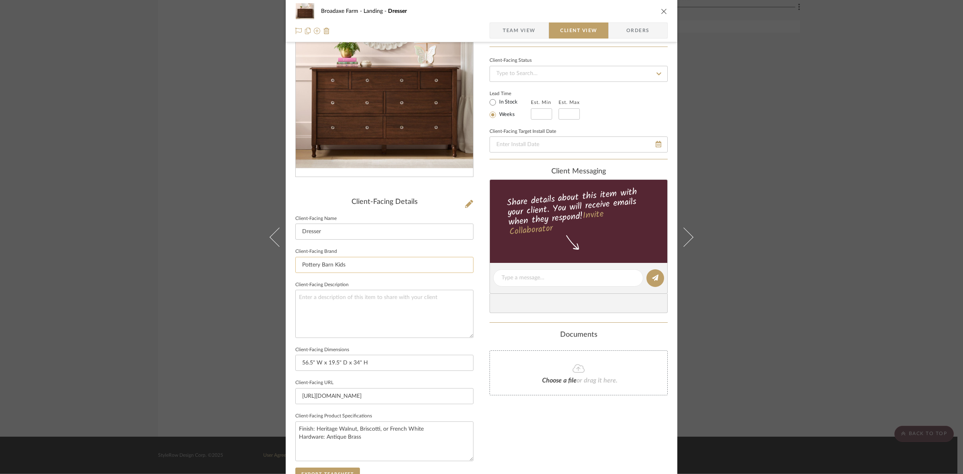
scroll to position [186, 0]
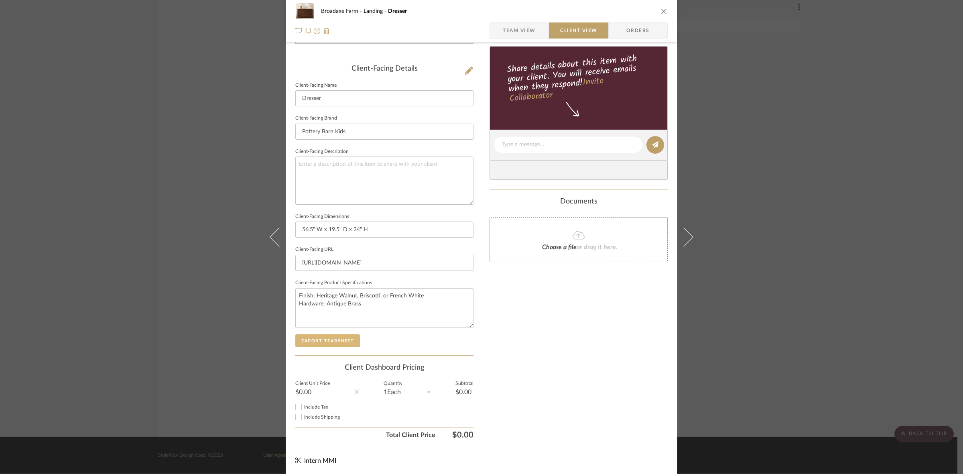
click at [335, 340] on button "Export Tearsheet" at bounding box center [327, 340] width 65 height 13
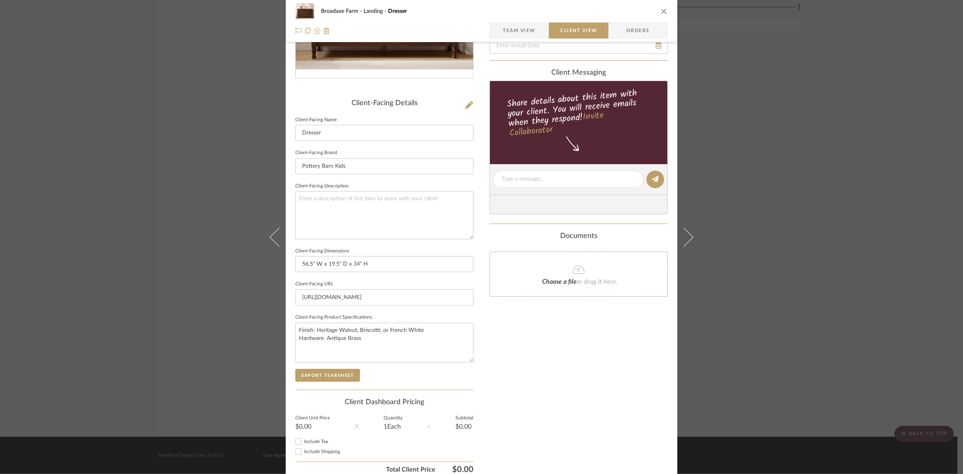
scroll to position [136, 0]
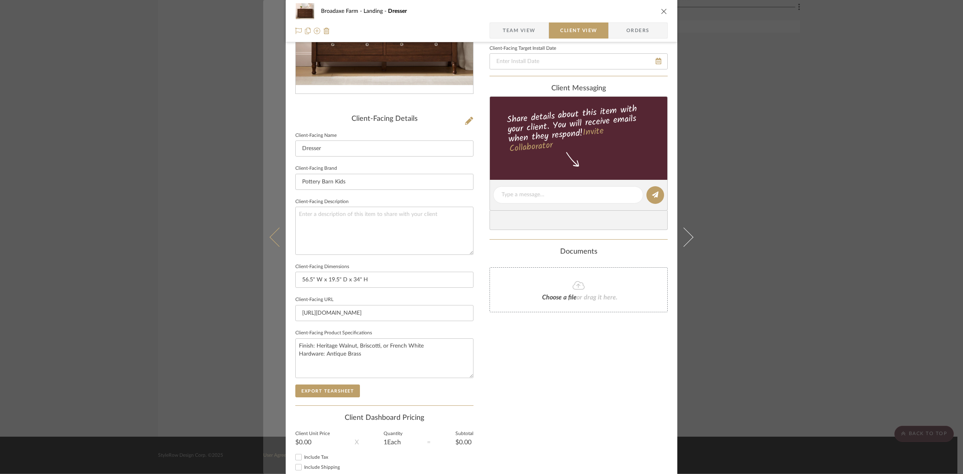
click at [276, 231] on icon at bounding box center [279, 236] width 19 height 19
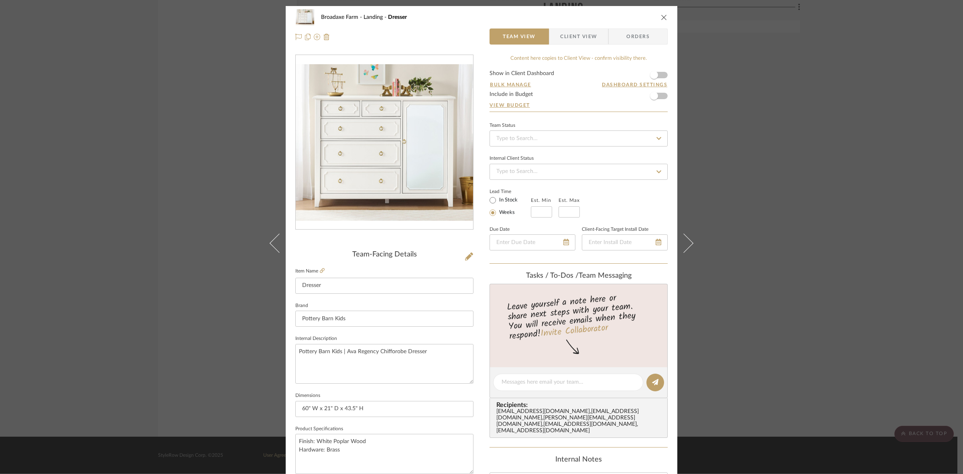
click at [575, 35] on span "Client View" at bounding box center [578, 36] width 37 height 16
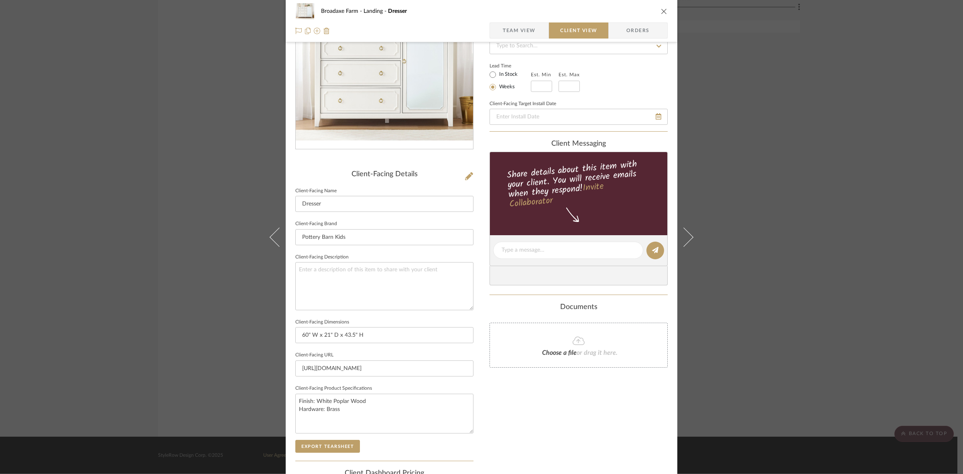
scroll to position [186, 0]
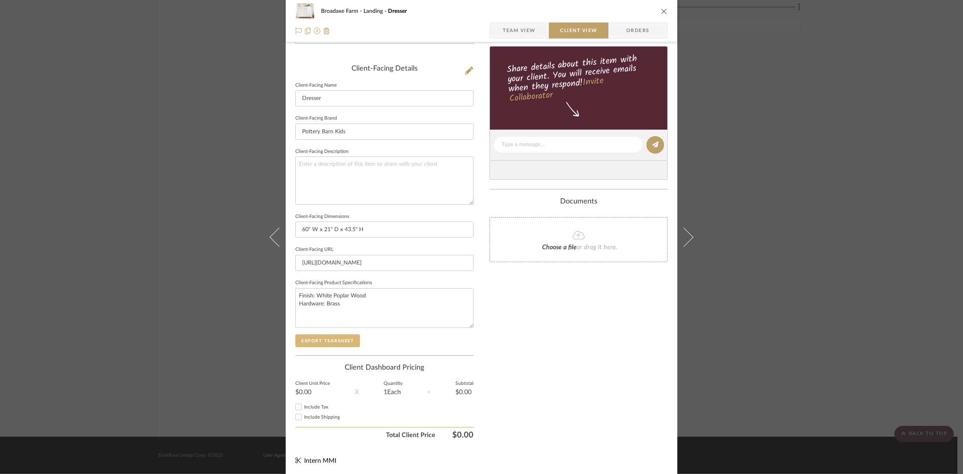
click at [336, 338] on button "Export Tearsheet" at bounding box center [327, 340] width 65 height 13
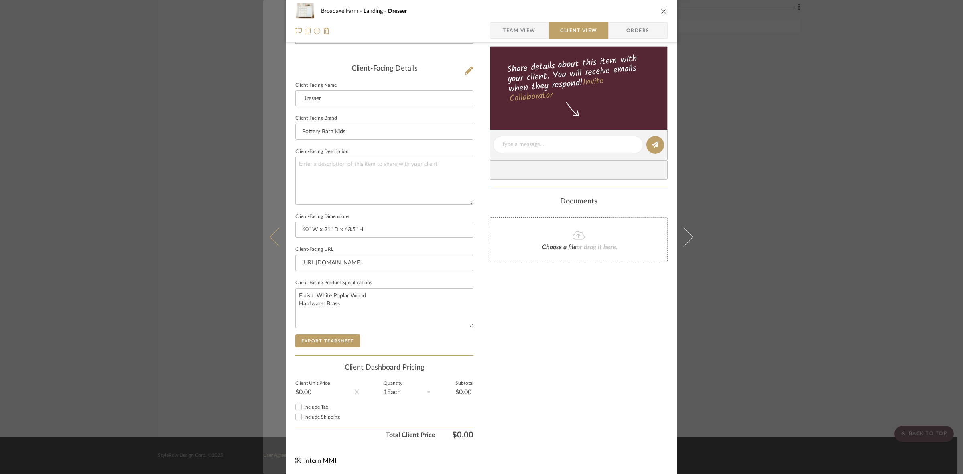
click at [275, 245] on icon at bounding box center [279, 236] width 19 height 19
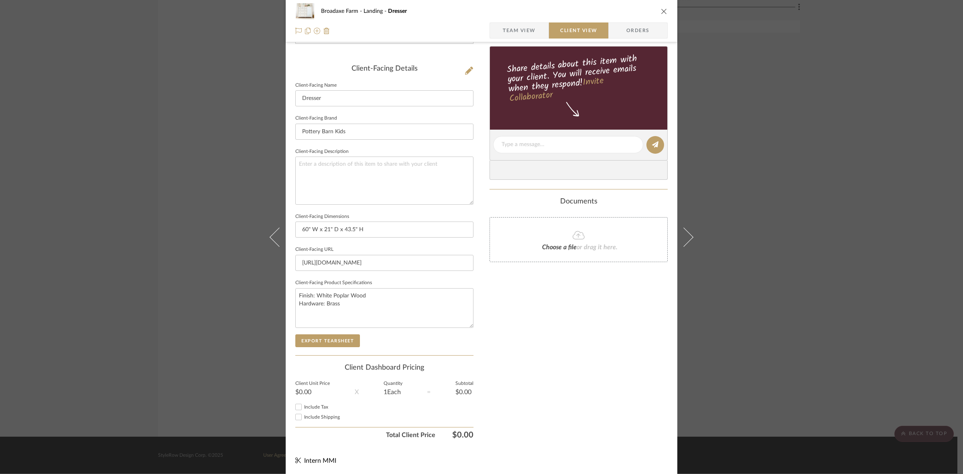
scroll to position [0, 0]
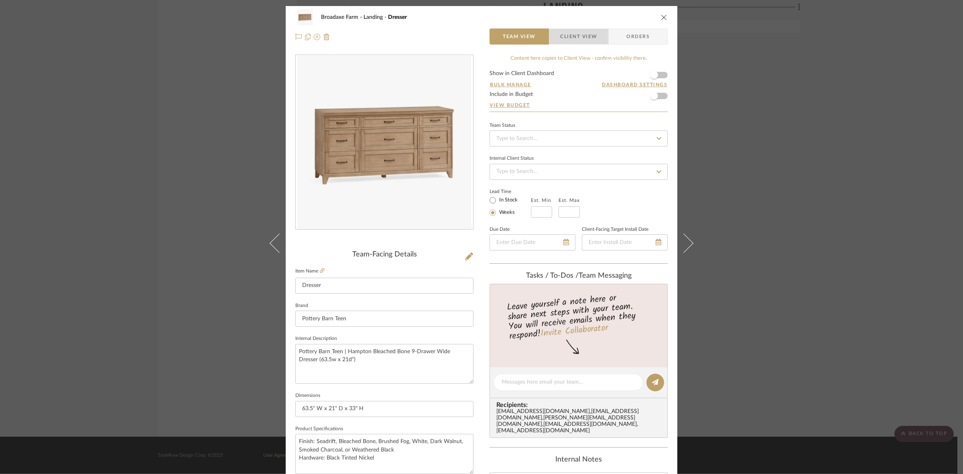
click at [585, 39] on span "Client View" at bounding box center [578, 36] width 37 height 16
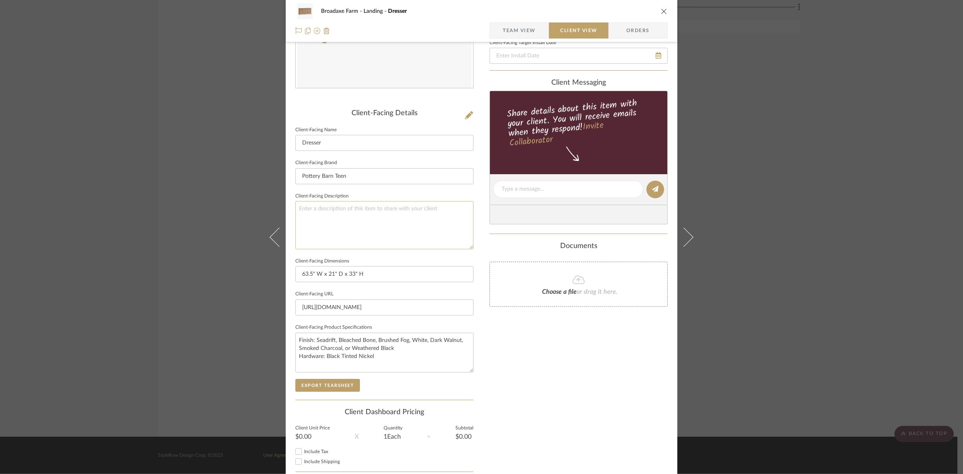
scroll to position [150, 0]
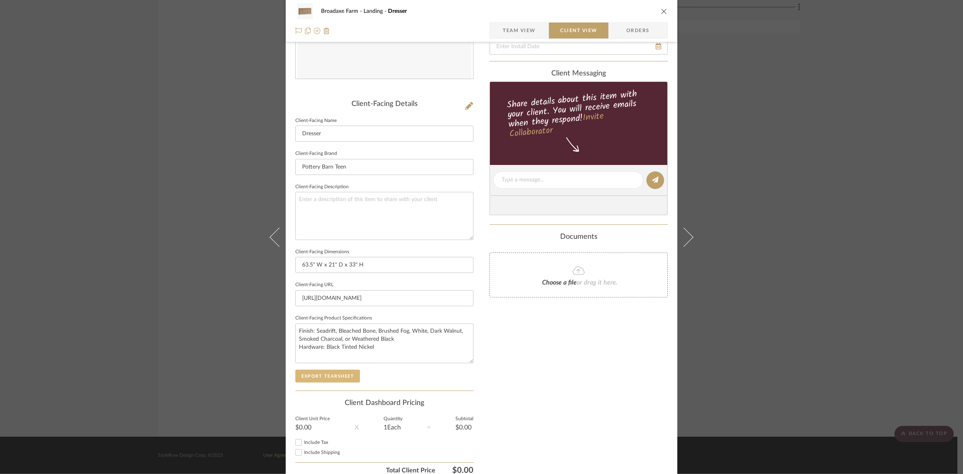
click at [333, 372] on button "Export Tearsheet" at bounding box center [327, 376] width 65 height 13
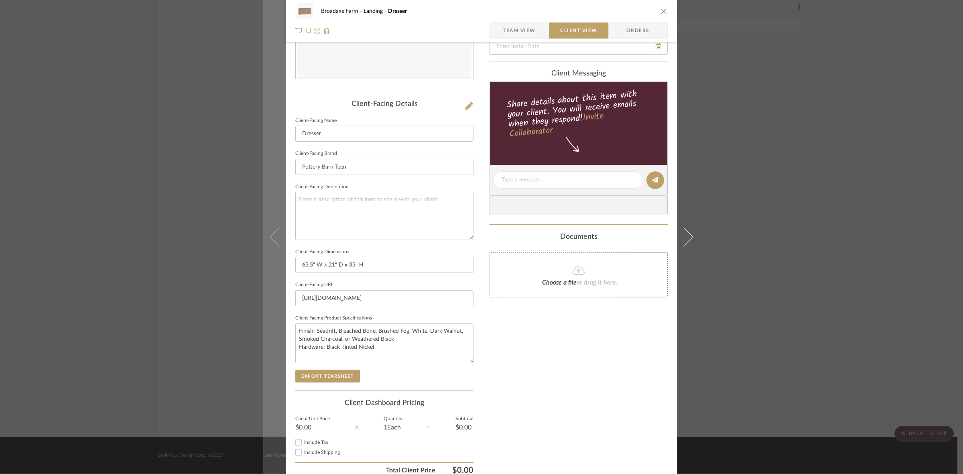
click at [269, 230] on button at bounding box center [274, 237] width 22 height 474
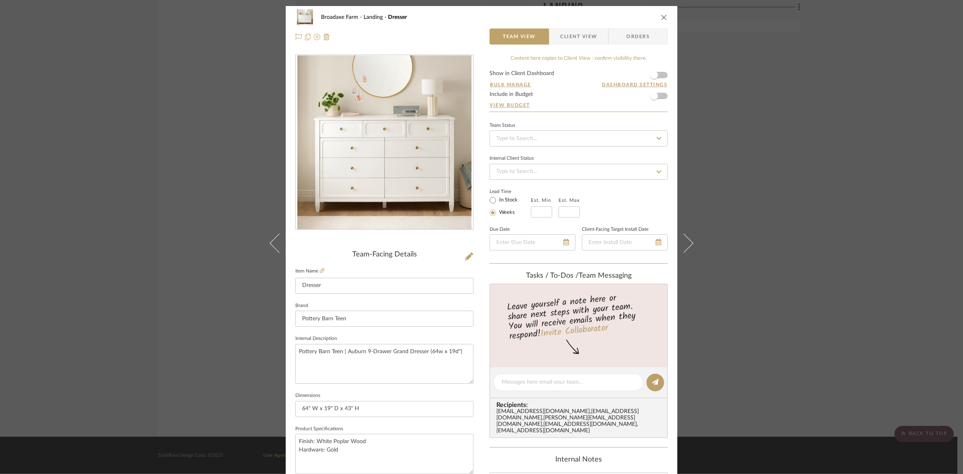
click at [570, 31] on span "Client View" at bounding box center [578, 36] width 37 height 16
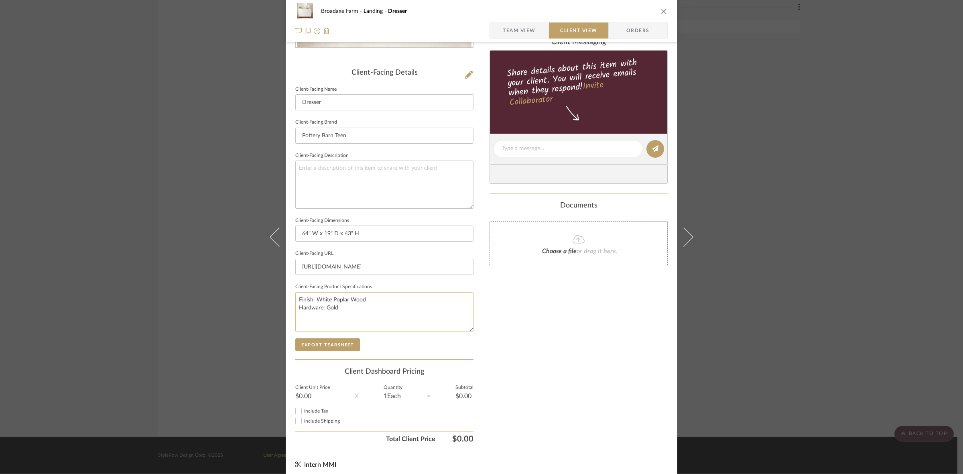
scroll to position [186, 0]
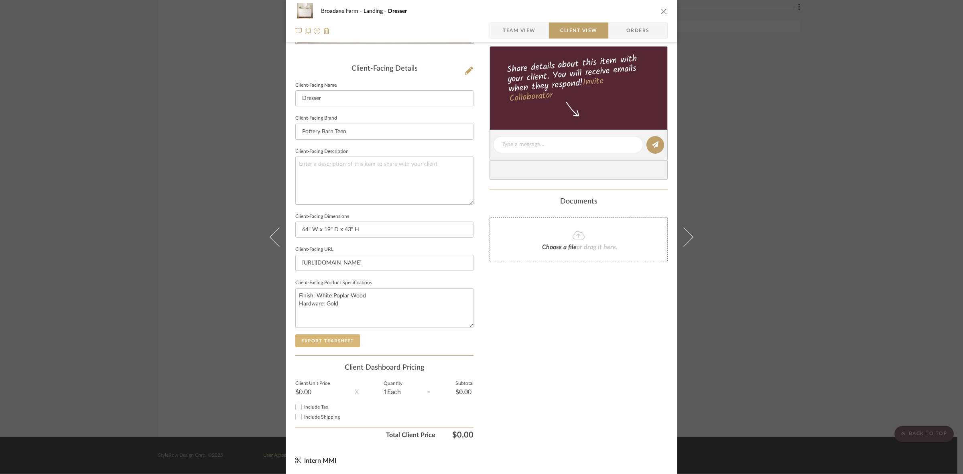
click at [327, 336] on button "Export Tearsheet" at bounding box center [327, 340] width 65 height 13
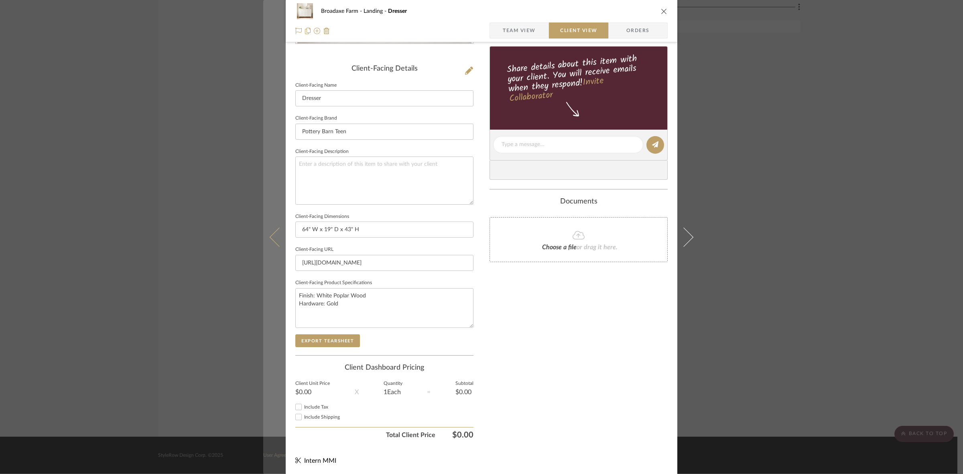
click at [268, 246] on button at bounding box center [274, 237] width 22 height 474
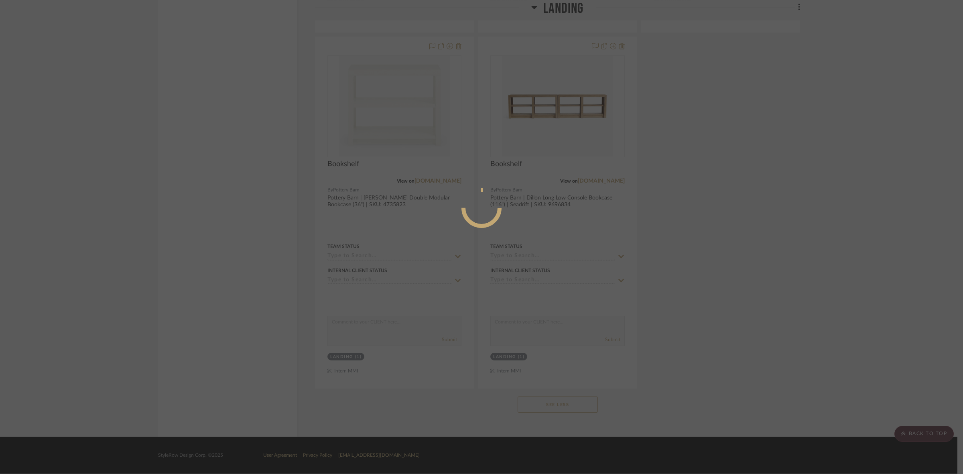
scroll to position [0, 0]
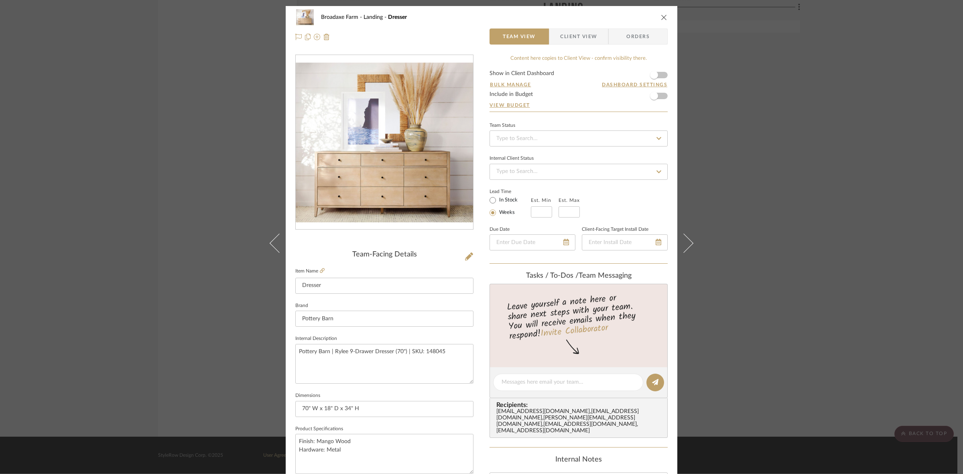
click at [567, 39] on span "Client View" at bounding box center [578, 36] width 37 height 16
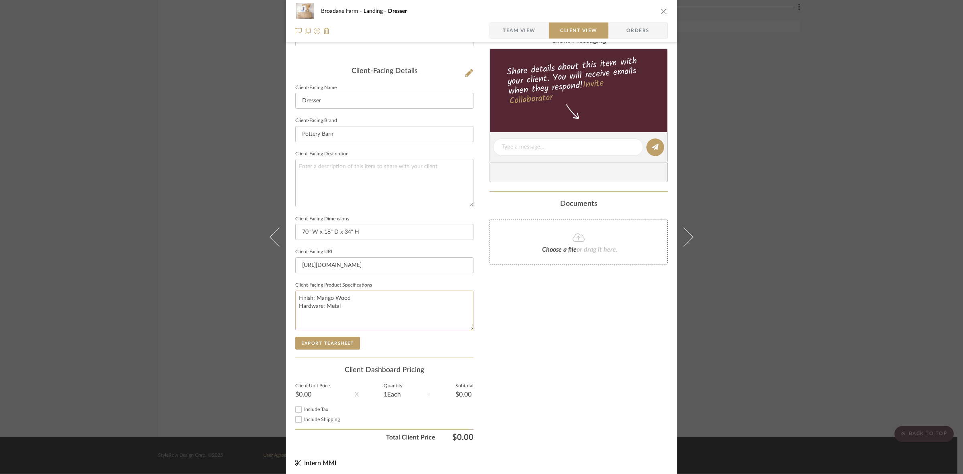
scroll to position [186, 0]
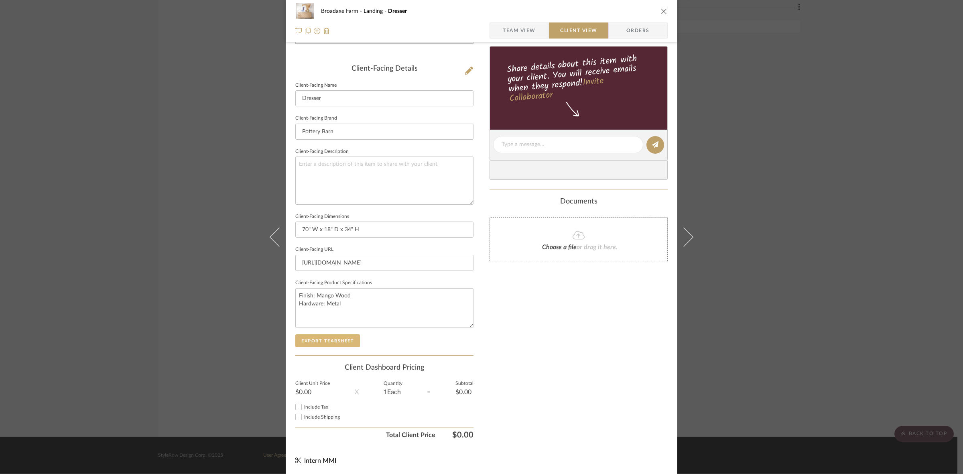
click at [341, 335] on button "Export Tearsheet" at bounding box center [327, 340] width 65 height 13
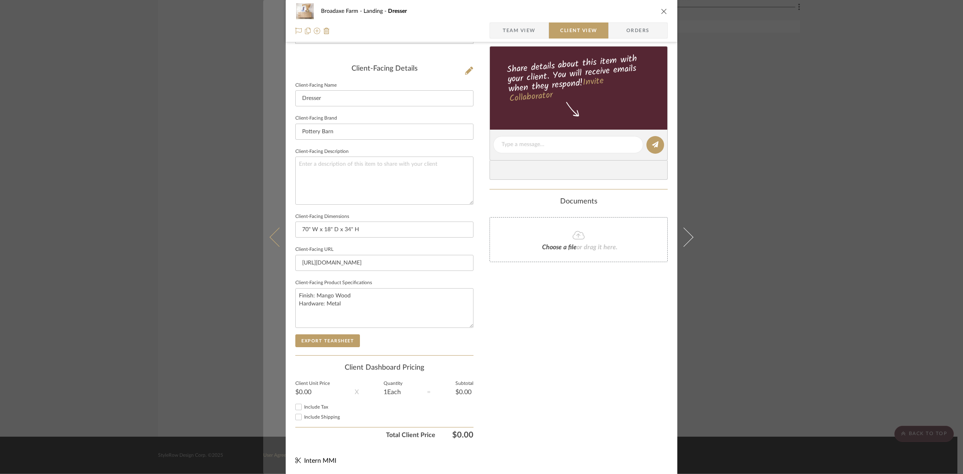
click at [267, 243] on button at bounding box center [274, 237] width 22 height 474
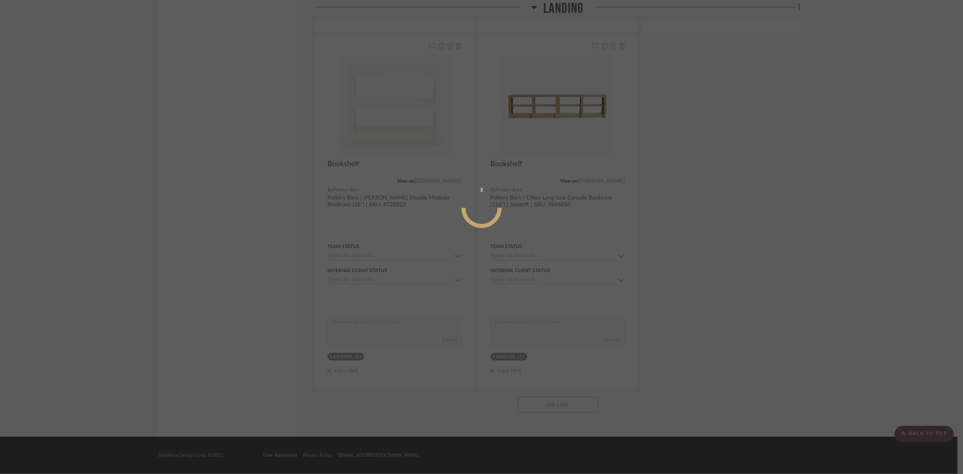
scroll to position [0, 0]
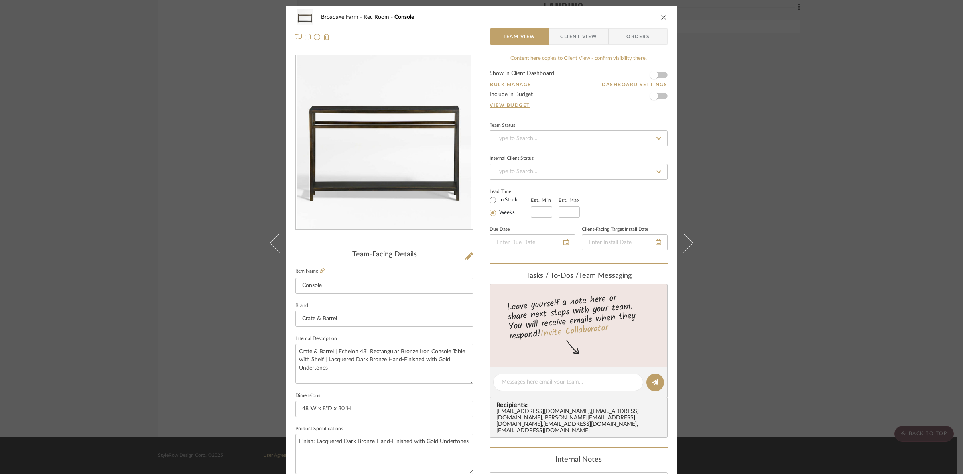
click at [557, 33] on span "button" at bounding box center [554, 36] width 11 height 16
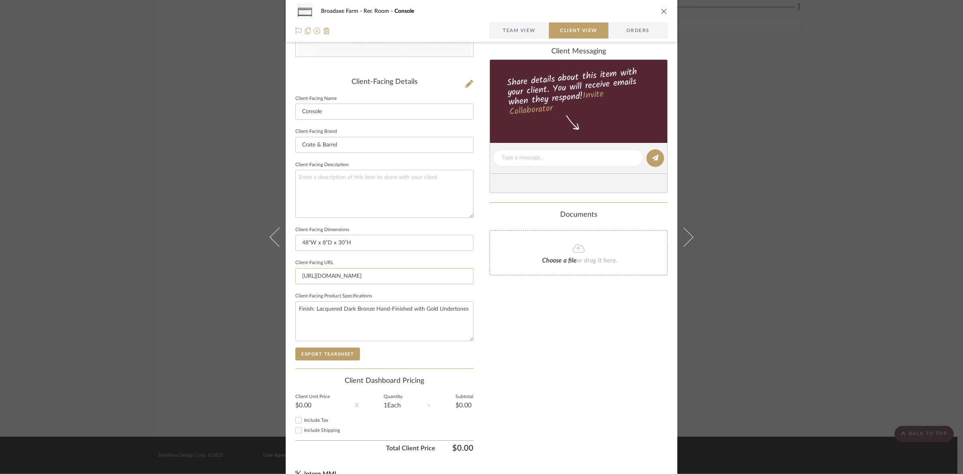
scroll to position [186, 0]
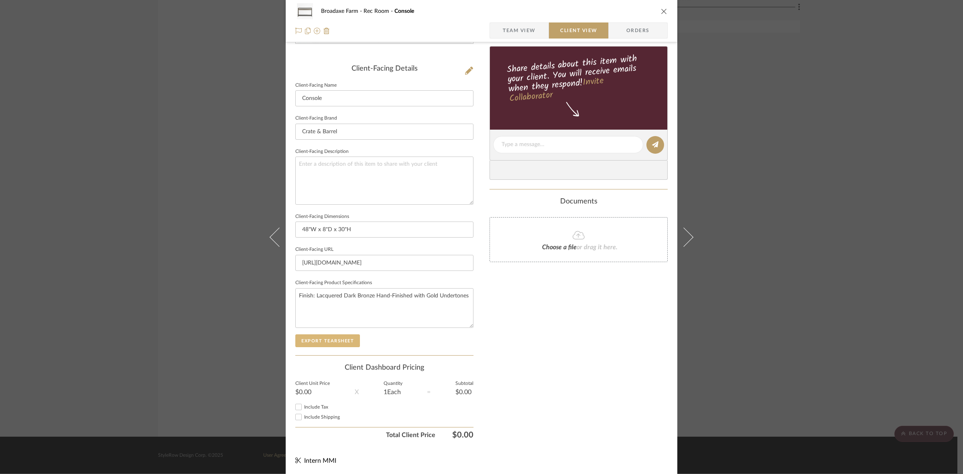
click at [335, 337] on button "Export Tearsheet" at bounding box center [327, 340] width 65 height 13
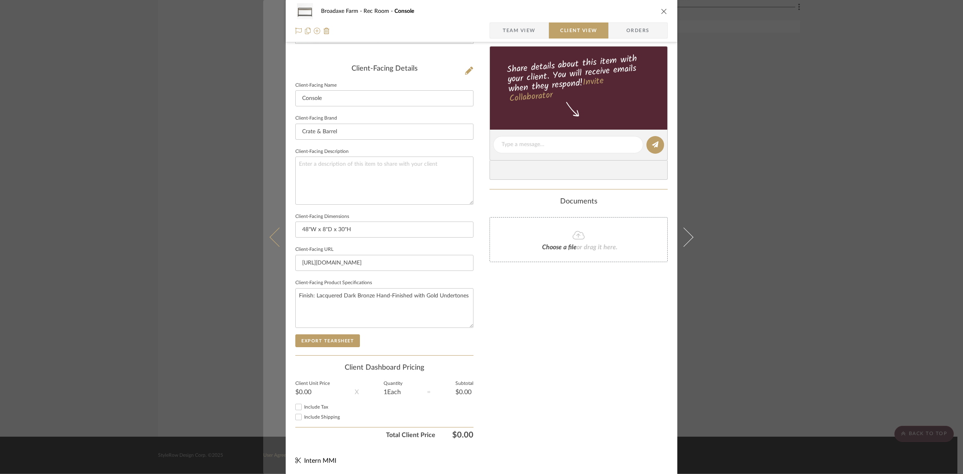
click at [267, 227] on button at bounding box center [274, 237] width 22 height 474
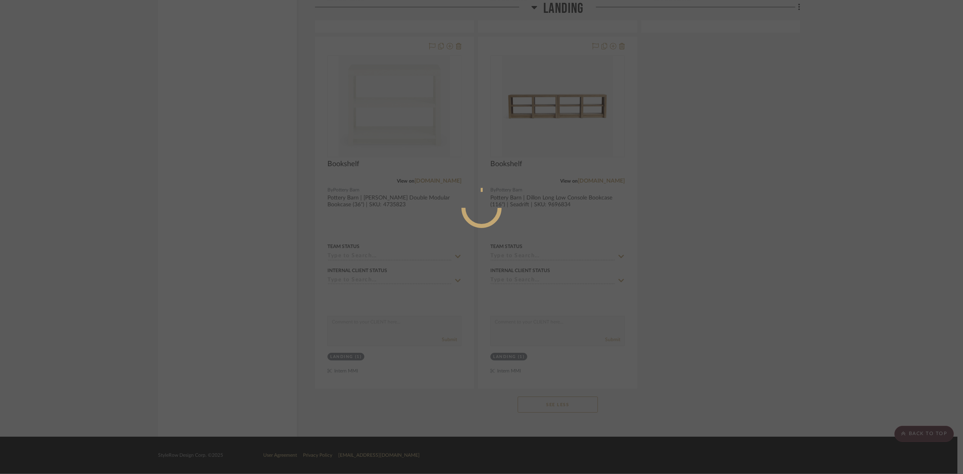
scroll to position [0, 0]
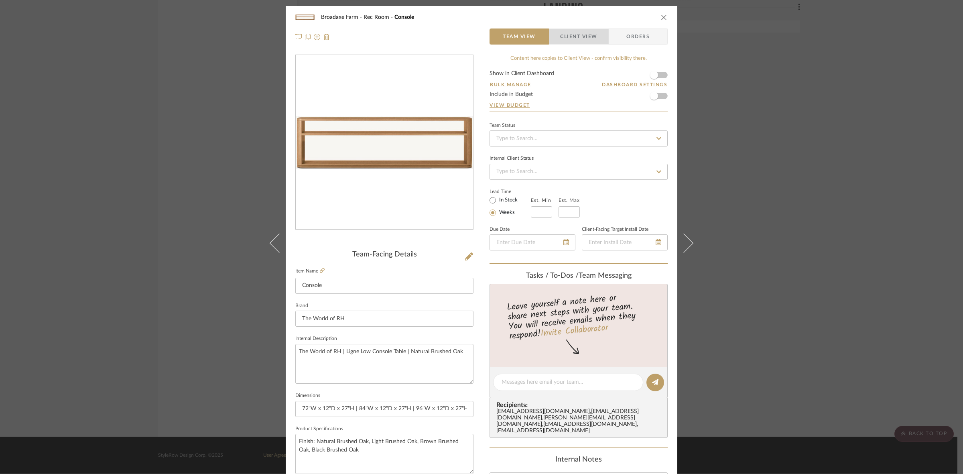
click at [589, 37] on span "Client View" at bounding box center [578, 36] width 37 height 16
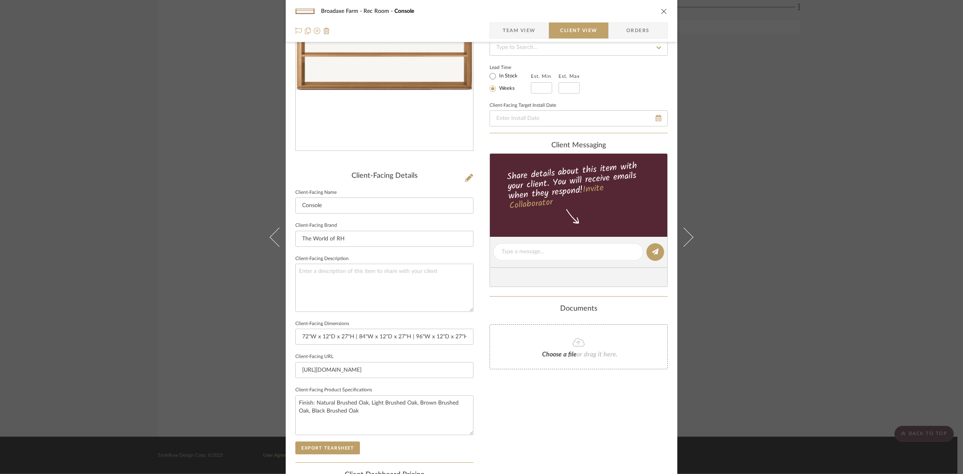
scroll to position [186, 0]
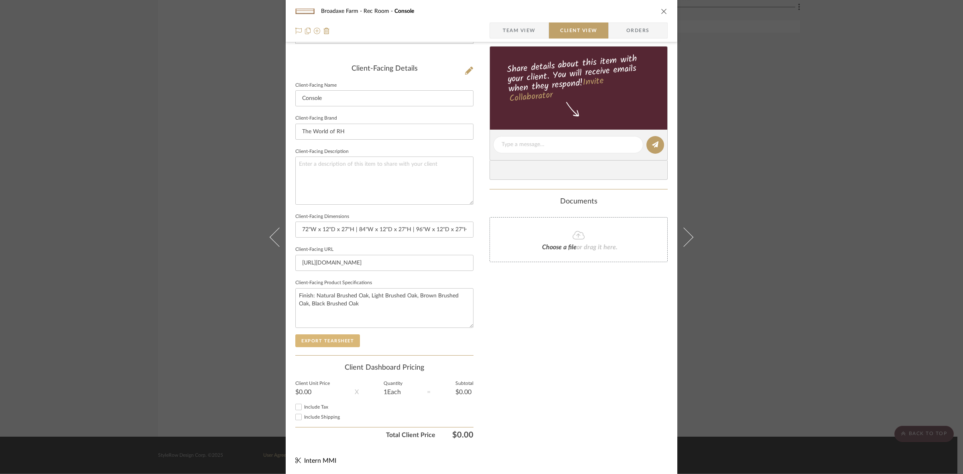
click at [350, 344] on button "Export Tearsheet" at bounding box center [327, 340] width 65 height 13
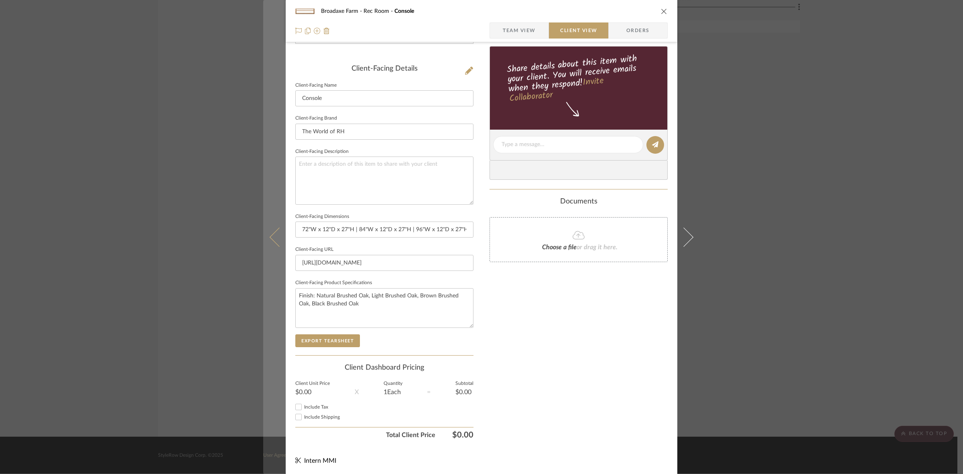
click at [271, 236] on icon at bounding box center [279, 236] width 19 height 19
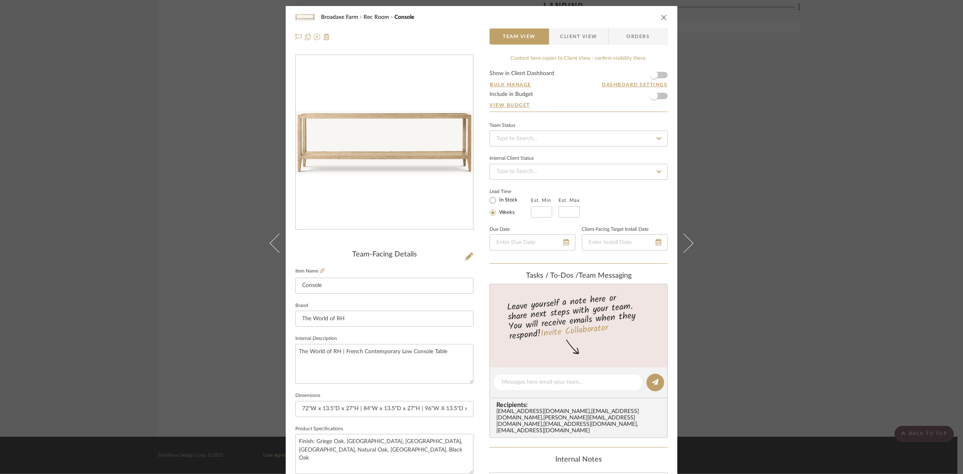
click at [560, 33] on span "Client View" at bounding box center [578, 36] width 37 height 16
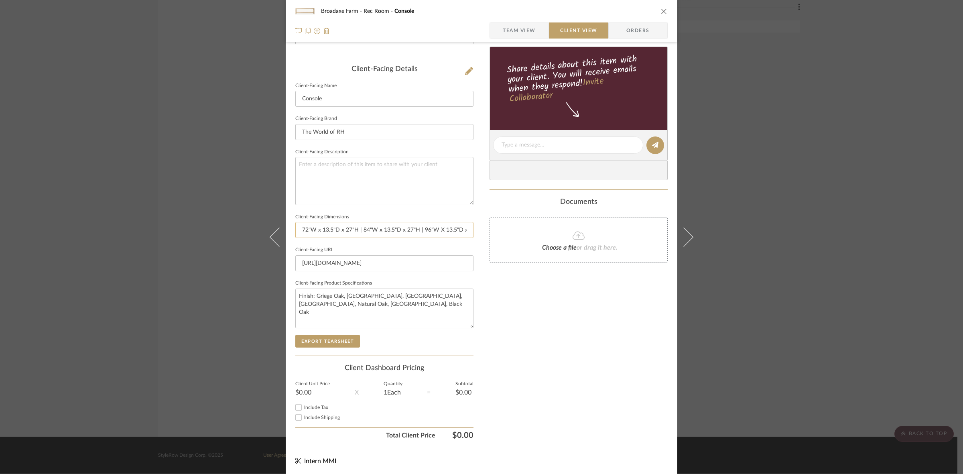
scroll to position [186, 0]
click at [331, 336] on button "Export Tearsheet" at bounding box center [327, 340] width 65 height 13
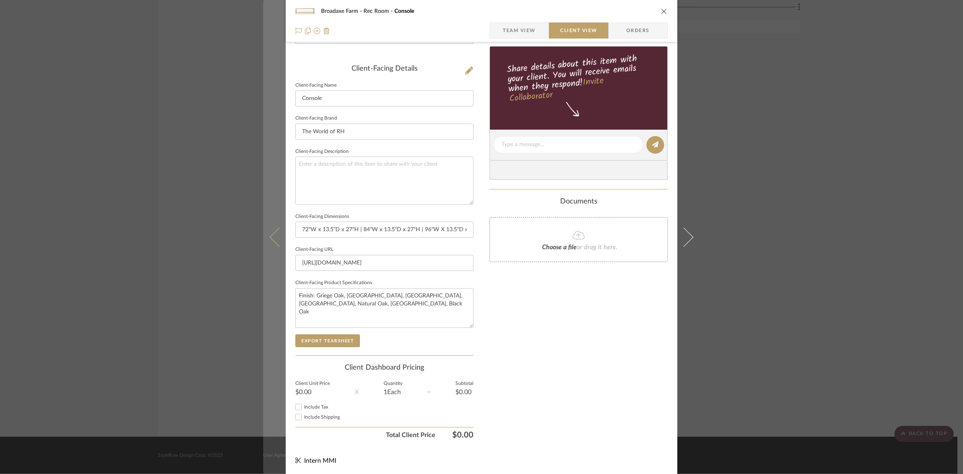
click at [271, 233] on icon at bounding box center [279, 236] width 19 height 19
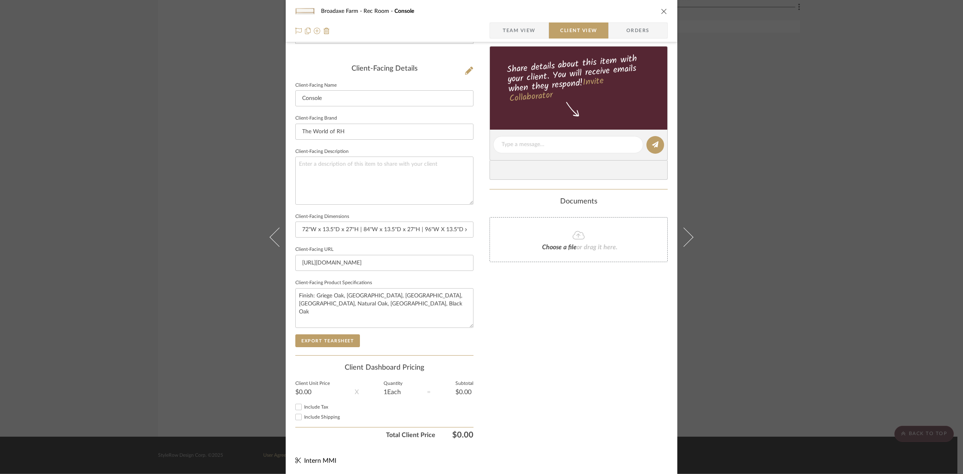
scroll to position [0, 0]
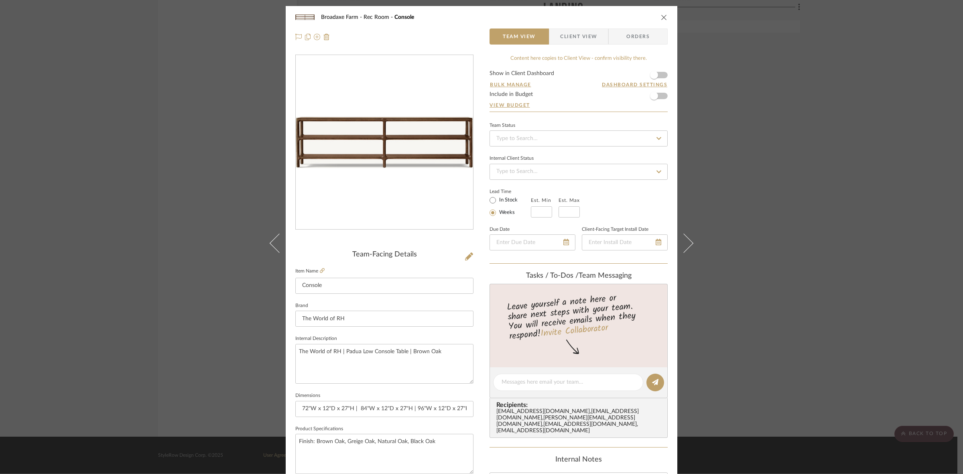
click at [561, 39] on span "Client View" at bounding box center [578, 36] width 37 height 16
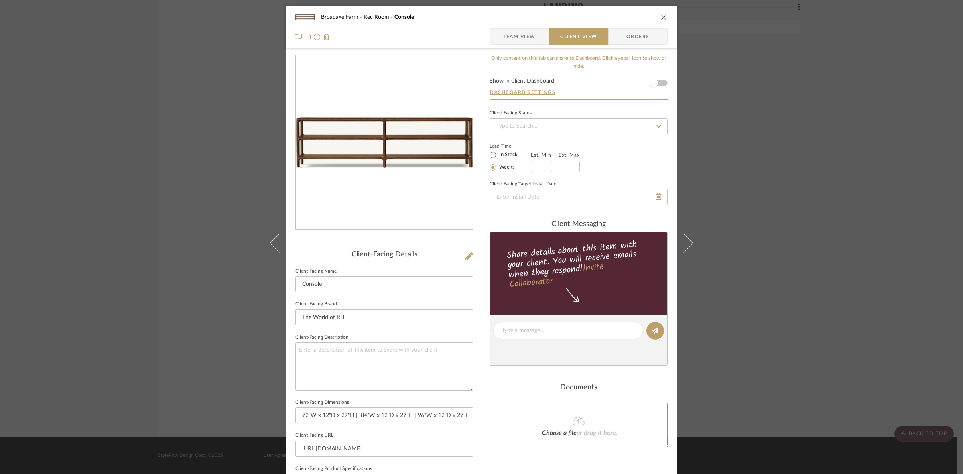
scroll to position [186, 0]
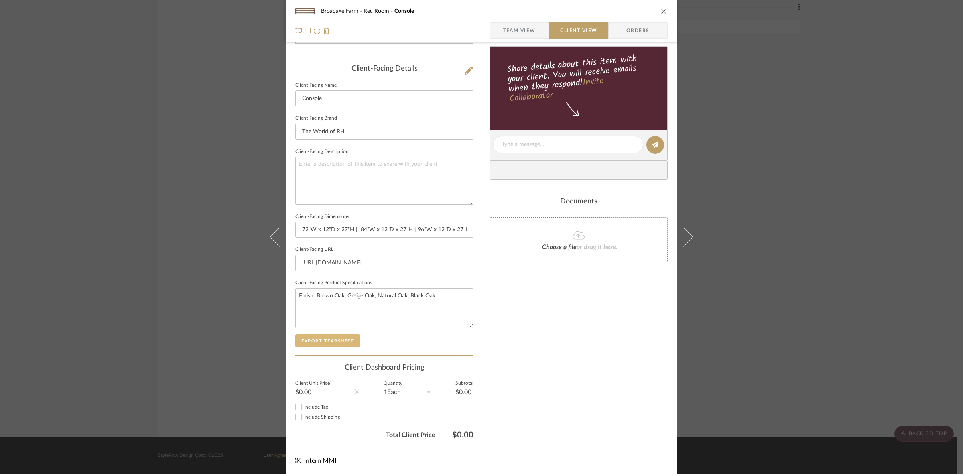
click at [340, 336] on button "Export Tearsheet" at bounding box center [327, 340] width 65 height 13
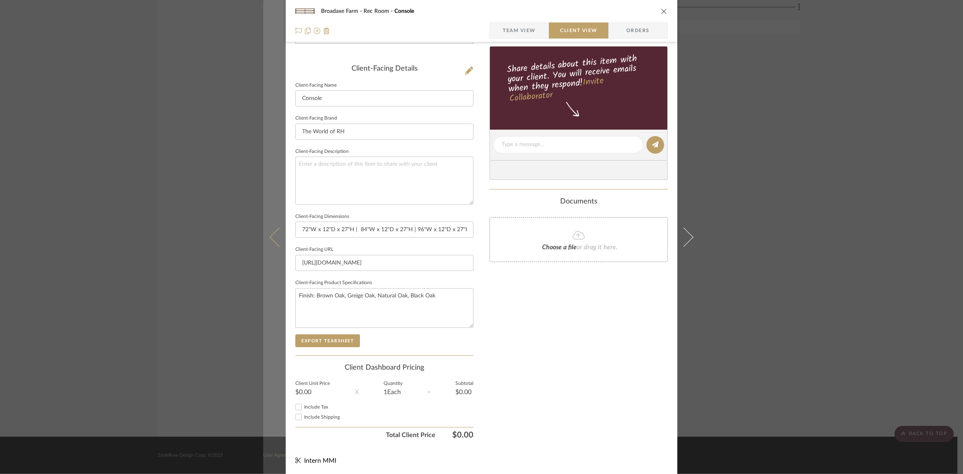
click at [267, 242] on button at bounding box center [274, 237] width 22 height 474
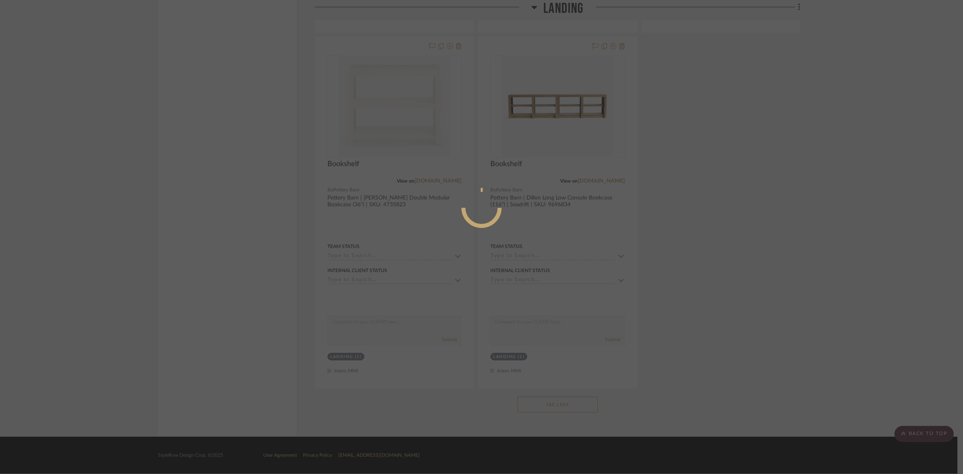
scroll to position [0, 0]
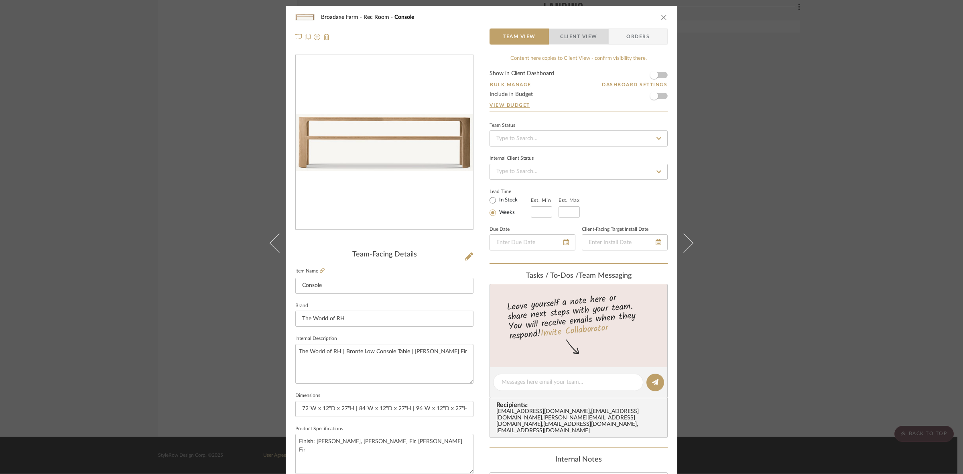
click at [563, 33] on span "Client View" at bounding box center [578, 36] width 37 height 16
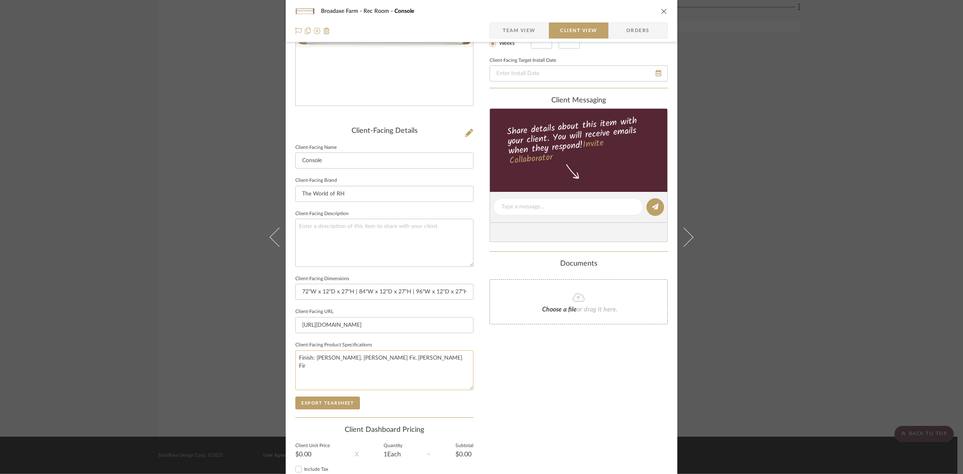
scroll to position [186, 0]
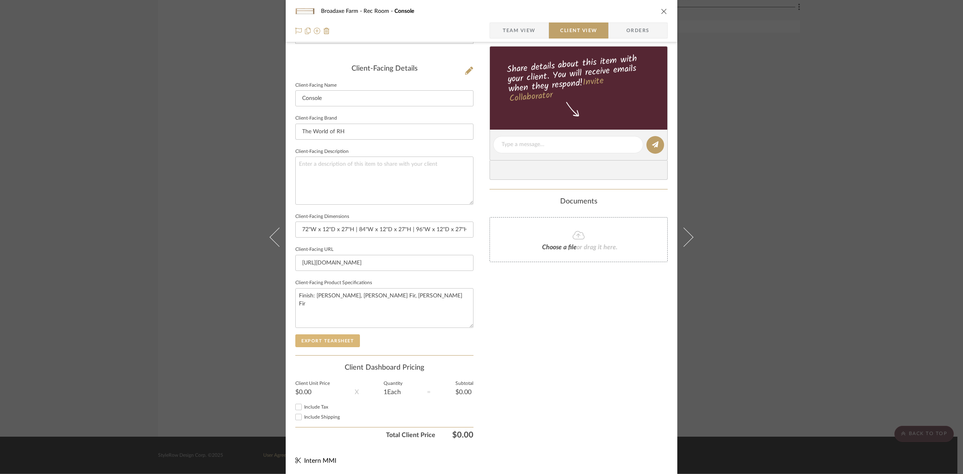
click at [332, 338] on button "Export Tearsheet" at bounding box center [327, 340] width 65 height 13
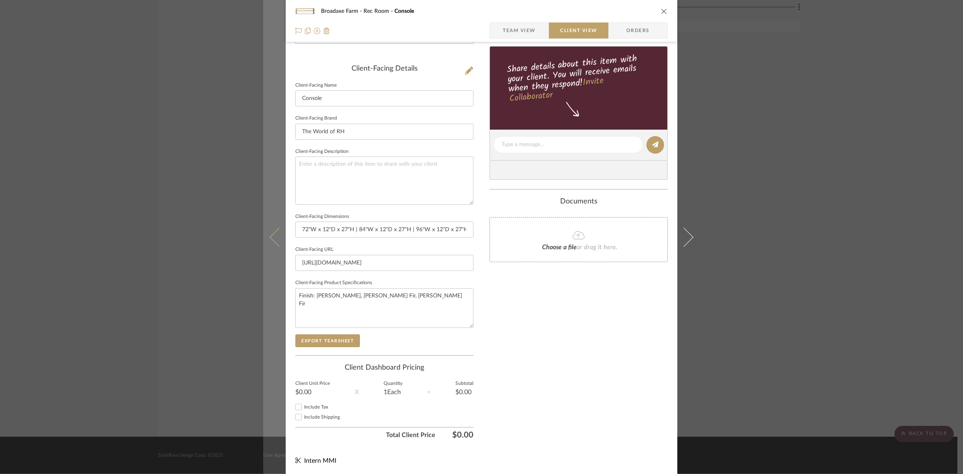
click at [275, 245] on icon at bounding box center [279, 236] width 19 height 19
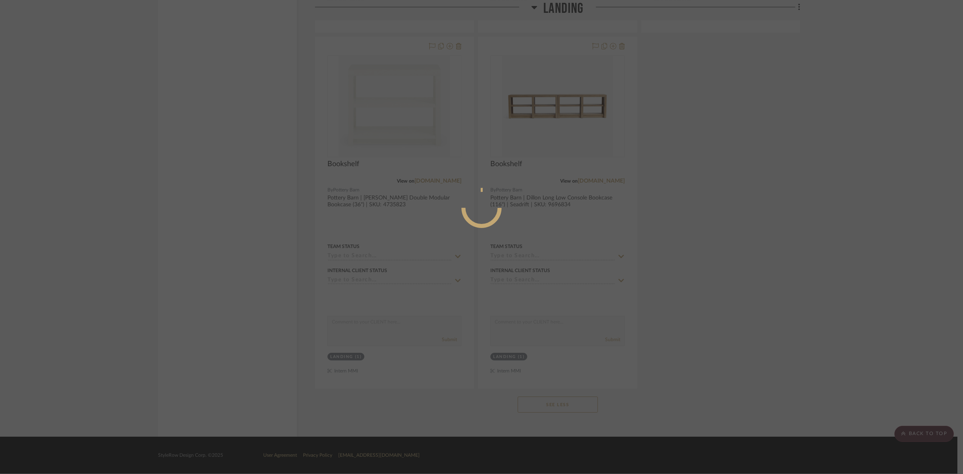
scroll to position [0, 0]
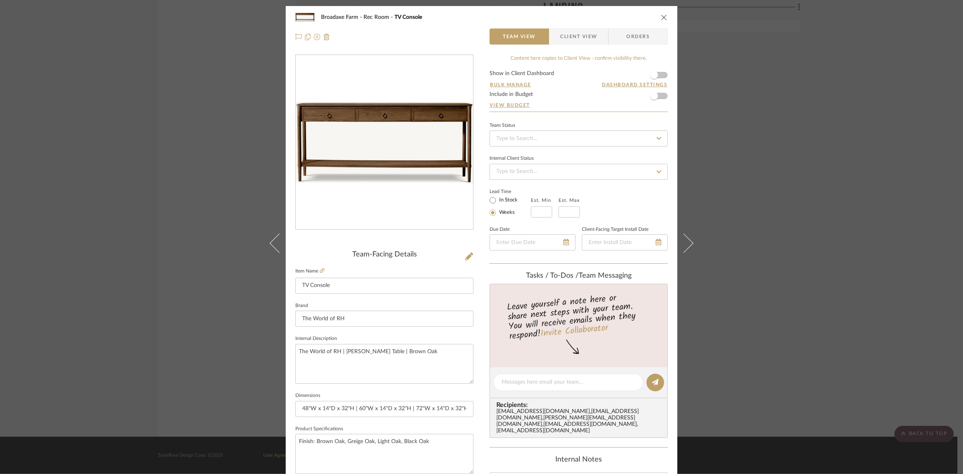
drag, startPoint x: 558, startPoint y: 32, endPoint x: 528, endPoint y: 71, distance: 49.2
click at [560, 32] on span "Client View" at bounding box center [578, 36] width 37 height 16
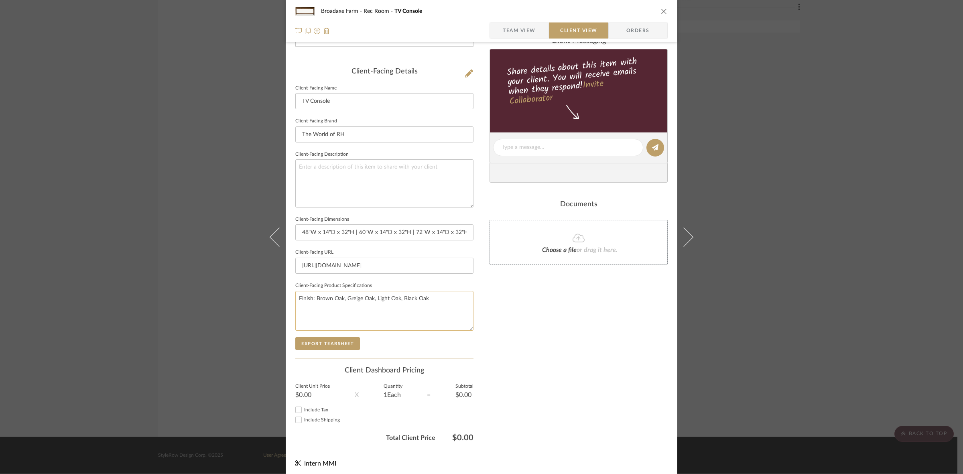
scroll to position [186, 0]
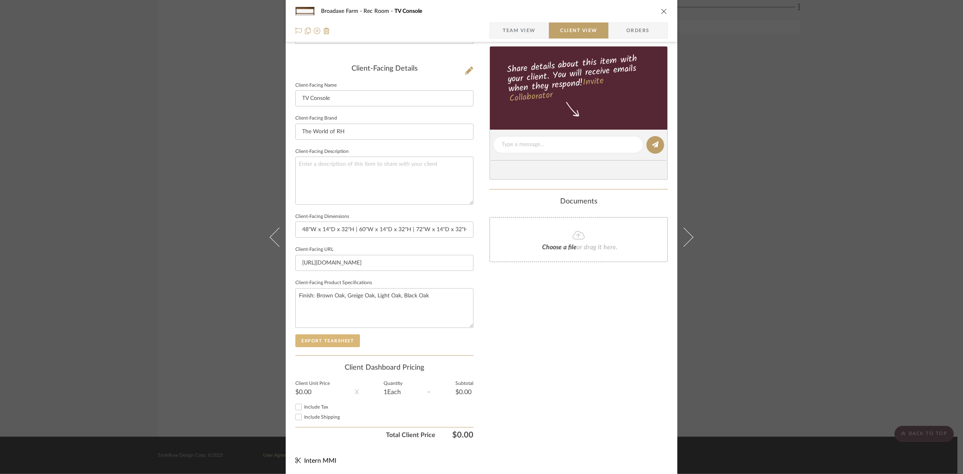
click at [324, 336] on button "Export Tearsheet" at bounding box center [327, 340] width 65 height 13
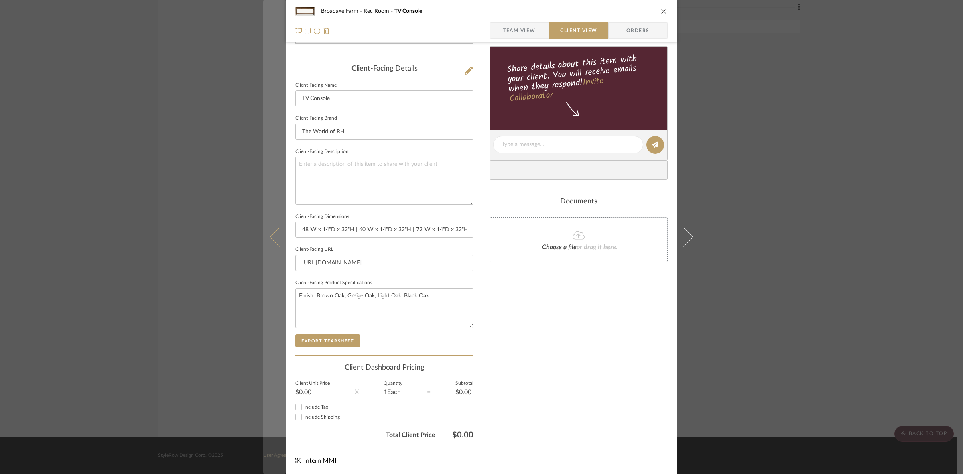
click at [268, 232] on button at bounding box center [274, 237] width 22 height 474
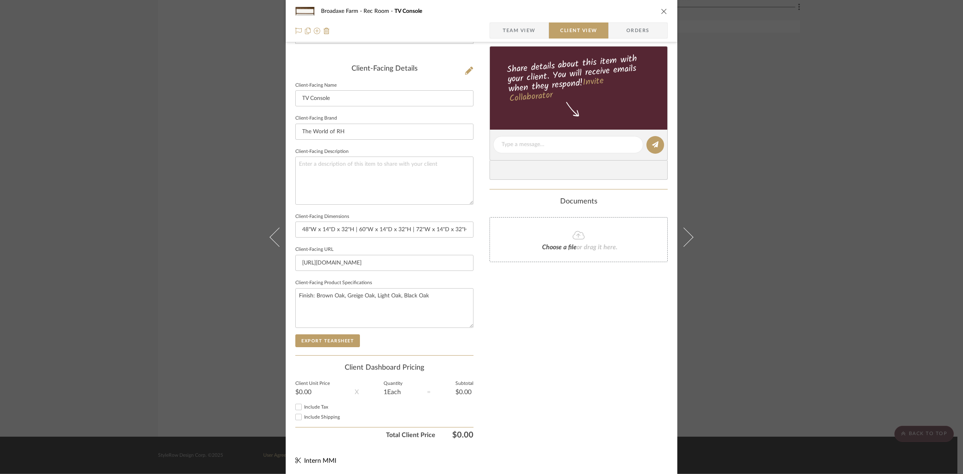
scroll to position [0, 0]
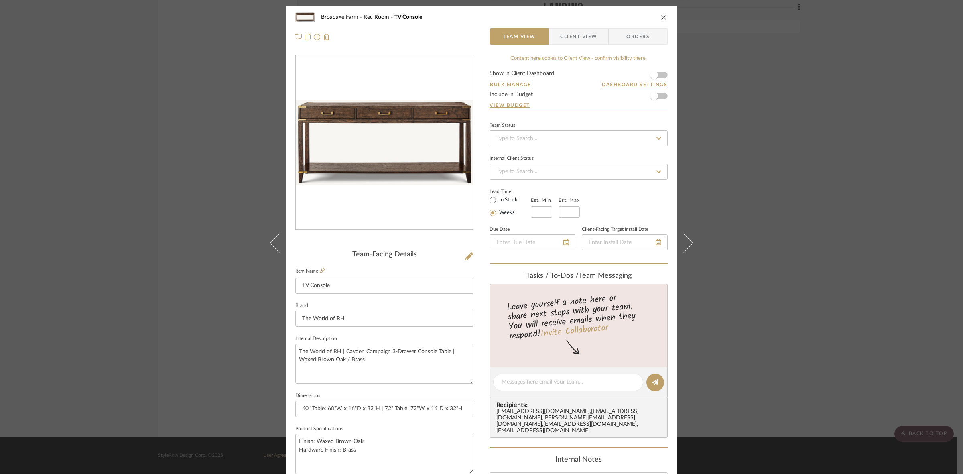
click at [565, 39] on span "Client View" at bounding box center [578, 36] width 37 height 16
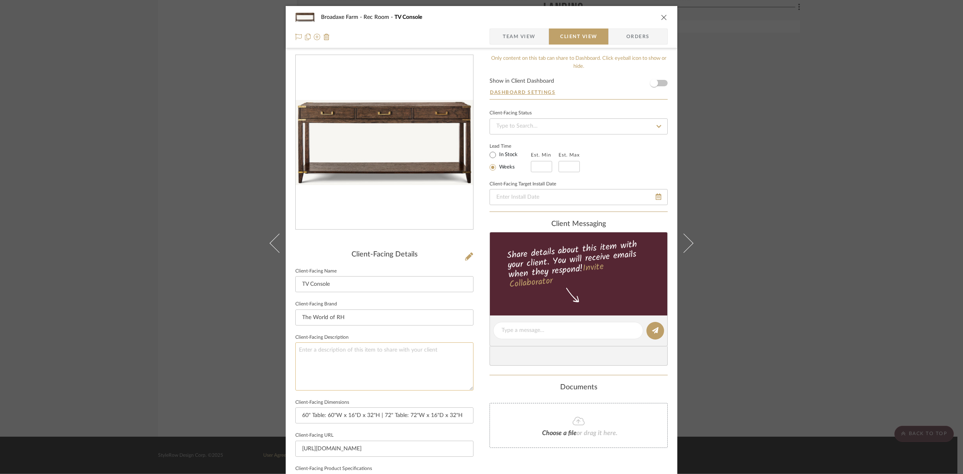
scroll to position [186, 0]
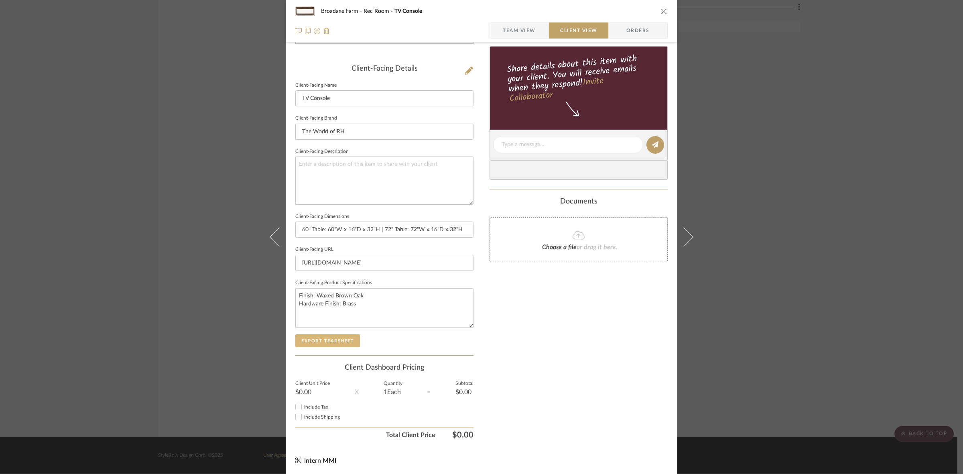
click at [333, 339] on button "Export Tearsheet" at bounding box center [327, 340] width 65 height 13
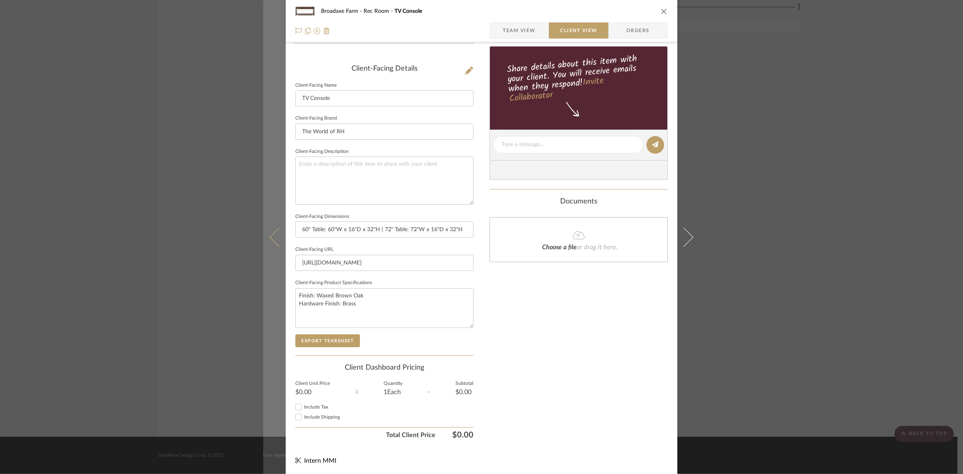
click at [276, 251] on button at bounding box center [274, 237] width 22 height 474
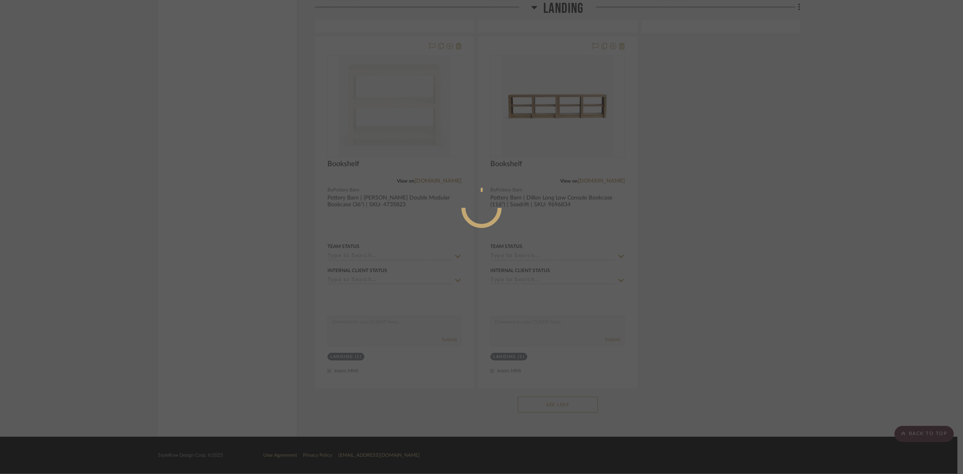
scroll to position [0, 0]
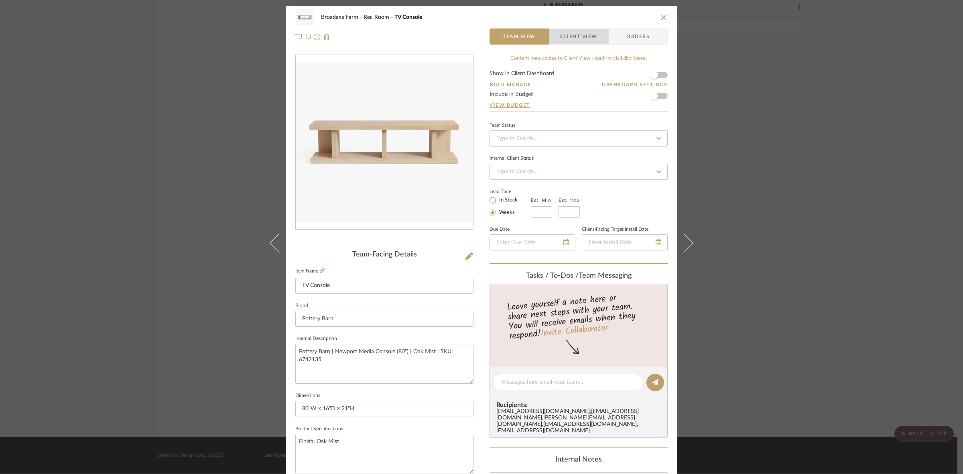
click at [570, 35] on span "Client View" at bounding box center [578, 36] width 37 height 16
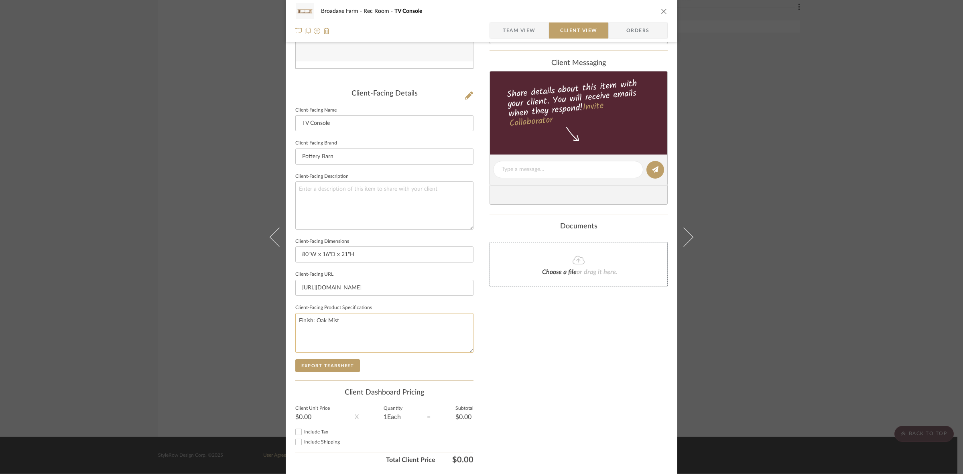
scroll to position [136, 0]
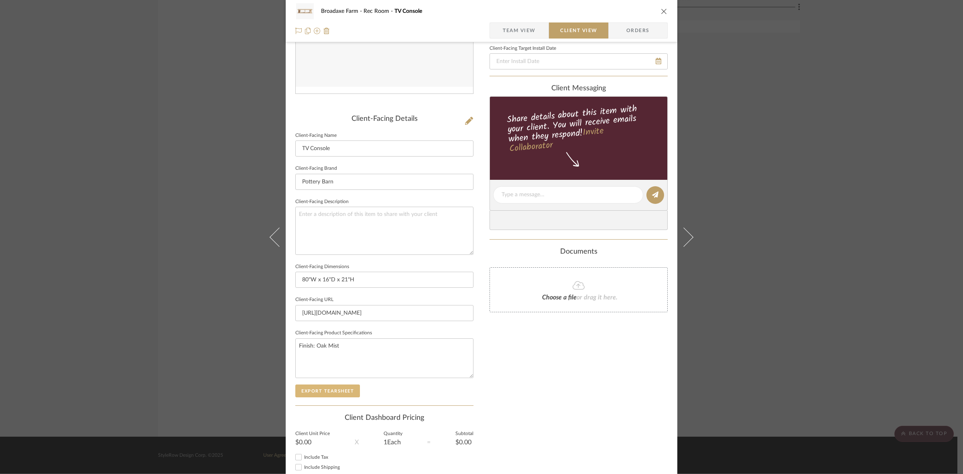
click at [330, 386] on button "Export Tearsheet" at bounding box center [327, 390] width 65 height 13
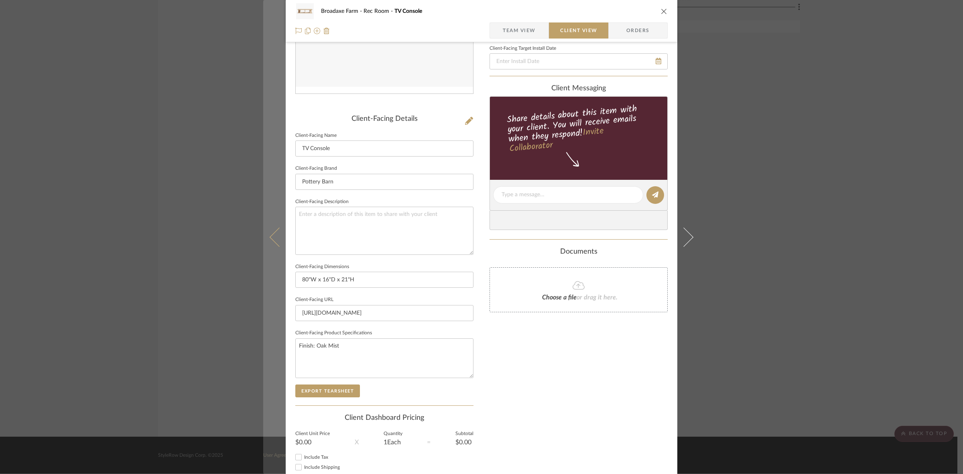
click at [268, 248] on button at bounding box center [274, 237] width 22 height 474
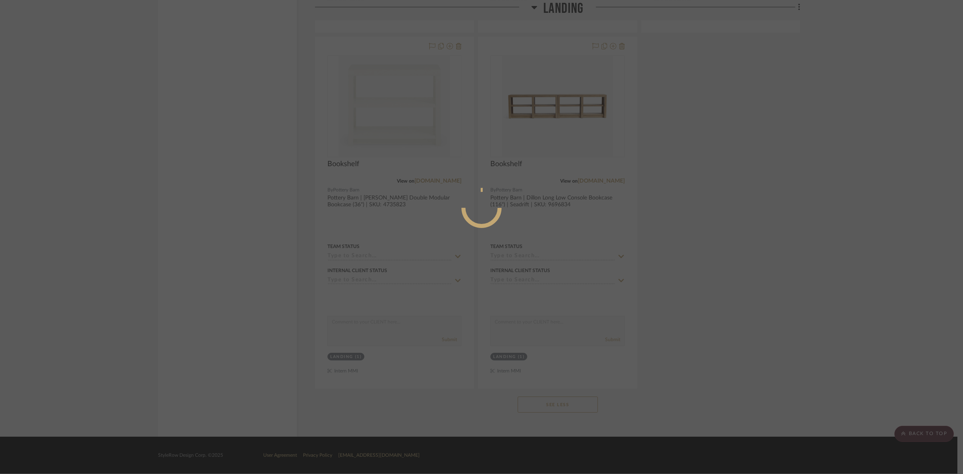
scroll to position [0, 0]
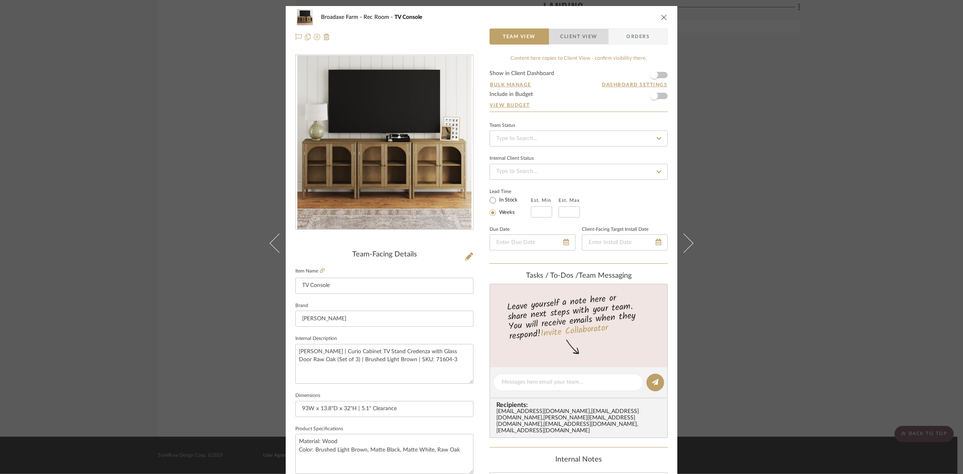
click at [578, 38] on span "Client View" at bounding box center [578, 36] width 37 height 16
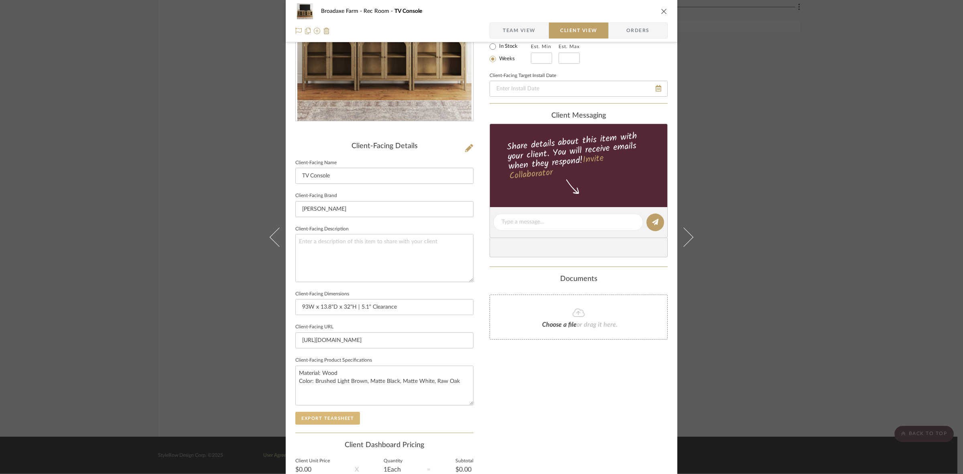
scroll to position [186, 0]
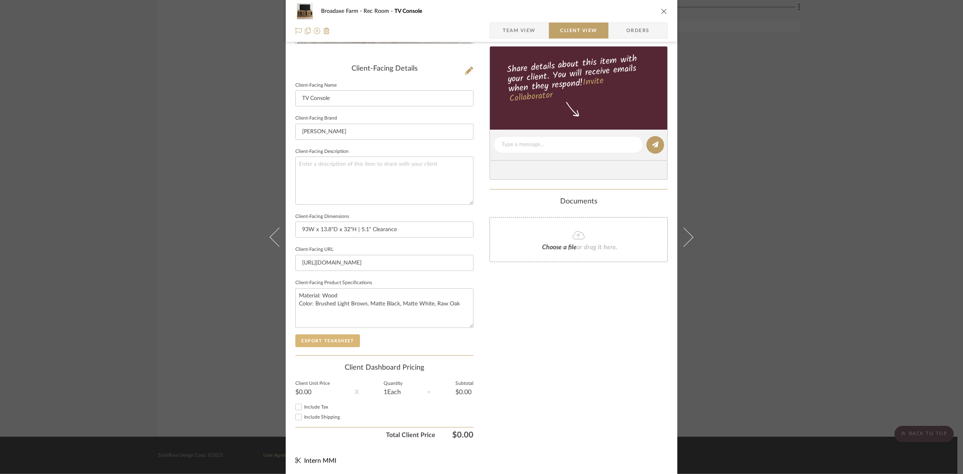
click at [335, 334] on button "Export Tearsheet" at bounding box center [327, 340] width 65 height 13
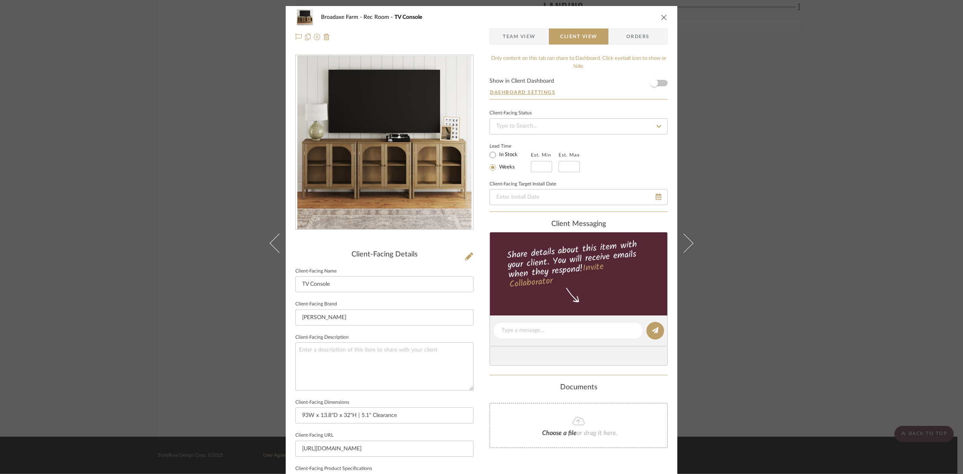
click at [157, 233] on div "Broadaxe Farm Rec Room TV Console Team View Client View Orders Client-Facing De…" at bounding box center [481, 237] width 963 height 474
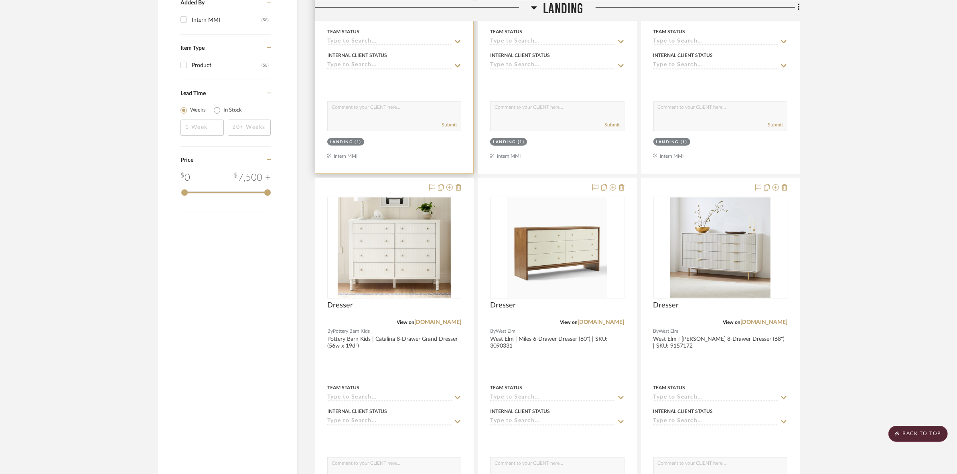
scroll to position [633, 0]
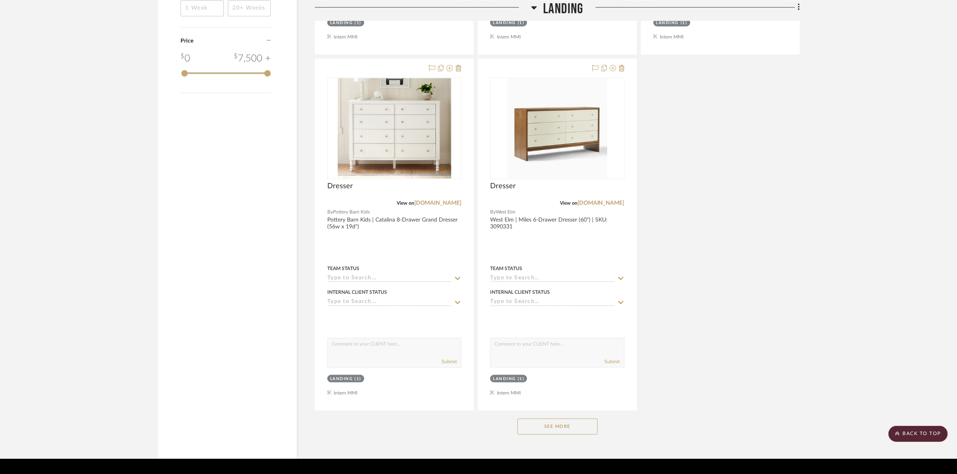
scroll to position [925, 0]
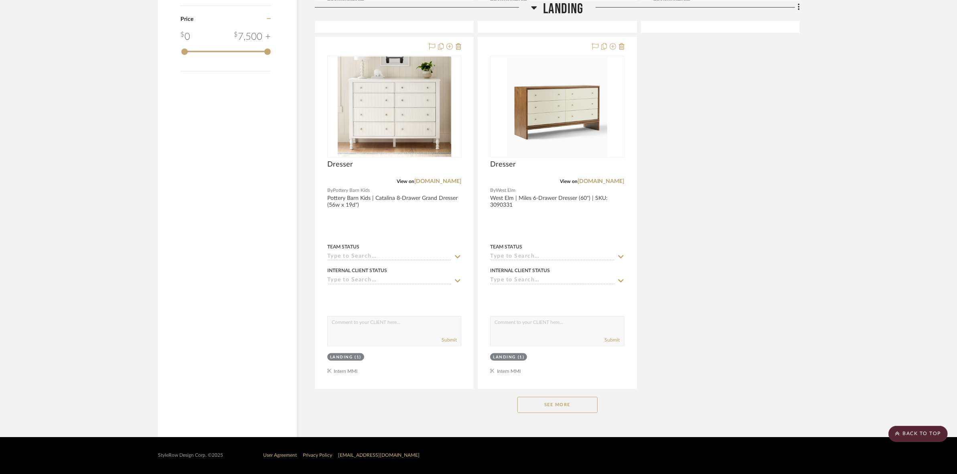
click at [538, 409] on button "See More" at bounding box center [558, 405] width 80 height 16
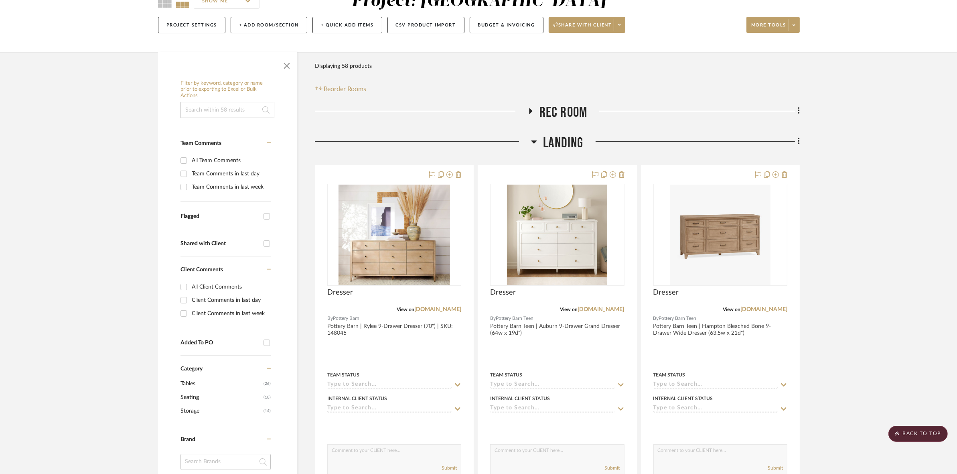
scroll to position [0, 0]
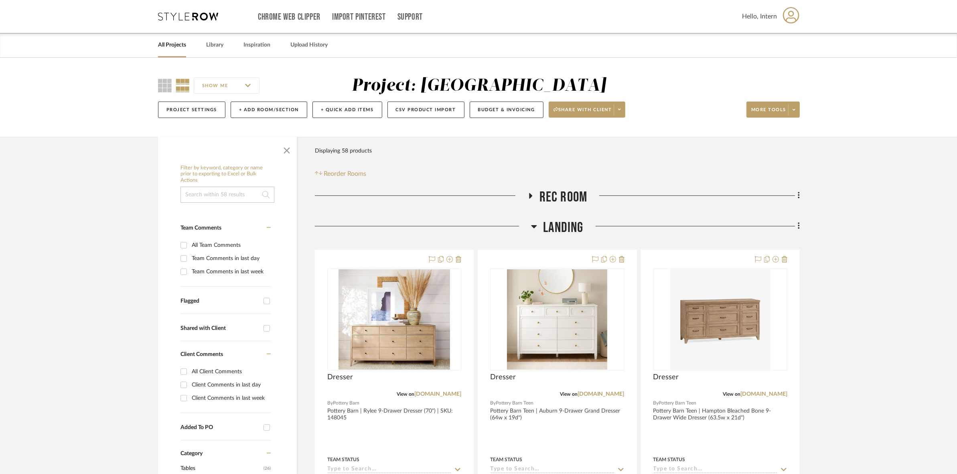
click at [548, 225] on span "Landing" at bounding box center [563, 227] width 40 height 17
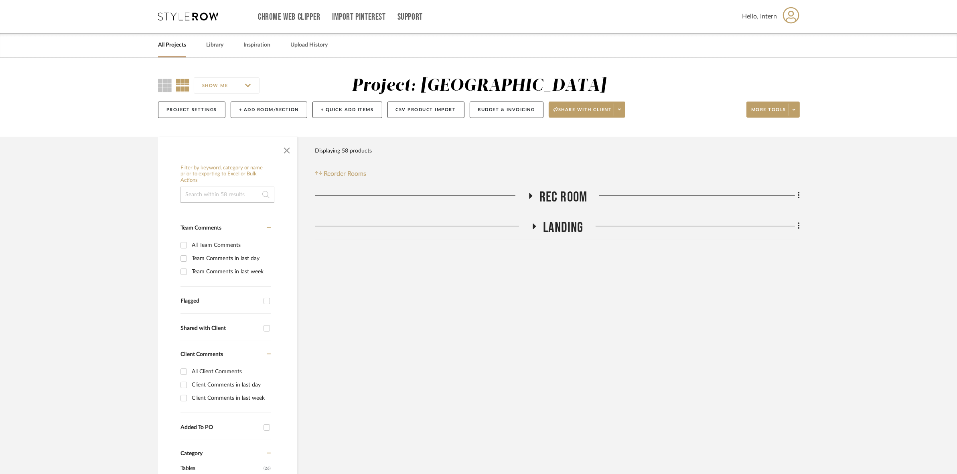
click at [551, 199] on span "Rec Room" at bounding box center [564, 197] width 48 height 17
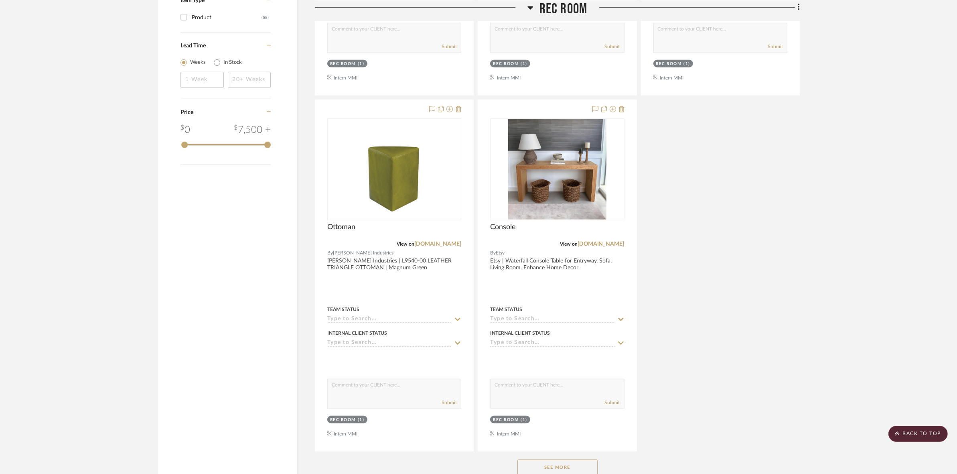
scroll to position [935, 0]
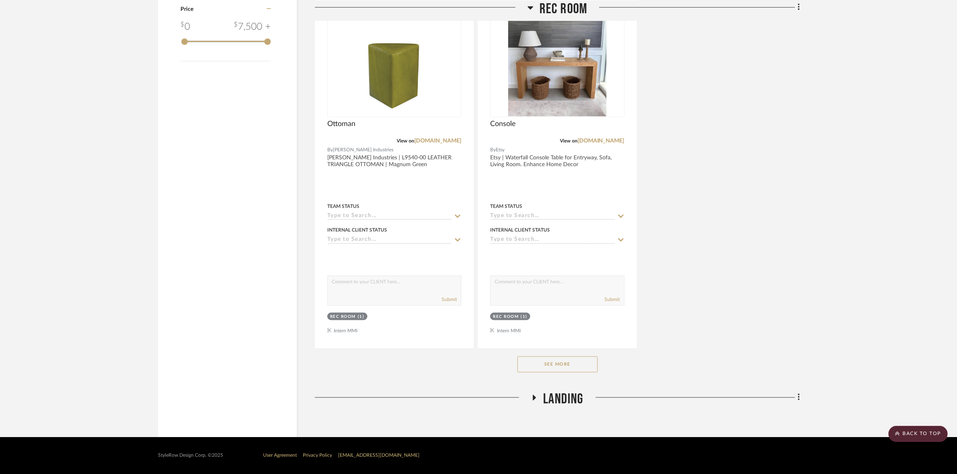
click at [571, 372] on button "See More" at bounding box center [558, 364] width 80 height 16
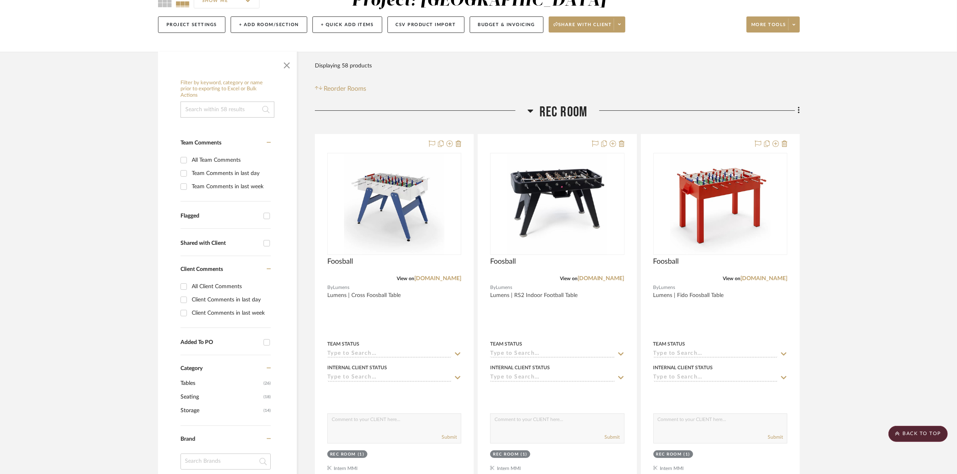
scroll to position [0, 0]
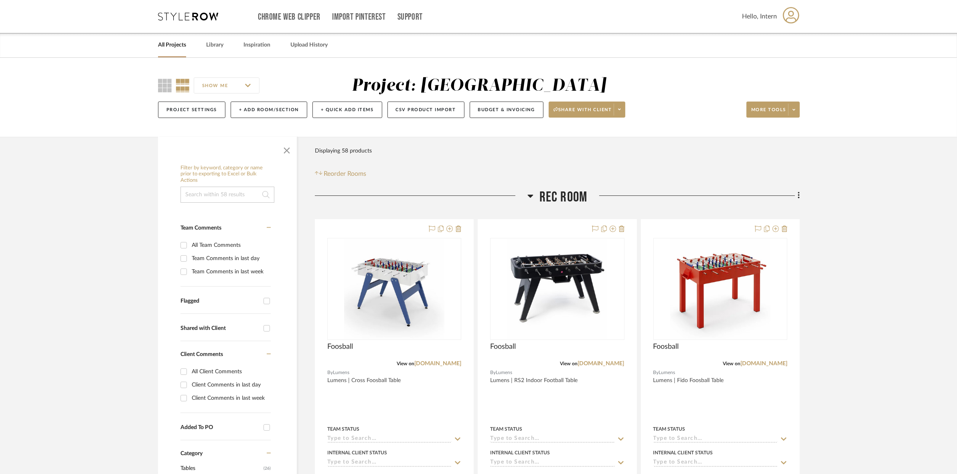
click at [558, 189] on span "Rec Room" at bounding box center [564, 197] width 48 height 17
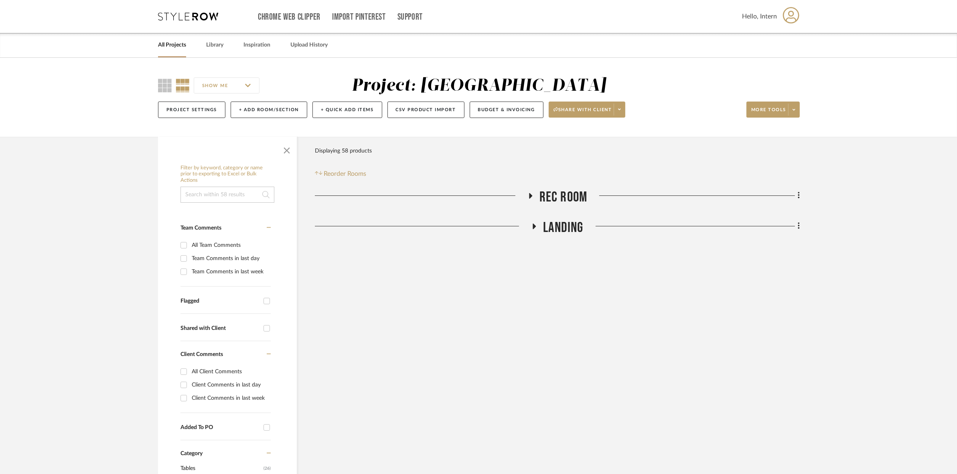
click at [550, 235] on span "Landing" at bounding box center [563, 227] width 40 height 17
